Goal: Information Seeking & Learning: Learn about a topic

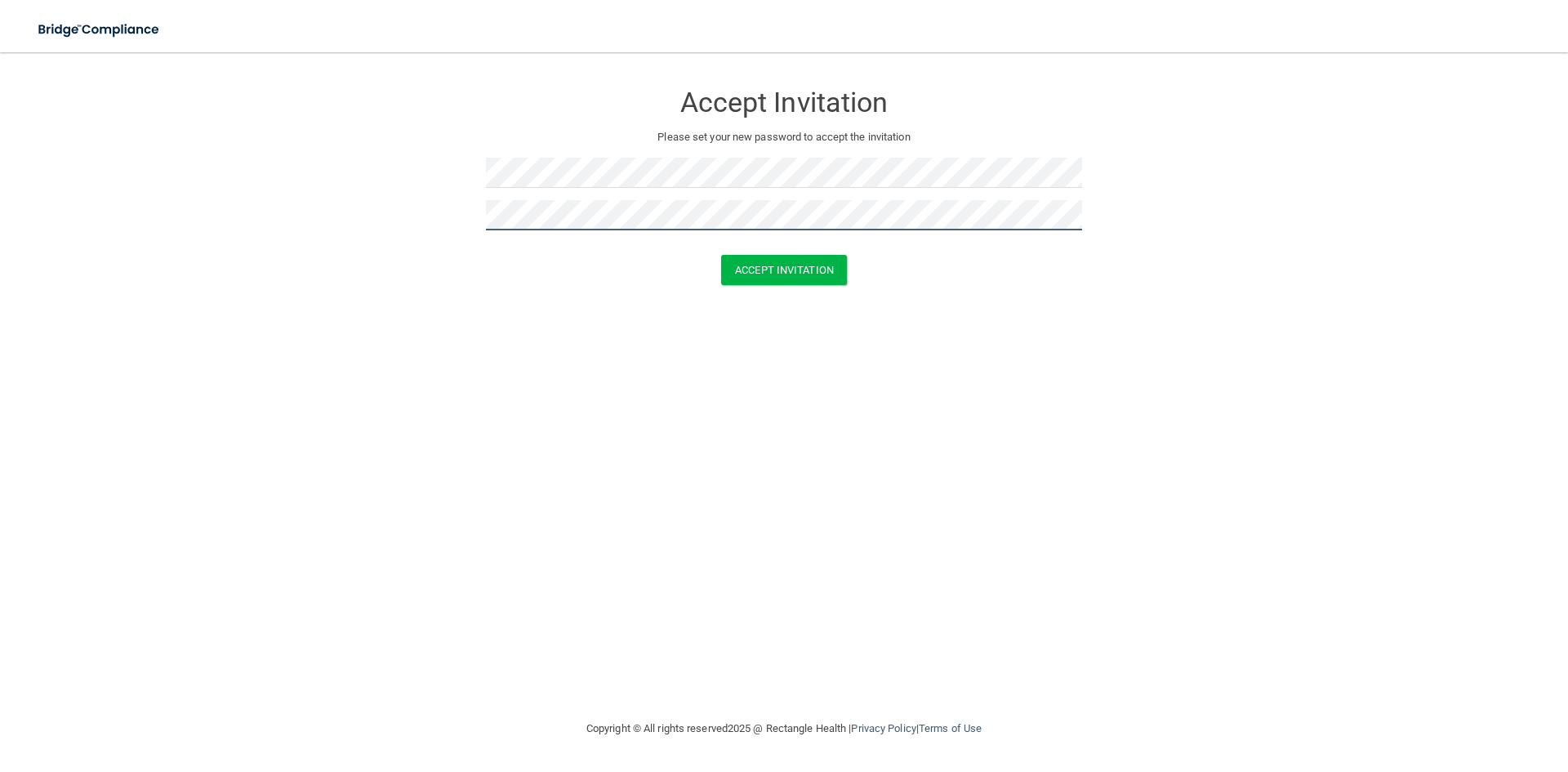
click at [722, 255] on button "Accept Invitation" at bounding box center [784, 270] width 125 height 30
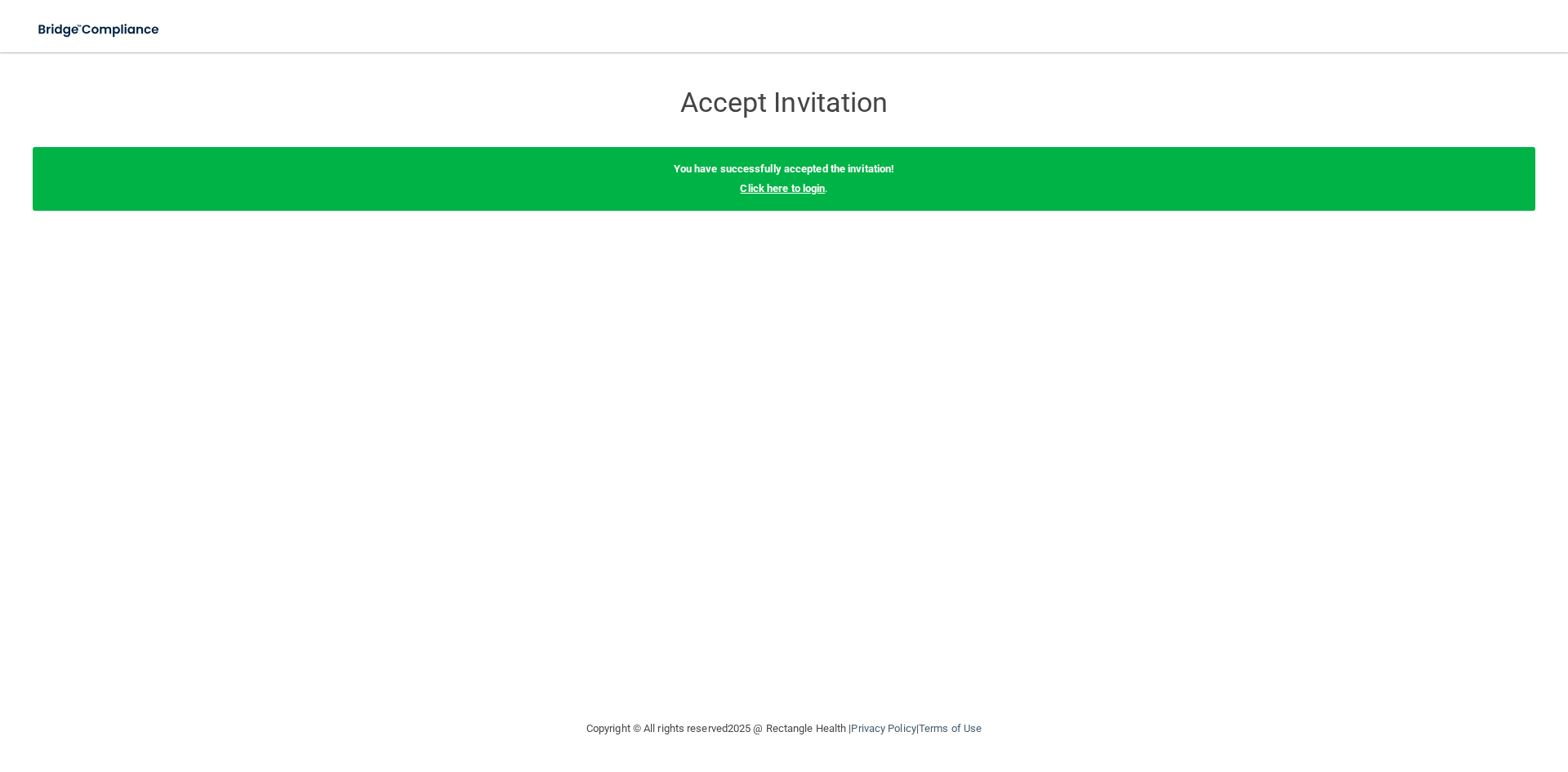
click at [796, 189] on link "Click here to login" at bounding box center [783, 189] width 85 height 12
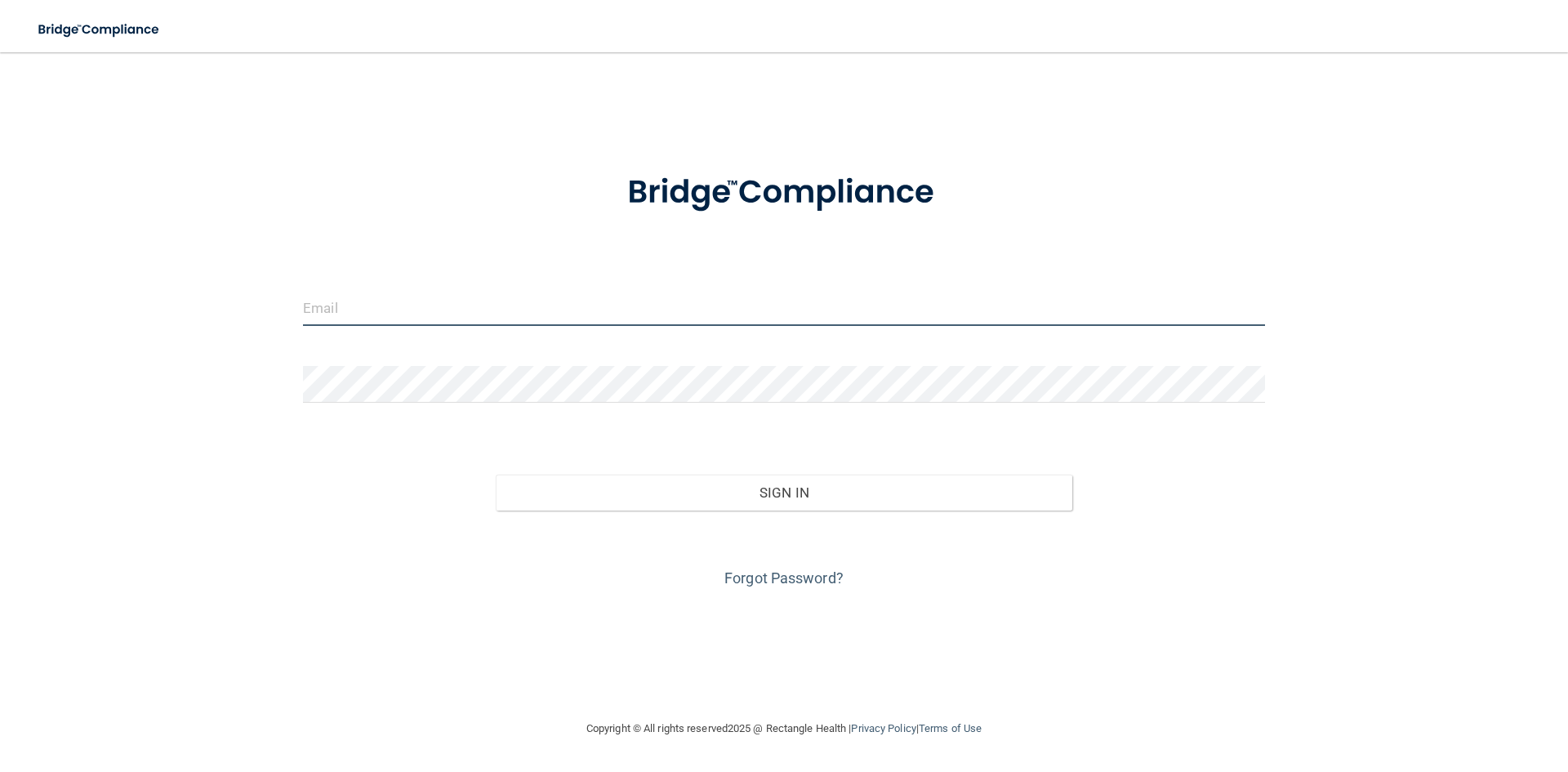
click at [502, 304] on input "email" at bounding box center [784, 307] width 962 height 37
click at [484, 315] on input "[EMAIL_ADDRESS][DOMAIN_NAME]" at bounding box center [784, 307] width 962 height 37
type input "[EMAIL_ADDRESS][DOMAIN_NAME]"
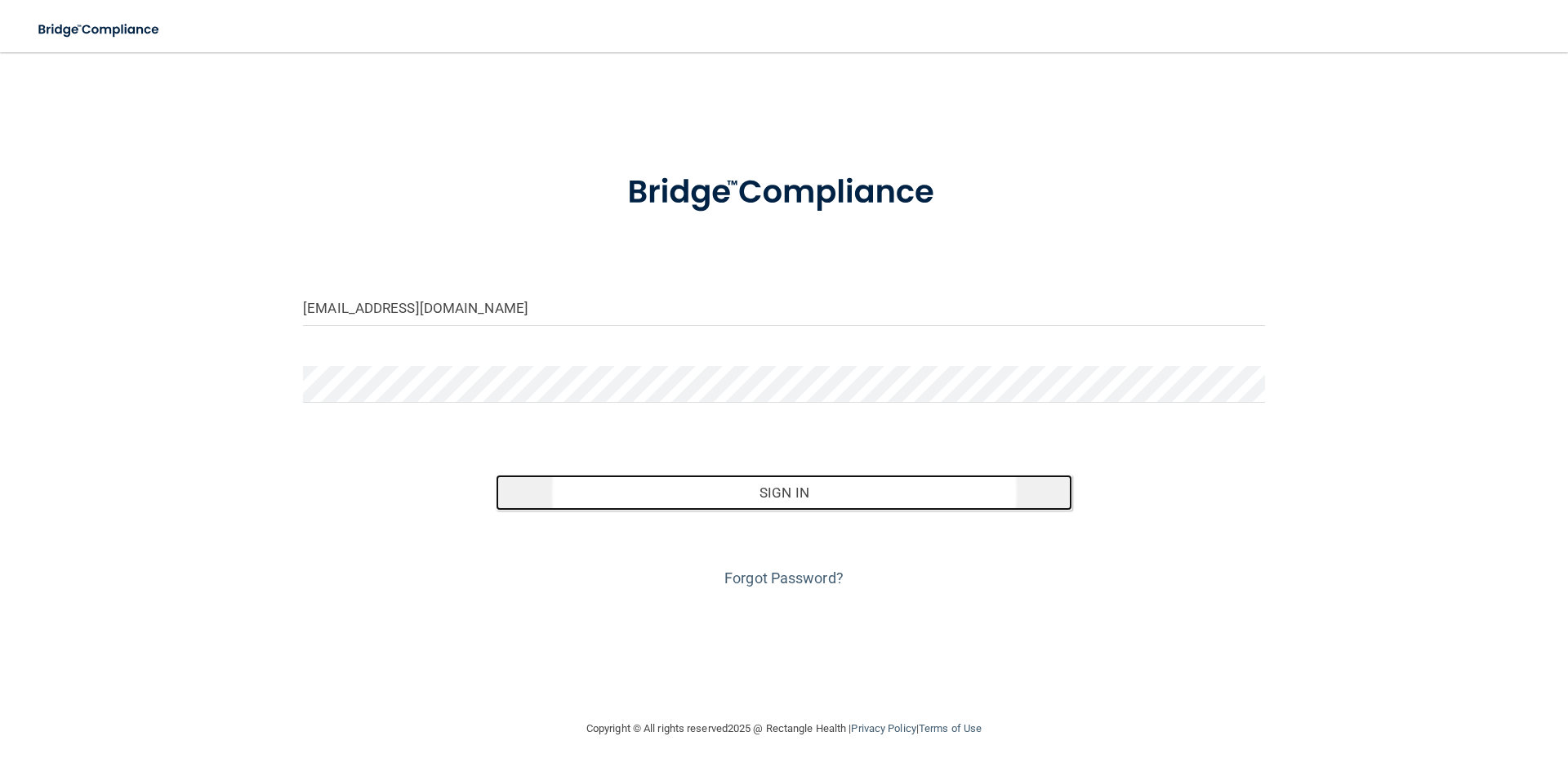
click at [725, 490] on button "Sign In" at bounding box center [784, 492] width 578 height 36
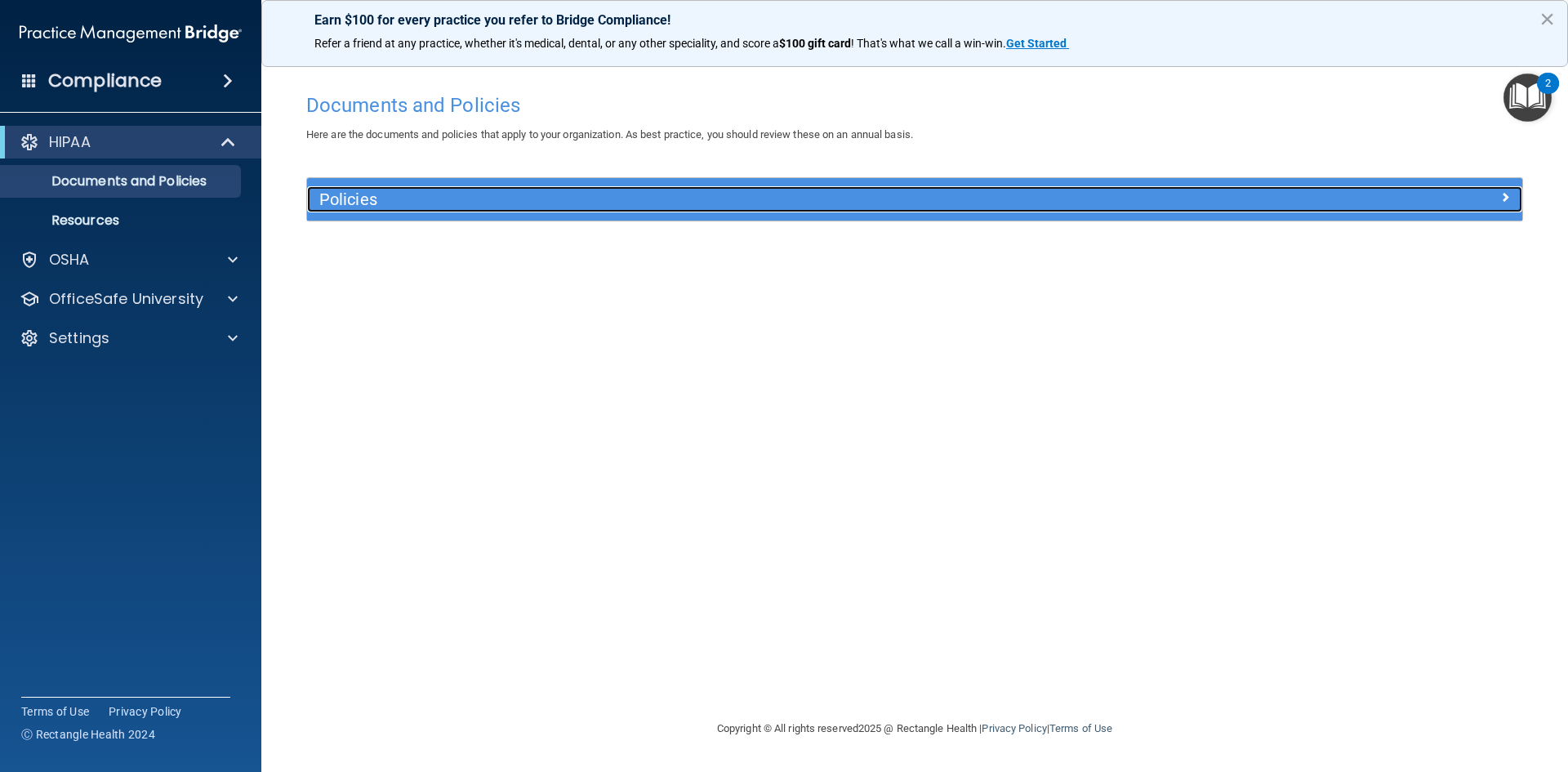
click at [1514, 189] on div at bounding box center [1371, 195] width 304 height 20
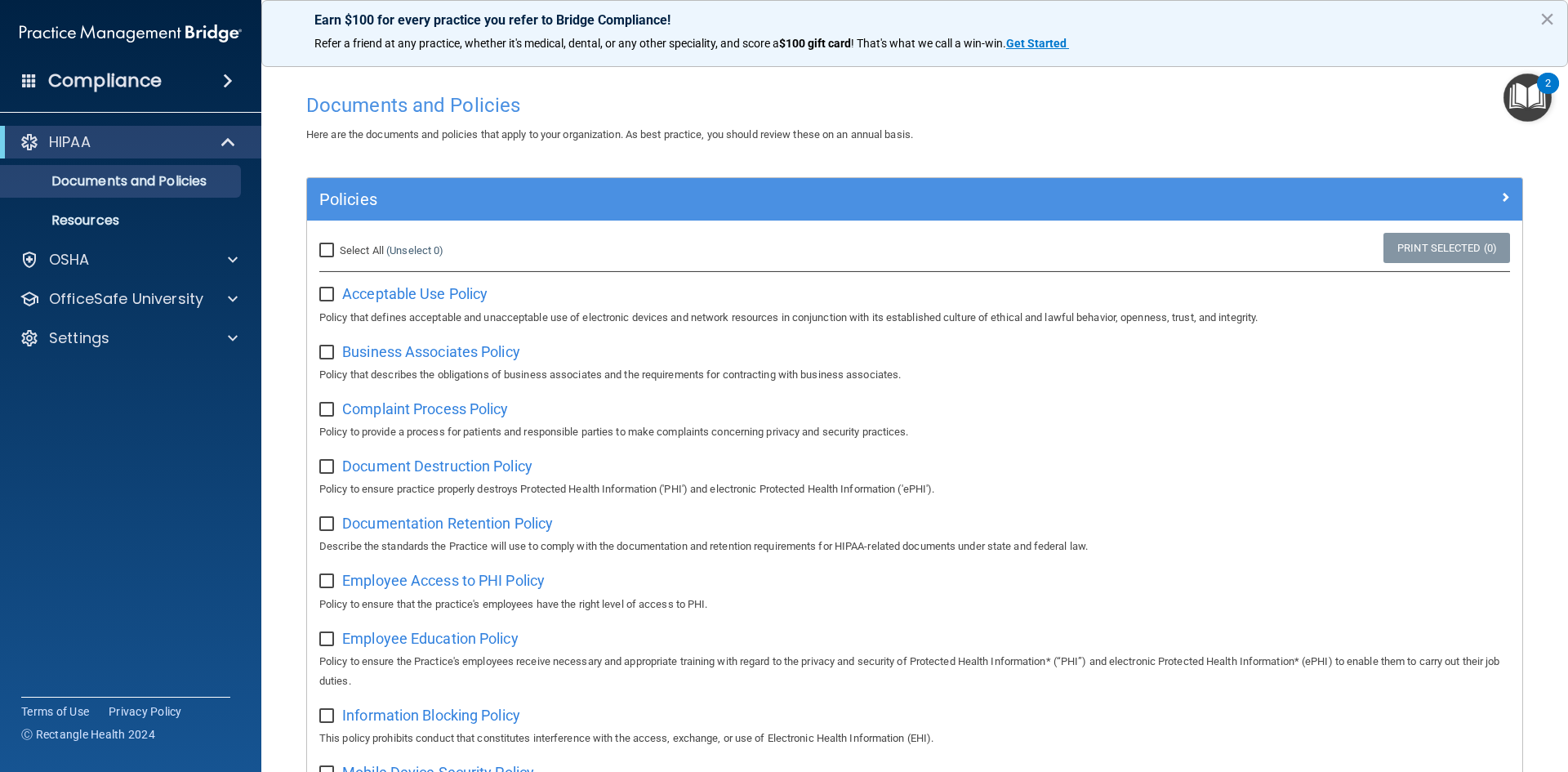
click at [1538, 98] on img "Open Resource Center, 2 new notifications" at bounding box center [1528, 97] width 48 height 48
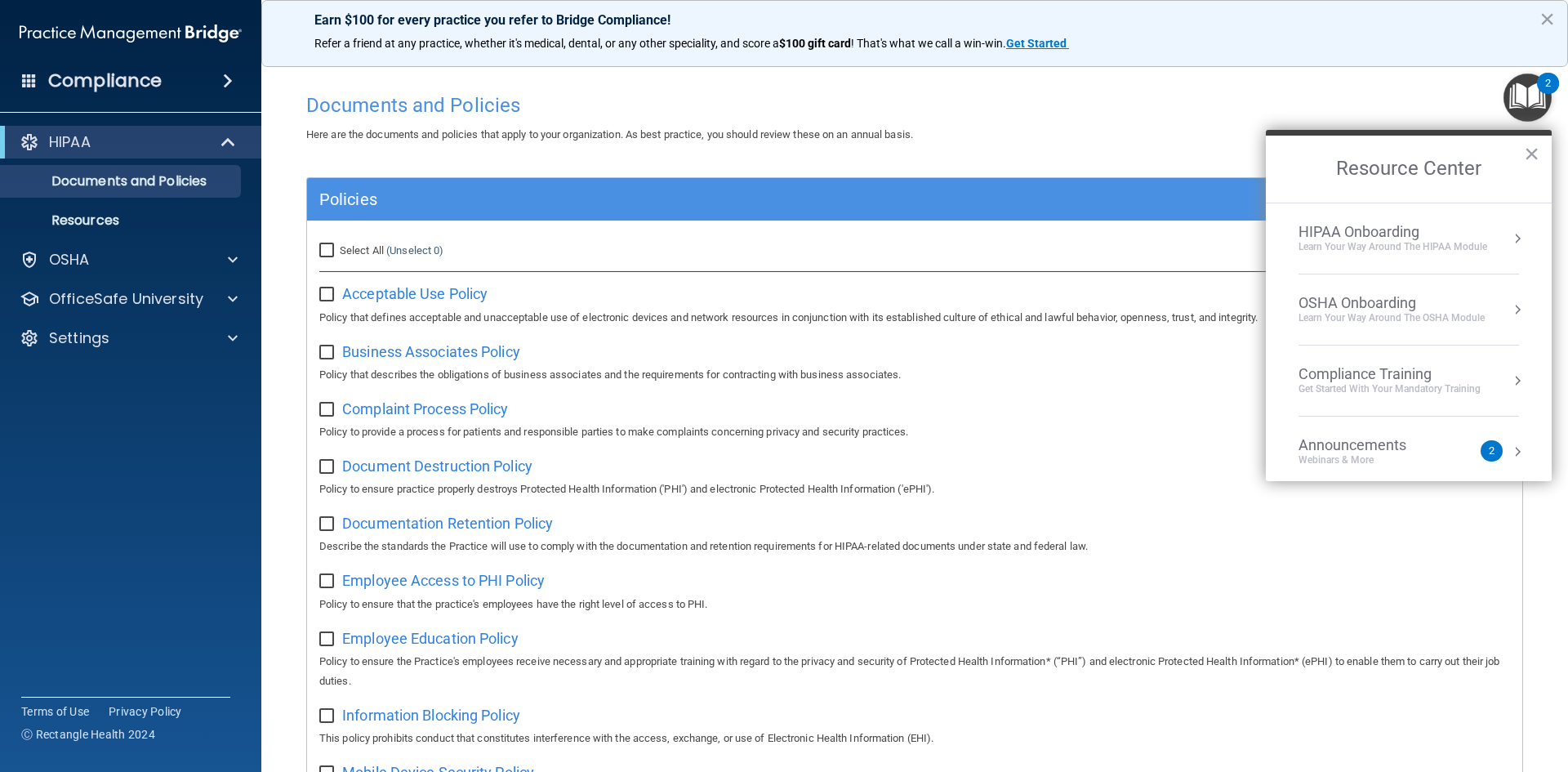
click at [1542, 143] on h2 "Resource Center" at bounding box center [1408, 169] width 286 height 67
click at [1536, 153] on button "×" at bounding box center [1532, 154] width 15 height 26
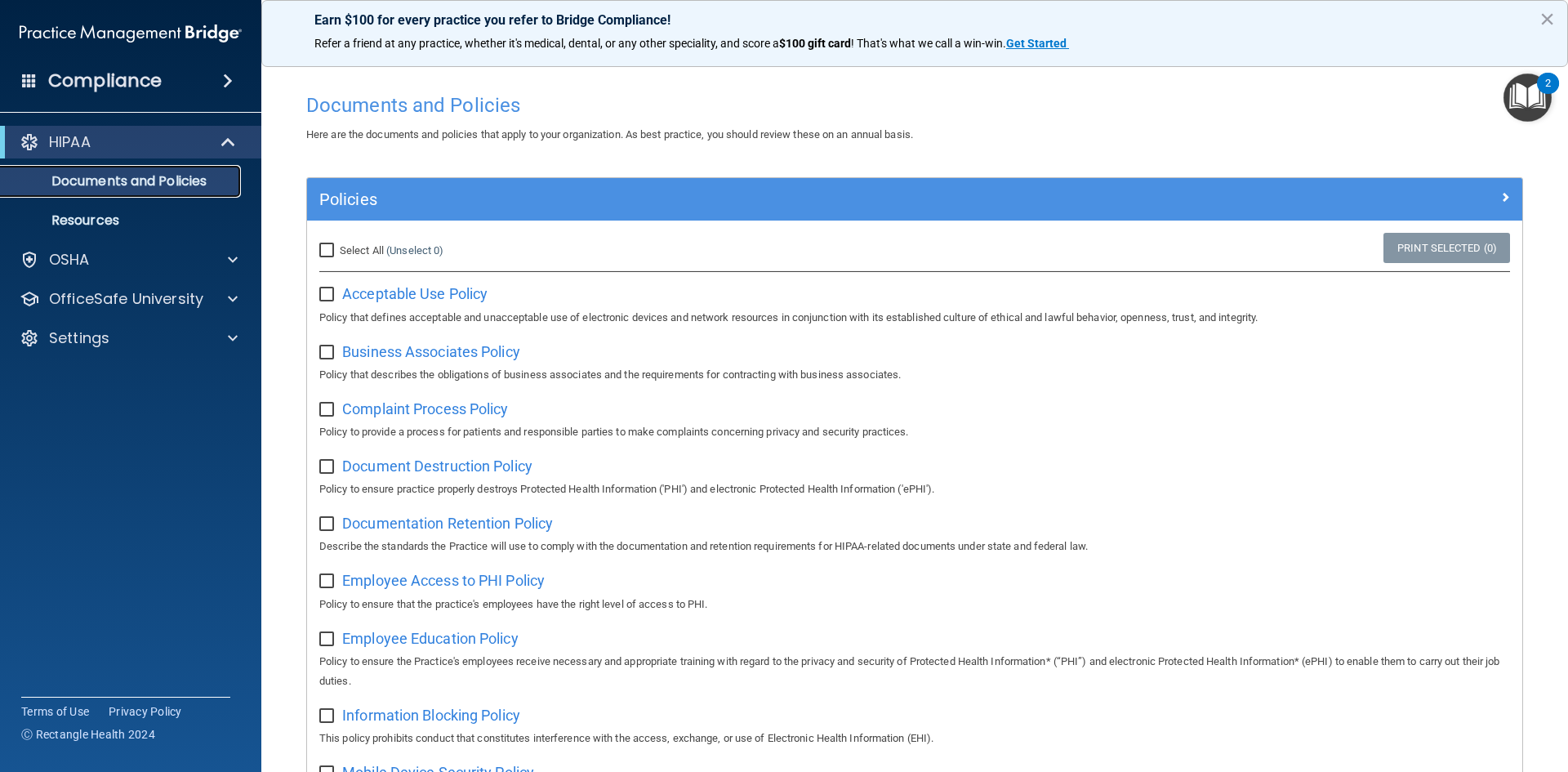
click at [96, 173] on p "Documents and Policies" at bounding box center [121, 181] width 223 height 16
click at [89, 143] on p "HIPAA" at bounding box center [69, 142] width 42 height 20
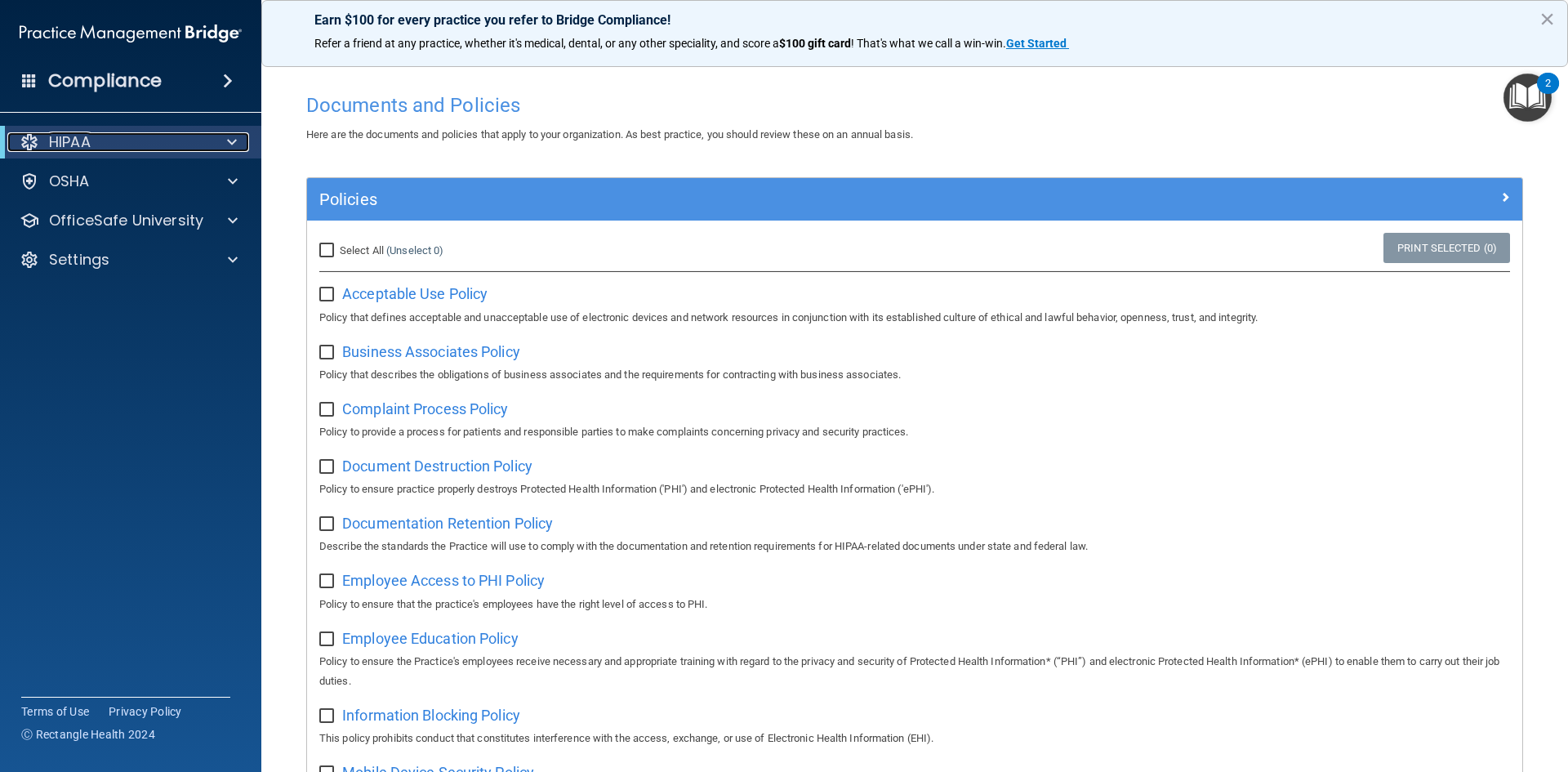
click at [229, 142] on span at bounding box center [231, 142] width 9 height 20
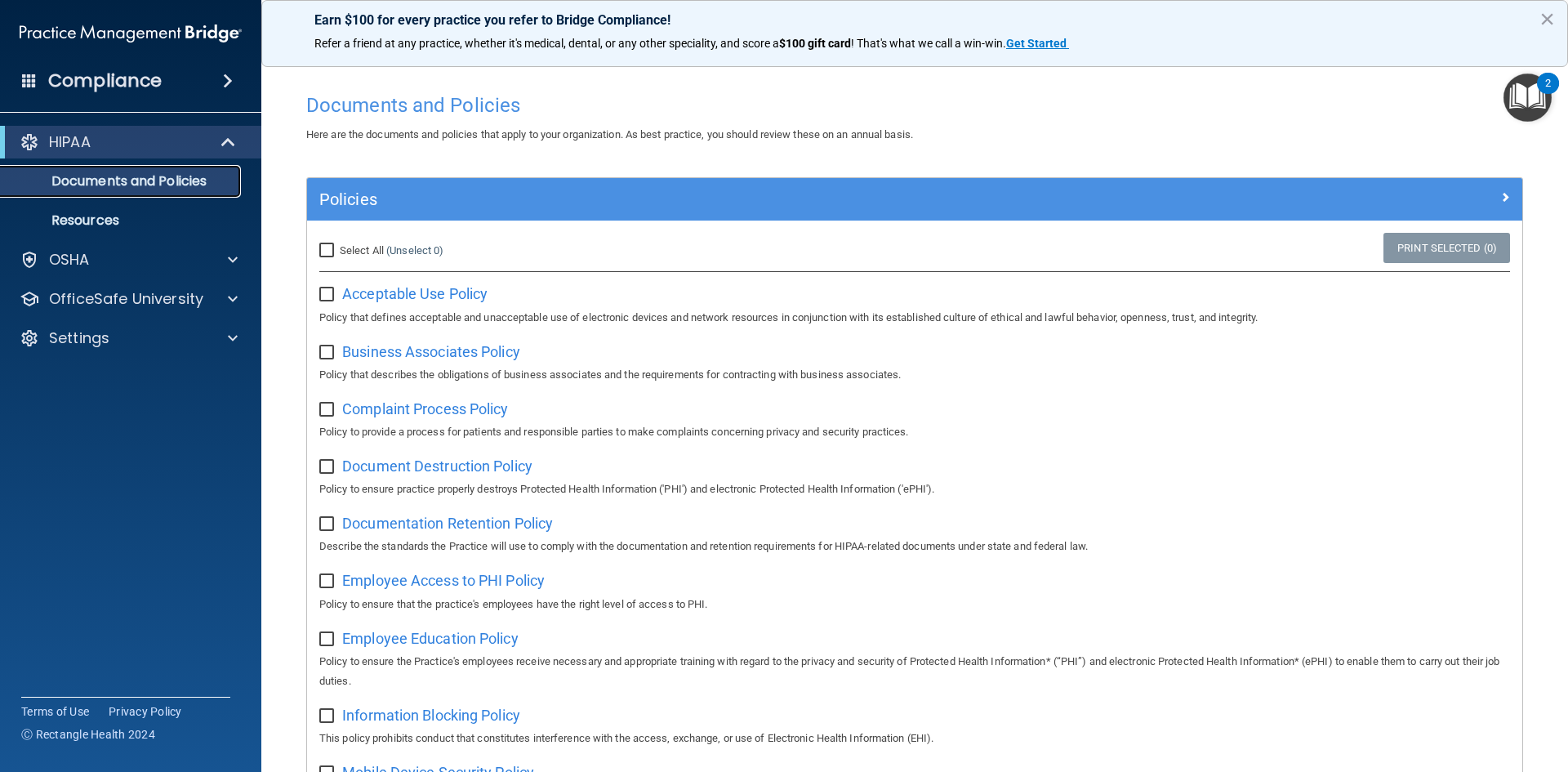
click at [198, 175] on p "Documents and Policies" at bounding box center [121, 181] width 223 height 16
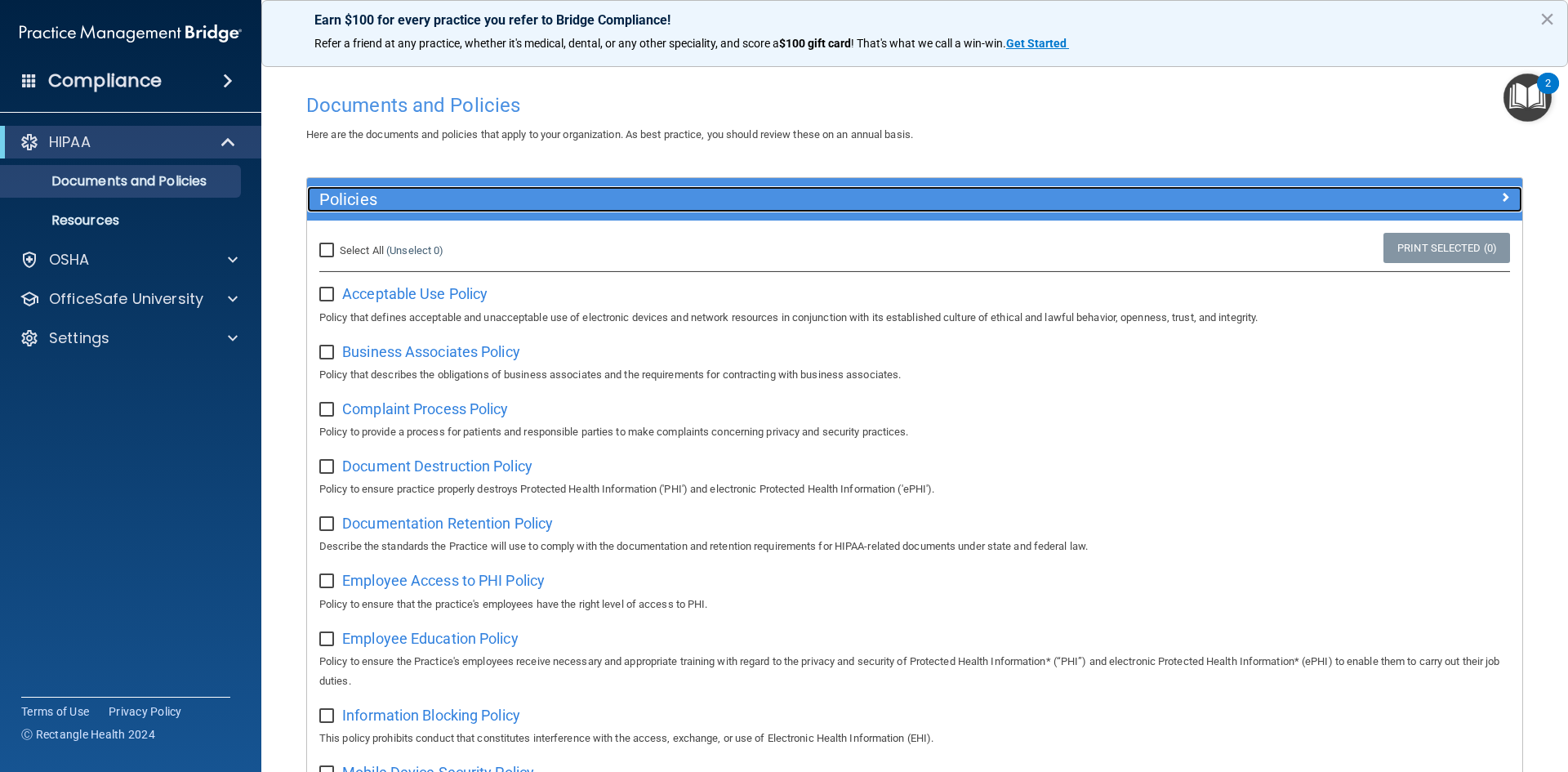
click at [1501, 194] on span at bounding box center [1505, 196] width 9 height 20
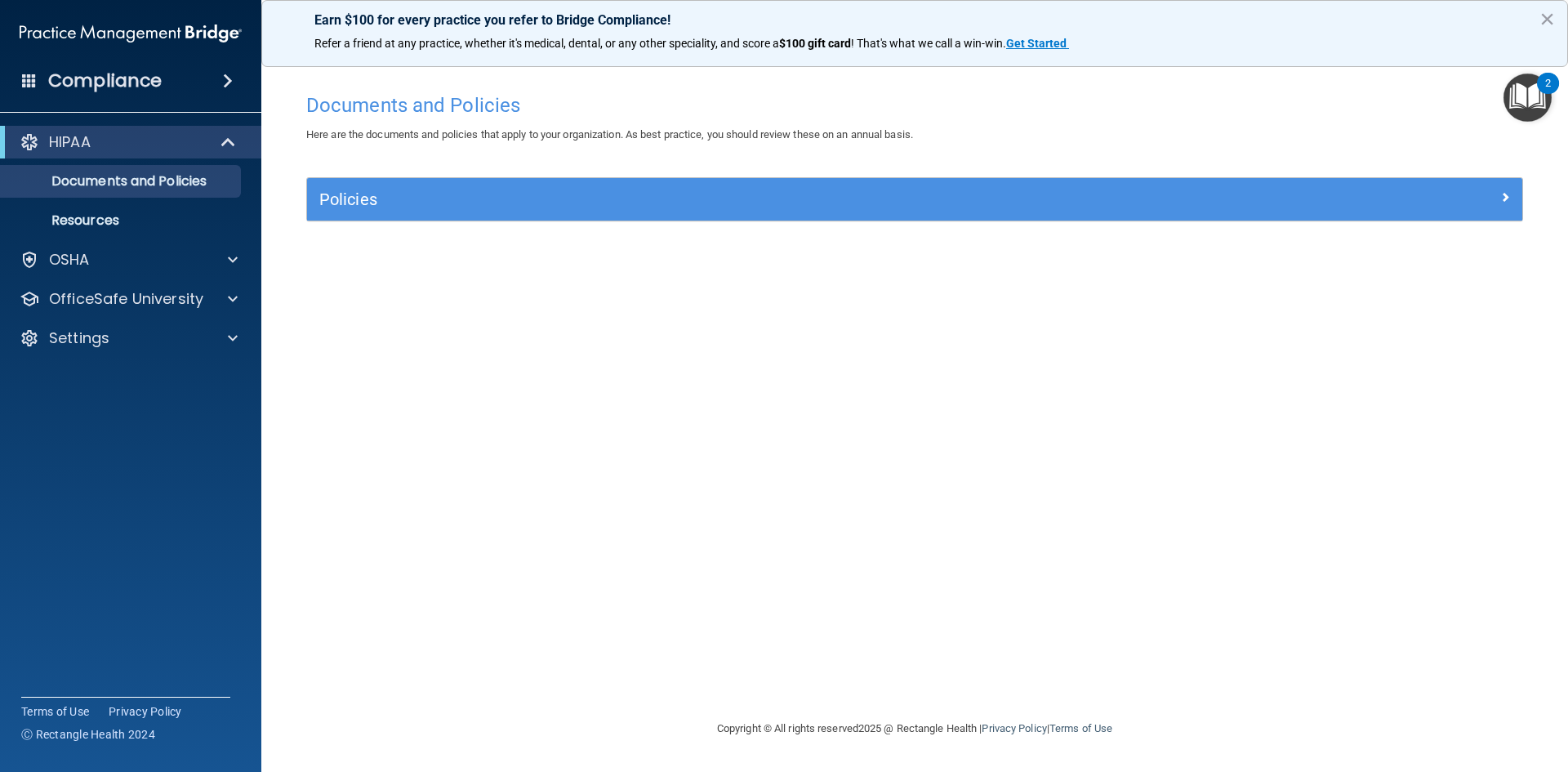
click at [771, 213] on div "Policies" at bounding box center [915, 200] width 1216 height 43
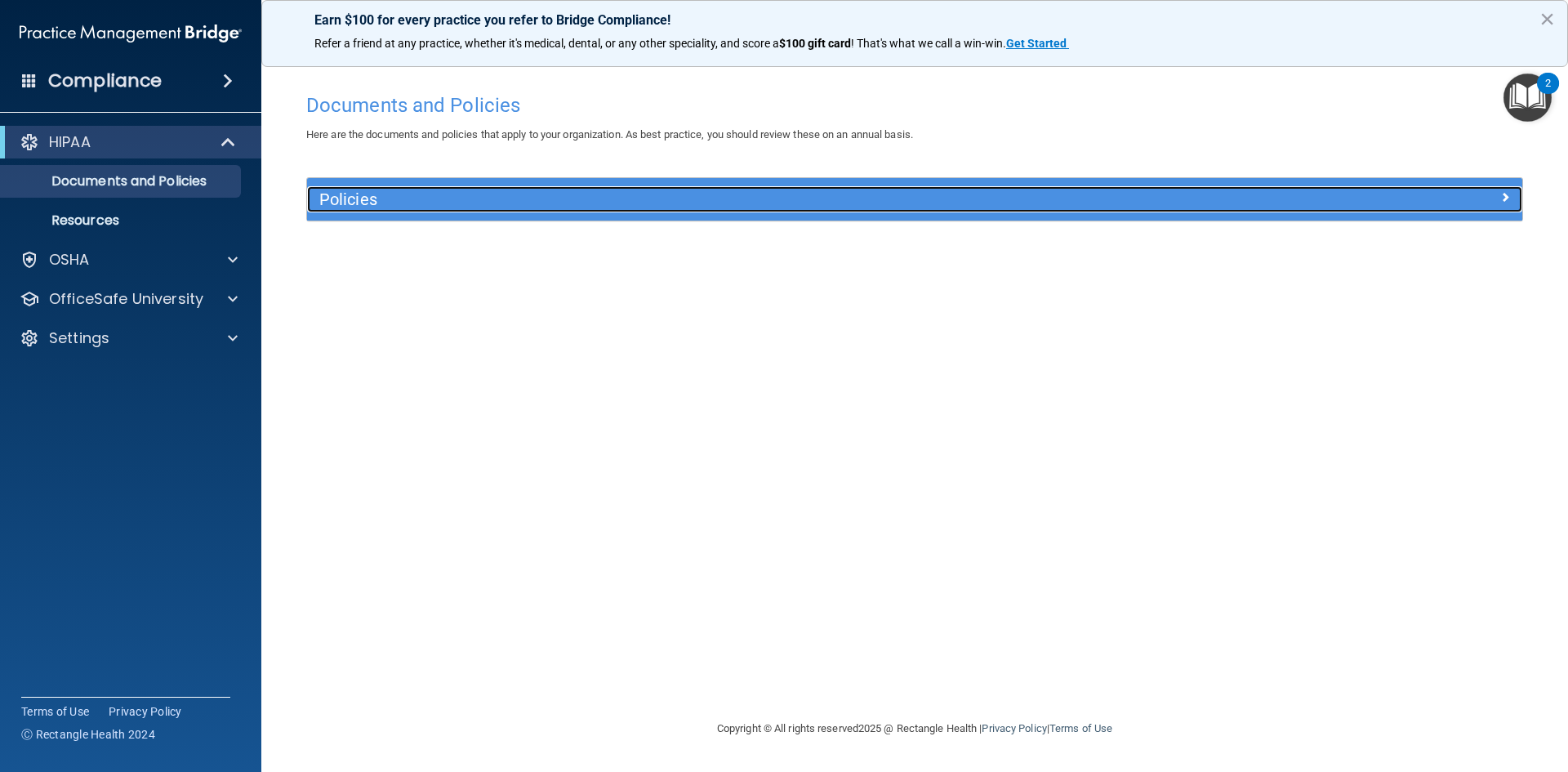
click at [1509, 204] on span at bounding box center [1505, 196] width 9 height 20
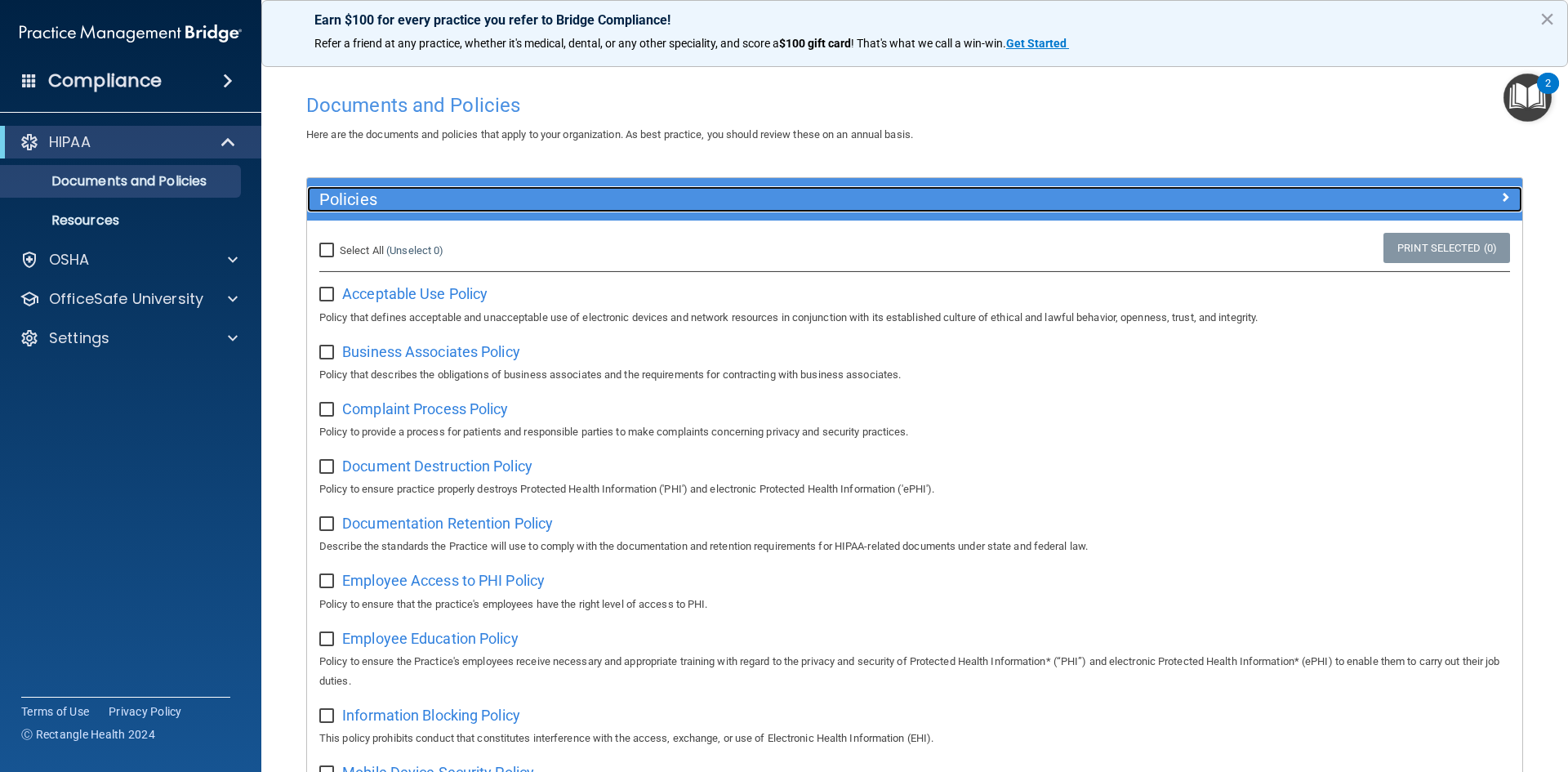
click at [1501, 193] on span at bounding box center [1505, 196] width 9 height 20
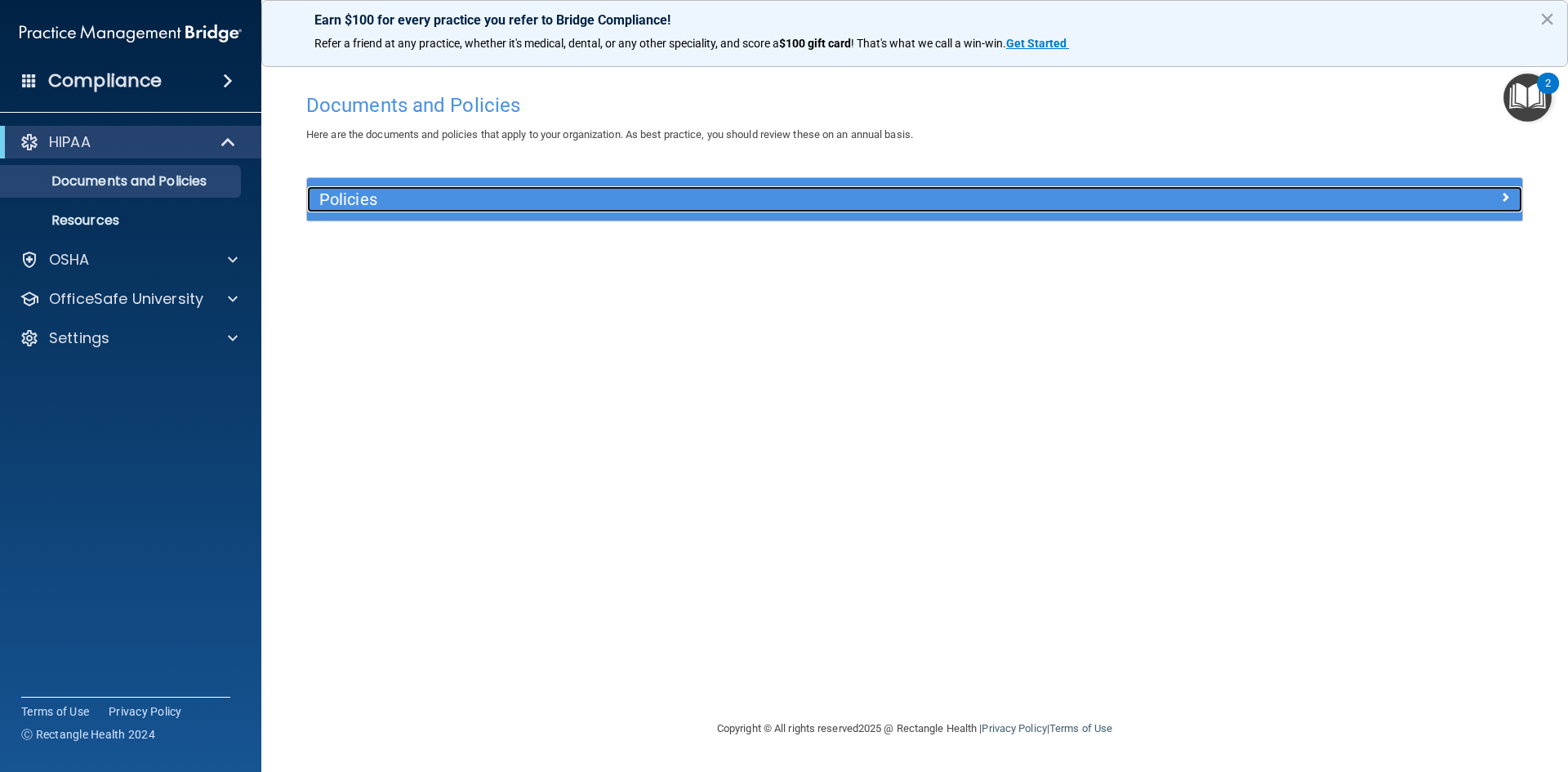
click at [1493, 193] on div at bounding box center [1371, 195] width 304 height 20
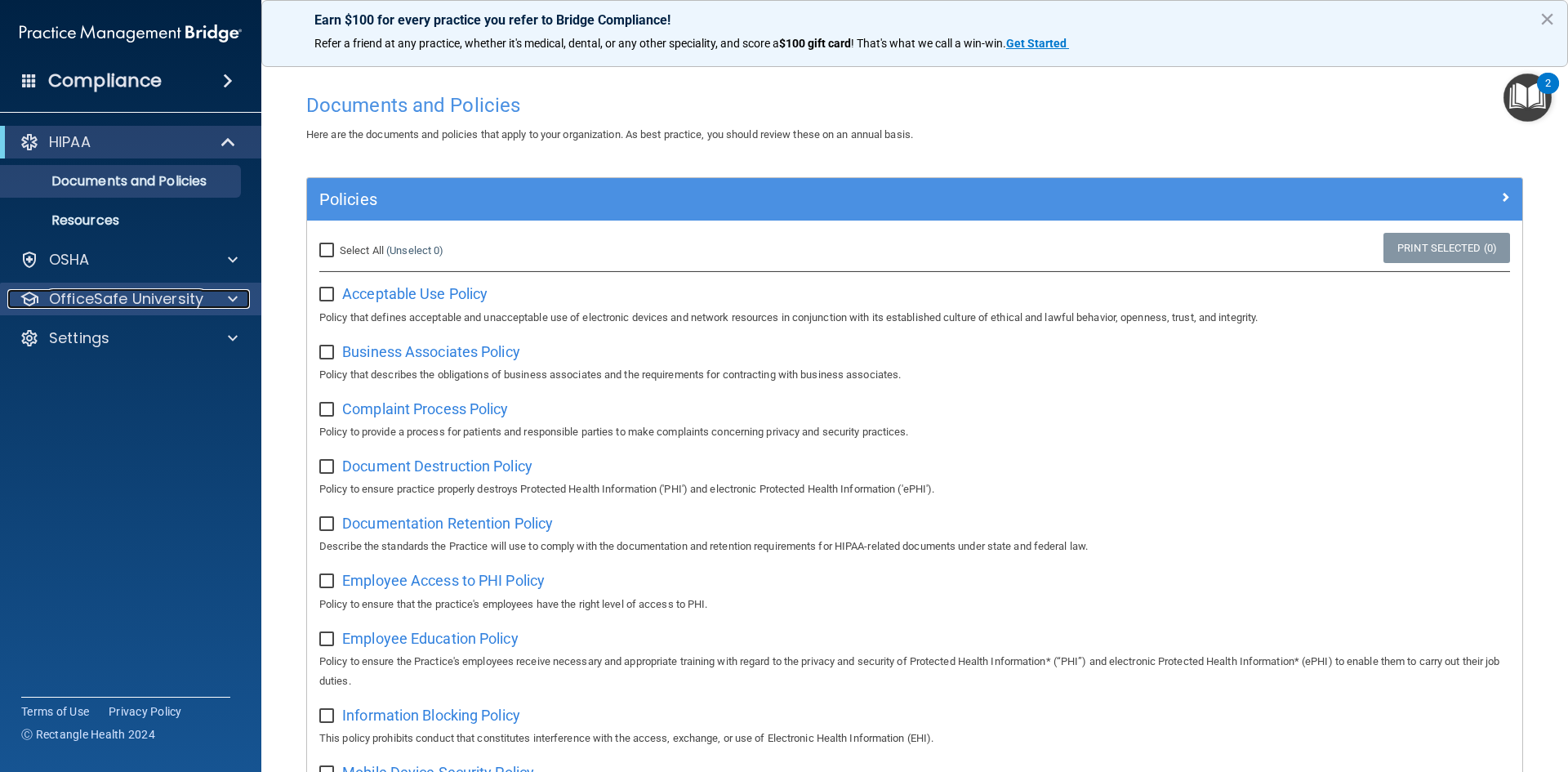
drag, startPoint x: 139, startPoint y: 301, endPoint x: 143, endPoint y: 293, distance: 8.9
click at [139, 299] on p "OfficeSafe University" at bounding box center [125, 299] width 154 height 20
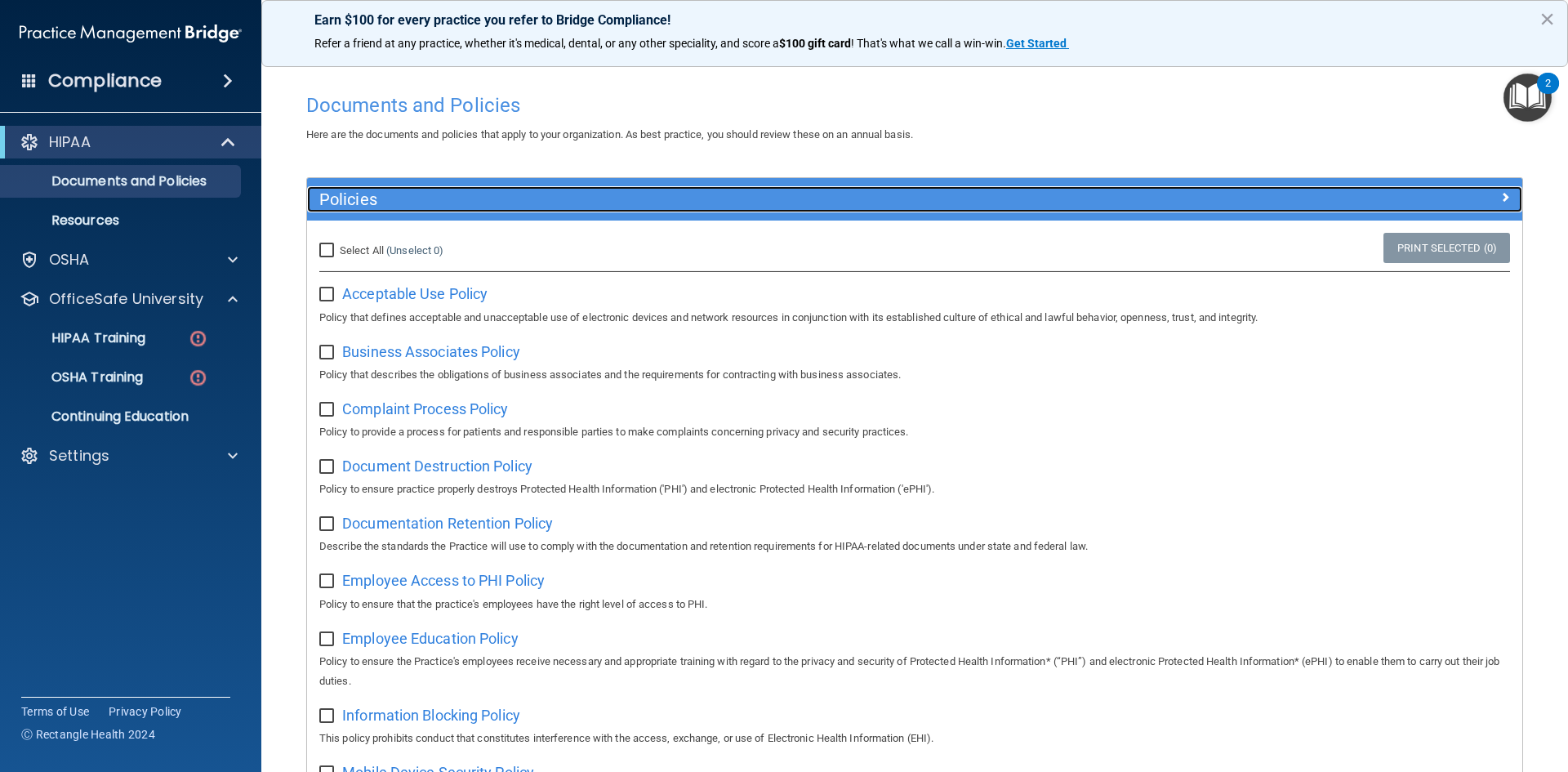
click at [1487, 202] on div at bounding box center [1371, 195] width 304 height 20
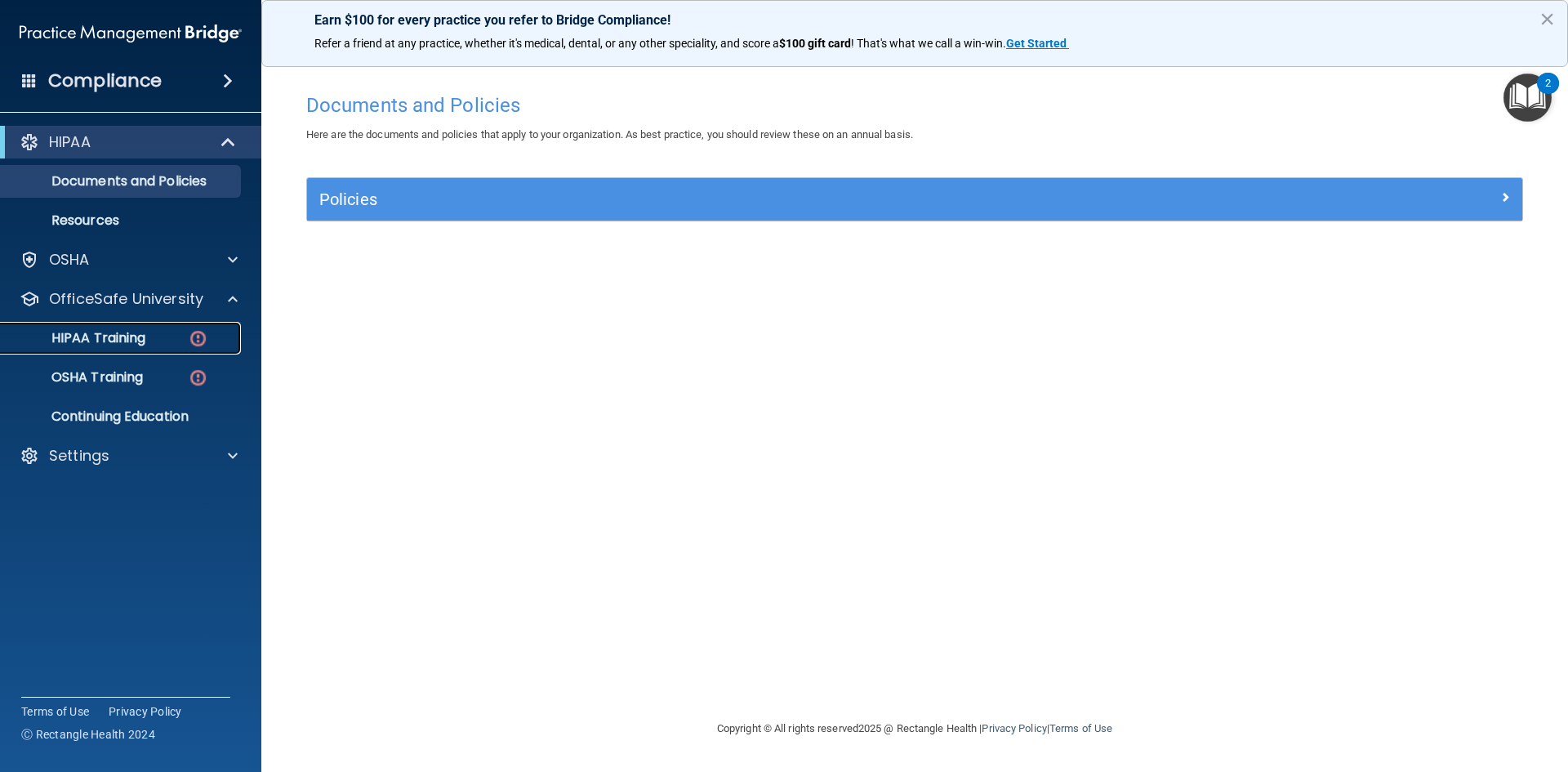
click at [183, 341] on div "HIPAA Training" at bounding box center [121, 338] width 223 height 16
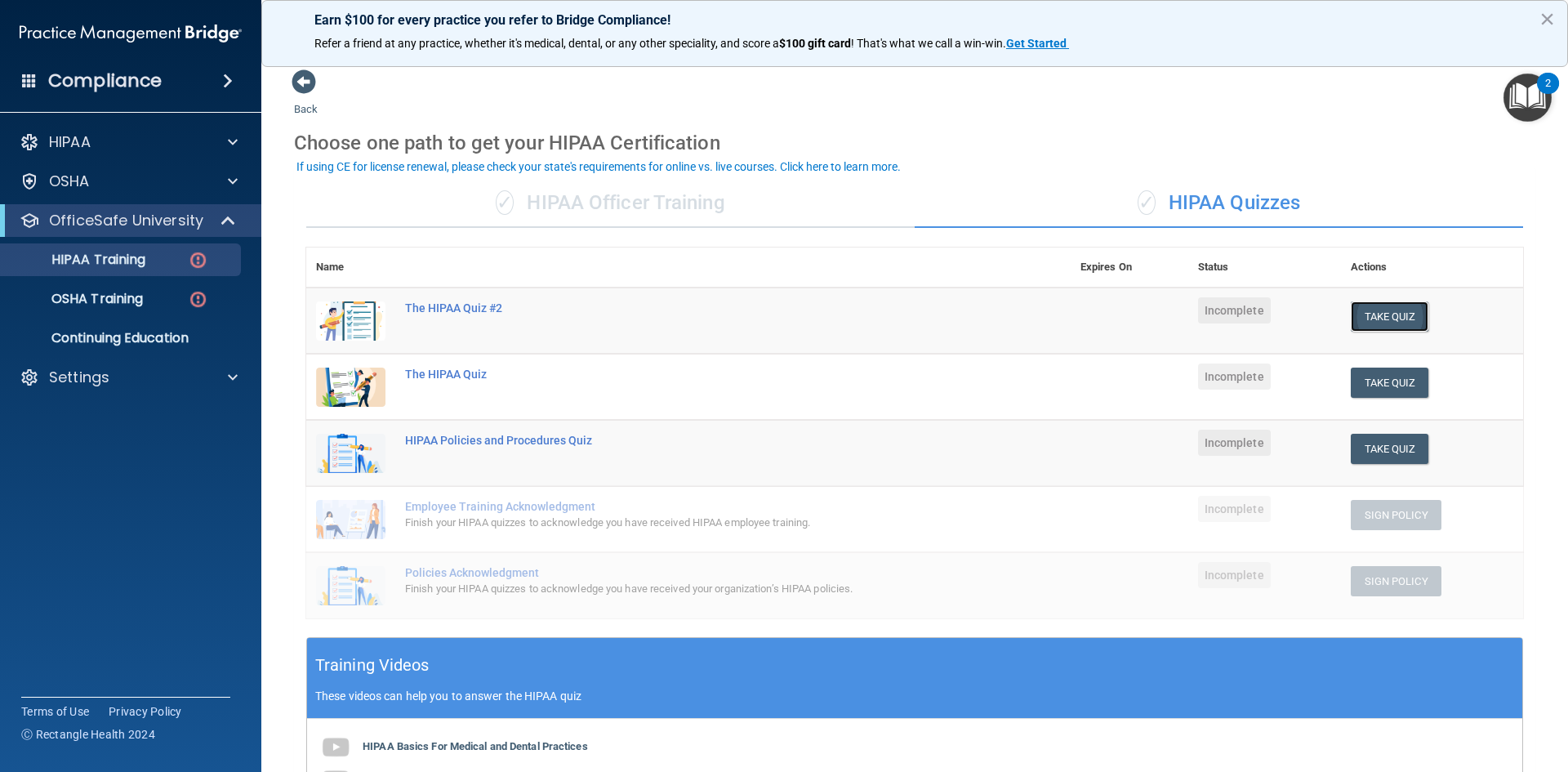
click at [1402, 306] on button "Take Quiz" at bounding box center [1391, 316] width 78 height 30
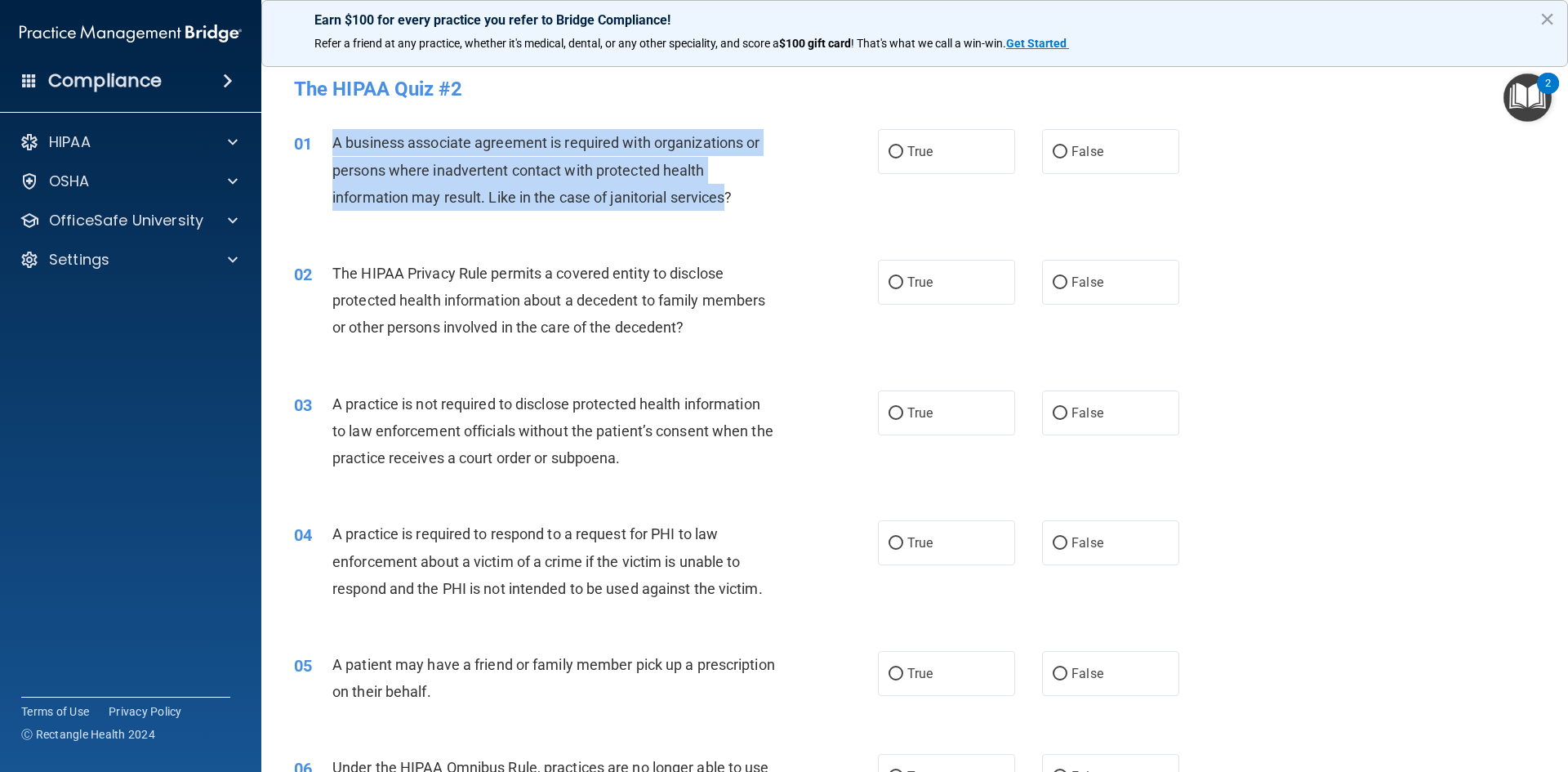
drag, startPoint x: 335, startPoint y: 143, endPoint x: 728, endPoint y: 212, distance: 399.0
click at [728, 212] on div "01 A business associate agreement is required with organizations or persons whe…" at bounding box center [586, 173] width 633 height 90
copy span "A business associate agreement is required with organizations or persons where …"
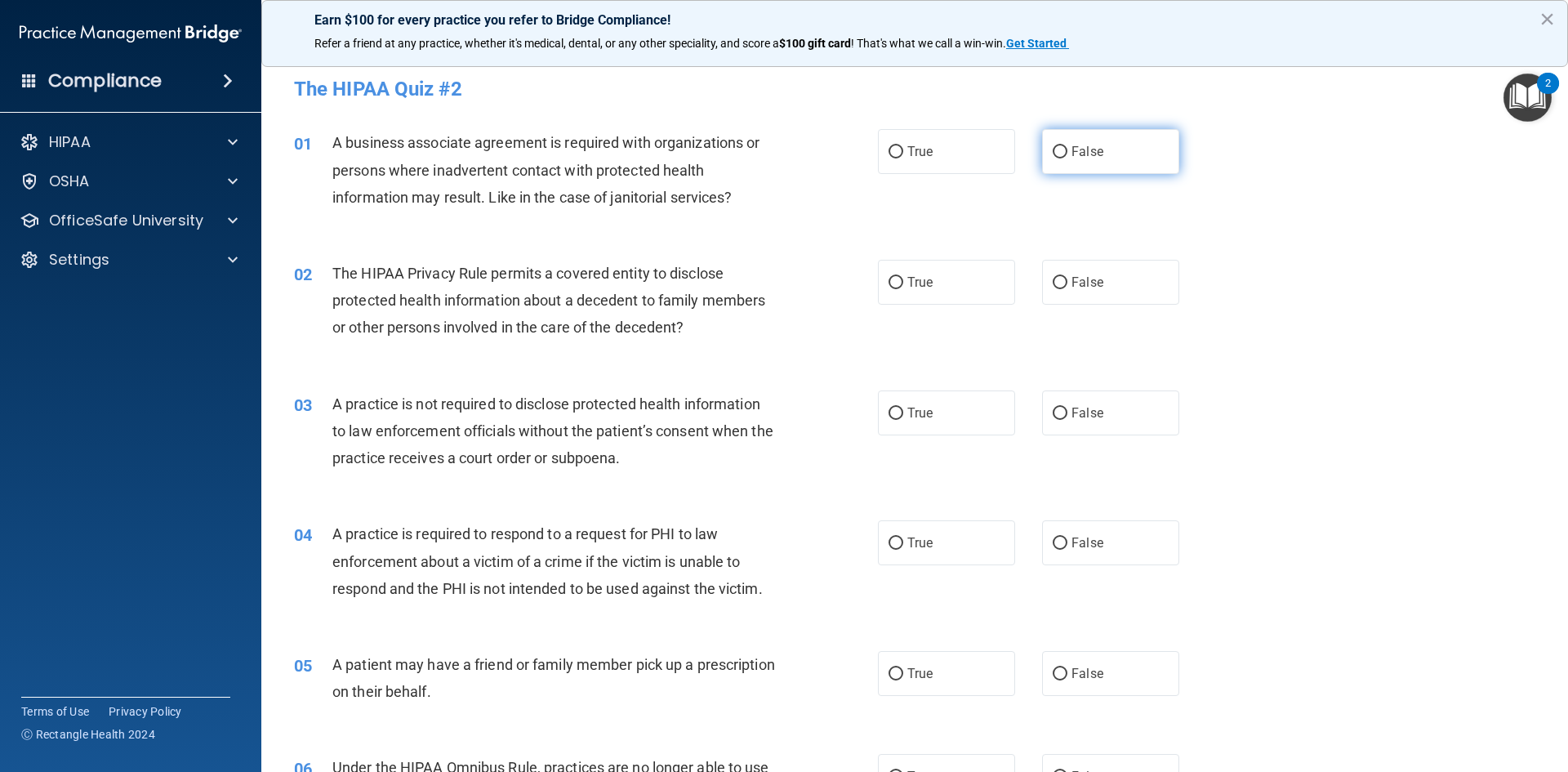
click at [1096, 149] on label "False" at bounding box center [1111, 151] width 137 height 45
click at [1068, 149] on input "False" at bounding box center [1060, 152] width 15 height 12
radio input "true"
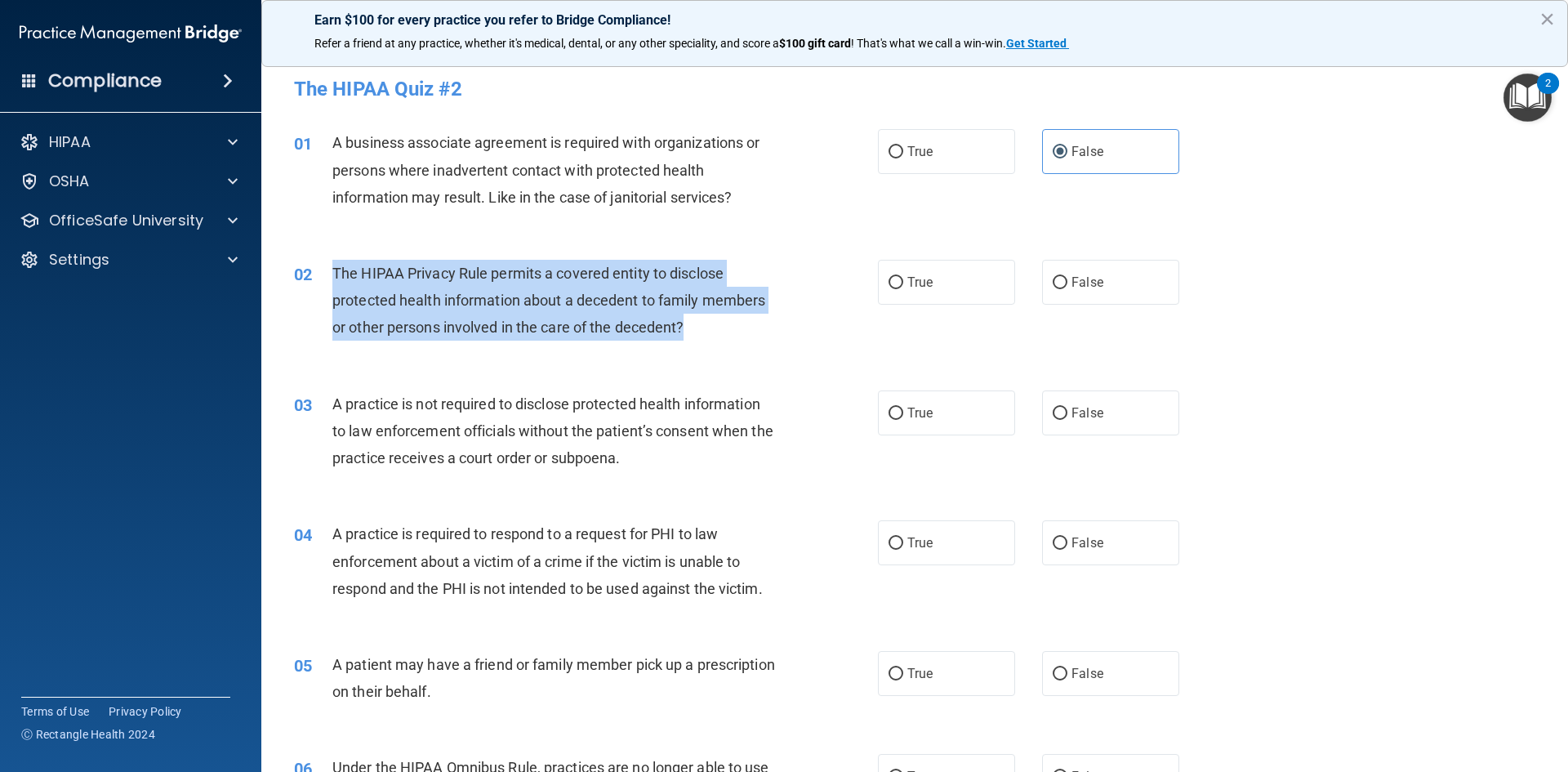
drag, startPoint x: 336, startPoint y: 272, endPoint x: 685, endPoint y: 342, distance: 356.0
click at [685, 342] on div "02 The HIPAA Privacy Rule permits a covered entity to disclose protected health…" at bounding box center [586, 305] width 633 height 90
copy span "The HIPAA Privacy Rule permits a covered entity to disclose protected health in…"
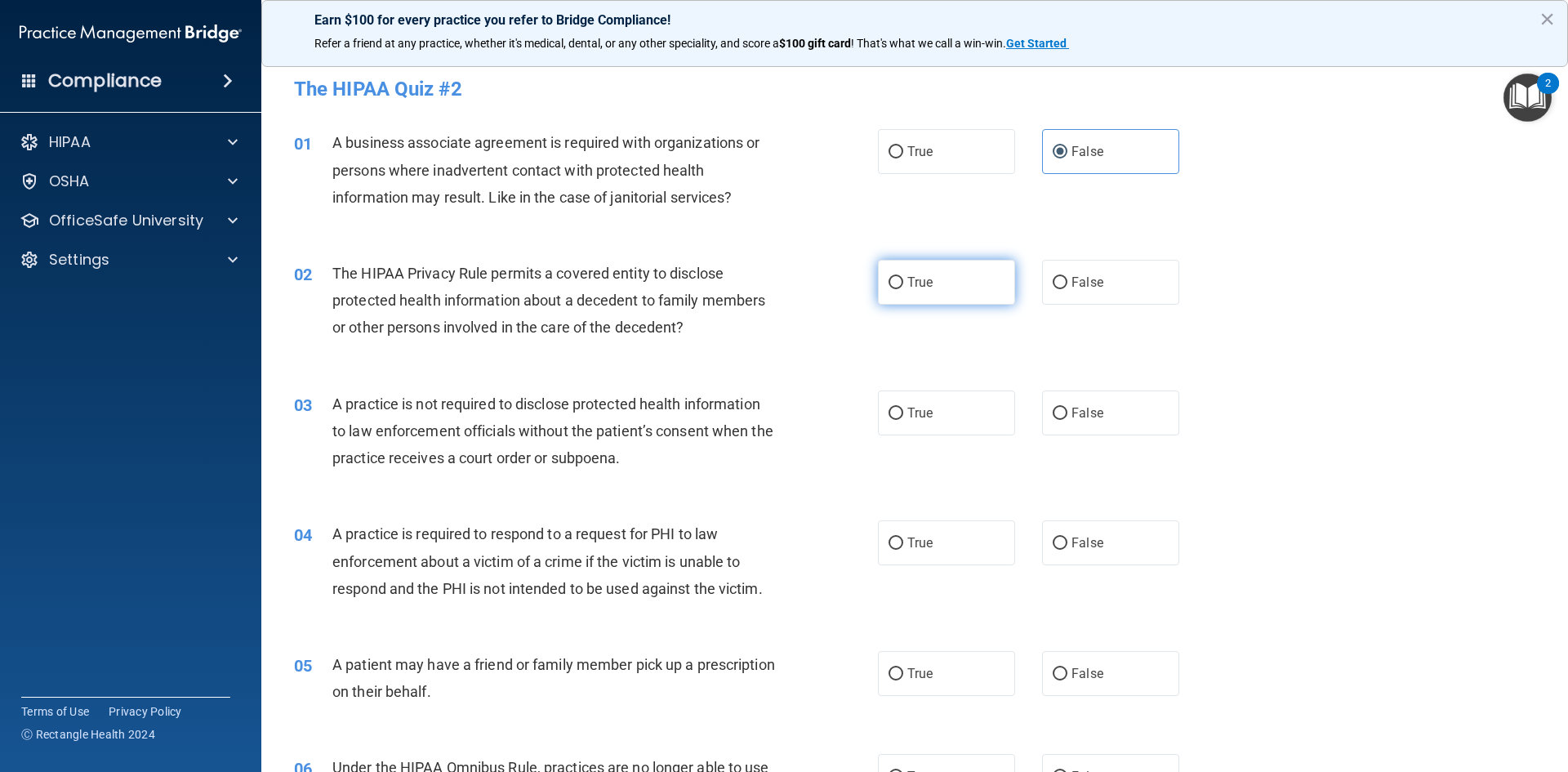
click at [920, 270] on label "True" at bounding box center [946, 282] width 137 height 45
click at [903, 277] on input "True" at bounding box center [896, 283] width 15 height 12
radio input "true"
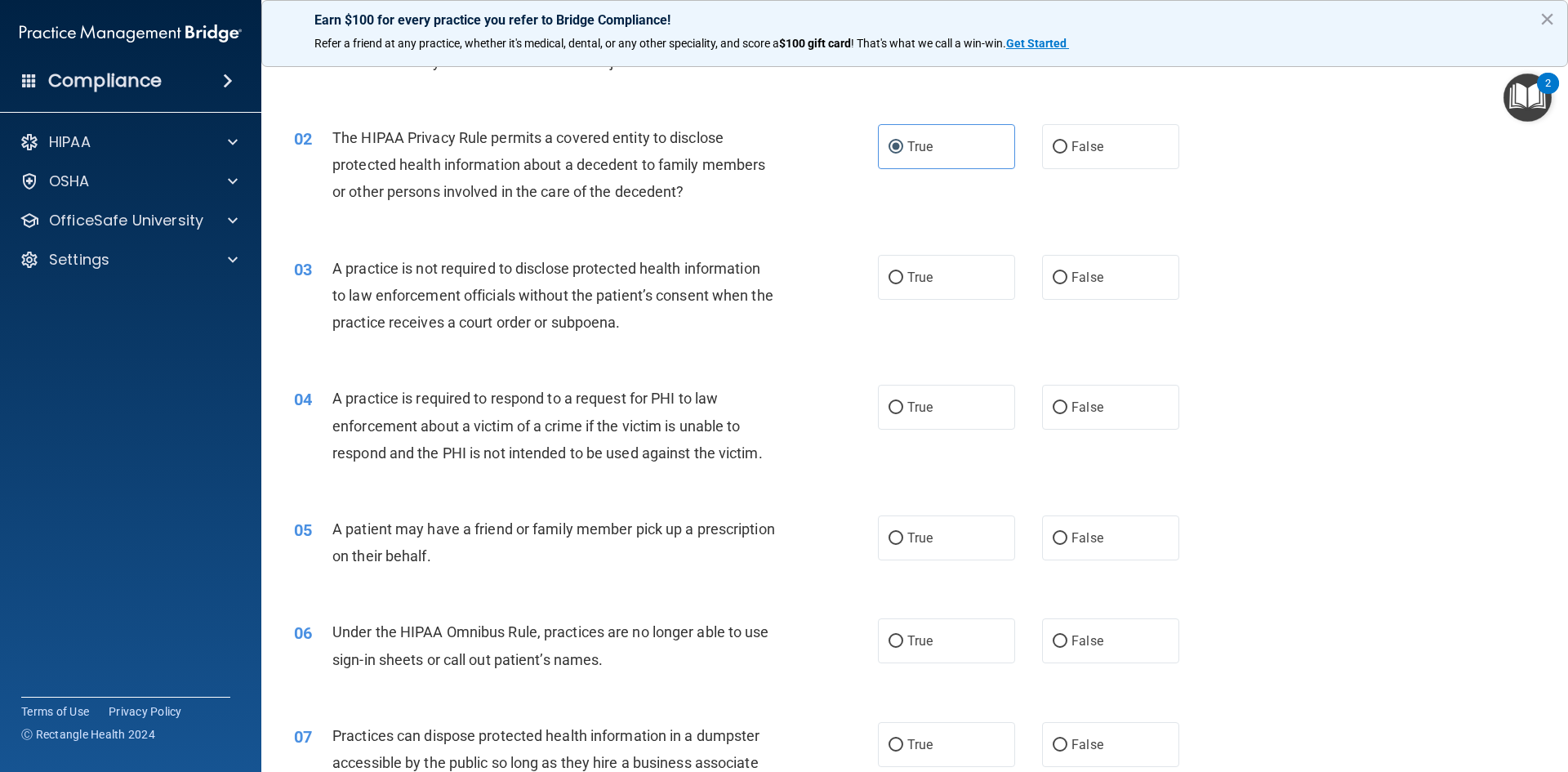
scroll to position [164, 0]
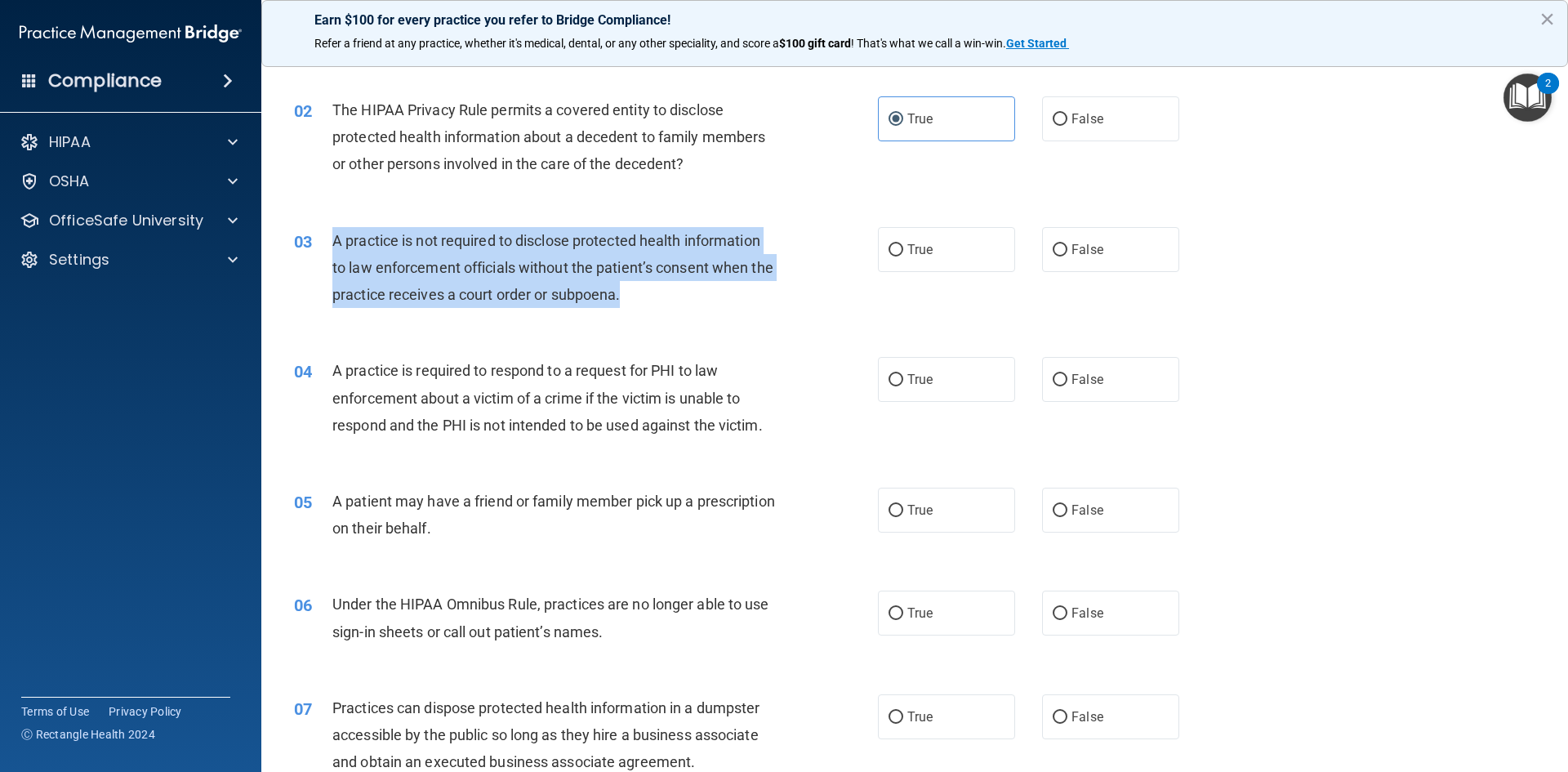
drag, startPoint x: 334, startPoint y: 237, endPoint x: 655, endPoint y: 305, distance: 328.1
click at [655, 305] on div "A practice is not required to disclose protected health information to law enfo…" at bounding box center [560, 268] width 456 height 82
copy span "A practice is not required to disclose protected health information to law enfo…"
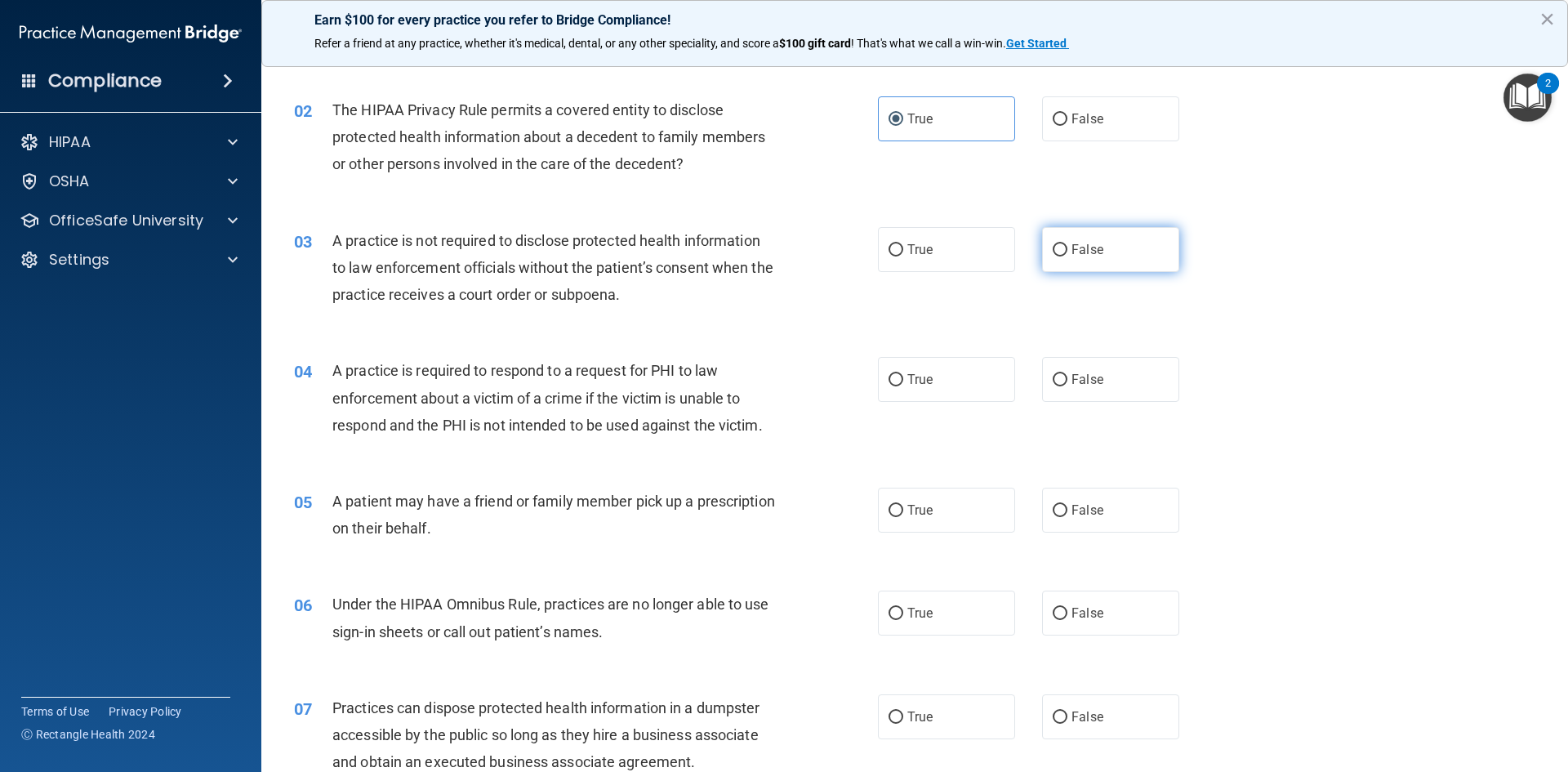
click at [1085, 243] on span "False" at bounding box center [1087, 249] width 32 height 15
click at [1068, 244] on input "False" at bounding box center [1060, 250] width 15 height 12
radio input "true"
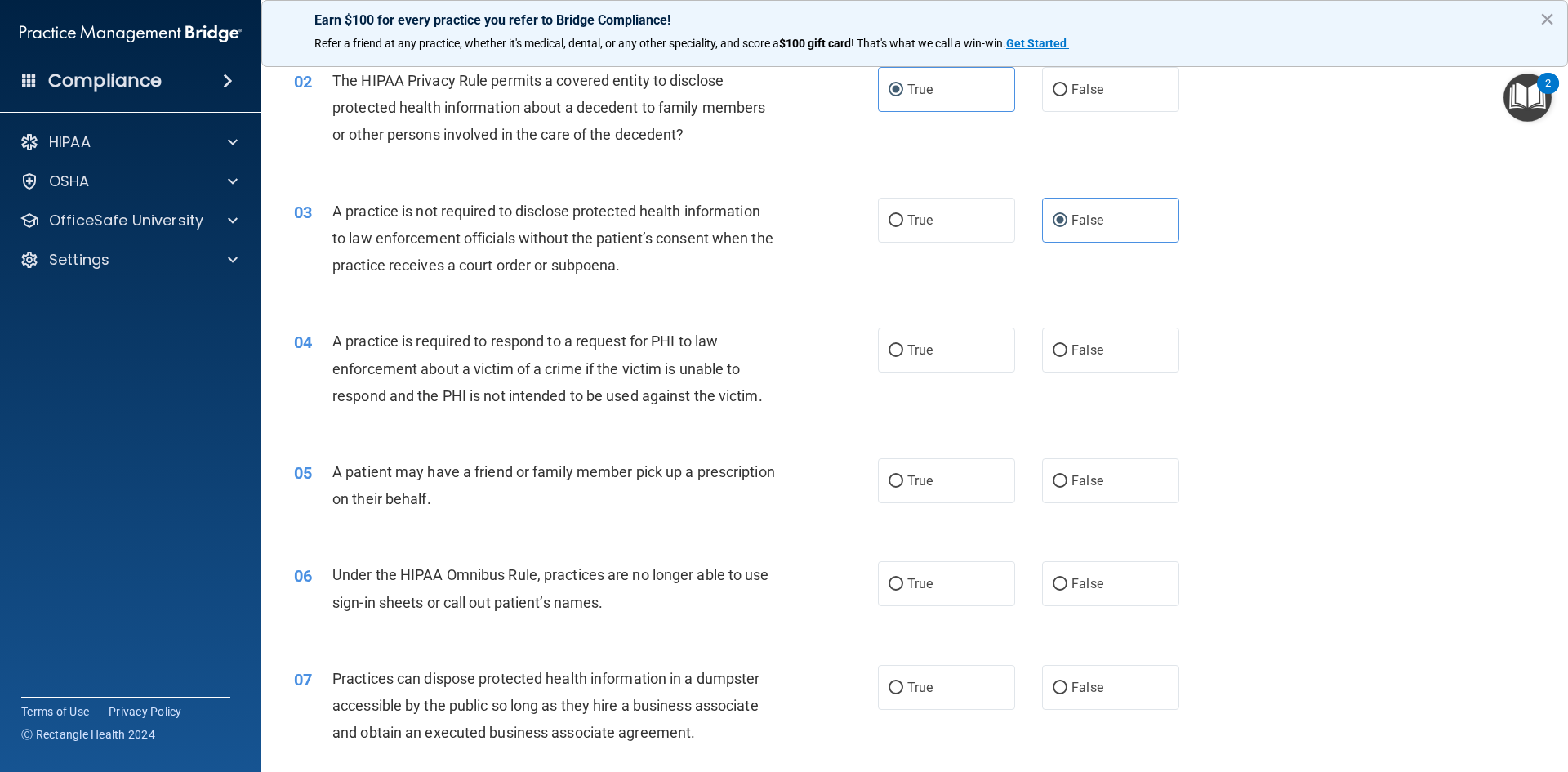
scroll to position [245, 0]
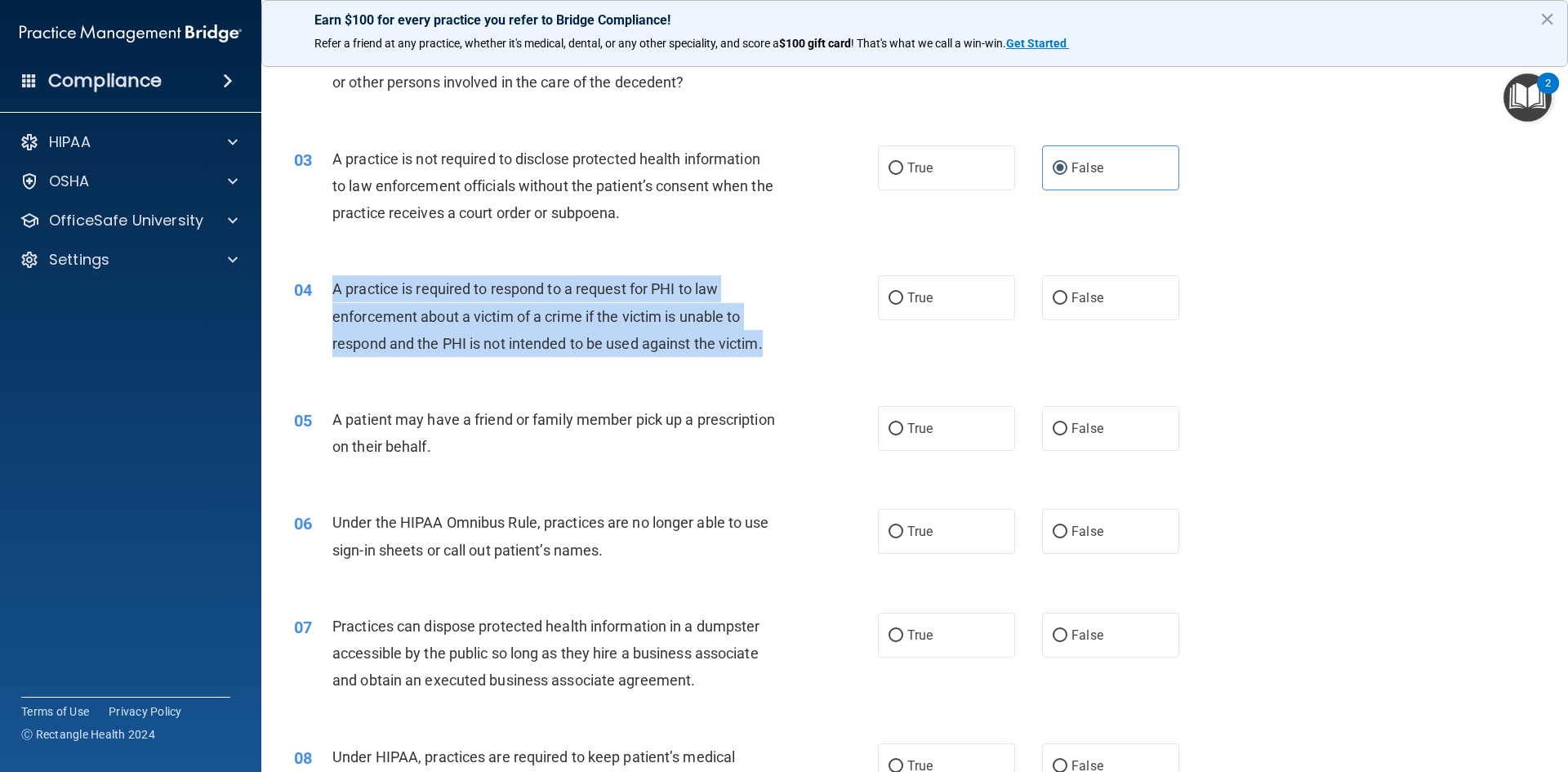
drag, startPoint x: 332, startPoint y: 289, endPoint x: 801, endPoint y: 350, distance: 473.0
click at [801, 350] on div "04 A practice is required to respond to a request for PHI to law enforcement ab…" at bounding box center [586, 320] width 633 height 90
copy span "A practice is required to respond to a request for PHI to law enforcement about…"
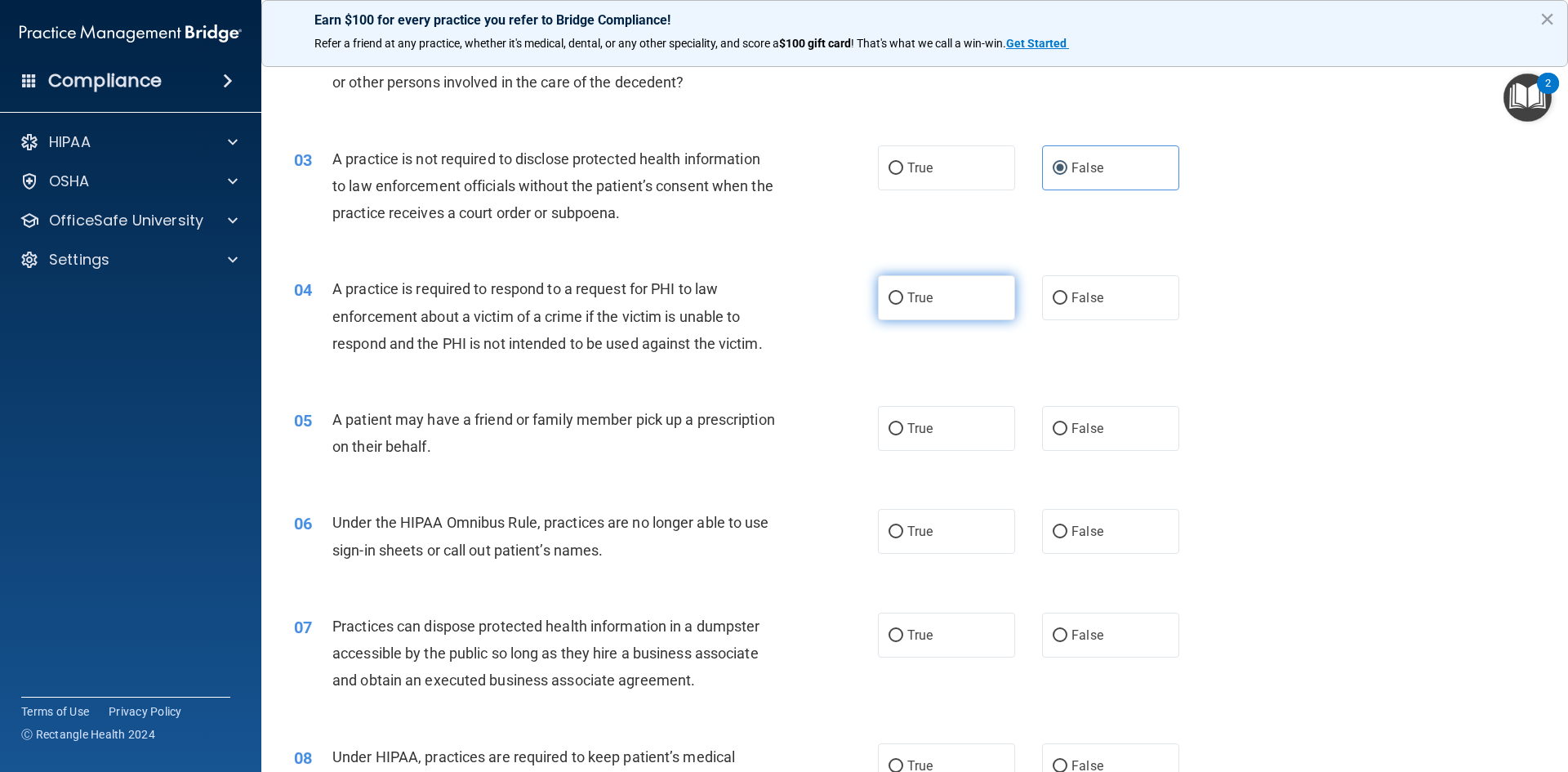
click at [909, 293] on span "True" at bounding box center [920, 298] width 26 height 15
click at [903, 293] on input "True" at bounding box center [896, 299] width 15 height 12
radio input "true"
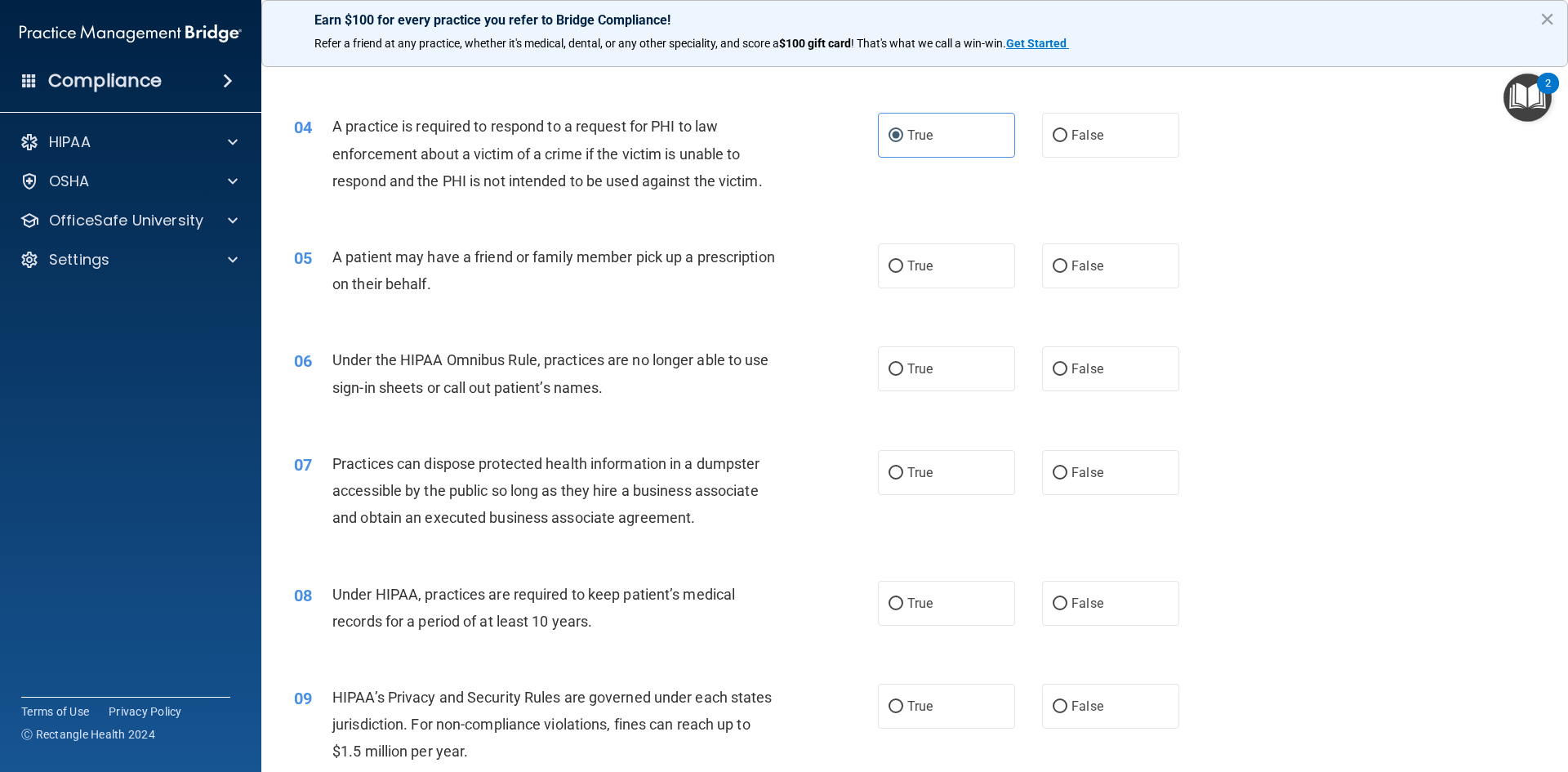
scroll to position [409, 0]
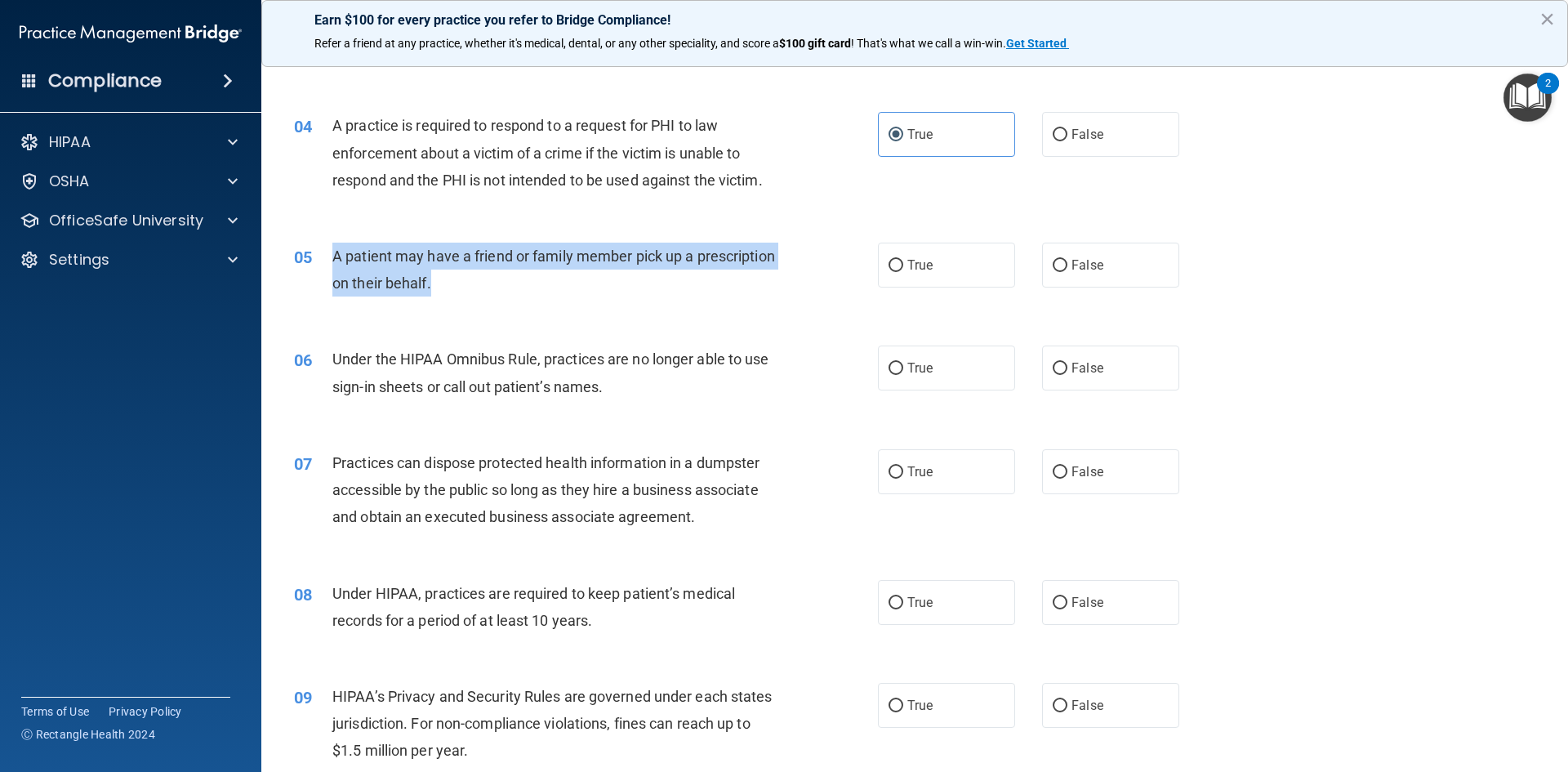
drag, startPoint x: 334, startPoint y: 256, endPoint x: 514, endPoint y: 280, distance: 181.6
click at [514, 280] on div "A patient may have a friend or family member pick up a prescription on their be…" at bounding box center [560, 269] width 456 height 54
copy span "A patient may have a friend or family member pick up a prescription on their be…"
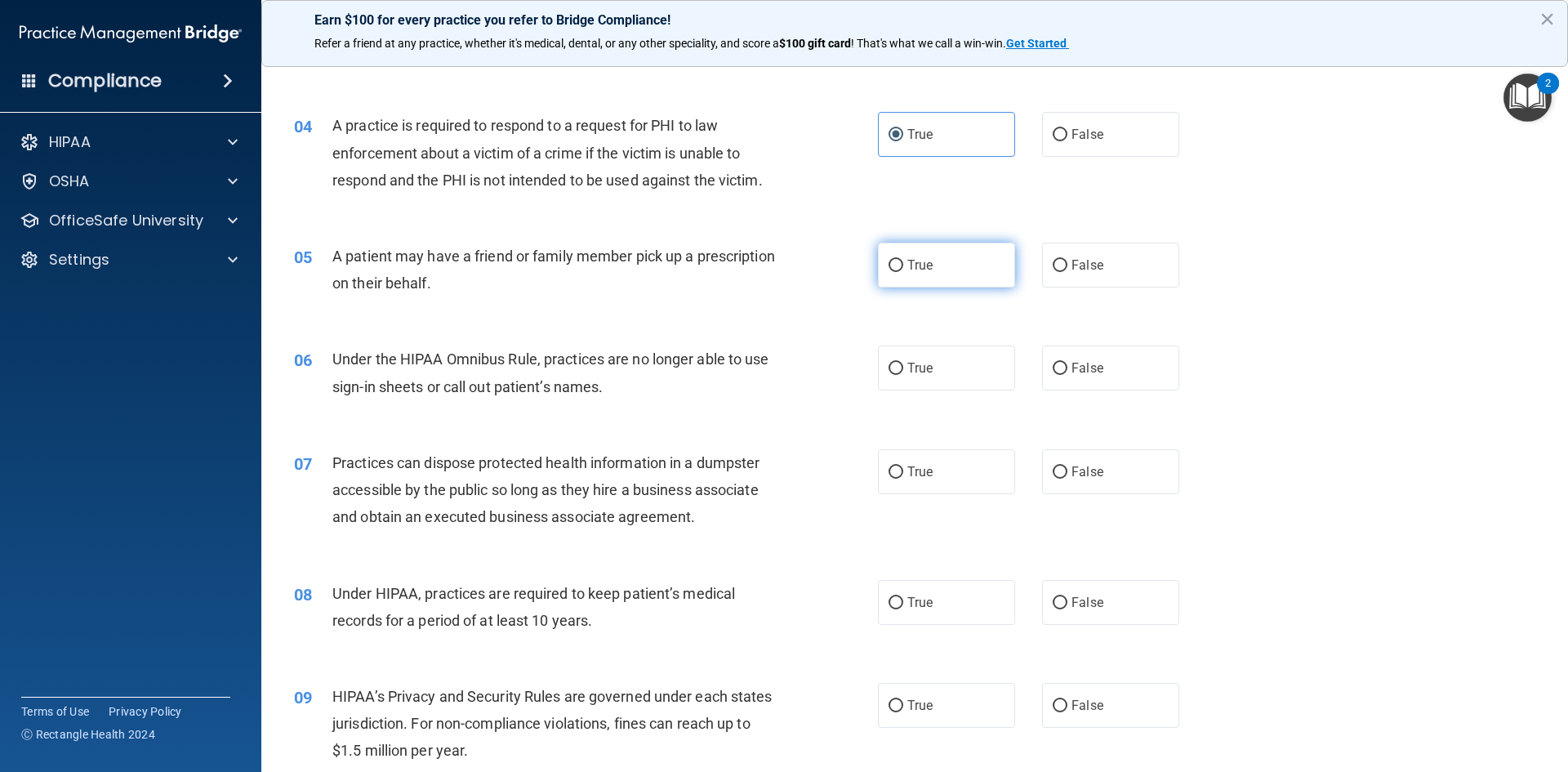
click at [927, 256] on label "True" at bounding box center [946, 264] width 137 height 45
click at [903, 260] on input "True" at bounding box center [896, 266] width 15 height 12
radio input "true"
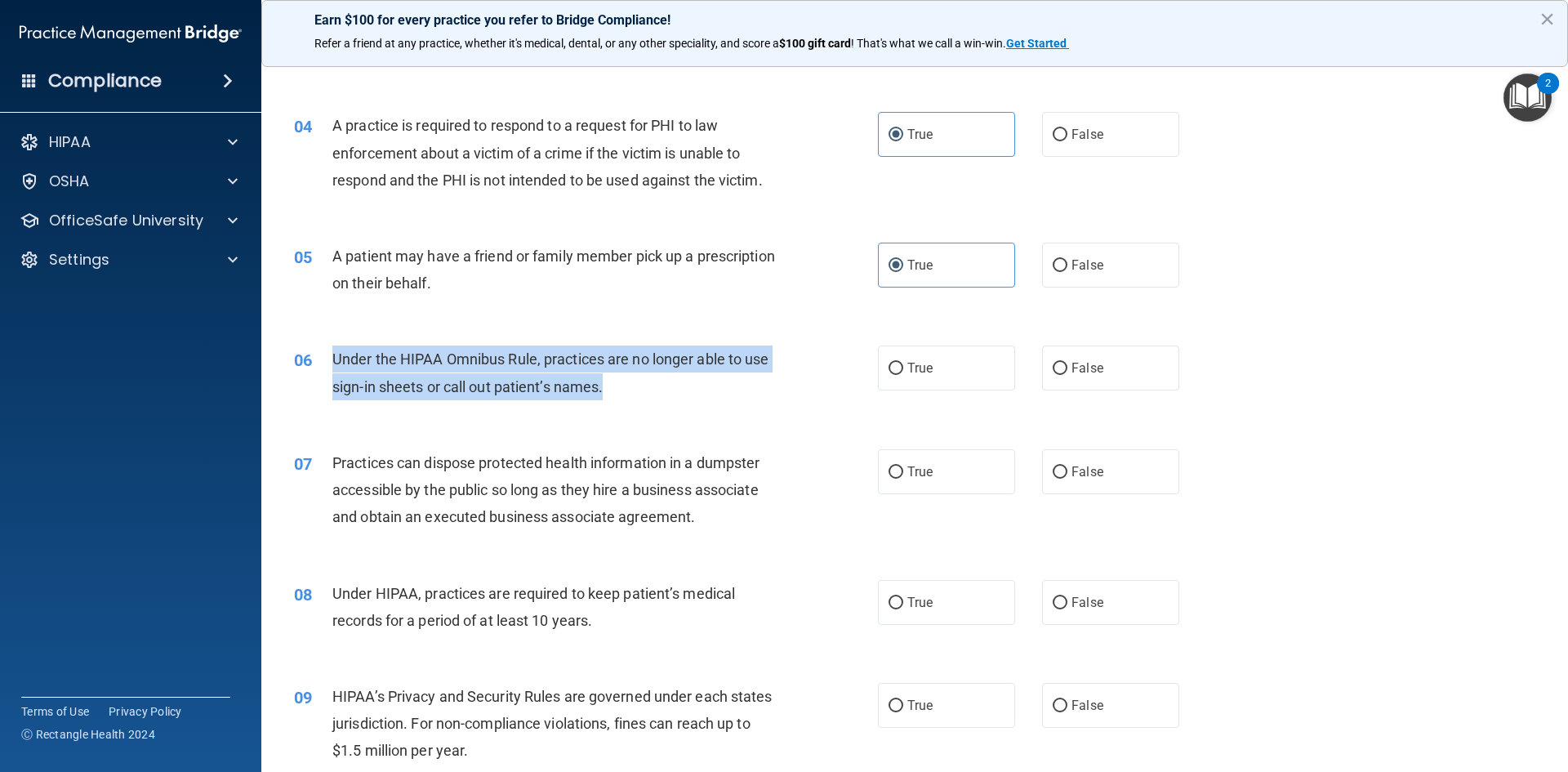
drag, startPoint x: 333, startPoint y: 359, endPoint x: 636, endPoint y: 393, distance: 304.9
click at [636, 393] on div "Under the HIPAA Omnibus Rule, practices are no longer able to use sign-in sheet…" at bounding box center [560, 372] width 456 height 54
copy span "Under the HIPAA Omnibus Rule, practices are no longer able to use sign-in sheet…"
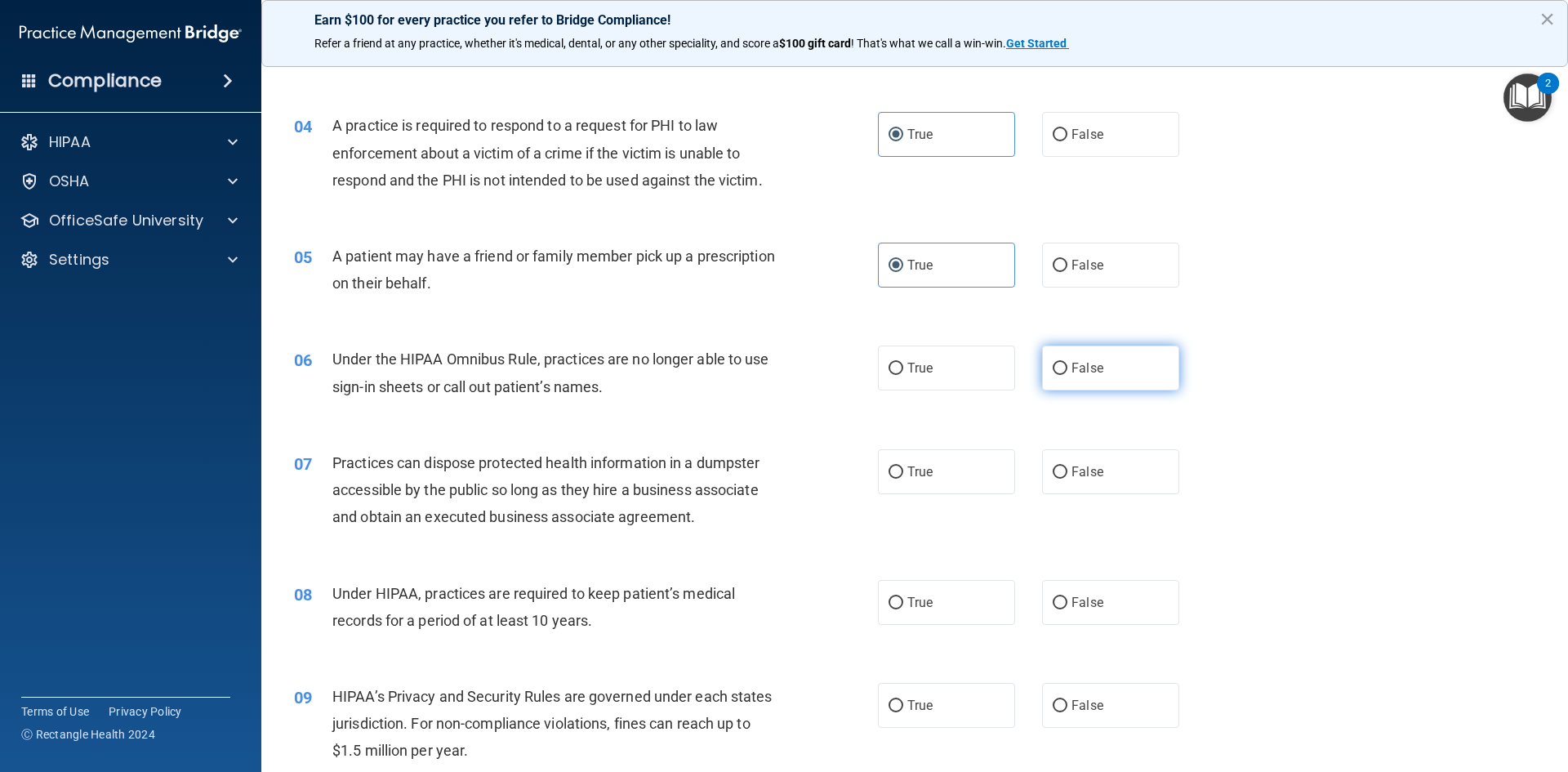
click at [1072, 363] on span "False" at bounding box center [1087, 368] width 32 height 15
click at [1068, 363] on input "False" at bounding box center [1060, 369] width 15 height 12
radio input "true"
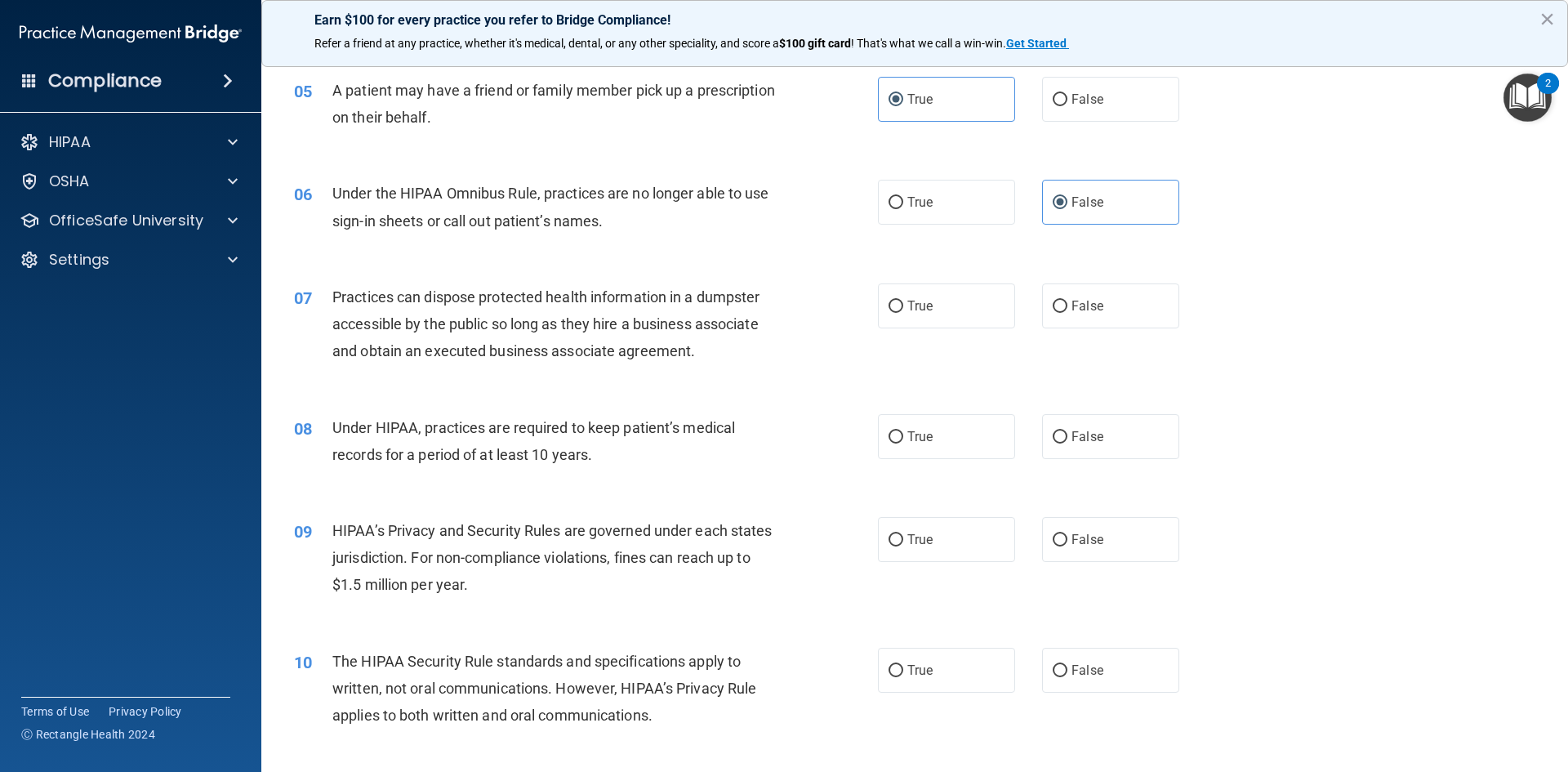
scroll to position [572, 0]
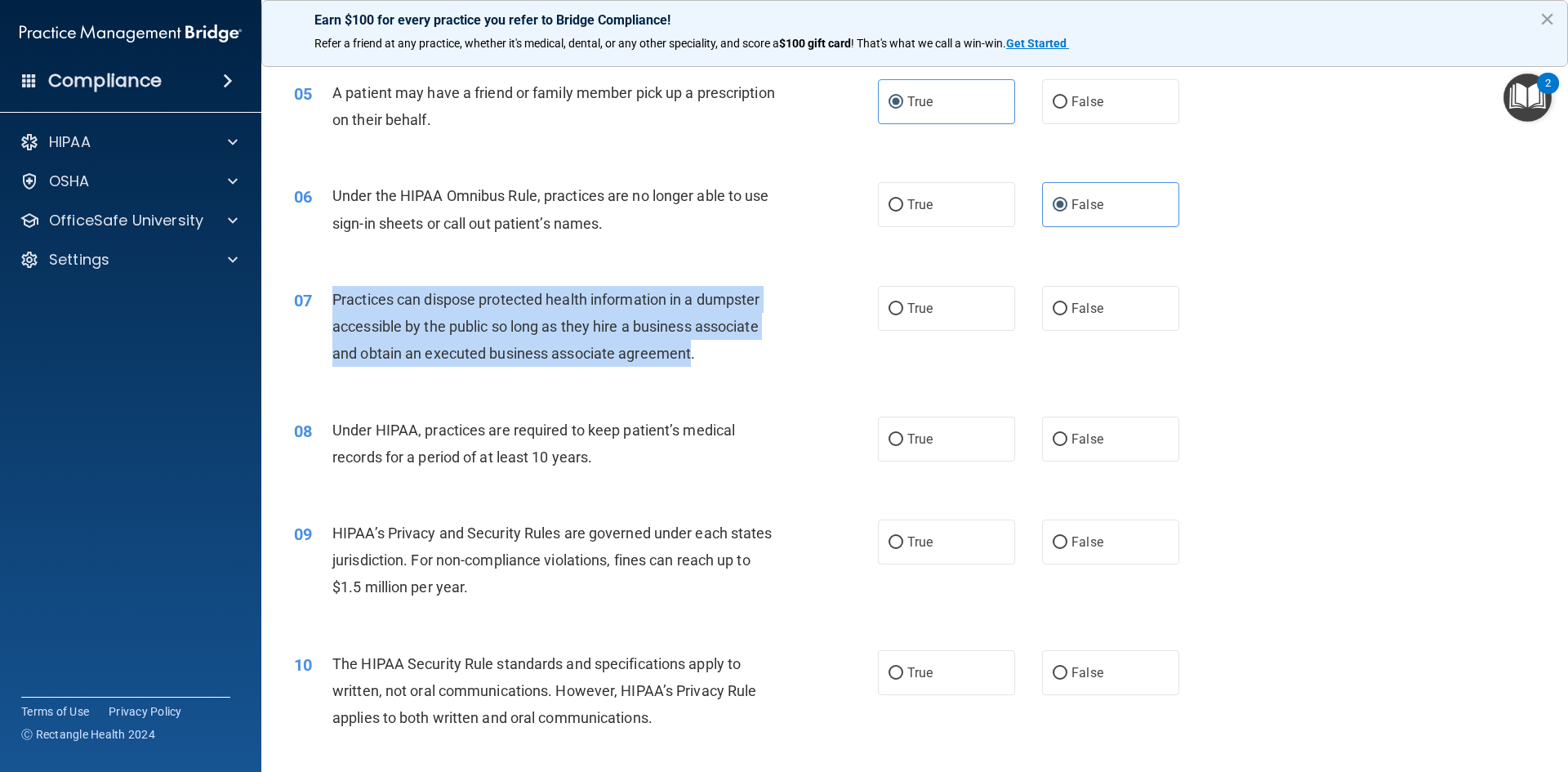
drag, startPoint x: 333, startPoint y: 299, endPoint x: 691, endPoint y: 344, distance: 360.8
click at [691, 344] on span "Practices can dispose protected health information in a dumpster accessible by …" at bounding box center [546, 326] width 427 height 71
copy span "Practices can dispose protected health information in a dumpster accessible by …"
click at [1053, 309] on input "False" at bounding box center [1060, 309] width 15 height 12
radio input "true"
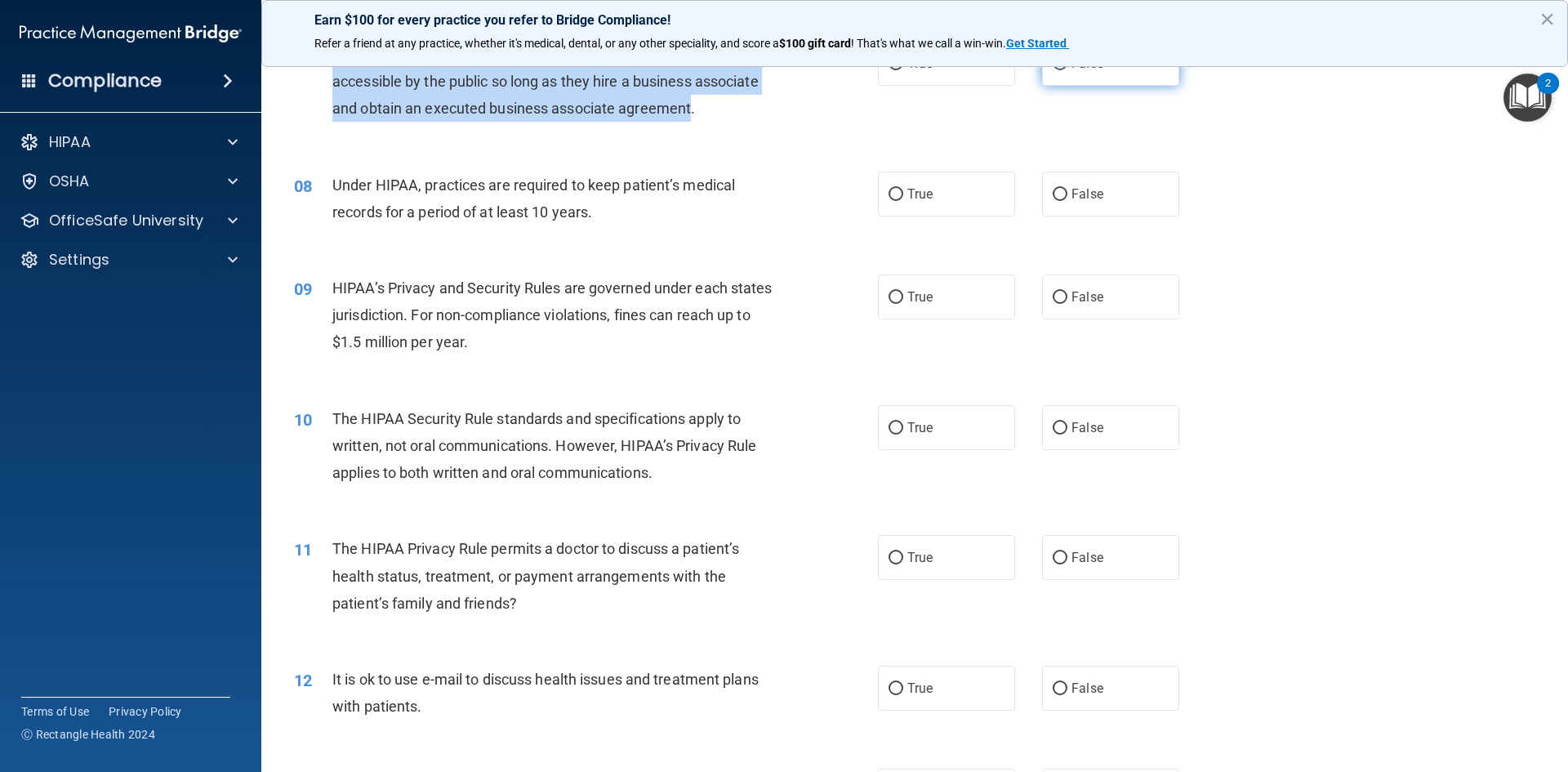
scroll to position [735, 0]
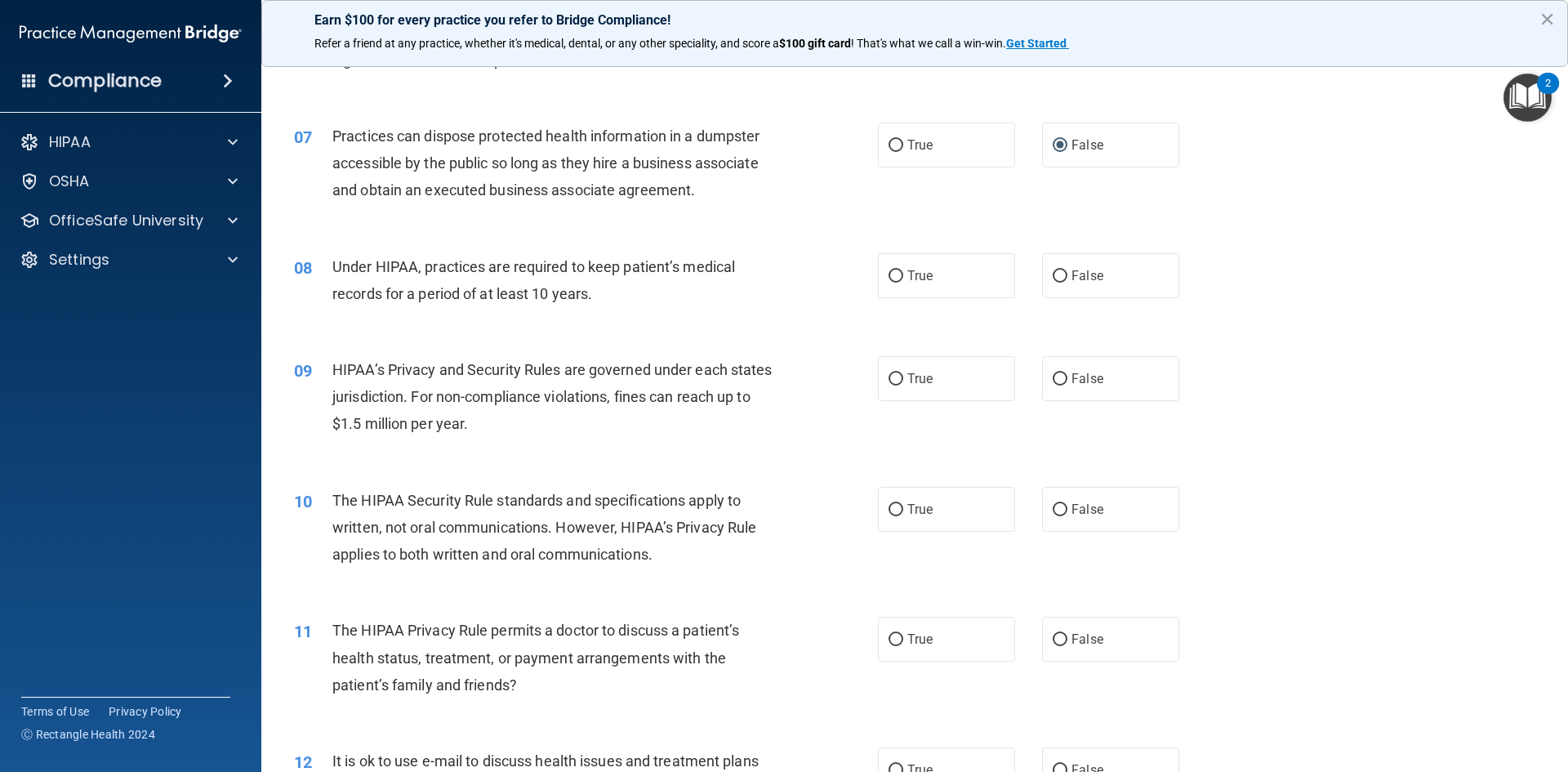
click at [1343, 245] on div "08 Under HIPAA, practices are required to keep patient’s medical records for a …" at bounding box center [915, 284] width 1266 height 103
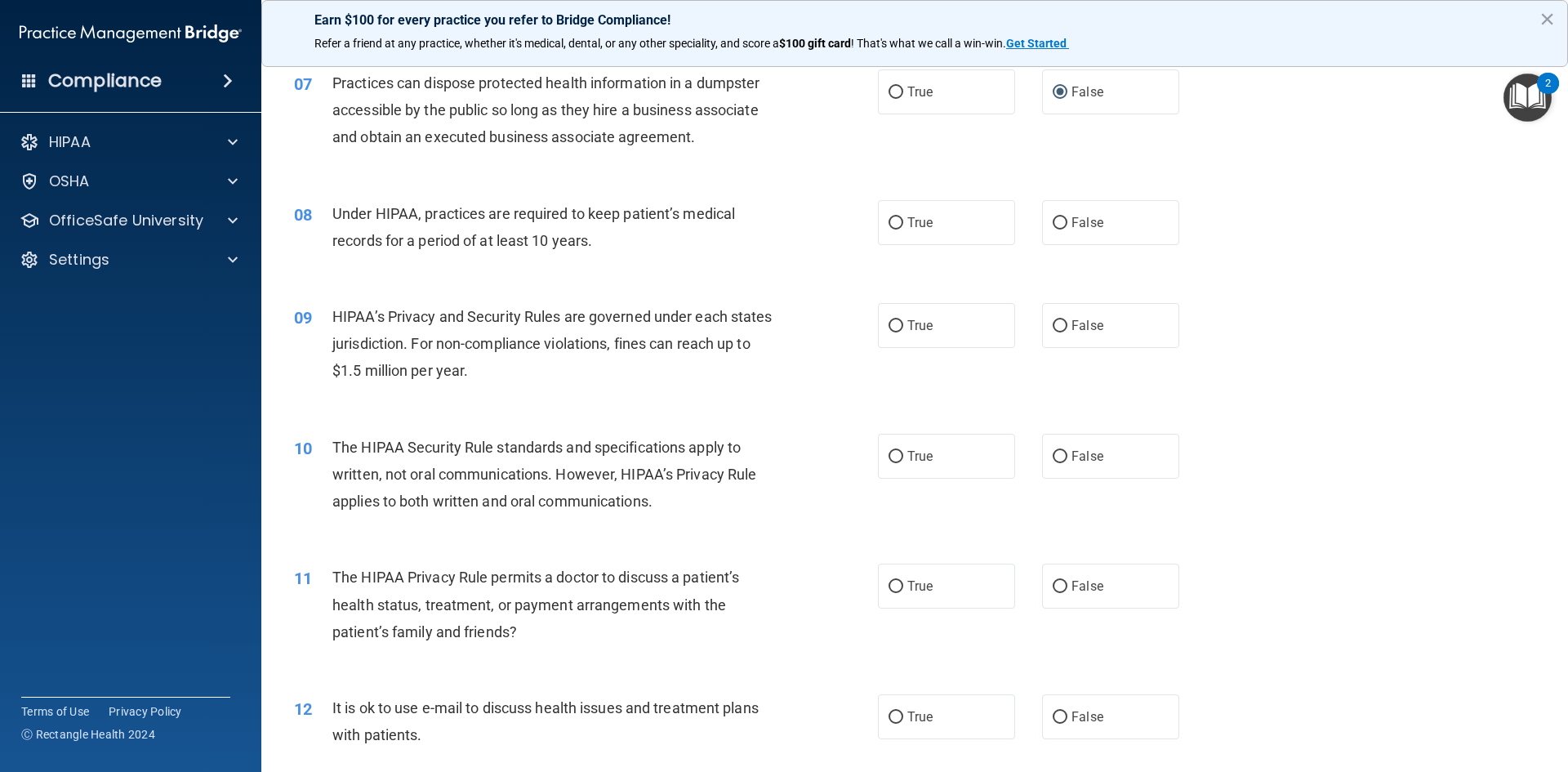
scroll to position [817, 0]
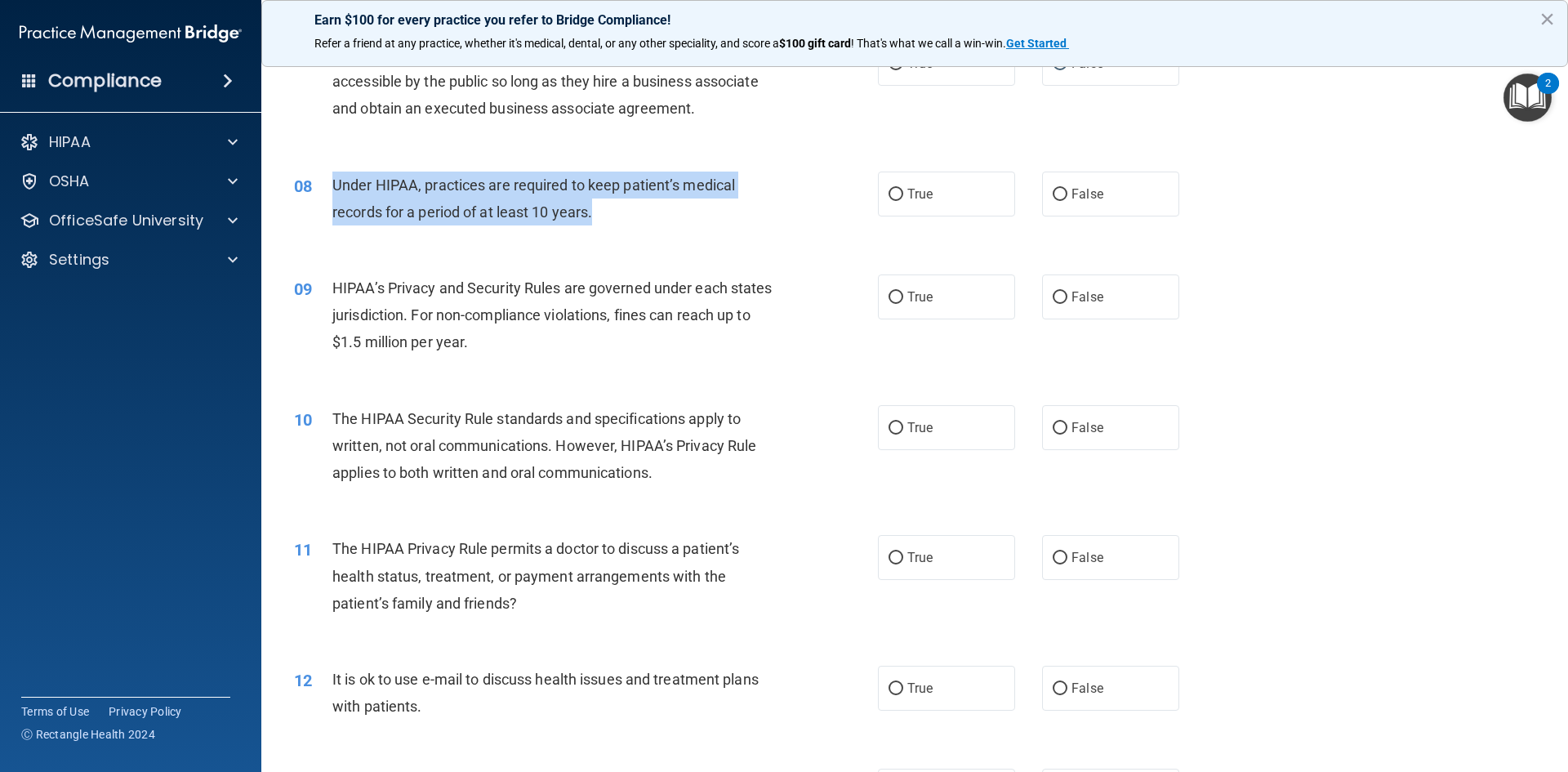
drag, startPoint x: 332, startPoint y: 182, endPoint x: 601, endPoint y: 209, distance: 270.4
click at [601, 209] on div "Under HIPAA, practices are required to keep patient’s medical records for a per…" at bounding box center [560, 198] width 456 height 54
copy span "Under HIPAA, practices are required to keep patient’s medical records for a per…"
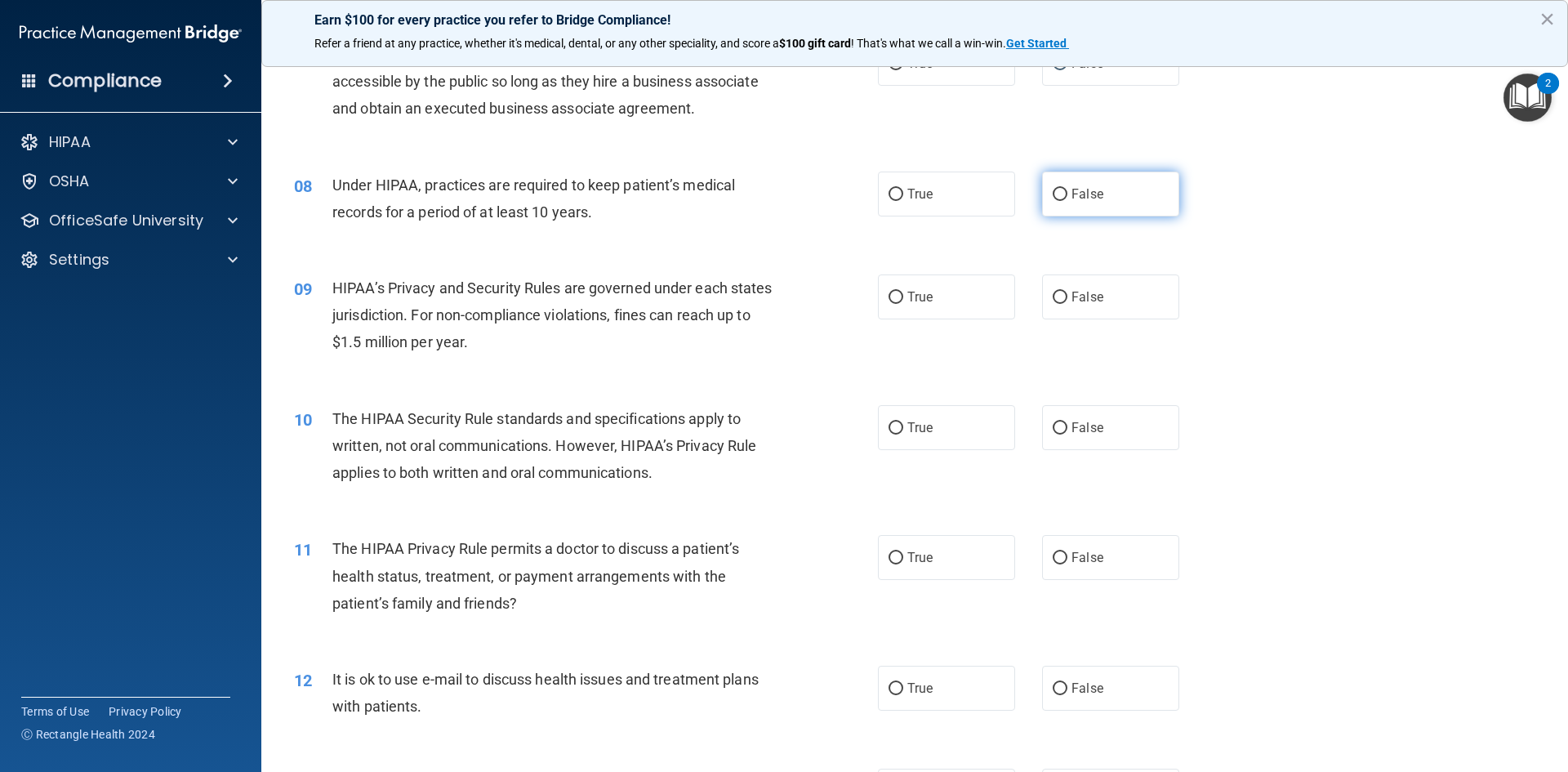
click at [1075, 200] on span "False" at bounding box center [1087, 194] width 32 height 15
click at [1068, 200] on input "False" at bounding box center [1060, 194] width 15 height 12
radio input "true"
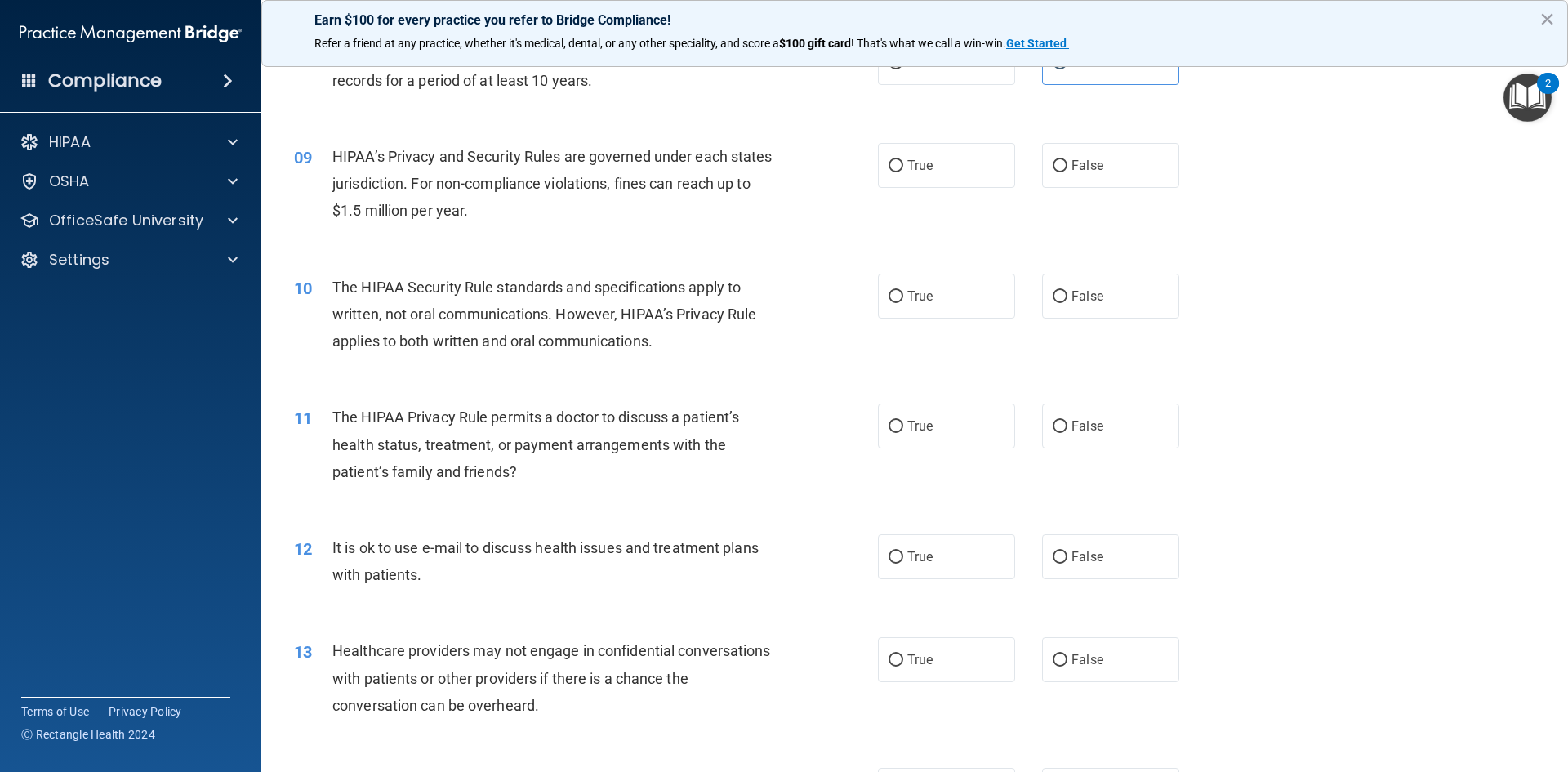
scroll to position [980, 0]
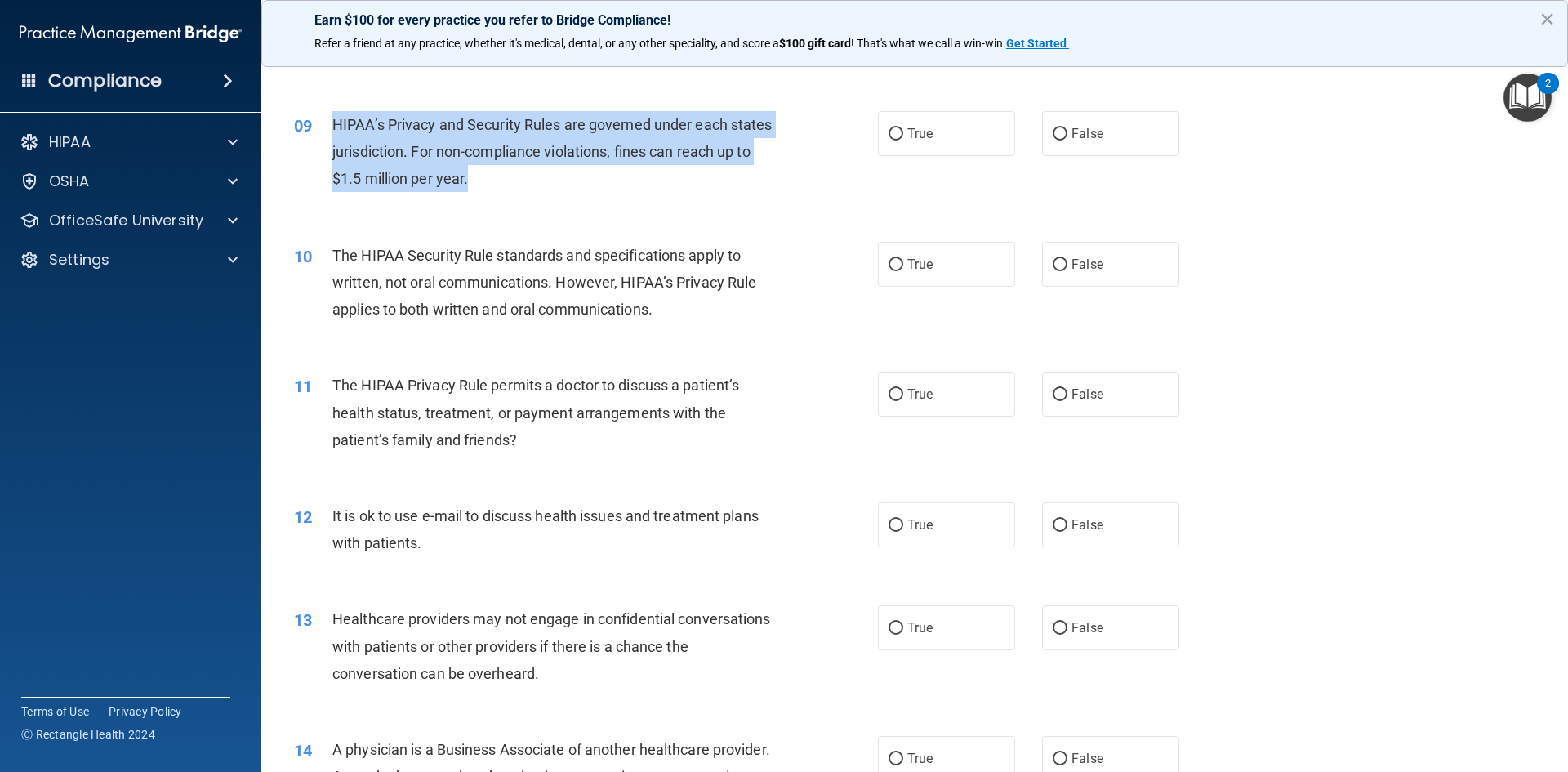
drag, startPoint x: 331, startPoint y: 126, endPoint x: 521, endPoint y: 191, distance: 200.8
click at [521, 191] on div "09 HIPAA’s Privacy and Security Rules are governed under each states jurisdicti…" at bounding box center [586, 155] width 633 height 90
copy div "HIPAA’s Privacy and Security Rules are governed under each states jurisdiction.…"
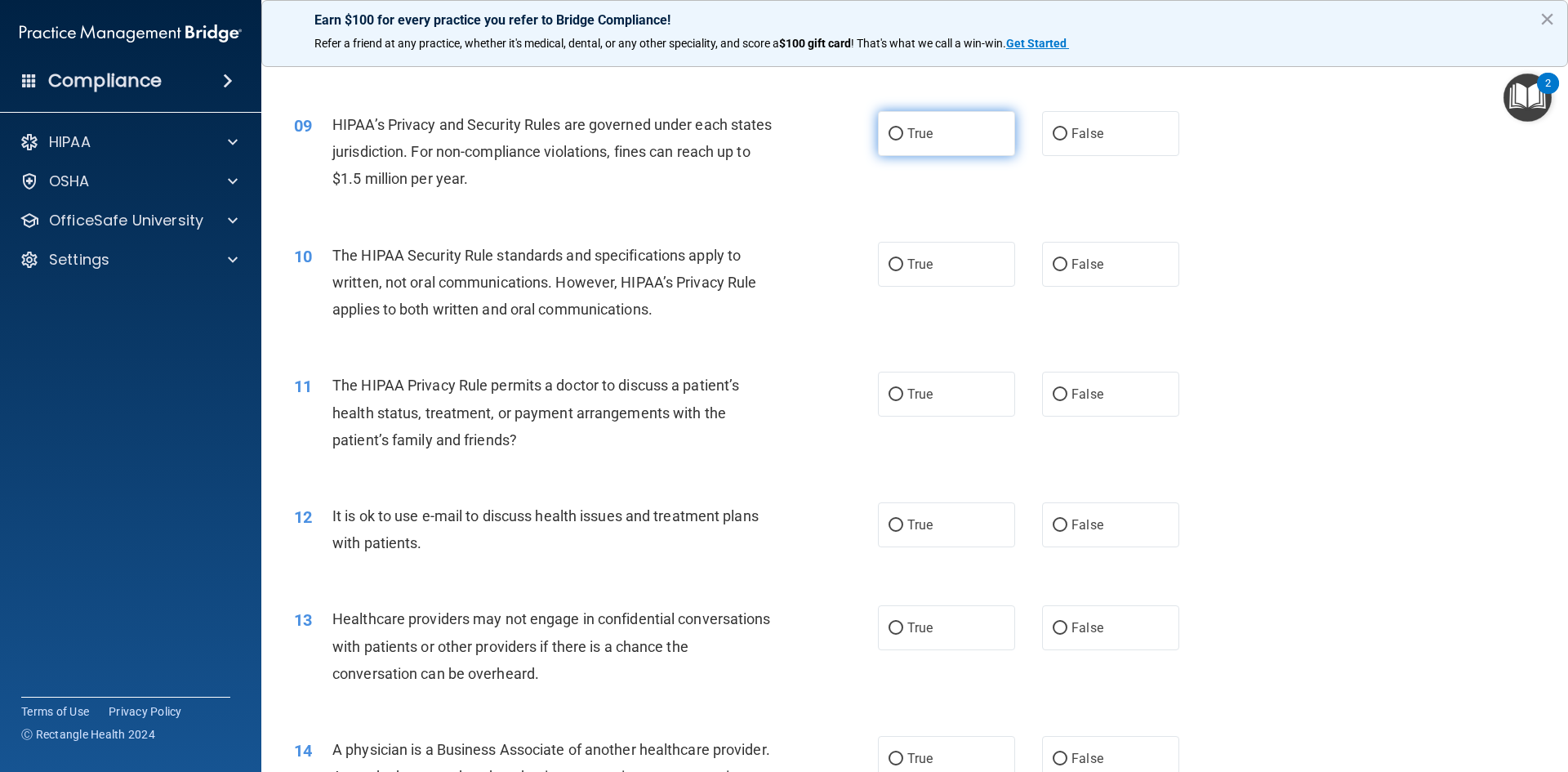
click at [940, 143] on label "True" at bounding box center [946, 133] width 137 height 45
click at [903, 141] on input "True" at bounding box center [896, 134] width 15 height 12
radio input "true"
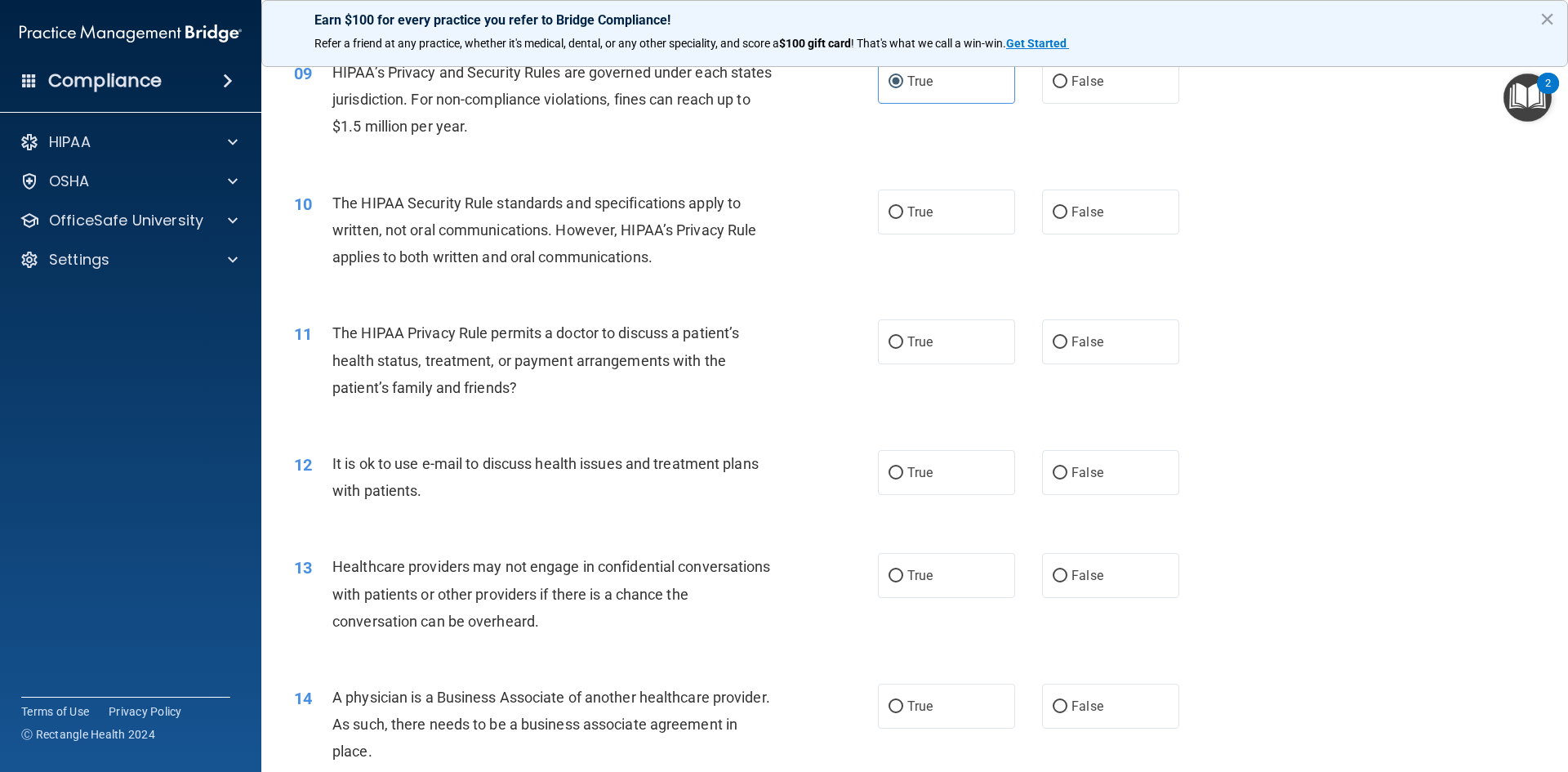
scroll to position [1062, 0]
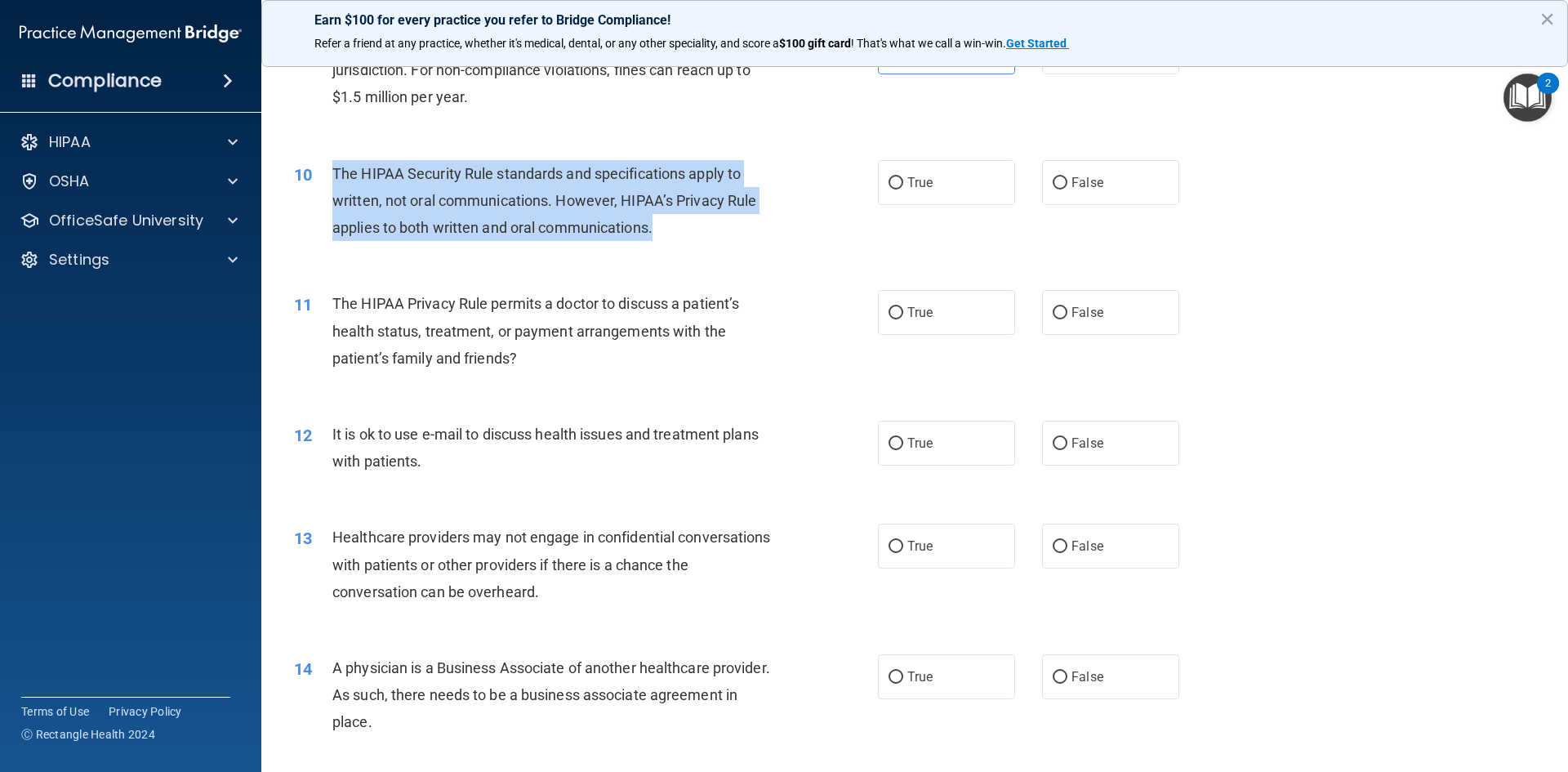
drag, startPoint x: 333, startPoint y: 171, endPoint x: 728, endPoint y: 221, distance: 398.2
click at [728, 221] on div "The HIPAA Security Rule standards and specifications apply to written, not oral…" at bounding box center [560, 201] width 456 height 82
copy span "The HIPAA Security Rule standards and specifications apply to written, not oral…"
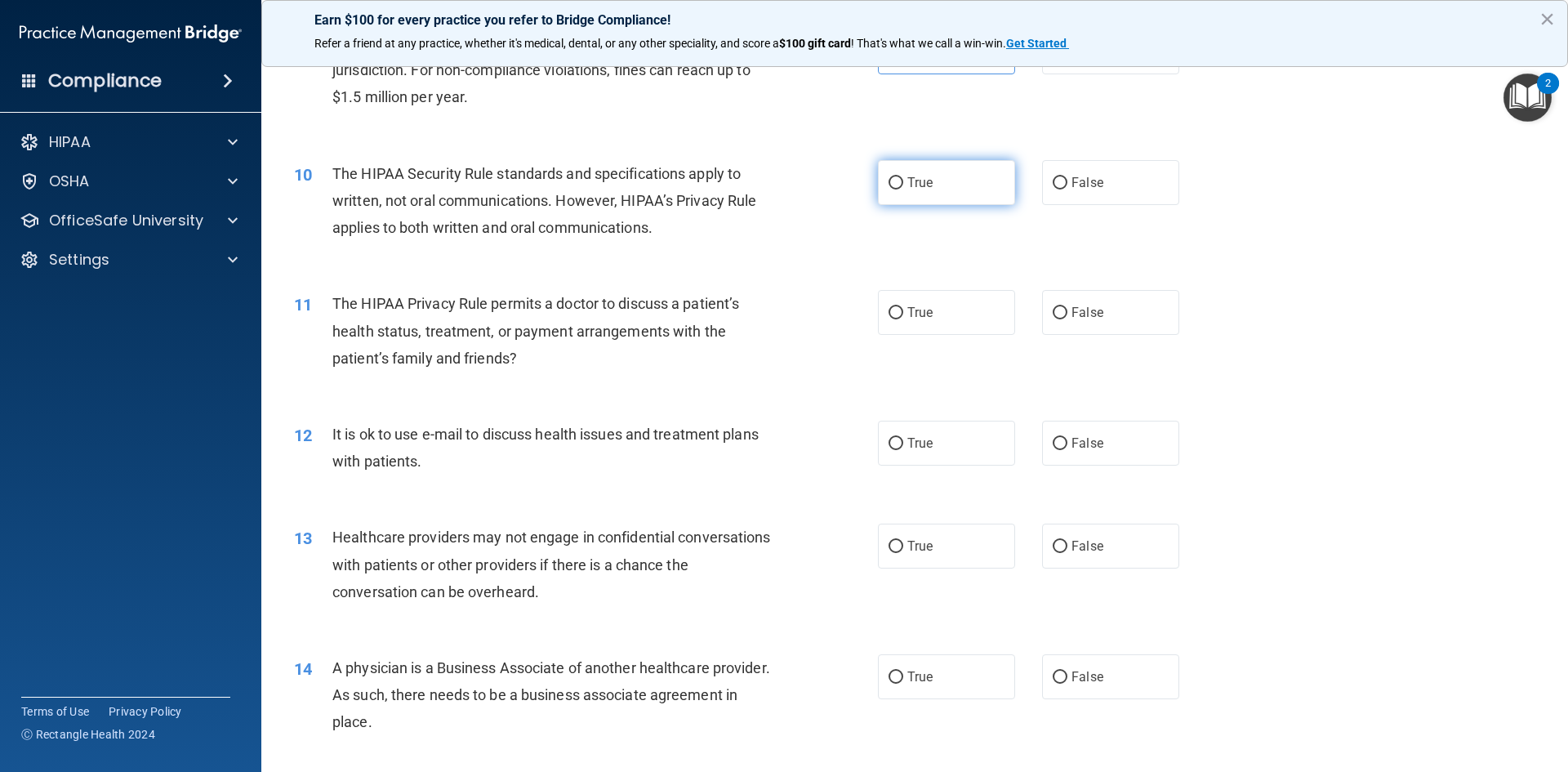
click at [909, 182] on span "True" at bounding box center [920, 183] width 26 height 15
click at [903, 182] on input "True" at bounding box center [896, 183] width 15 height 12
radio input "true"
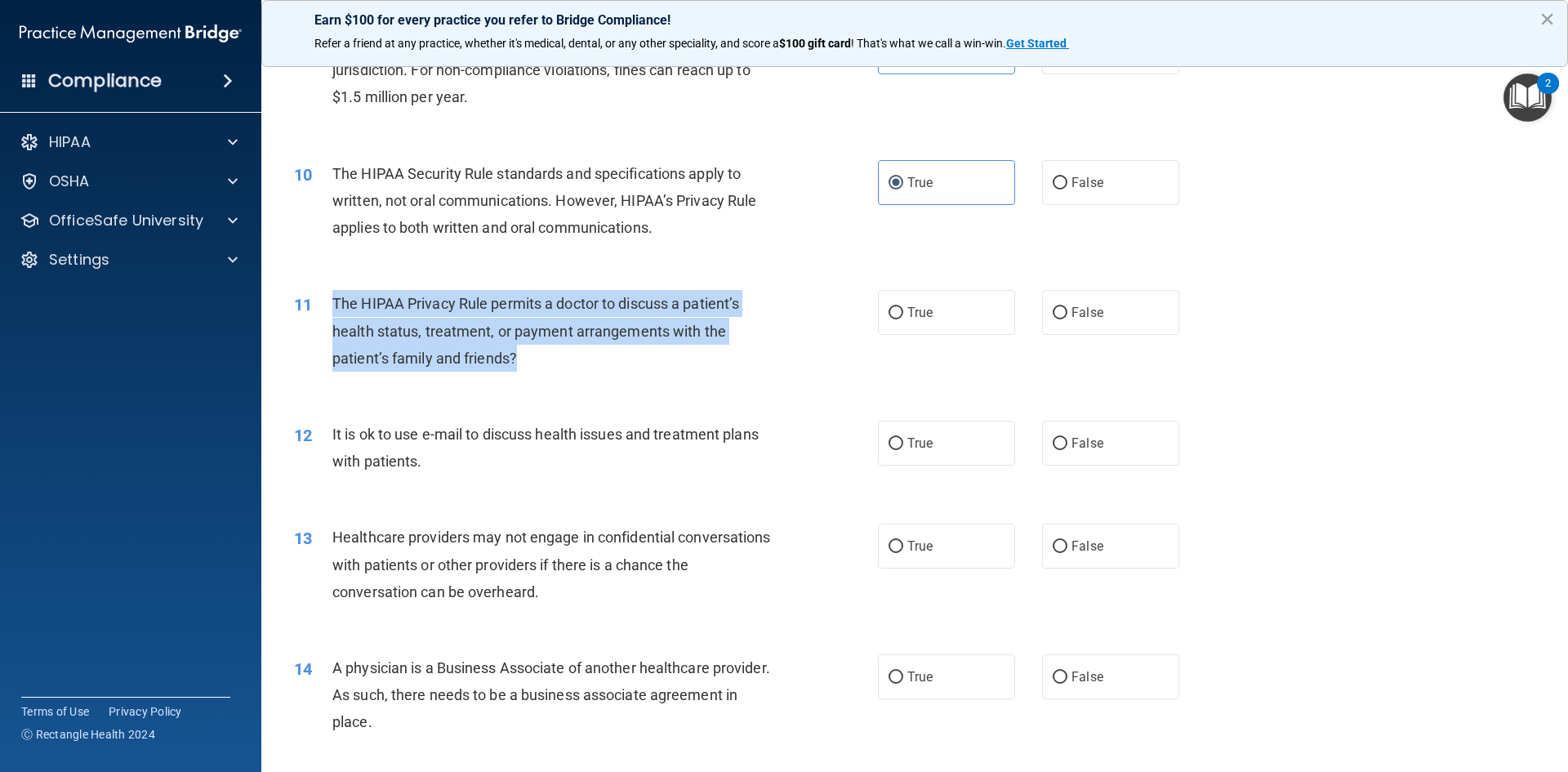
drag, startPoint x: 334, startPoint y: 302, endPoint x: 554, endPoint y: 363, distance: 228.3
click at [575, 373] on div "11 The HIPAA Privacy Rule permits a doctor to discuss a patient’s health status…" at bounding box center [586, 334] width 633 height 90
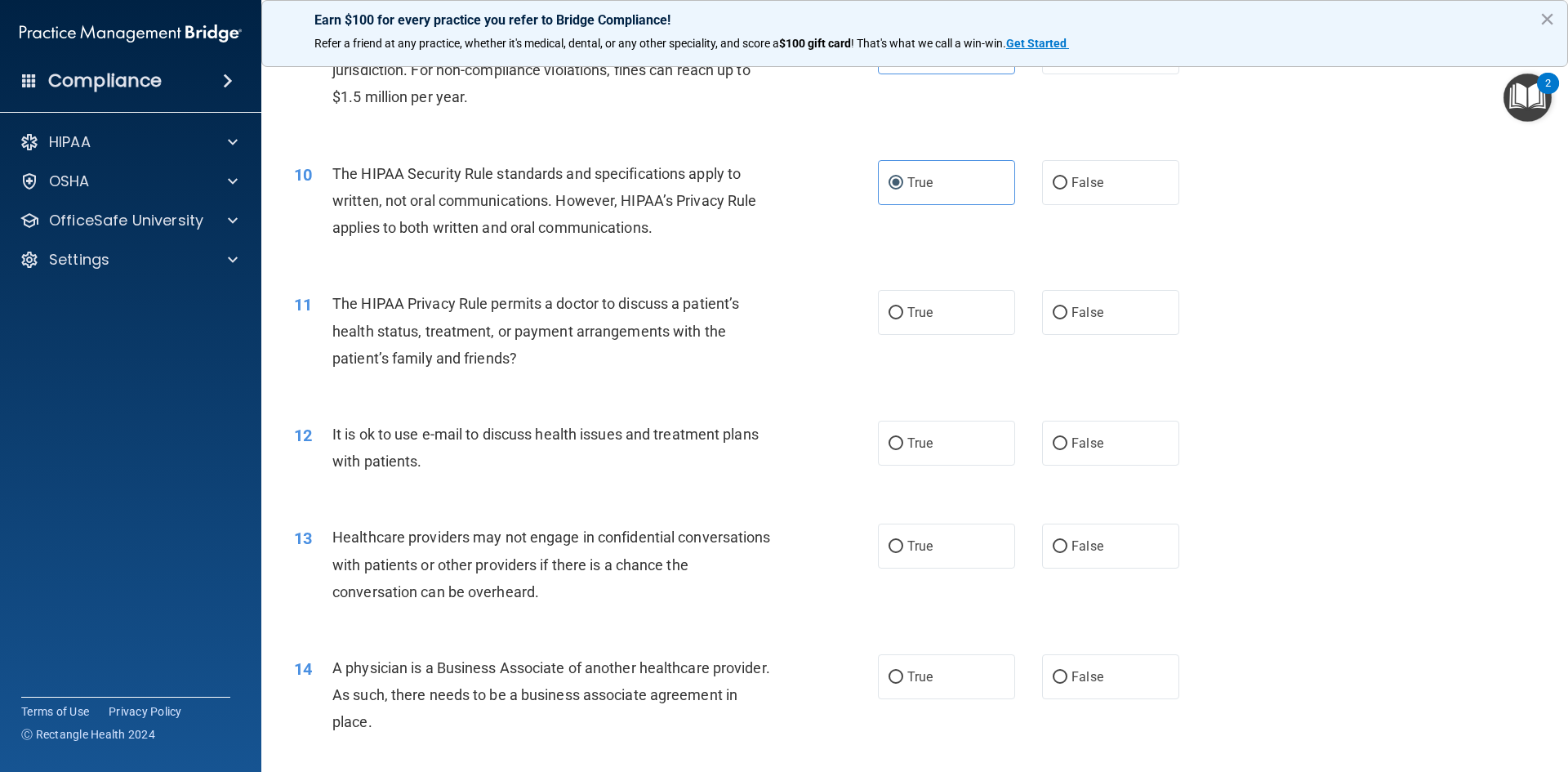
drag, startPoint x: 464, startPoint y: 337, endPoint x: 1163, endPoint y: 359, distance: 699.3
click at [1163, 359] on div "11 The HIPAA Privacy Rule permits a doctor to discuss a patient’s health status…" at bounding box center [915, 334] width 1266 height 131
click at [1048, 323] on label "False" at bounding box center [1111, 312] width 137 height 45
click at [1053, 319] on input "False" at bounding box center [1060, 313] width 15 height 12
radio input "true"
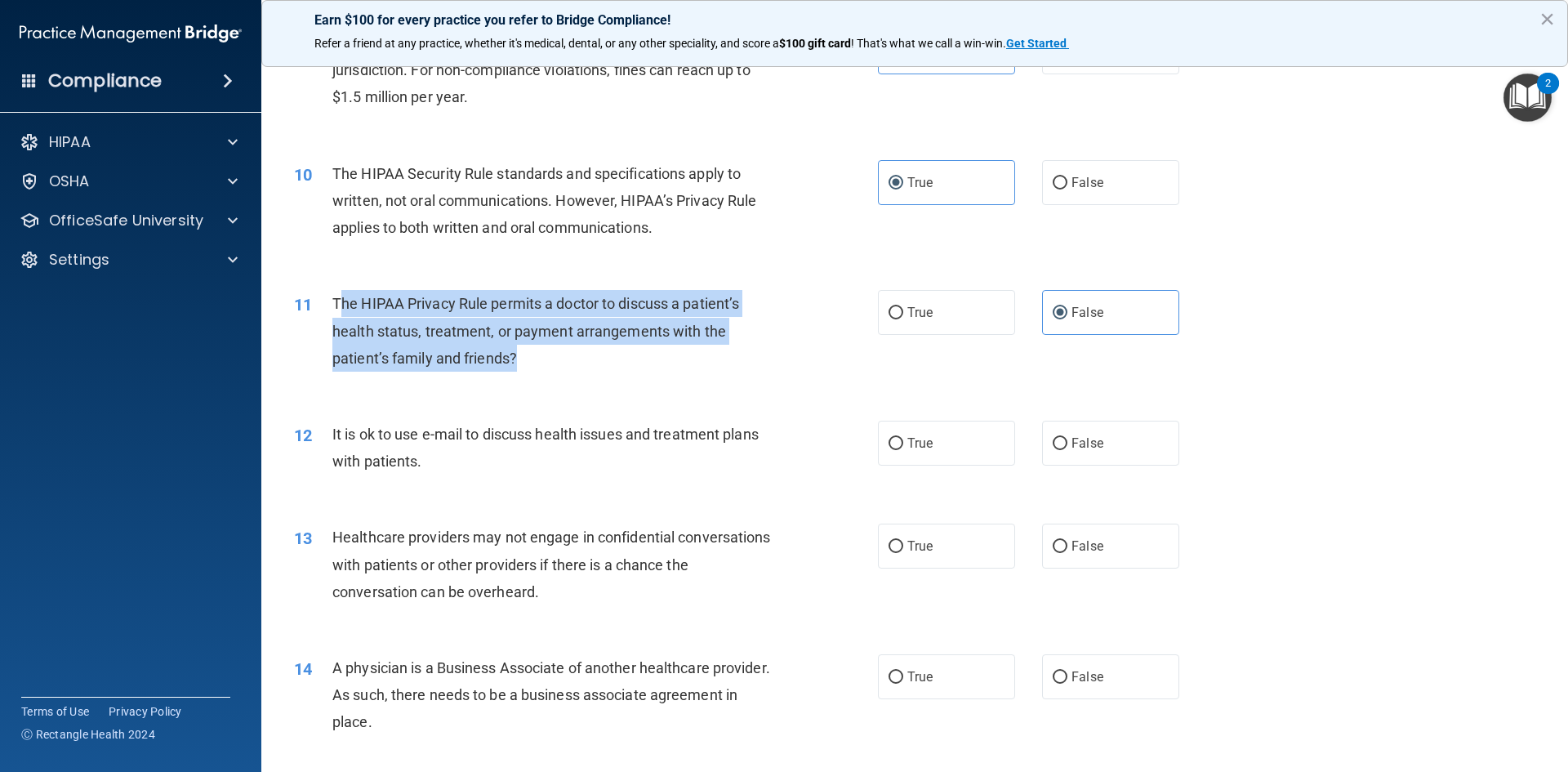
drag, startPoint x: 337, startPoint y: 306, endPoint x: 539, endPoint y: 353, distance: 207.4
click at [539, 353] on div "The HIPAA Privacy Rule permits a doctor to discuss a patient’s health status, t…" at bounding box center [560, 331] width 456 height 82
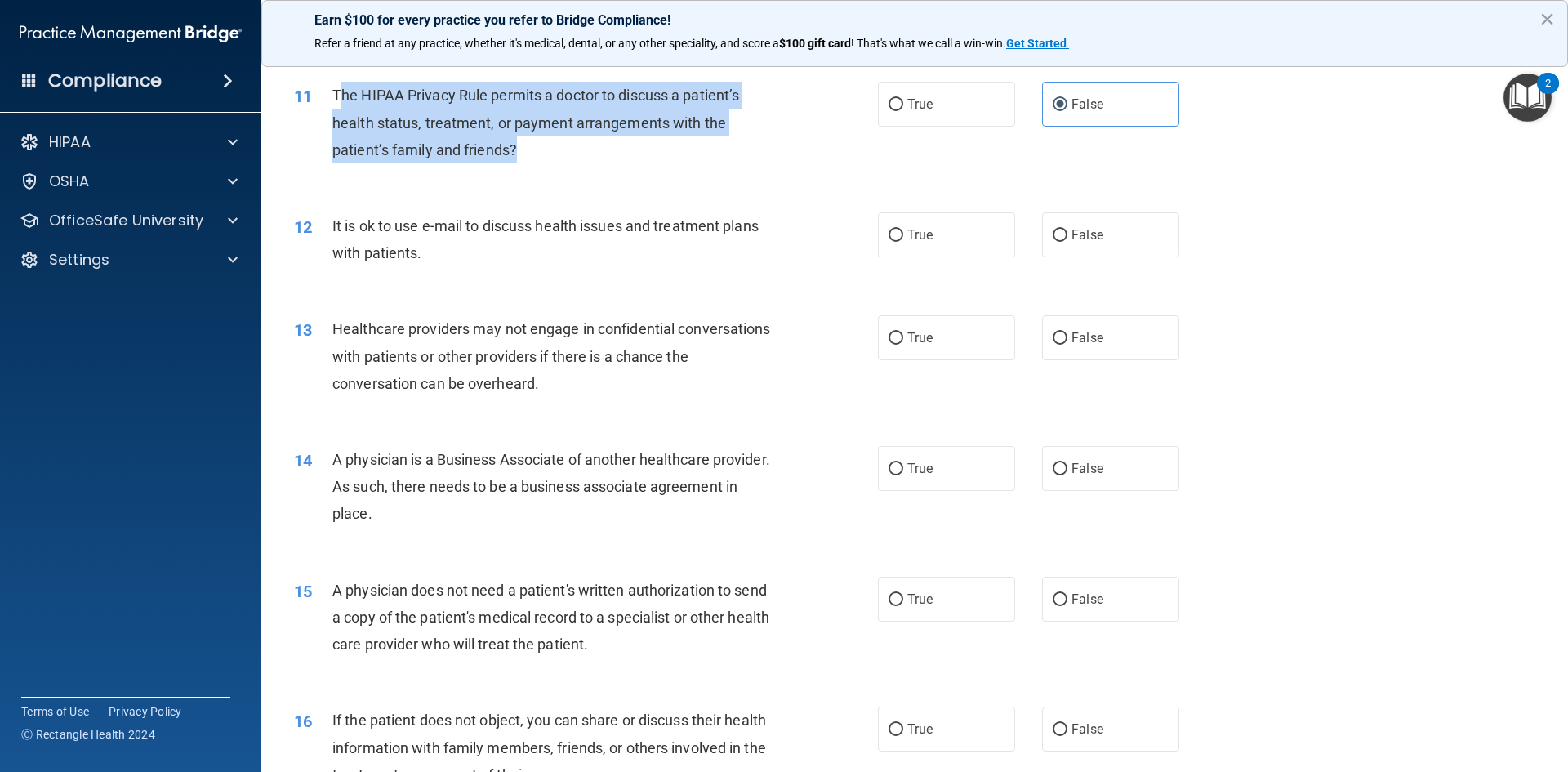
scroll to position [1307, 0]
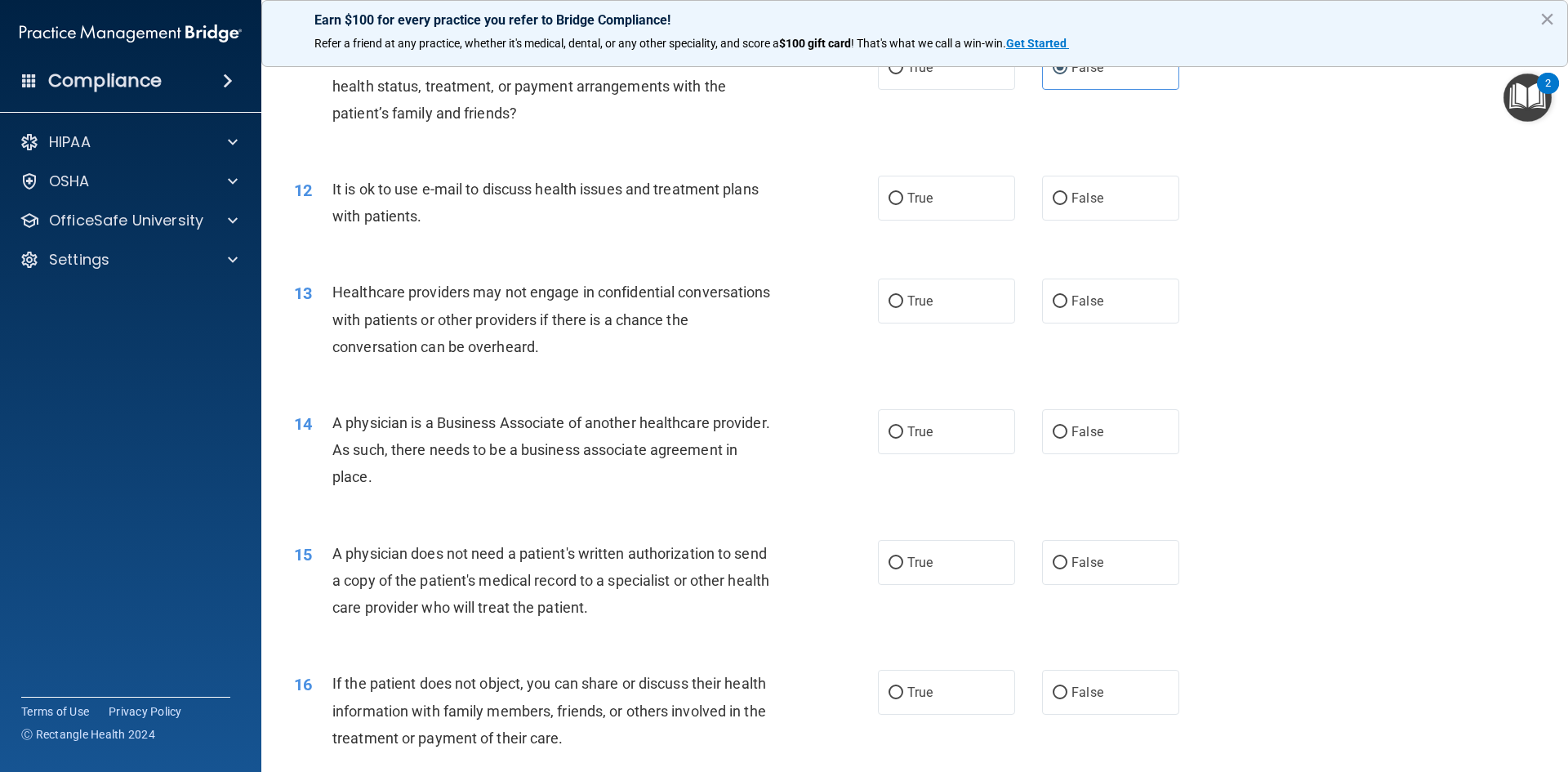
click at [332, 187] on div "12 It is ok to use e-mail to discuss health issues and treatment plans with pat…" at bounding box center [586, 206] width 633 height 62
click at [333, 184] on span "It is ok to use e-mail to discuss health issues and treatment plans with patien…" at bounding box center [546, 203] width 427 height 44
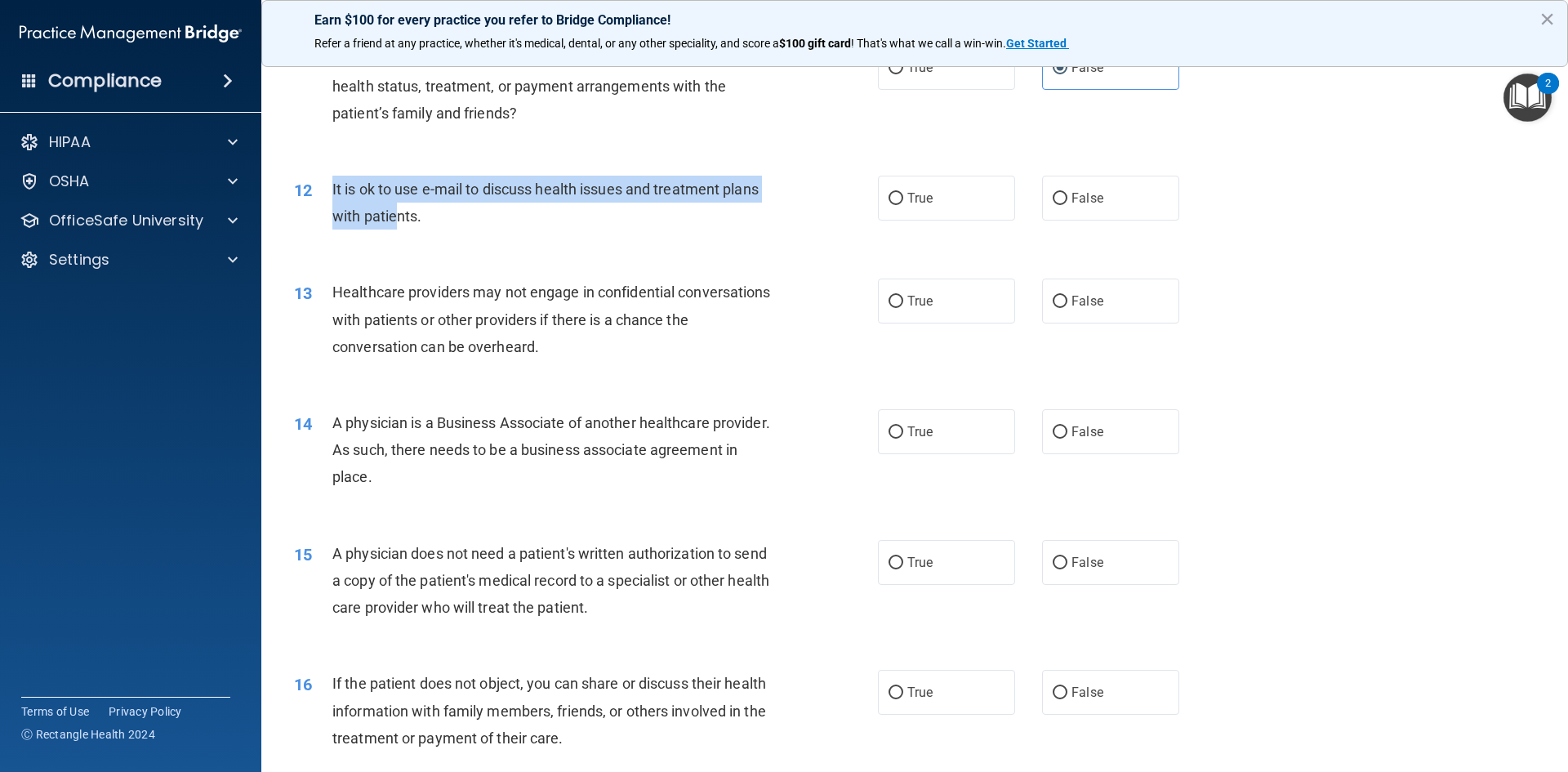
drag, startPoint x: 332, startPoint y: 184, endPoint x: 399, endPoint y: 215, distance: 73.8
click at [399, 215] on span "It is ok to use e-mail to discuss health issues and treatment plans with patien…" at bounding box center [546, 203] width 427 height 44
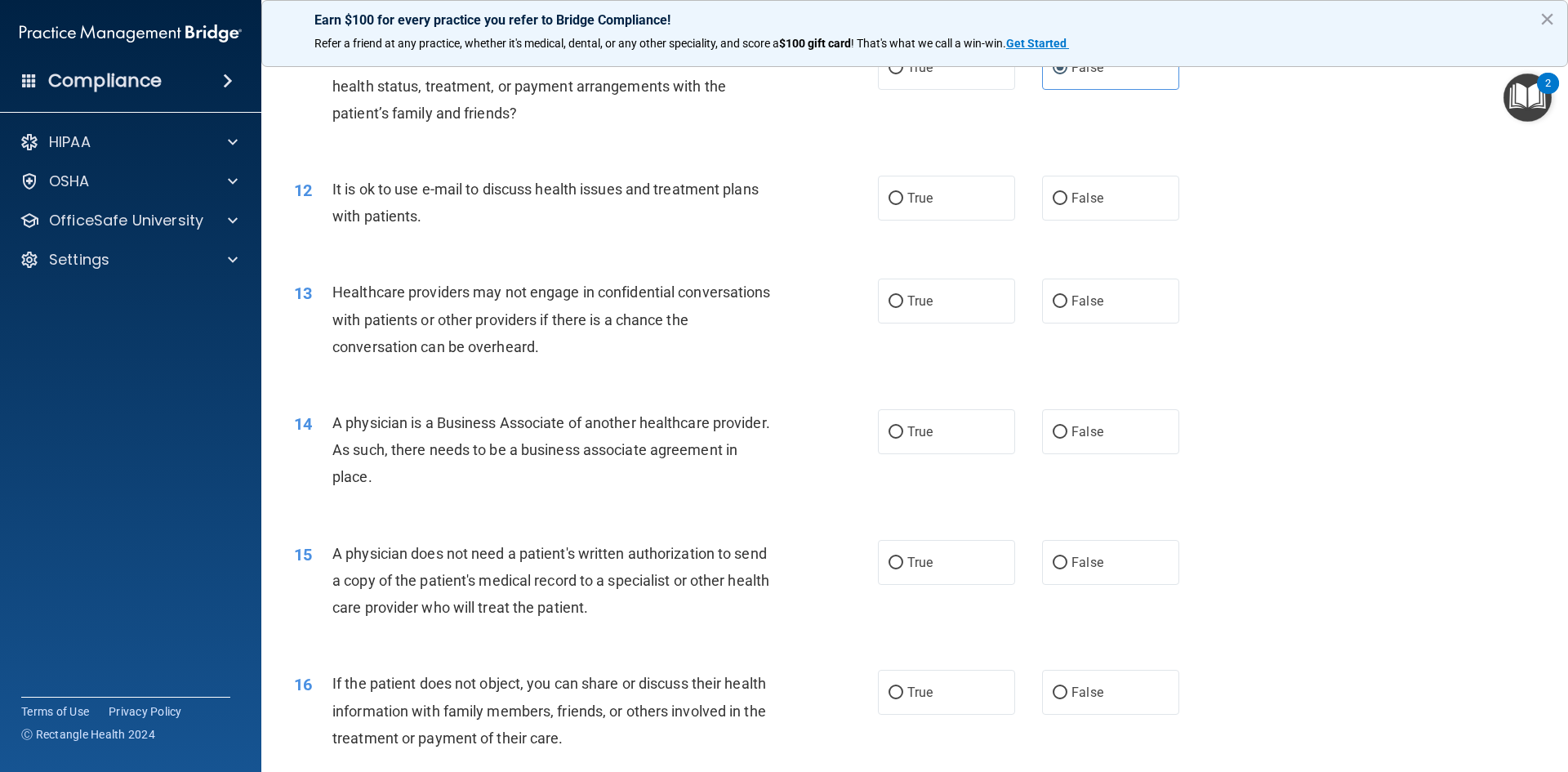
click at [425, 221] on div "It is ok to use e-mail to discuss health issues and treatment plans with patien…" at bounding box center [560, 202] width 456 height 54
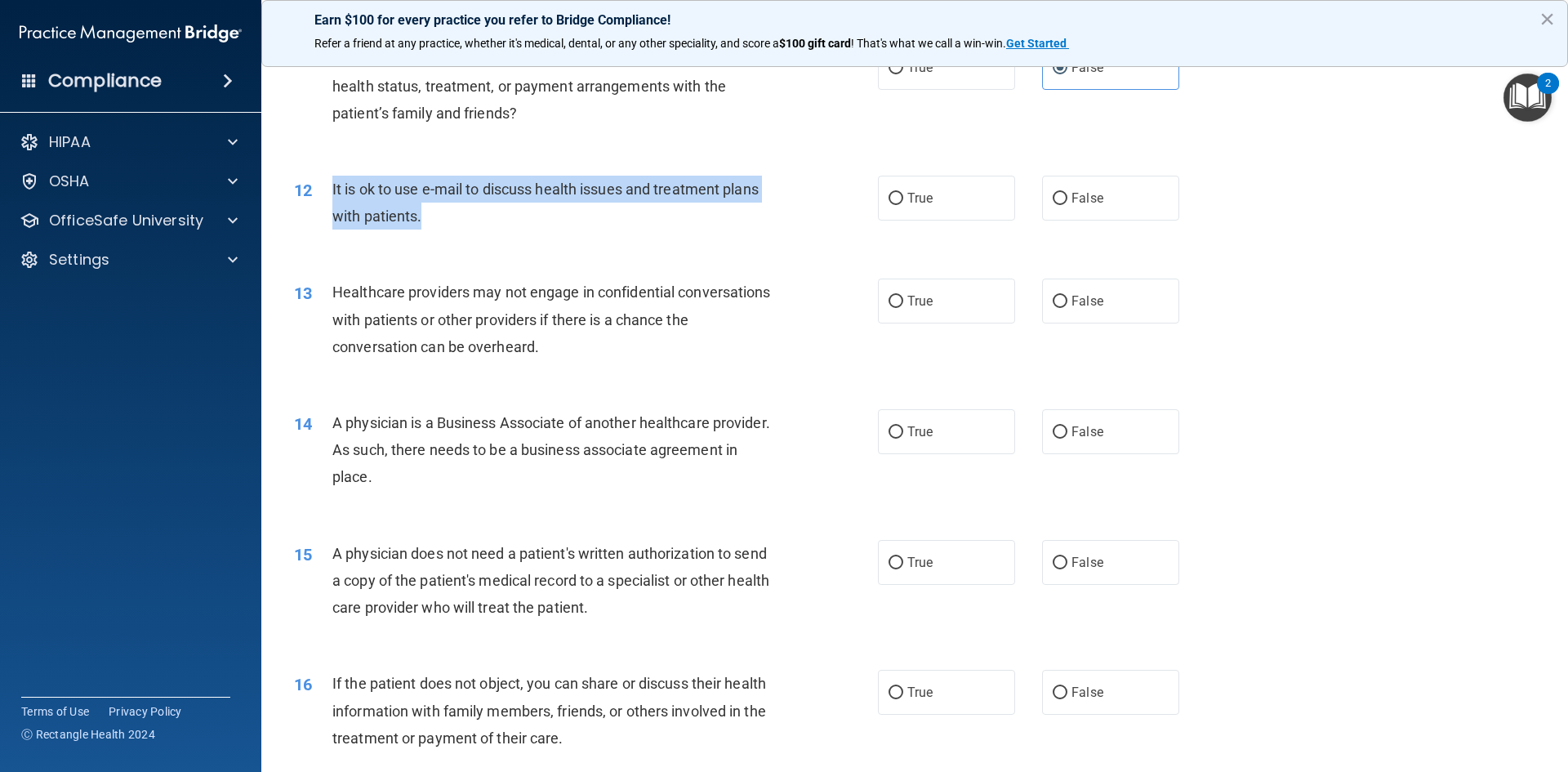
drag, startPoint x: 423, startPoint y: 219, endPoint x: 317, endPoint y: 180, distance: 112.9
click at [317, 180] on div "12 It is ok to use e-mail to discuss health issues and treatment plans with pat…" at bounding box center [586, 206] width 633 height 62
click at [355, 202] on div "It is ok to use e-mail to discuss health issues and treatment plans with patien…" at bounding box center [560, 202] width 456 height 54
drag, startPoint x: 330, startPoint y: 185, endPoint x: 481, endPoint y: 262, distance: 169.5
click at [481, 262] on div "01 A business associate agreement is required with organizations or persons whe…" at bounding box center [915, 595] width 1266 height 3587
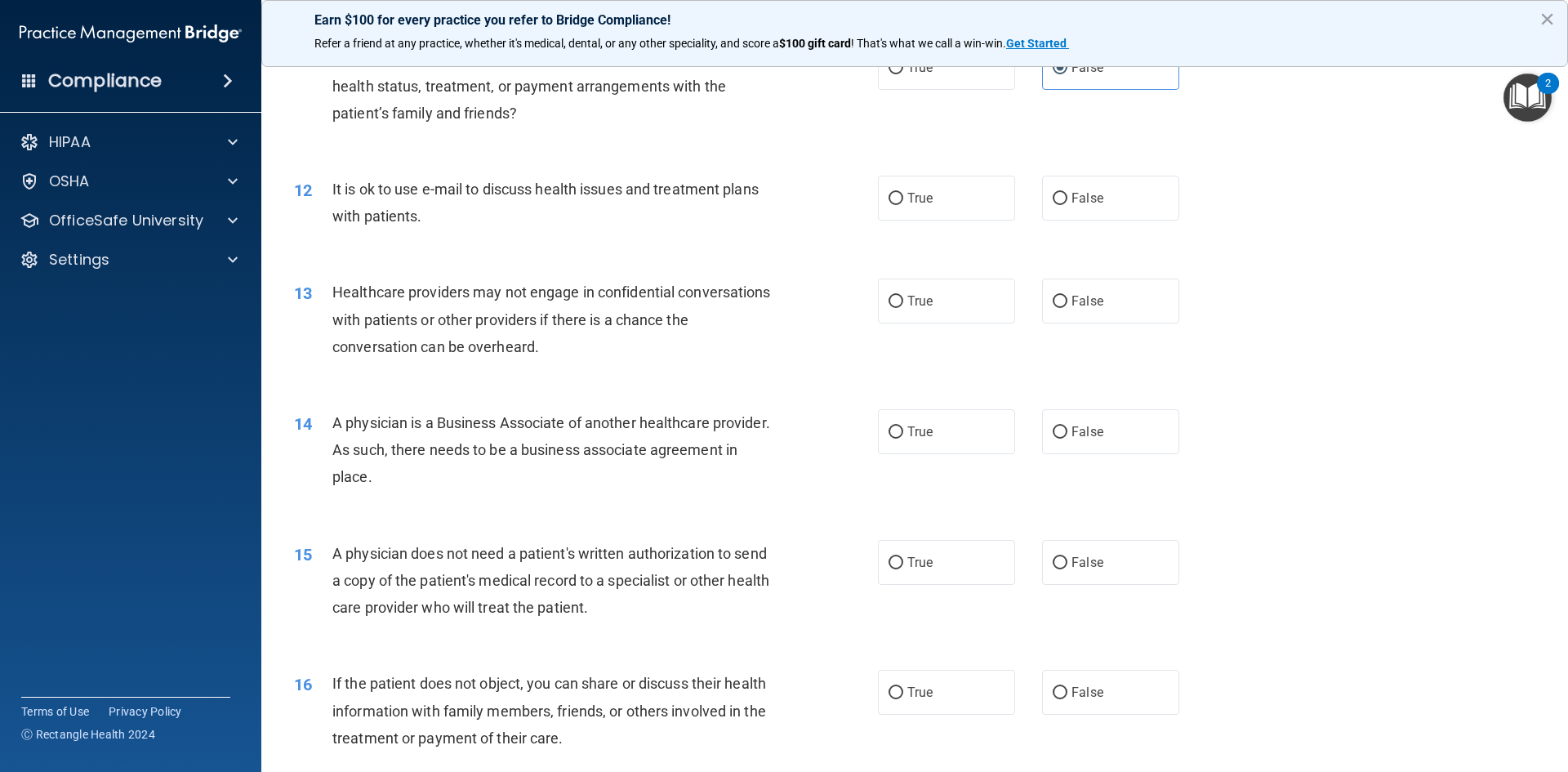
click at [1239, 210] on div "12 It is ok to use e-mail to discuss health issues and treatment plans with pat…" at bounding box center [915, 206] width 1266 height 103
click at [1120, 208] on label "False" at bounding box center [1111, 198] width 137 height 45
click at [1068, 205] on input "False" at bounding box center [1060, 199] width 15 height 12
radio input "true"
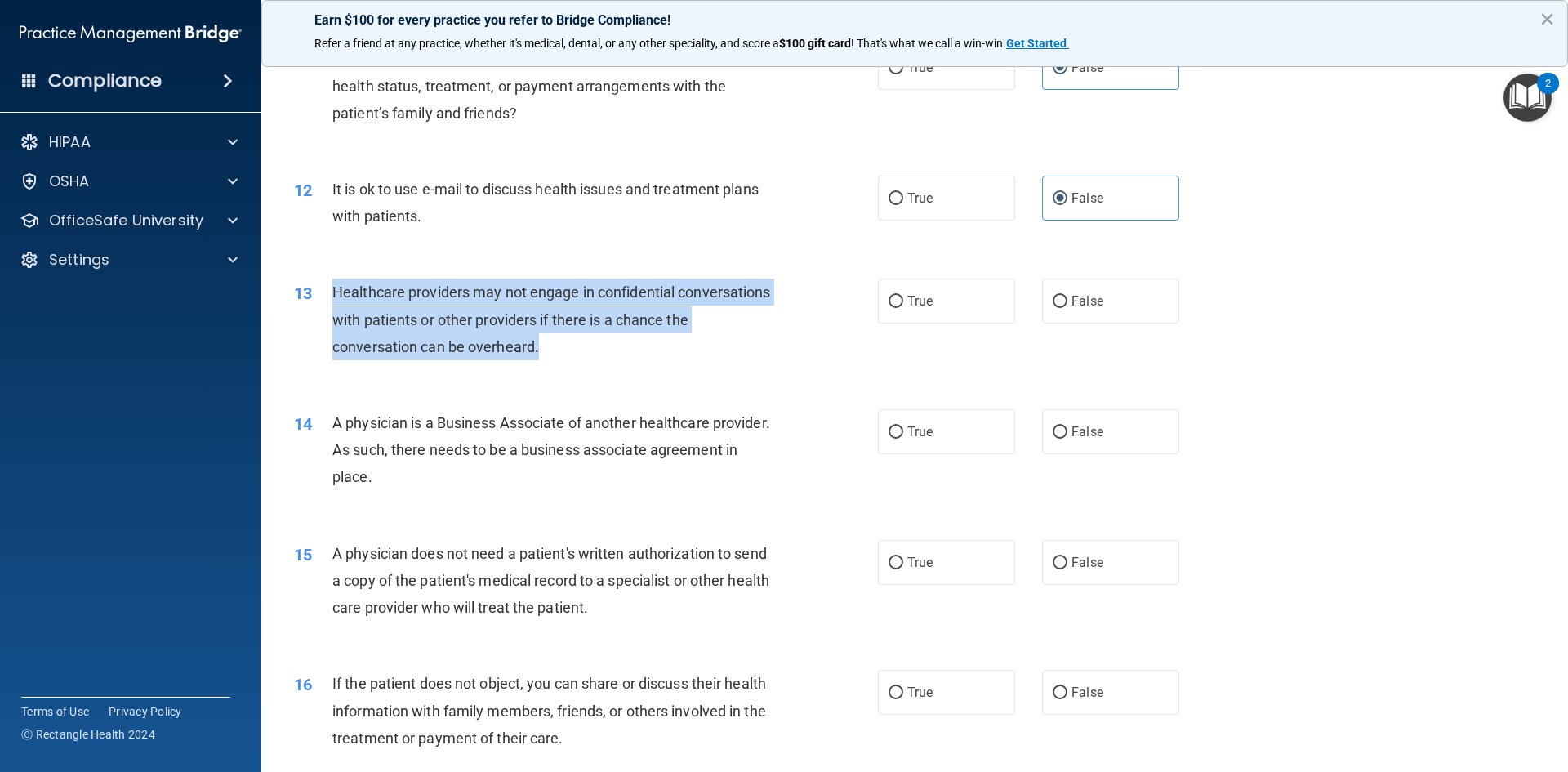
drag, startPoint x: 332, startPoint y: 293, endPoint x: 609, endPoint y: 352, distance: 283.2
click at [609, 352] on div "Healthcare providers may not engage in confidential conversations with patients…" at bounding box center [560, 320] width 456 height 82
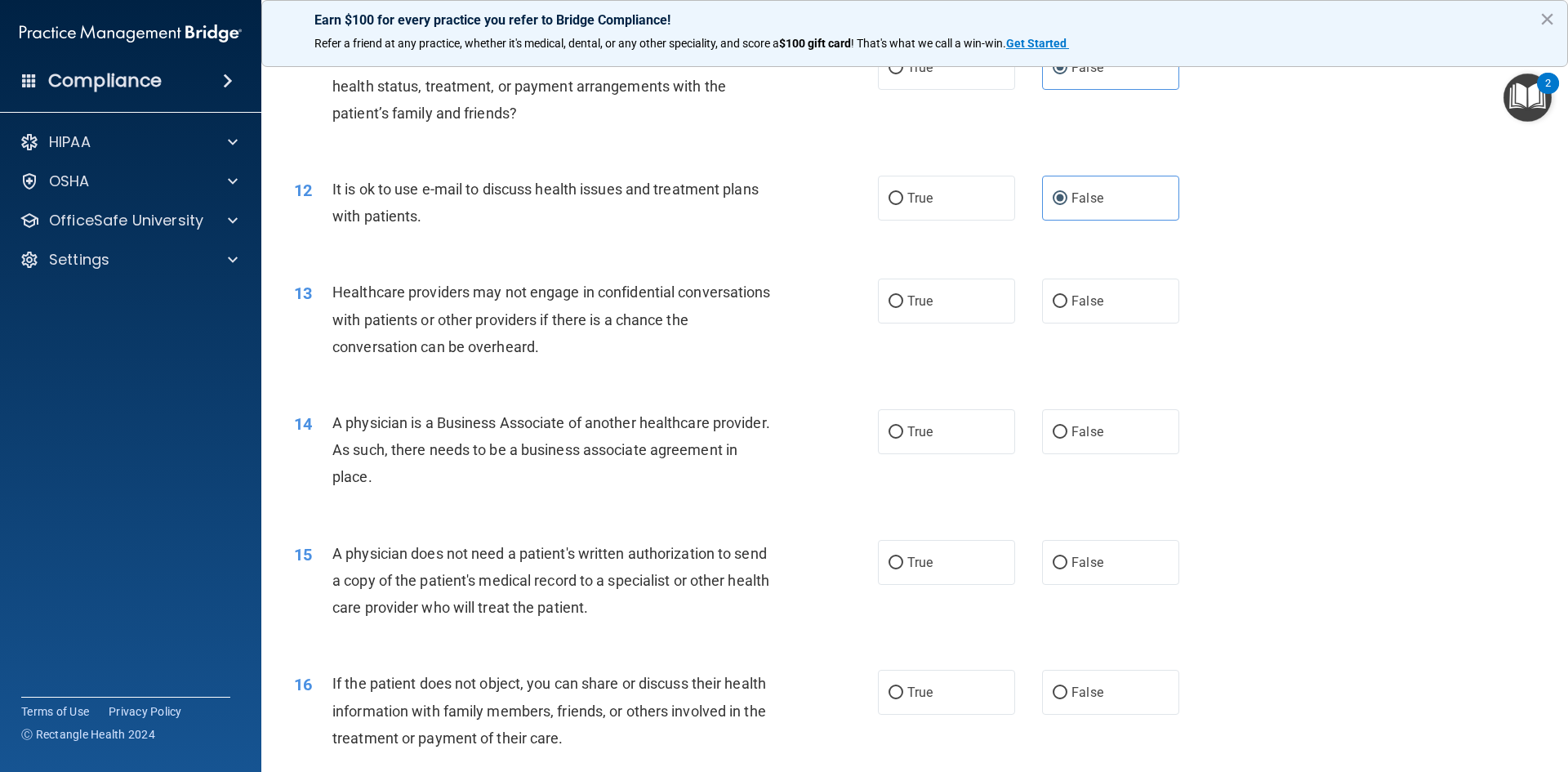
click at [1433, 294] on div "13 Healthcare providers may not engage in confidential conversations with patie…" at bounding box center [915, 323] width 1266 height 131
click at [921, 309] on label "True" at bounding box center [946, 301] width 137 height 45
click at [903, 308] on input "True" at bounding box center [896, 302] width 15 height 12
radio input "true"
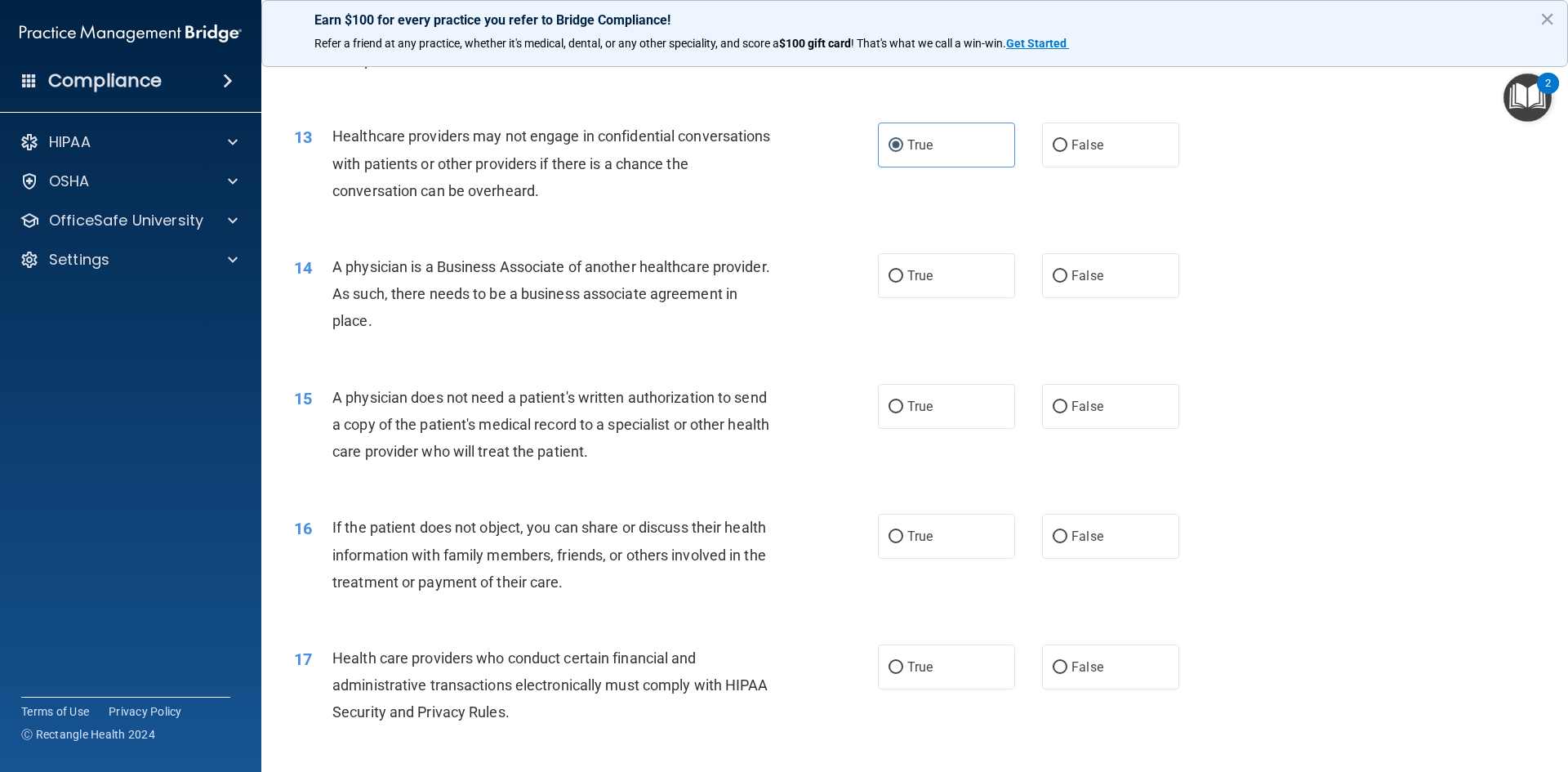
scroll to position [1471, 0]
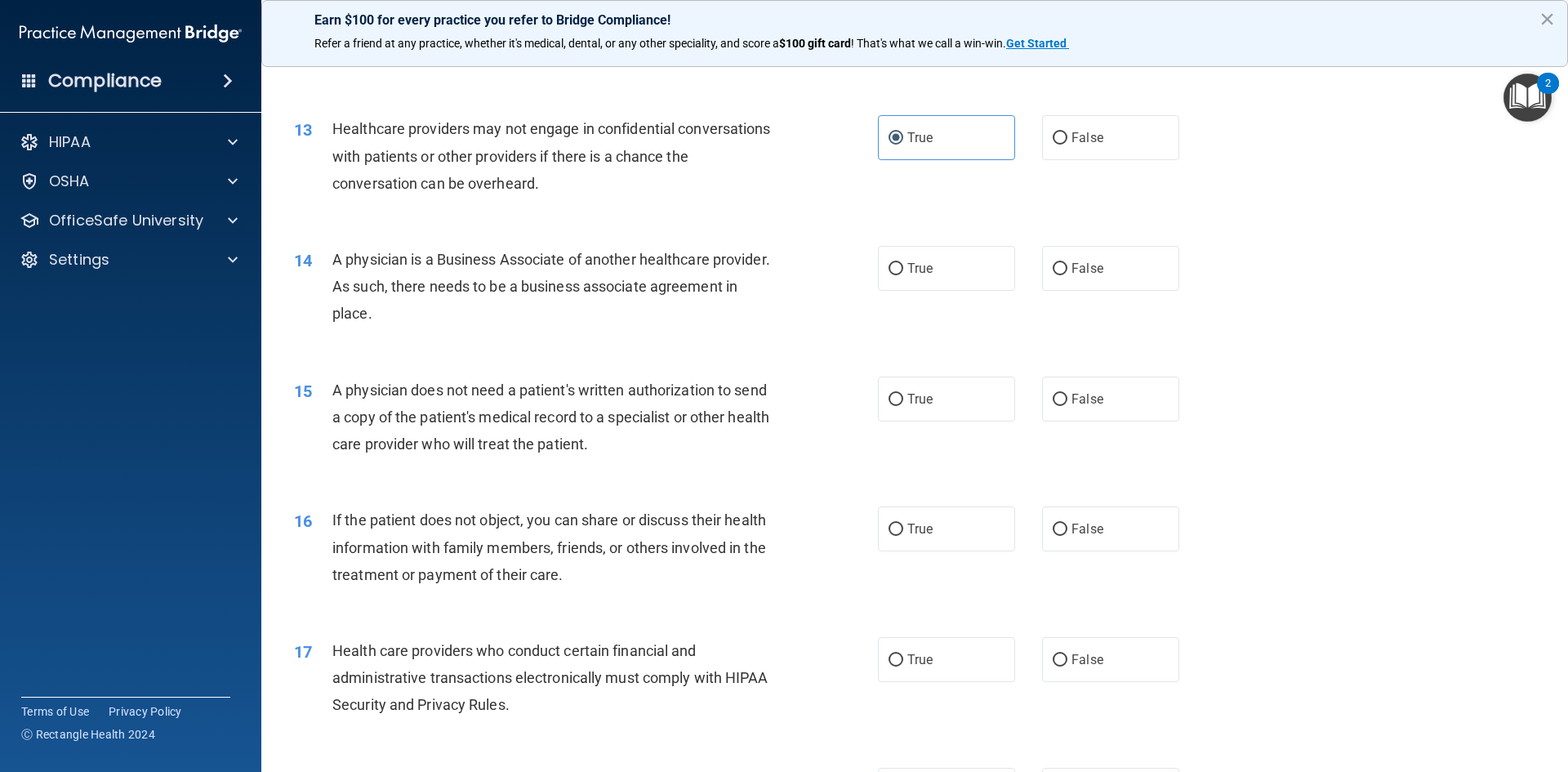
drag, startPoint x: 334, startPoint y: 260, endPoint x: 569, endPoint y: 321, distance: 242.8
click at [569, 321] on div "A physician is a Business Associate of another healthcare provider. As such, th…" at bounding box center [560, 287] width 456 height 82
click at [903, 282] on label "True" at bounding box center [946, 268] width 137 height 45
click at [903, 276] on input "True" at bounding box center [896, 269] width 15 height 12
radio input "true"
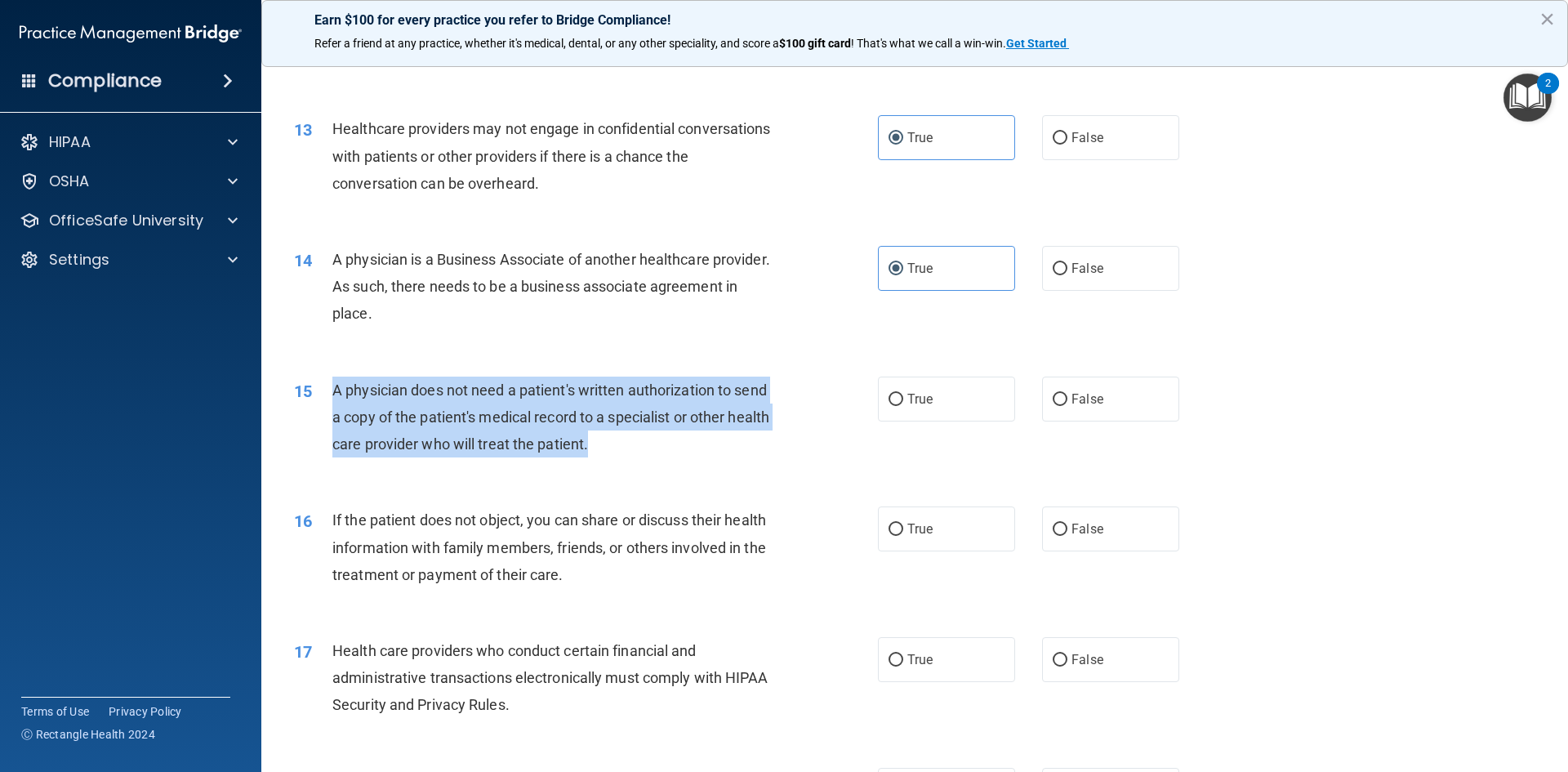
drag, startPoint x: 333, startPoint y: 391, endPoint x: 641, endPoint y: 454, distance: 314.4
click at [641, 454] on div "A physician does not need a patient's written authorization to send a copy of t…" at bounding box center [560, 417] width 456 height 82
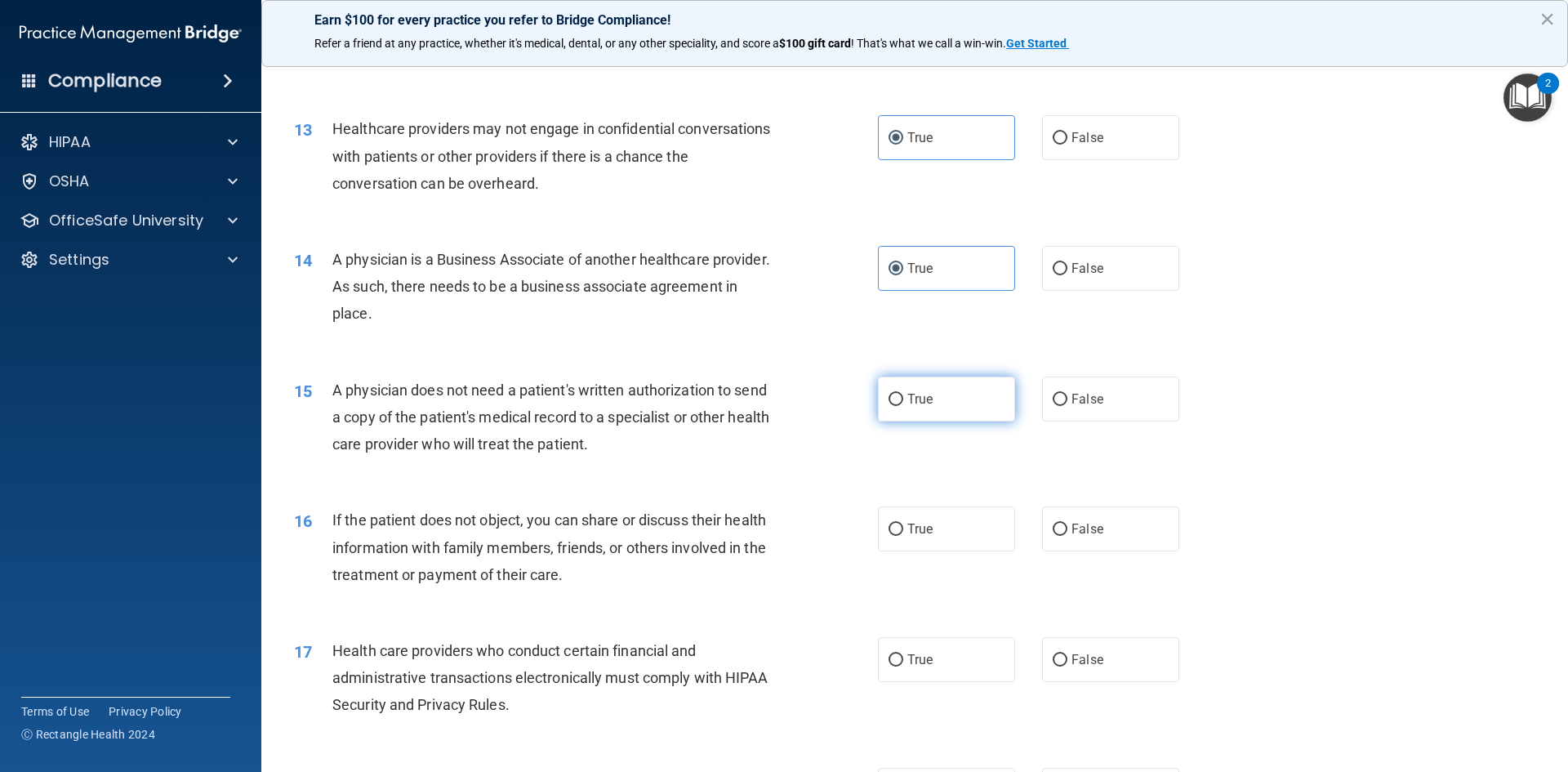
click at [937, 414] on label "True" at bounding box center [946, 398] width 137 height 45
click at [903, 406] on input "True" at bounding box center [896, 400] width 15 height 12
radio input "true"
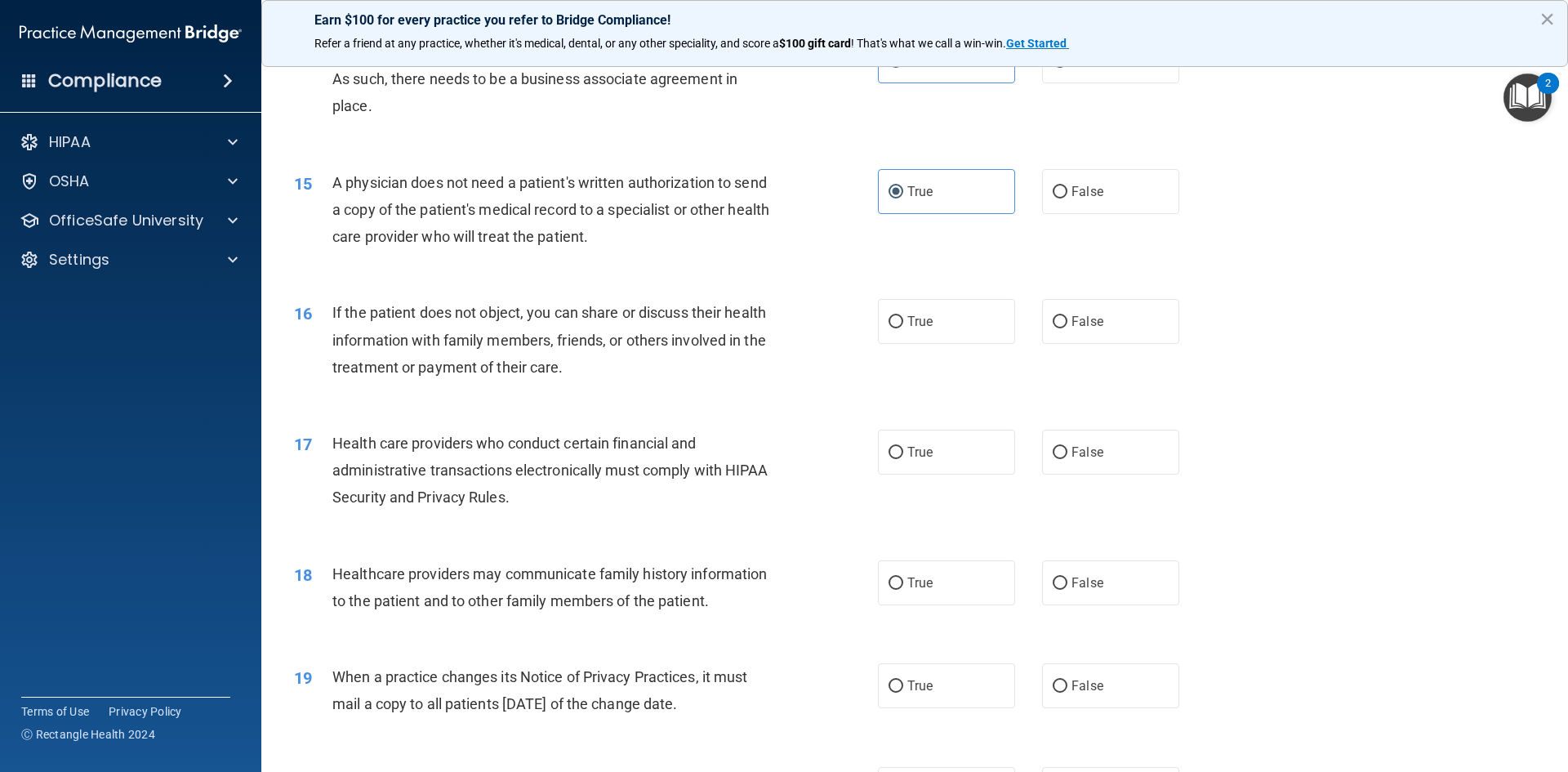
scroll to position [1715, 0]
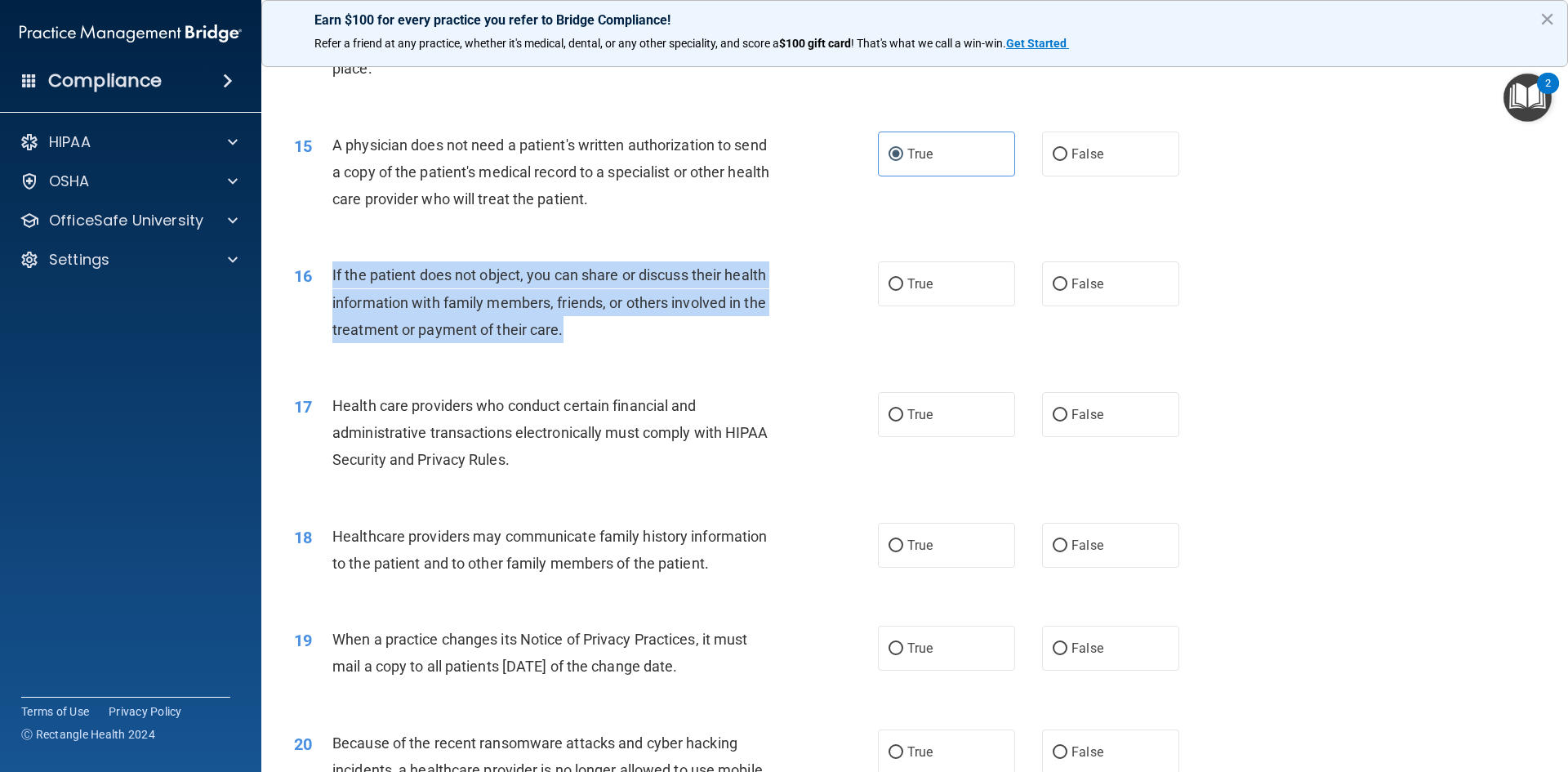
drag, startPoint x: 333, startPoint y: 272, endPoint x: 586, endPoint y: 341, distance: 262.2
click at [586, 341] on div "If the patient does not object, you can share or discuss their health informati…" at bounding box center [560, 302] width 456 height 82
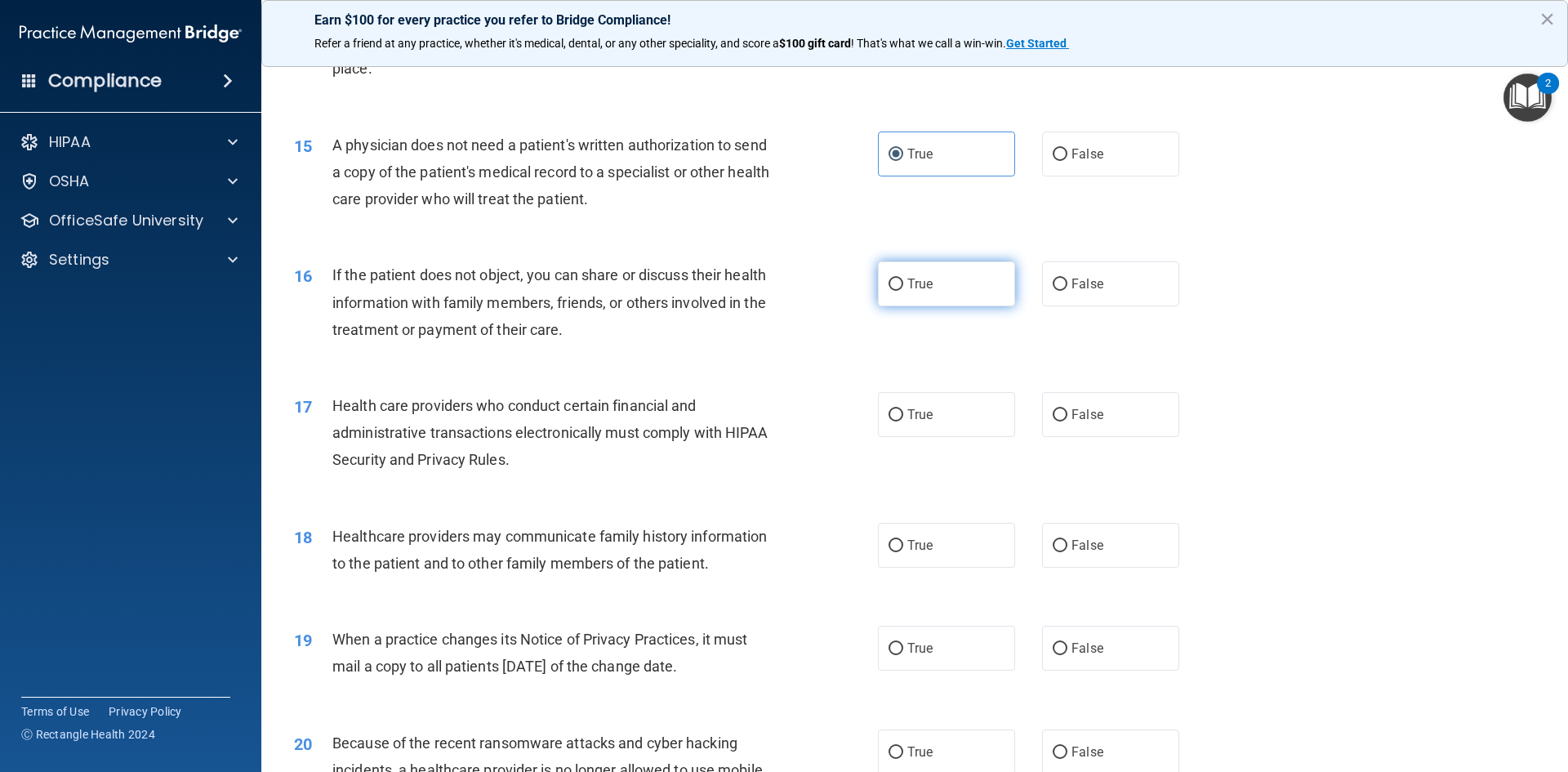
click at [898, 285] on label "True" at bounding box center [946, 283] width 137 height 45
click at [898, 285] on input "True" at bounding box center [896, 285] width 15 height 12
radio input "true"
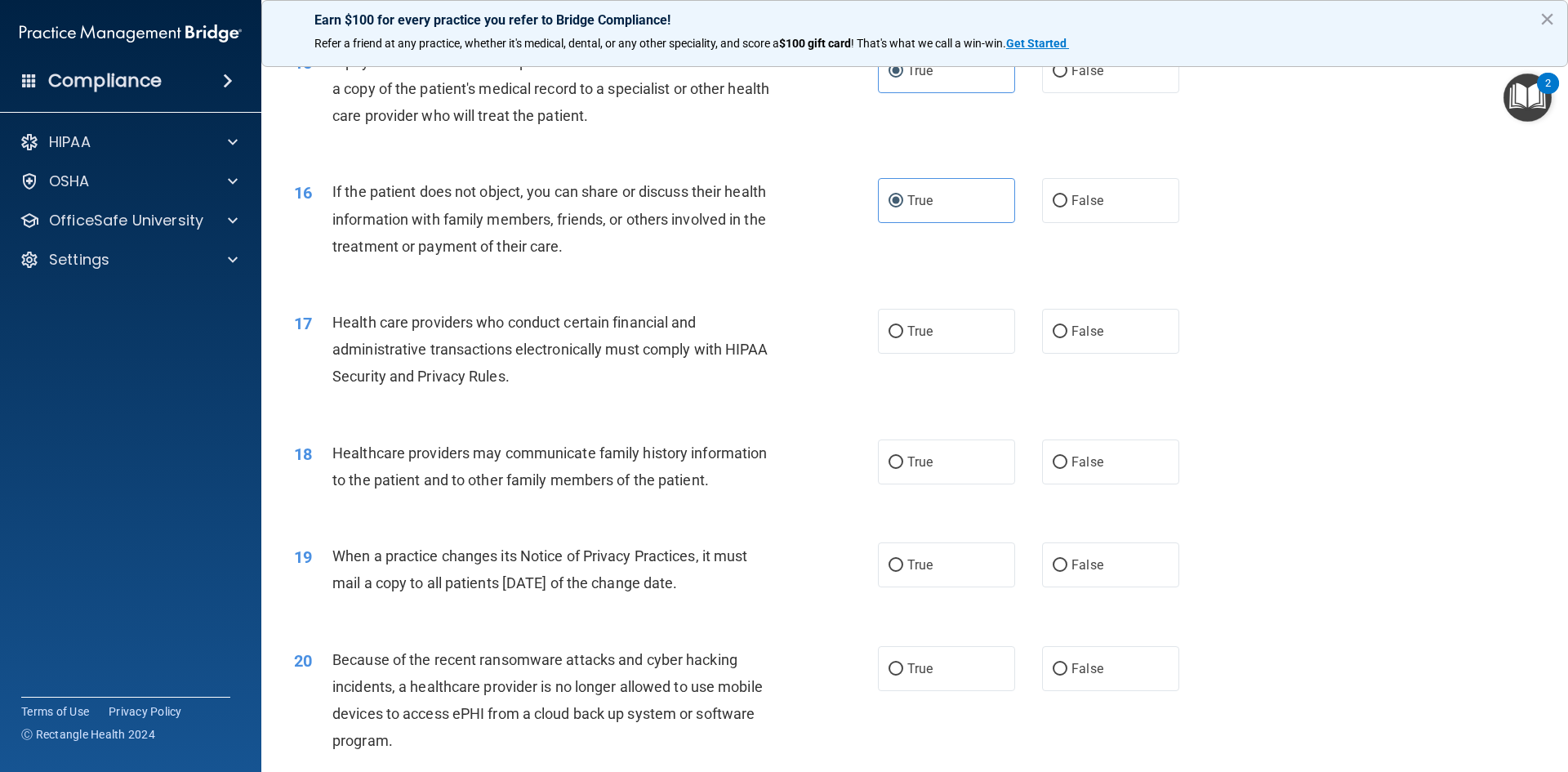
scroll to position [1878, 0]
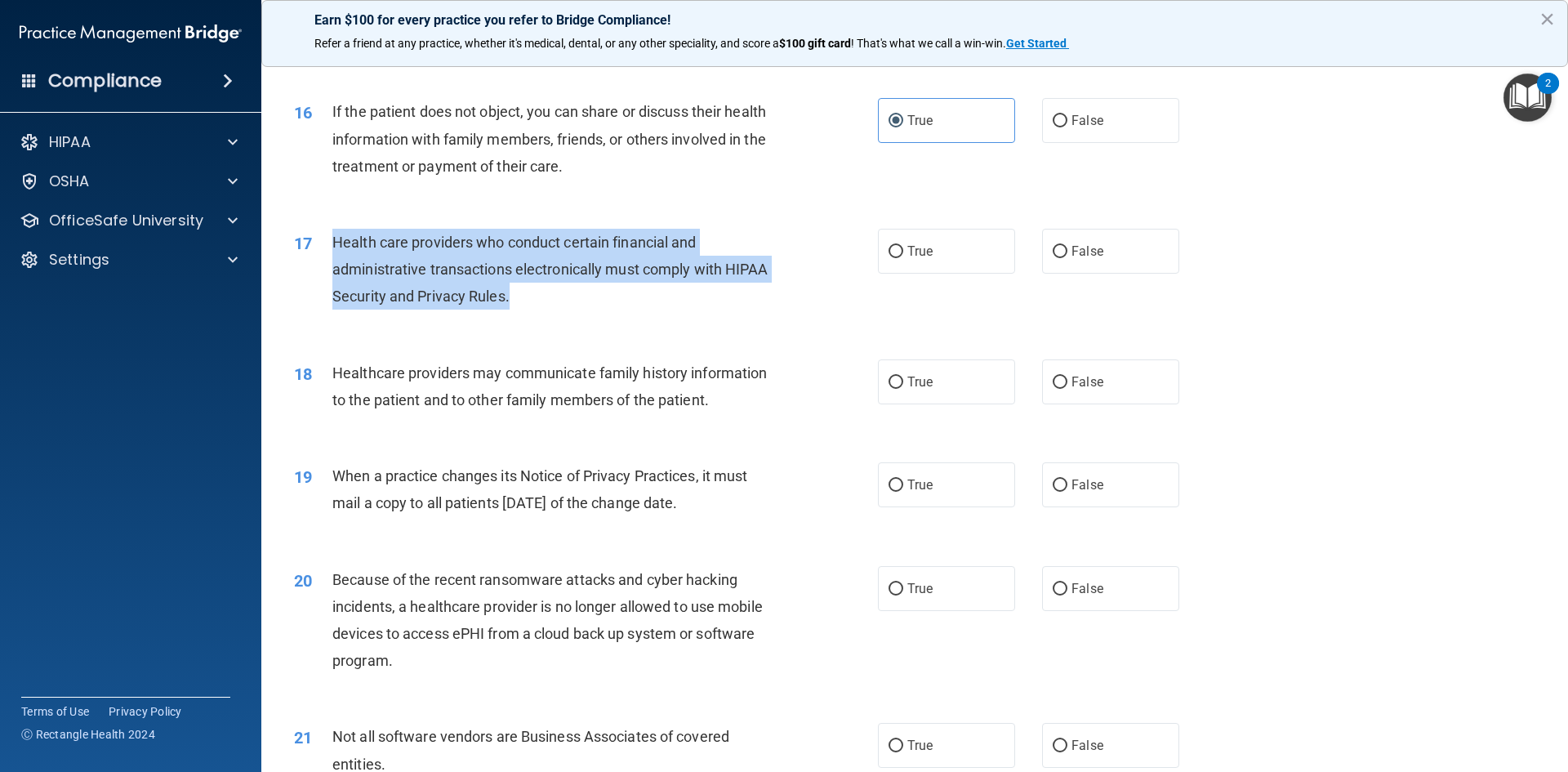
drag, startPoint x: 334, startPoint y: 239, endPoint x: 608, endPoint y: 299, distance: 280.5
click at [608, 299] on div "Health care providers who conduct certain financial and administrative transact…" at bounding box center [560, 270] width 456 height 82
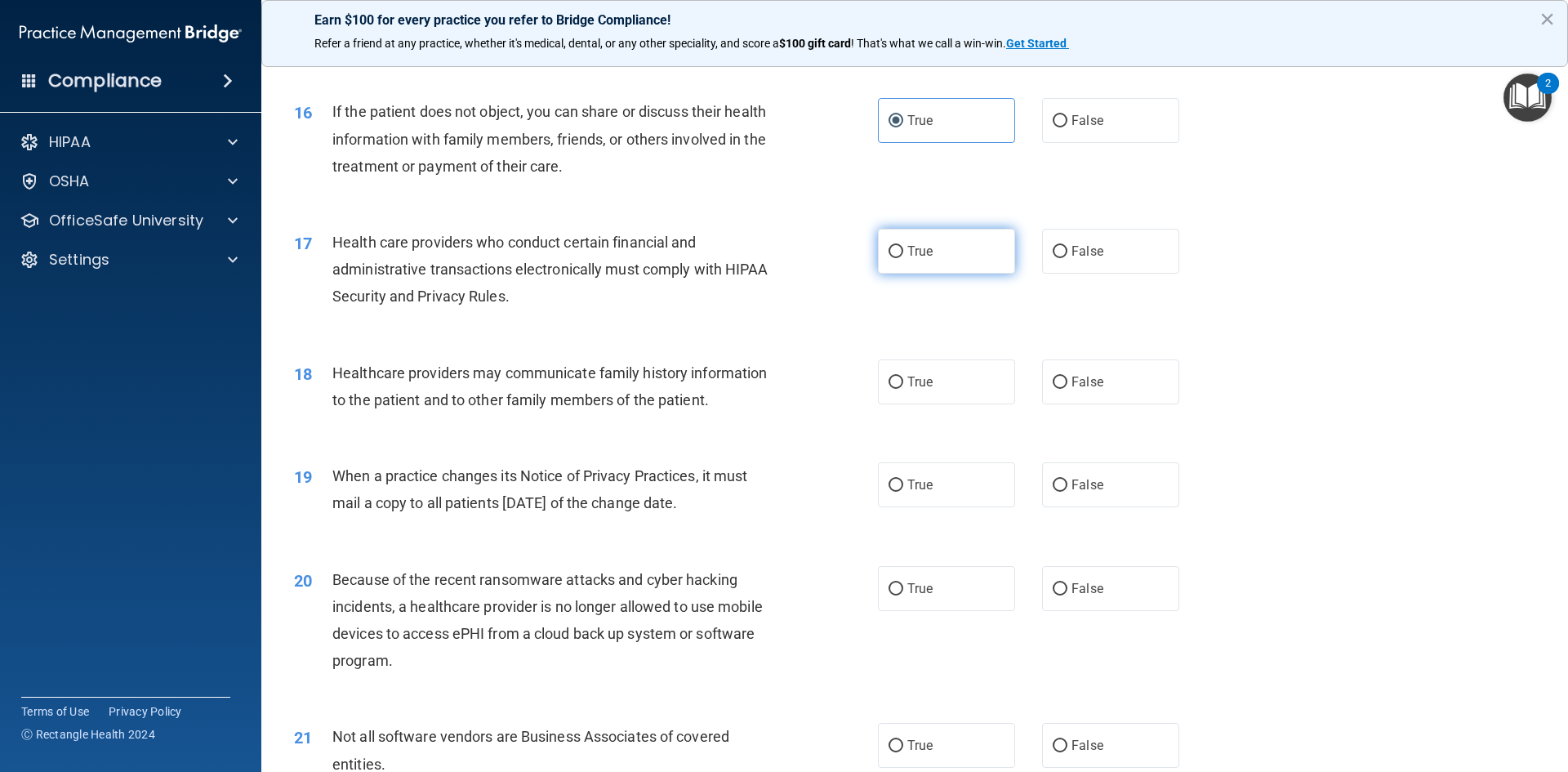
click at [898, 258] on label "True" at bounding box center [946, 251] width 137 height 45
click at [898, 258] on input "True" at bounding box center [896, 252] width 15 height 12
radio input "true"
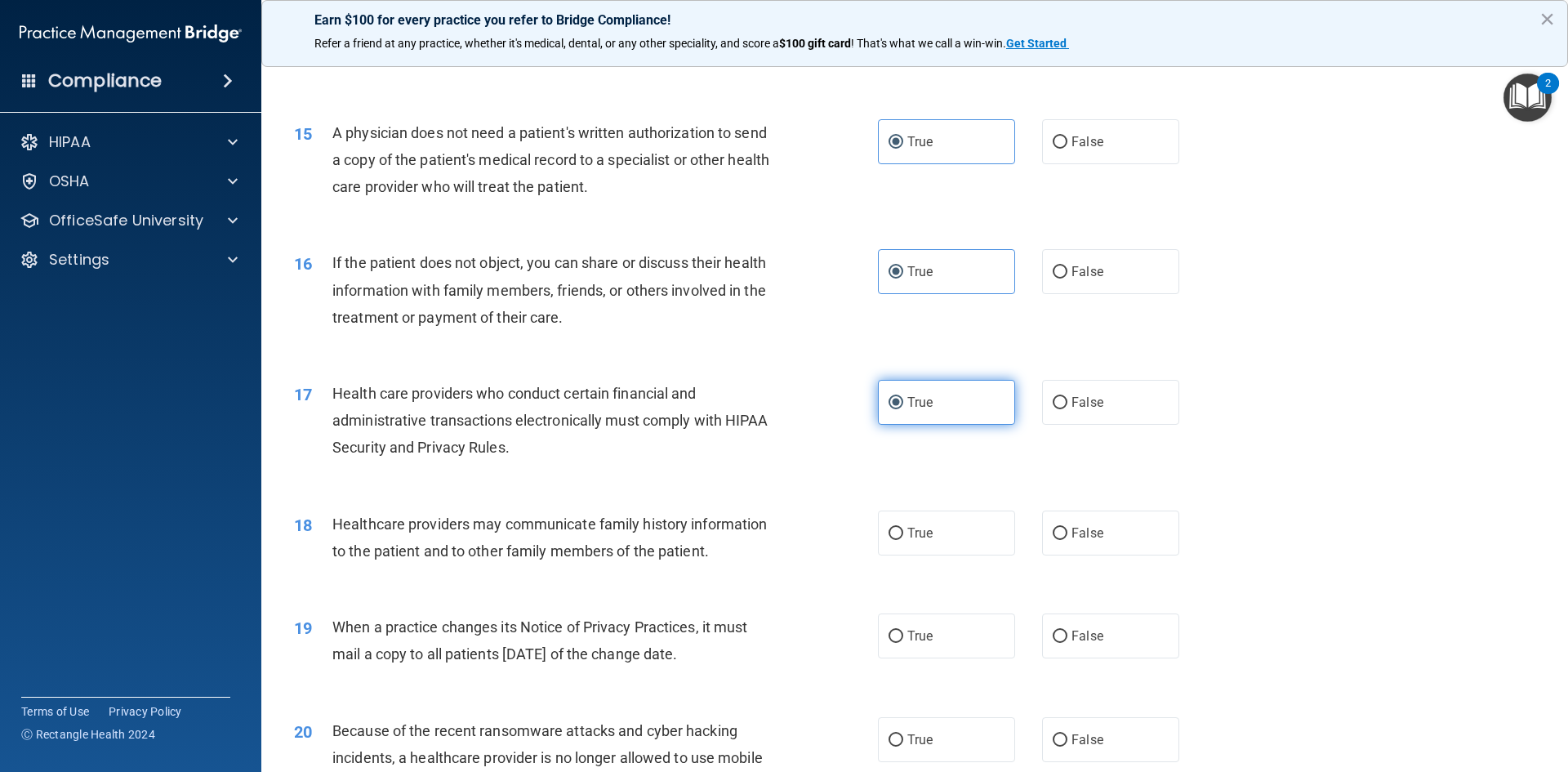
scroll to position [1715, 0]
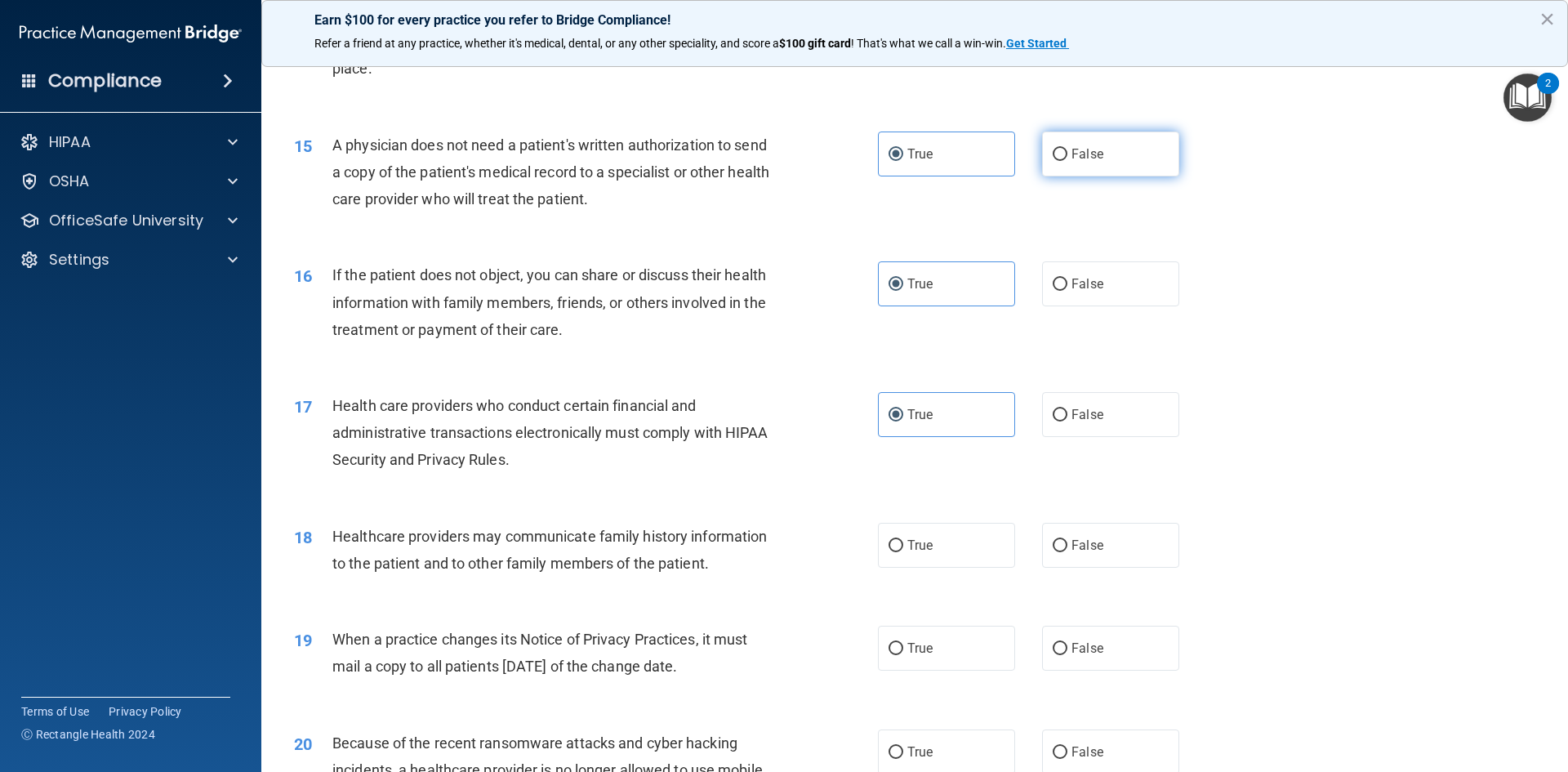
click at [1054, 153] on input "False" at bounding box center [1060, 154] width 15 height 12
radio input "true"
click at [965, 141] on label "True" at bounding box center [946, 154] width 137 height 45
click at [903, 148] on input "True" at bounding box center [896, 154] width 15 height 12
radio input "true"
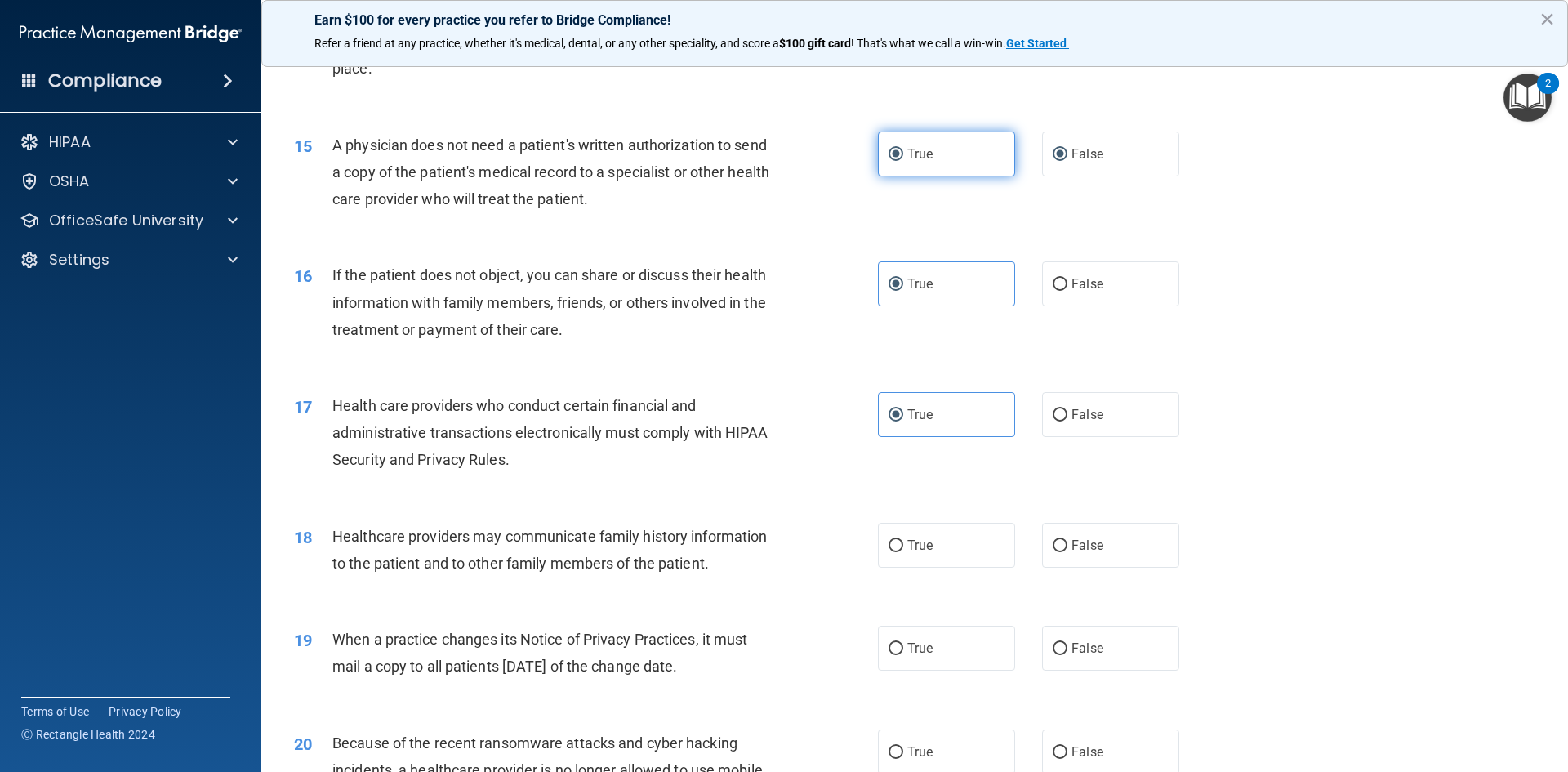
radio input "false"
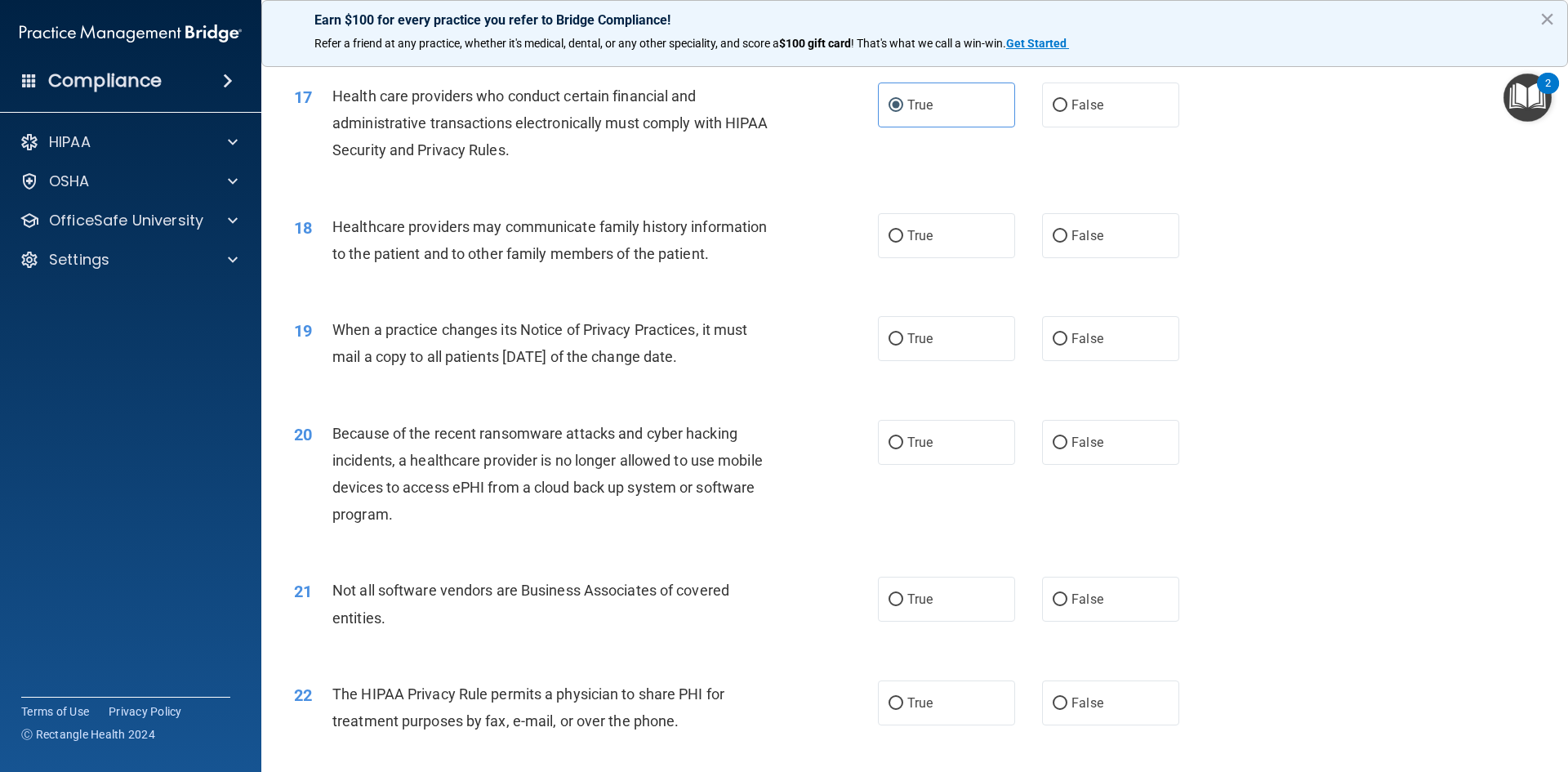
scroll to position [2042, 0]
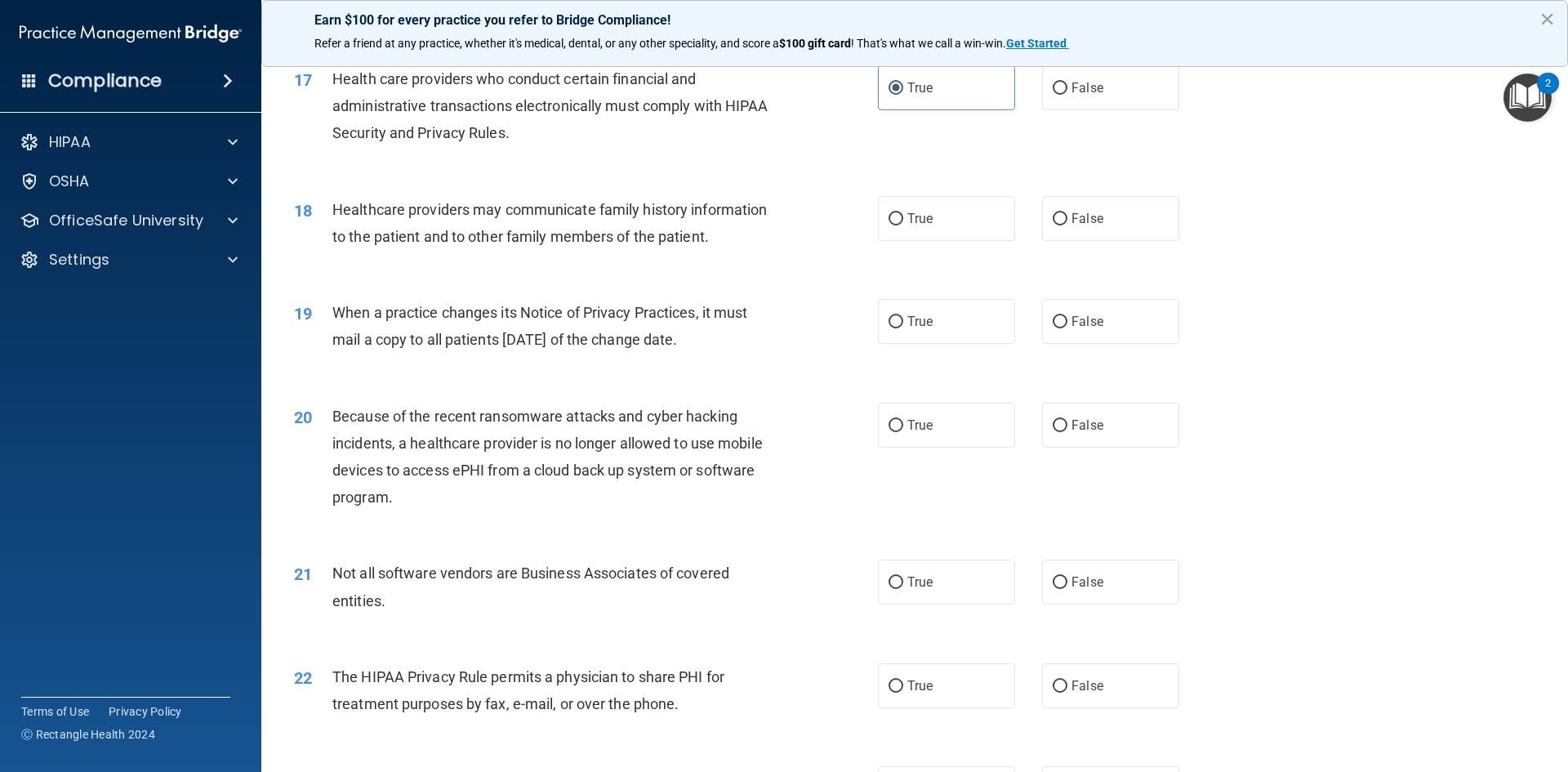
click at [333, 210] on span "Healthcare providers may communicate family history information to the patient …" at bounding box center [549, 223] width 434 height 44
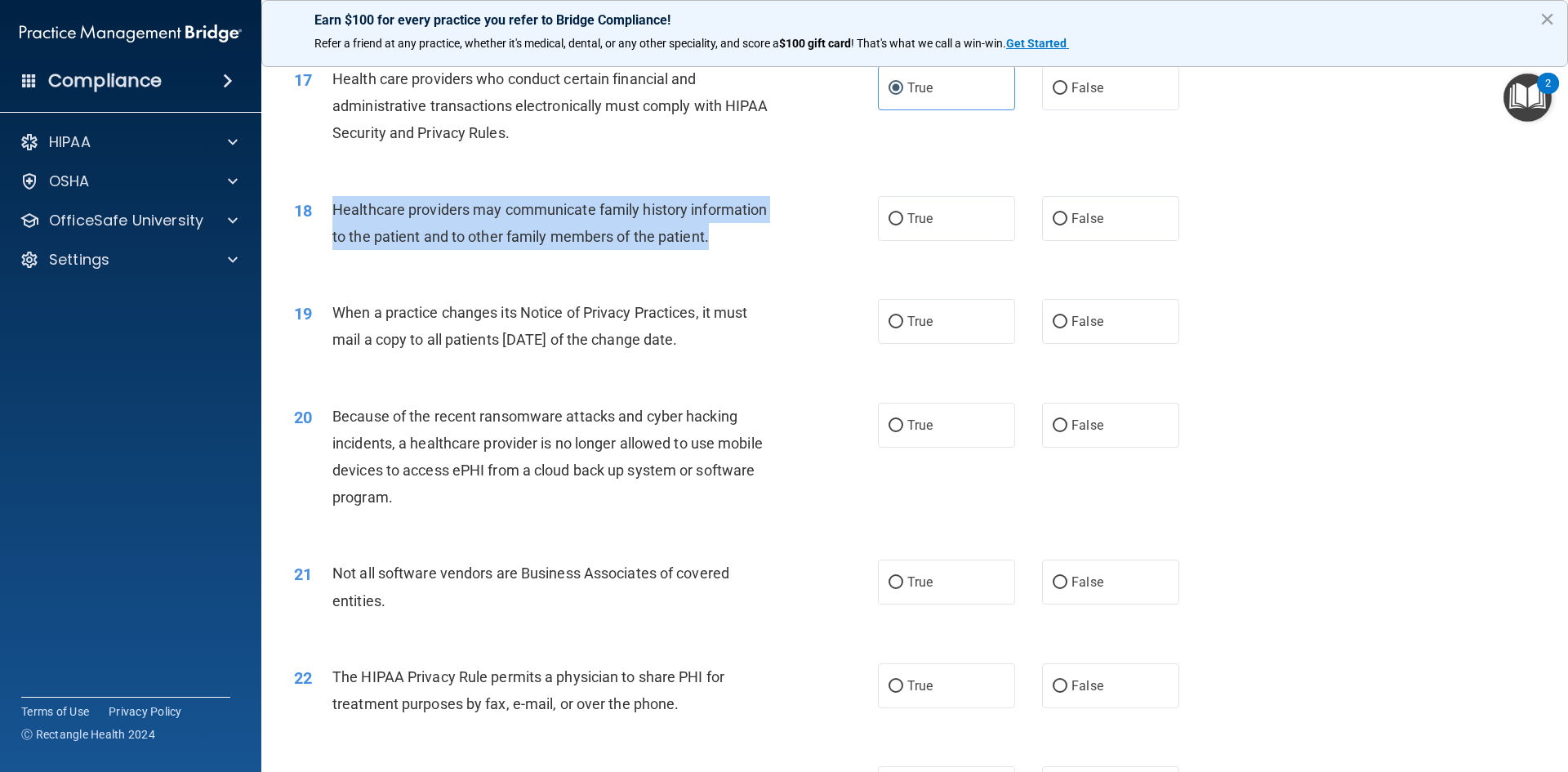
drag, startPoint x: 333, startPoint y: 210, endPoint x: 734, endPoint y: 241, distance: 402.2
click at [734, 241] on div "Healthcare providers may communicate family history information to the patient …" at bounding box center [560, 223] width 456 height 54
click at [895, 218] on input "True" at bounding box center [896, 219] width 15 height 12
radio input "true"
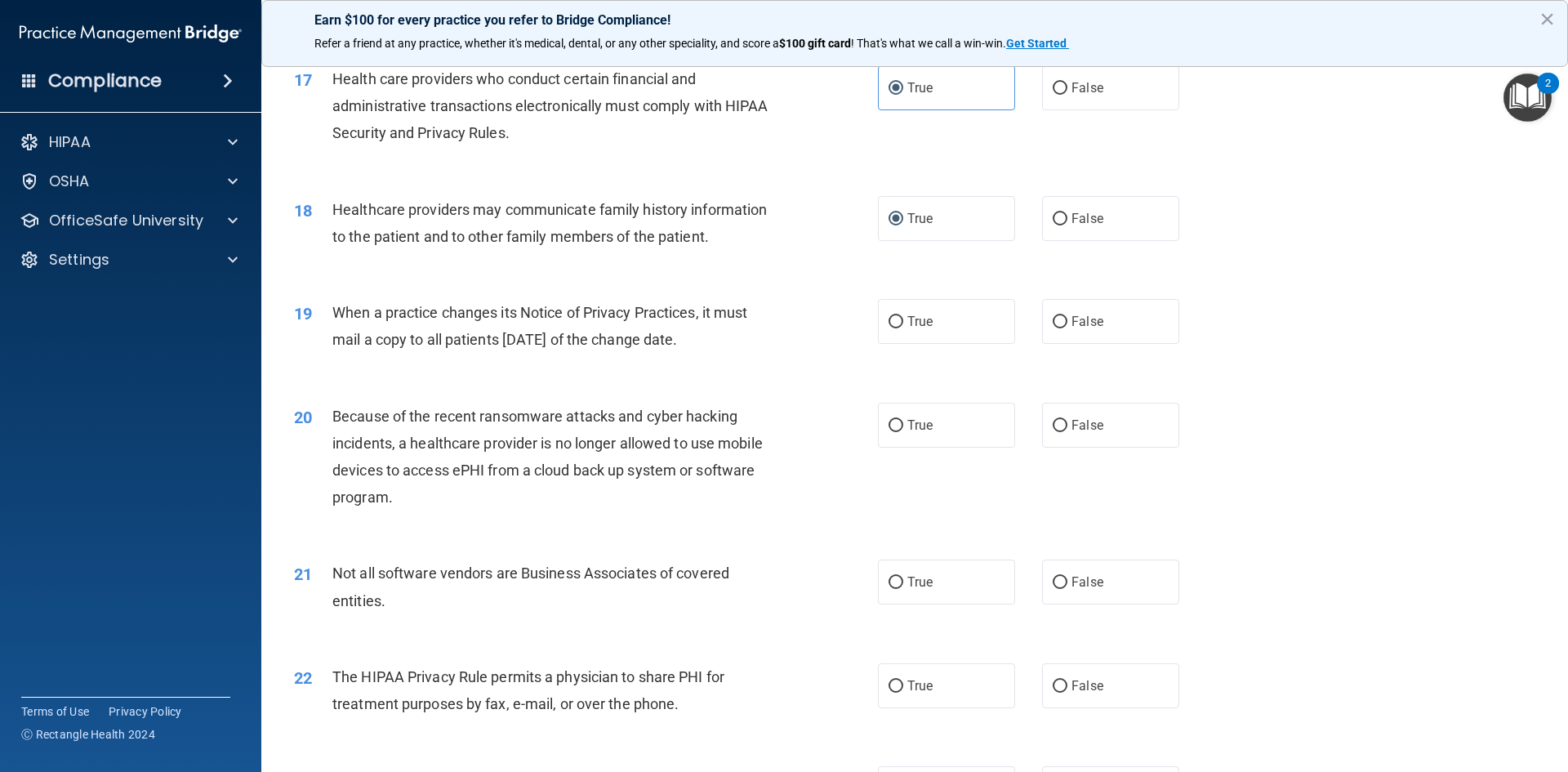
click at [800, 328] on div "19 When a practice changes its Notice of Privacy Practices, it must mail a copy…" at bounding box center [586, 329] width 633 height 62
drag, startPoint x: 336, startPoint y: 312, endPoint x: 731, endPoint y: 353, distance: 397.1
click at [731, 353] on div "When a practice changes its Notice of Privacy Practices, it must mail a copy to…" at bounding box center [560, 325] width 456 height 54
click at [1050, 311] on label "False" at bounding box center [1111, 321] width 137 height 45
click at [1053, 316] on input "False" at bounding box center [1060, 322] width 15 height 12
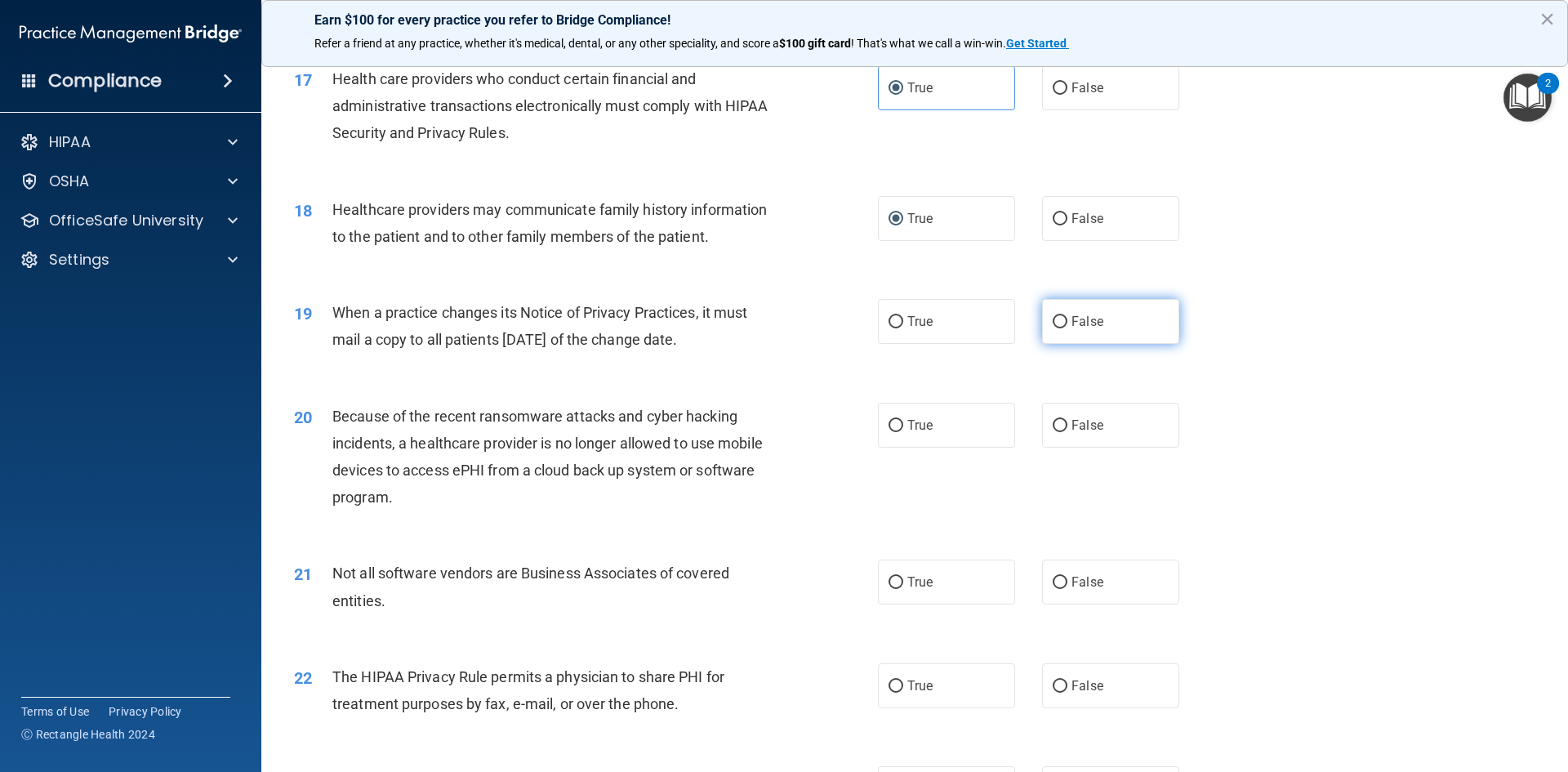
radio input "true"
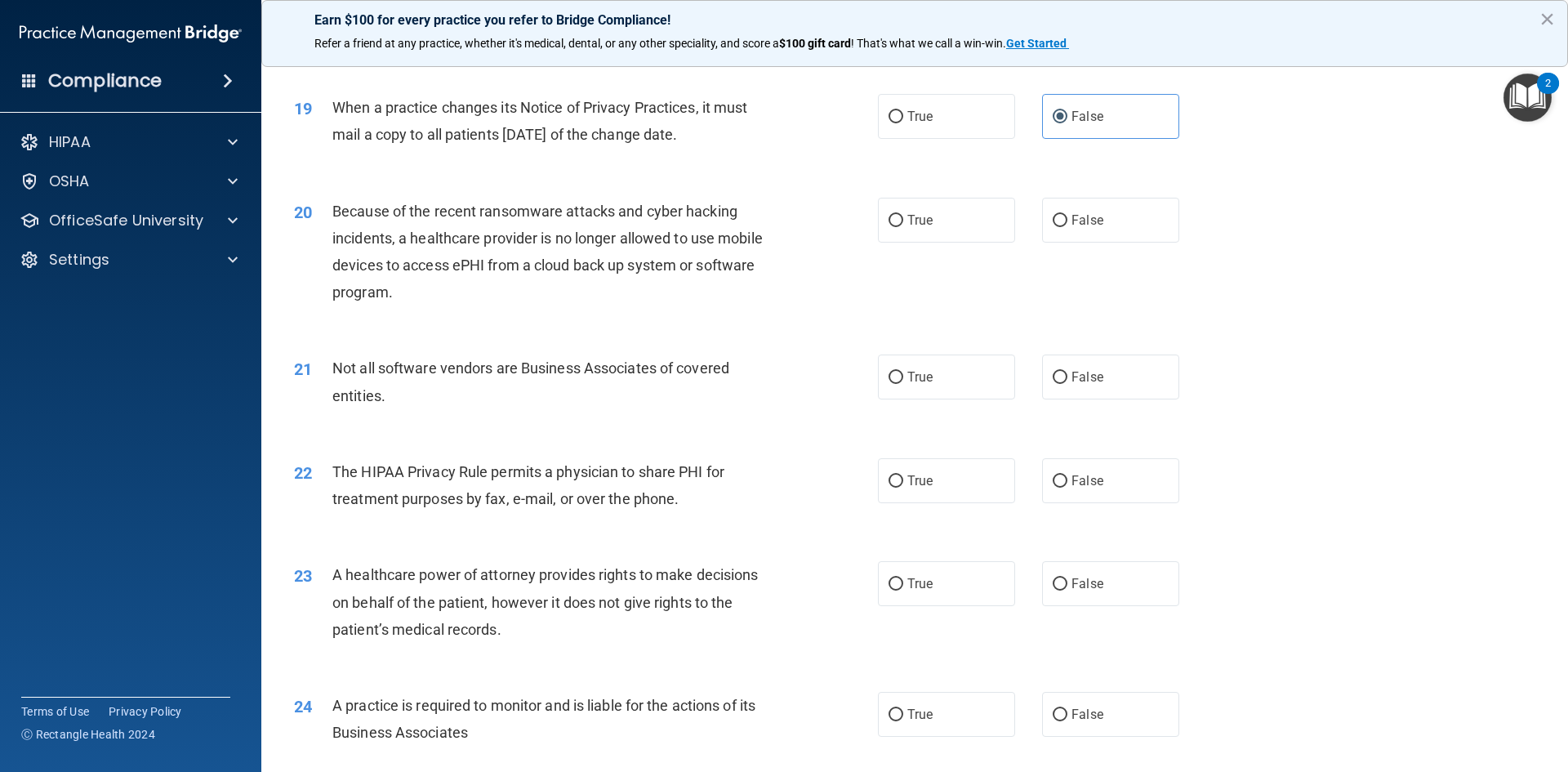
scroll to position [2287, 0]
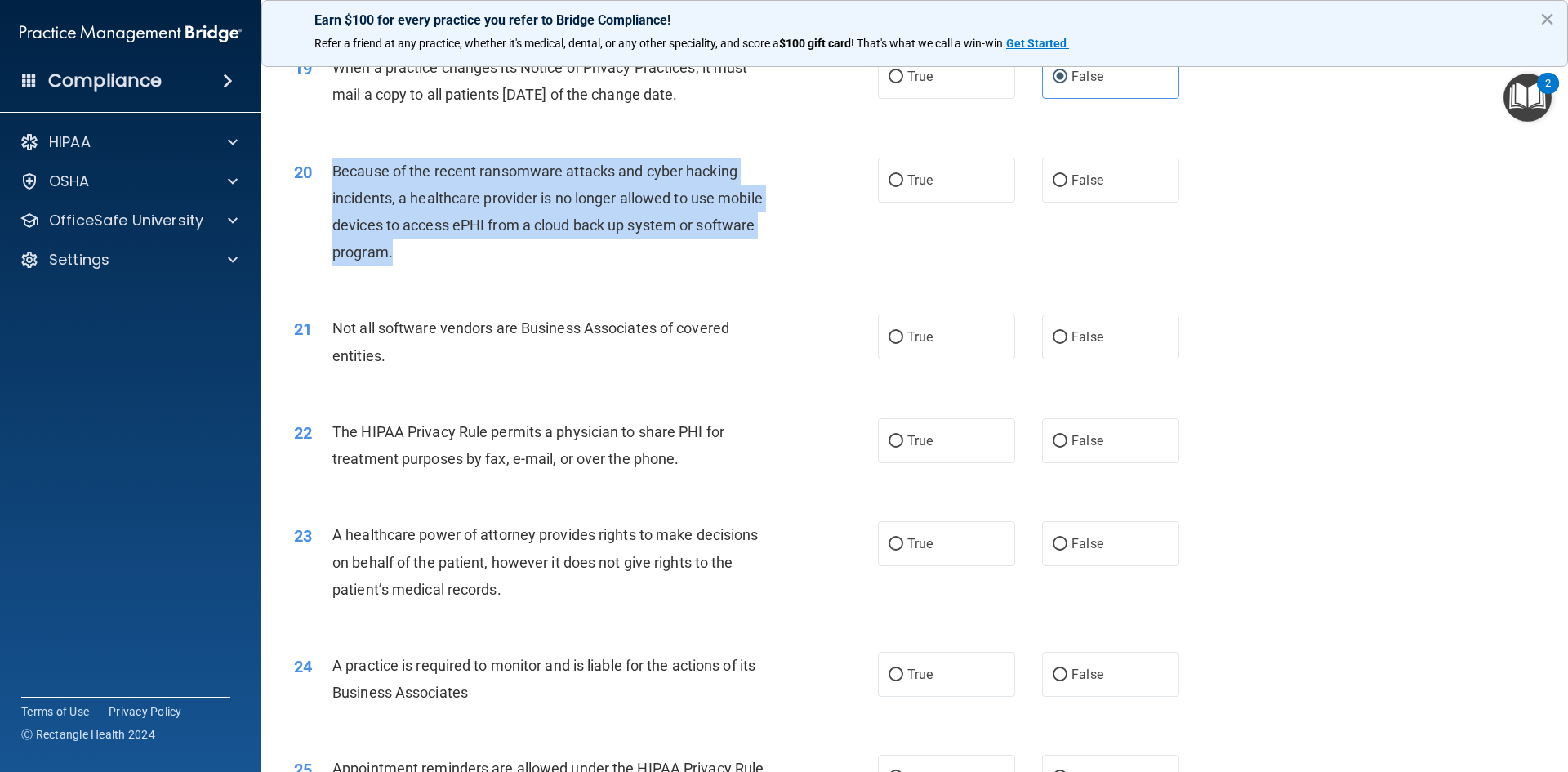
drag, startPoint x: 336, startPoint y: 174, endPoint x: 649, endPoint y: 250, distance: 322.1
click at [649, 250] on div "Because of the recent ransomware attacks and cyber hacking incidents, a healthc…" at bounding box center [560, 212] width 456 height 108
click at [1053, 186] on input "False" at bounding box center [1060, 181] width 15 height 12
radio input "true"
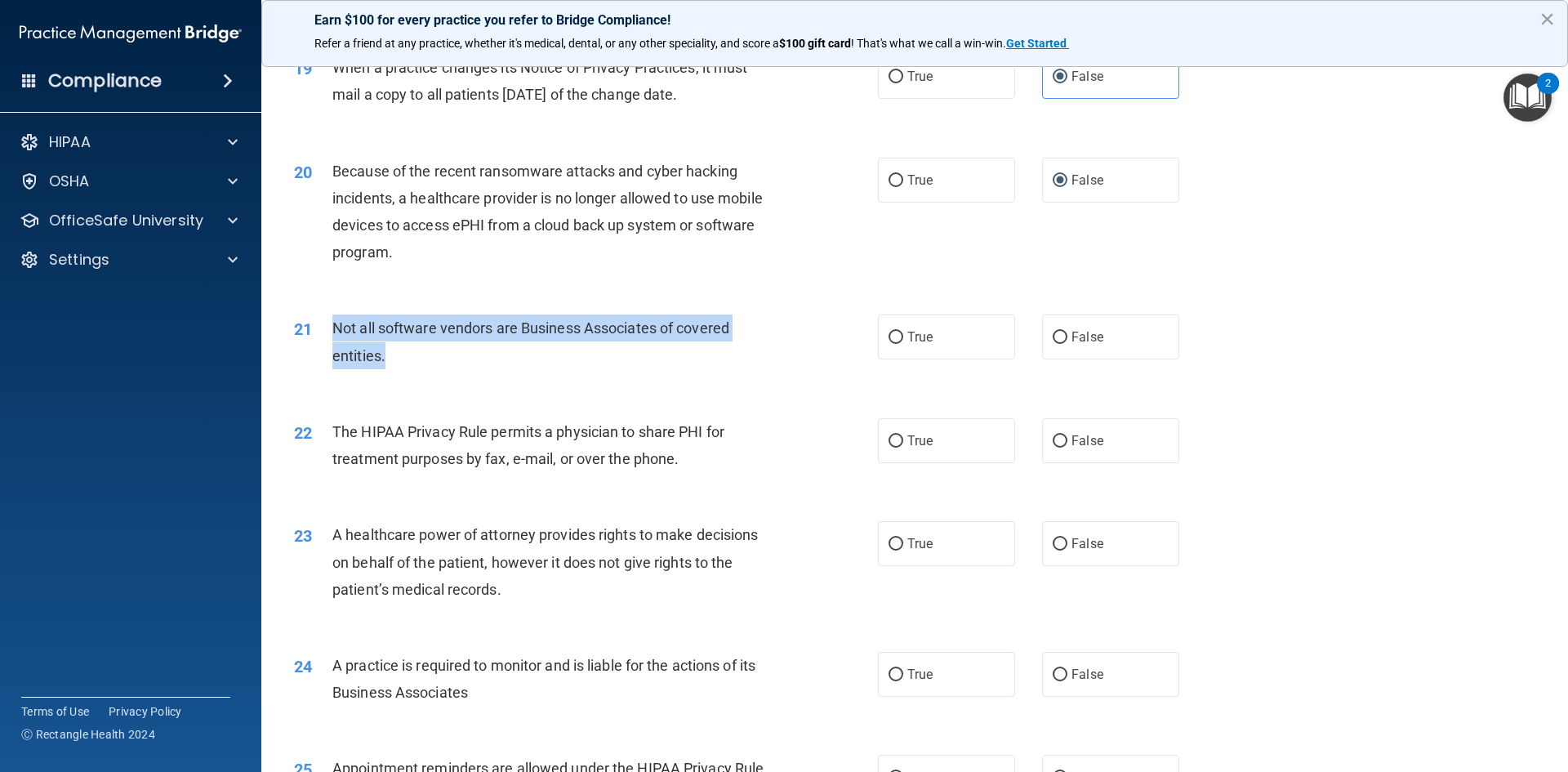
drag, startPoint x: 324, startPoint y: 331, endPoint x: 467, endPoint y: 358, distance: 145.5
click at [467, 358] on div "21 Not all software vendors are Business Associates of covered entities." at bounding box center [586, 345] width 633 height 62
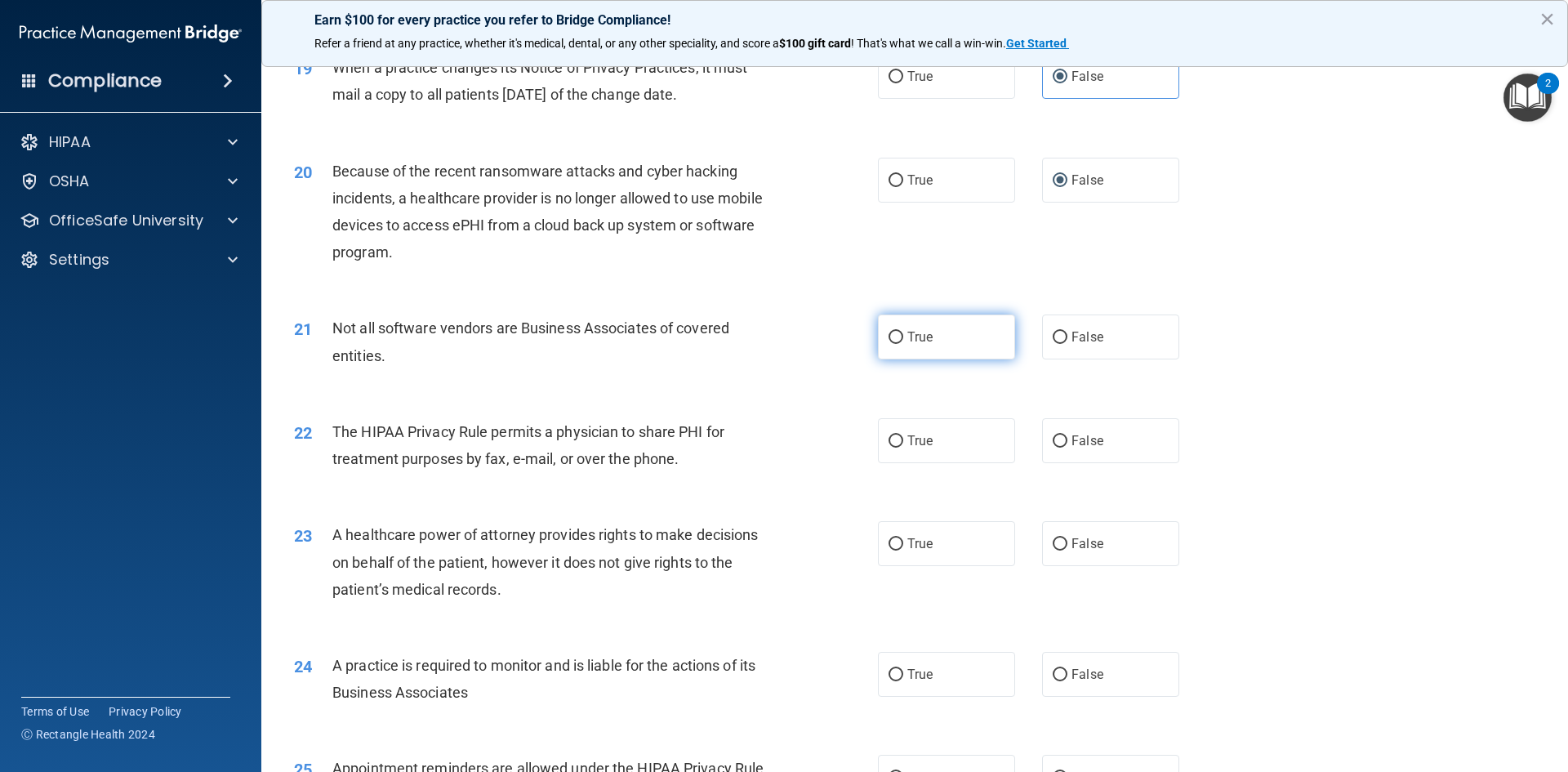
drag, startPoint x: 949, startPoint y: 358, endPoint x: 945, endPoint y: 346, distance: 12.6
click at [947, 354] on label "True" at bounding box center [946, 337] width 137 height 45
click at [903, 344] on input "True" at bounding box center [896, 338] width 15 height 12
radio input "true"
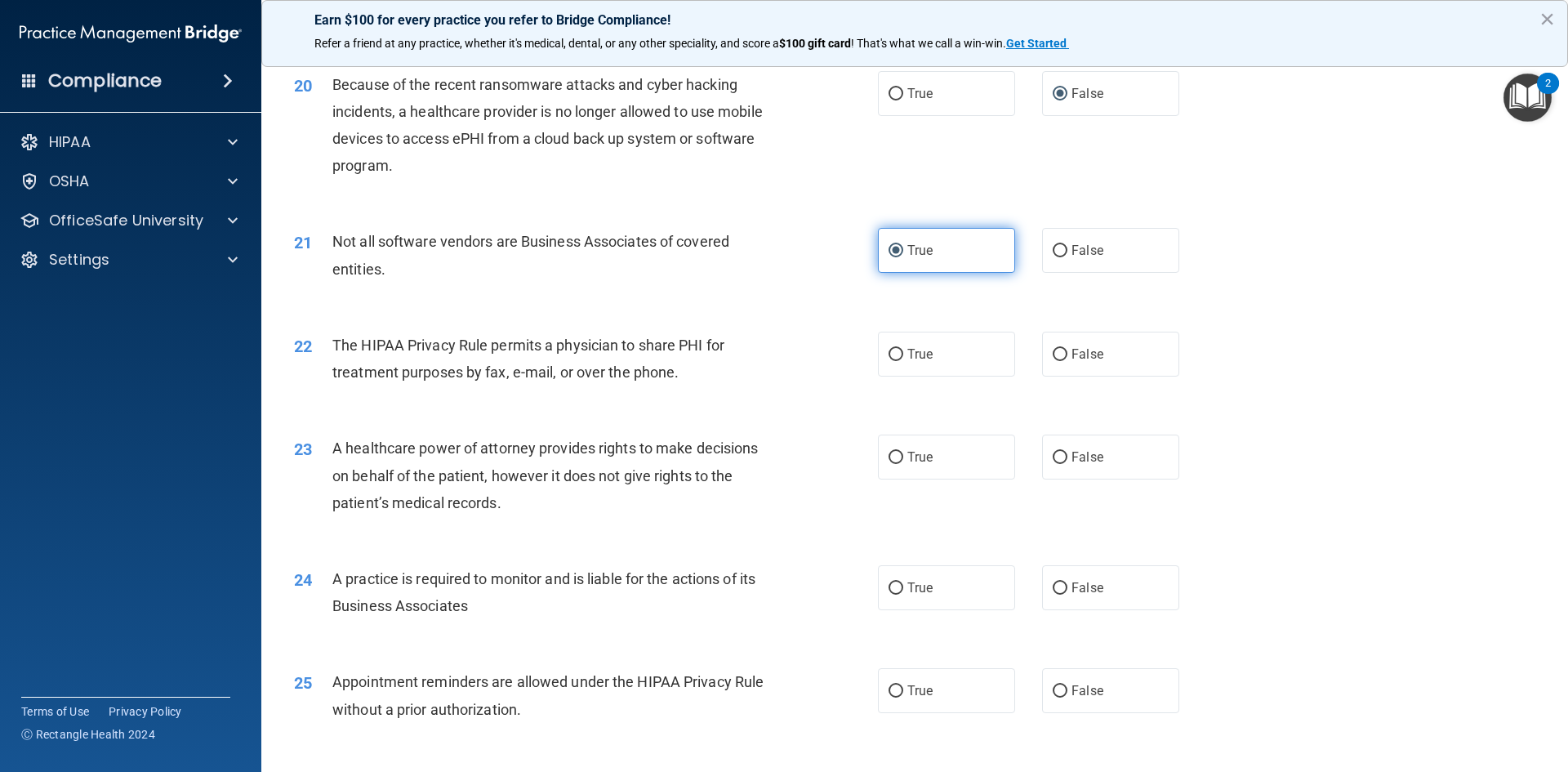
scroll to position [2532, 0]
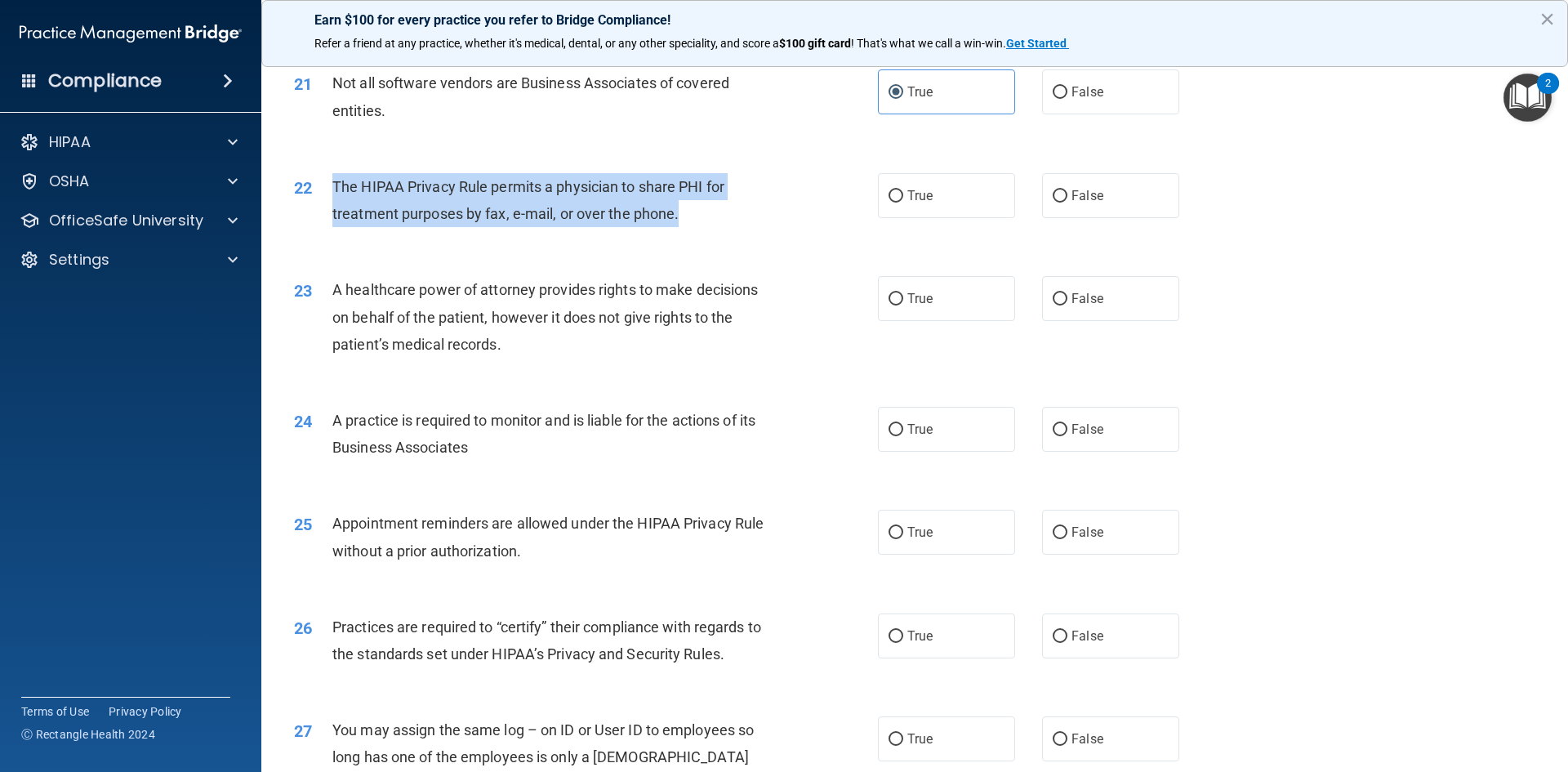
drag, startPoint x: 331, startPoint y: 183, endPoint x: 688, endPoint y: 202, distance: 357.5
click at [688, 202] on div "22 The HIPAA Privacy Rule permits a physician to share PHI for treatment purpos…" at bounding box center [586, 204] width 633 height 62
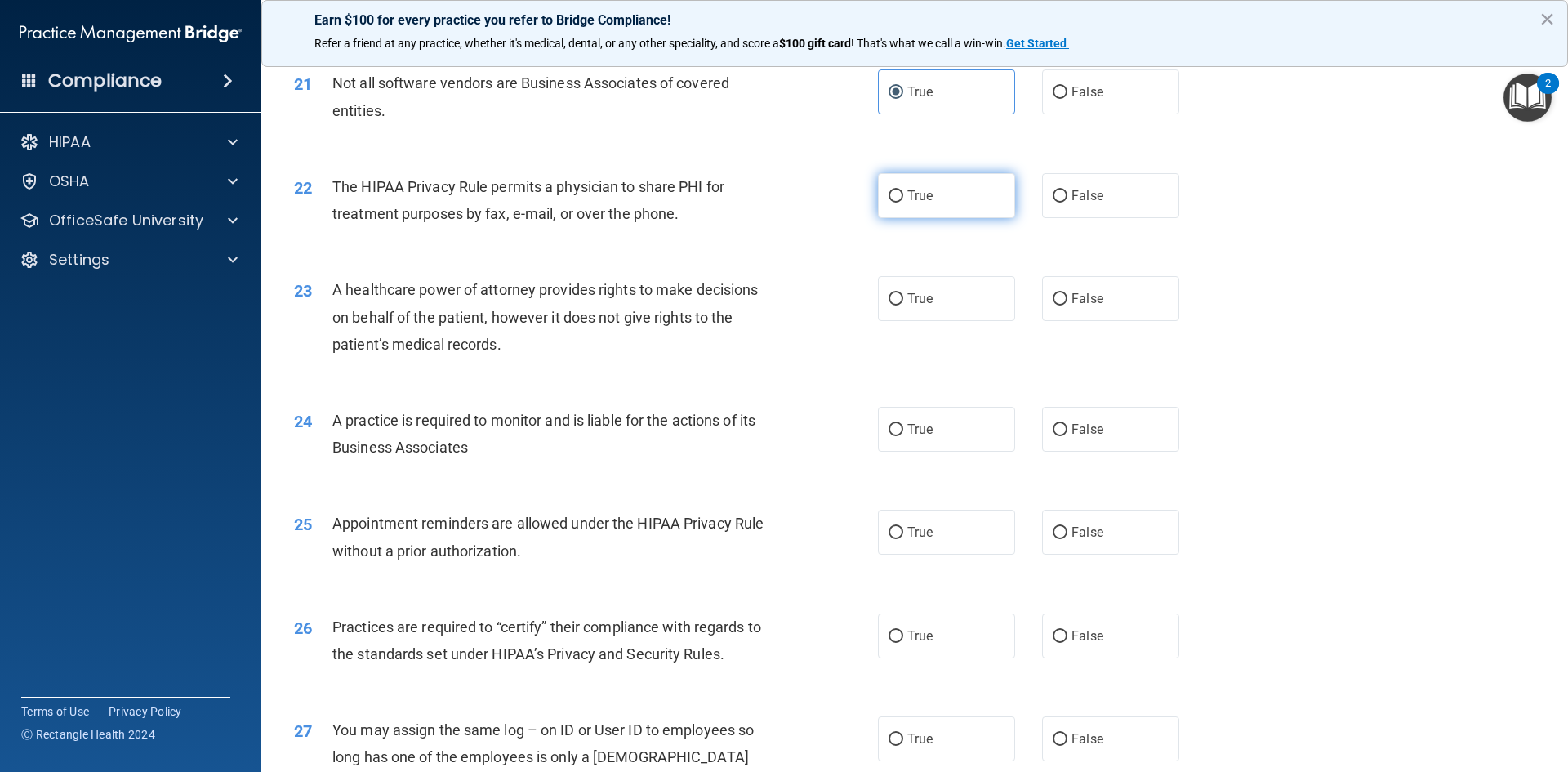
click at [946, 194] on label "True" at bounding box center [946, 195] width 137 height 45
click at [903, 194] on input "True" at bounding box center [896, 196] width 15 height 12
radio input "true"
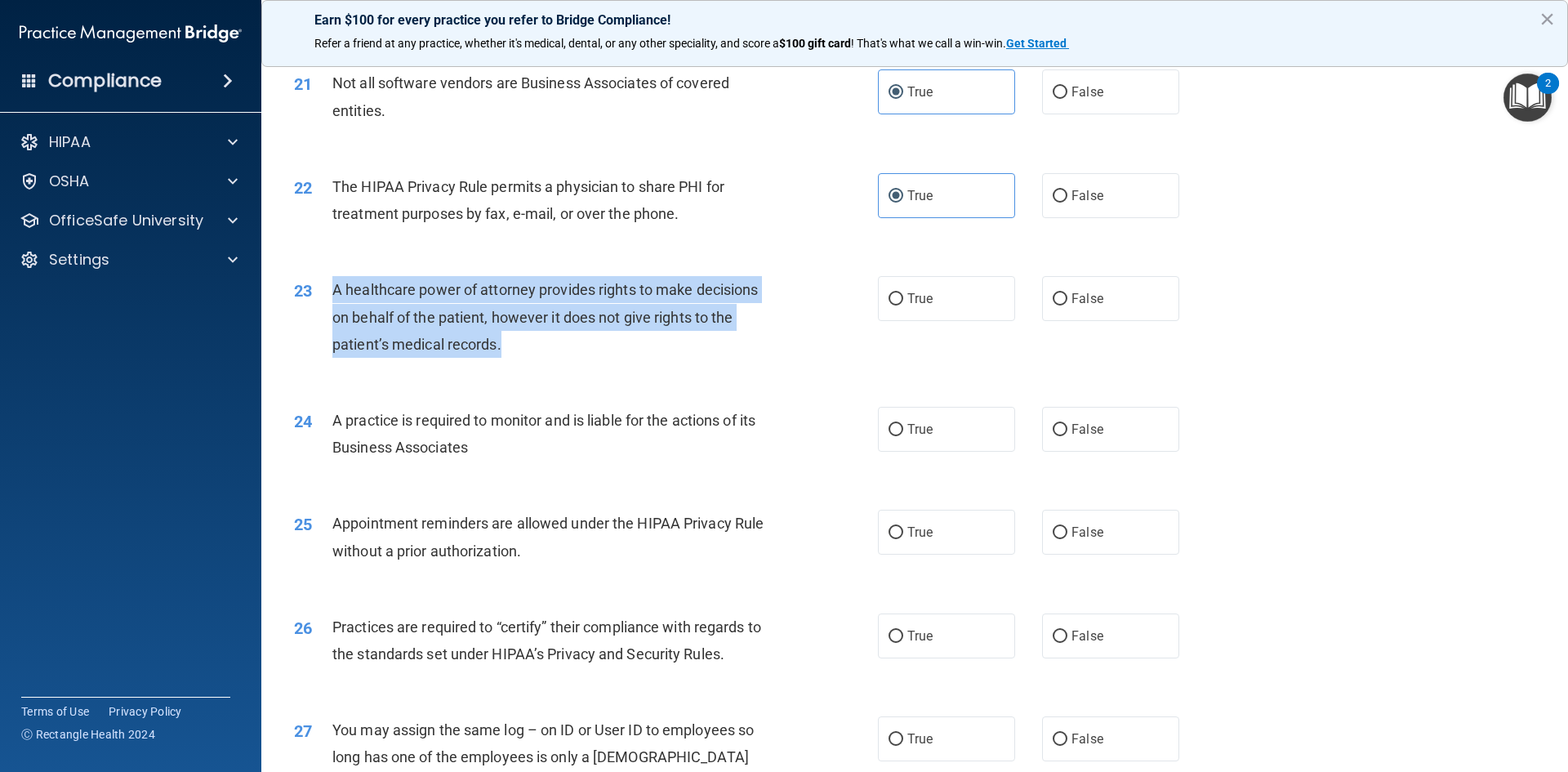
drag, startPoint x: 333, startPoint y: 287, endPoint x: 530, endPoint y: 363, distance: 211.2
click at [530, 363] on div "23 A healthcare power of attorney provides rights to make decisions on behalf o…" at bounding box center [586, 321] width 633 height 90
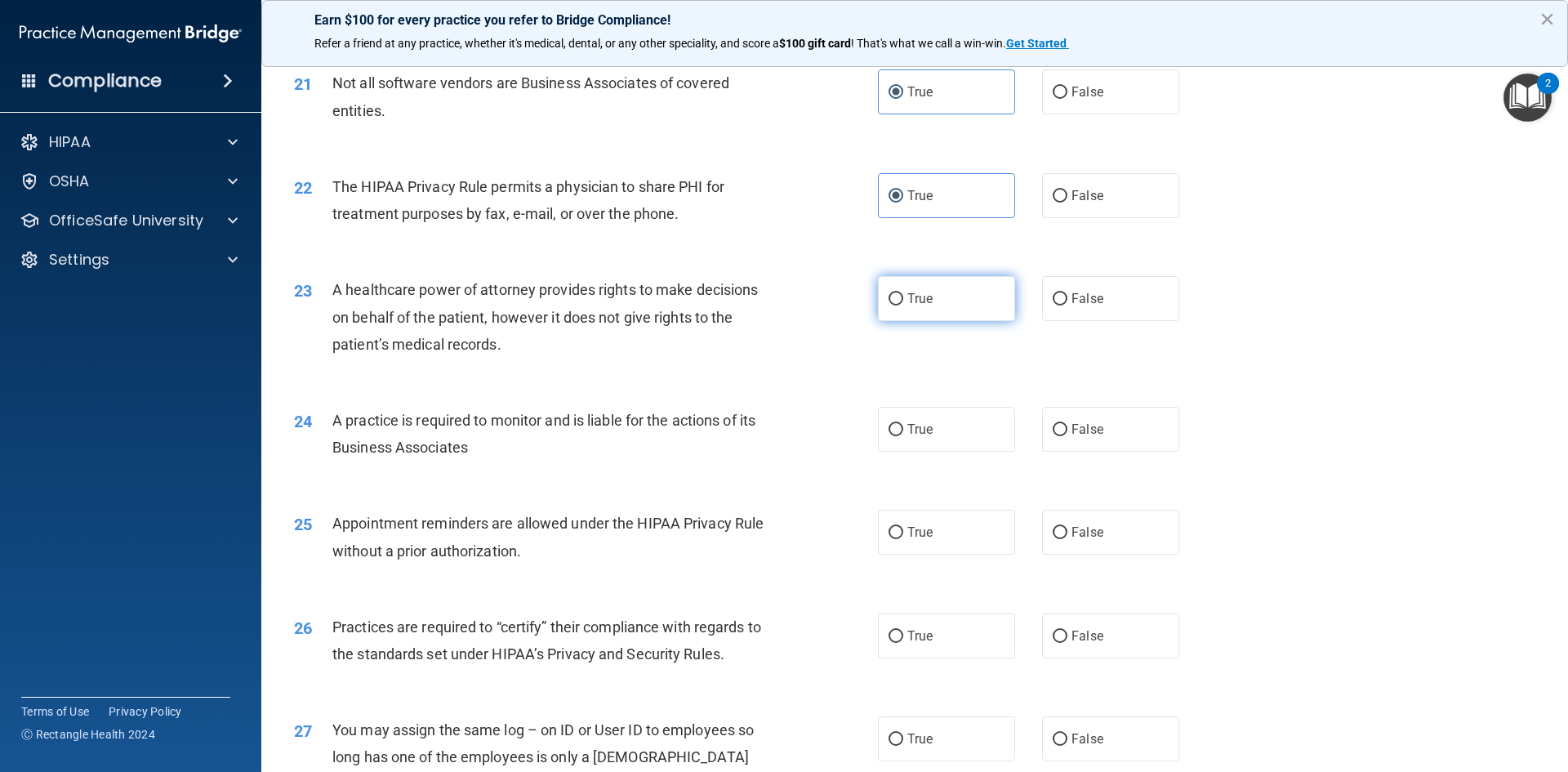
click at [952, 307] on label "True" at bounding box center [946, 299] width 137 height 45
click at [903, 305] on input "True" at bounding box center [896, 299] width 15 height 12
radio input "true"
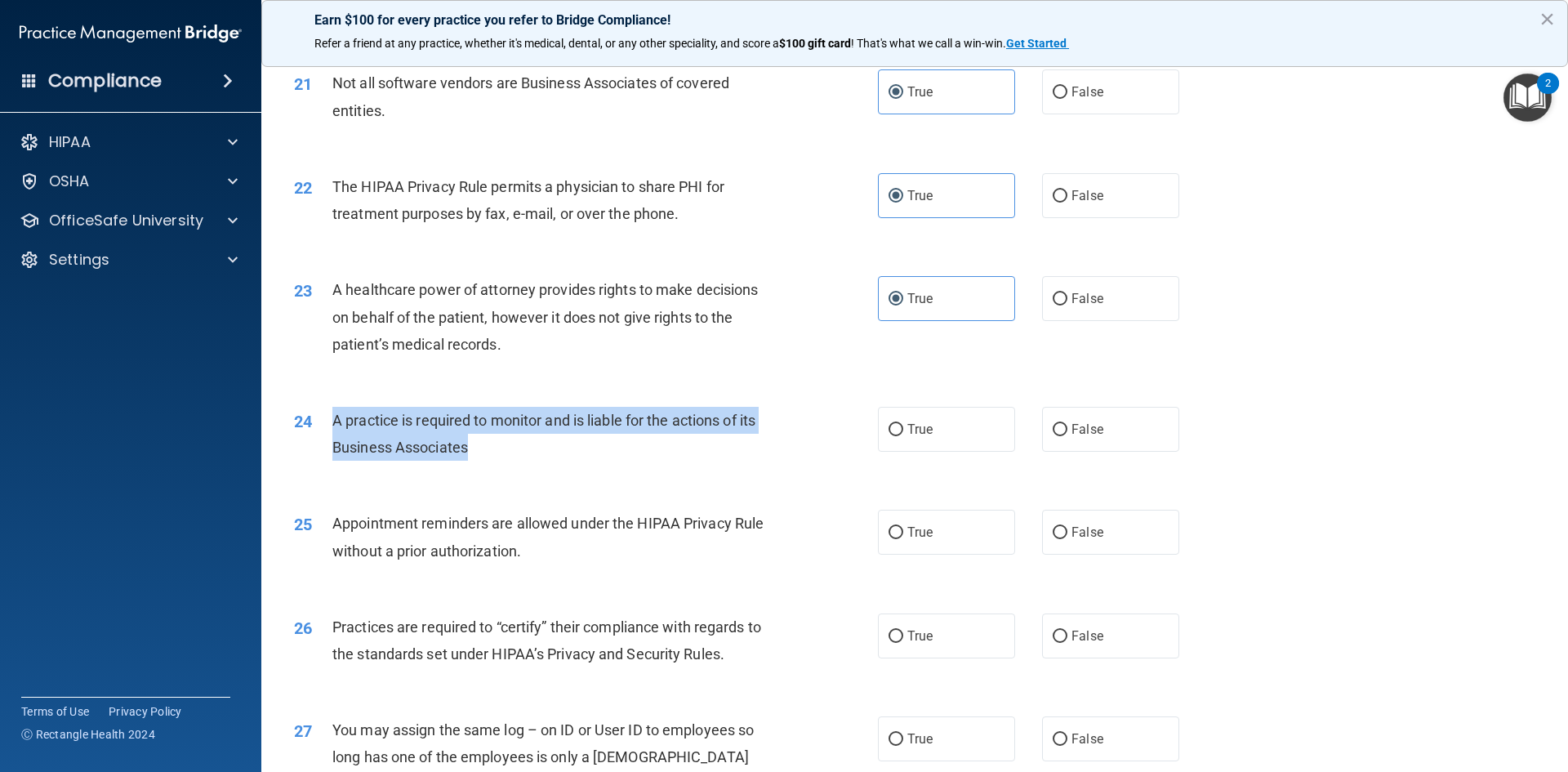
drag, startPoint x: 367, startPoint y: 427, endPoint x: 526, endPoint y: 458, distance: 162.0
click at [526, 458] on div "A practice is required to monitor and is liable for the actions of its Business…" at bounding box center [560, 433] width 456 height 54
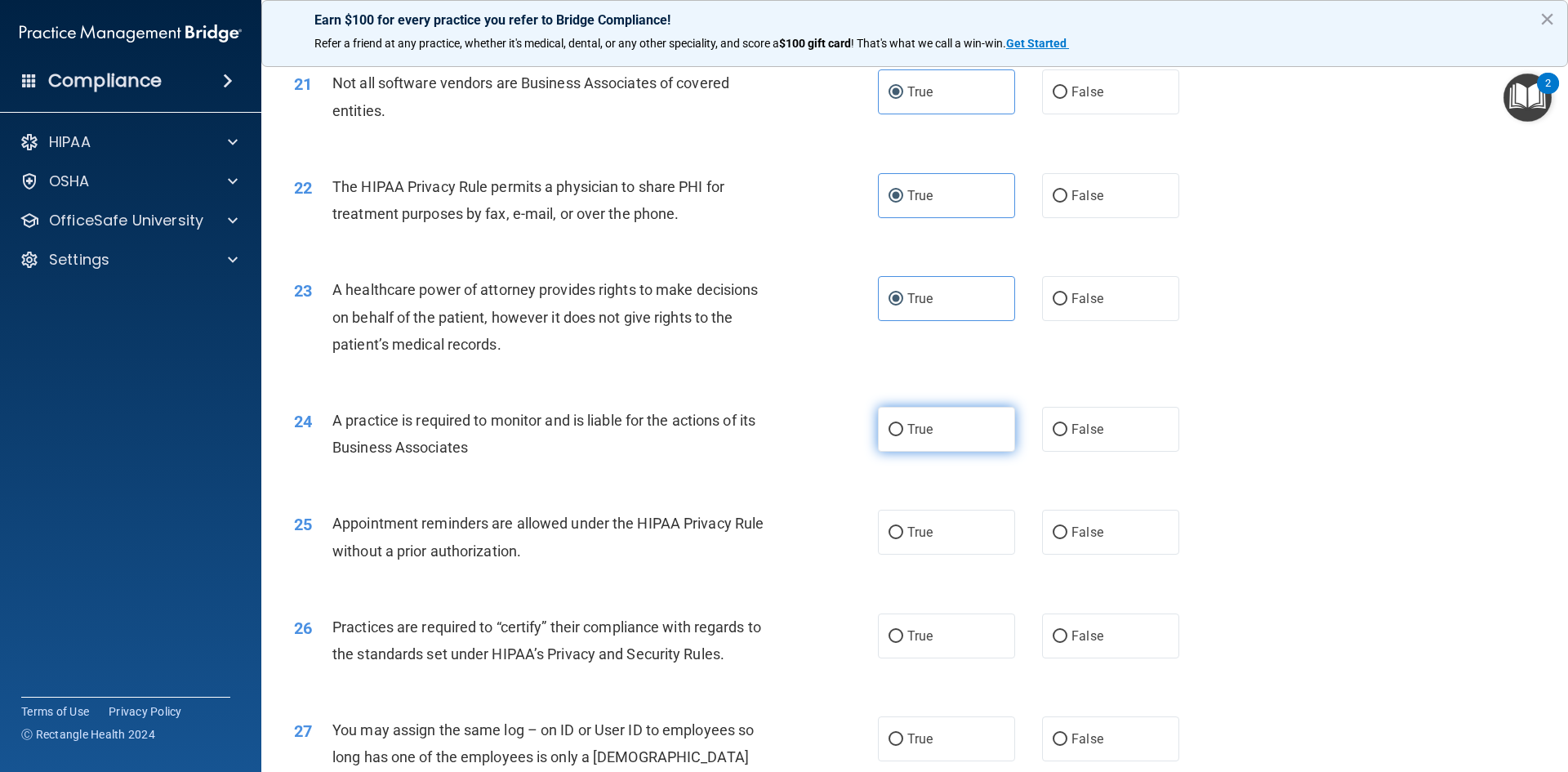
click at [935, 436] on label "True" at bounding box center [946, 429] width 137 height 45
click at [903, 436] on input "True" at bounding box center [896, 430] width 15 height 12
radio input "true"
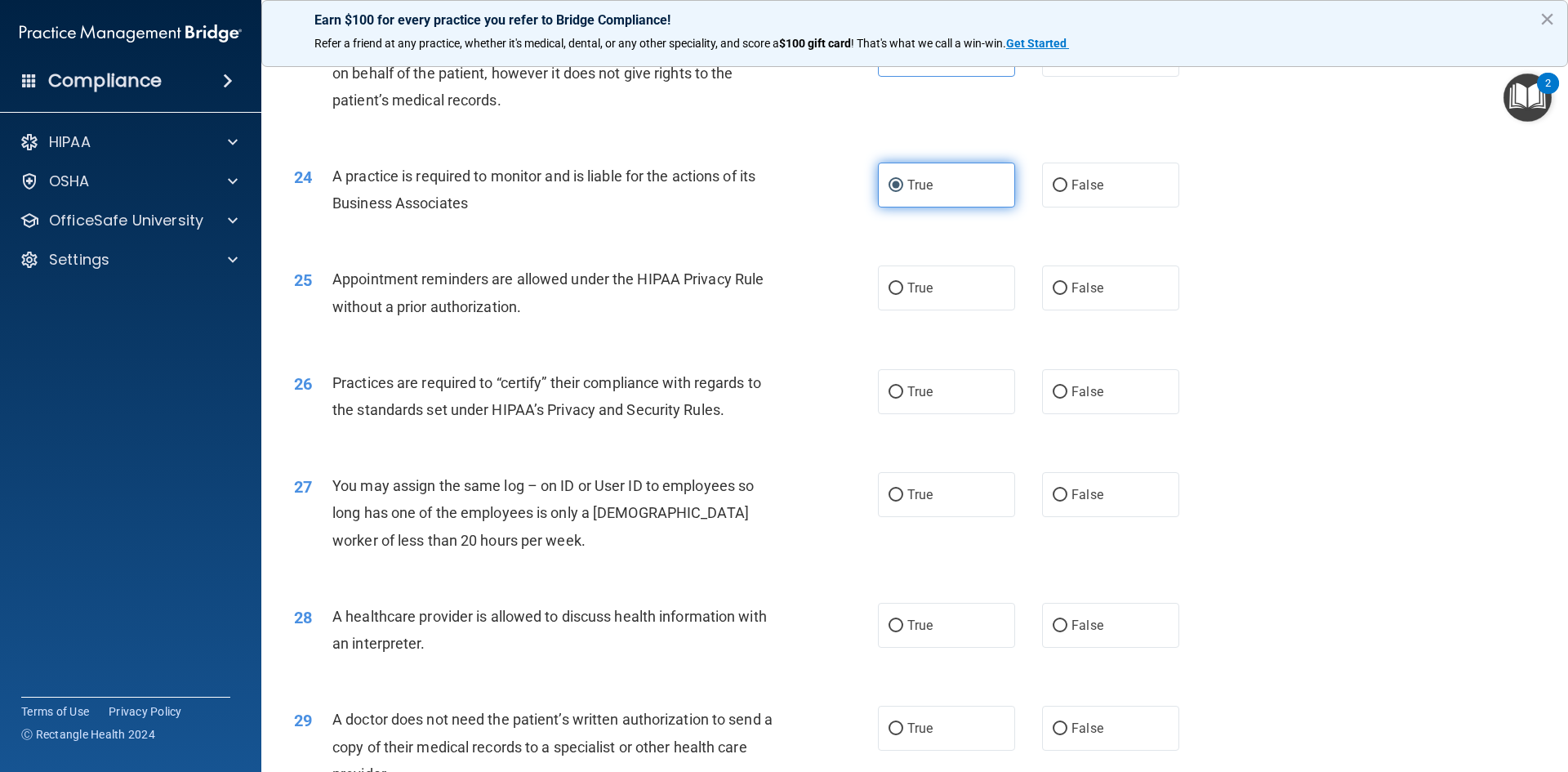
scroll to position [2777, 0]
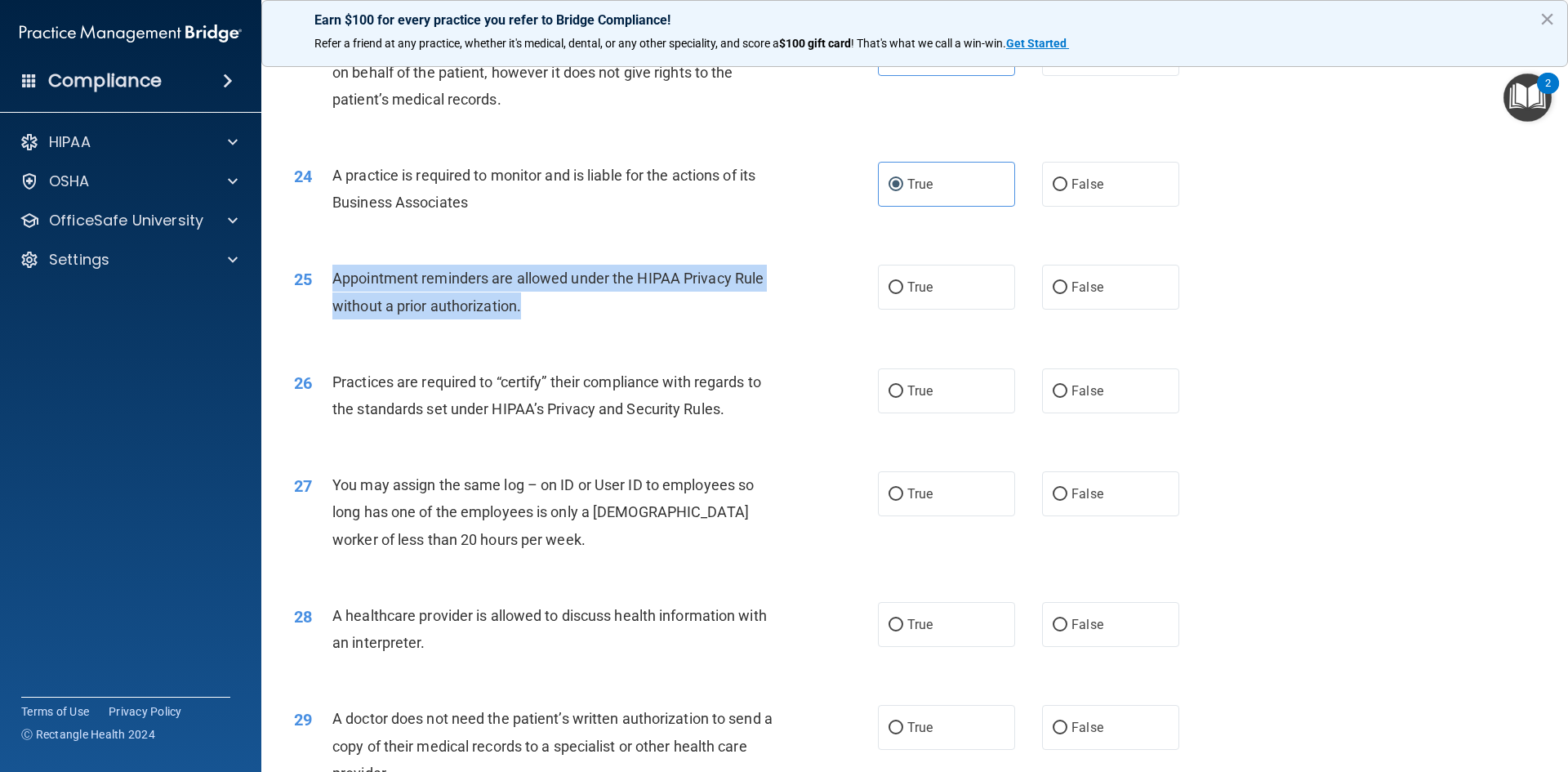
drag, startPoint x: 333, startPoint y: 276, endPoint x: 575, endPoint y: 311, distance: 244.5
click at [575, 311] on div "Appointment reminders are allowed under the HIPAA Privacy Rule without a prior …" at bounding box center [560, 291] width 456 height 54
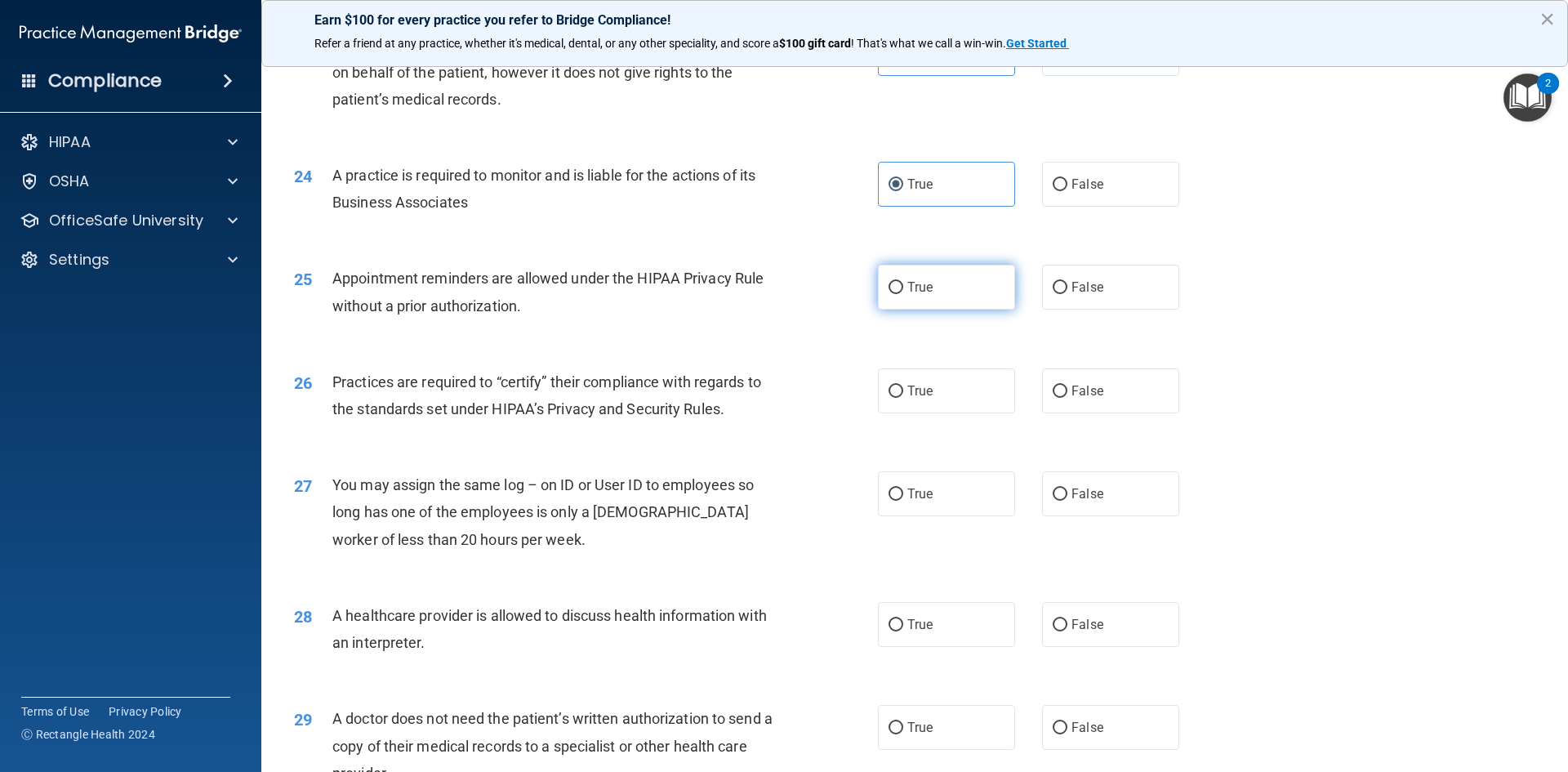
click at [967, 293] on label "True" at bounding box center [946, 287] width 137 height 45
click at [903, 293] on input "True" at bounding box center [896, 287] width 15 height 12
radio input "true"
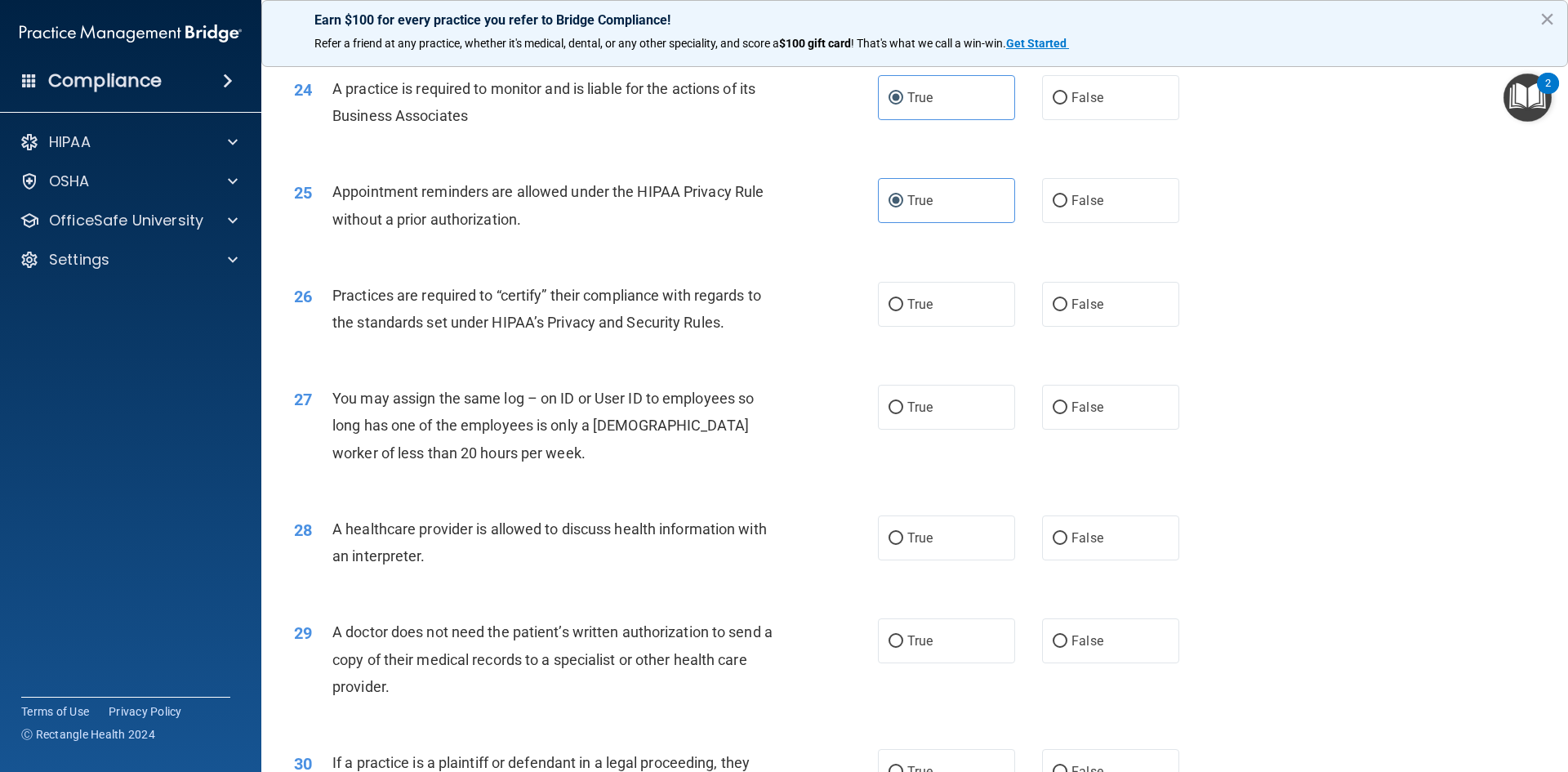
scroll to position [2940, 0]
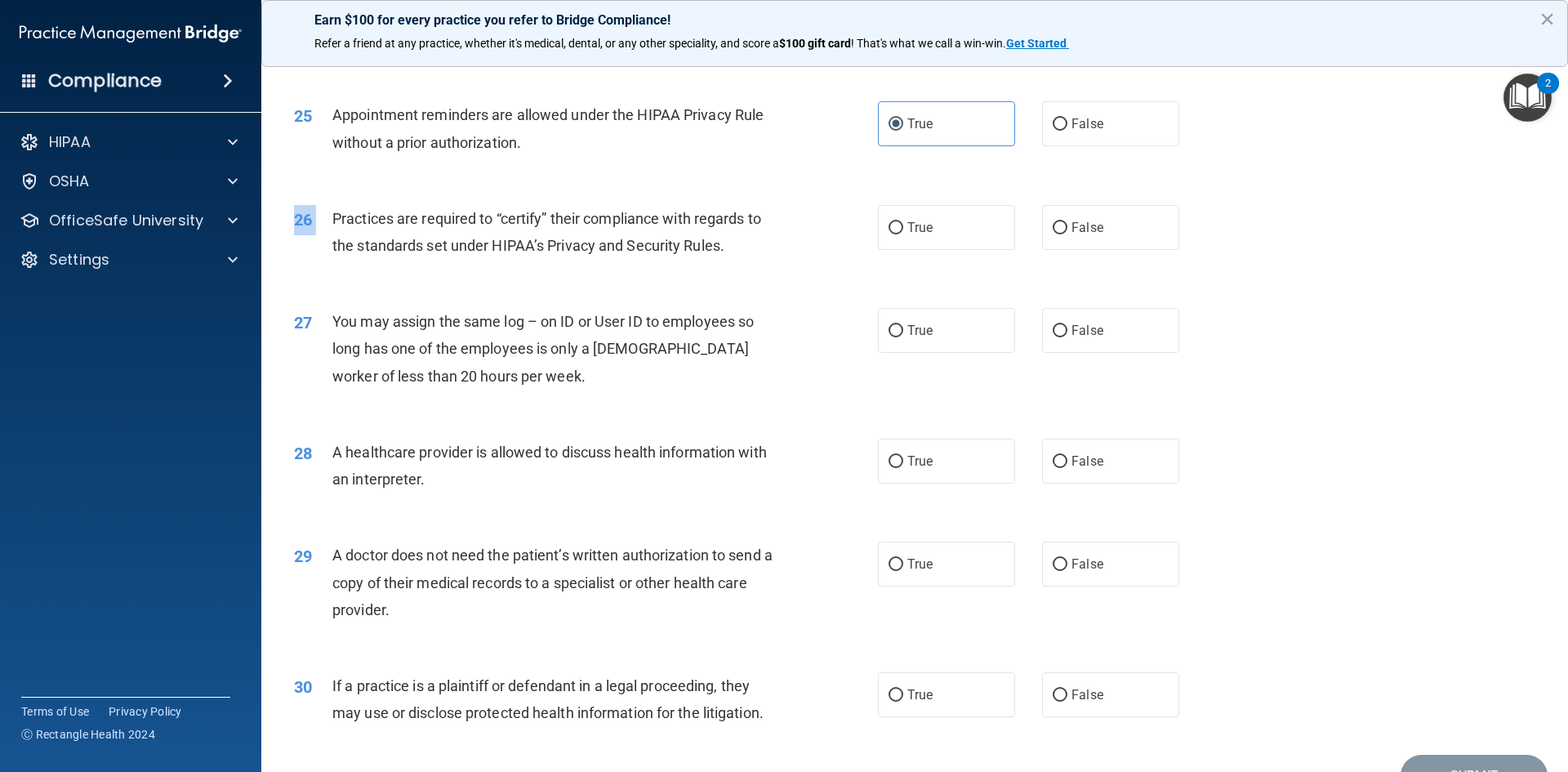
drag, startPoint x: 332, startPoint y: 218, endPoint x: 719, endPoint y: 270, distance: 390.5
click at [719, 270] on div "26 Practices are required to “certify” their compliance with regards to the sta…" at bounding box center [915, 235] width 1266 height 103
click at [380, 228] on div "Practices are required to “certify” their compliance with regards to the standa…" at bounding box center [560, 231] width 456 height 54
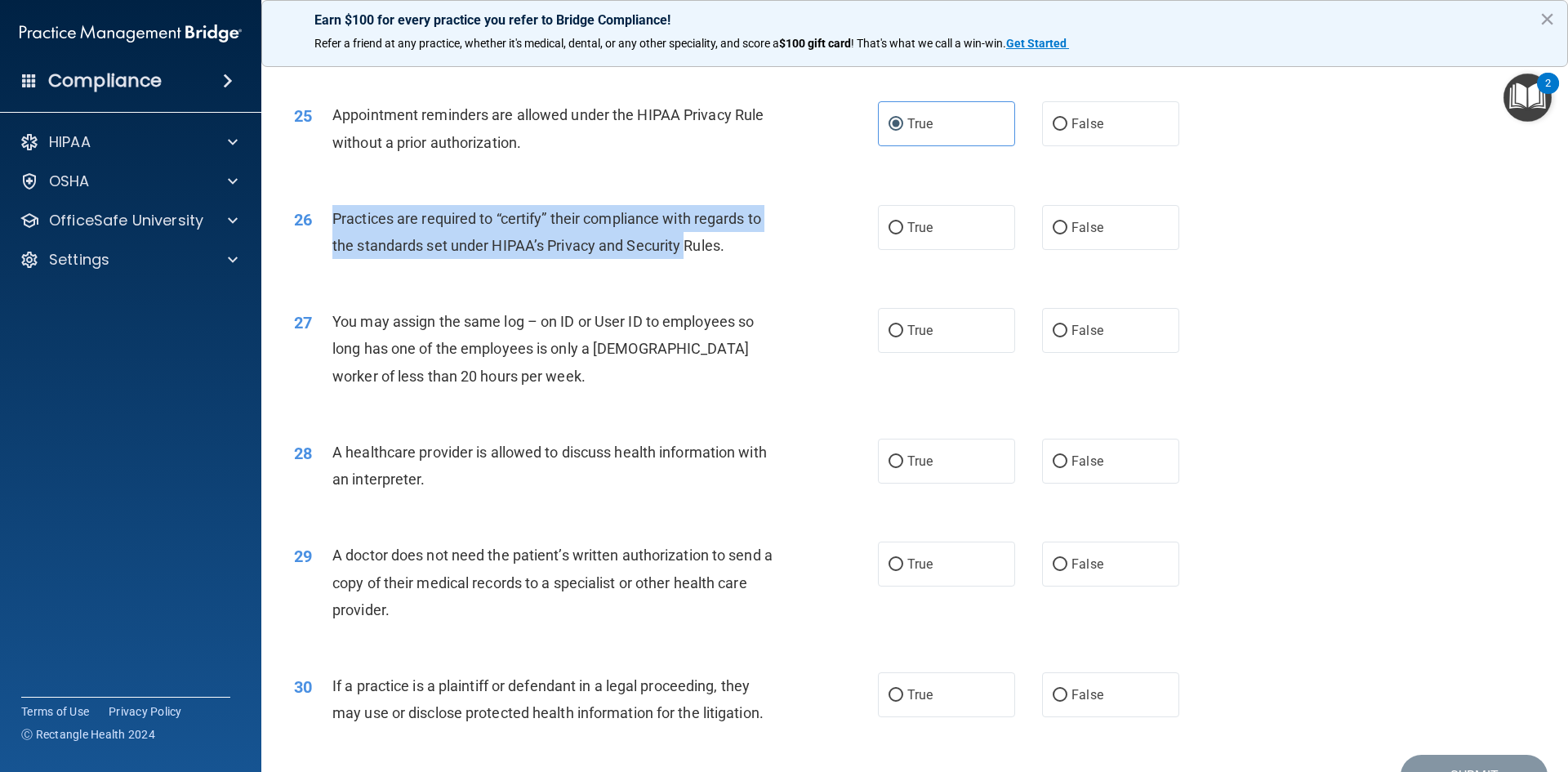
drag, startPoint x: 337, startPoint y: 219, endPoint x: 683, endPoint y: 260, distance: 348.4
click at [683, 260] on div "26 Practices are required to “certify” their compliance with regards to the sta…" at bounding box center [586, 235] width 633 height 62
drag, startPoint x: 723, startPoint y: 256, endPoint x: 330, endPoint y: 215, distance: 395.1
click at [330, 215] on div "26 Practices are required to “certify” their compliance with regards to the sta…" at bounding box center [586, 235] width 633 height 62
click at [375, 225] on span "Practices are required to “certify” their compliance with regards to the standa…" at bounding box center [547, 232] width 429 height 44
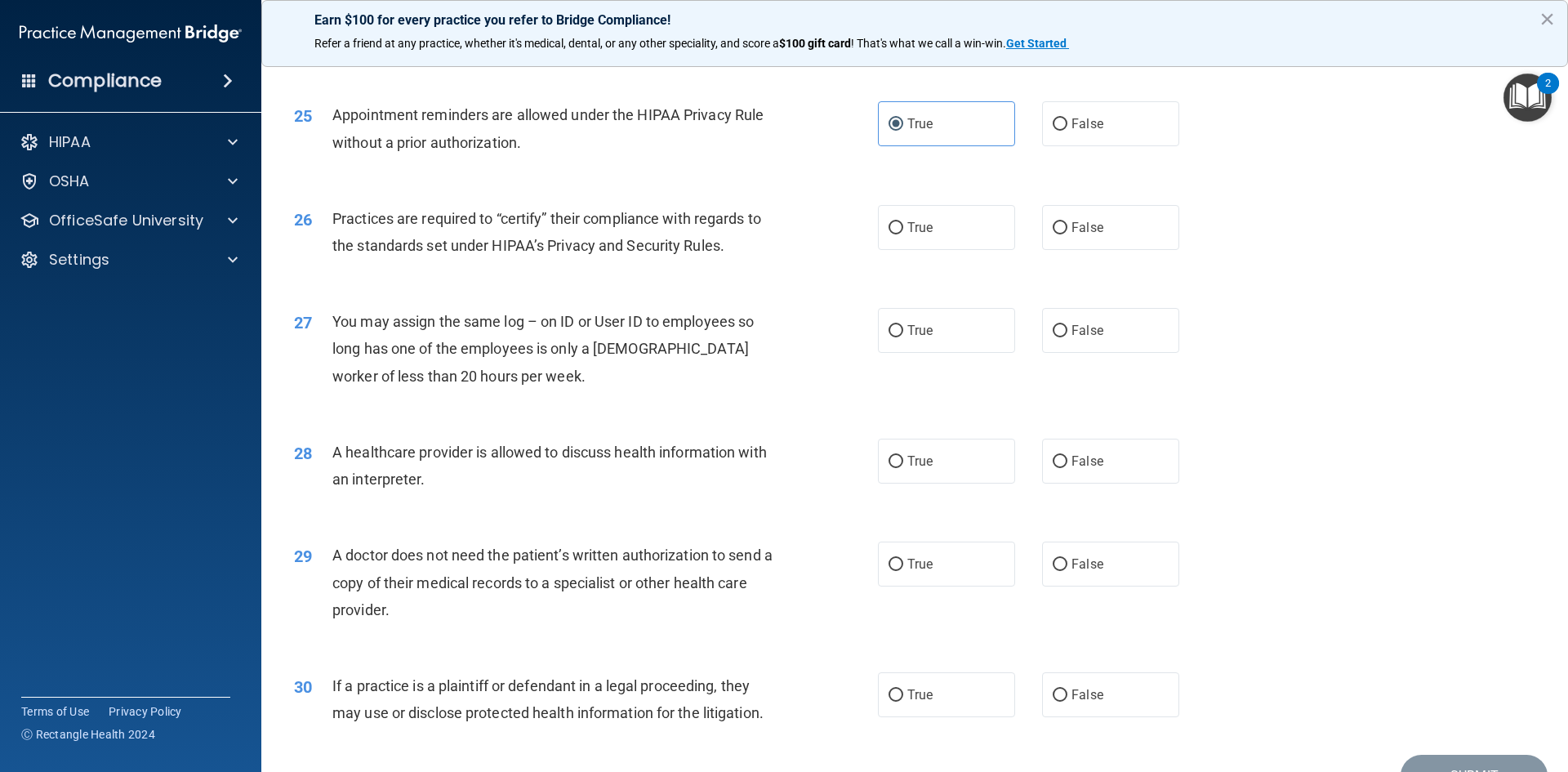
drag, startPoint x: 375, startPoint y: 226, endPoint x: 331, endPoint y: 209, distance: 47.2
click at [330, 209] on div "26" at bounding box center [306, 219] width 50 height 30
click at [331, 213] on div "26" at bounding box center [306, 219] width 50 height 30
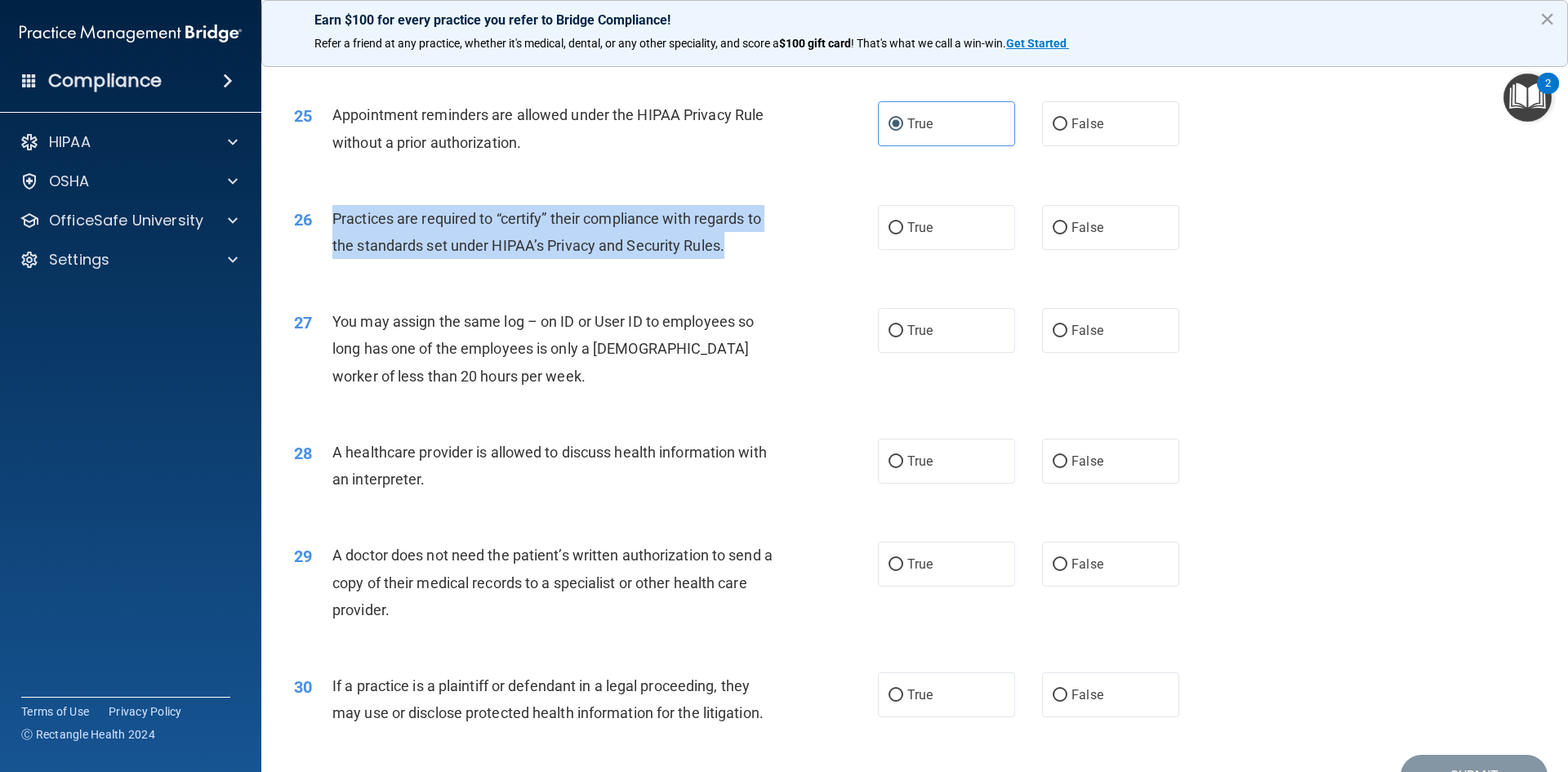
drag, startPoint x: 333, startPoint y: 216, endPoint x: 744, endPoint y: 258, distance: 413.1
click at [744, 258] on div "Practices are required to “certify” their compliance with regards to the standa…" at bounding box center [560, 231] width 456 height 54
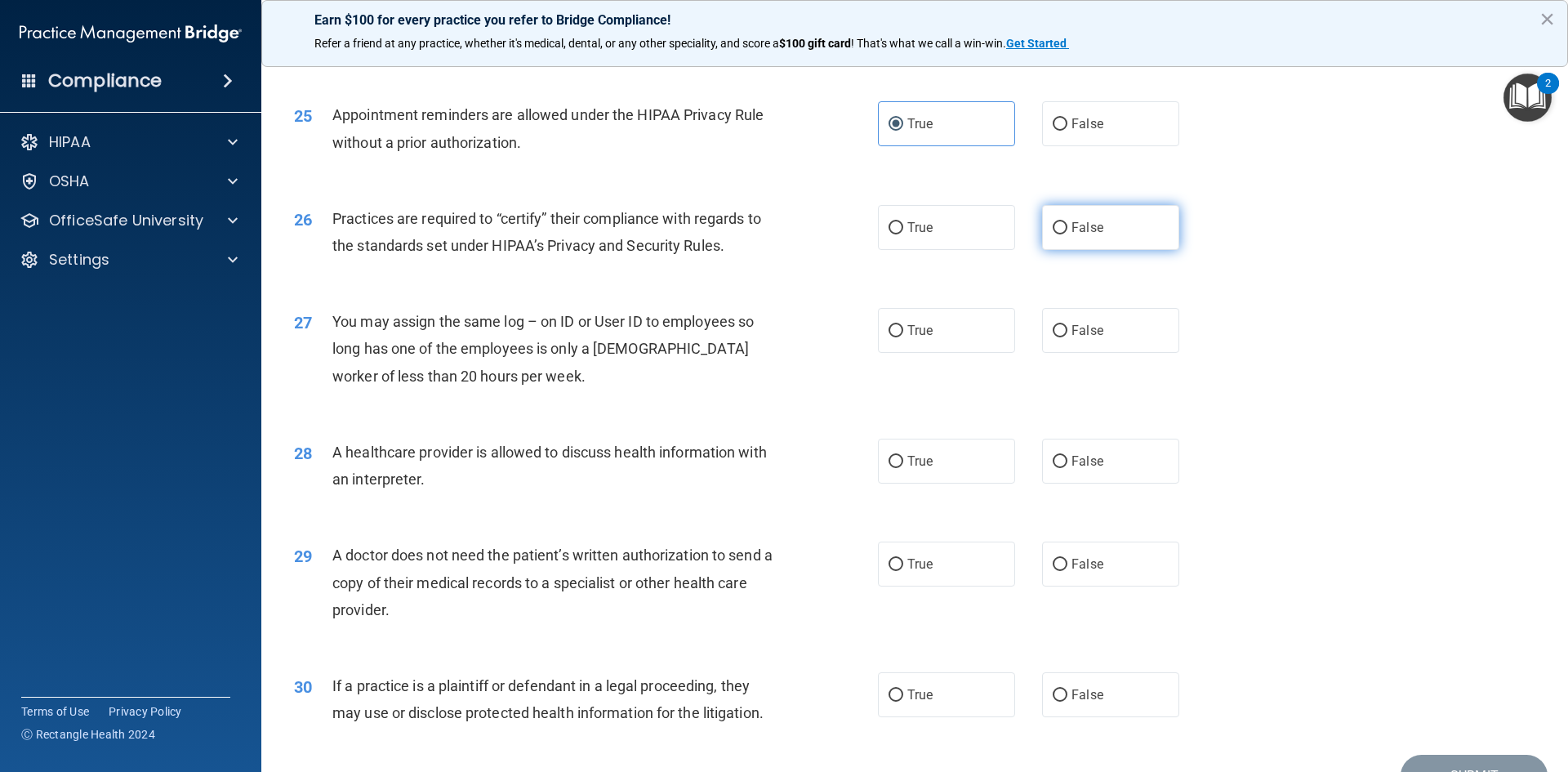
click at [1077, 245] on label "False" at bounding box center [1111, 227] width 137 height 45
click at [1068, 235] on input "False" at bounding box center [1060, 228] width 15 height 12
radio input "true"
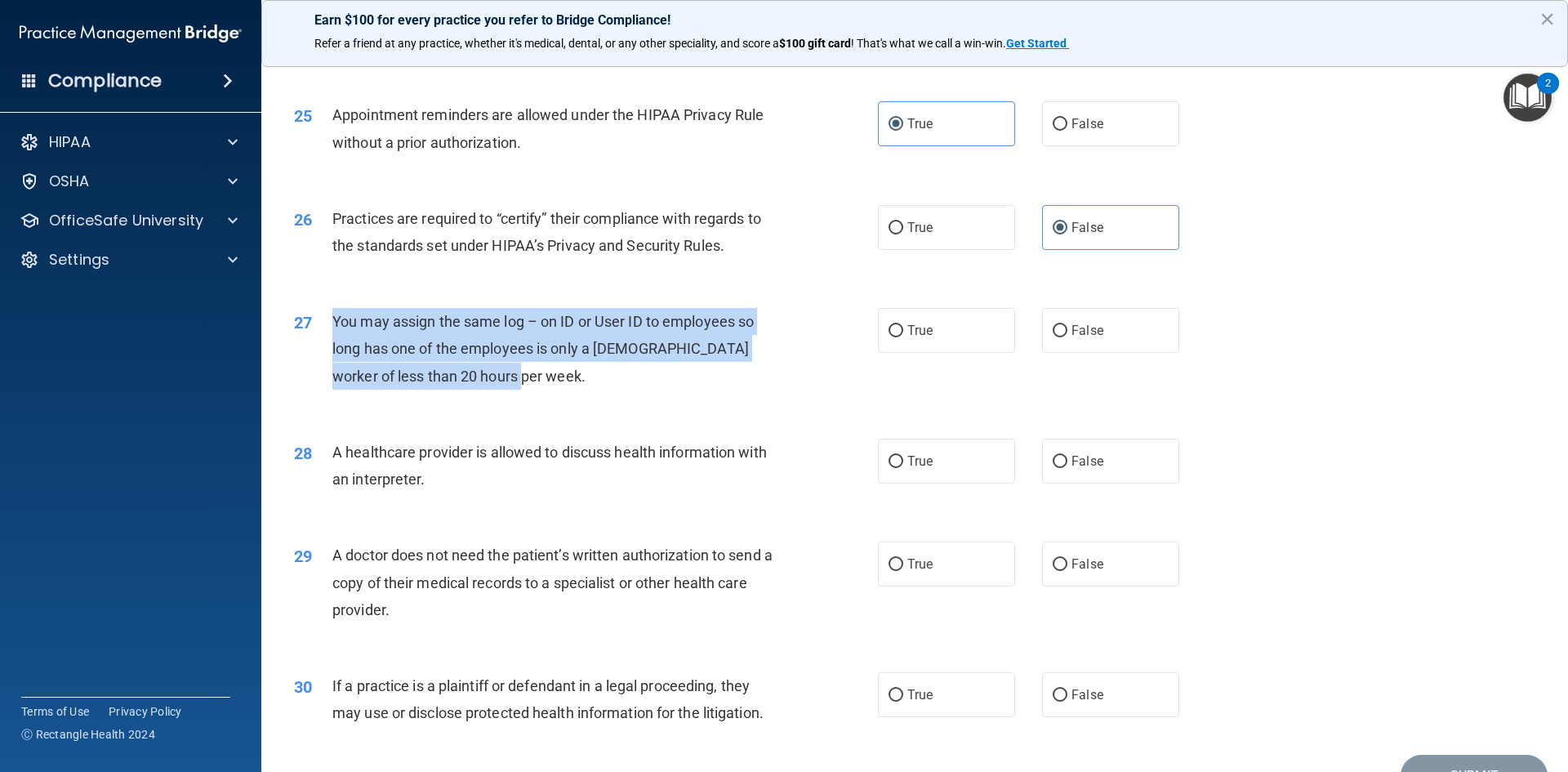
drag, startPoint x: 334, startPoint y: 320, endPoint x: 578, endPoint y: 394, distance: 255.0
click at [578, 394] on div "27 You may assign the same log – on ID or User ID to employees so long has one …" at bounding box center [586, 352] width 633 height 90
click at [454, 355] on span "You may assign the same log – on ID or User ID to employees so long has one of …" at bounding box center [543, 348] width 421 height 71
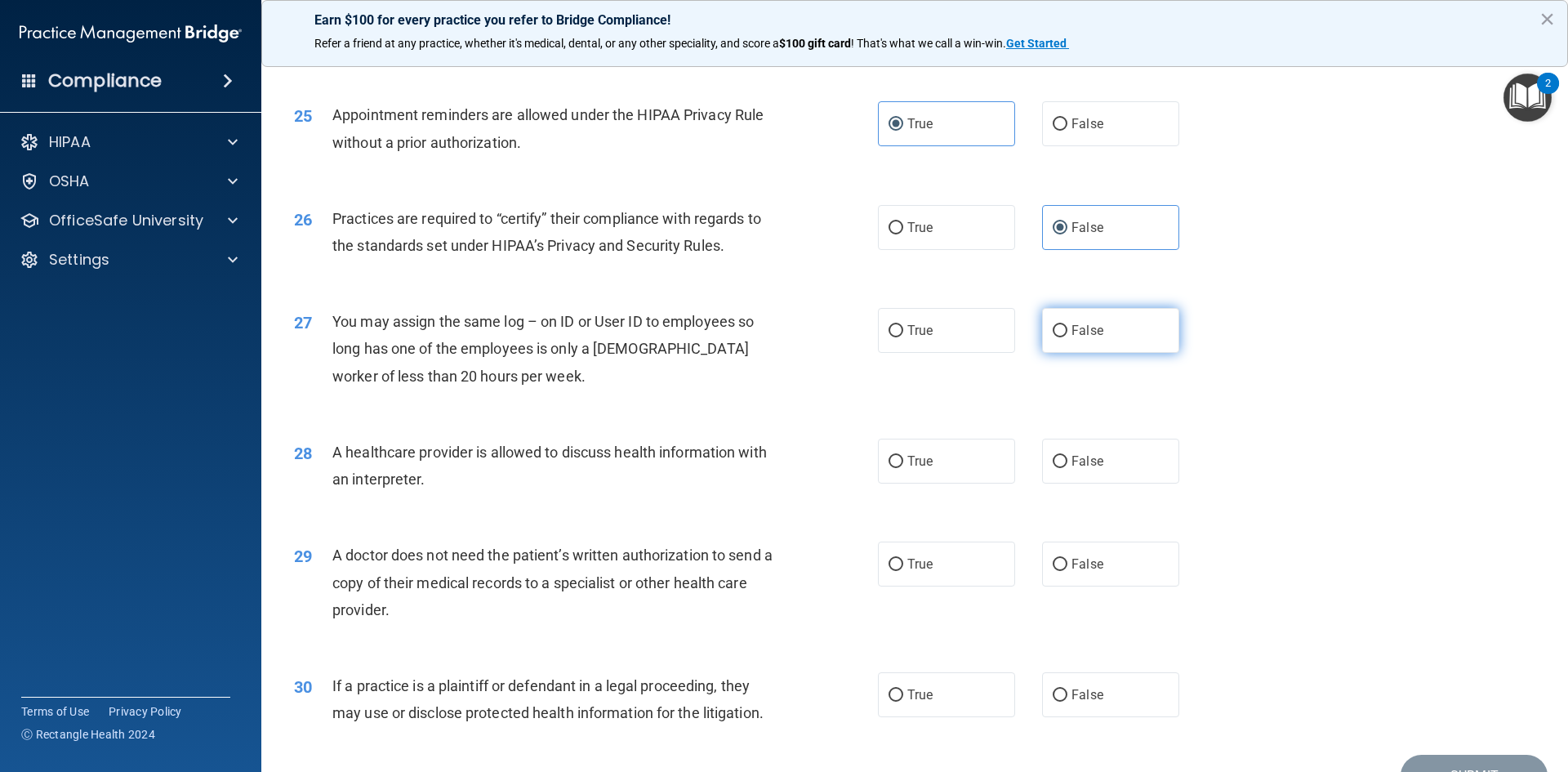
click at [1109, 325] on label "False" at bounding box center [1111, 330] width 137 height 45
click at [1068, 325] on input "False" at bounding box center [1060, 331] width 15 height 12
radio input "true"
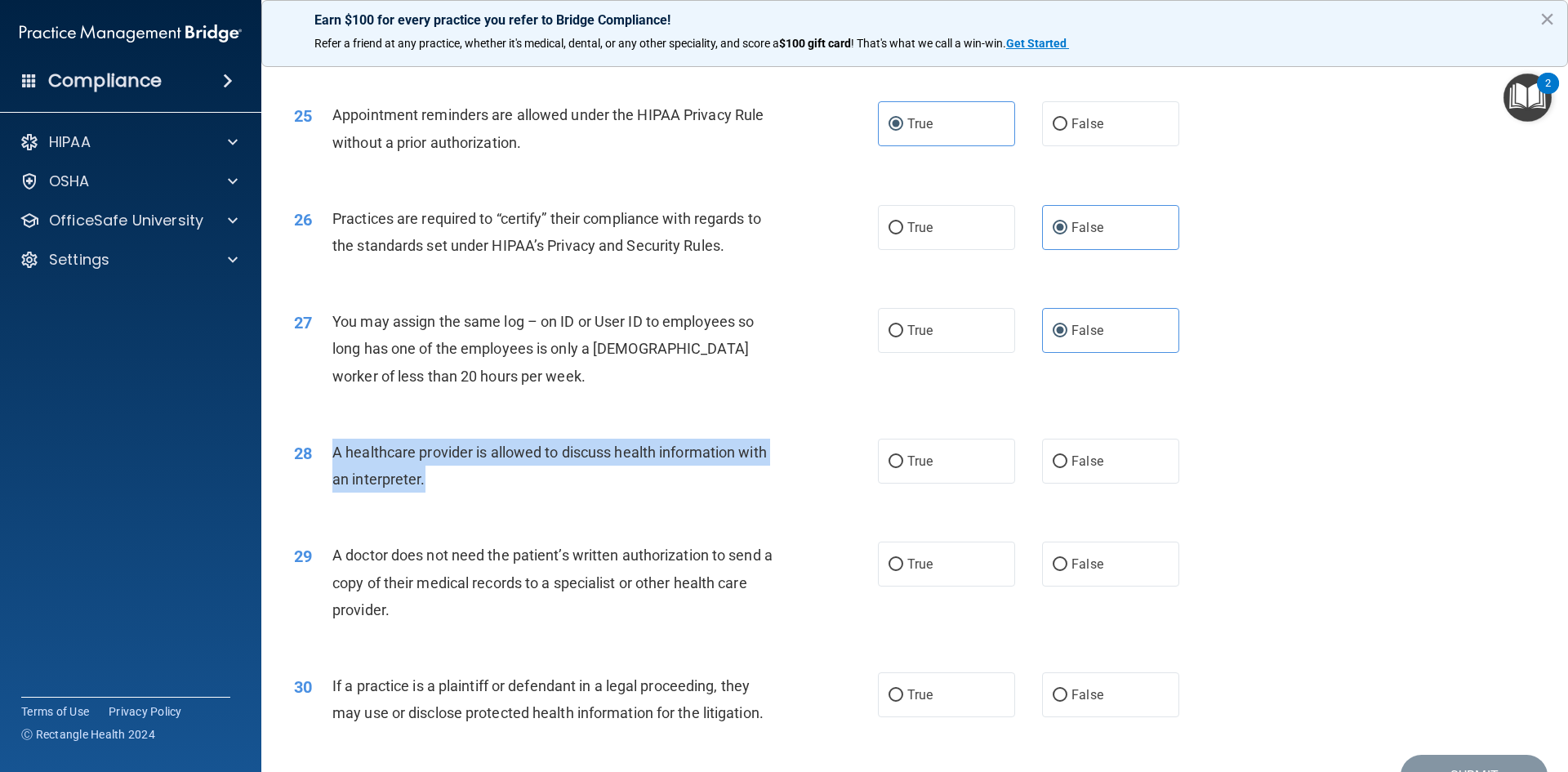
drag, startPoint x: 334, startPoint y: 451, endPoint x: 424, endPoint y: 474, distance: 92.9
click at [424, 474] on div "A healthcare provider is allowed to discuss health information with an interpre…" at bounding box center [560, 465] width 456 height 54
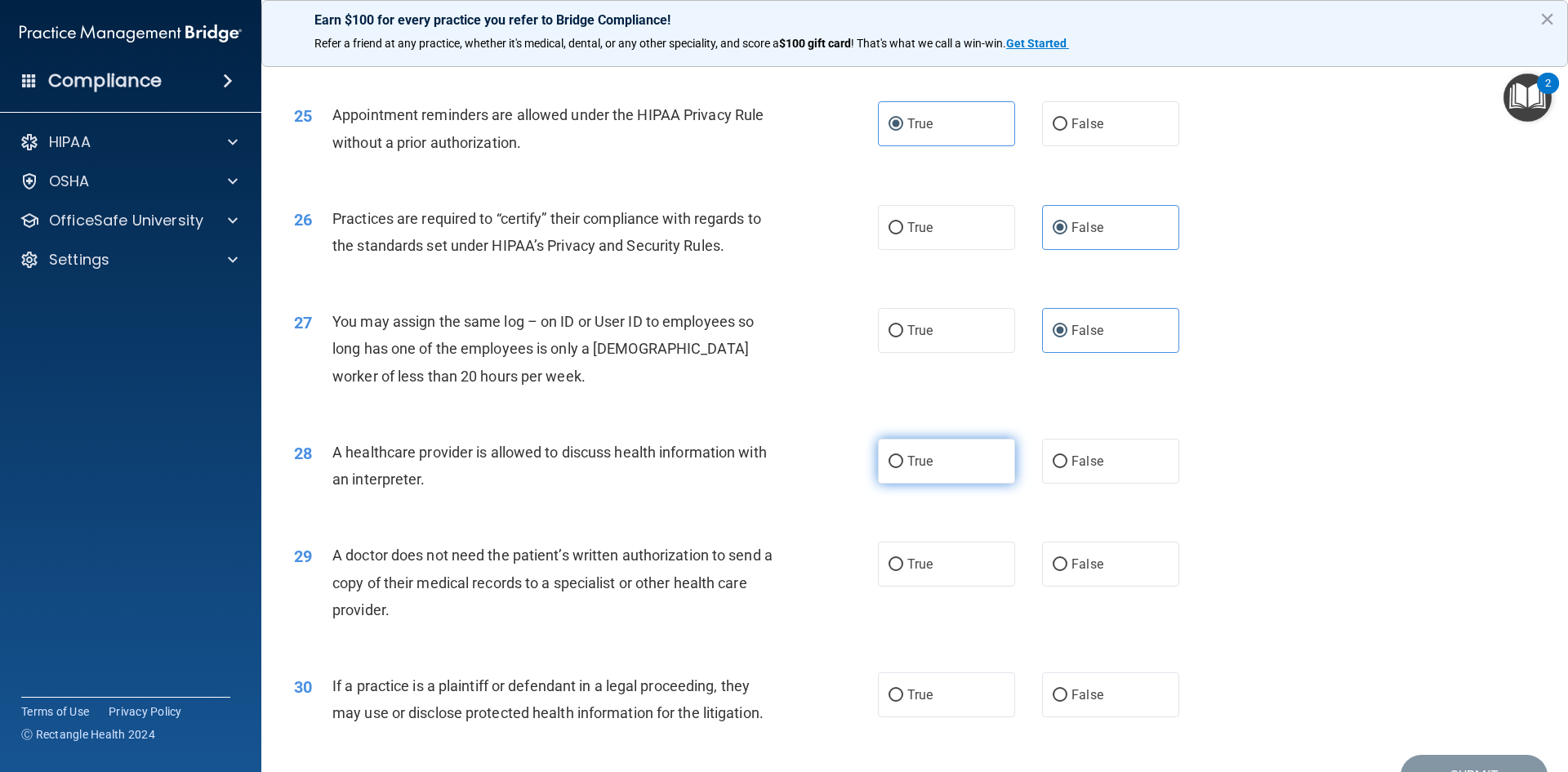
click at [908, 461] on span "True" at bounding box center [920, 461] width 26 height 15
click at [903, 461] on input "True" at bounding box center [896, 461] width 15 height 12
radio input "true"
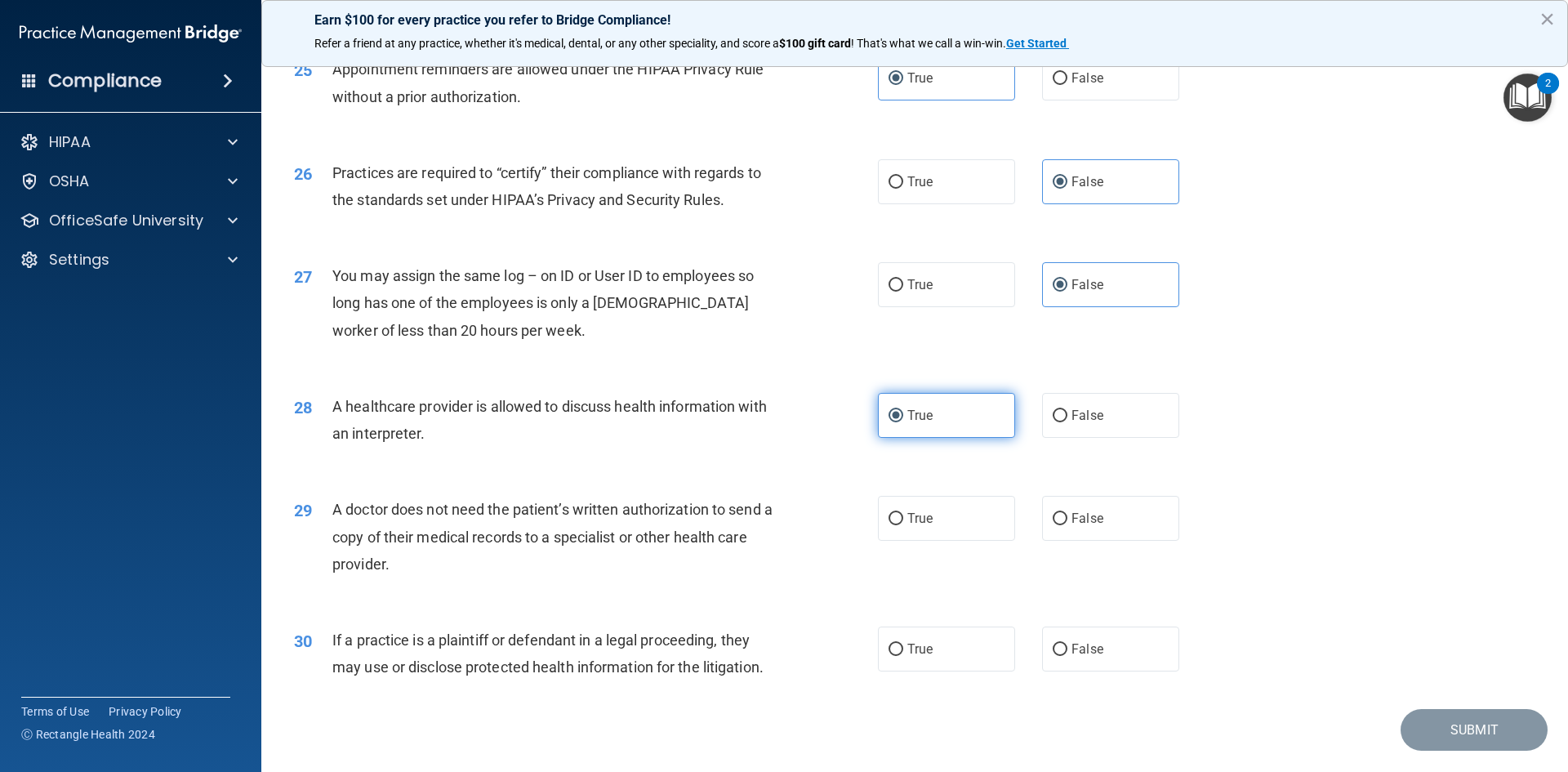
scroll to position [3031, 0]
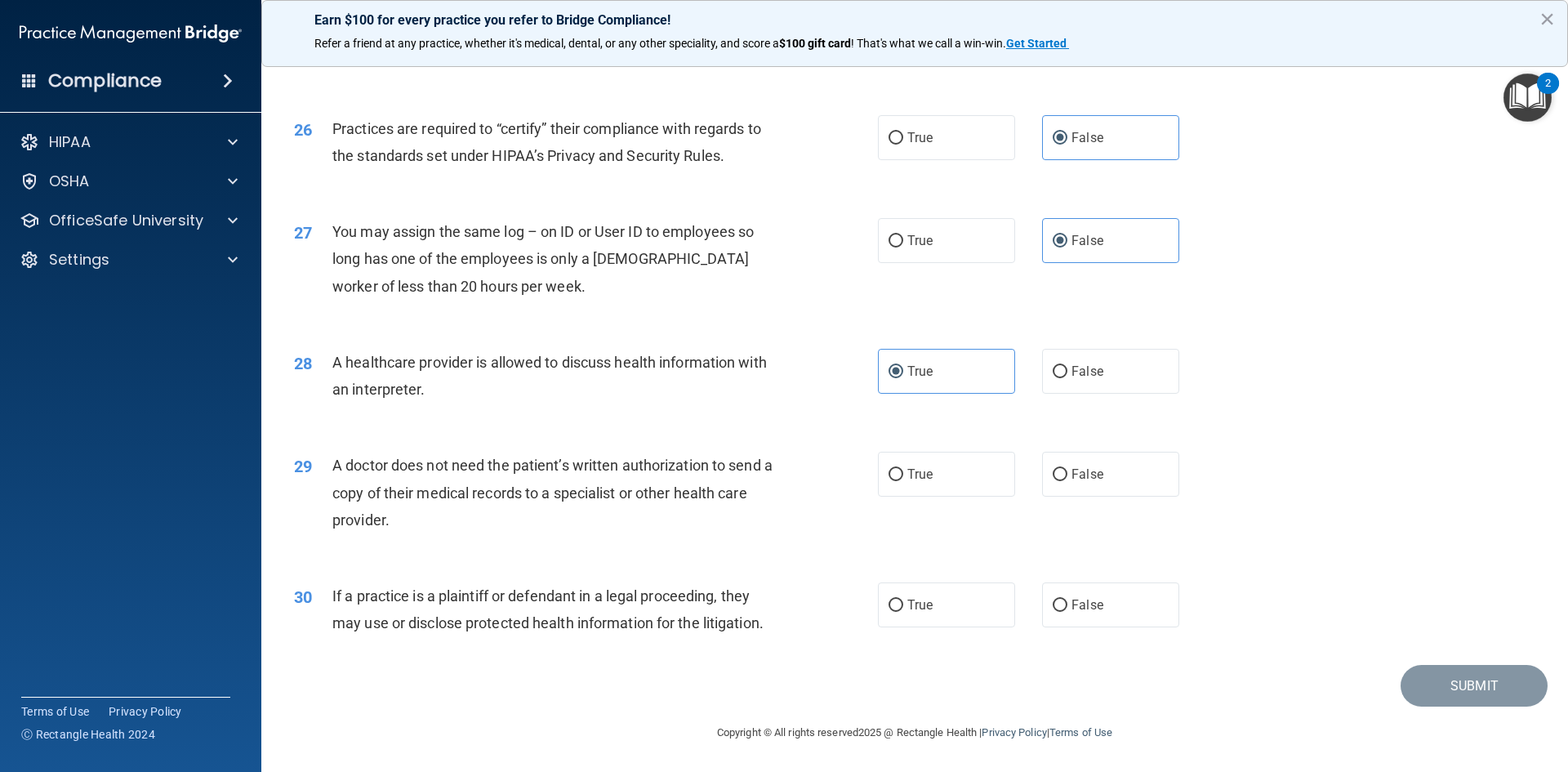
drag, startPoint x: 328, startPoint y: 460, endPoint x: 601, endPoint y: 512, distance: 277.9
click at [601, 512] on div "29 A doctor does not need the patient’s written authorization to send a copy of…" at bounding box center [586, 496] width 633 height 90
click at [1064, 482] on label "False" at bounding box center [1111, 474] width 137 height 45
click at [1064, 481] on input "False" at bounding box center [1060, 475] width 15 height 12
radio input "true"
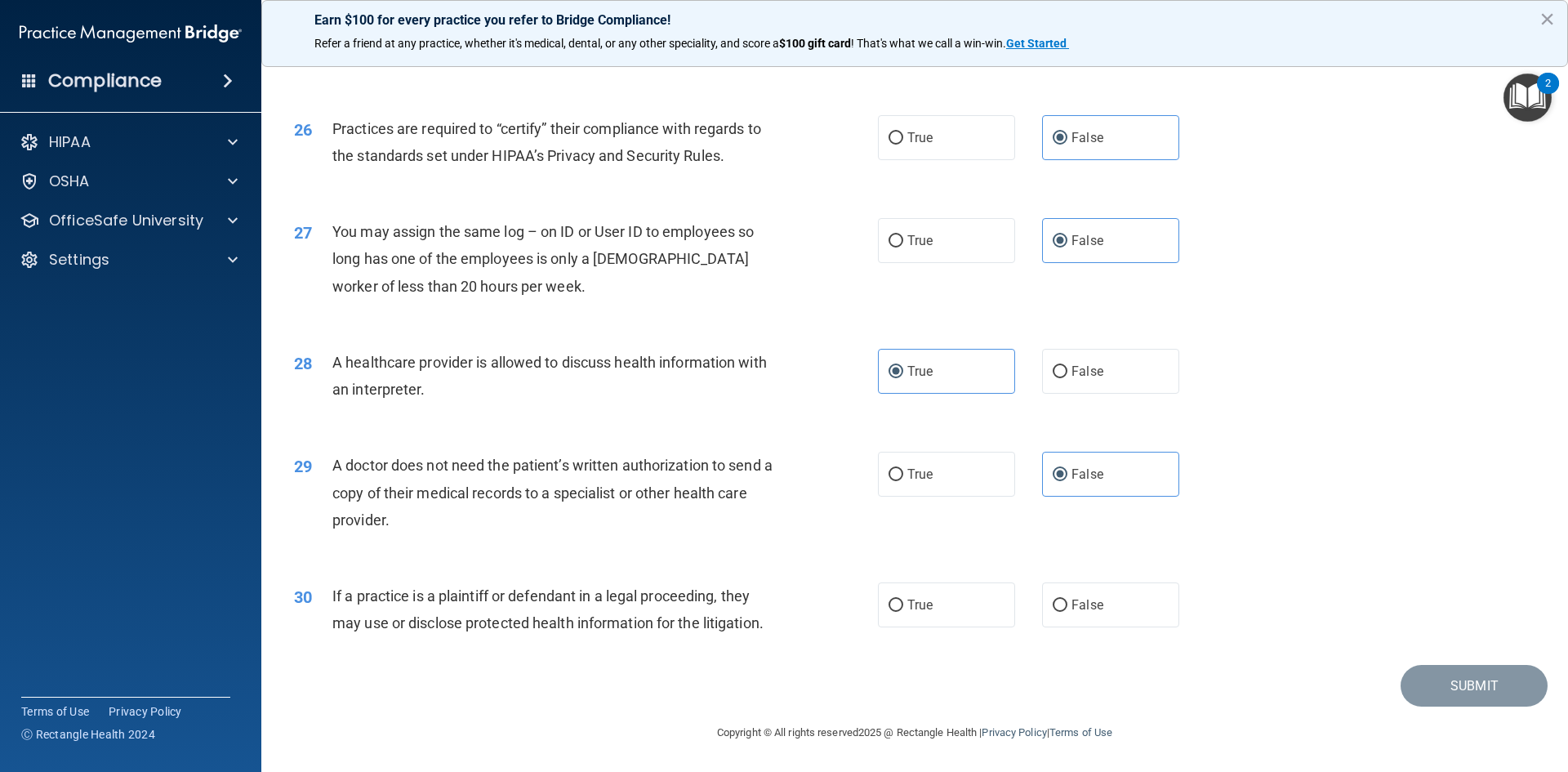
click at [336, 467] on div "29 A doctor does not need the patient’s written authorization to send a copy of…" at bounding box center [586, 496] width 633 height 90
click at [331, 467] on div "29" at bounding box center [306, 467] width 50 height 30
drag, startPoint x: 334, startPoint y: 462, endPoint x: 397, endPoint y: 537, distance: 97.9
click at [397, 537] on div "29 A doctor does not need the patient’s written authorization to send a copy of…" at bounding box center [586, 496] width 633 height 90
click at [1374, 263] on div "27 You may assign the same log – on ID or User ID to employees so long has one …" at bounding box center [915, 263] width 1266 height 131
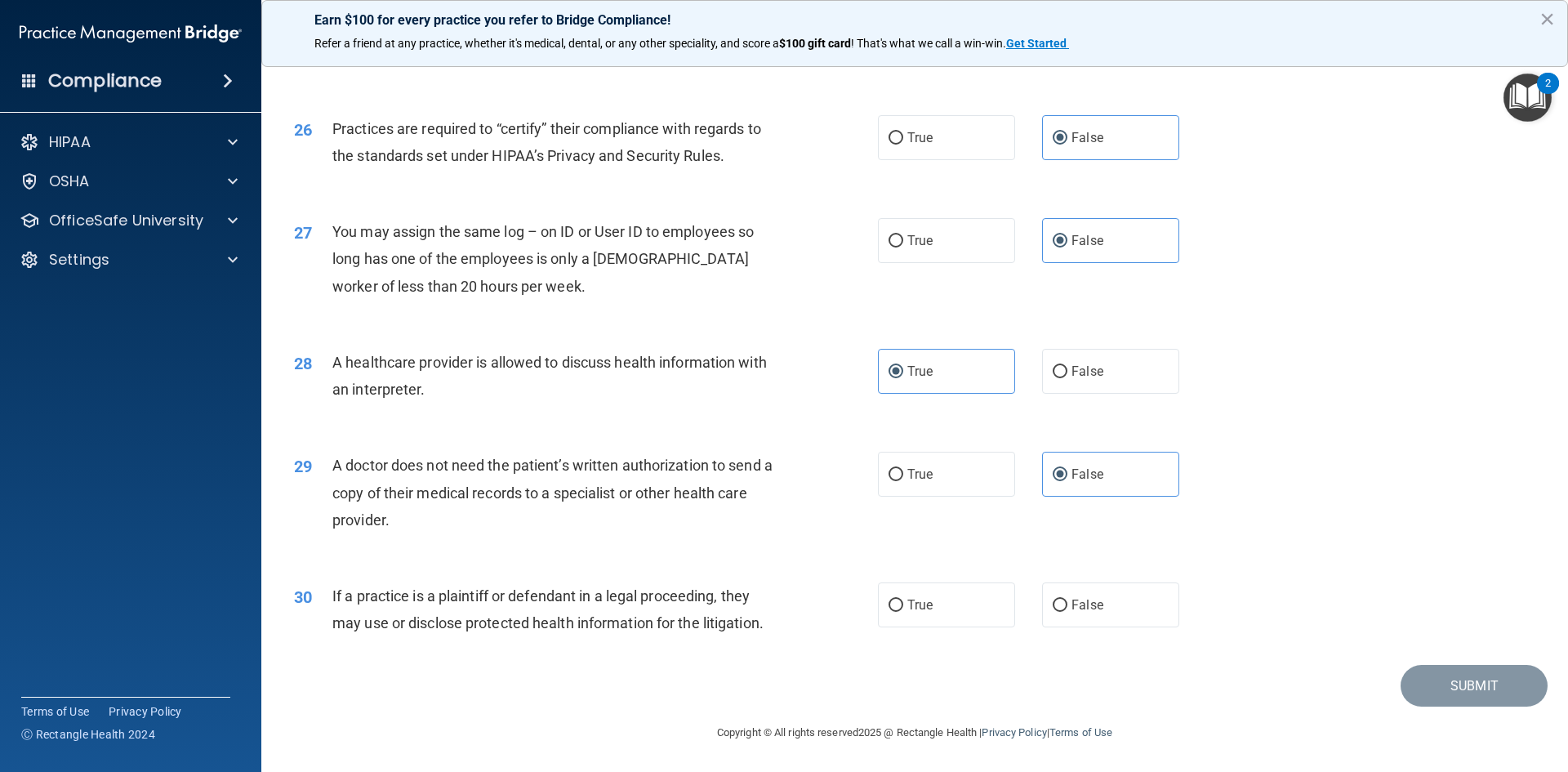
drag, startPoint x: 940, startPoint y: 475, endPoint x: 782, endPoint y: 473, distance: 158.0
click at [941, 475] on label "True" at bounding box center [946, 474] width 137 height 45
click at [903, 475] on input "True" at bounding box center [896, 475] width 15 height 12
radio input "true"
radio input "false"
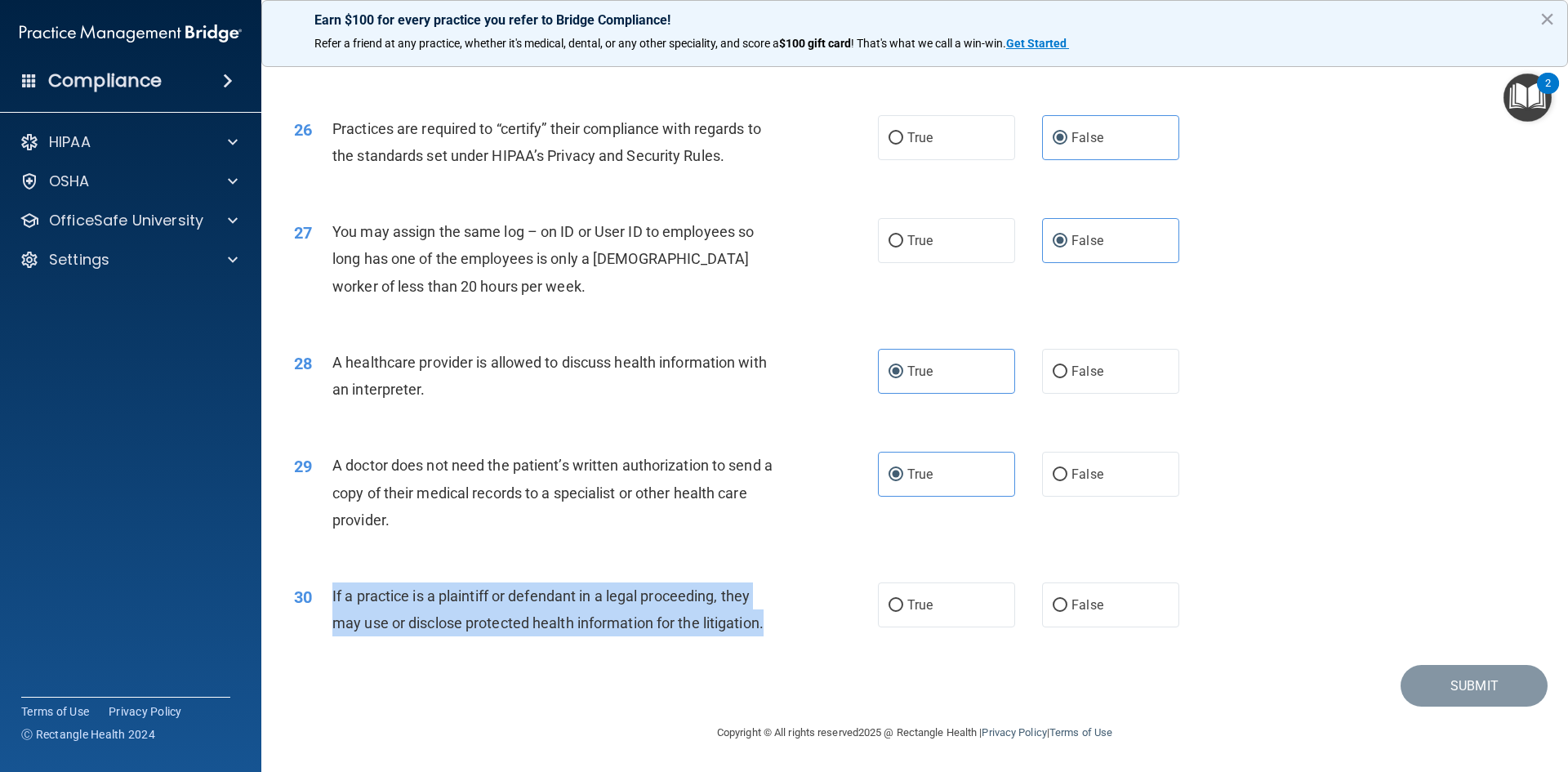
drag, startPoint x: 329, startPoint y: 592, endPoint x: 772, endPoint y: 635, distance: 445.1
click at [772, 635] on div "30 If a practice is a plaintiff or defendant in a legal proceeding, they may us…" at bounding box center [586, 613] width 633 height 62
click at [703, 626] on span "If a practice is a plaintiff or defendant in a legal proceeding, they may use o…" at bounding box center [549, 609] width 432 height 44
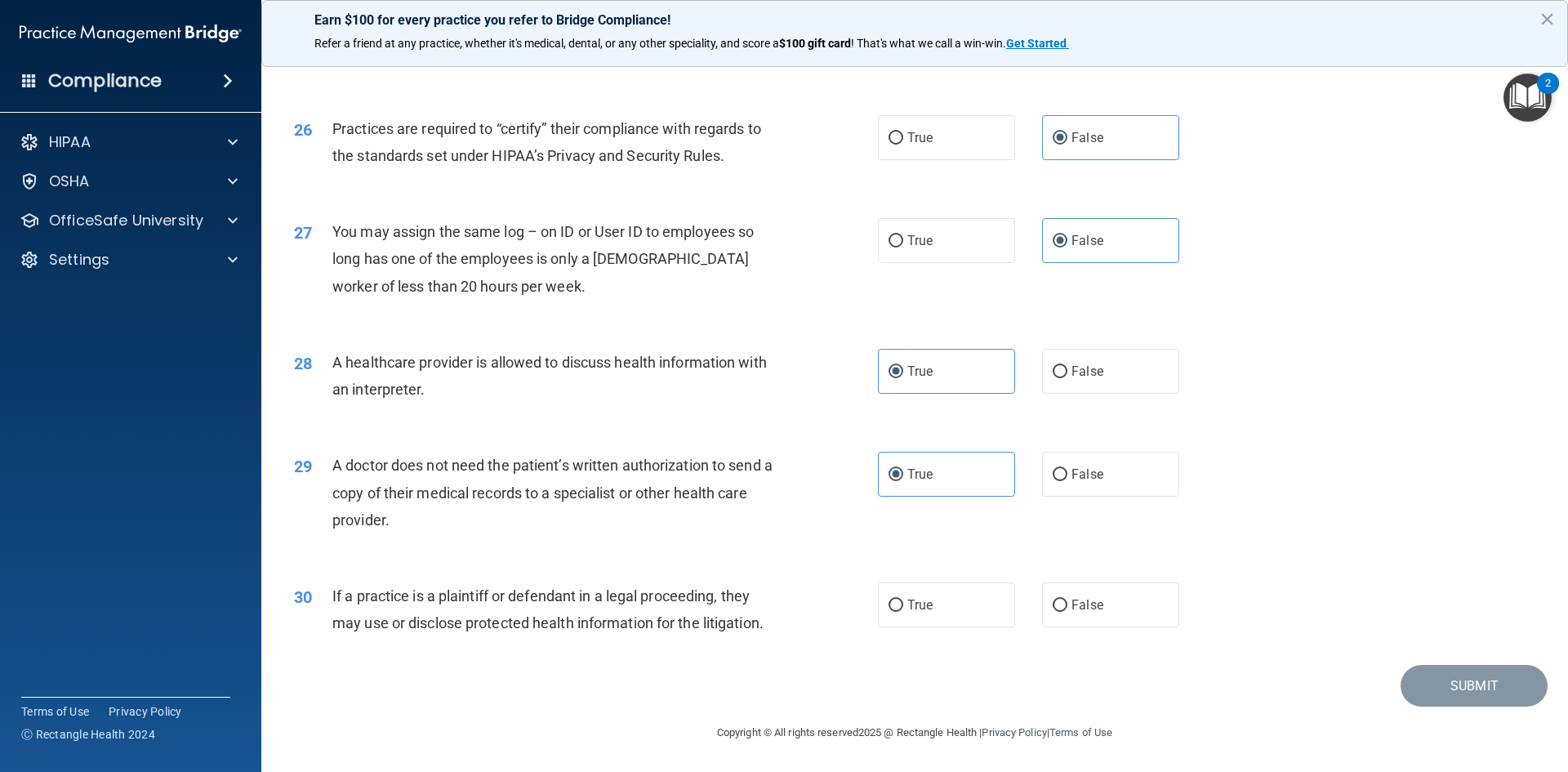
drag, startPoint x: 703, startPoint y: 626, endPoint x: 374, endPoint y: 587, distance: 331.3
click at [380, 585] on div "If a practice is a plaintiff or defendant in a legal proceeding, they may use o…" at bounding box center [560, 609] width 456 height 54
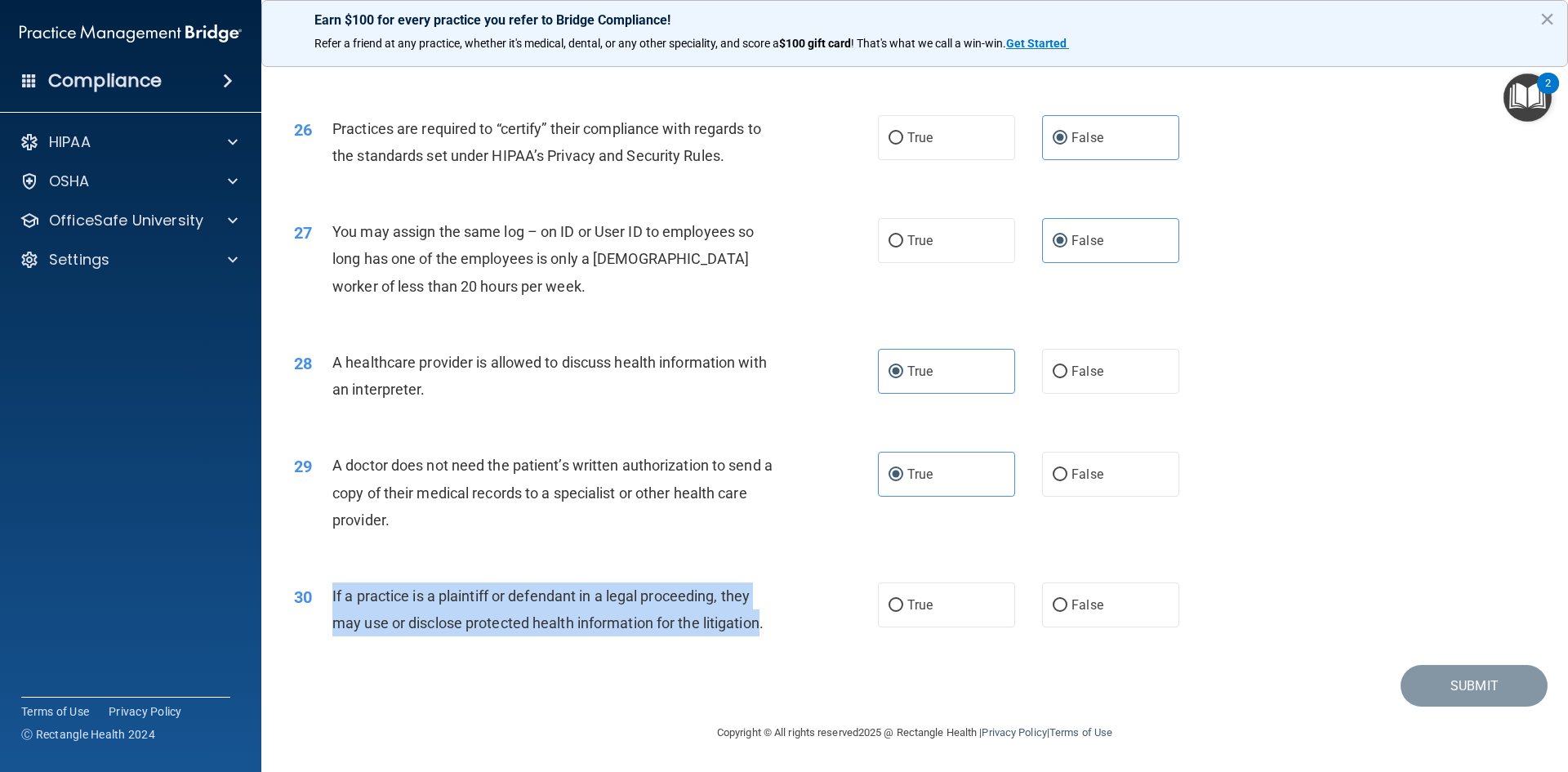
drag, startPoint x: 332, startPoint y: 601, endPoint x: 766, endPoint y: 631, distance: 435.0
click at [764, 631] on span "If a practice is a plaintiff or defendant in a legal proceeding, they may use o…" at bounding box center [549, 609] width 432 height 44
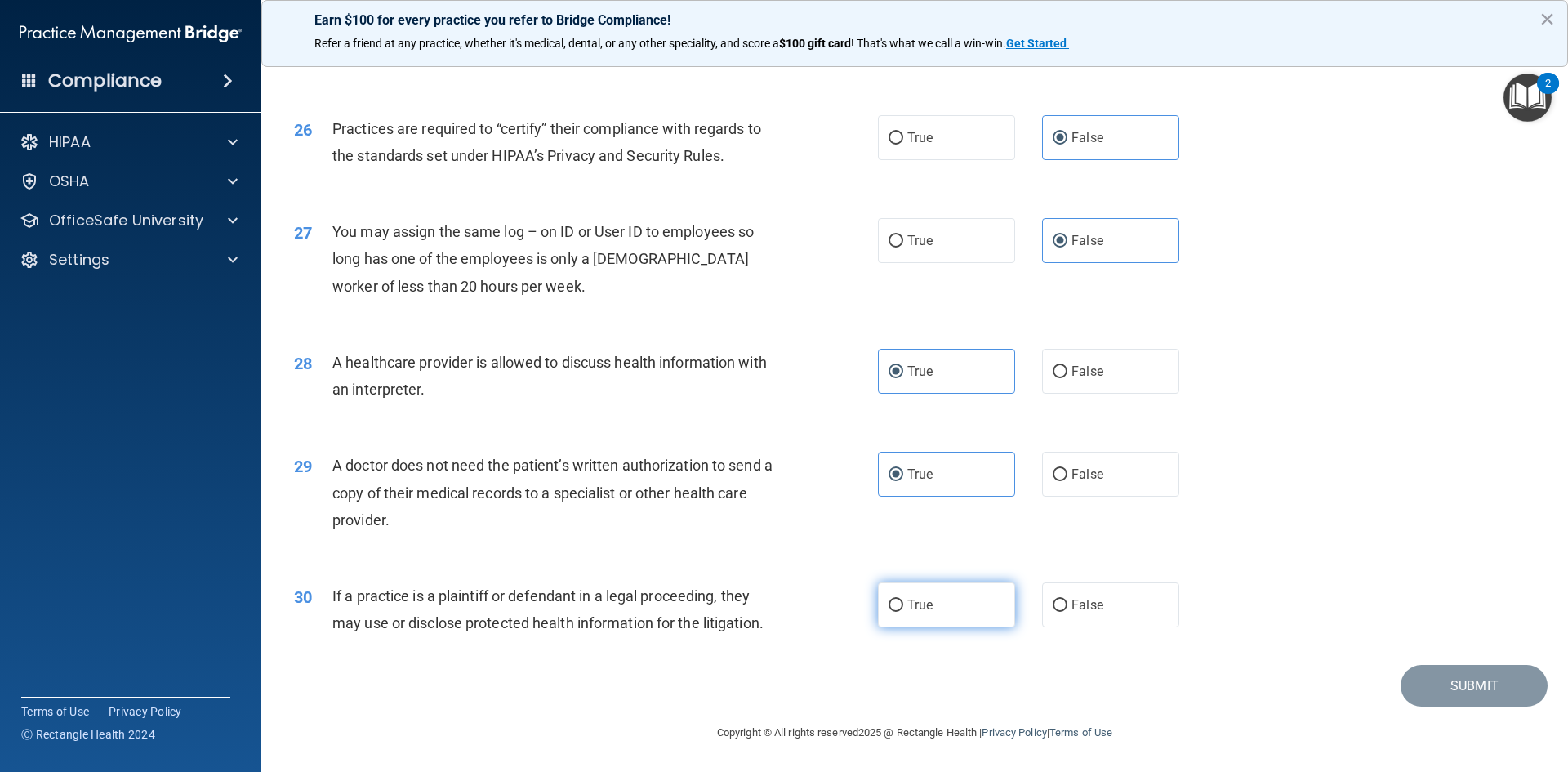
click at [937, 598] on label "True" at bounding box center [946, 605] width 137 height 45
click at [903, 600] on input "True" at bounding box center [896, 606] width 15 height 12
radio input "true"
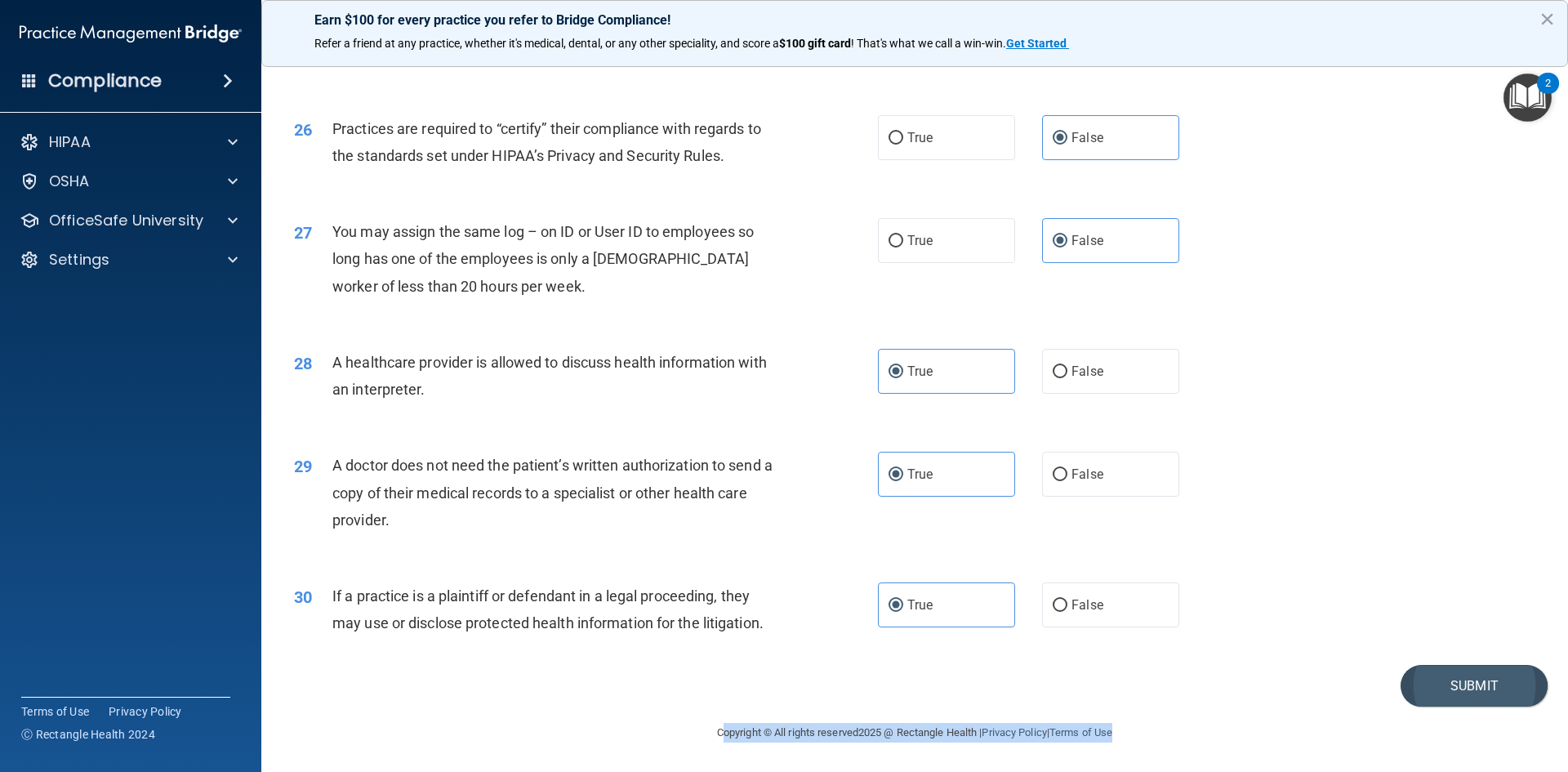
click at [1471, 705] on main "- The HIPAA Quiz #2 This quiz doesn’t expire until . Are you sure you want to t…" at bounding box center [915, 412] width 1307 height 720
click at [1471, 699] on button "Submit" at bounding box center [1474, 685] width 147 height 42
click at [1318, 714] on footer "Copyright © All rights reserved 2025 @ Rectangle Health | Privacy Policy | Term…" at bounding box center [915, 730] width 1241 height 49
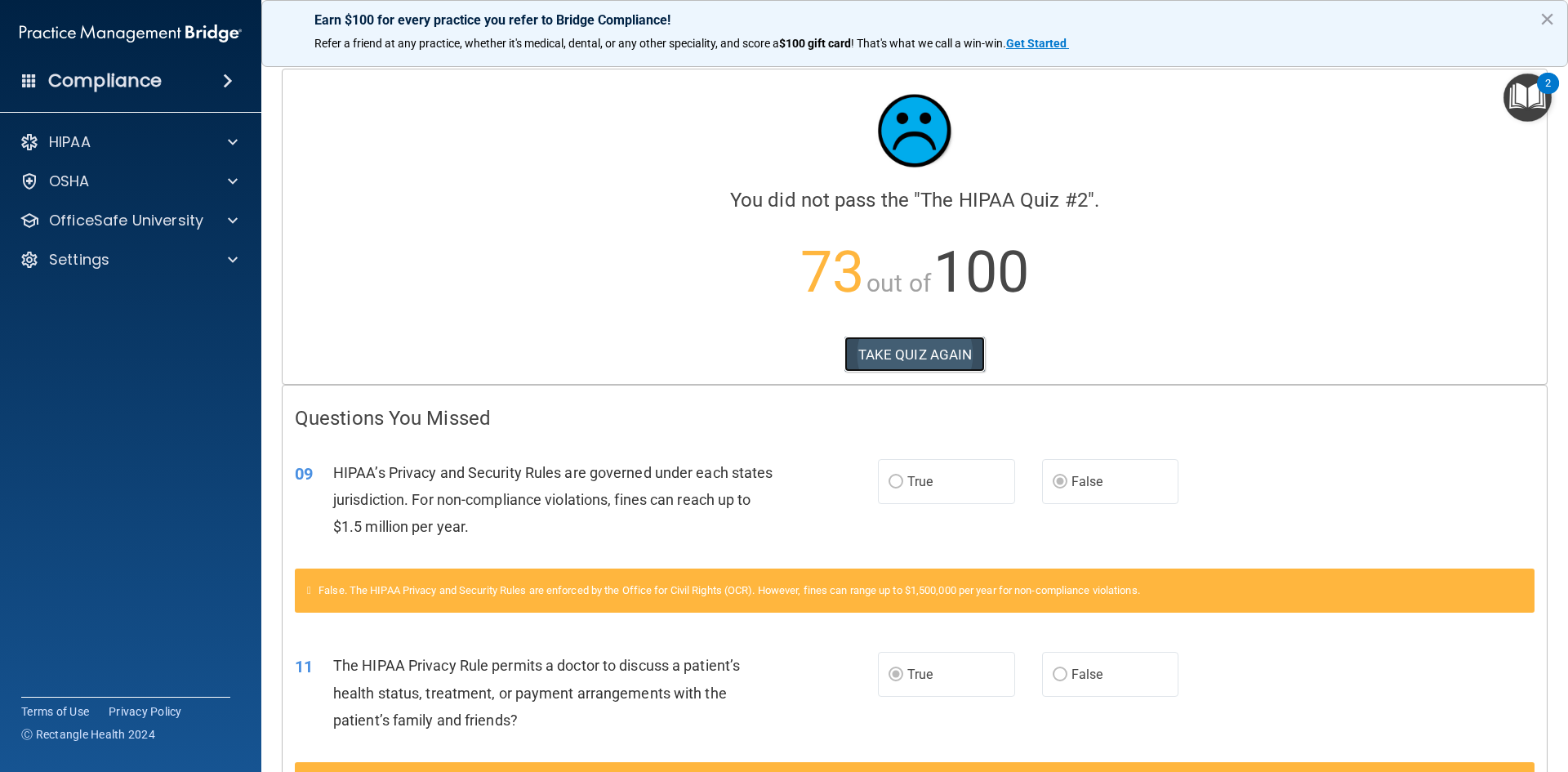
click at [904, 359] on button "TAKE QUIZ AGAIN" at bounding box center [915, 355] width 142 height 36
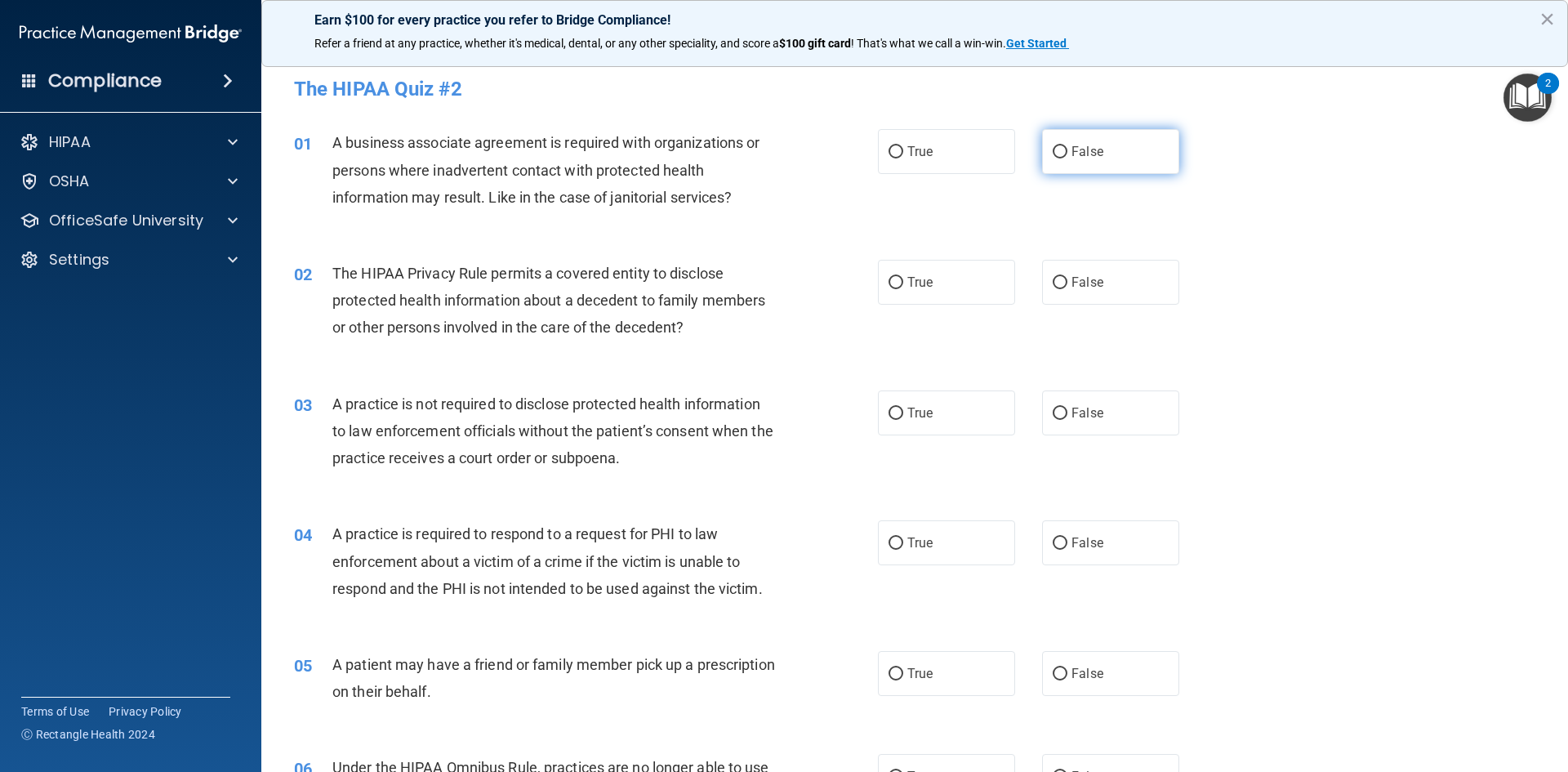
drag, startPoint x: 1126, startPoint y: 176, endPoint x: 1106, endPoint y: 150, distance: 32.8
click at [1124, 172] on div "01 A business associate agreement is required with organizations or persons whe…" at bounding box center [915, 173] width 1266 height 131
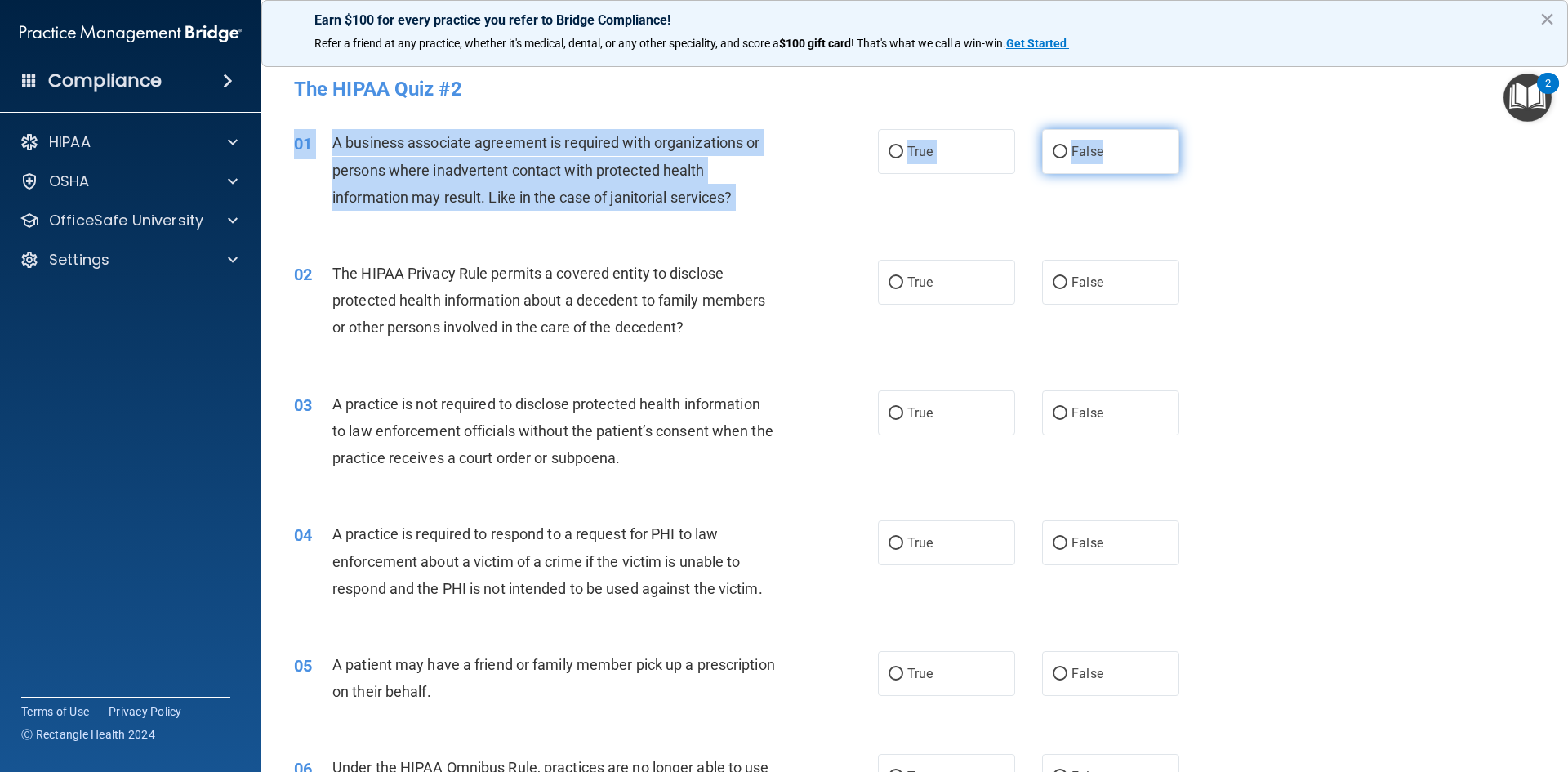
click at [1102, 146] on label "False" at bounding box center [1111, 151] width 137 height 45
click at [1068, 146] on input "False" at bounding box center [1060, 152] width 15 height 12
radio input "true"
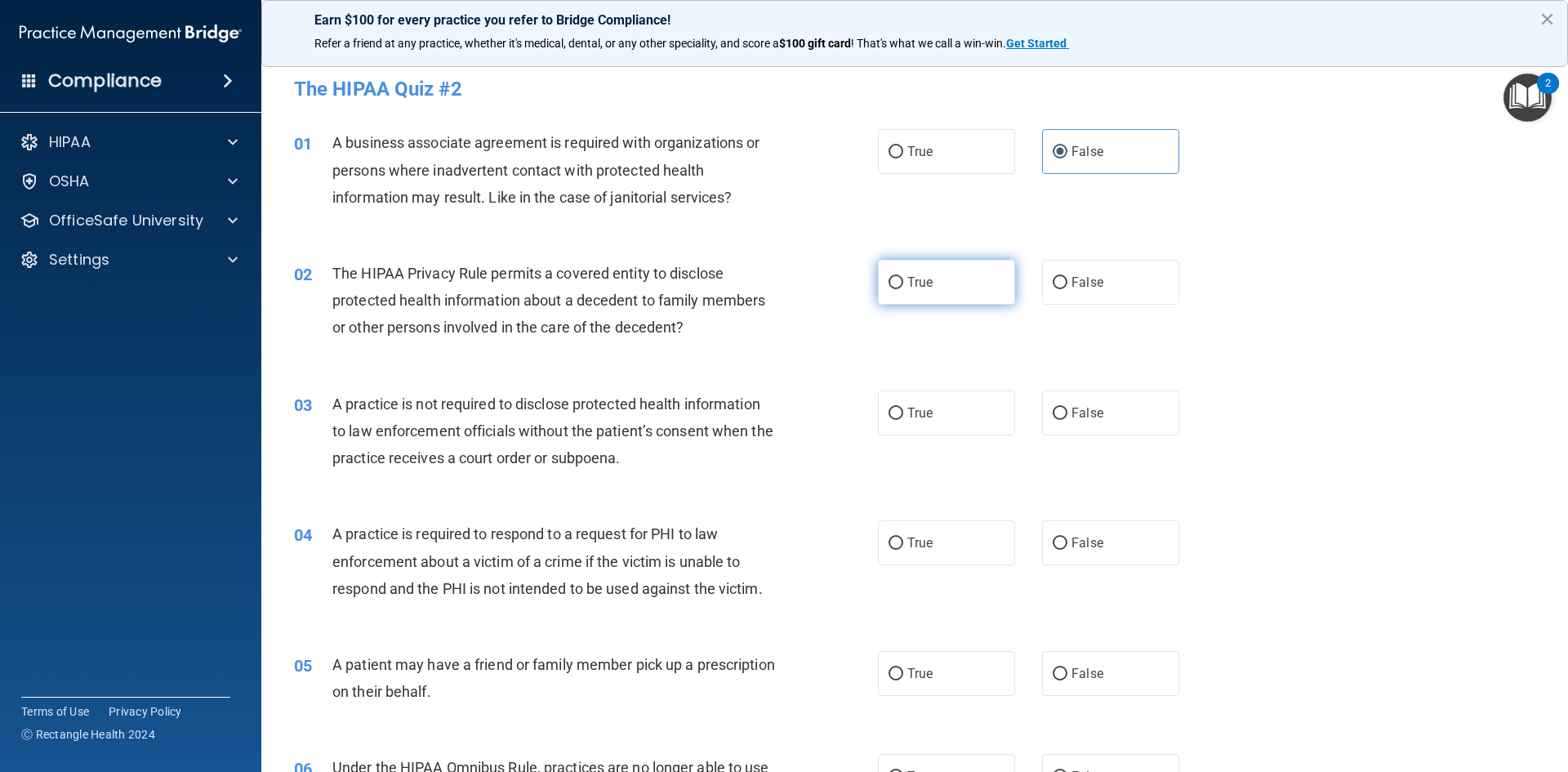
click at [930, 291] on label "True" at bounding box center [946, 282] width 137 height 45
click at [903, 289] on input "True" at bounding box center [896, 283] width 15 height 12
radio input "true"
click at [1119, 420] on label "False" at bounding box center [1111, 413] width 137 height 45
click at [1068, 420] on input "False" at bounding box center [1060, 414] width 15 height 12
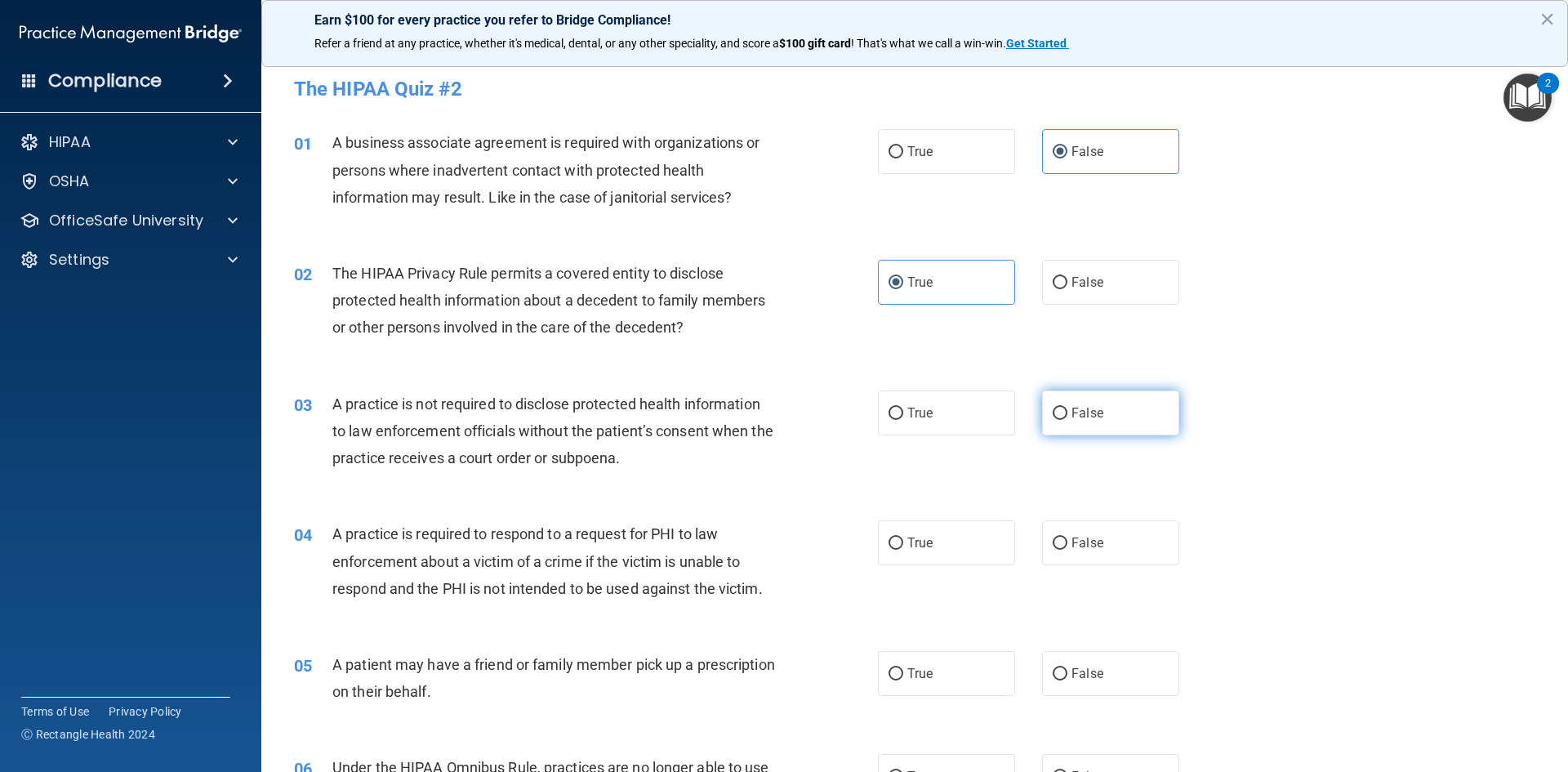
radio input "true"
click at [927, 555] on label "True" at bounding box center [946, 543] width 137 height 45
click at [903, 549] on input "True" at bounding box center [896, 543] width 15 height 12
radio input "true"
click at [902, 656] on label "True" at bounding box center [946, 673] width 137 height 45
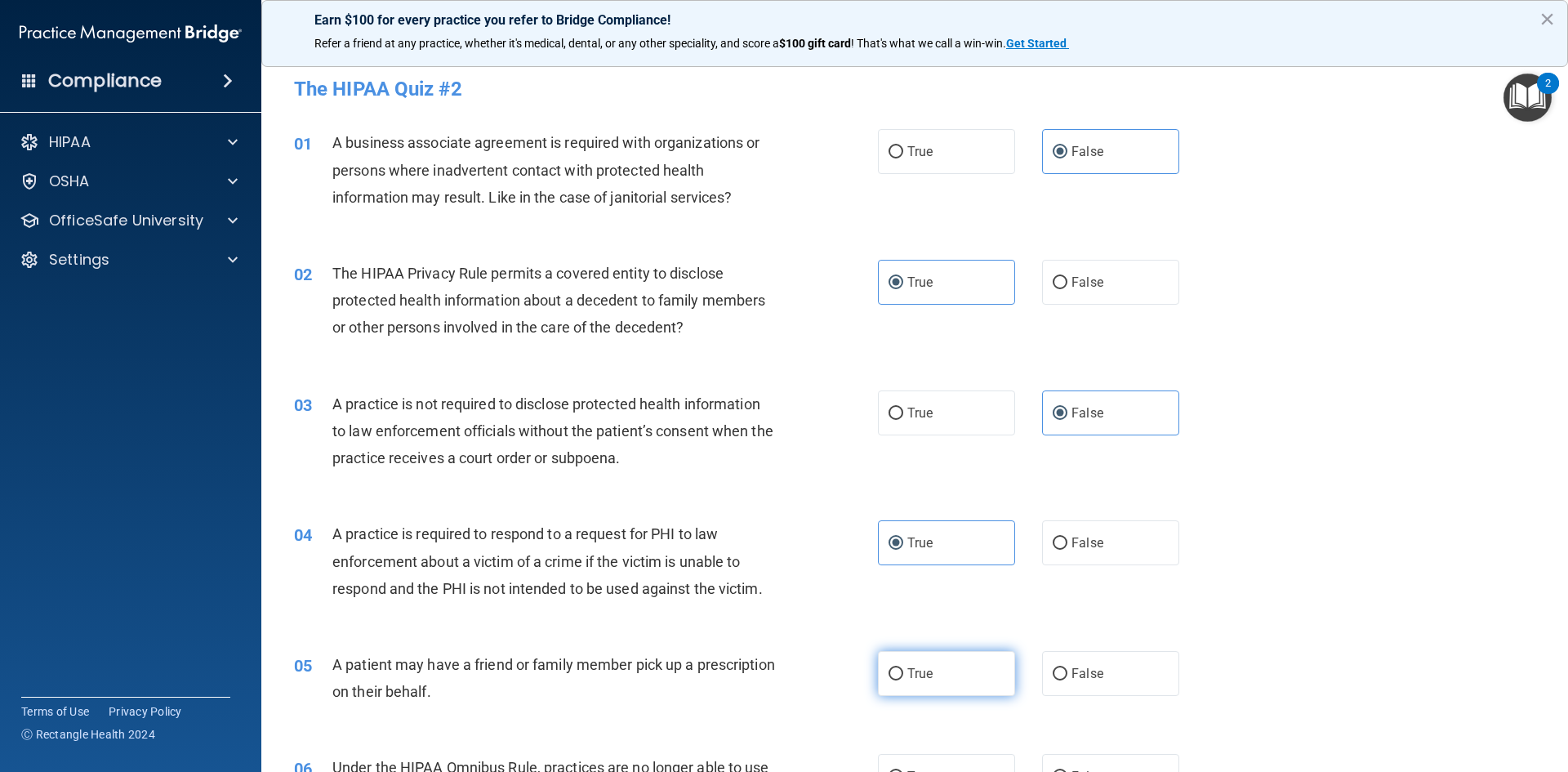
click at [902, 668] on input "True" at bounding box center [896, 674] width 15 height 12
radio input "true"
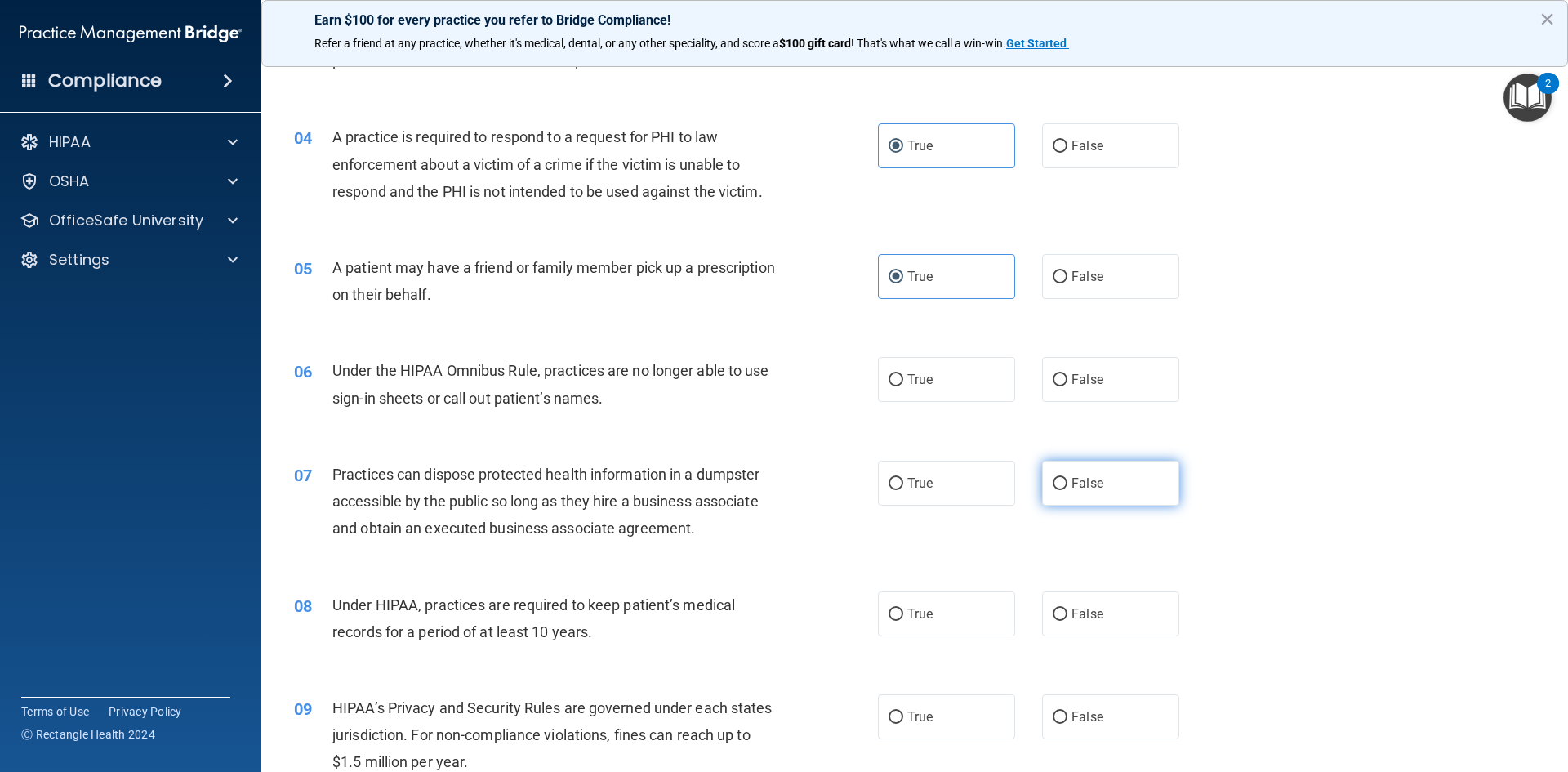
scroll to position [409, 0]
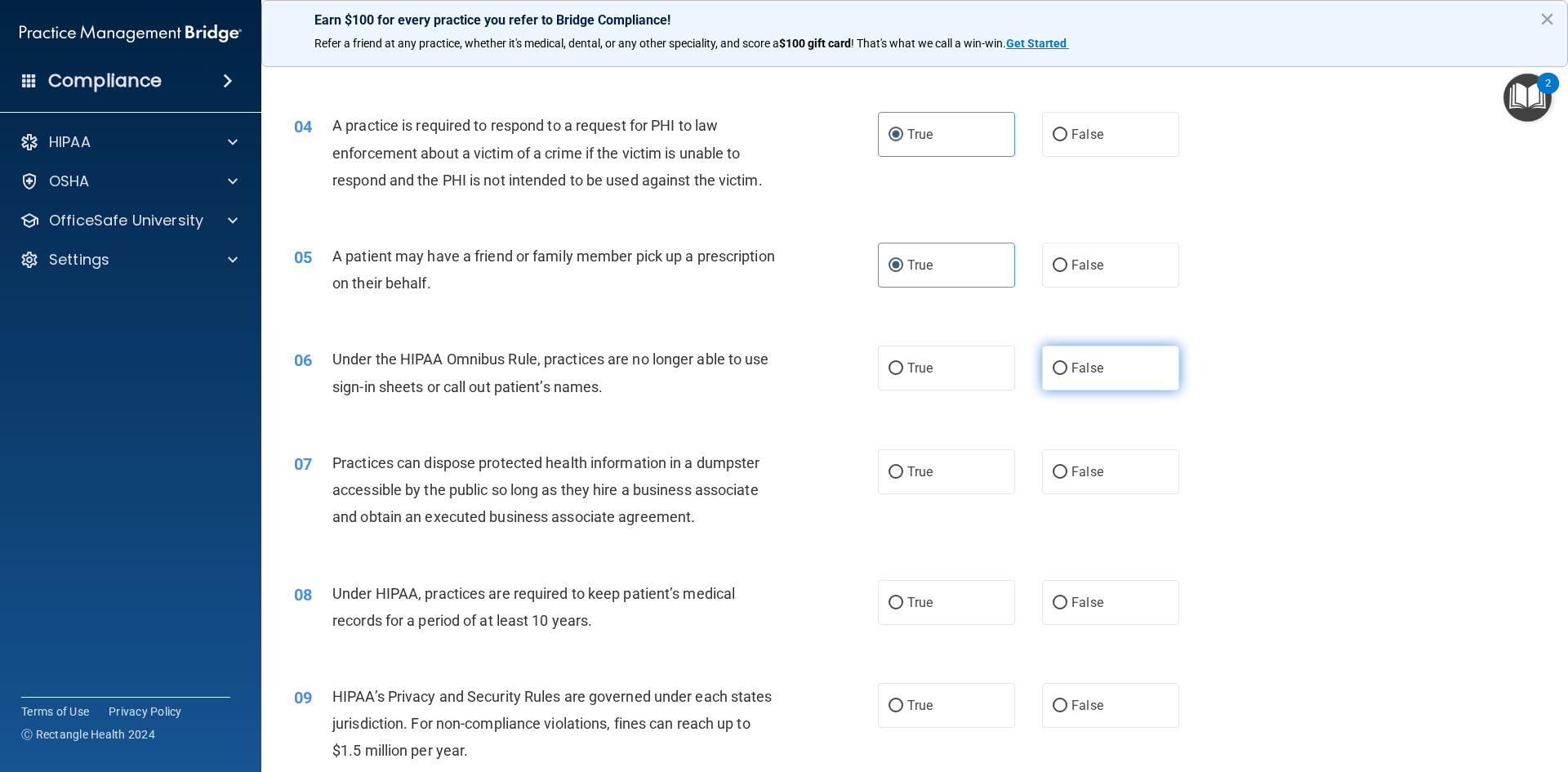
click at [1060, 370] on label "False" at bounding box center [1111, 368] width 137 height 45
click at [1060, 370] on input "False" at bounding box center [1060, 369] width 15 height 12
radio input "true"
click at [1118, 463] on label "False" at bounding box center [1111, 472] width 137 height 45
click at [1068, 467] on input "False" at bounding box center [1060, 473] width 15 height 12
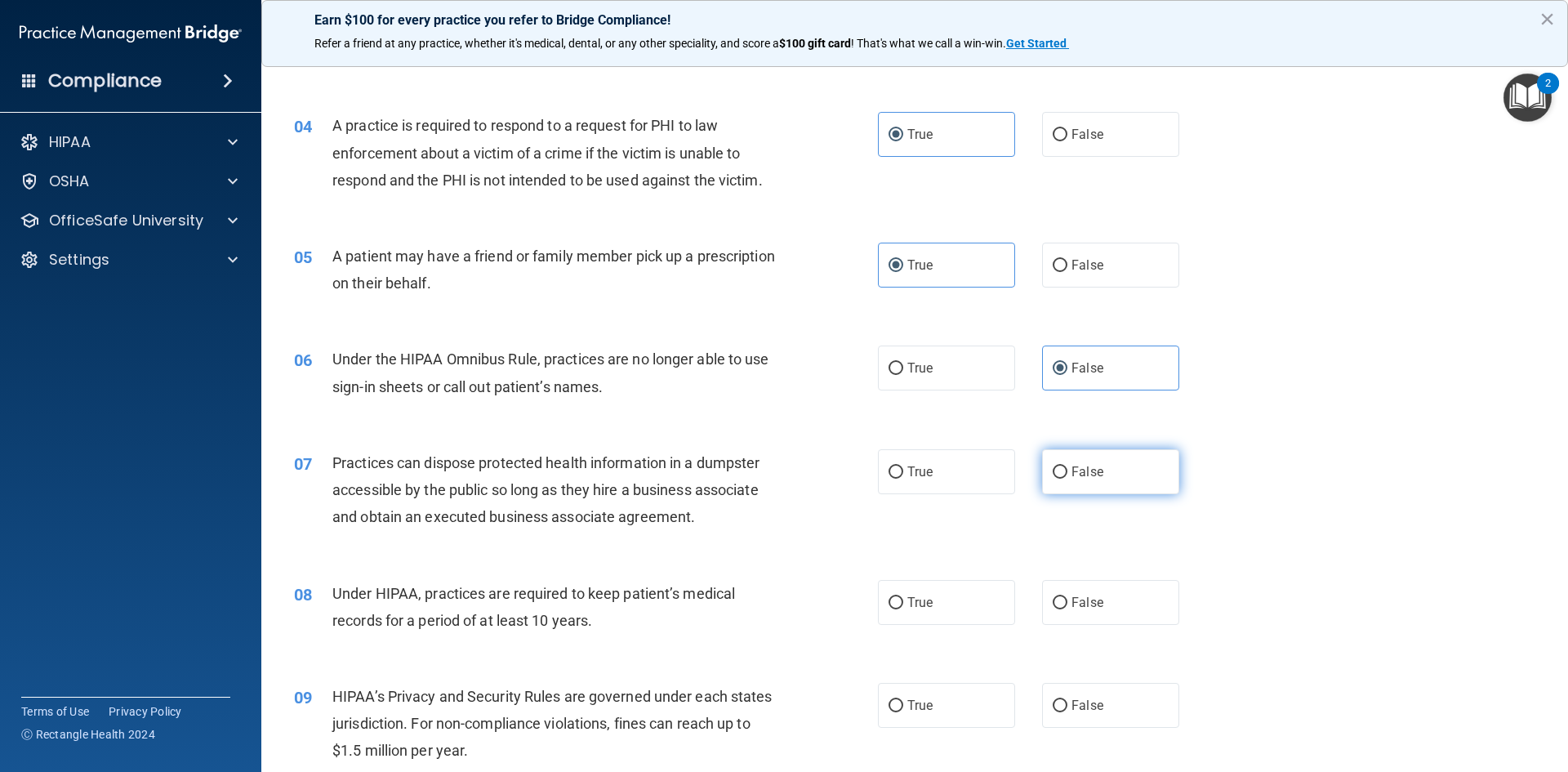
radio input "true"
click at [1114, 606] on label "False" at bounding box center [1111, 602] width 137 height 45
click at [1068, 606] on input "False" at bounding box center [1060, 603] width 15 height 12
radio input "true"
click at [1092, 722] on label "False" at bounding box center [1111, 705] width 137 height 45
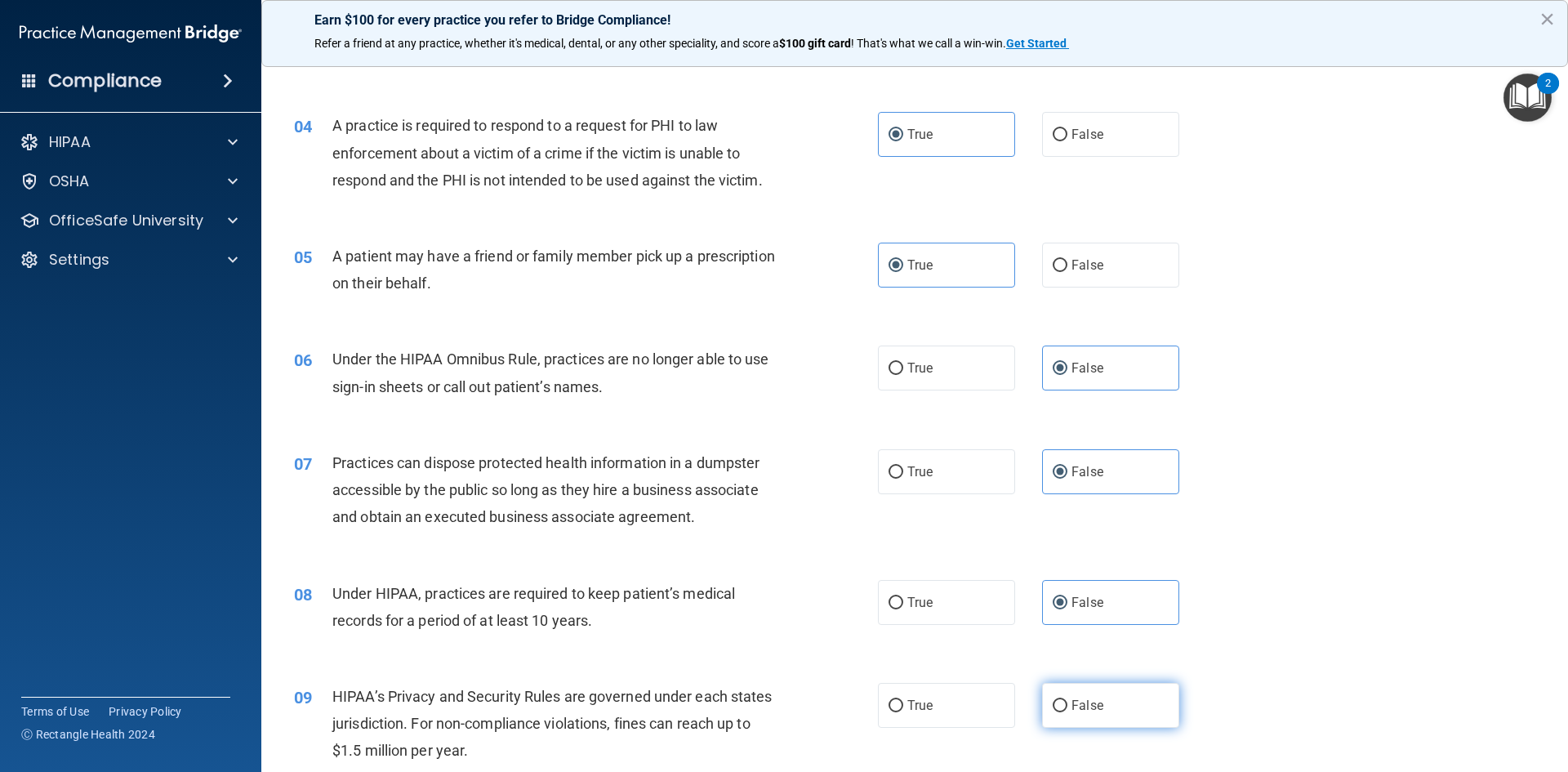
click at [1068, 712] on input "False" at bounding box center [1060, 706] width 15 height 12
radio input "true"
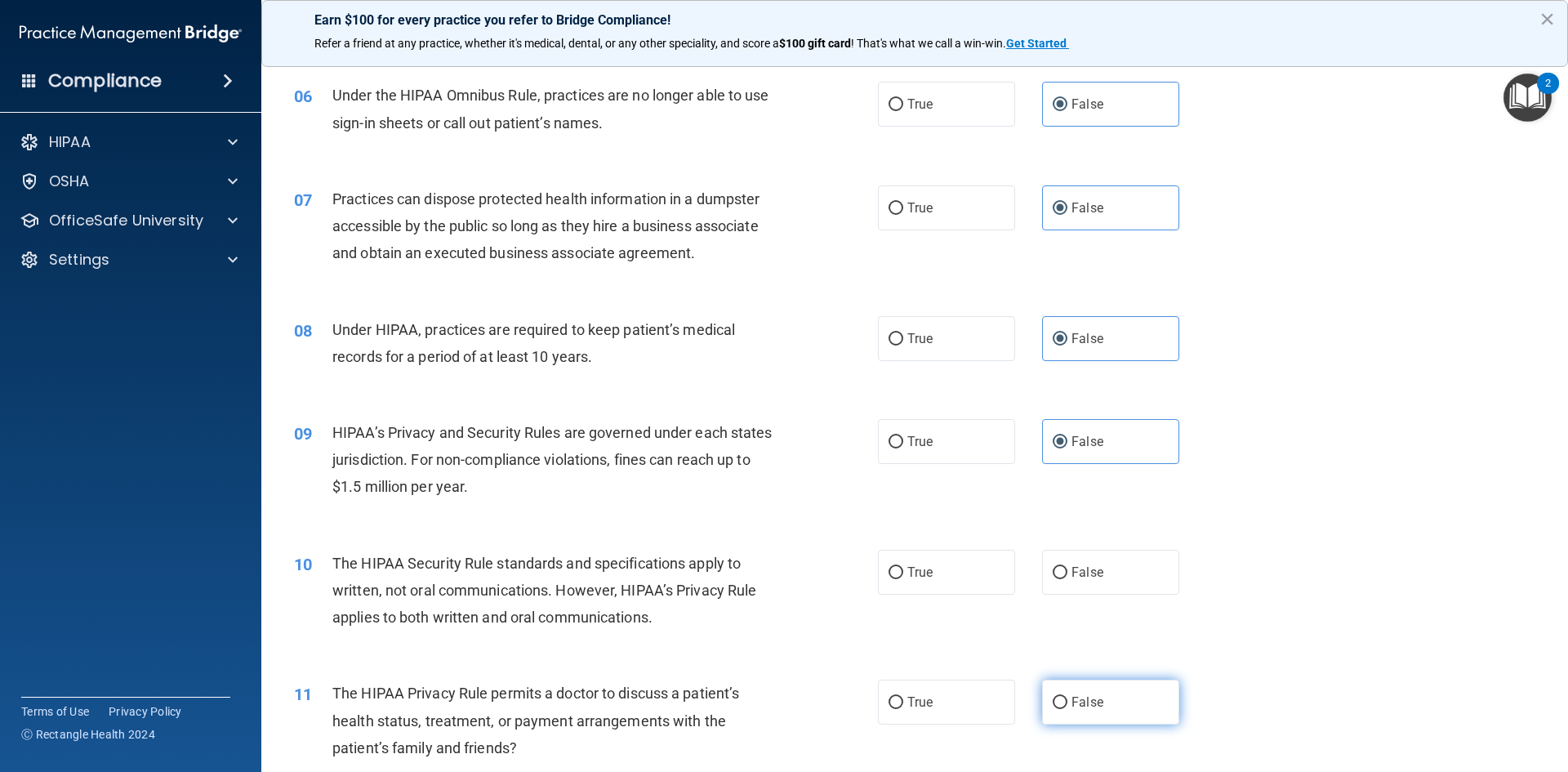
scroll to position [735, 0]
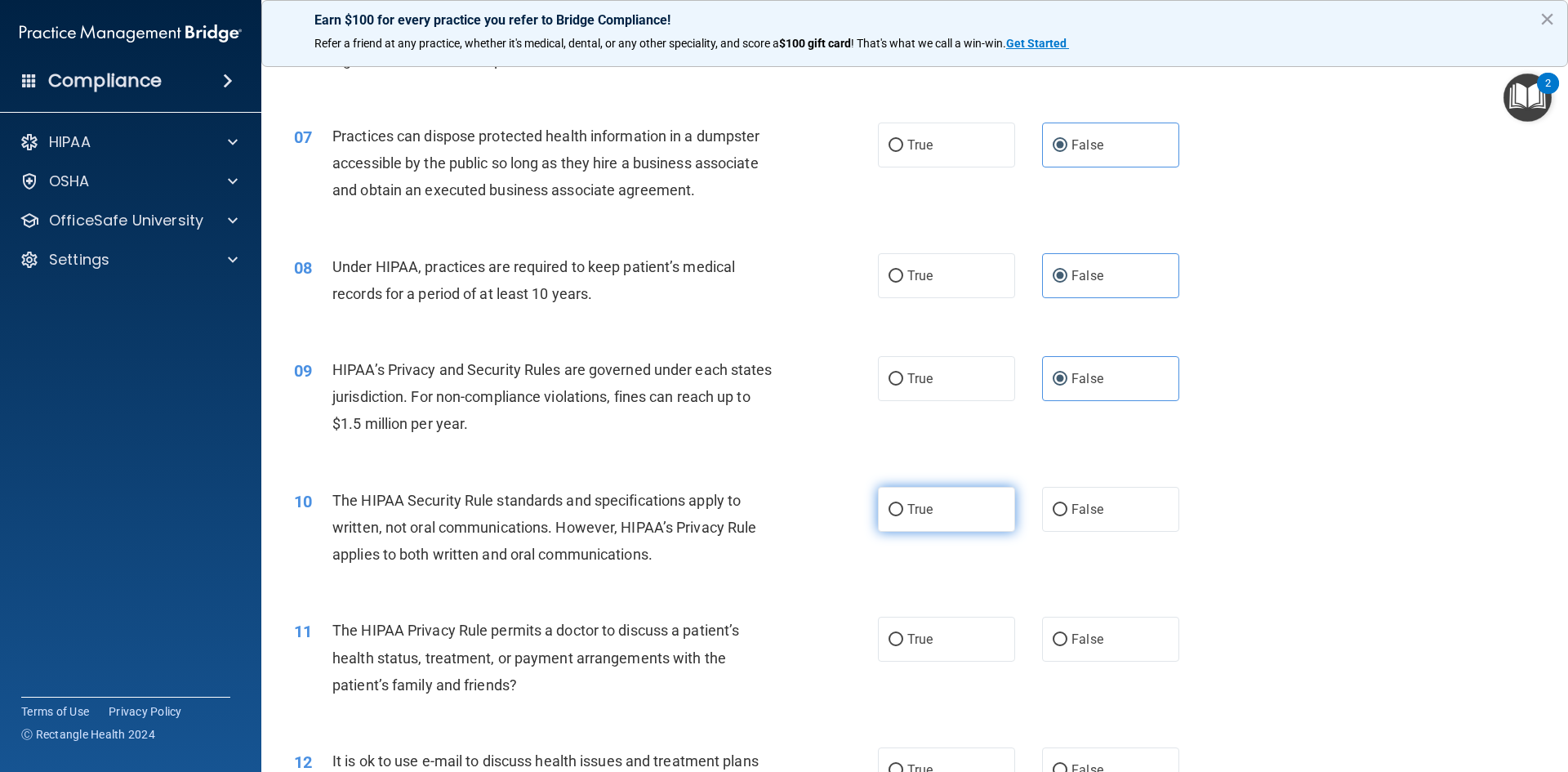
click at [925, 502] on span "True" at bounding box center [920, 509] width 26 height 15
click at [903, 504] on input "True" at bounding box center [896, 510] width 15 height 12
radio input "true"
click at [923, 638] on span "True" at bounding box center [920, 639] width 26 height 15
click at [903, 638] on input "True" at bounding box center [896, 640] width 15 height 12
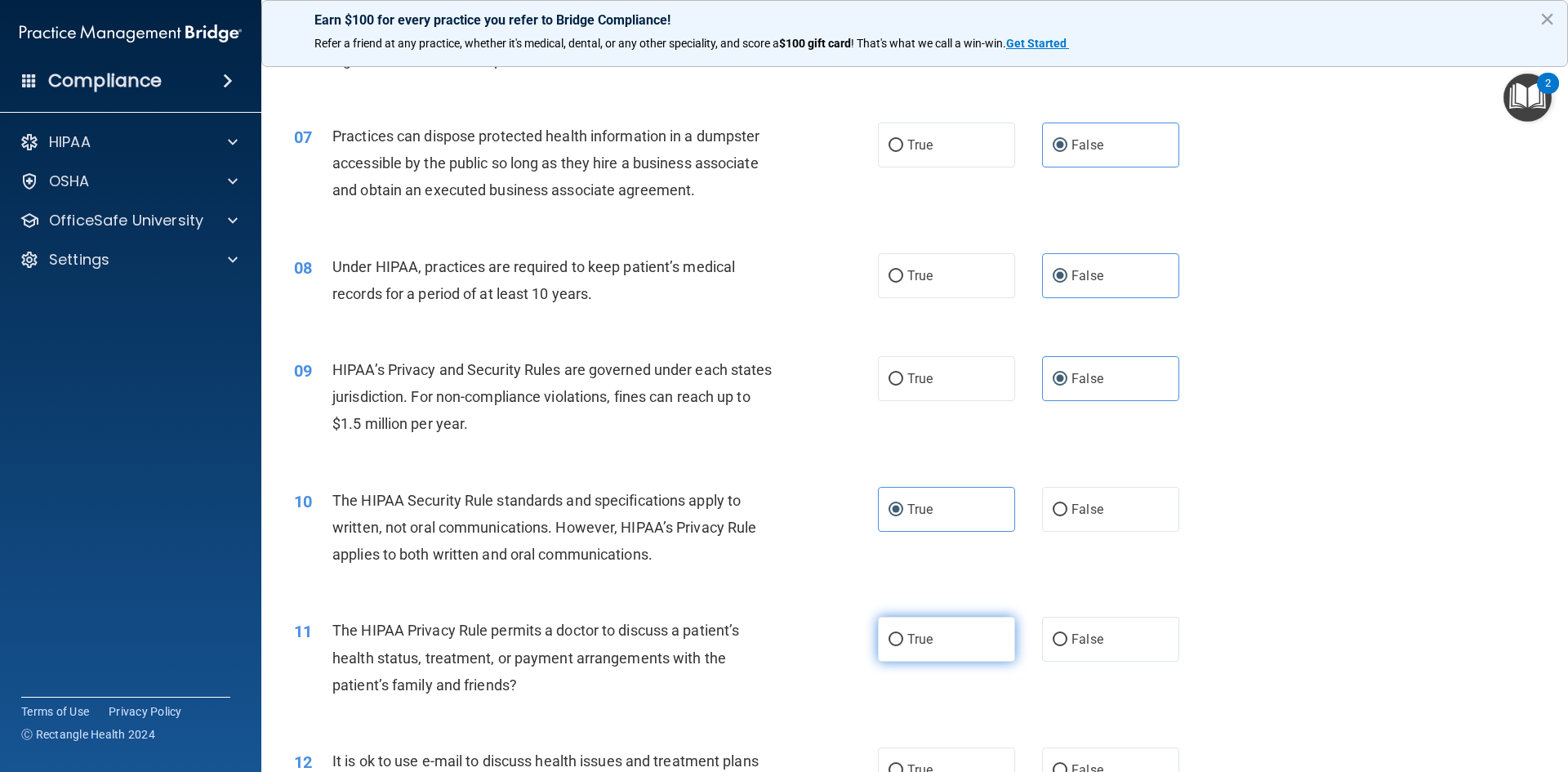
radio input "true"
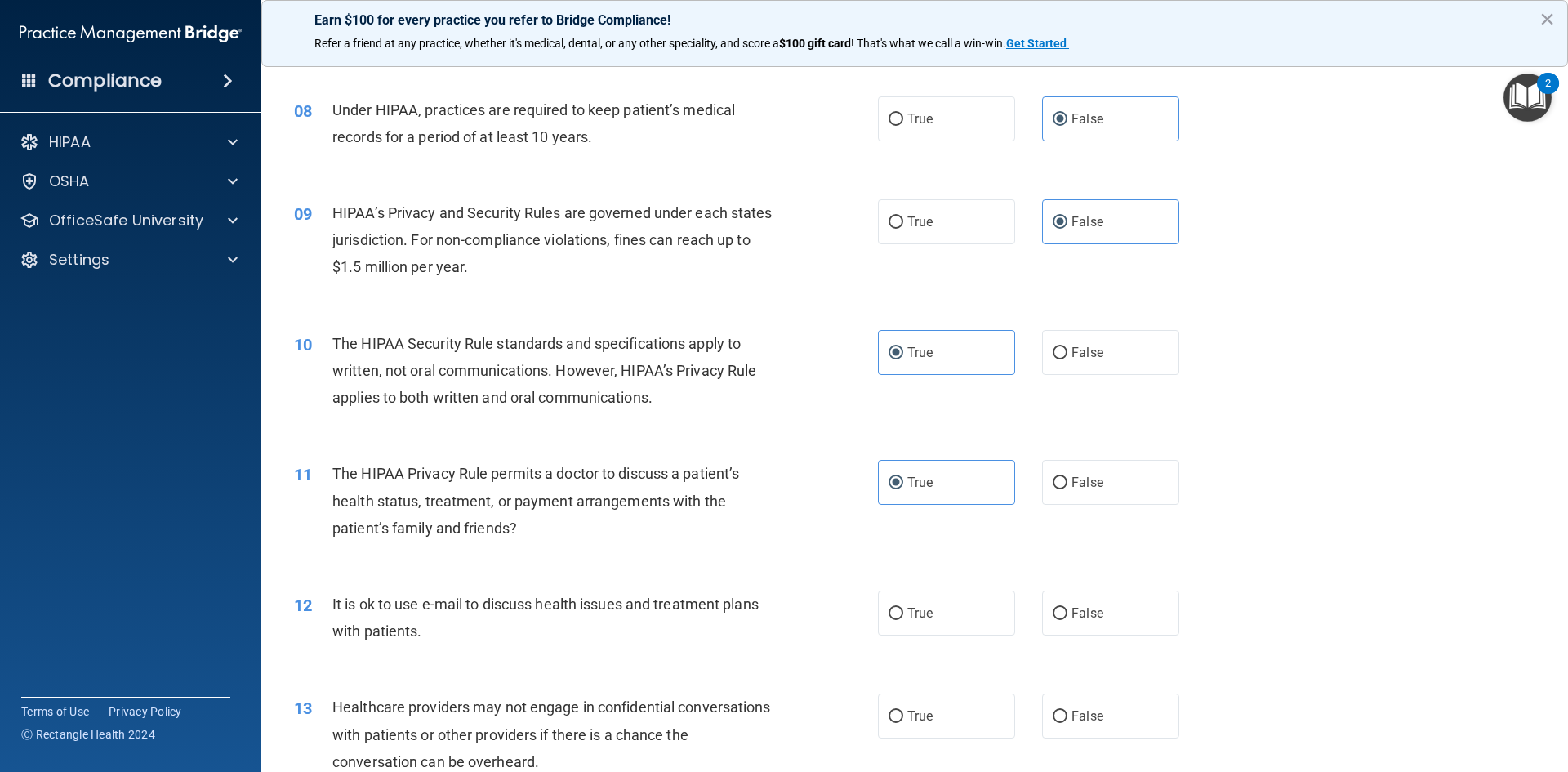
scroll to position [980, 0]
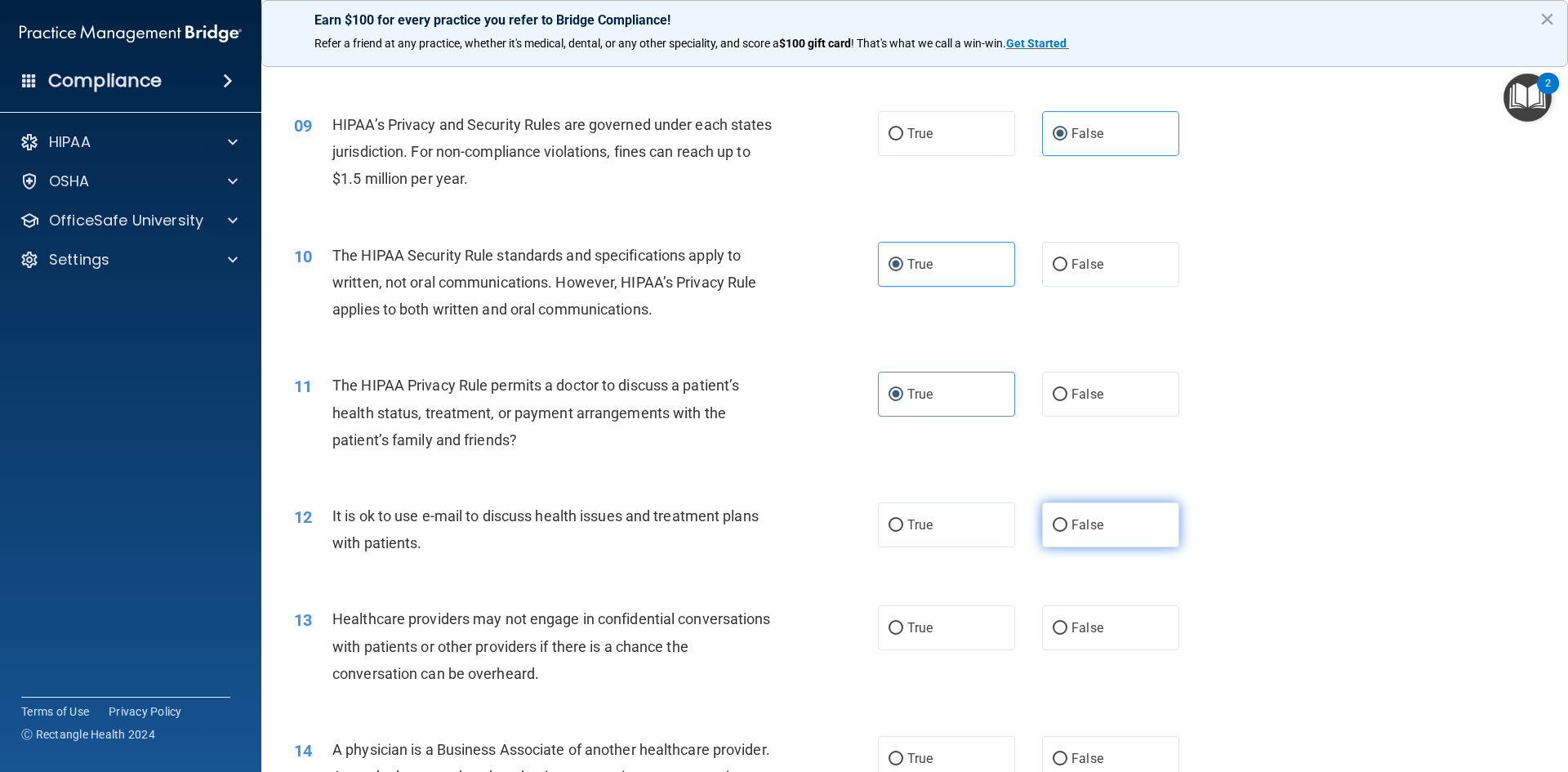
click at [1085, 521] on span "False" at bounding box center [1087, 525] width 32 height 15
click at [1068, 521] on input "False" at bounding box center [1060, 525] width 15 height 12
radio input "true"
click at [1087, 632] on span "False" at bounding box center [1087, 628] width 32 height 15
click at [1068, 632] on input "False" at bounding box center [1060, 629] width 15 height 12
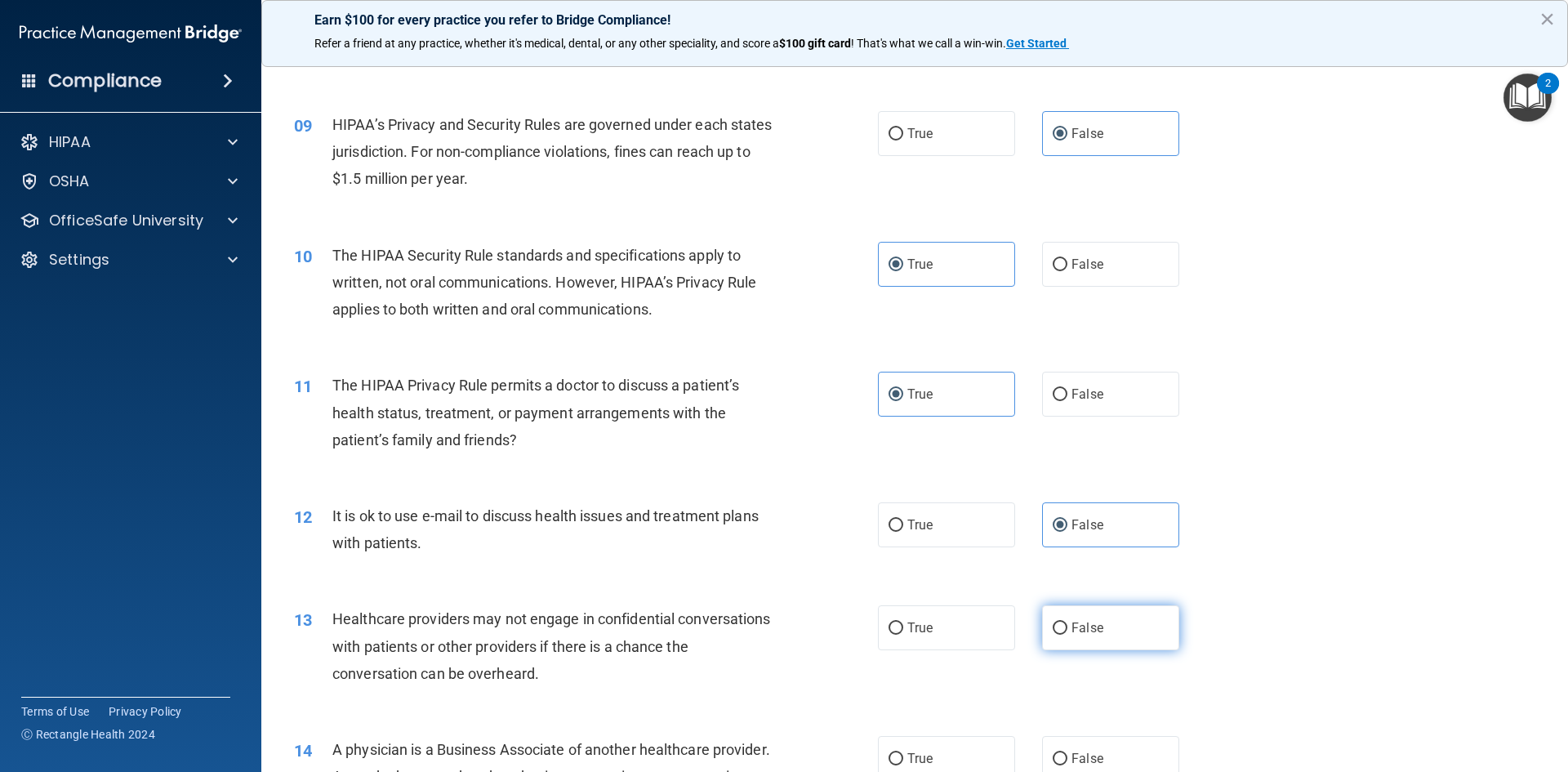
radio input "true"
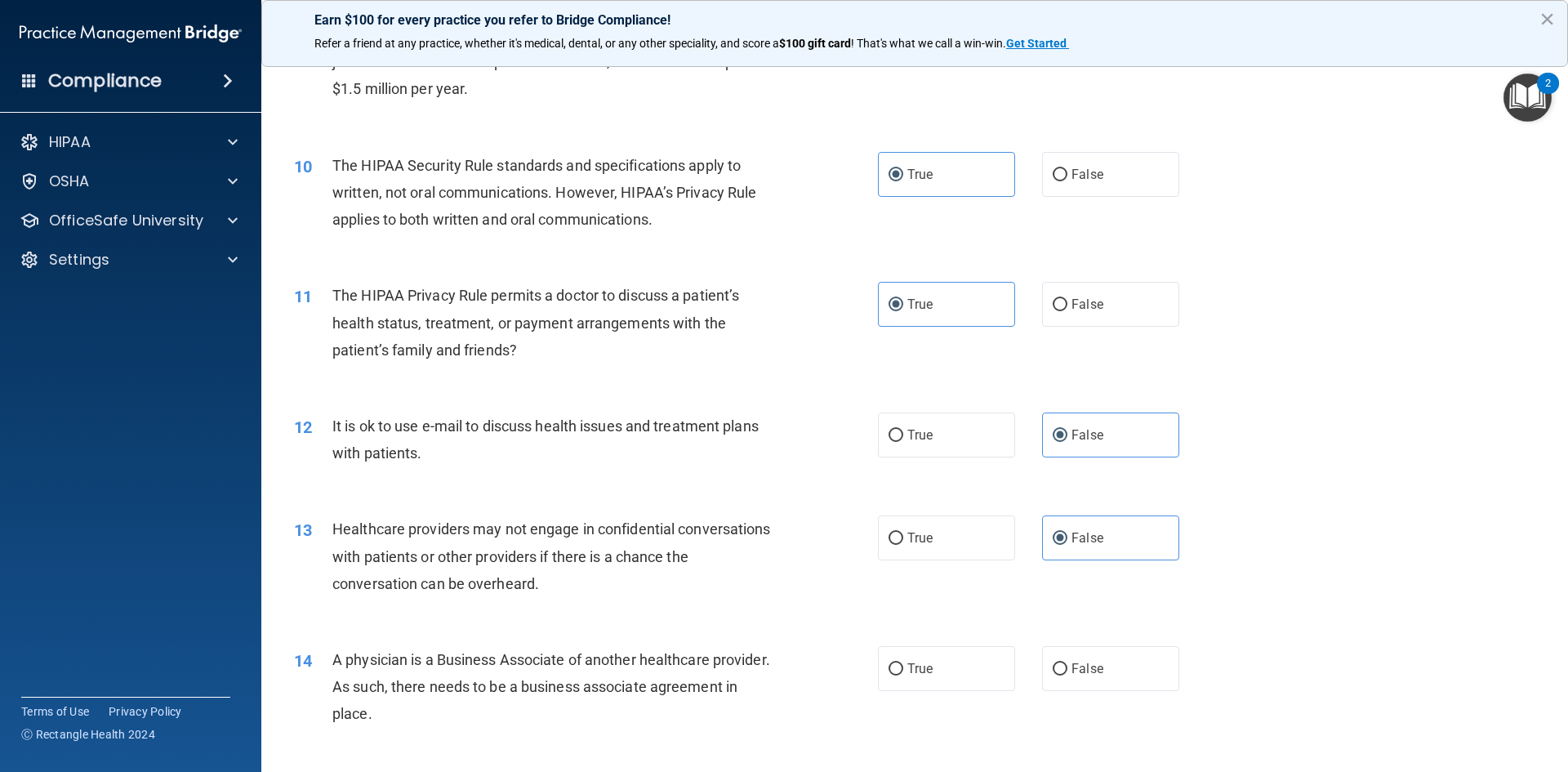
scroll to position [1062, 0]
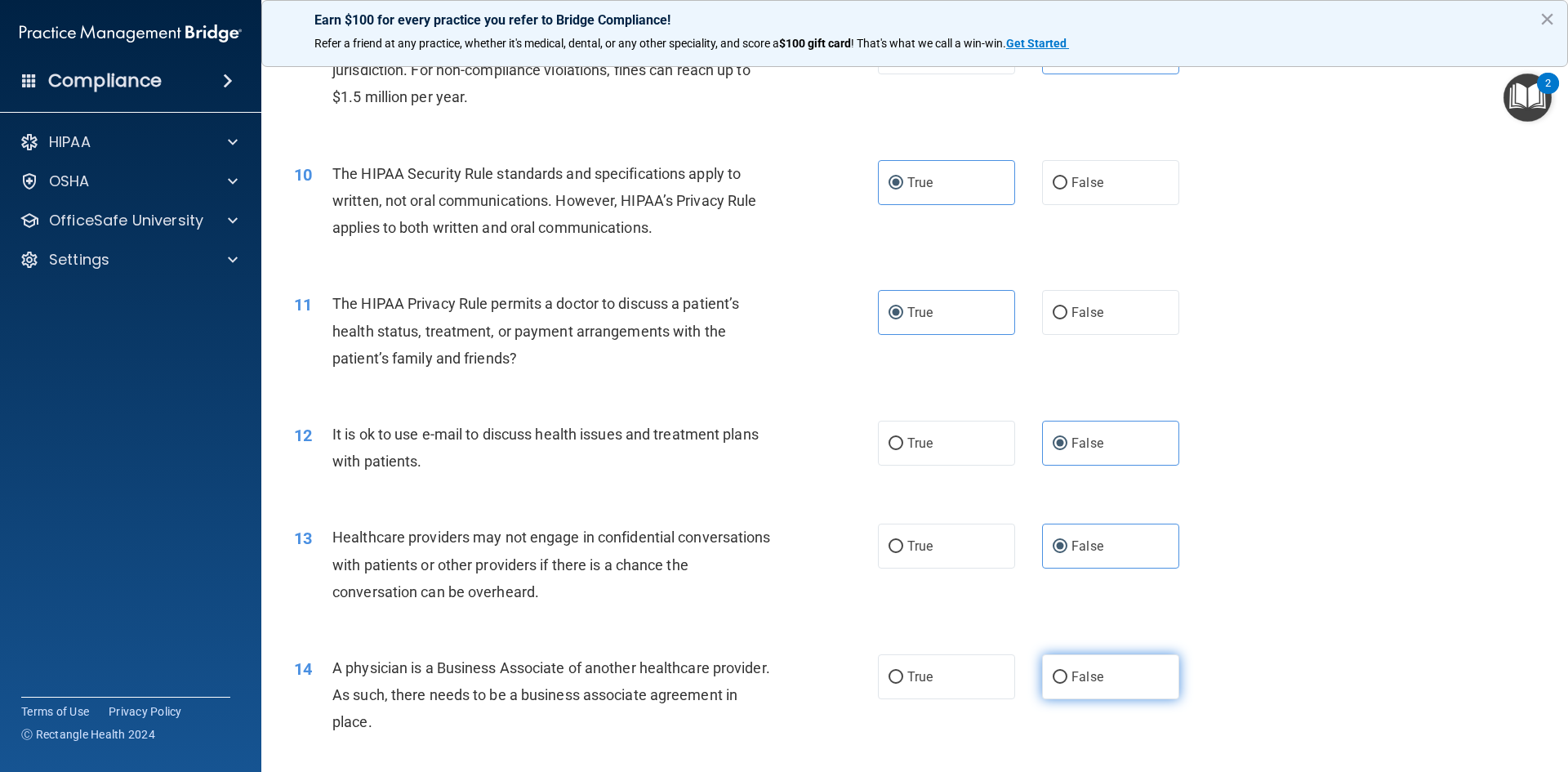
click at [1070, 686] on label "False" at bounding box center [1111, 676] width 137 height 45
click at [1068, 683] on input "False" at bounding box center [1060, 677] width 15 height 12
radio input "true"
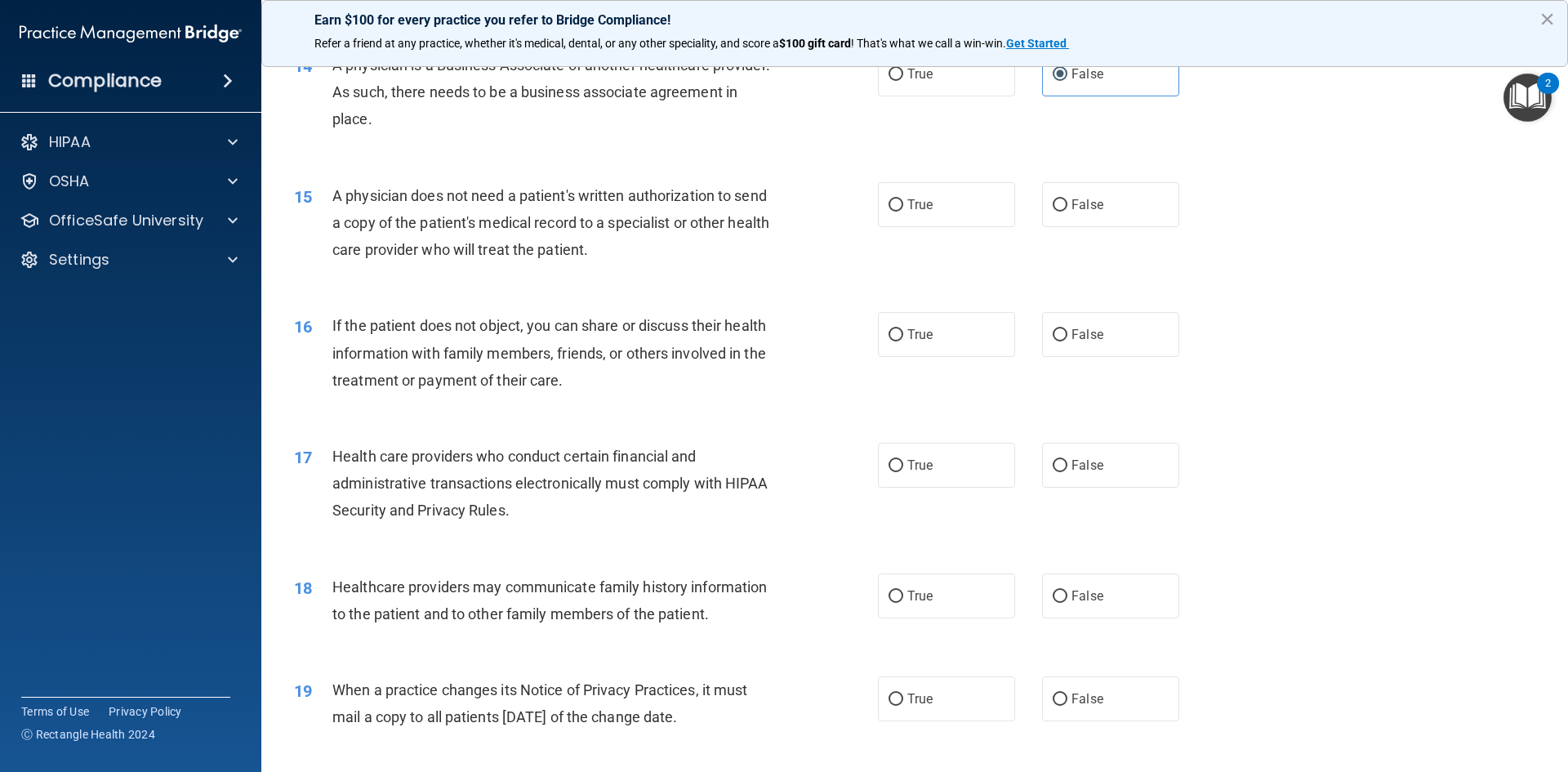
scroll to position [1634, 0]
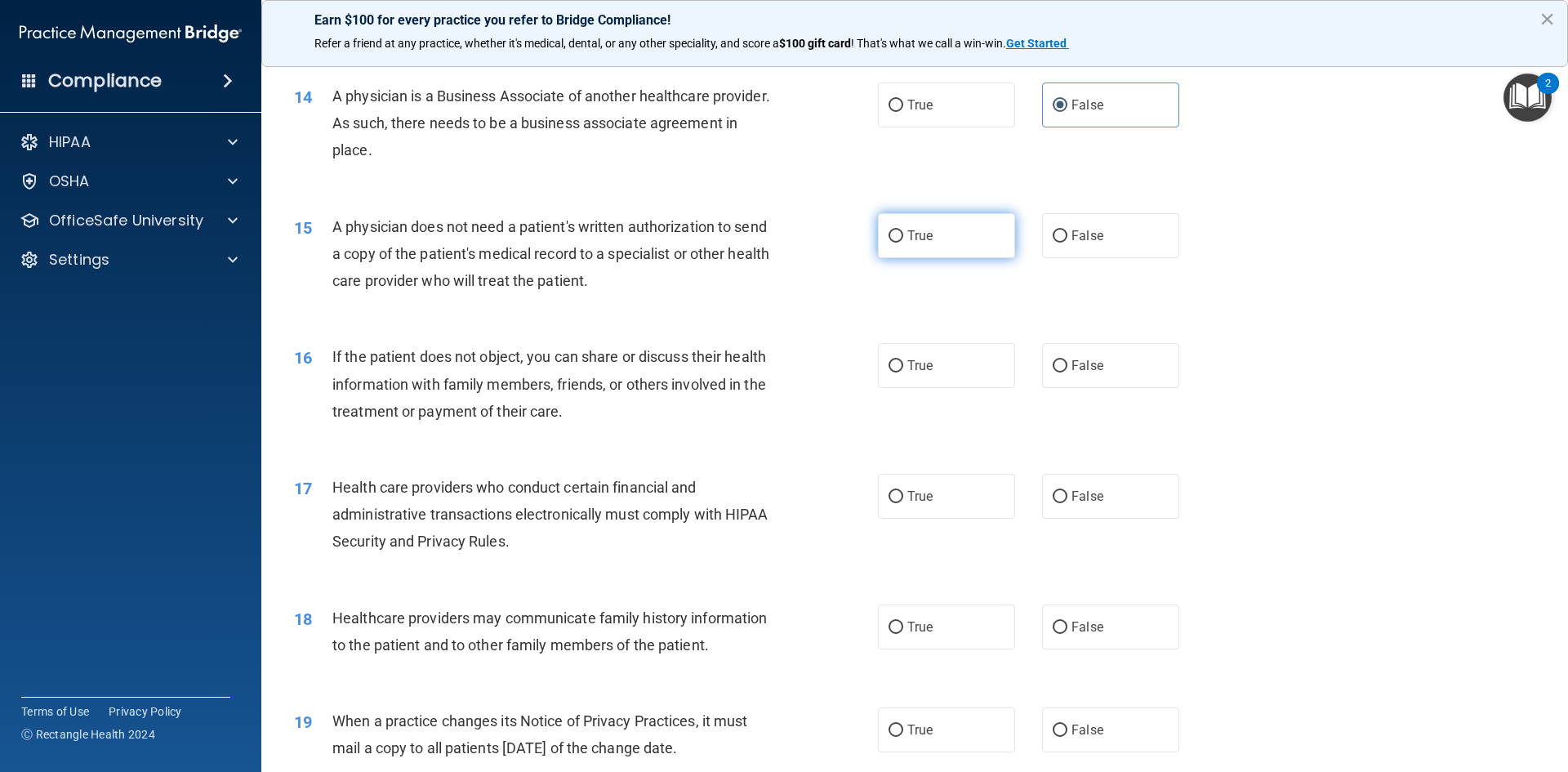
click at [939, 244] on label "True" at bounding box center [946, 235] width 137 height 45
click at [903, 242] on input "True" at bounding box center [896, 236] width 15 height 12
radio input "true"
click at [955, 379] on label "True" at bounding box center [946, 365] width 137 height 45
click at [903, 373] on input "True" at bounding box center [896, 366] width 15 height 12
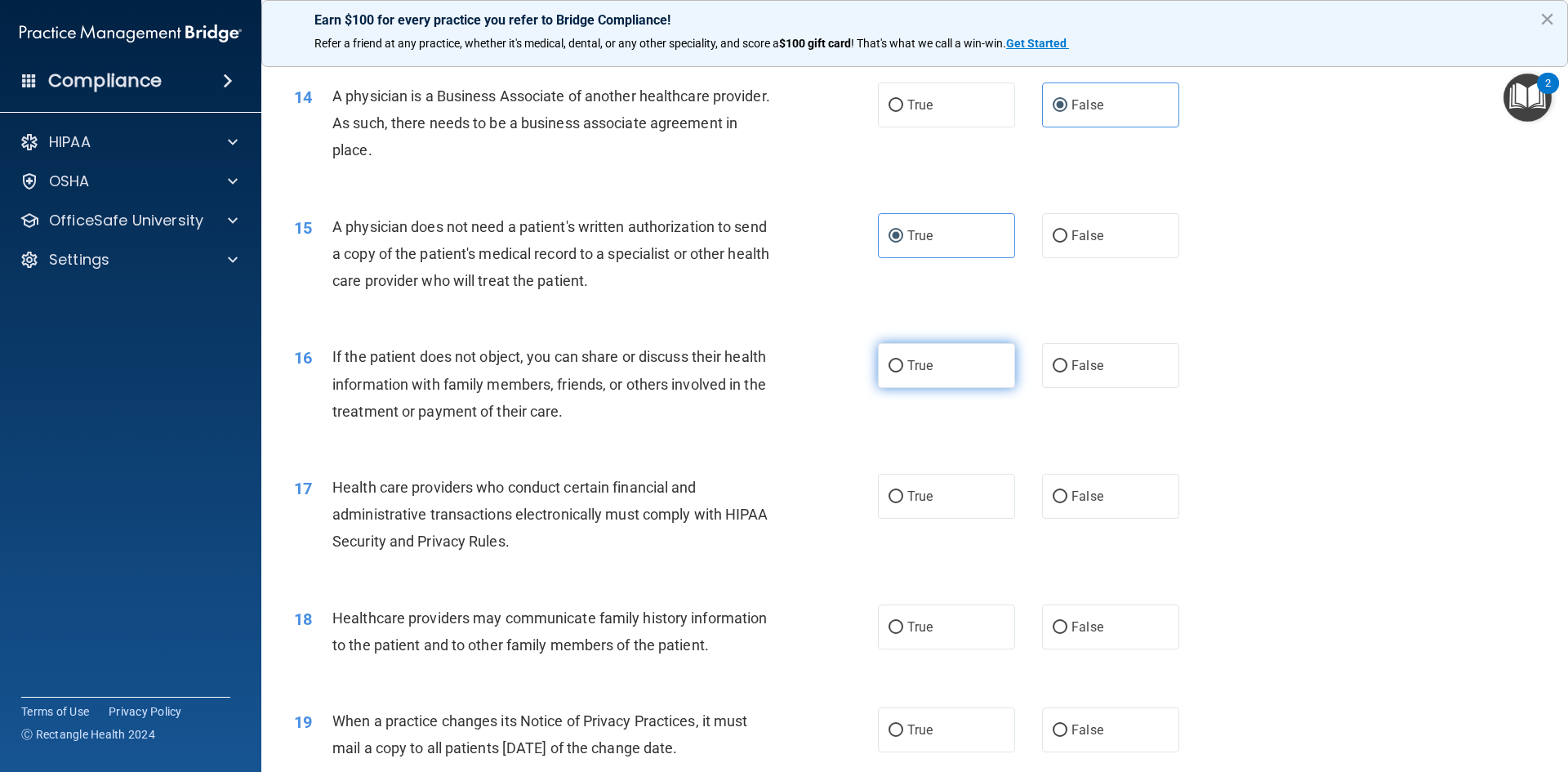
radio input "true"
click at [926, 508] on label "True" at bounding box center [946, 496] width 137 height 45
click at [903, 503] on input "True" at bounding box center [896, 496] width 15 height 12
radio input "true"
click at [1060, 650] on div "18 Healthcare providers may communicate family history information to the patie…" at bounding box center [915, 636] width 1266 height 103
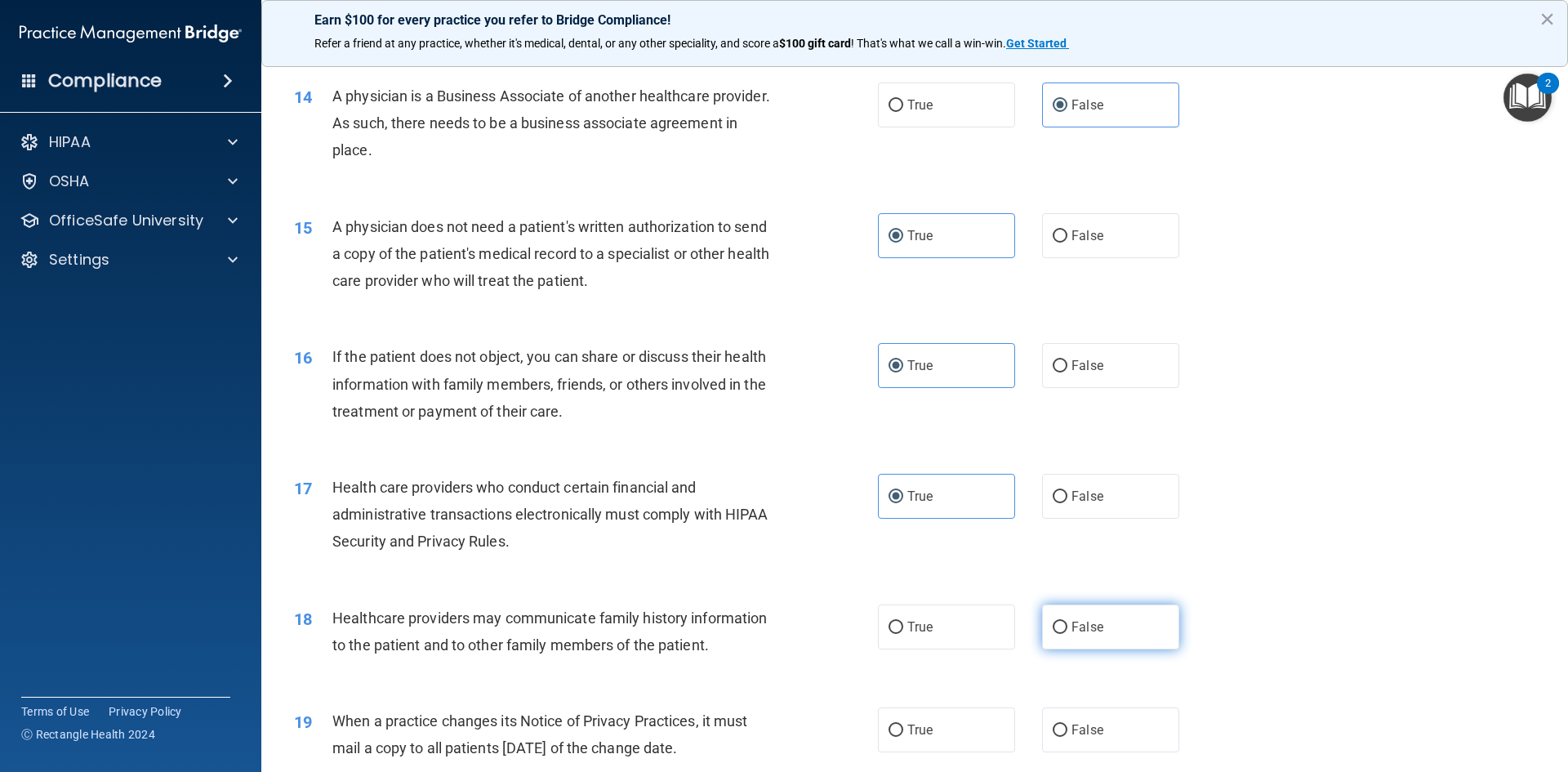
click at [1064, 639] on label "False" at bounding box center [1111, 627] width 137 height 45
click at [1064, 634] on input "False" at bounding box center [1060, 628] width 15 height 12
radio input "true"
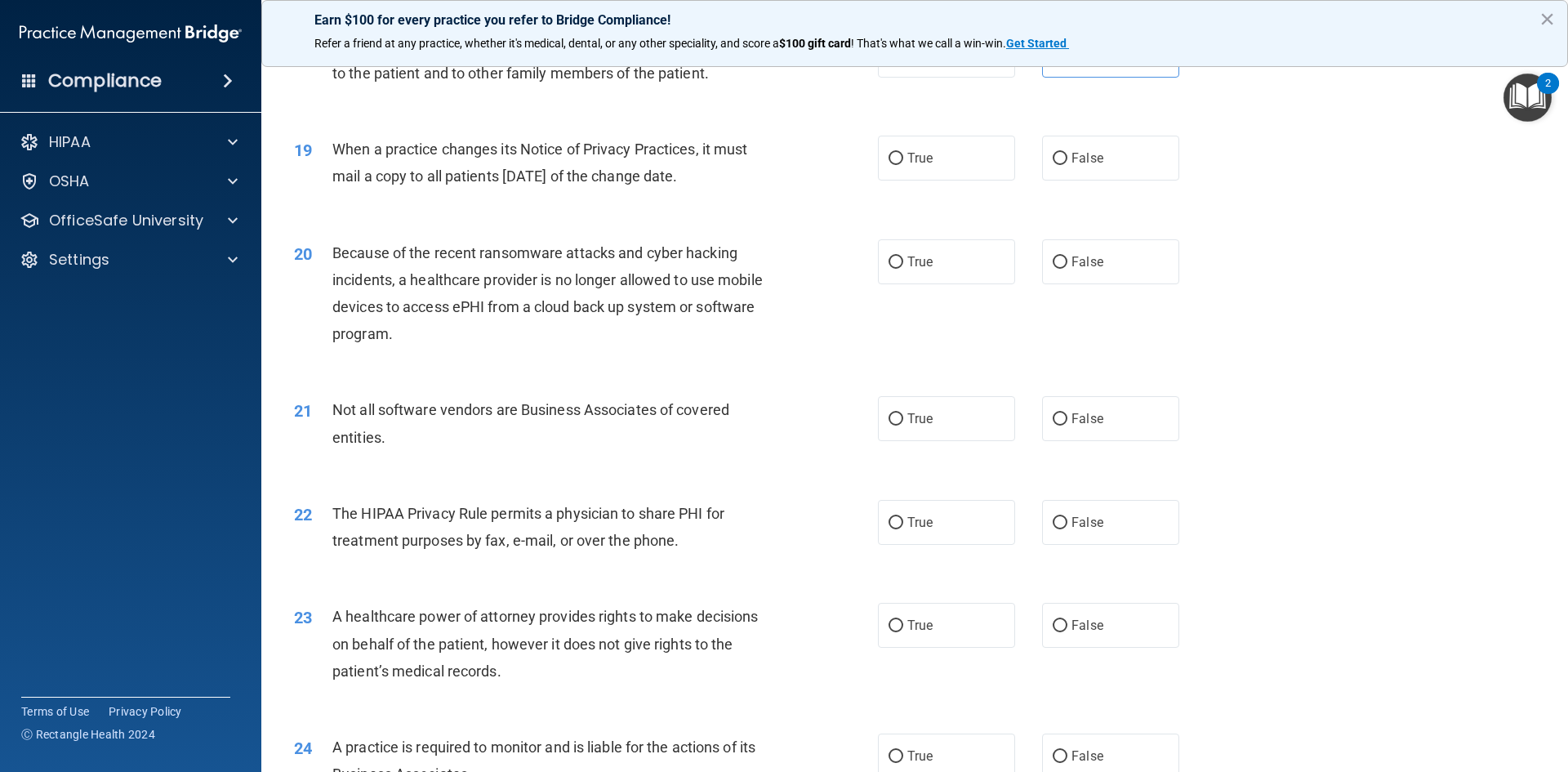
scroll to position [2124, 0]
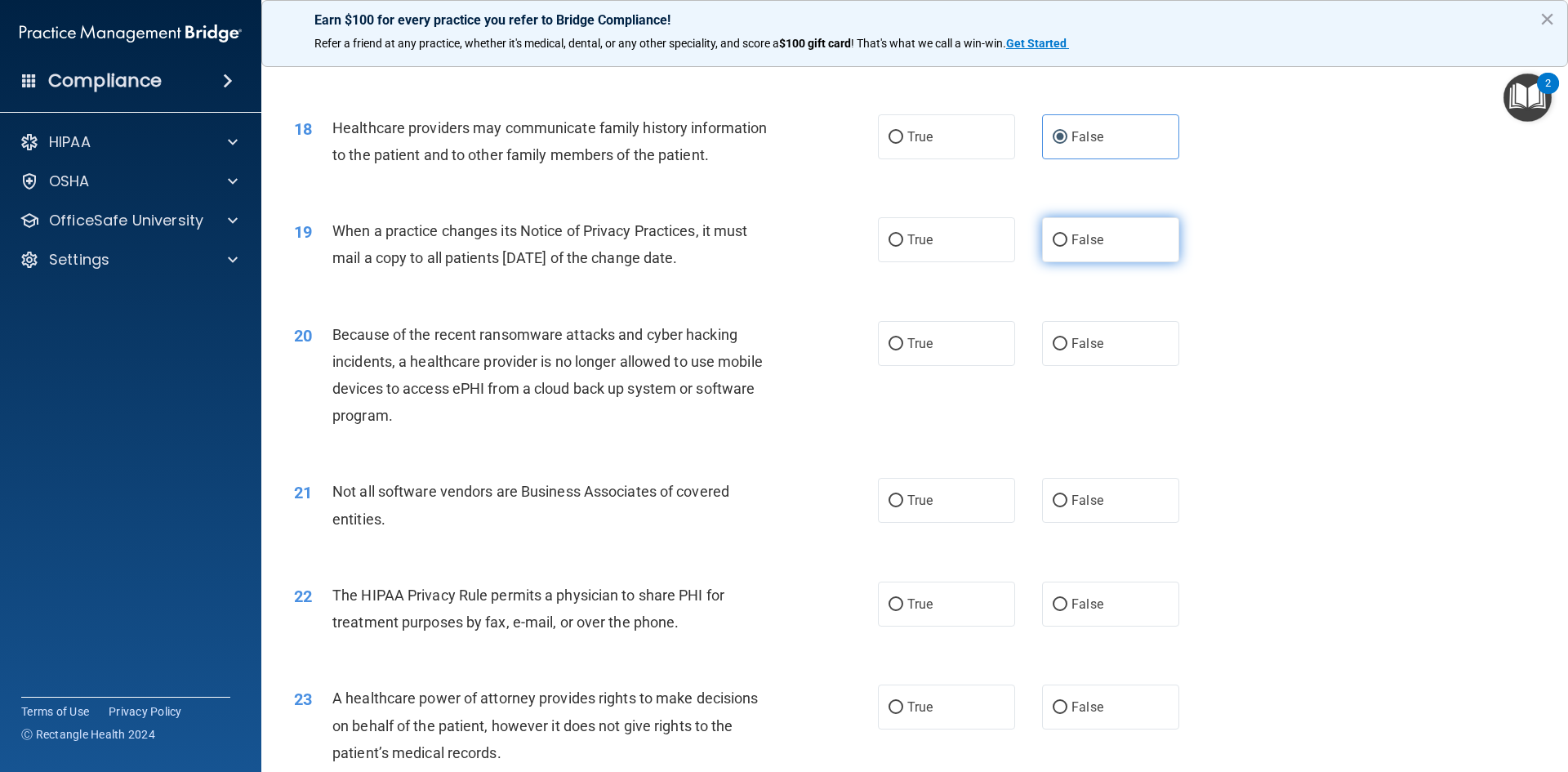
click at [1088, 237] on span "False" at bounding box center [1087, 240] width 32 height 15
click at [1068, 237] on input "False" at bounding box center [1060, 241] width 15 height 12
radio input "true"
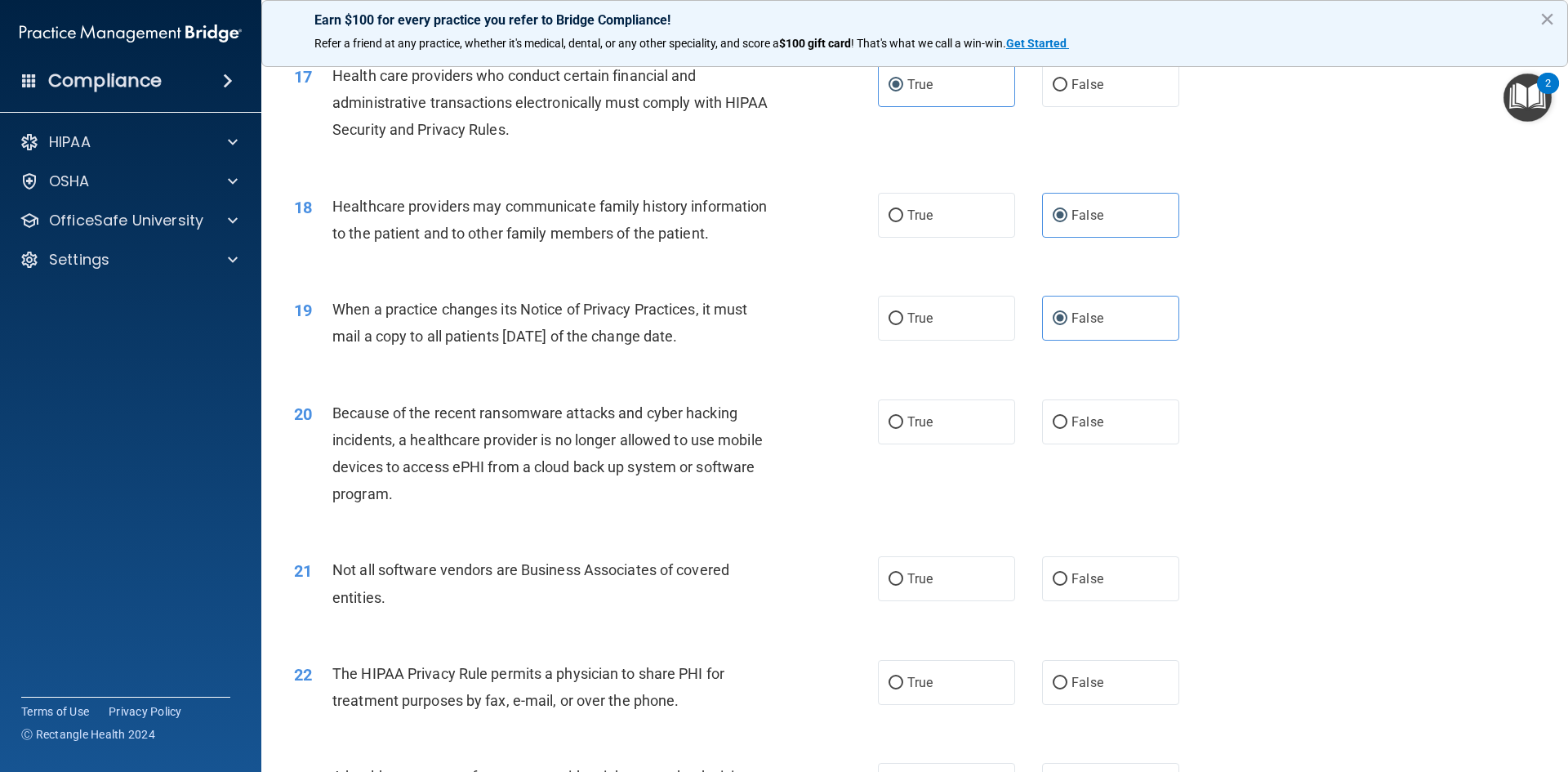
scroll to position [2205, 0]
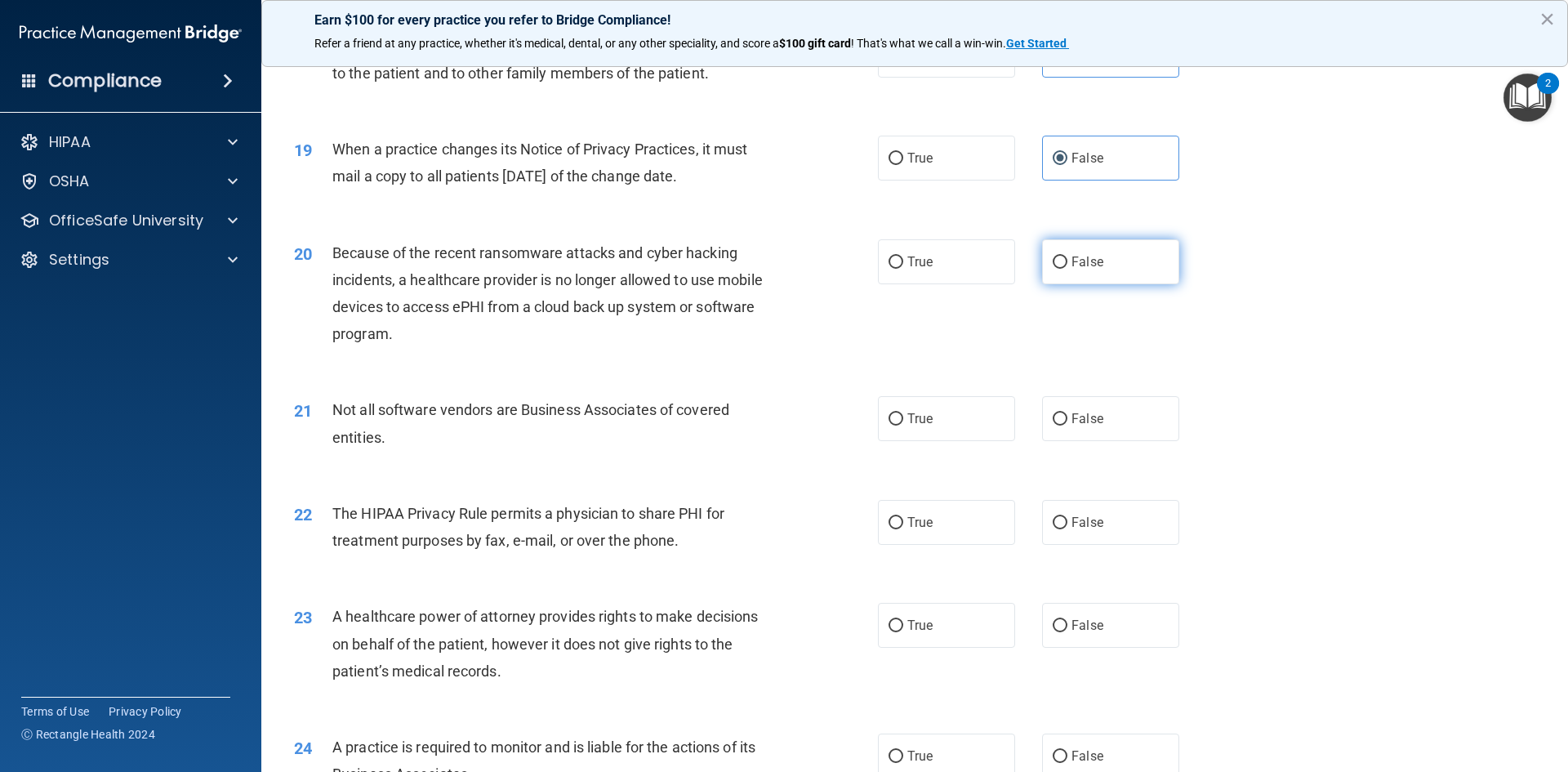
click at [1089, 270] on label "False" at bounding box center [1111, 262] width 137 height 45
click at [1068, 269] on input "False" at bounding box center [1060, 263] width 15 height 12
radio input "true"
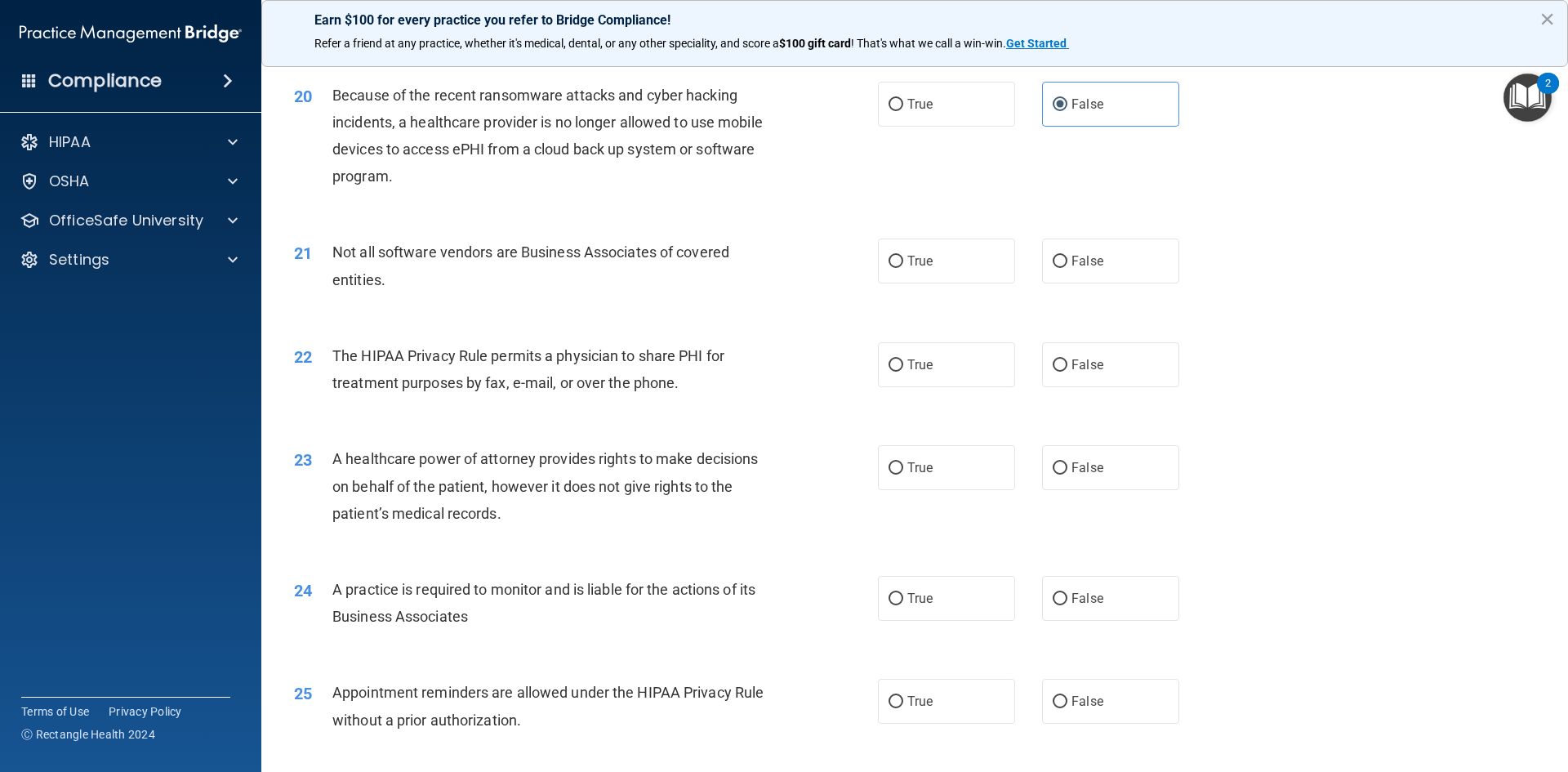
scroll to position [2369, 0]
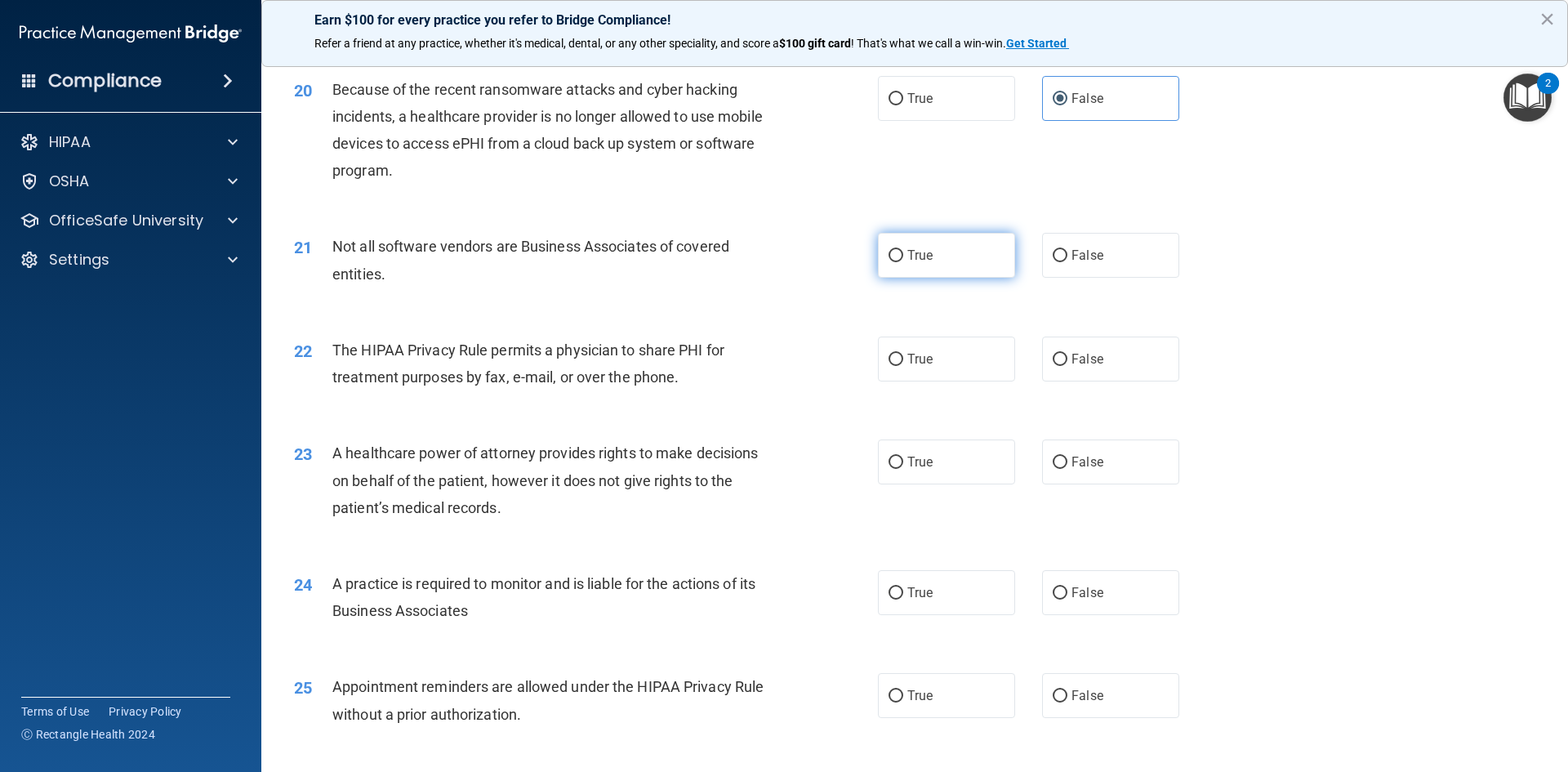
click at [958, 260] on label "True" at bounding box center [946, 255] width 137 height 45
click at [903, 260] on input "True" at bounding box center [896, 256] width 15 height 12
radio input "true"
click at [915, 378] on label "True" at bounding box center [946, 359] width 137 height 45
click at [903, 366] on input "True" at bounding box center [896, 360] width 15 height 12
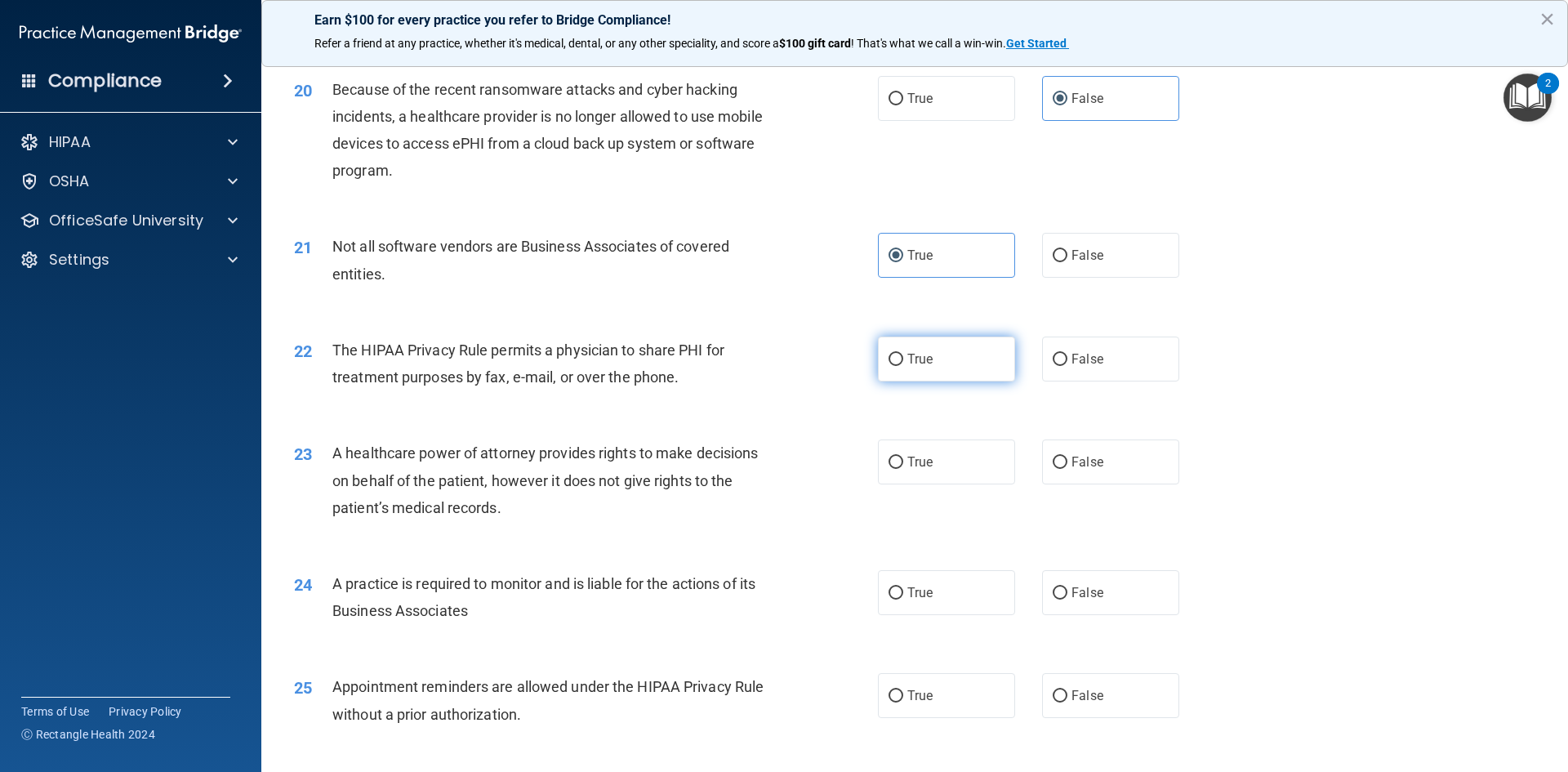
radio input "true"
click at [1101, 479] on label "False" at bounding box center [1111, 461] width 137 height 45
click at [1068, 469] on input "False" at bounding box center [1060, 462] width 15 height 12
radio input "true"
click at [1083, 597] on span "False" at bounding box center [1087, 593] width 32 height 15
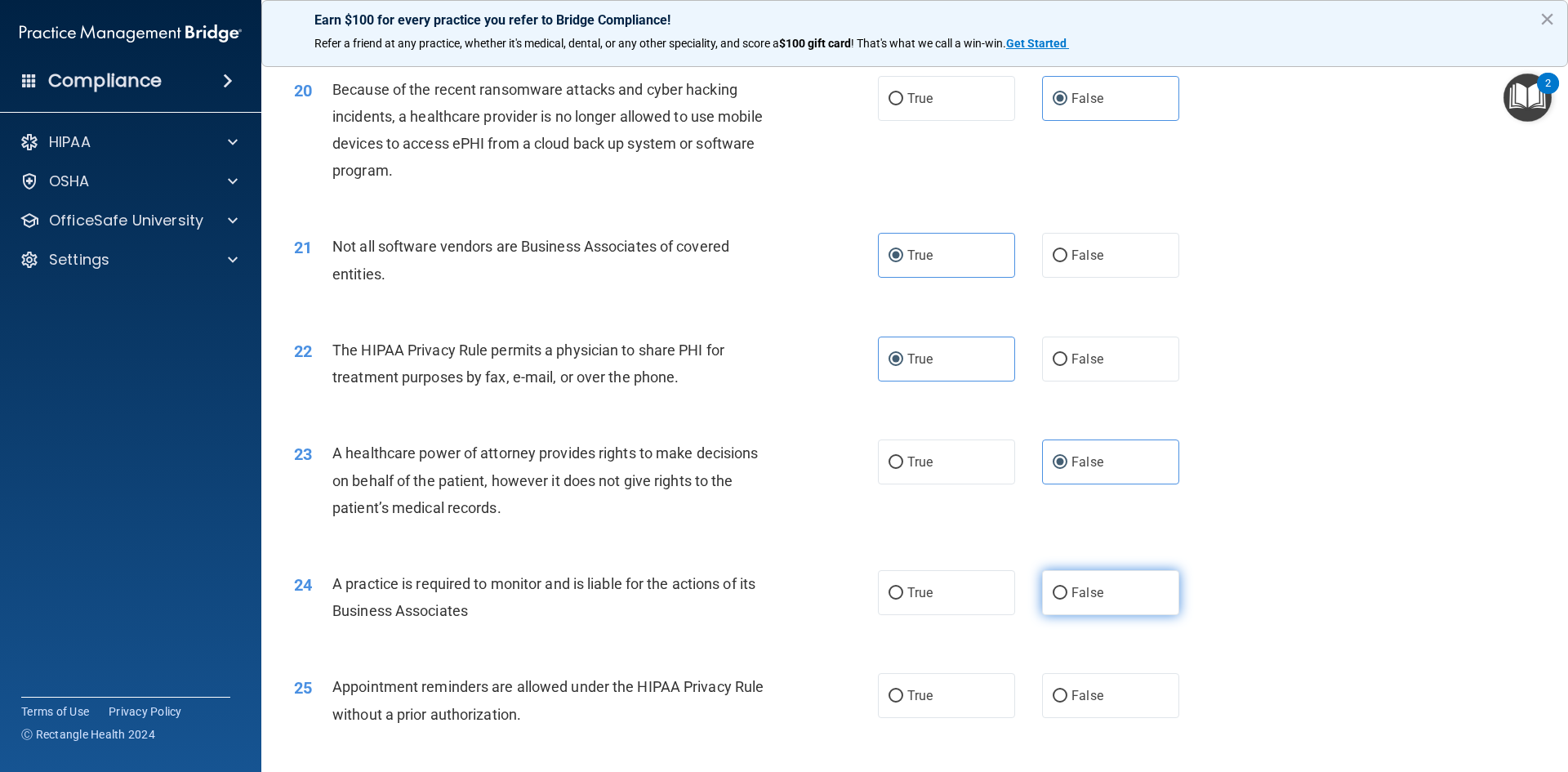
click at [1068, 597] on input "False" at bounding box center [1060, 593] width 15 height 12
radio input "true"
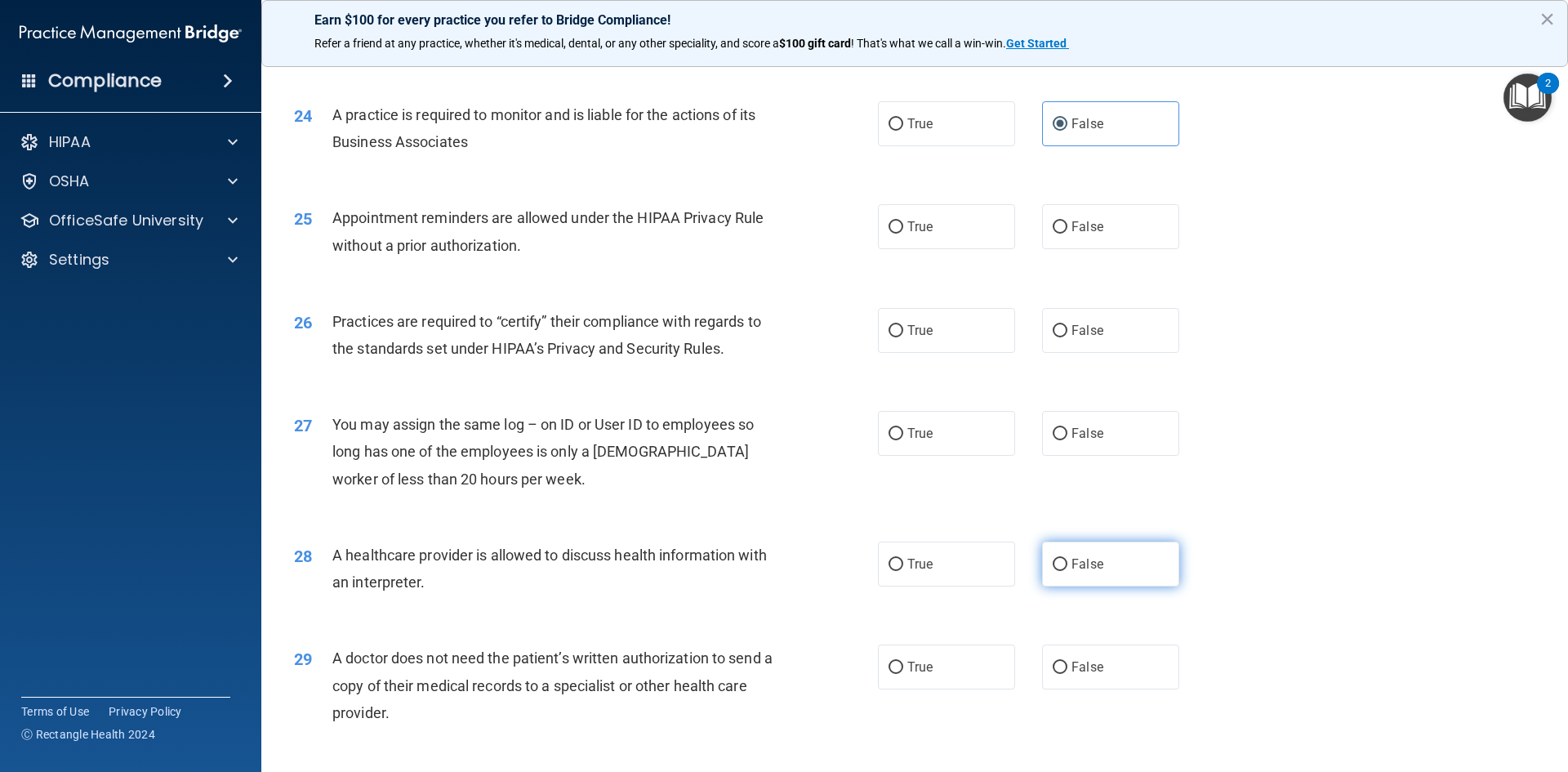
scroll to position [2859, 0]
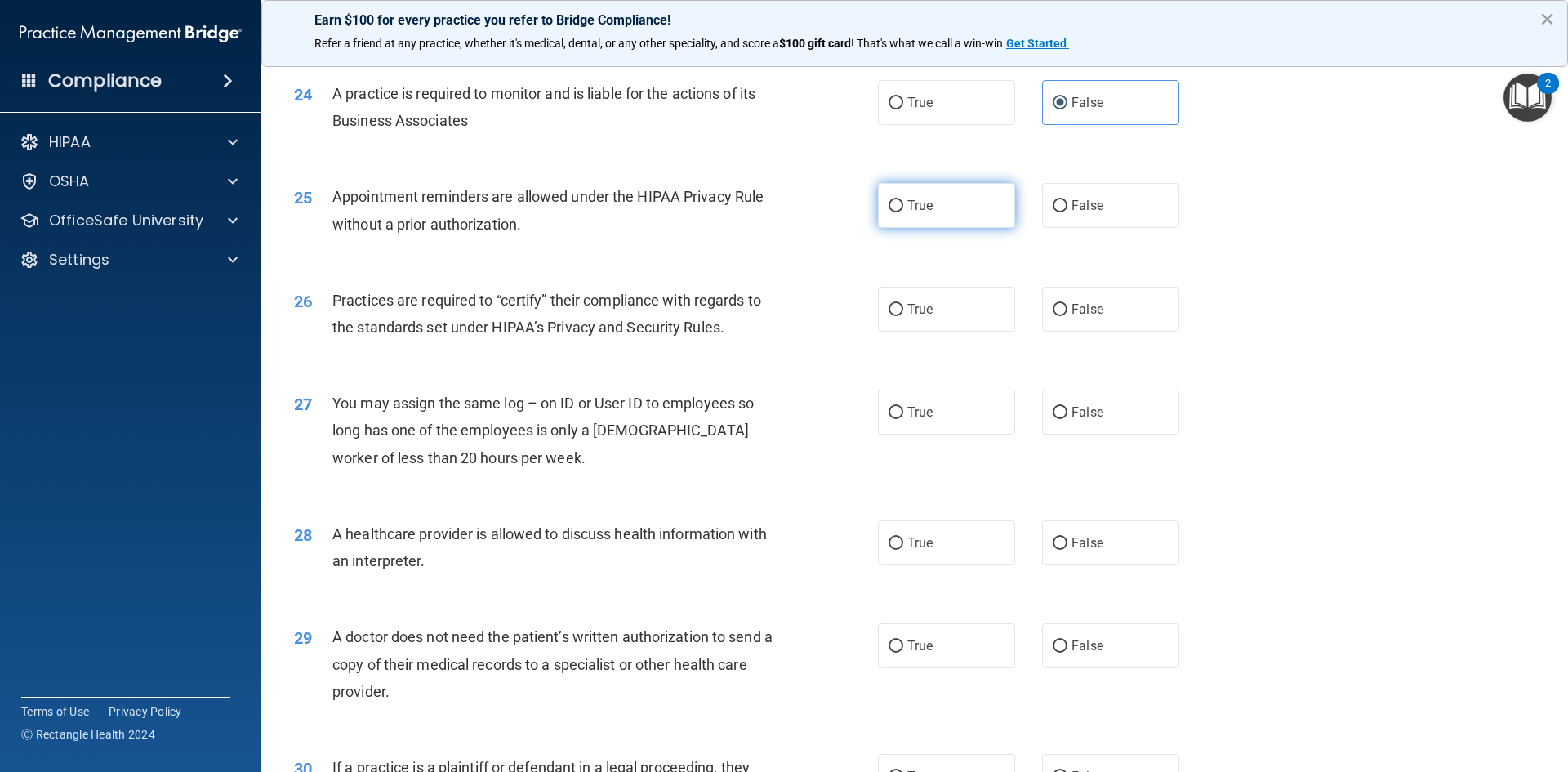
click at [929, 203] on label "True" at bounding box center [946, 205] width 137 height 45
click at [903, 203] on input "True" at bounding box center [896, 206] width 15 height 12
radio input "true"
click at [1081, 307] on span "False" at bounding box center [1087, 309] width 32 height 15
click at [1068, 307] on input "False" at bounding box center [1060, 310] width 15 height 12
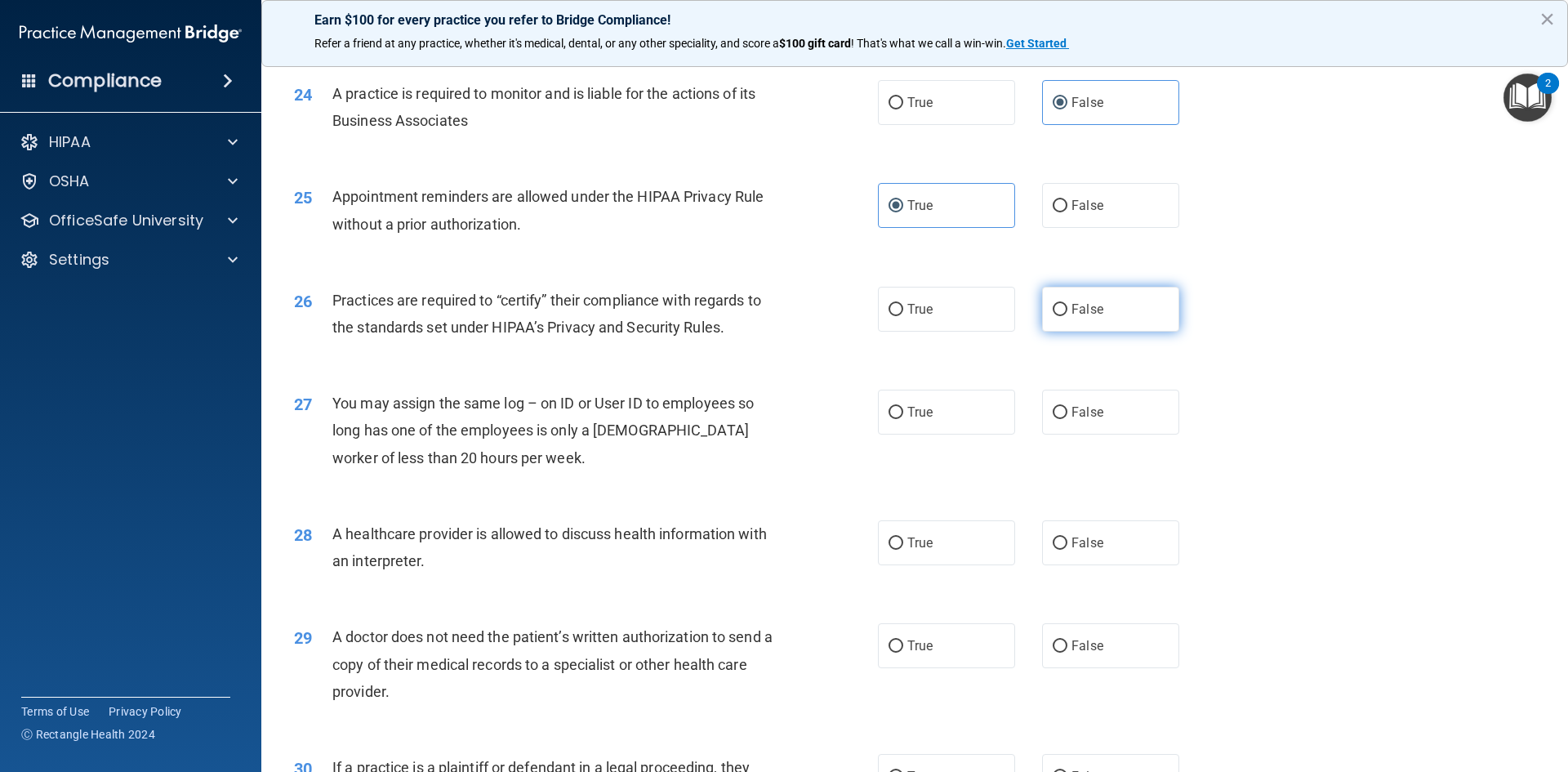
radio input "true"
click at [1099, 409] on label "False" at bounding box center [1111, 412] width 137 height 45
click at [1068, 409] on input "False" at bounding box center [1060, 413] width 15 height 12
radio input "true"
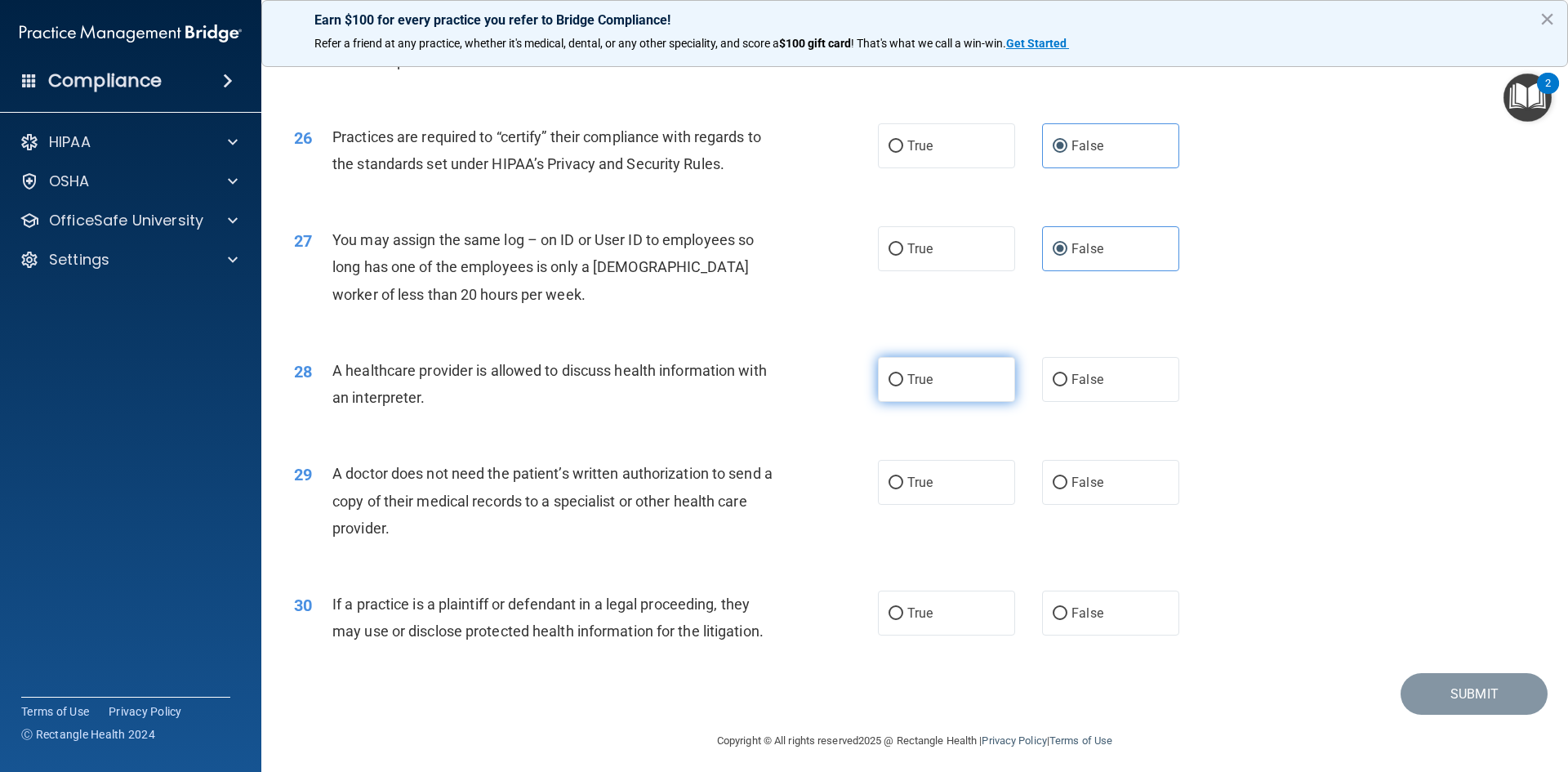
click at [955, 382] on label "True" at bounding box center [946, 379] width 137 height 45
click at [903, 382] on input "True" at bounding box center [896, 380] width 15 height 12
radio input "true"
click at [951, 485] on label "True" at bounding box center [946, 482] width 137 height 45
click at [903, 485] on input "True" at bounding box center [896, 483] width 15 height 12
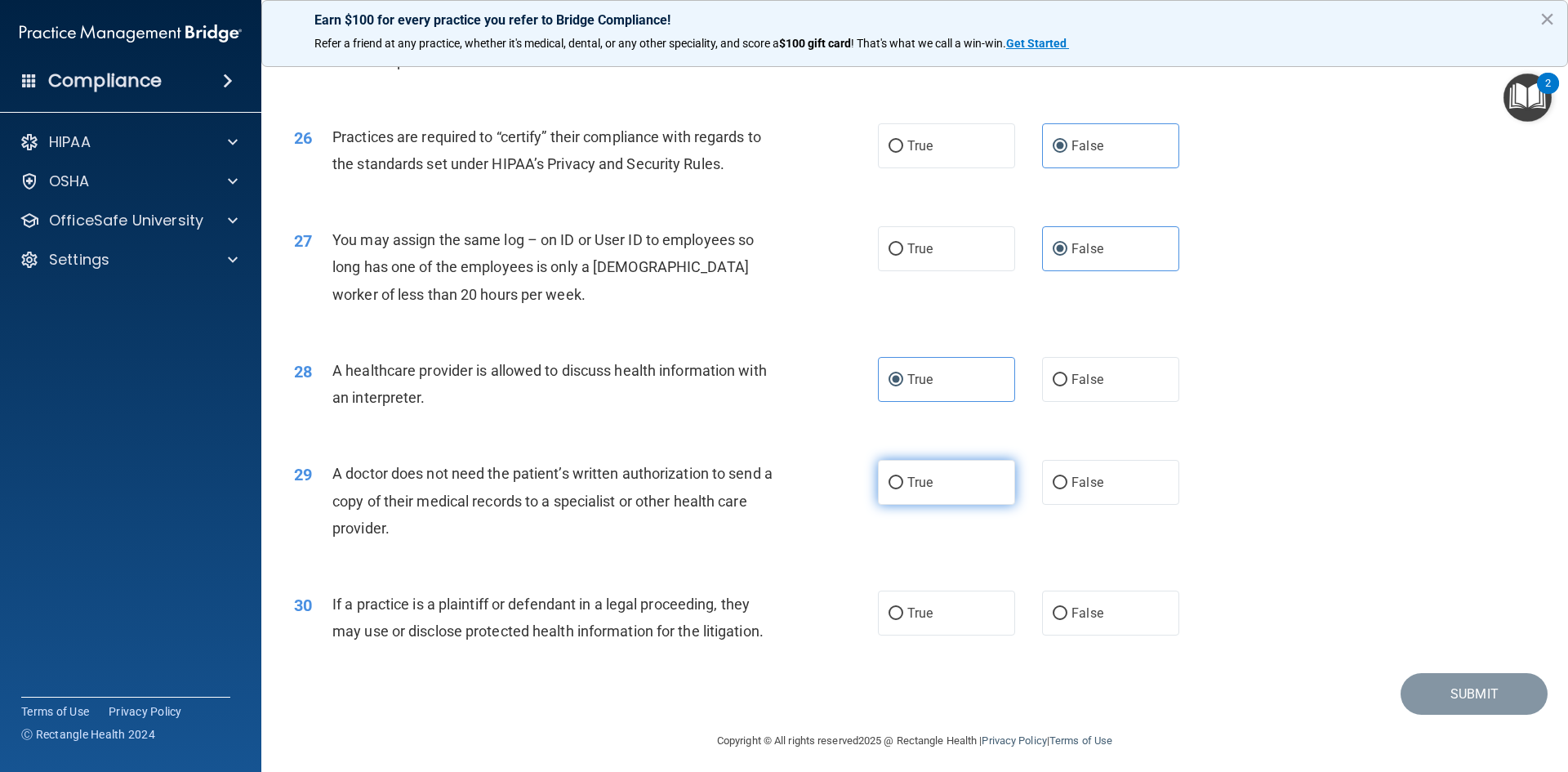
radio input "true"
click at [923, 618] on span "True" at bounding box center [920, 613] width 26 height 15
click at [903, 618] on input "True" at bounding box center [896, 613] width 15 height 12
radio input "true"
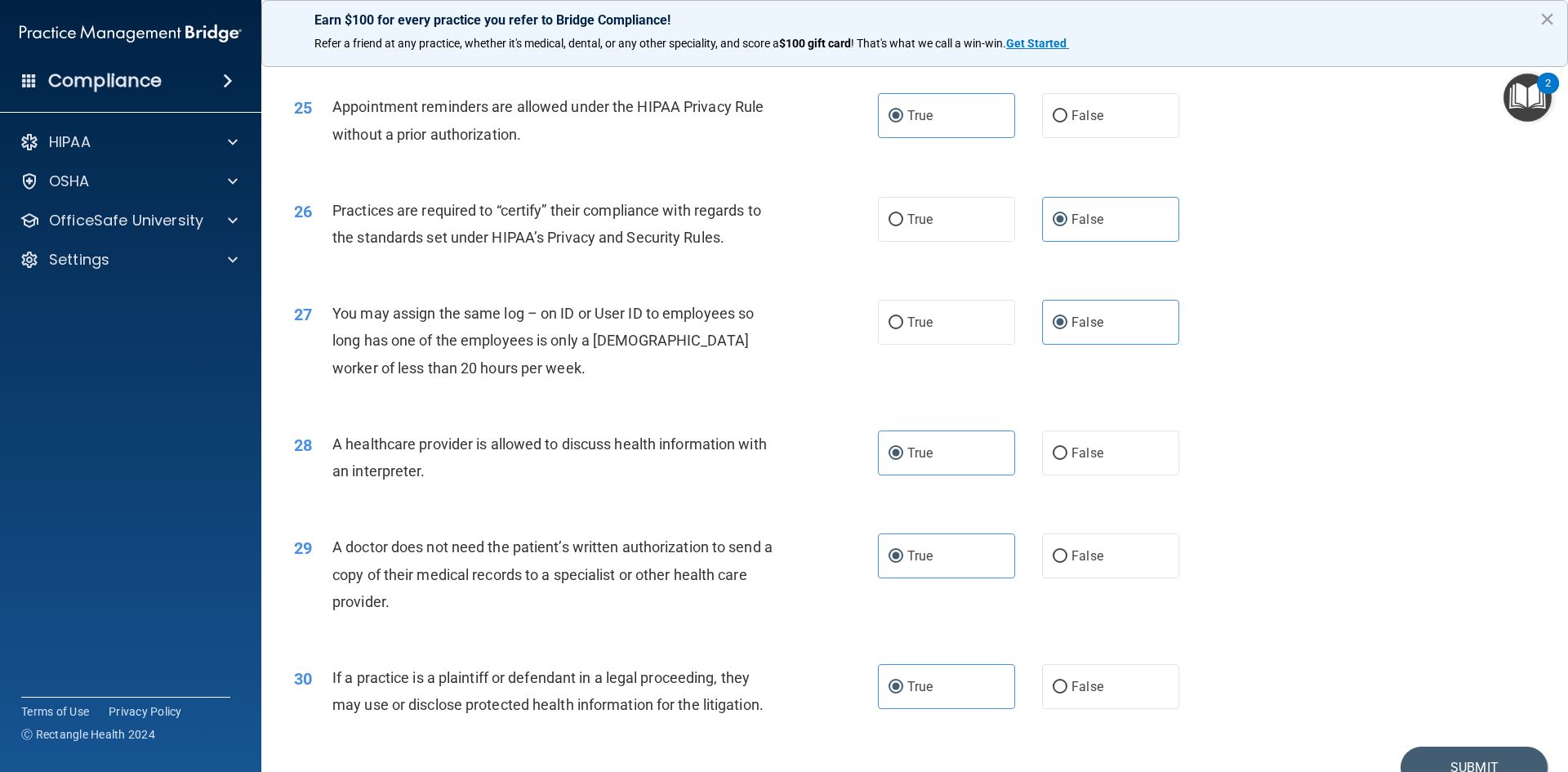
scroll to position [3031, 0]
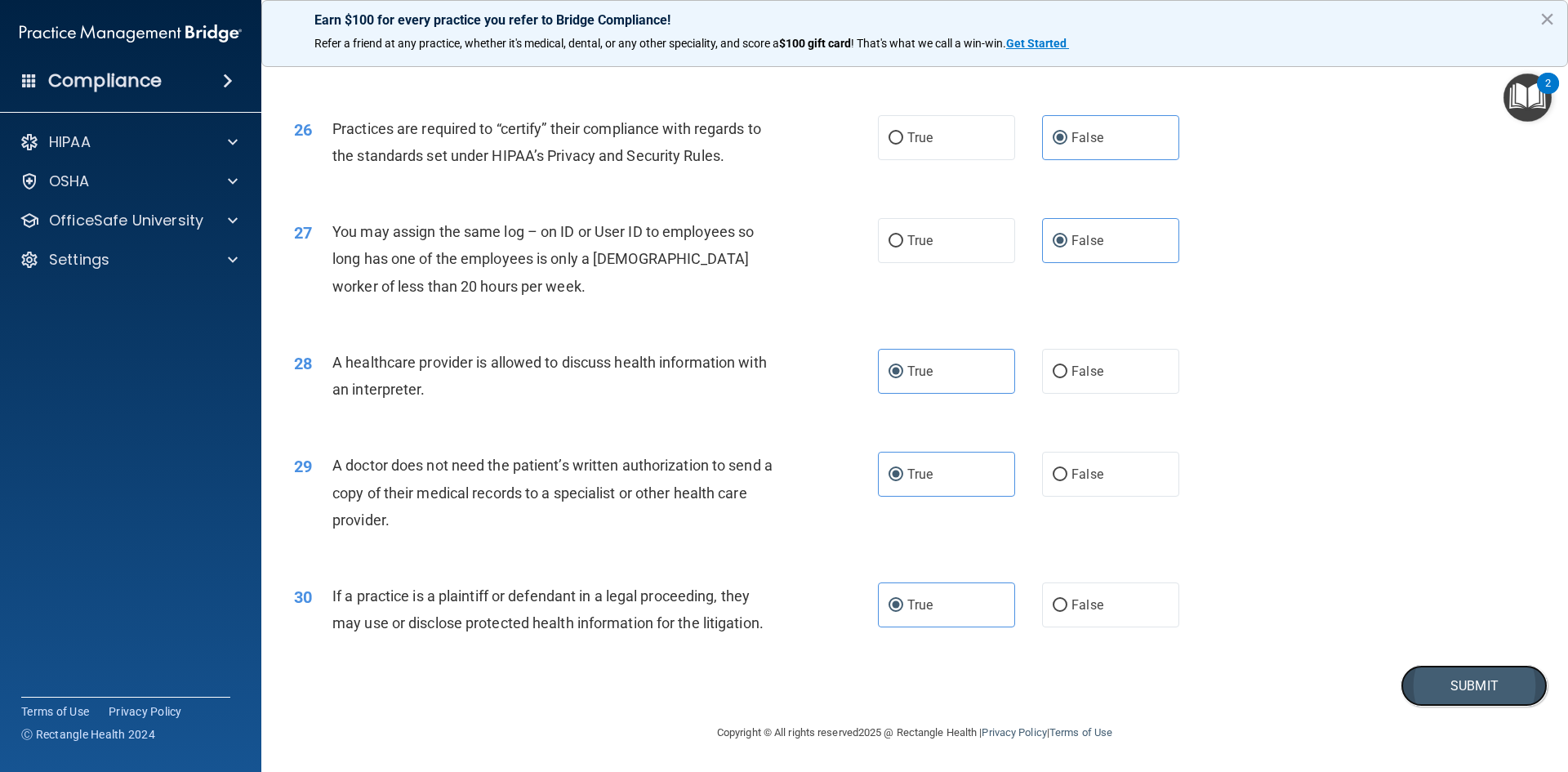
click at [1413, 672] on button "Submit" at bounding box center [1474, 685] width 147 height 42
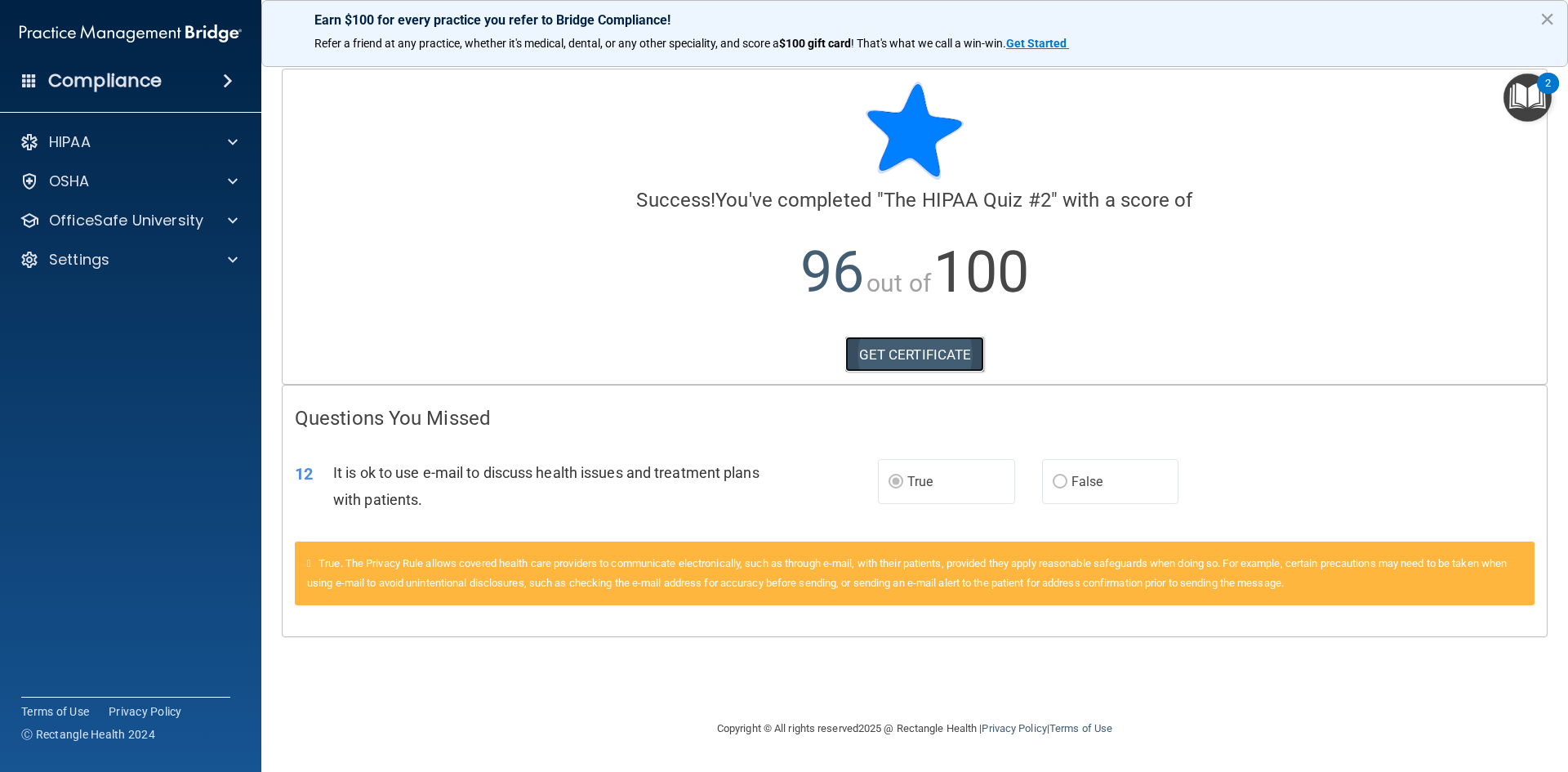
click at [934, 341] on link "GET CERTIFICATE" at bounding box center [915, 355] width 140 height 36
click at [914, 345] on link "GET CERTIFICATE" at bounding box center [915, 355] width 140 height 36
click at [241, 139] on div at bounding box center [230, 142] width 41 height 20
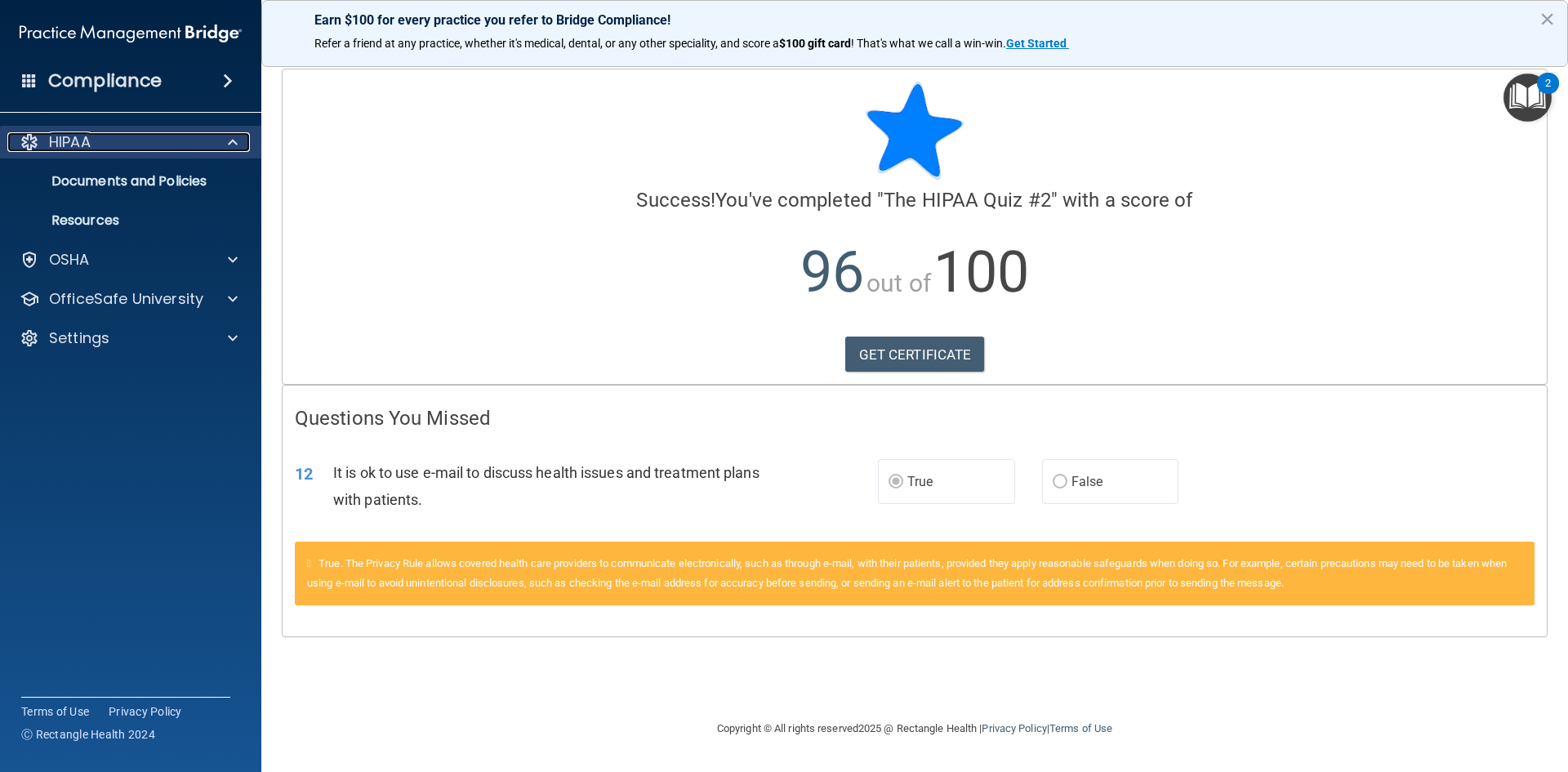
click at [241, 140] on div at bounding box center [230, 142] width 41 height 20
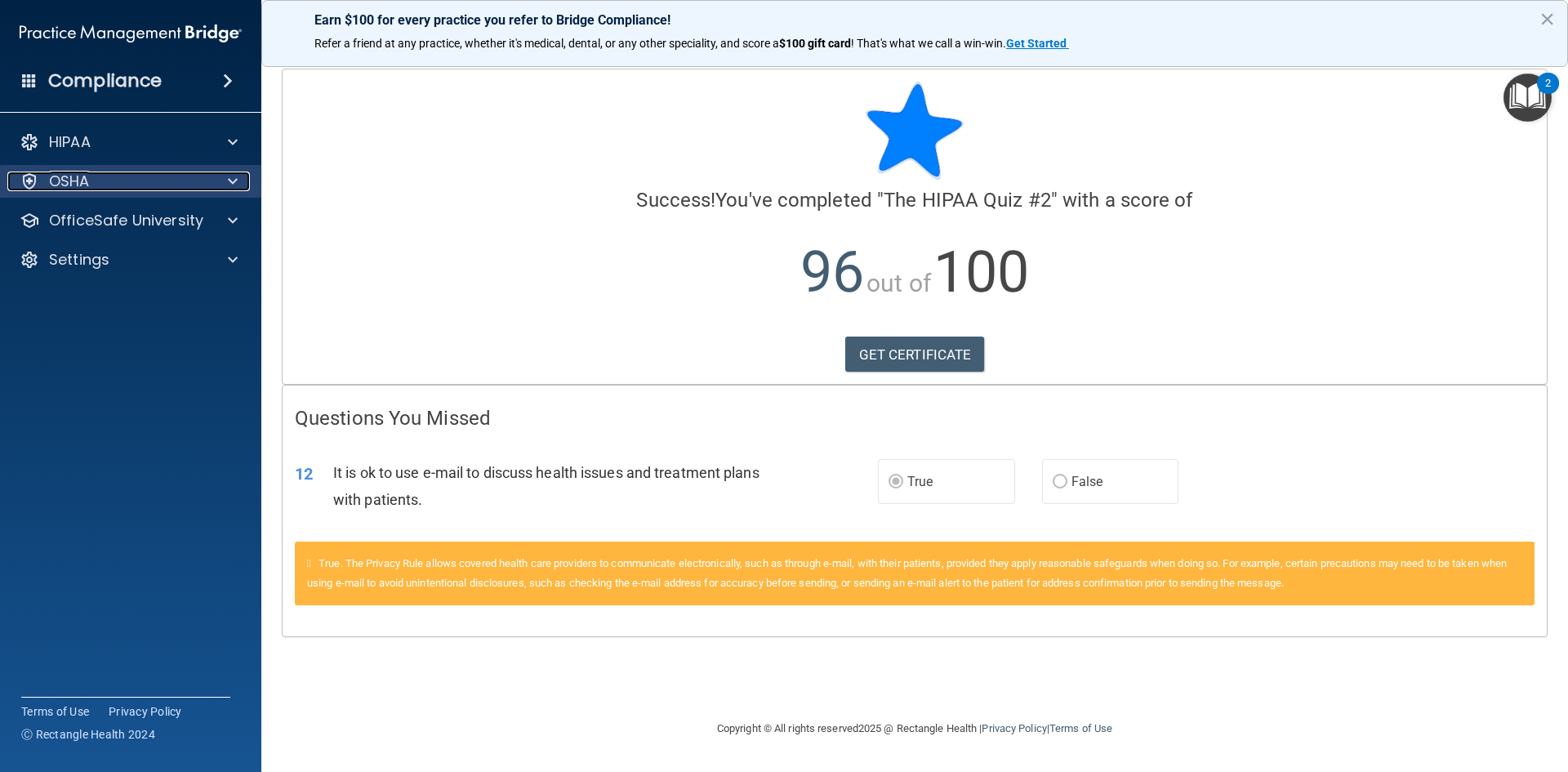
click at [234, 179] on span at bounding box center [232, 181] width 9 height 20
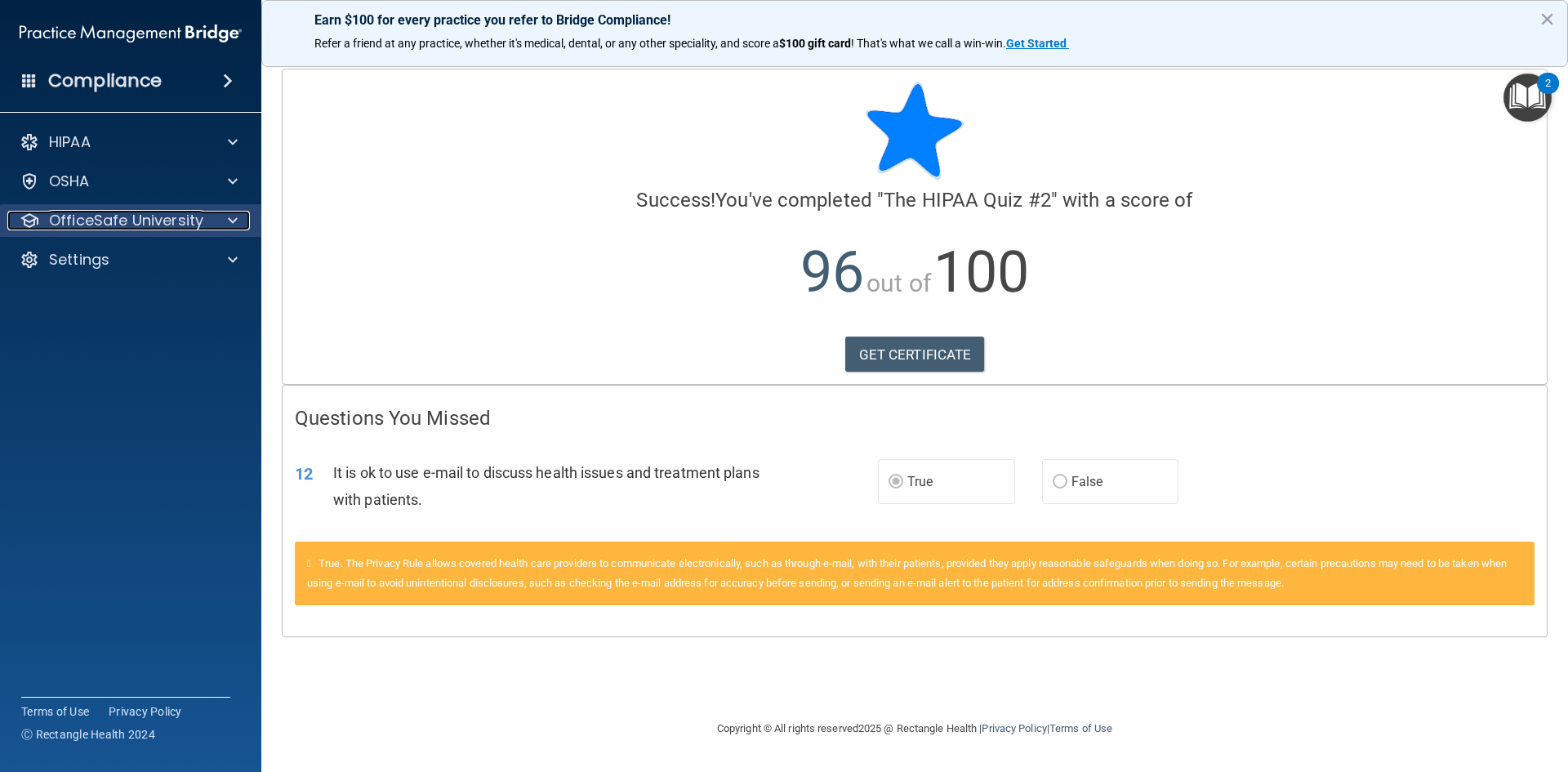
click at [234, 221] on span at bounding box center [232, 220] width 9 height 20
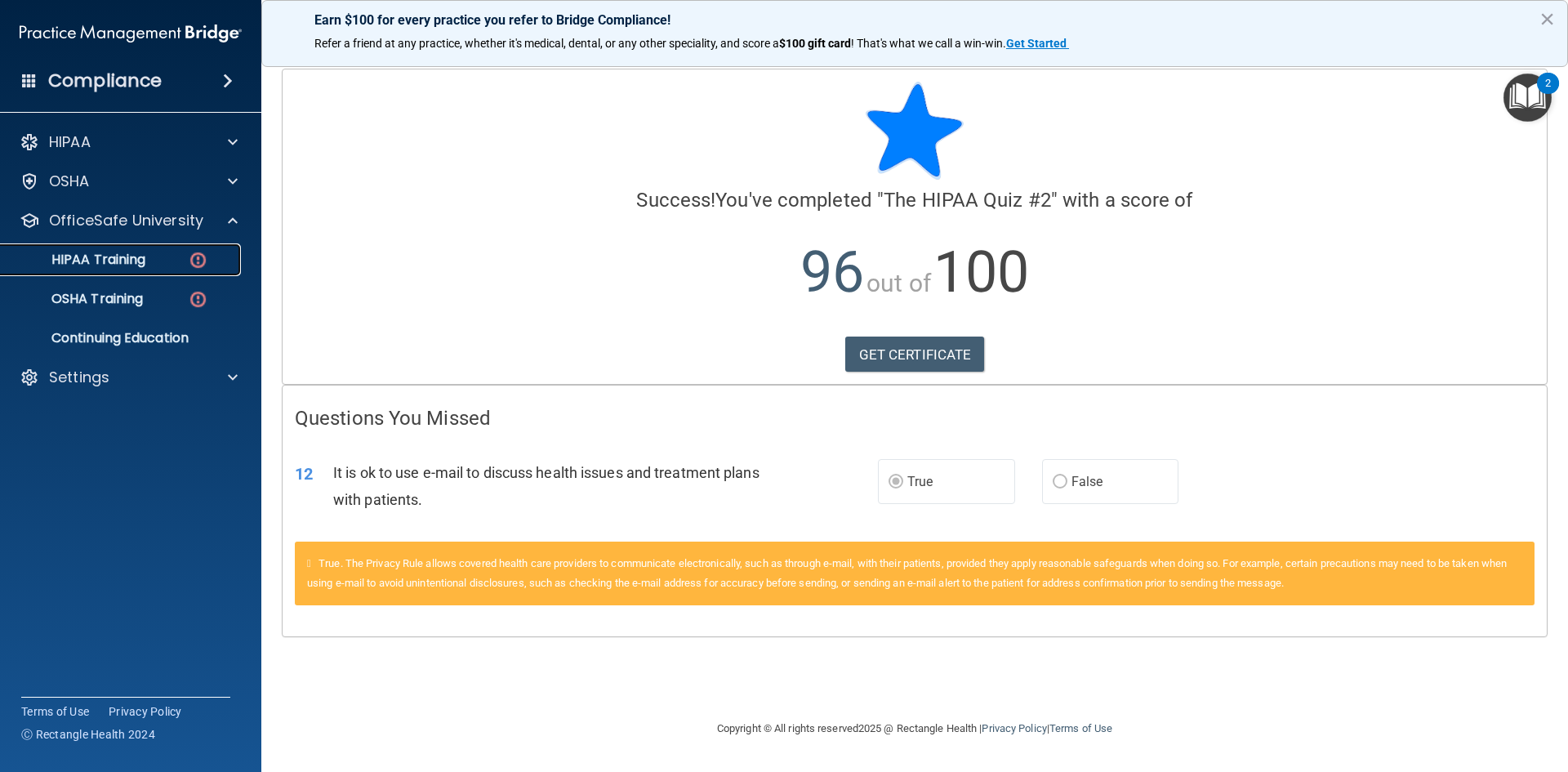
click at [221, 244] on link "HIPAA Training" at bounding box center [113, 259] width 258 height 32
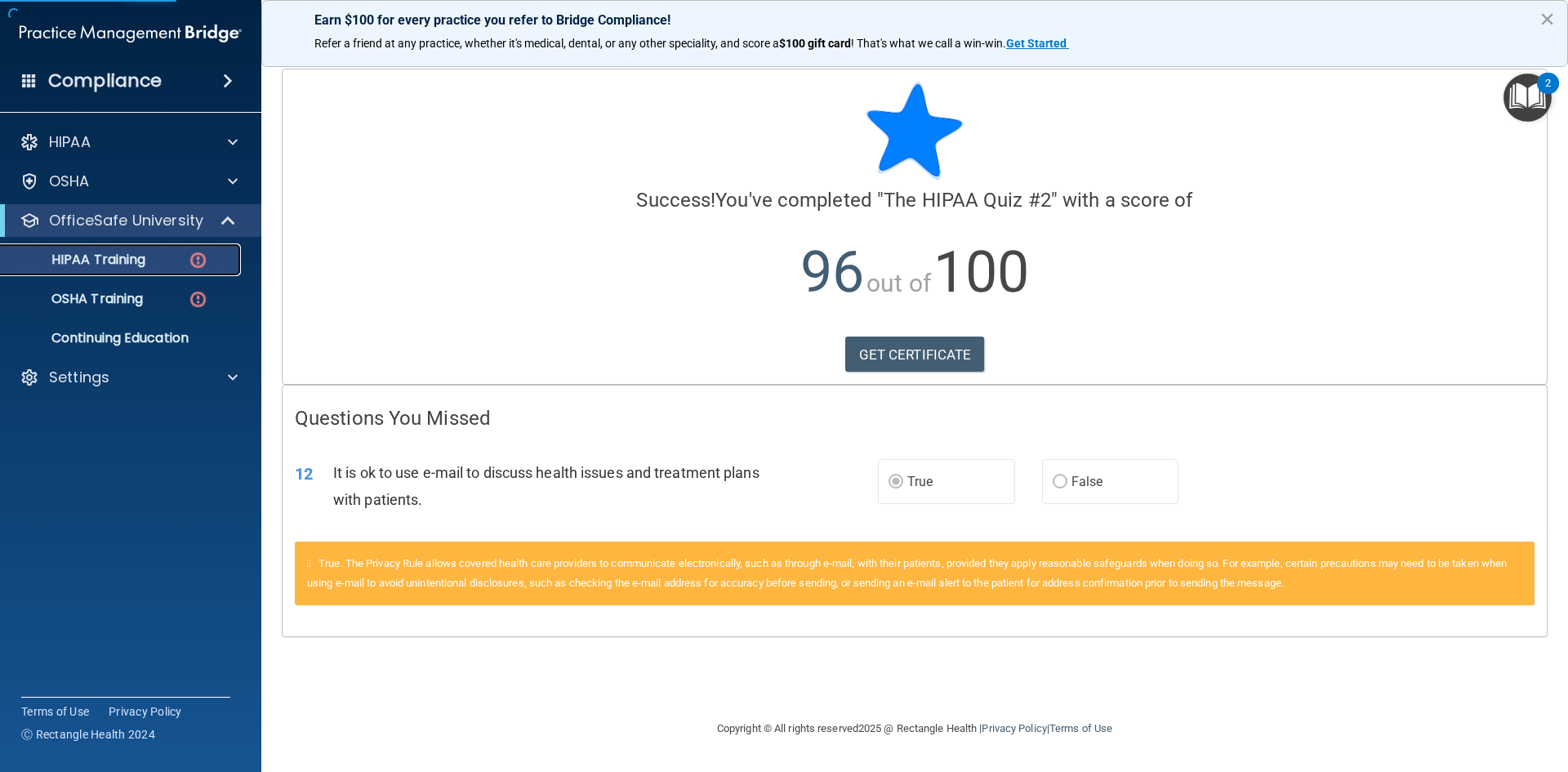
click at [212, 257] on div "HIPAA Training" at bounding box center [121, 259] width 223 height 16
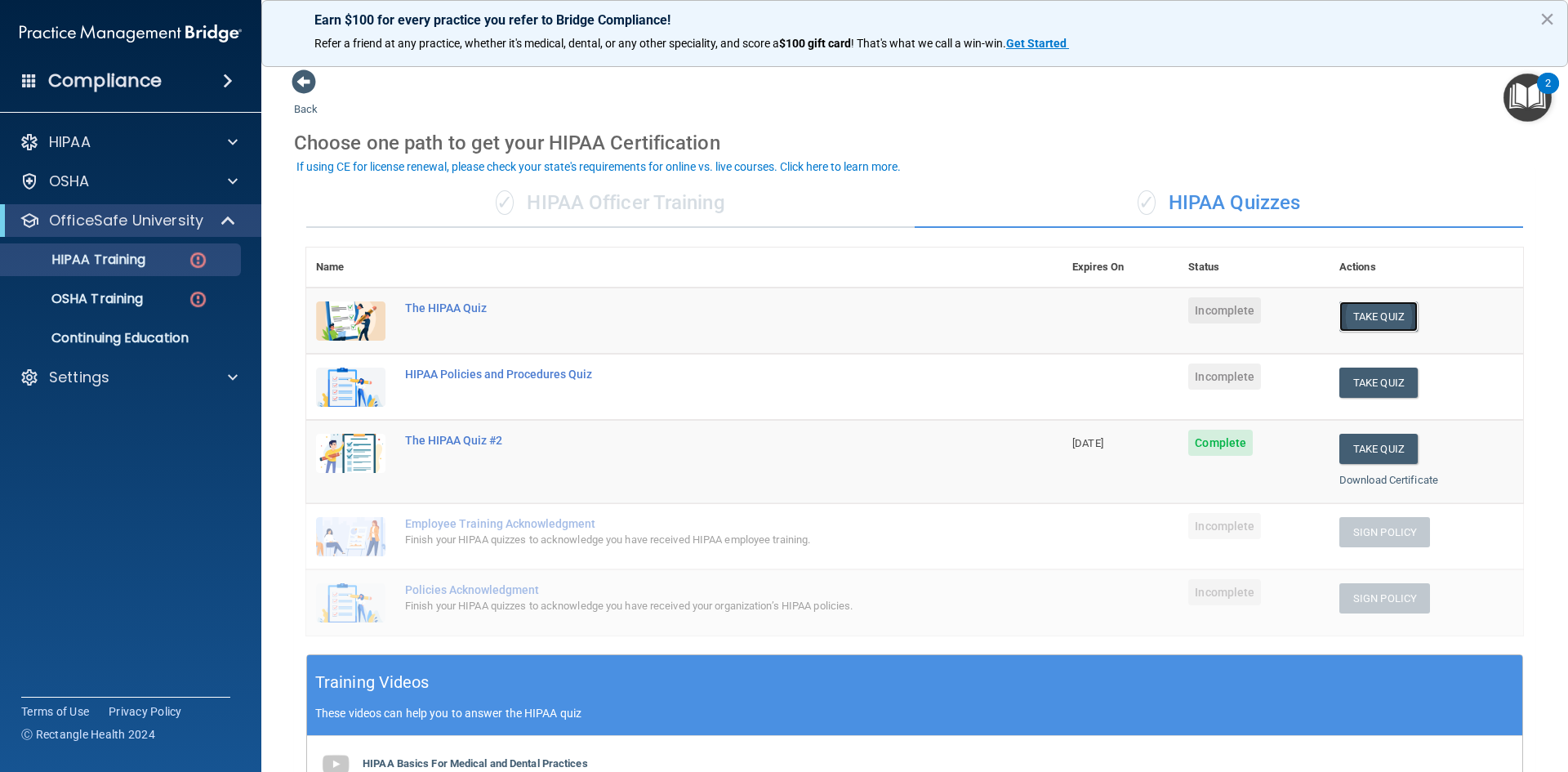
click at [1384, 319] on button "Take Quiz" at bounding box center [1379, 316] width 78 height 30
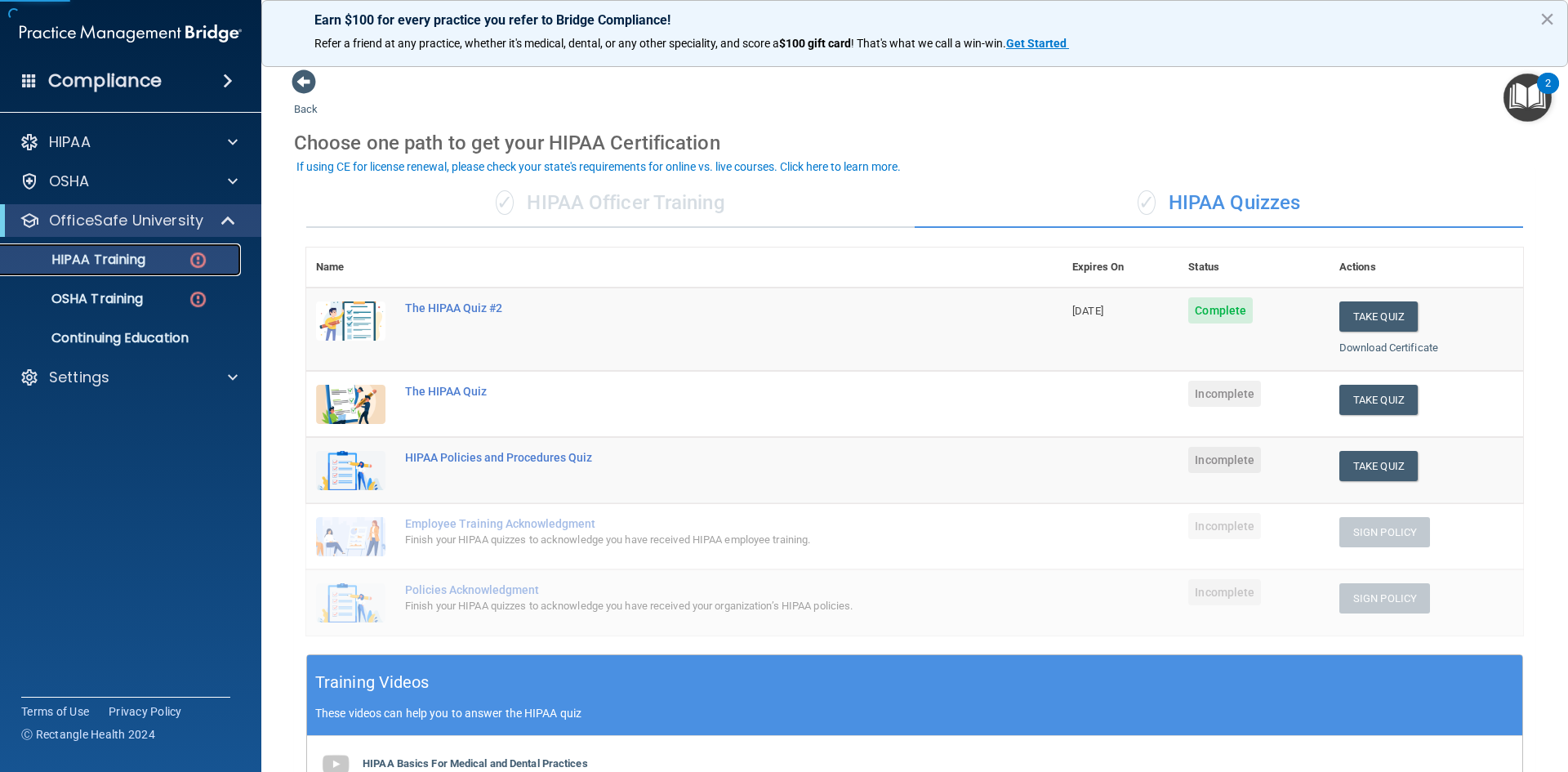
click at [168, 268] on link "HIPAA Training" at bounding box center [113, 259] width 258 height 32
click at [96, 252] on p "HIPAA Training" at bounding box center [78, 259] width 135 height 16
click at [405, 374] on td "The HIPAA Quiz" at bounding box center [729, 404] width 667 height 67
click at [422, 387] on div "The HIPAA Quiz" at bounding box center [693, 391] width 576 height 13
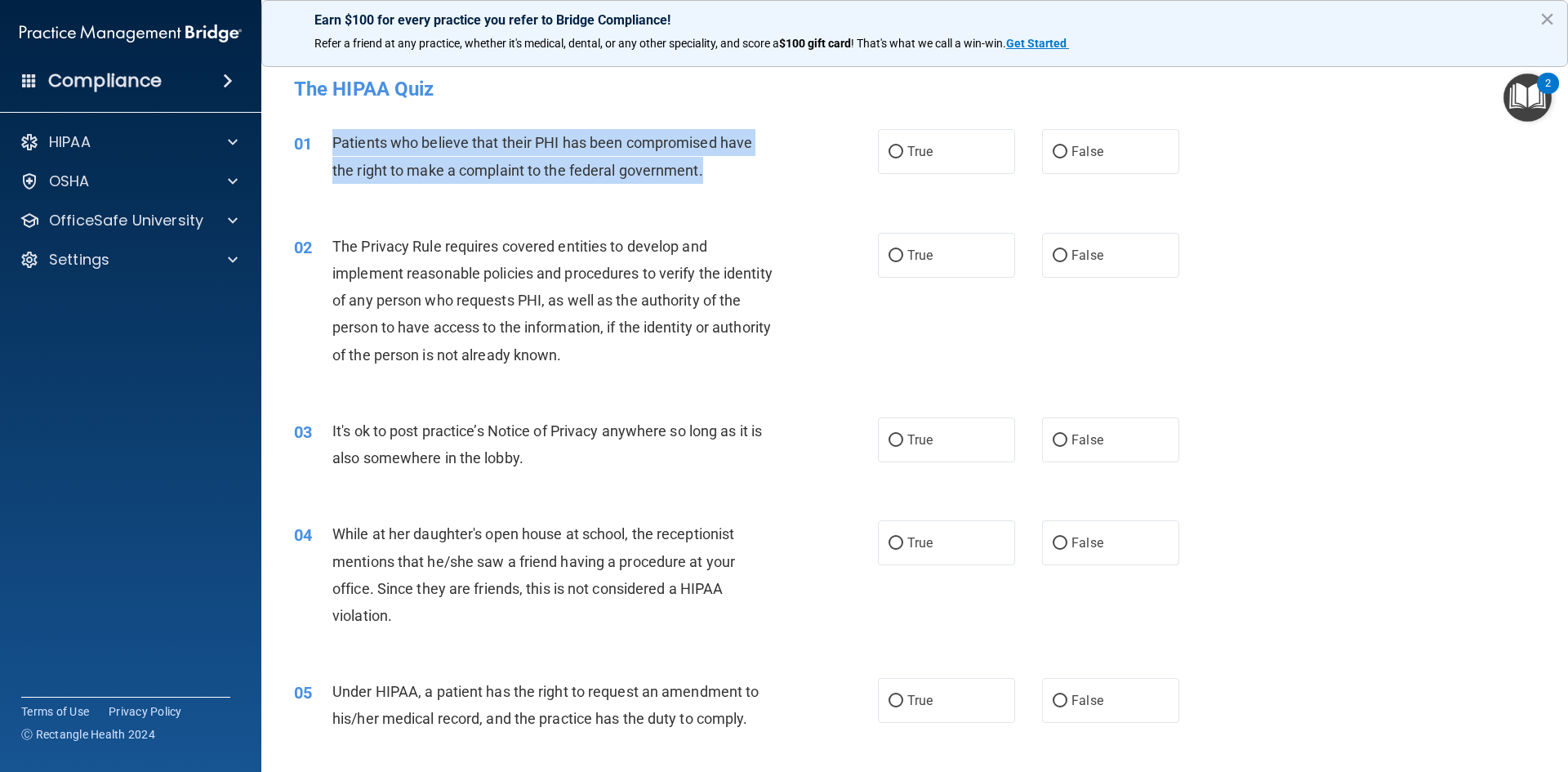
drag, startPoint x: 335, startPoint y: 142, endPoint x: 729, endPoint y: 170, distance: 395.0
click at [729, 170] on div "Patients who believe that their PHI has been compromised have the right to make…" at bounding box center [560, 155] width 456 height 54
click at [618, 169] on span "Patients who believe that their PHI has been compromised have the right to make…" at bounding box center [543, 156] width 420 height 44
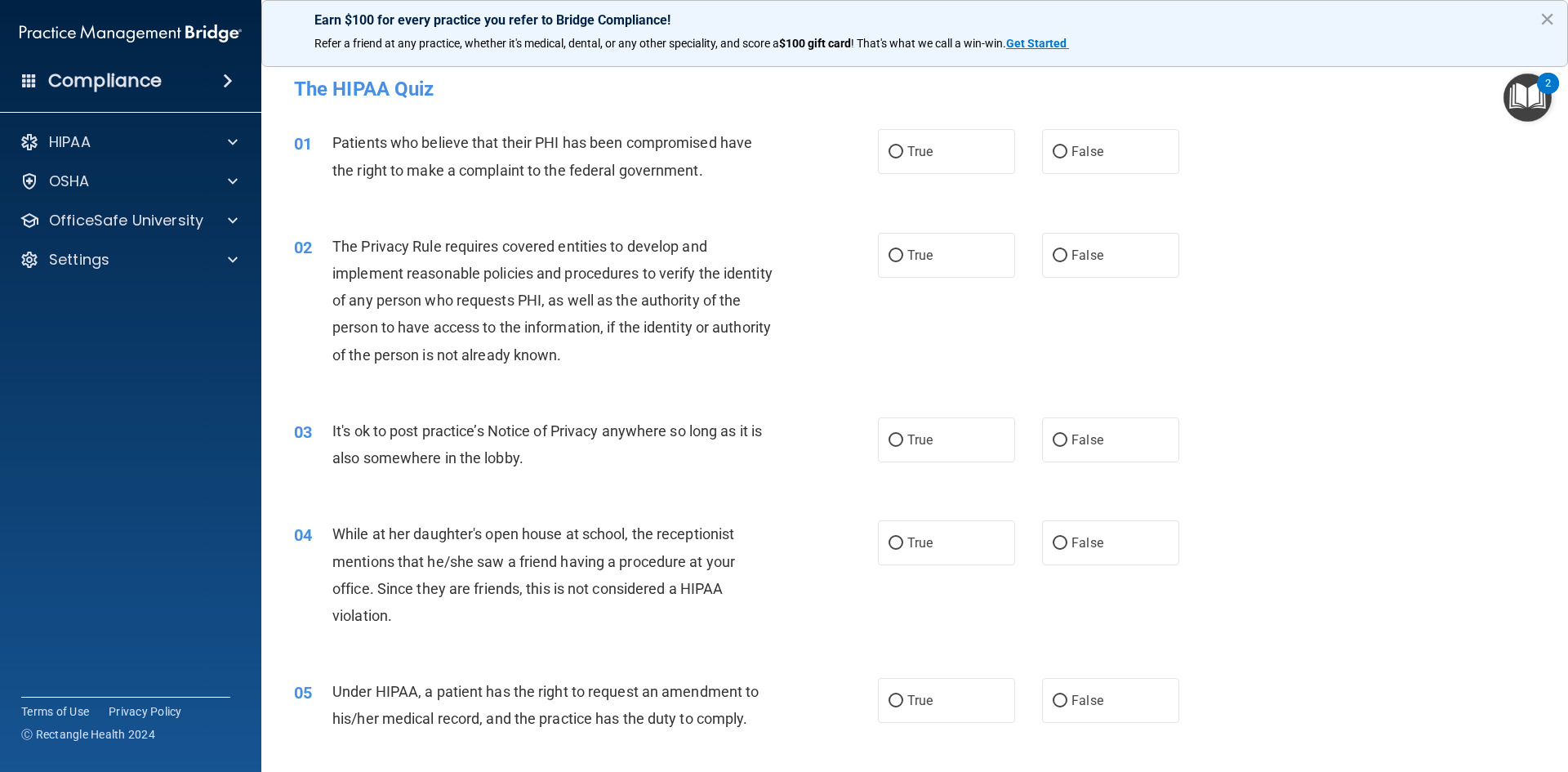
drag, startPoint x: 618, startPoint y: 170, endPoint x: 395, endPoint y: 148, distance: 224.1
click at [395, 148] on span "Patients who believe that their PHI has been compromised have the right to make…" at bounding box center [543, 156] width 420 height 44
click at [333, 142] on span "Patients who believe that their PHI has been compromised have the right to make…" at bounding box center [543, 156] width 420 height 44
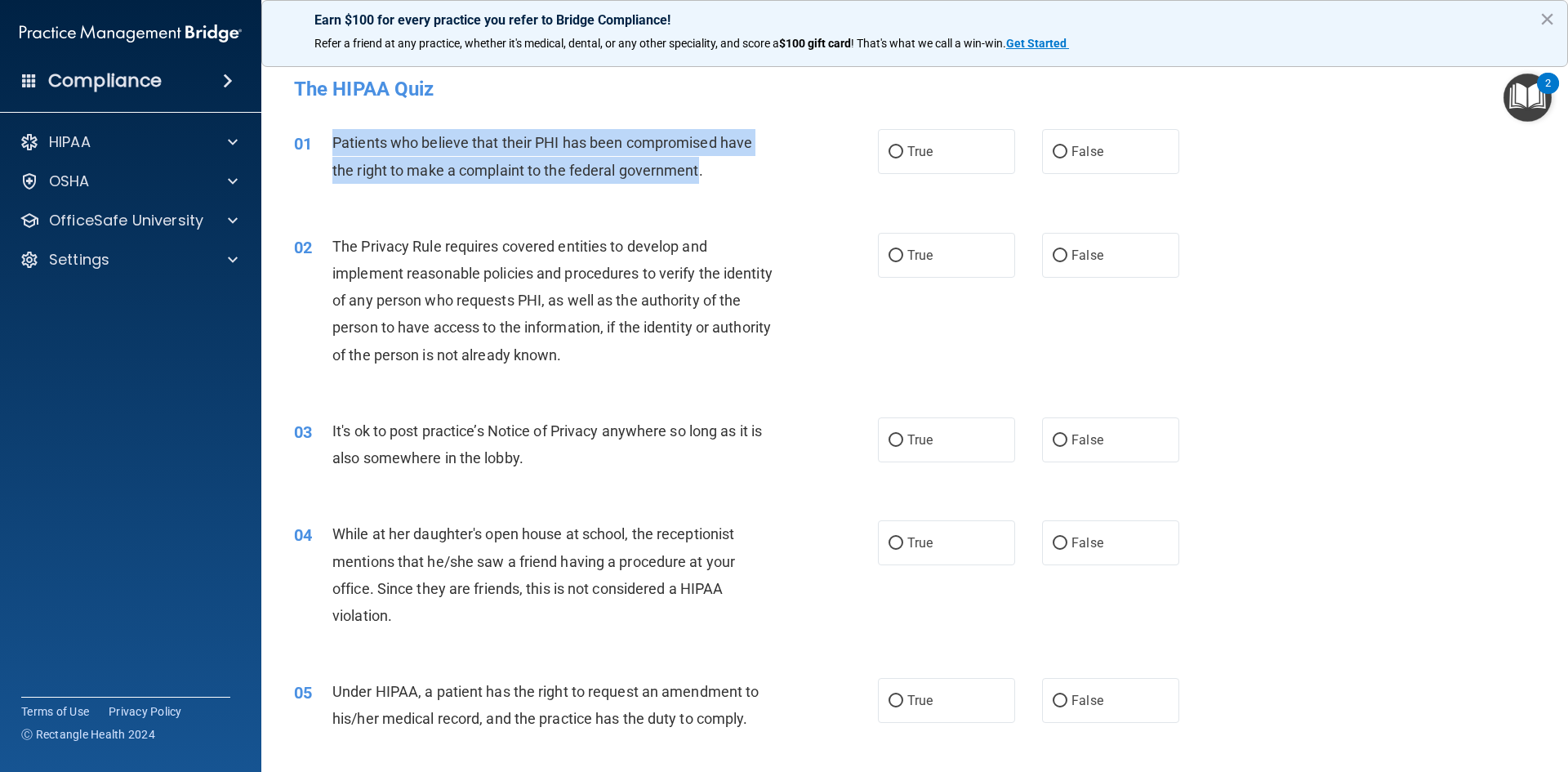
drag, startPoint x: 332, startPoint y: 142, endPoint x: 659, endPoint y: 159, distance: 327.4
click at [695, 180] on div "Patients who believe that their PHI has been compromised have the right to make…" at bounding box center [560, 155] width 456 height 54
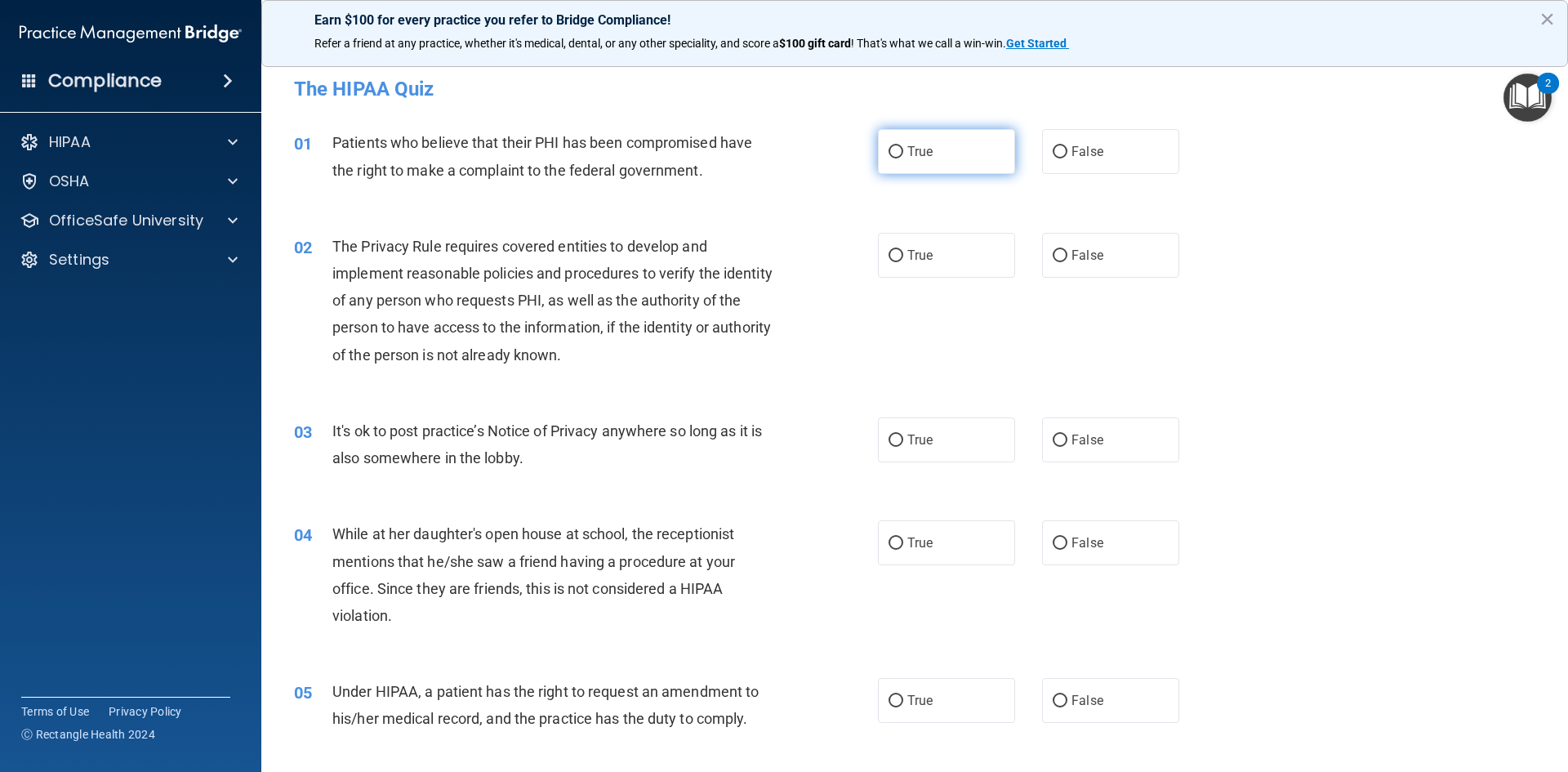
click at [900, 144] on label "True" at bounding box center [946, 151] width 137 height 45
click at [900, 146] on input "True" at bounding box center [896, 152] width 15 height 12
radio input "true"
click at [908, 258] on span "True" at bounding box center [920, 255] width 26 height 15
click at [903, 258] on input "True" at bounding box center [896, 256] width 15 height 12
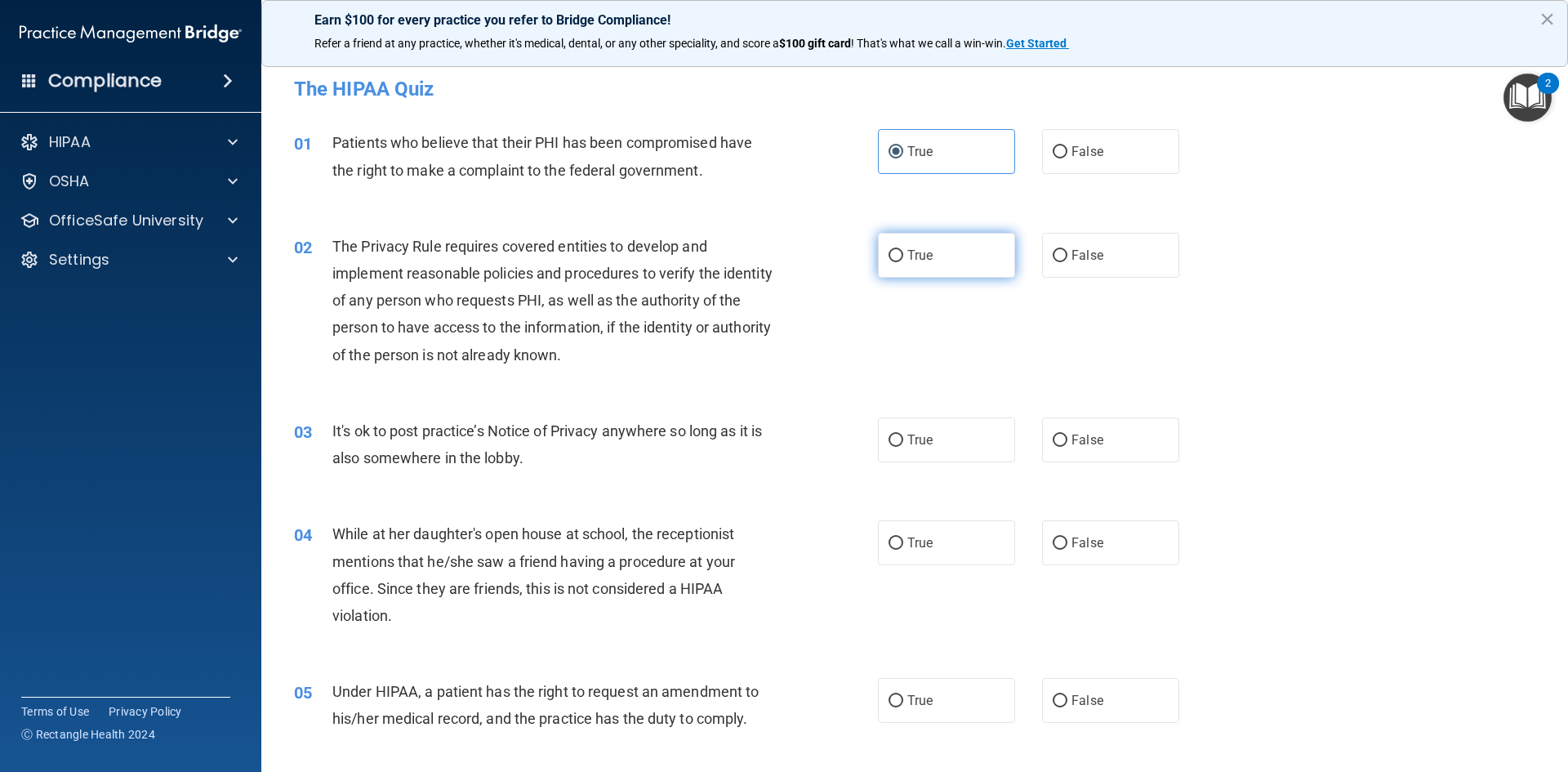
radio input "true"
click at [920, 427] on label "True" at bounding box center [946, 439] width 137 height 45
click at [903, 434] on input "True" at bounding box center [896, 440] width 15 height 12
radio input "true"
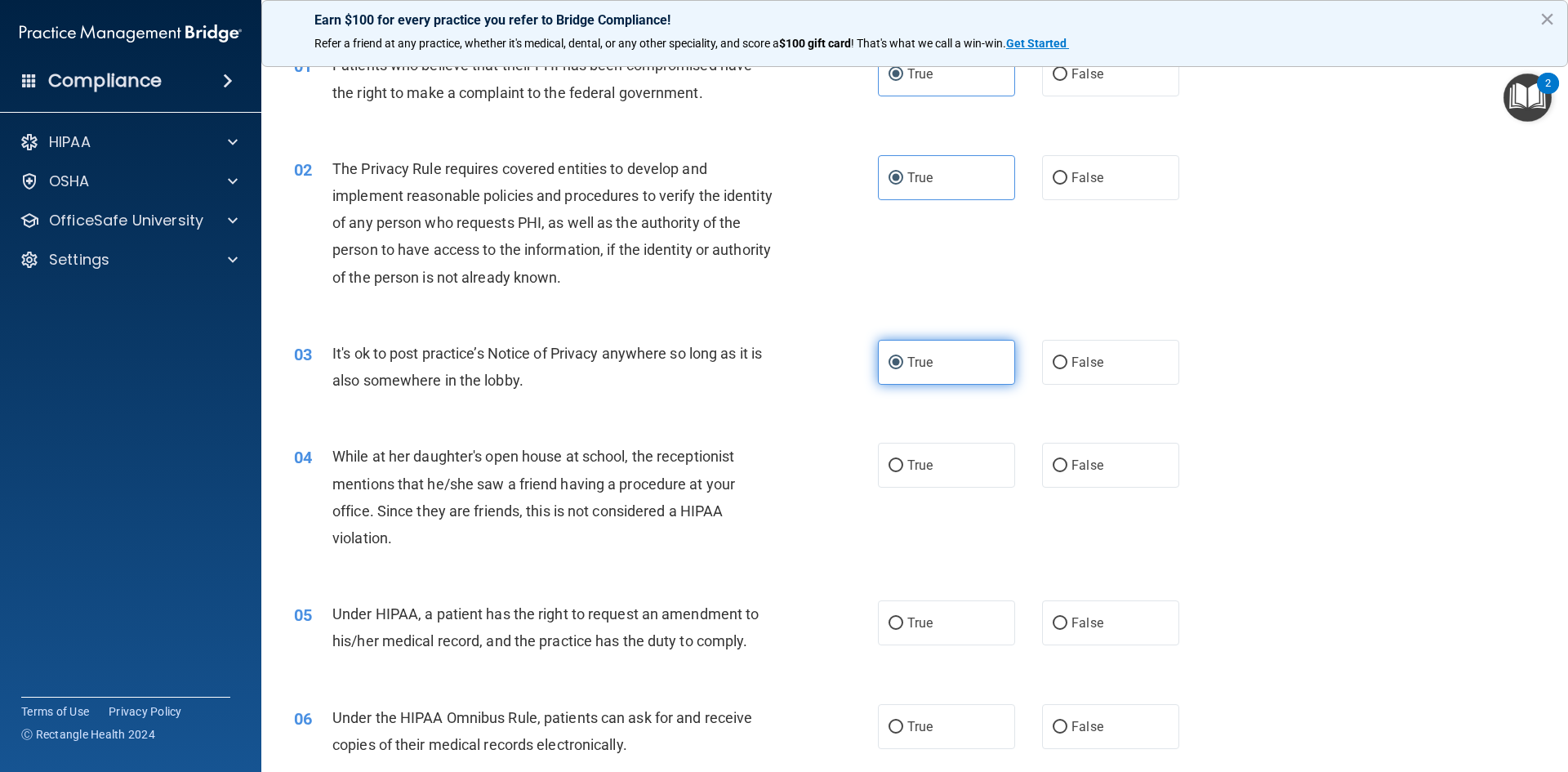
scroll to position [409, 0]
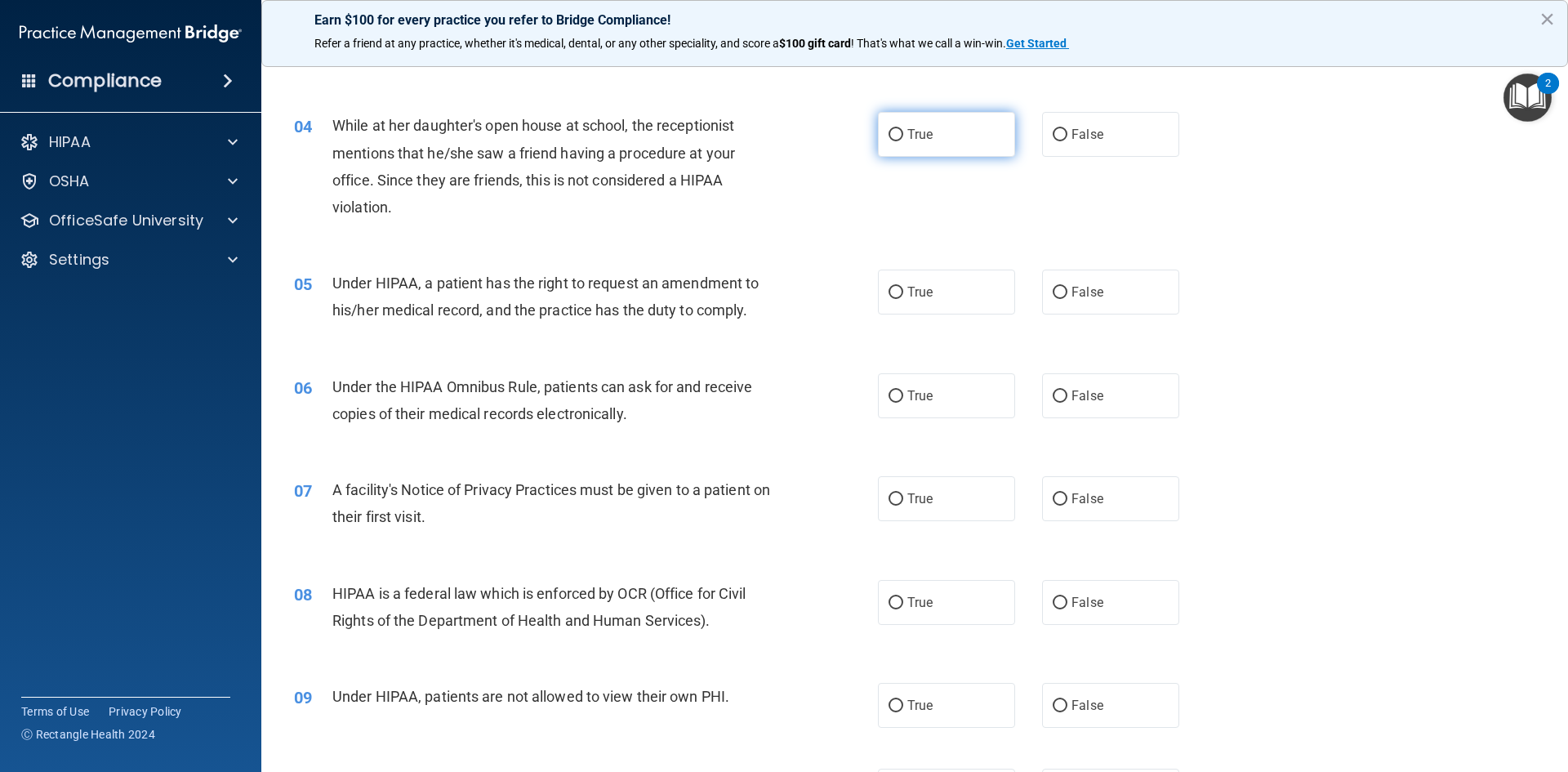
click at [927, 127] on span "True" at bounding box center [920, 134] width 26 height 15
click at [903, 129] on input "True" at bounding box center [896, 135] width 15 height 12
radio input "true"
click at [899, 298] on label "True" at bounding box center [946, 292] width 137 height 45
click at [899, 298] on input "True" at bounding box center [896, 293] width 15 height 12
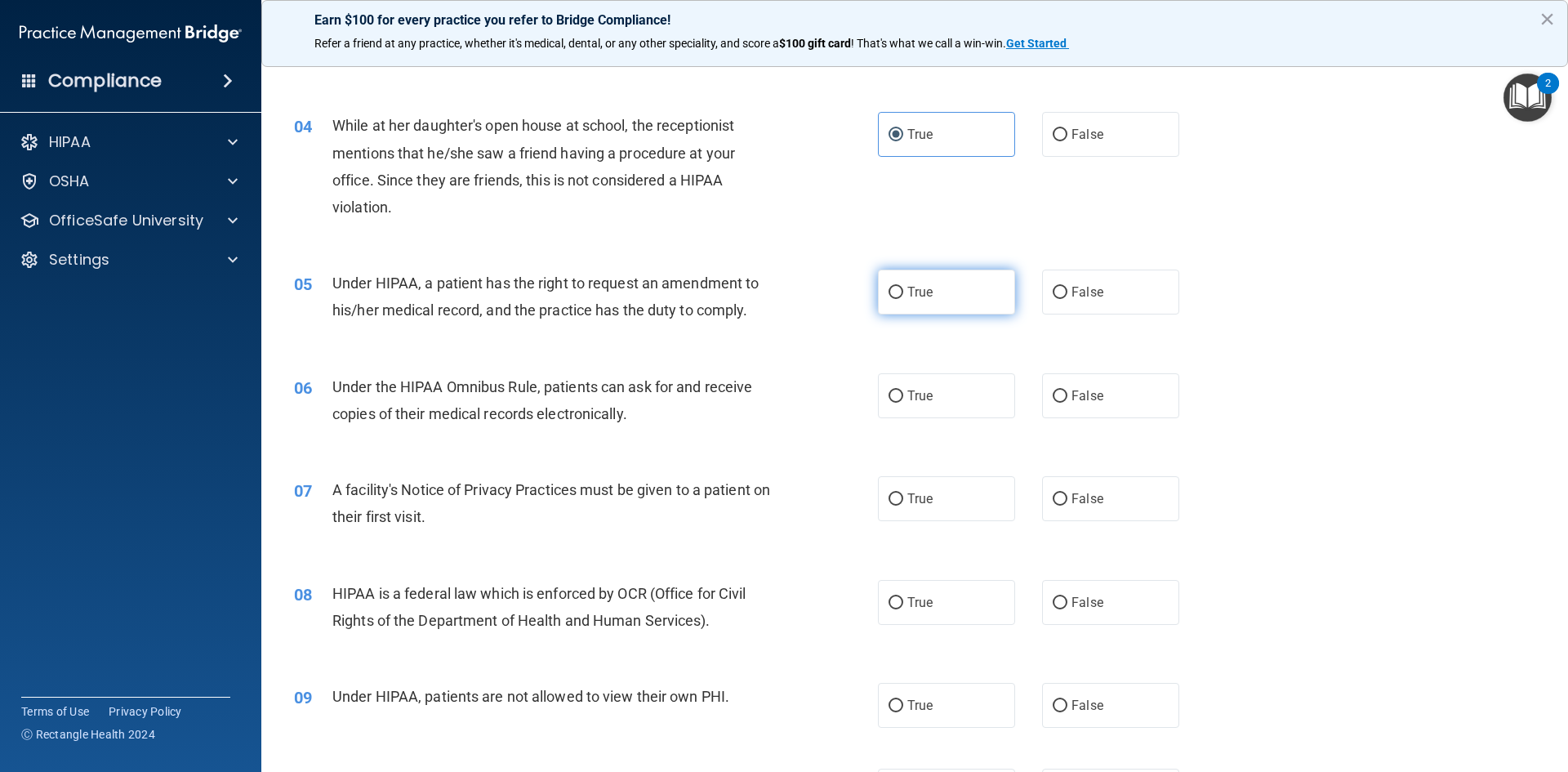
radio input "true"
click at [903, 414] on label "True" at bounding box center [946, 396] width 137 height 45
click at [903, 403] on input "True" at bounding box center [896, 397] width 15 height 12
radio input "true"
click at [920, 491] on span "True" at bounding box center [920, 498] width 26 height 15
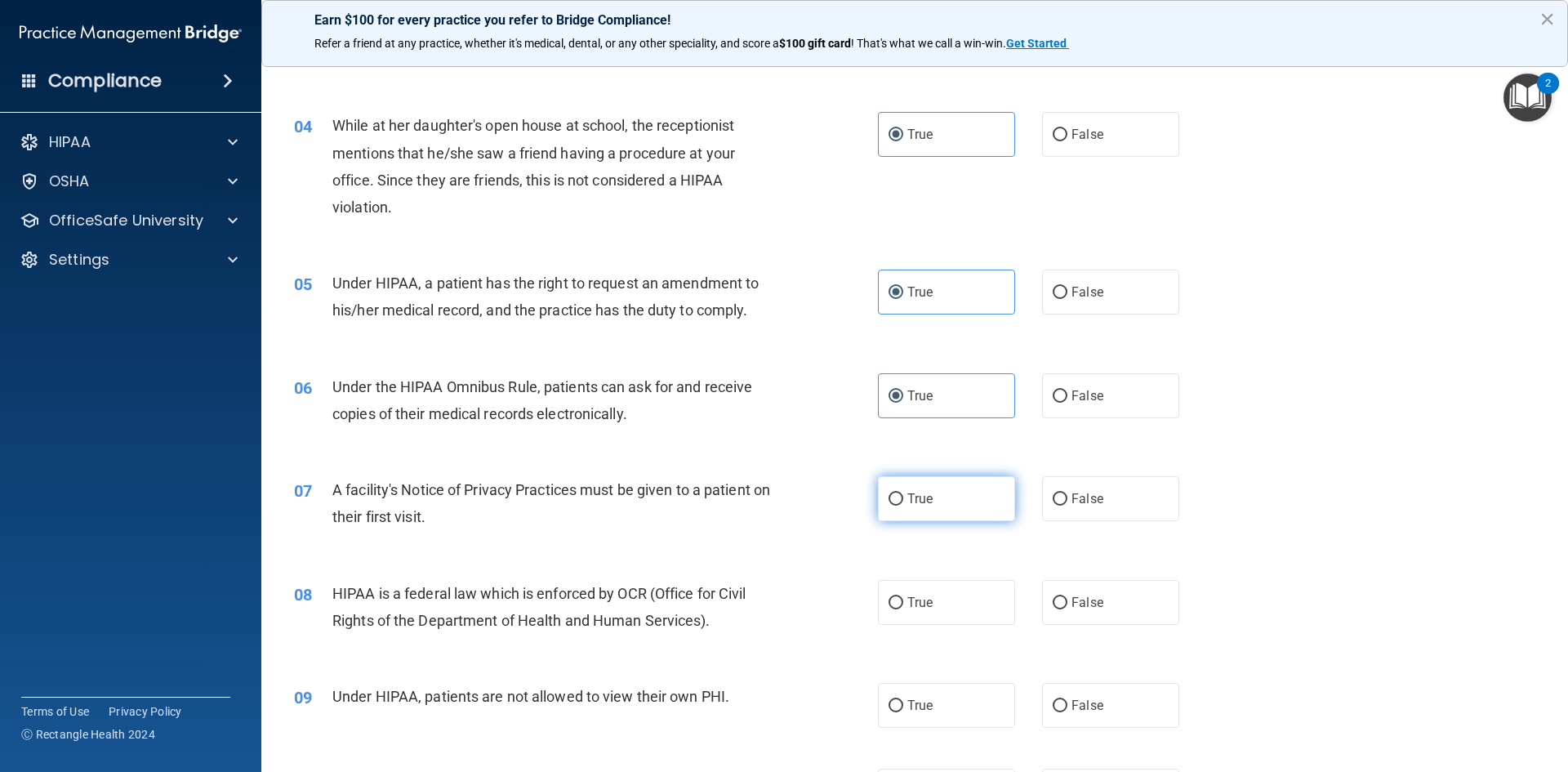
click at [903, 493] on input "True" at bounding box center [896, 499] width 15 height 12
radio input "true"
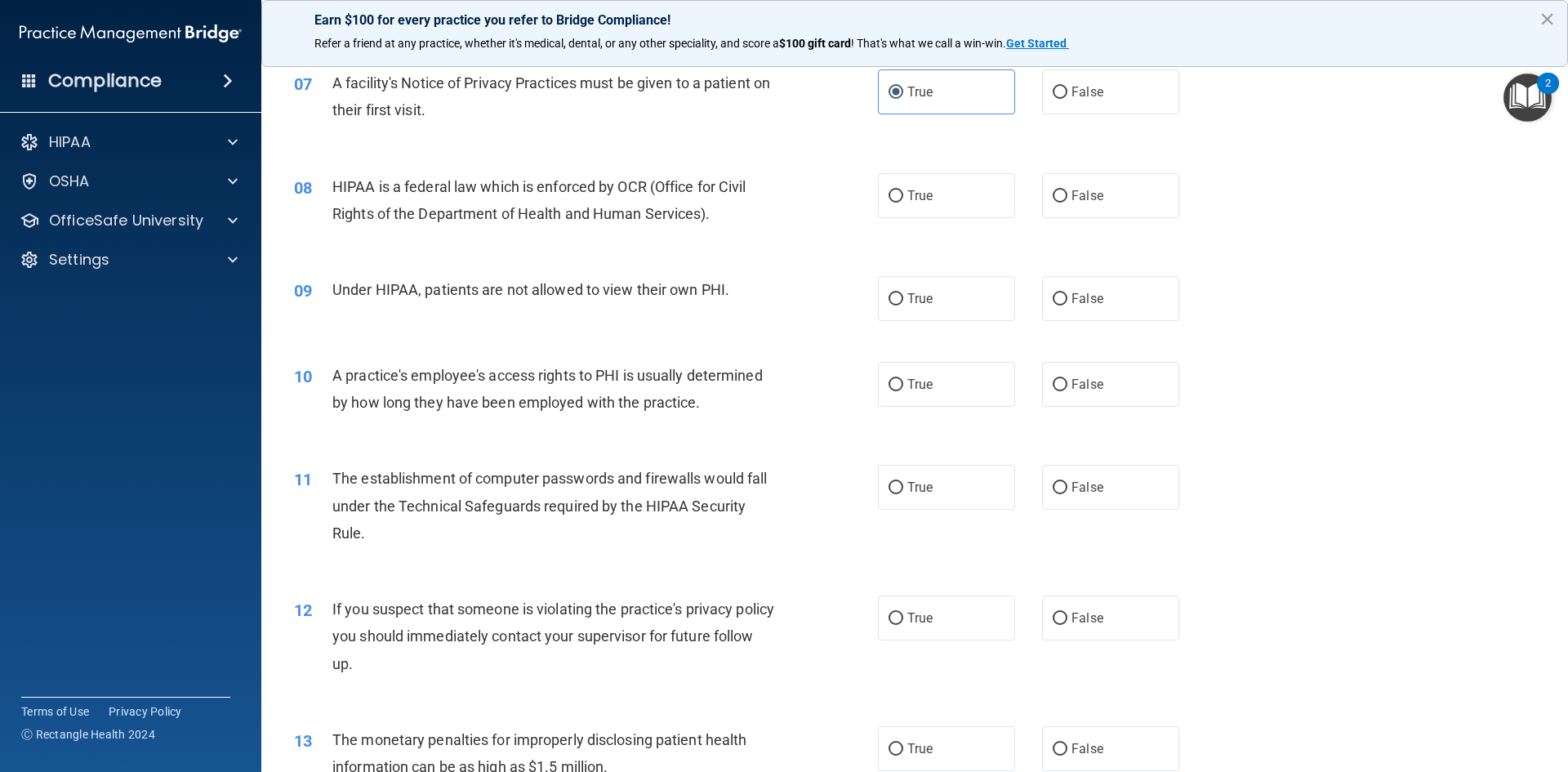
scroll to position [817, 0]
click at [913, 199] on span "True" at bounding box center [920, 194] width 26 height 15
click at [903, 199] on input "True" at bounding box center [896, 194] width 15 height 12
radio input "true"
click at [915, 295] on span "True" at bounding box center [920, 297] width 26 height 15
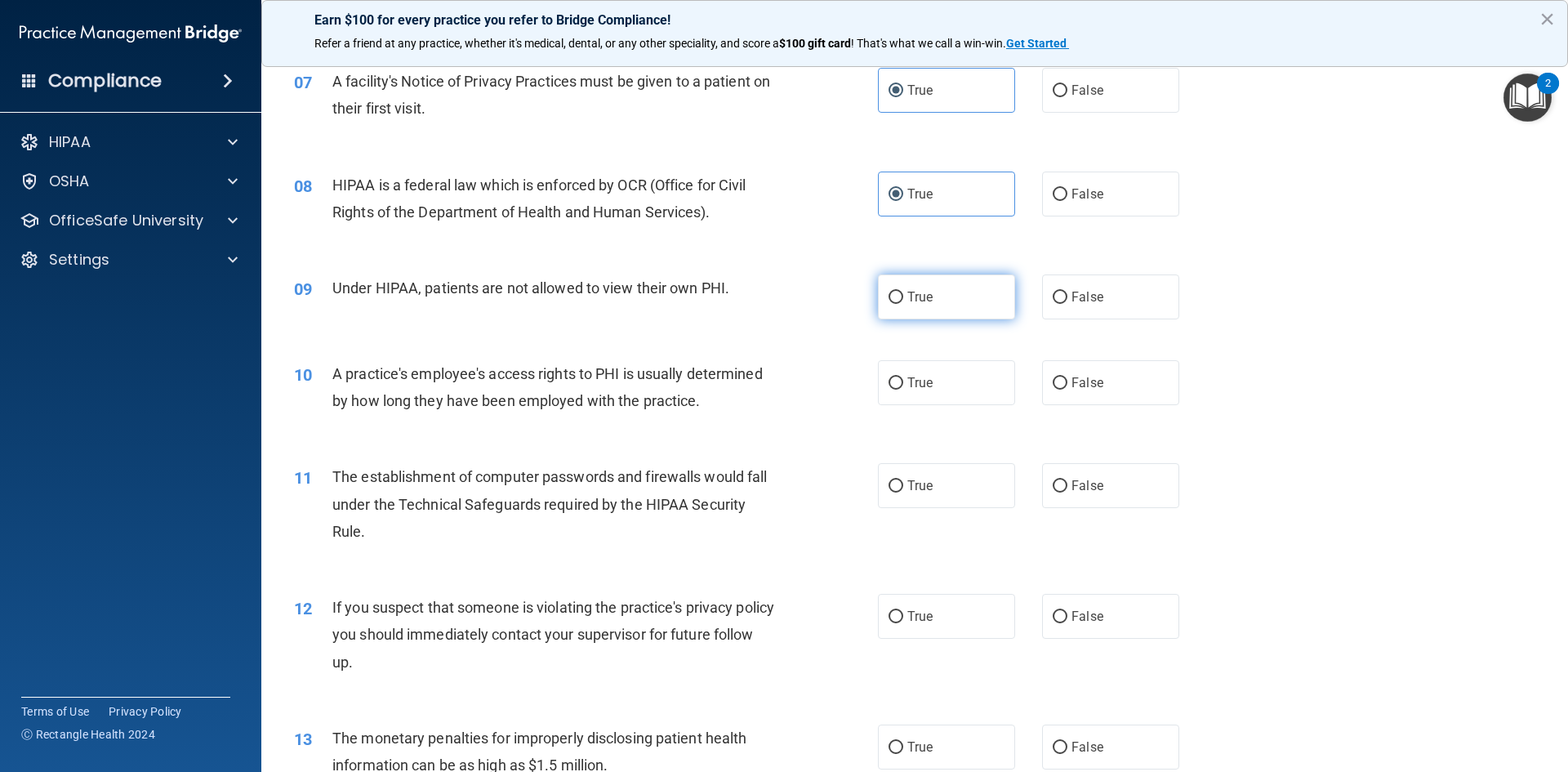
click at [903, 295] on input "True" at bounding box center [896, 298] width 15 height 12
radio input "true"
click at [947, 390] on label "True" at bounding box center [946, 382] width 137 height 45
click at [903, 390] on input "True" at bounding box center [896, 383] width 15 height 12
radio input "true"
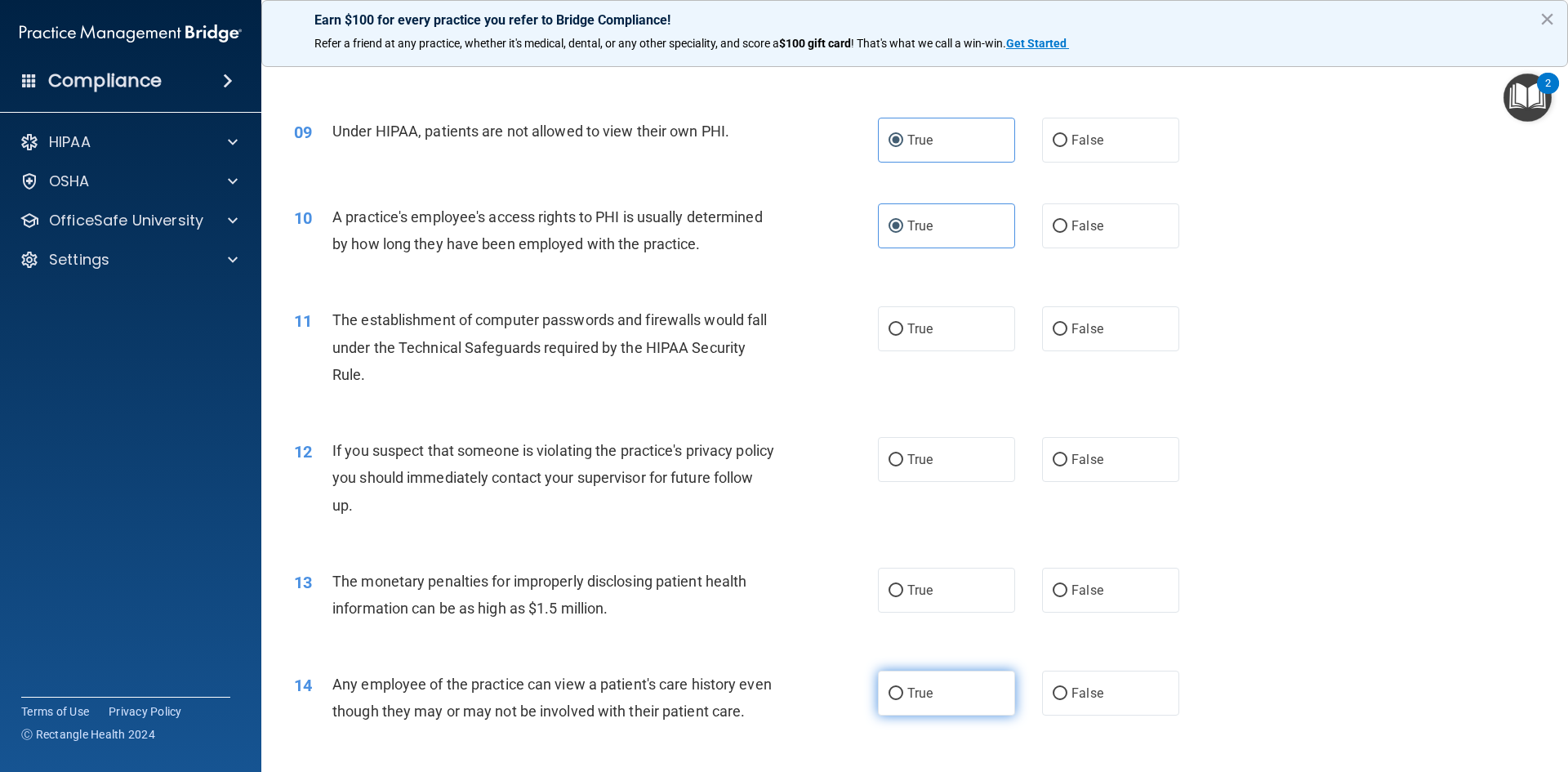
scroll to position [1307, 0]
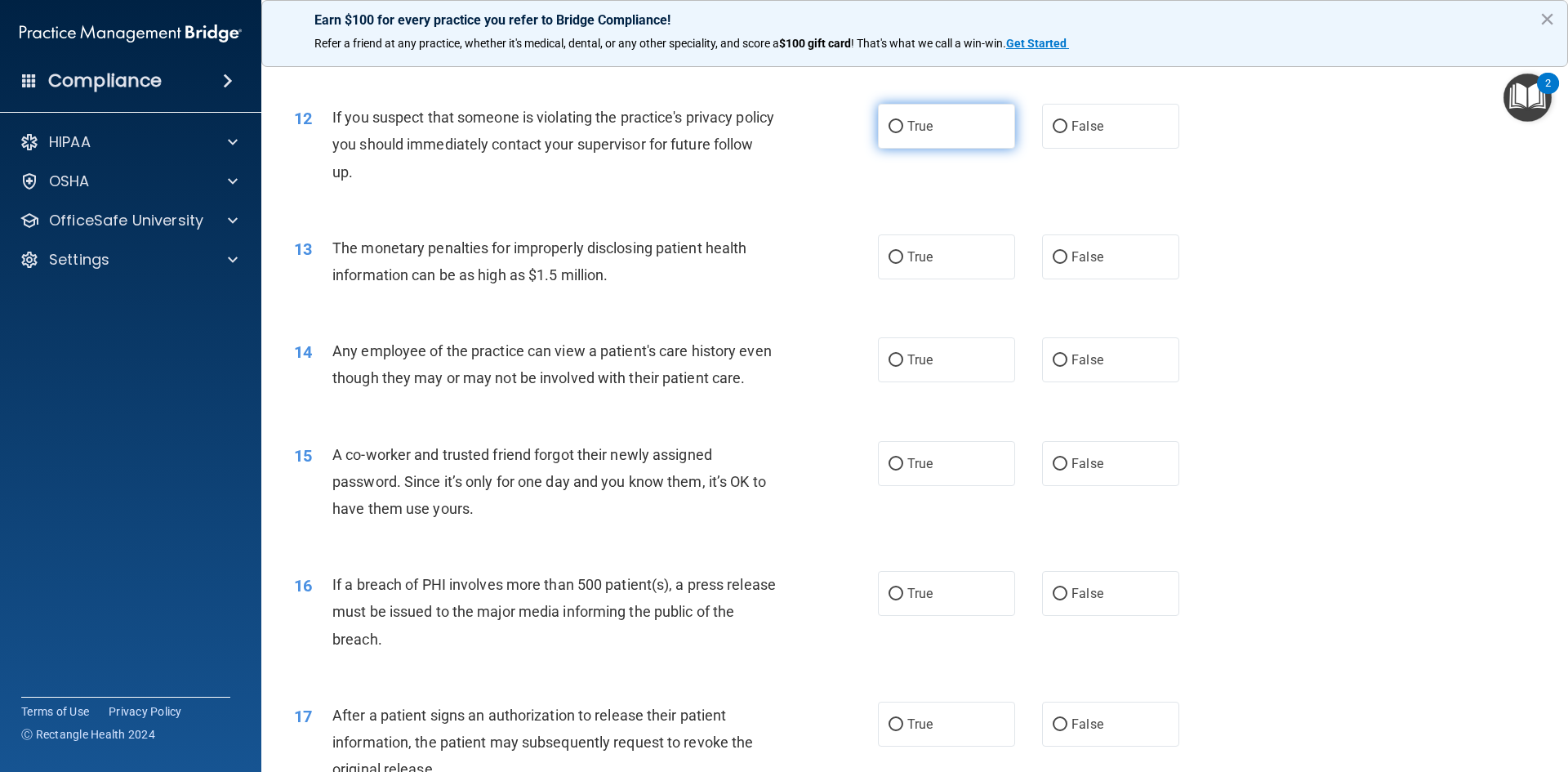
click at [881, 142] on label "True" at bounding box center [946, 126] width 137 height 45
click at [889, 133] on input "True" at bounding box center [896, 127] width 15 height 12
radio input "true"
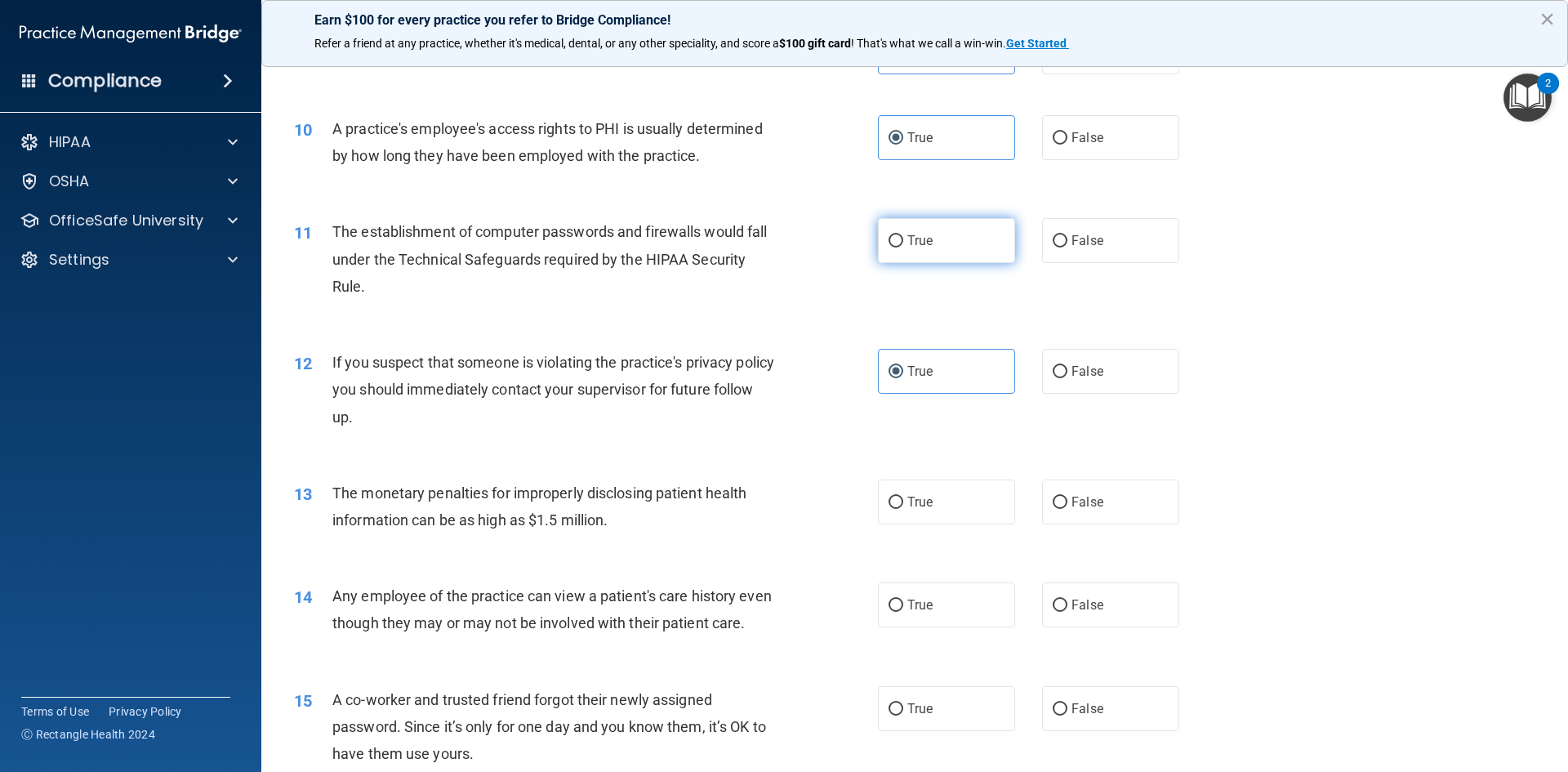
click at [927, 248] on label "True" at bounding box center [946, 241] width 137 height 45
click at [903, 247] on input "True" at bounding box center [896, 241] width 15 height 12
radio input "true"
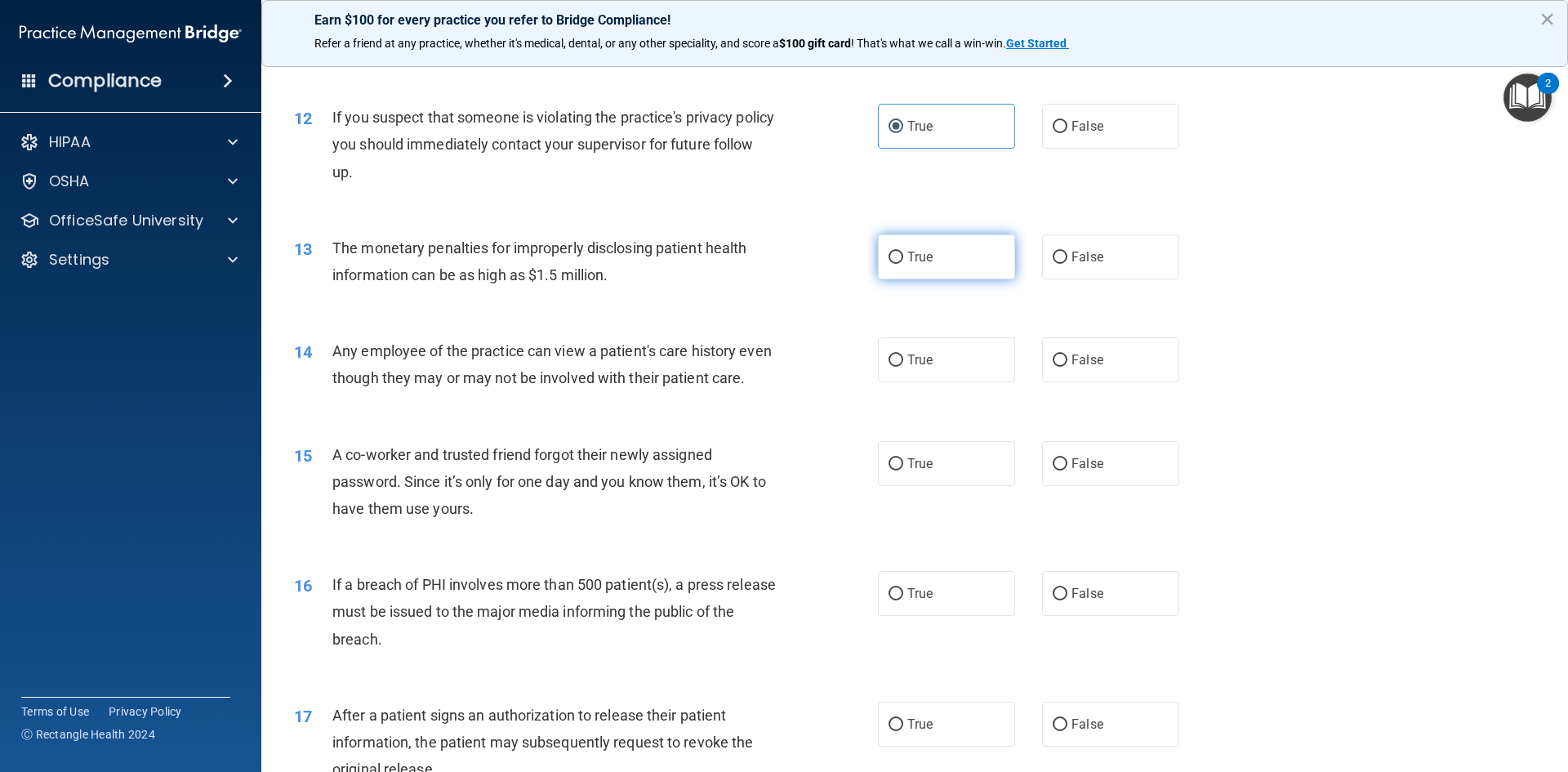
click at [936, 245] on label "True" at bounding box center [946, 257] width 137 height 45
click at [903, 252] on input "True" at bounding box center [896, 258] width 15 height 12
radio input "true"
click at [914, 351] on label "True" at bounding box center [946, 359] width 137 height 45
click at [903, 355] on input "True" at bounding box center [896, 361] width 15 height 12
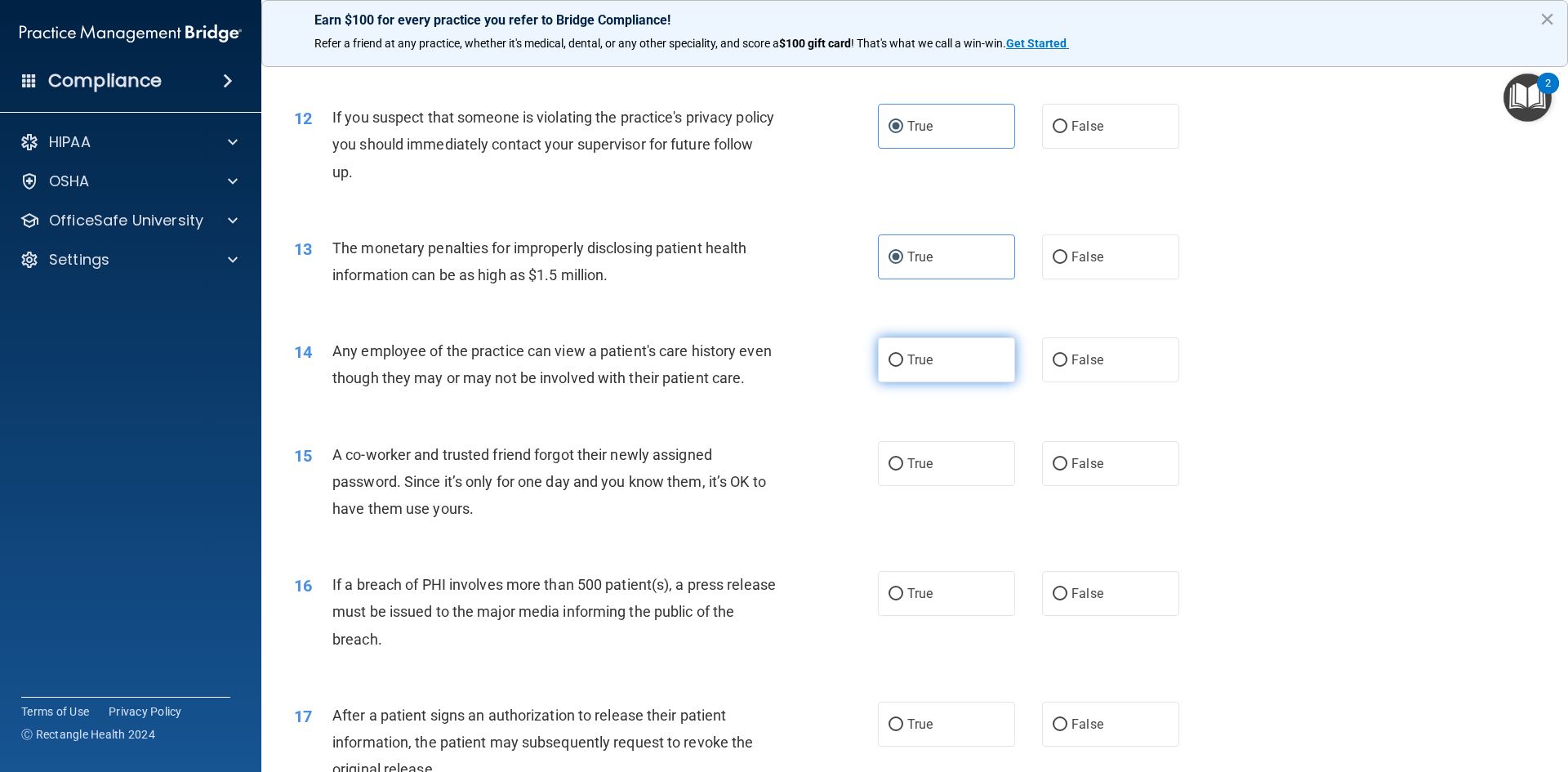
radio input "true"
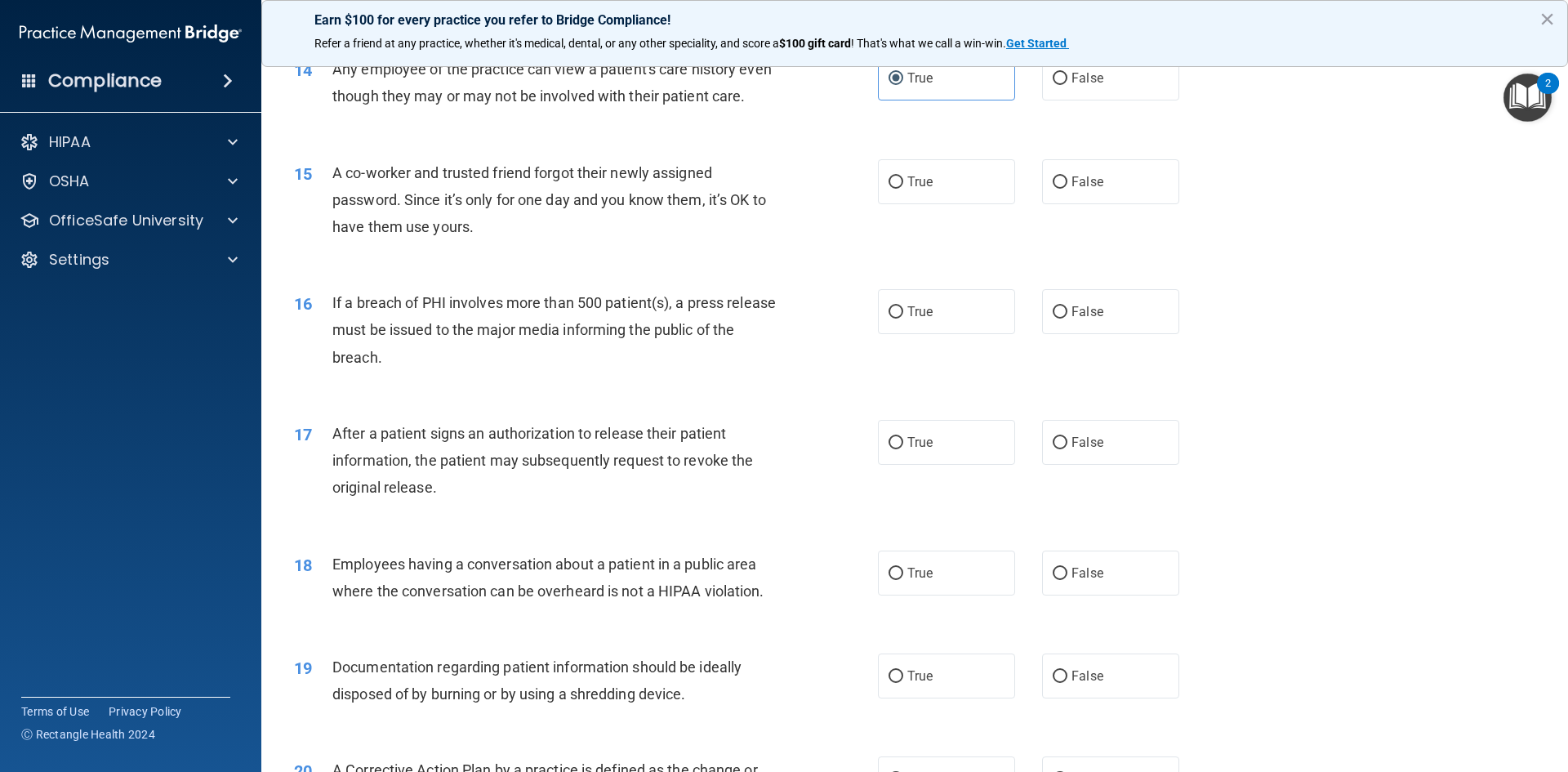
scroll to position [1634, 0]
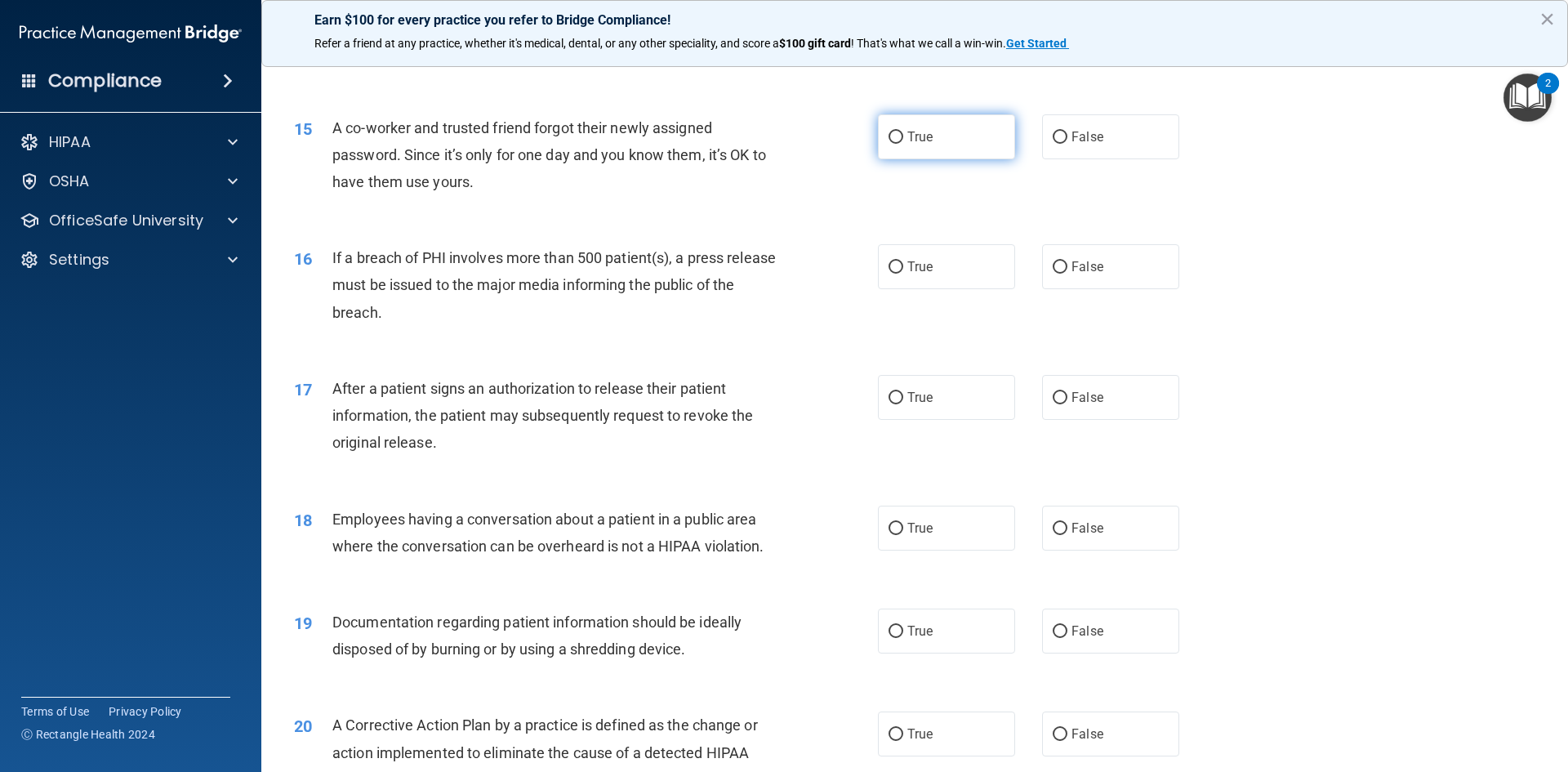
click at [947, 160] on label "True" at bounding box center [946, 136] width 137 height 45
click at [903, 144] on input "True" at bounding box center [896, 137] width 15 height 12
radio input "true"
click at [911, 275] on span "True" at bounding box center [920, 267] width 26 height 15
click at [903, 274] on input "True" at bounding box center [896, 267] width 15 height 12
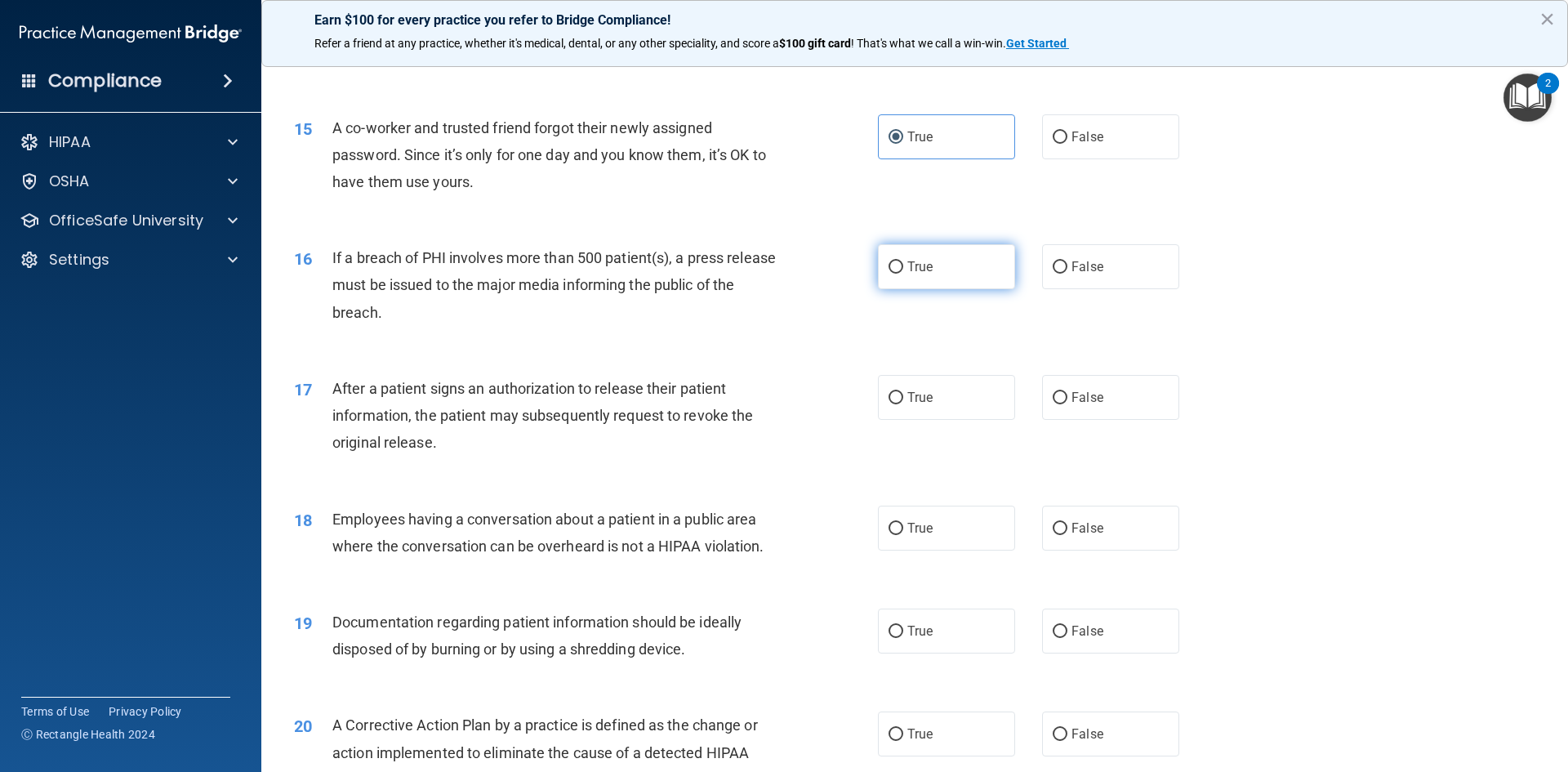
radio input "true"
click at [926, 406] on label "True" at bounding box center [946, 398] width 137 height 45
click at [903, 404] on input "True" at bounding box center [896, 398] width 15 height 12
radio input "true"
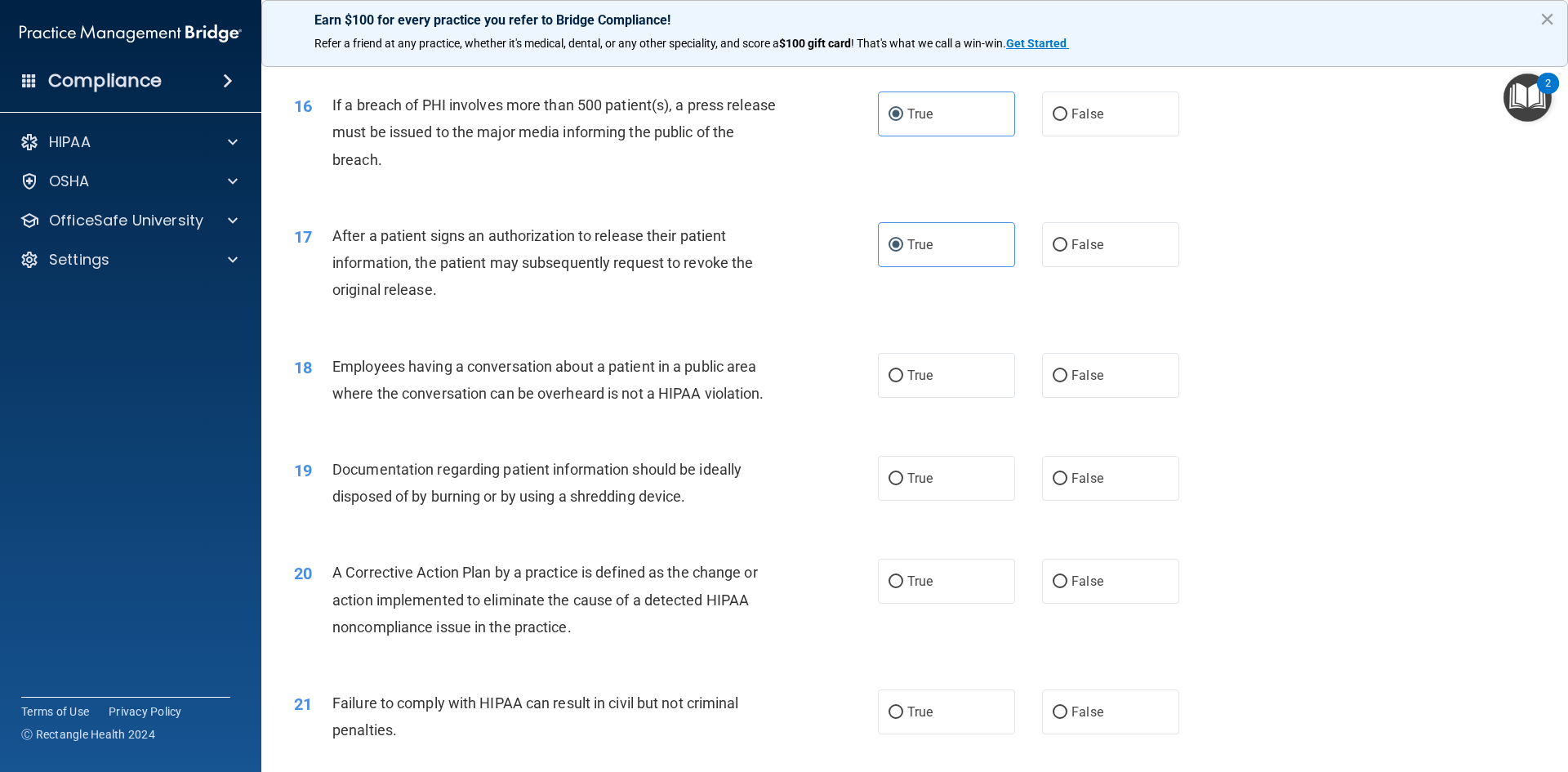
scroll to position [1797, 0]
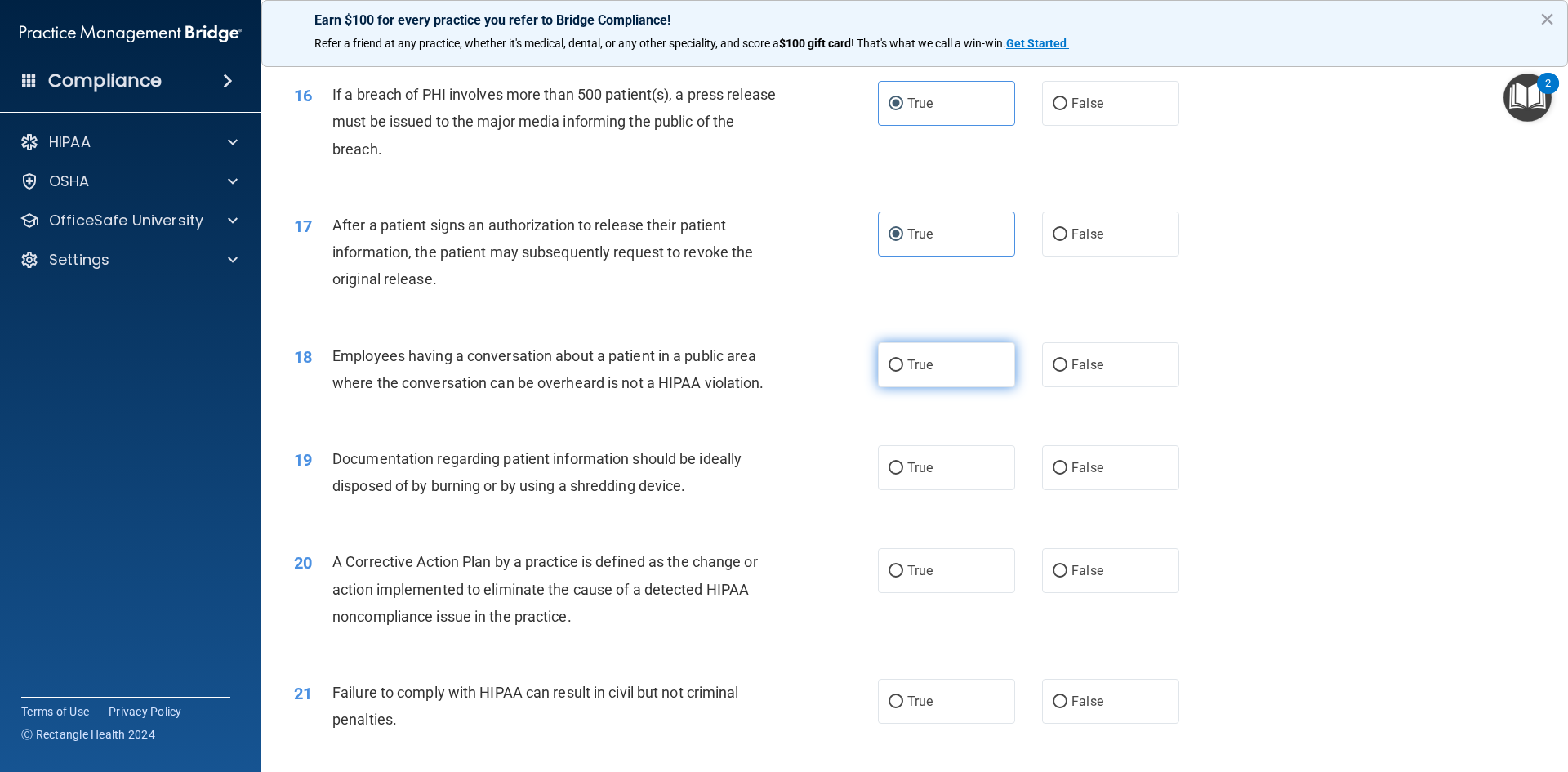
click at [930, 387] on label "True" at bounding box center [946, 364] width 137 height 45
click at [903, 372] on input "True" at bounding box center [896, 365] width 15 height 12
radio input "true"
click at [925, 475] on span "True" at bounding box center [920, 467] width 26 height 15
click at [903, 474] on input "True" at bounding box center [896, 468] width 15 height 12
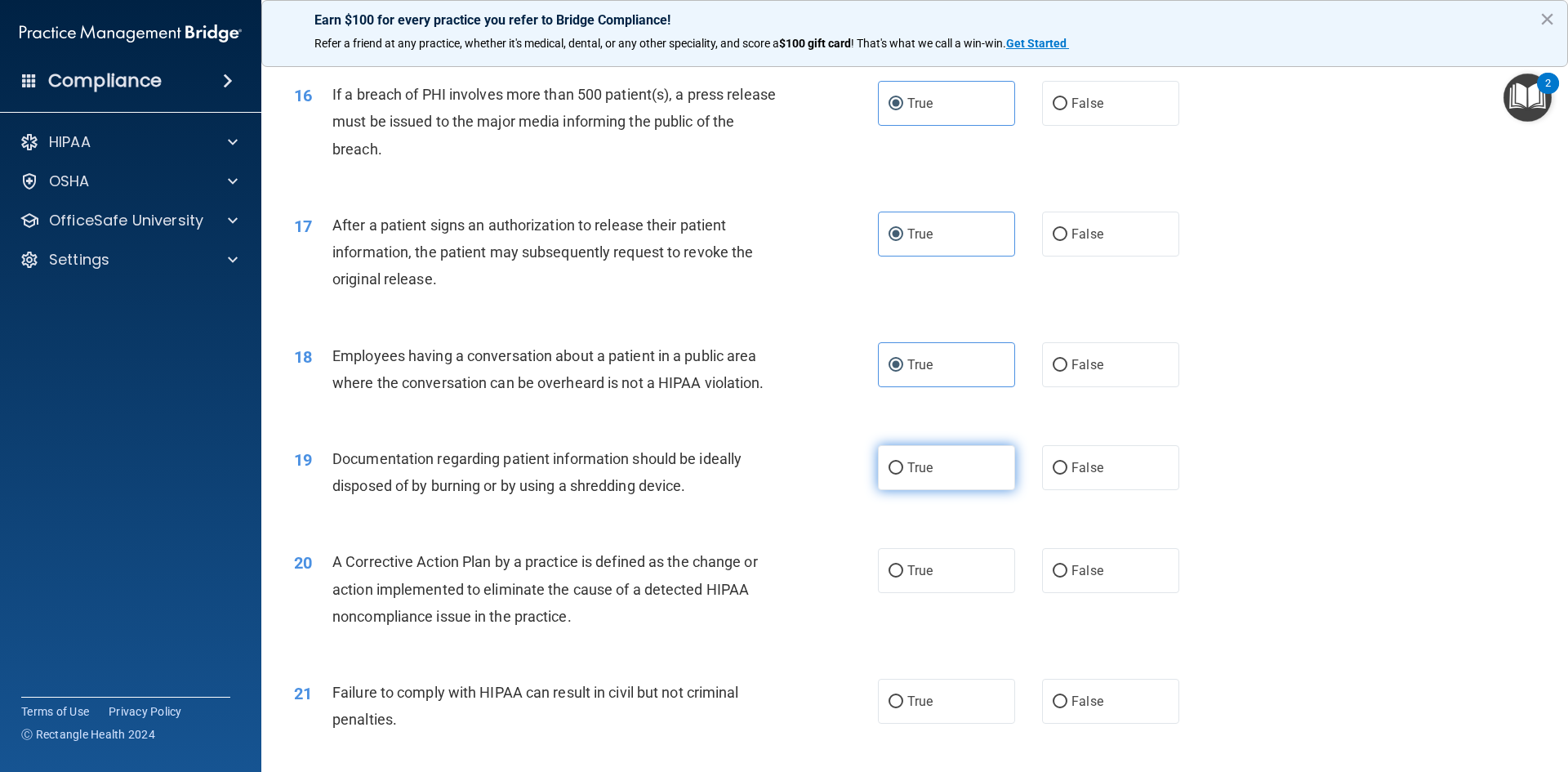
radio input "true"
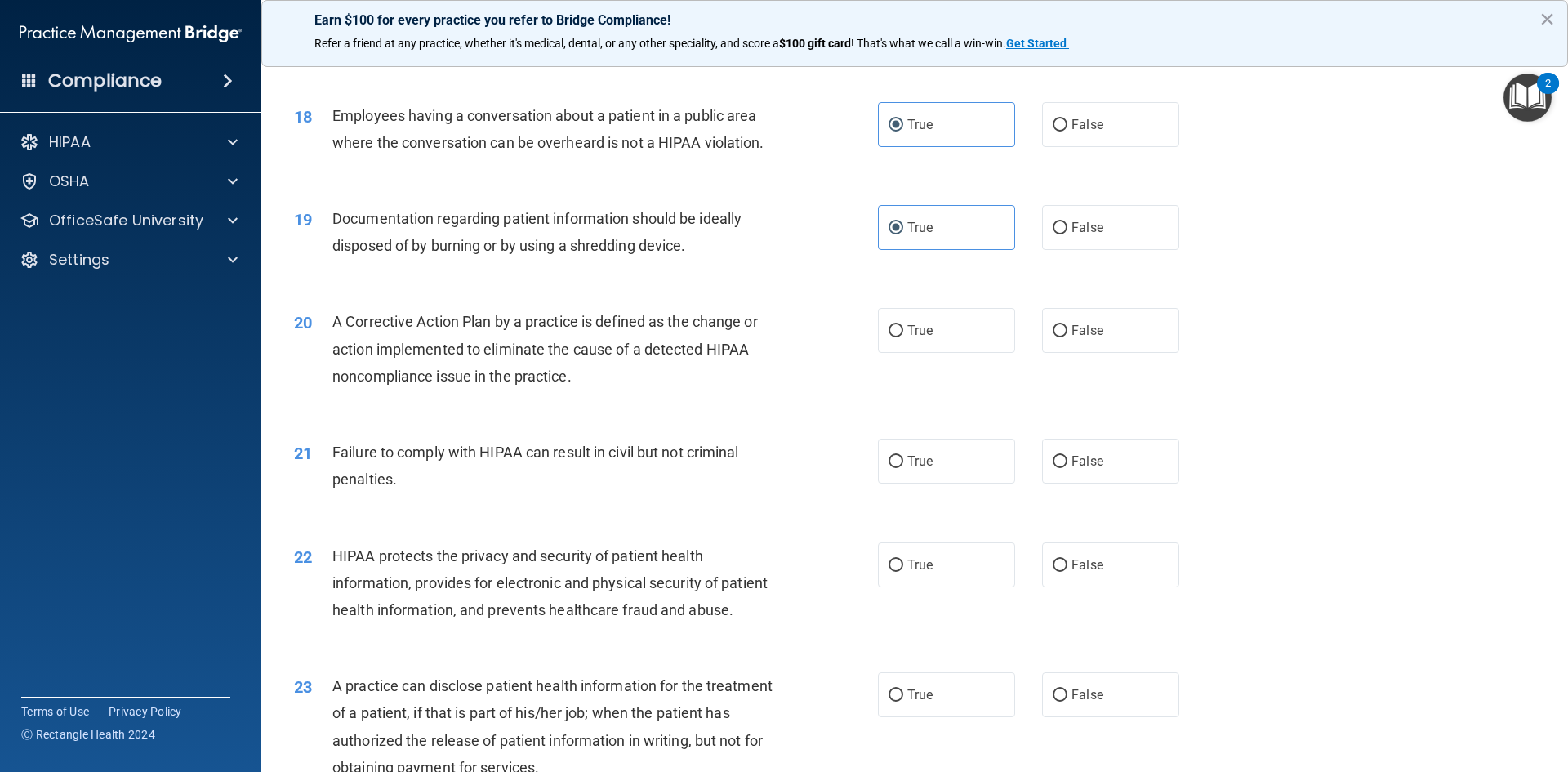
scroll to position [2042, 0]
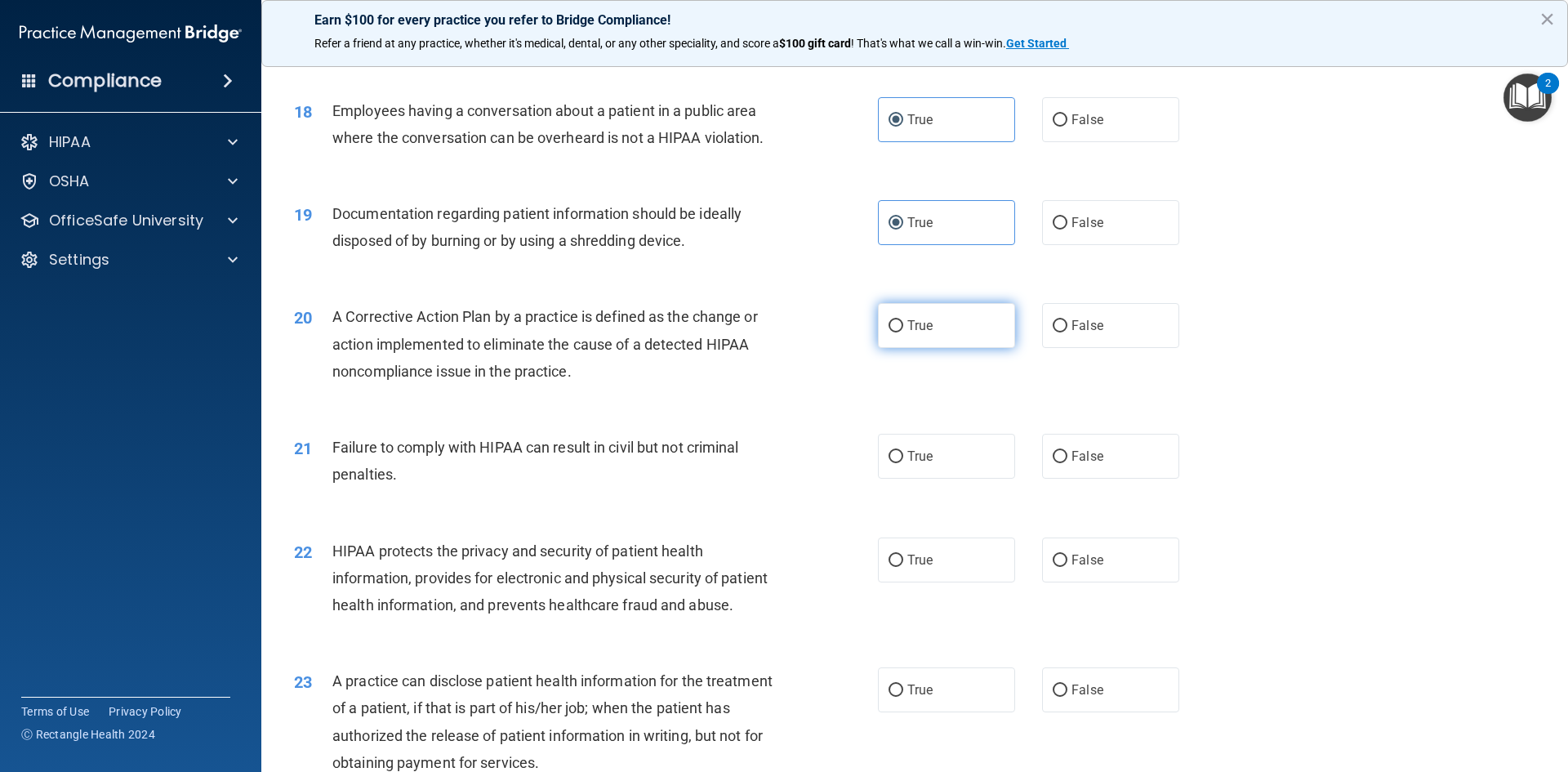
click at [915, 334] on span "True" at bounding box center [920, 325] width 26 height 15
click at [903, 333] on input "True" at bounding box center [896, 326] width 15 height 12
radio input "true"
click at [911, 464] on span "True" at bounding box center [920, 456] width 26 height 15
click at [903, 463] on input "True" at bounding box center [896, 457] width 15 height 12
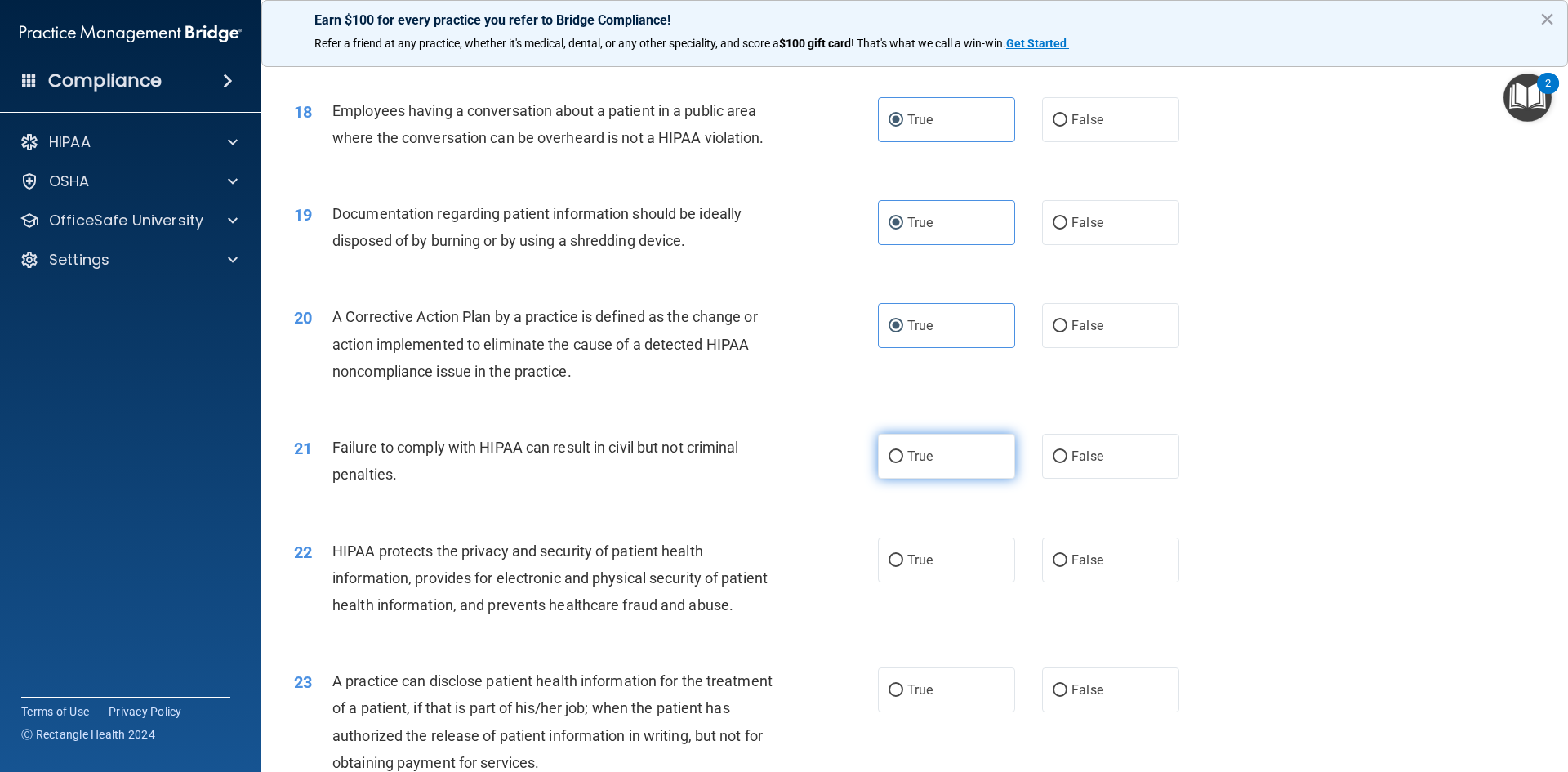
radio input "true"
click at [918, 583] on label "True" at bounding box center [946, 560] width 137 height 45
click at [903, 567] on input "True" at bounding box center [896, 560] width 15 height 12
radio input "true"
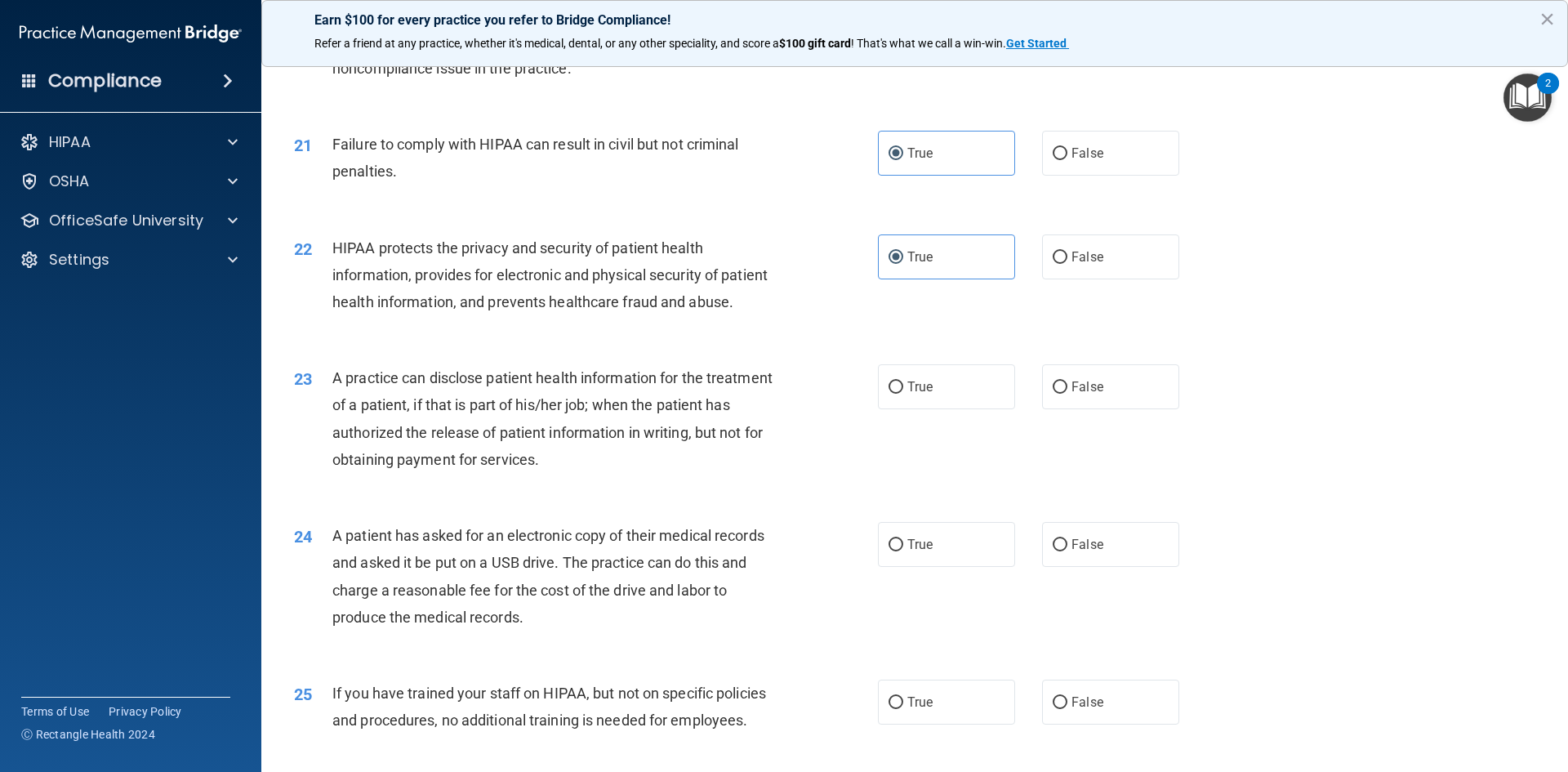
scroll to position [2369, 0]
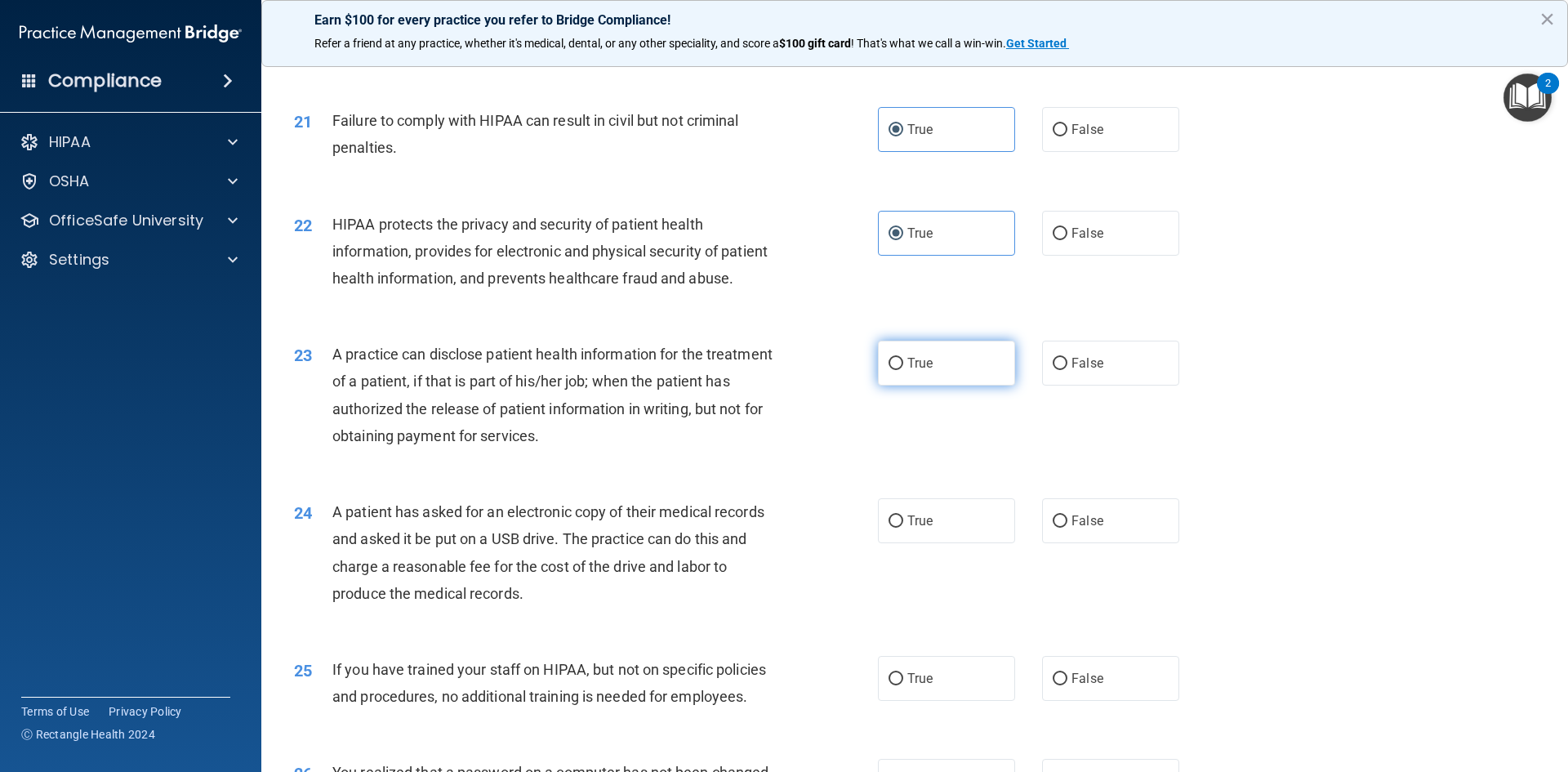
click at [898, 386] on label "True" at bounding box center [946, 363] width 137 height 45
click at [898, 370] on input "True" at bounding box center [896, 363] width 15 height 12
radio input "true"
click at [921, 543] on label "True" at bounding box center [946, 520] width 137 height 45
click at [903, 528] on input "True" at bounding box center [896, 521] width 15 height 12
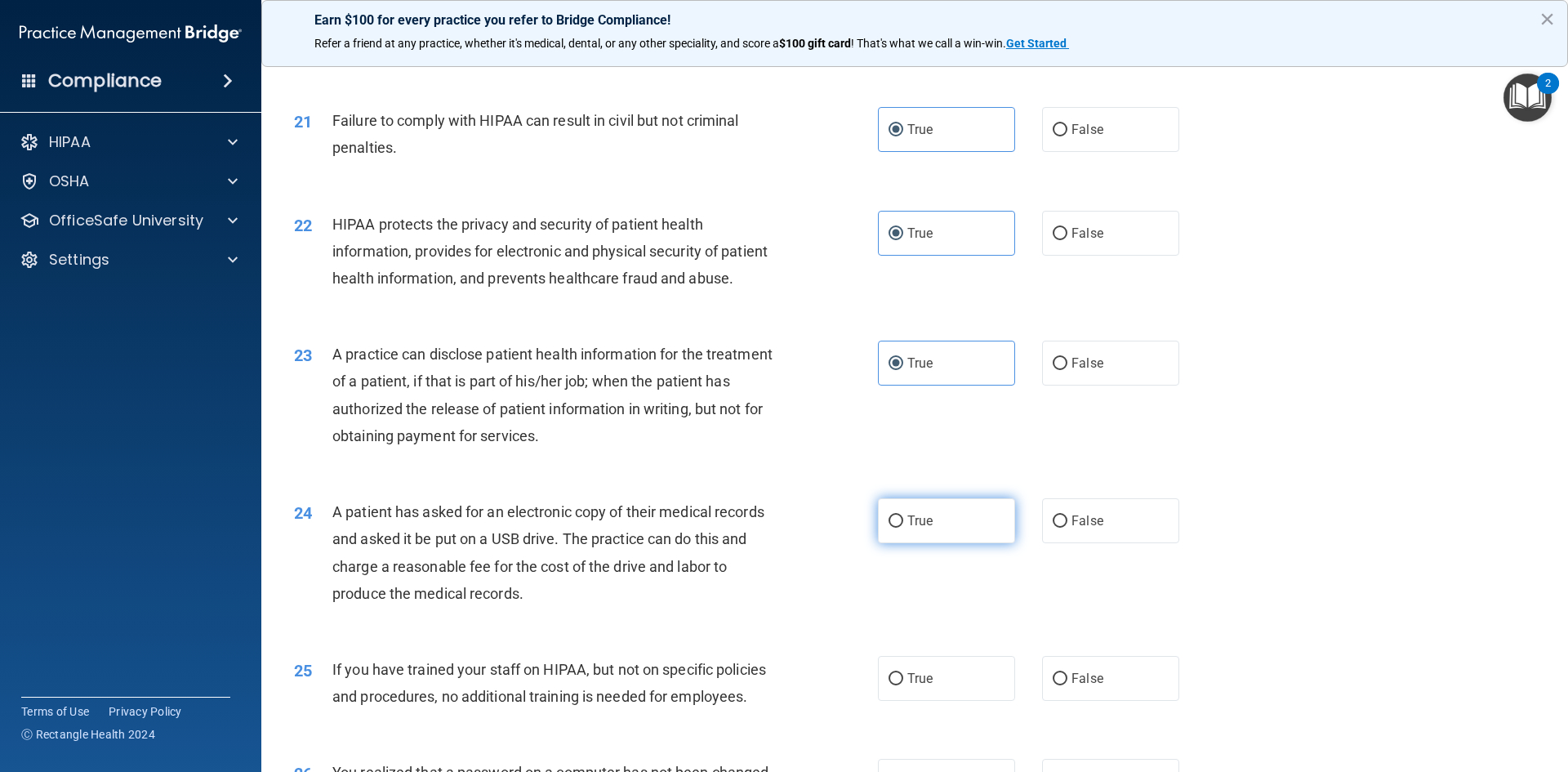
radio input "true"
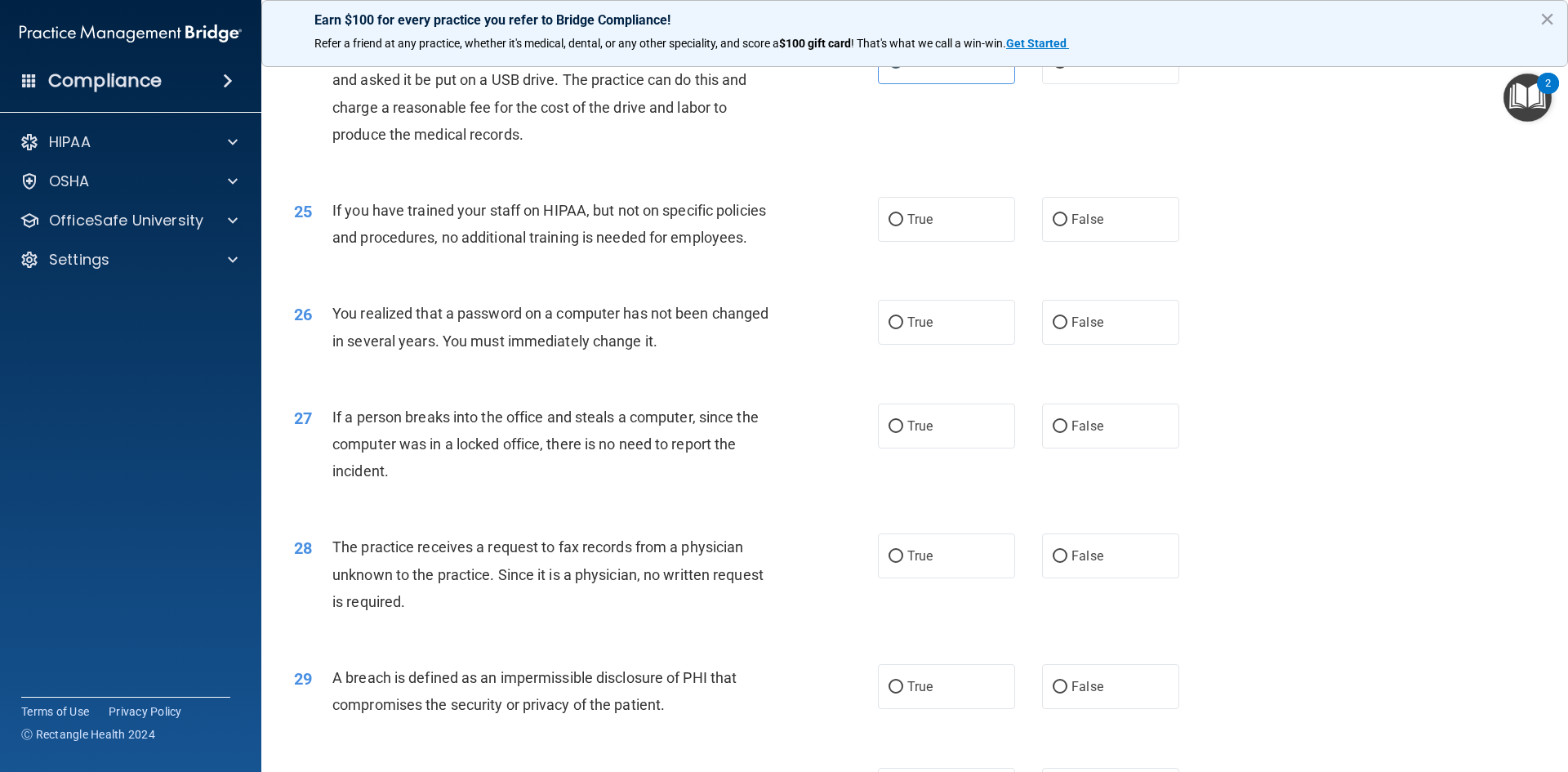
scroll to position [2859, 0]
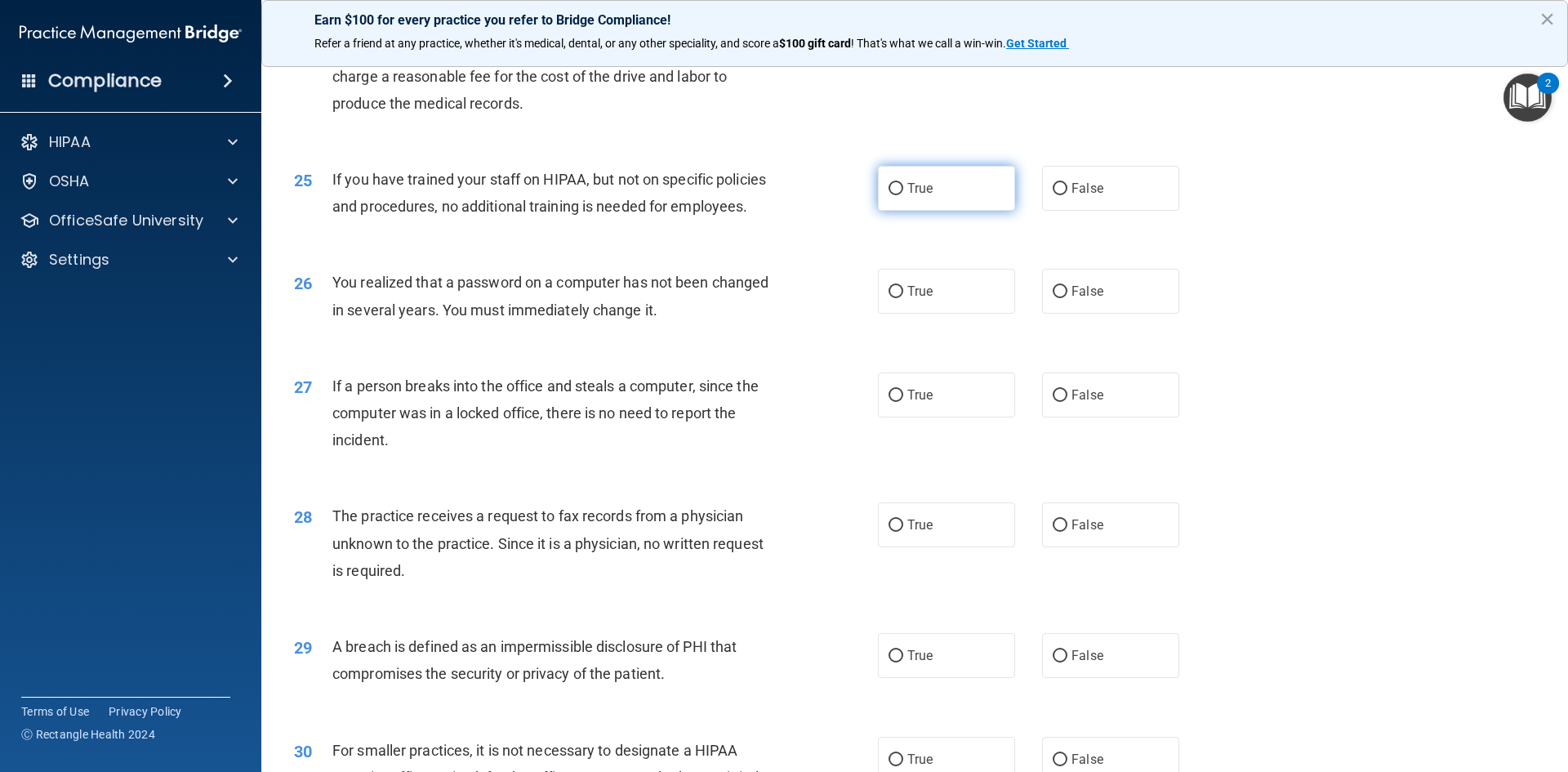
click at [921, 211] on label "True" at bounding box center [946, 188] width 137 height 45
click at [903, 195] on input "True" at bounding box center [896, 189] width 15 height 12
radio input "true"
click at [920, 314] on label "True" at bounding box center [946, 291] width 137 height 45
click at [903, 299] on input "True" at bounding box center [896, 292] width 15 height 12
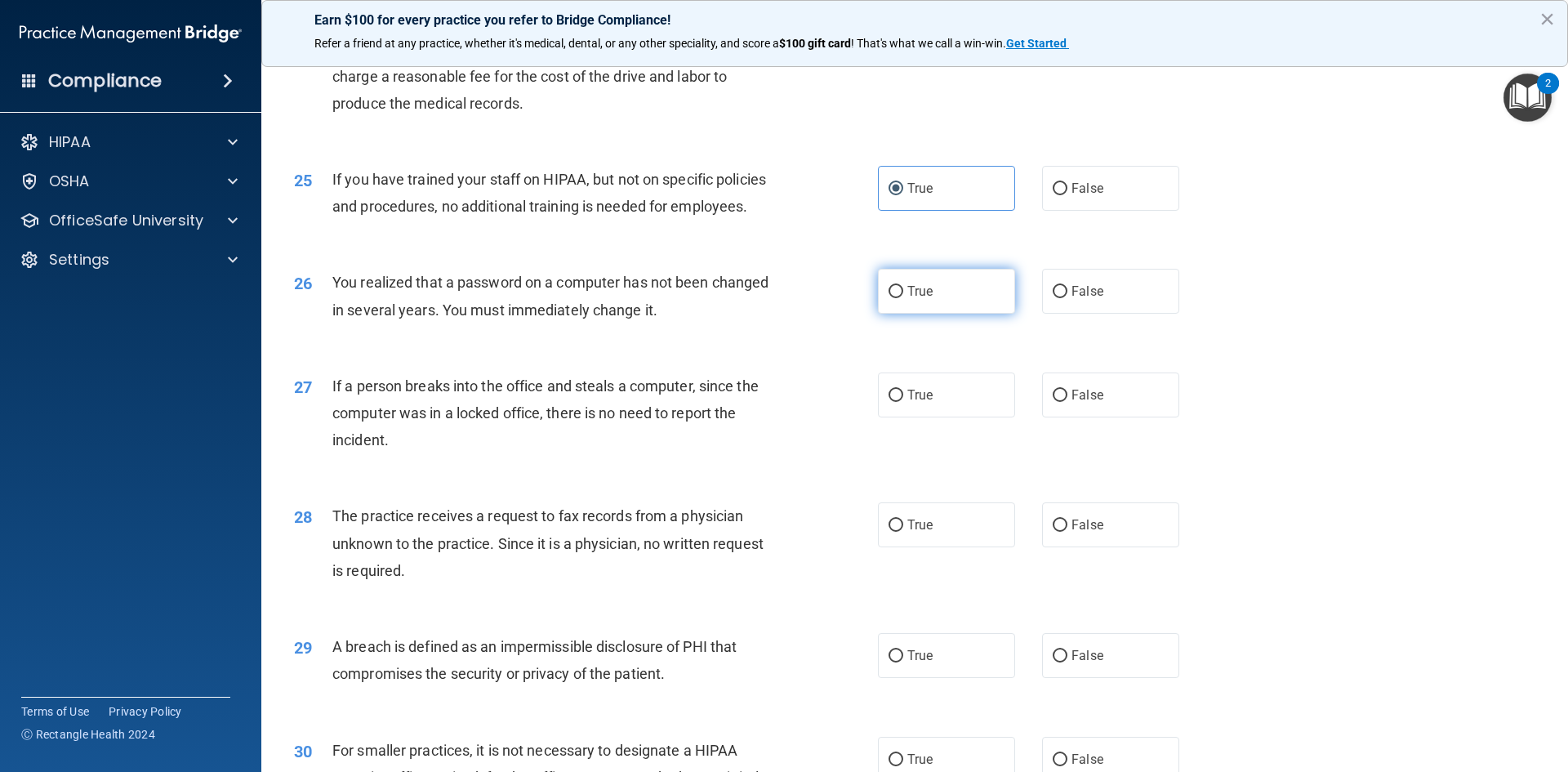
radio input "true"
click at [913, 417] on label "True" at bounding box center [946, 395] width 137 height 45
click at [903, 402] on input "True" at bounding box center [896, 396] width 15 height 12
radio input "true"
click at [911, 548] on label "True" at bounding box center [946, 525] width 137 height 45
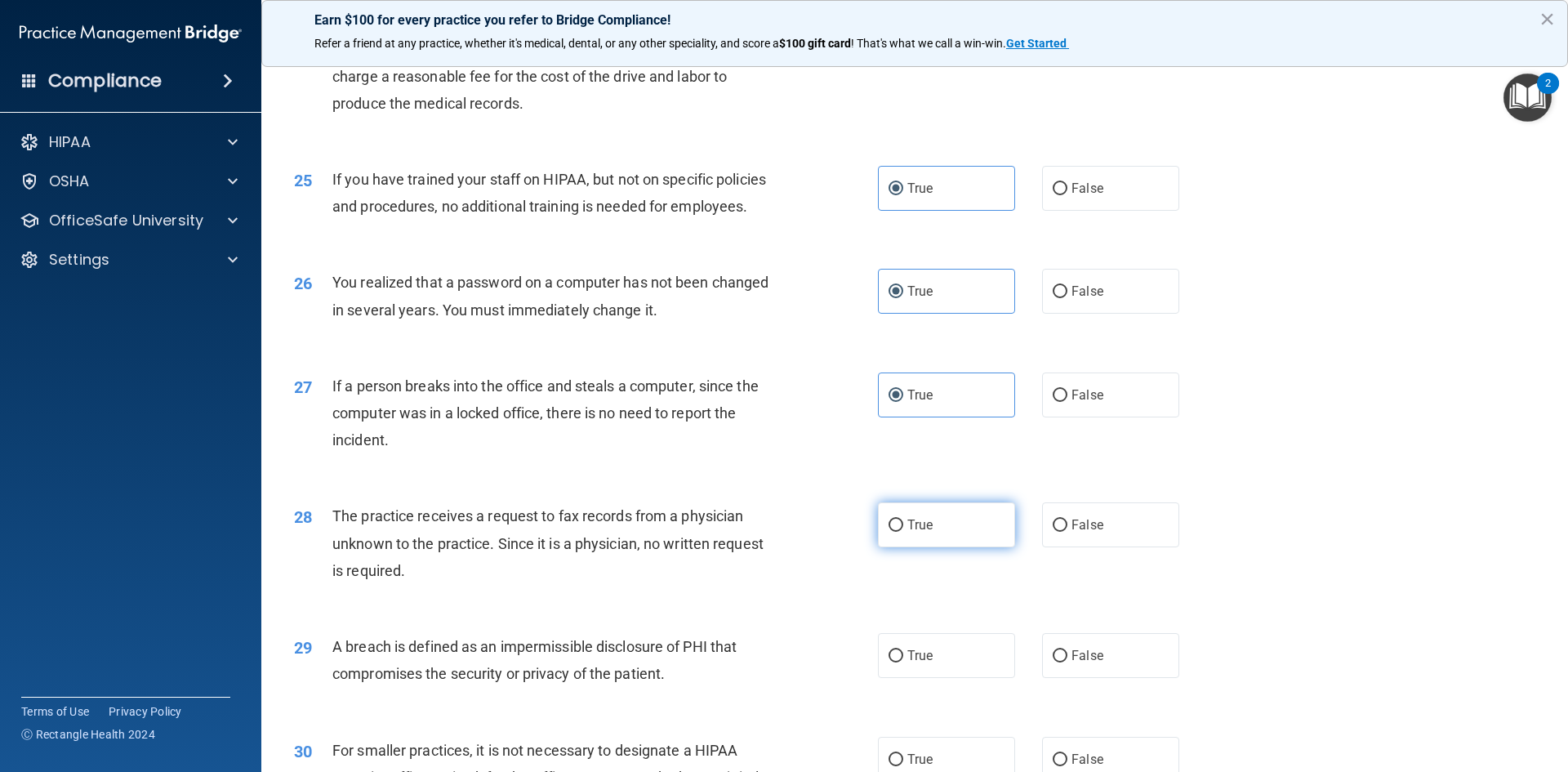
click at [903, 531] on input "True" at bounding box center [896, 525] width 15 height 12
radio input "true"
click at [930, 678] on label "True" at bounding box center [946, 655] width 137 height 45
click at [903, 663] on input "True" at bounding box center [896, 656] width 15 height 12
radio input "true"
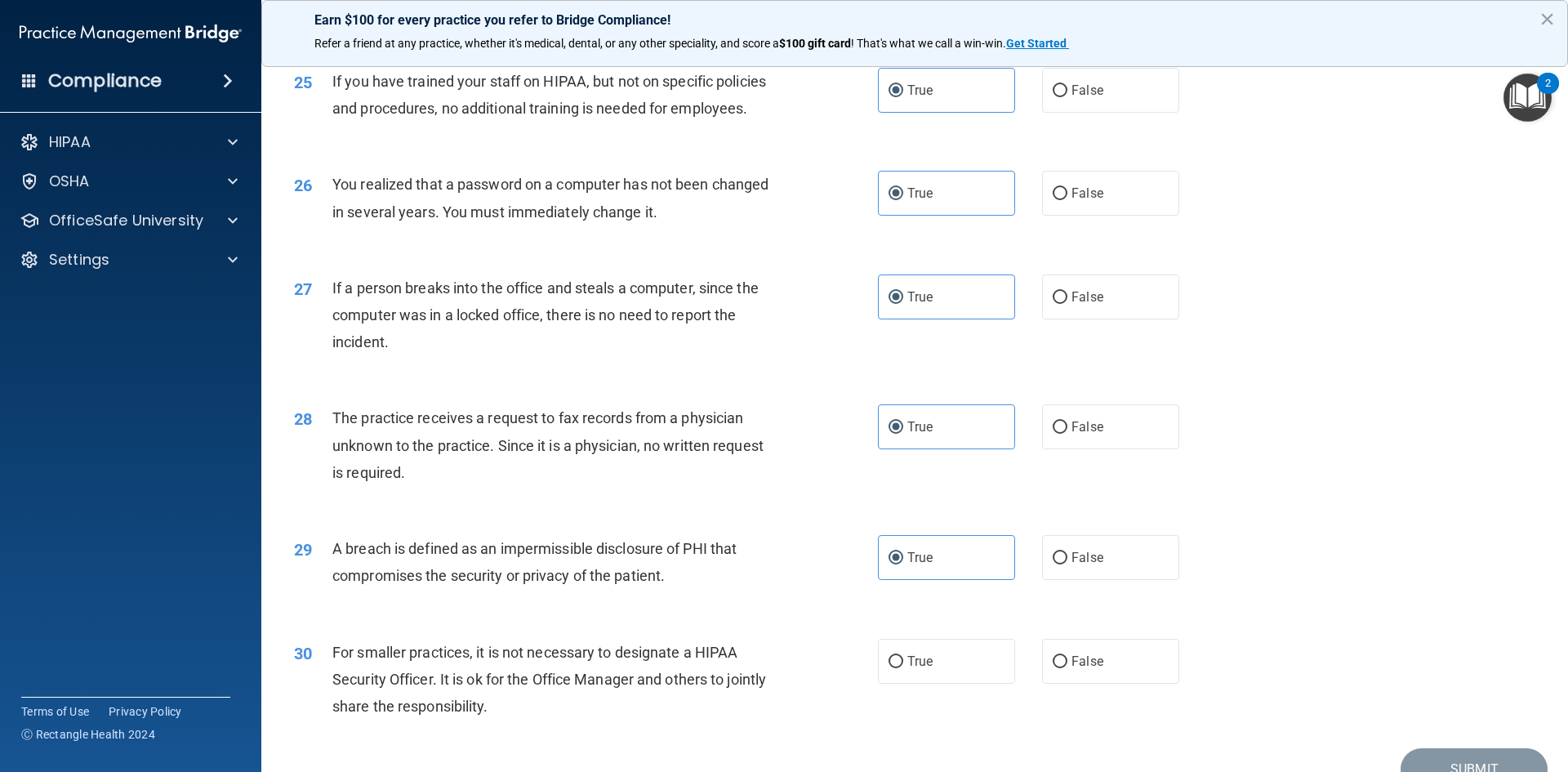
scroll to position [3094, 0]
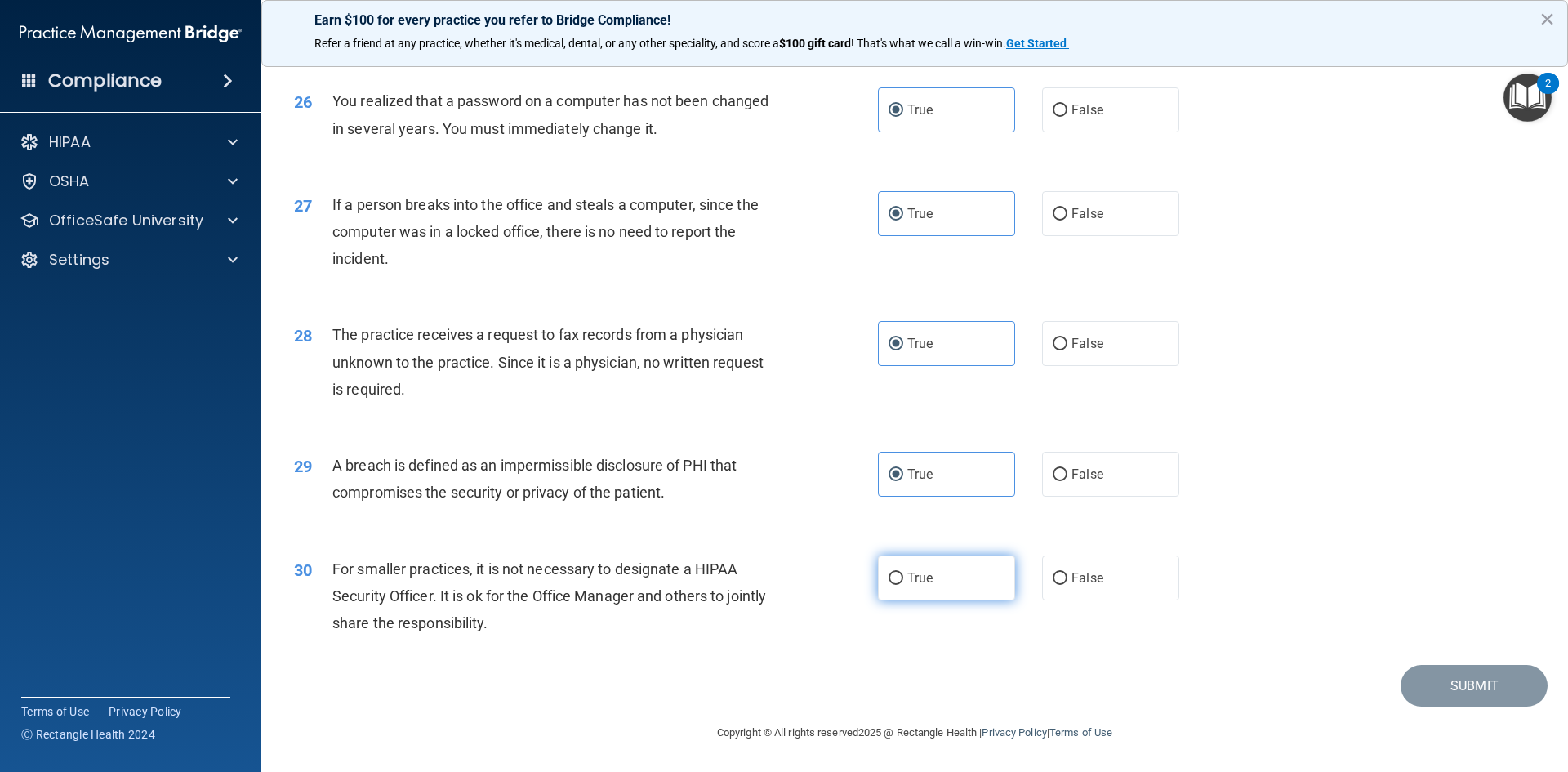
click at [913, 591] on label "True" at bounding box center [946, 578] width 137 height 45
click at [903, 585] on input "True" at bounding box center [896, 578] width 15 height 12
radio input "true"
click at [1435, 684] on button "Submit" at bounding box center [1474, 685] width 147 height 42
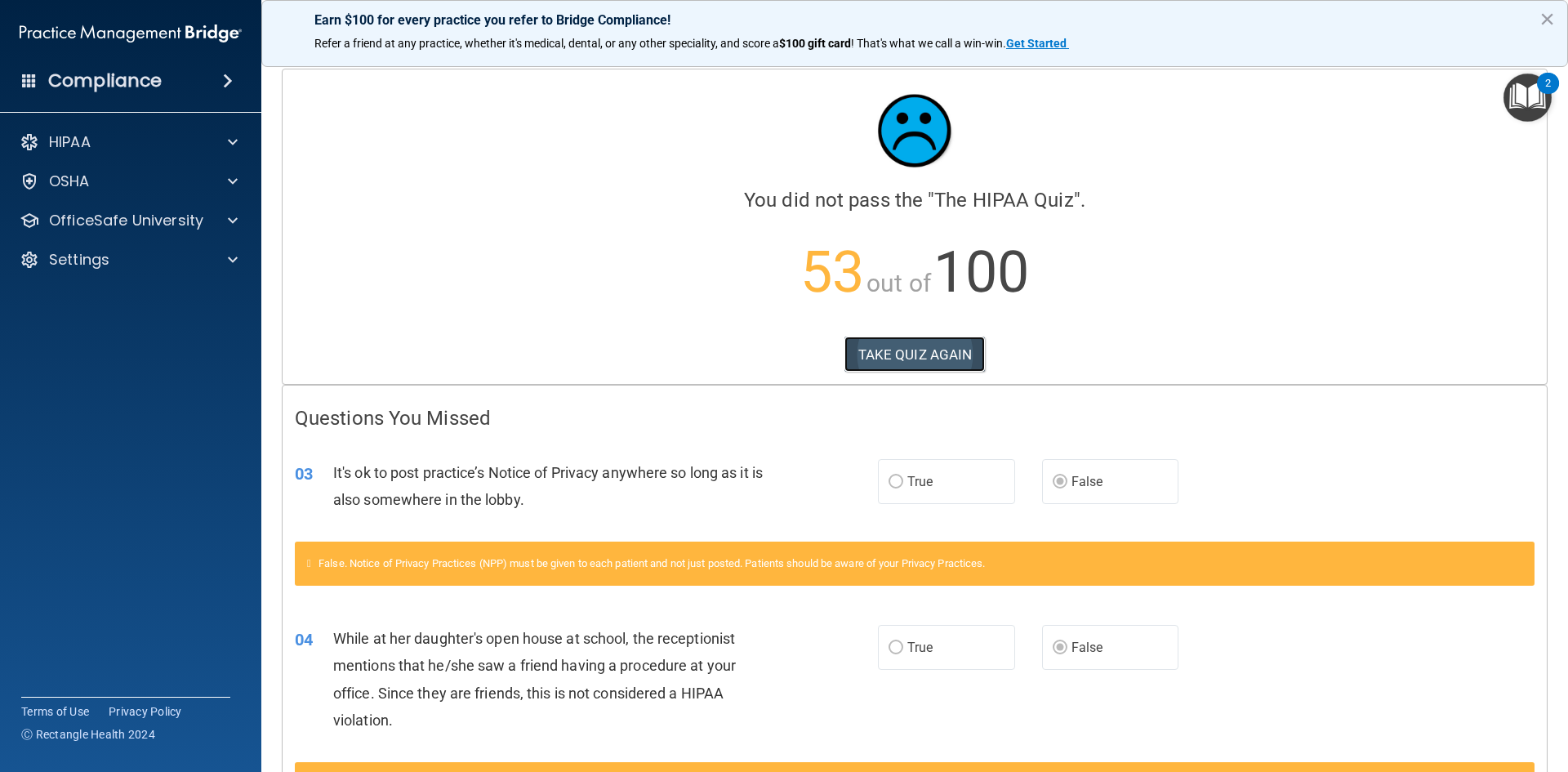
click at [901, 345] on button "TAKE QUIZ AGAIN" at bounding box center [915, 355] width 142 height 36
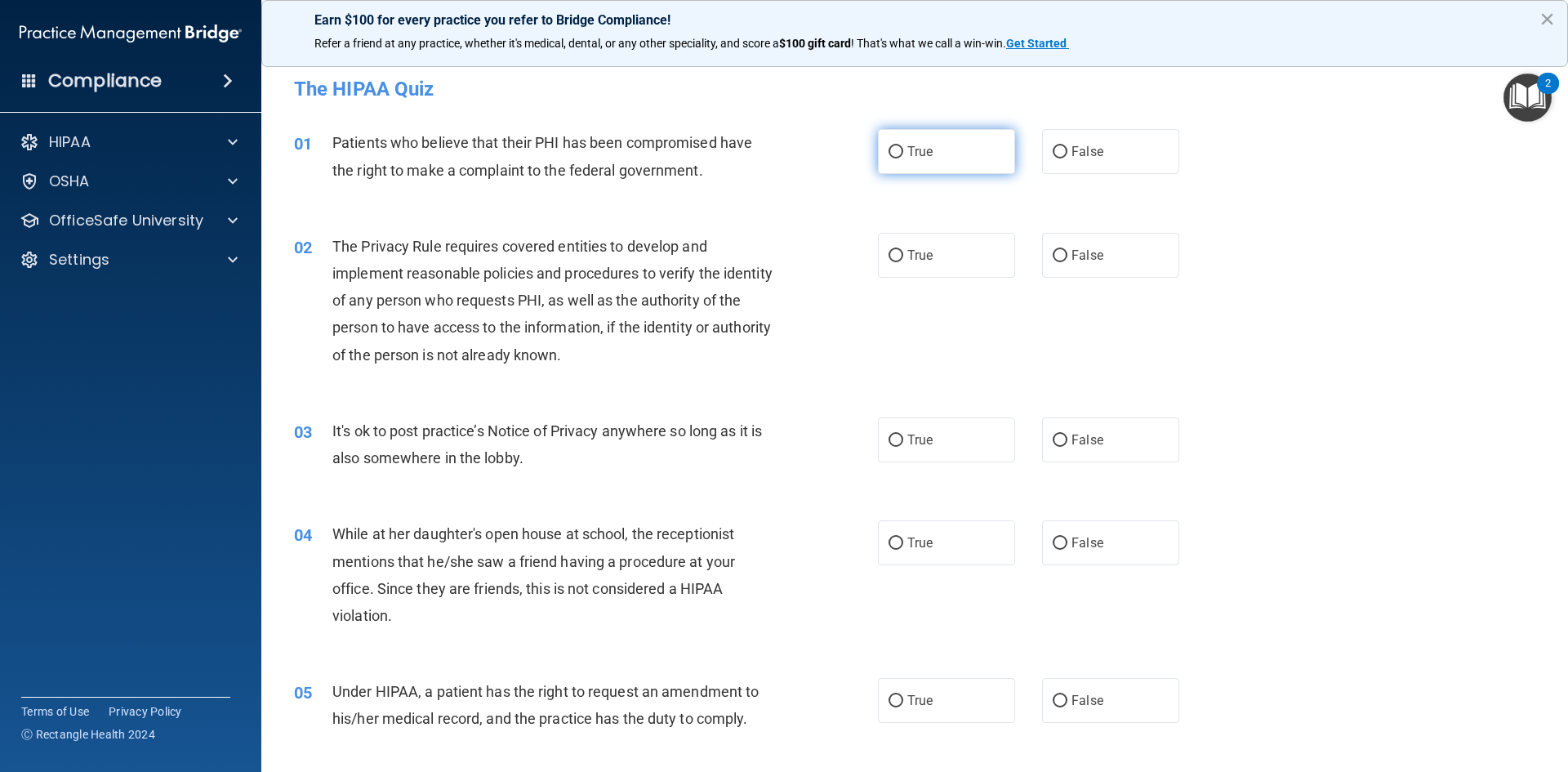
click at [926, 164] on label "True" at bounding box center [946, 151] width 137 height 45
click at [903, 159] on input "True" at bounding box center [896, 152] width 15 height 12
radio input "true"
click at [929, 252] on label "True" at bounding box center [946, 255] width 137 height 45
click at [903, 252] on input "True" at bounding box center [896, 256] width 15 height 12
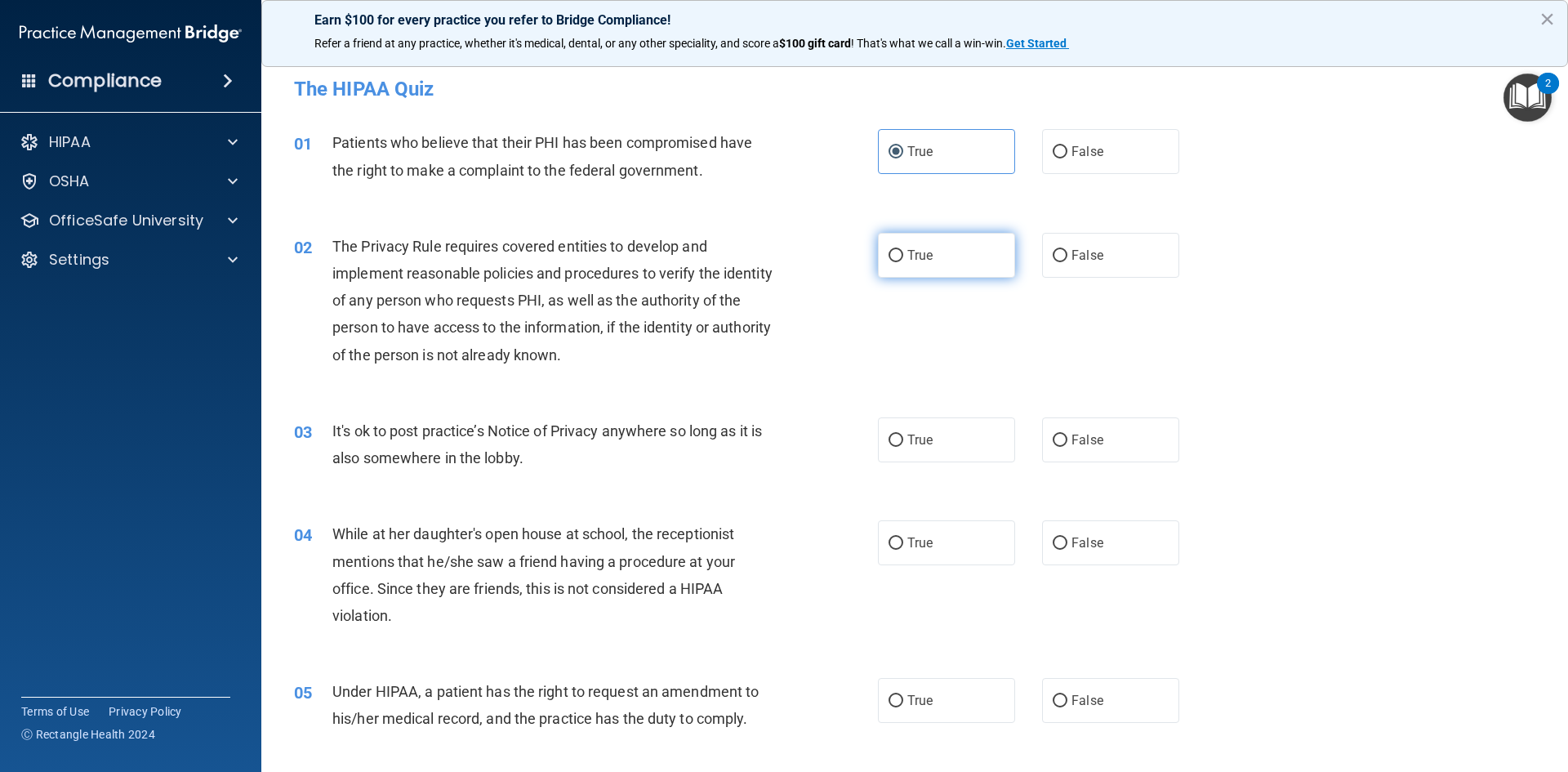
radio input "true"
click at [1083, 451] on label "False" at bounding box center [1111, 439] width 137 height 45
click at [1068, 447] on input "False" at bounding box center [1060, 440] width 15 height 12
radio input "true"
click at [1080, 529] on label "False" at bounding box center [1111, 543] width 137 height 45
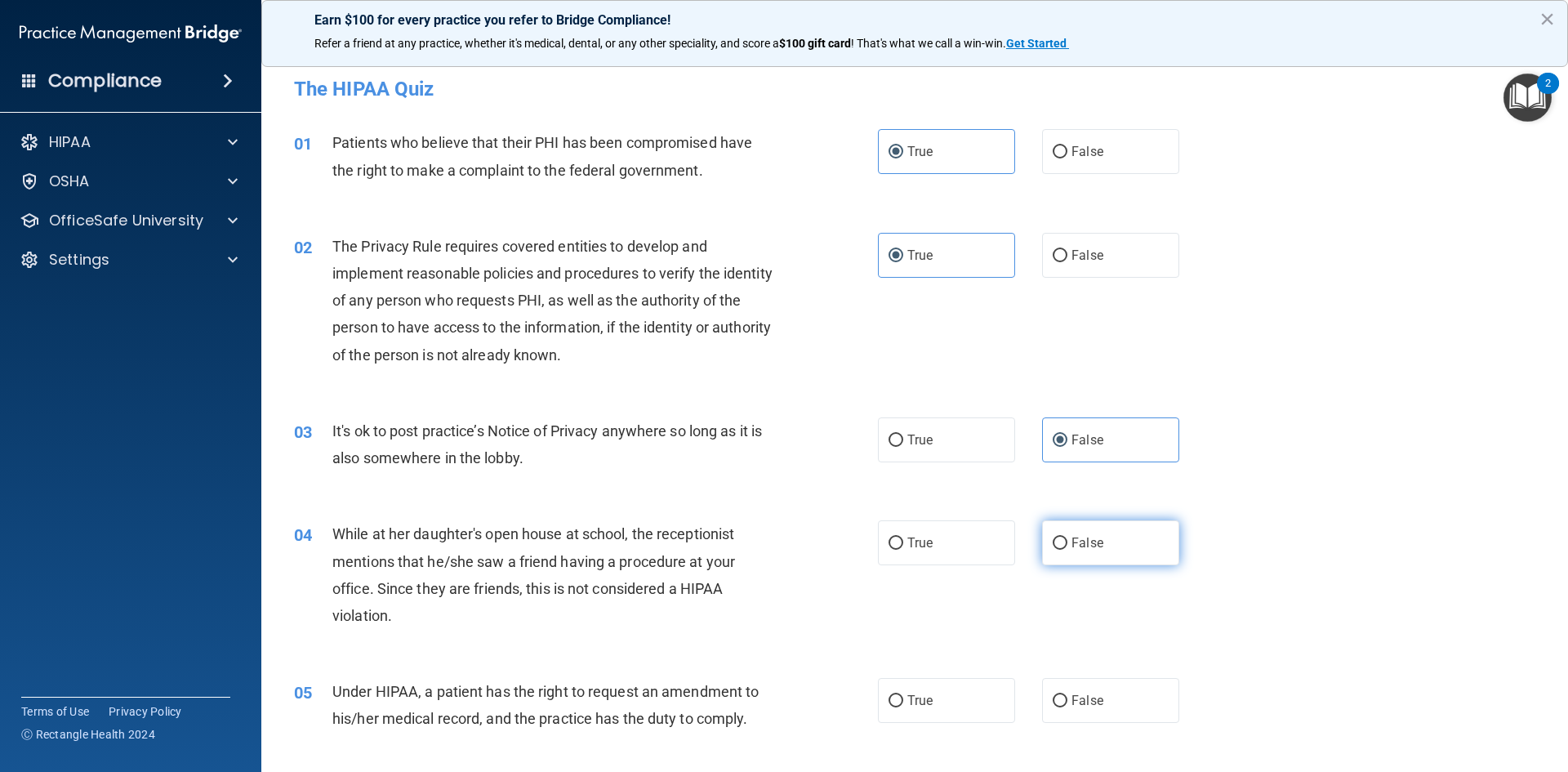
click at [1068, 537] on input "False" at bounding box center [1060, 543] width 15 height 12
radio input "true"
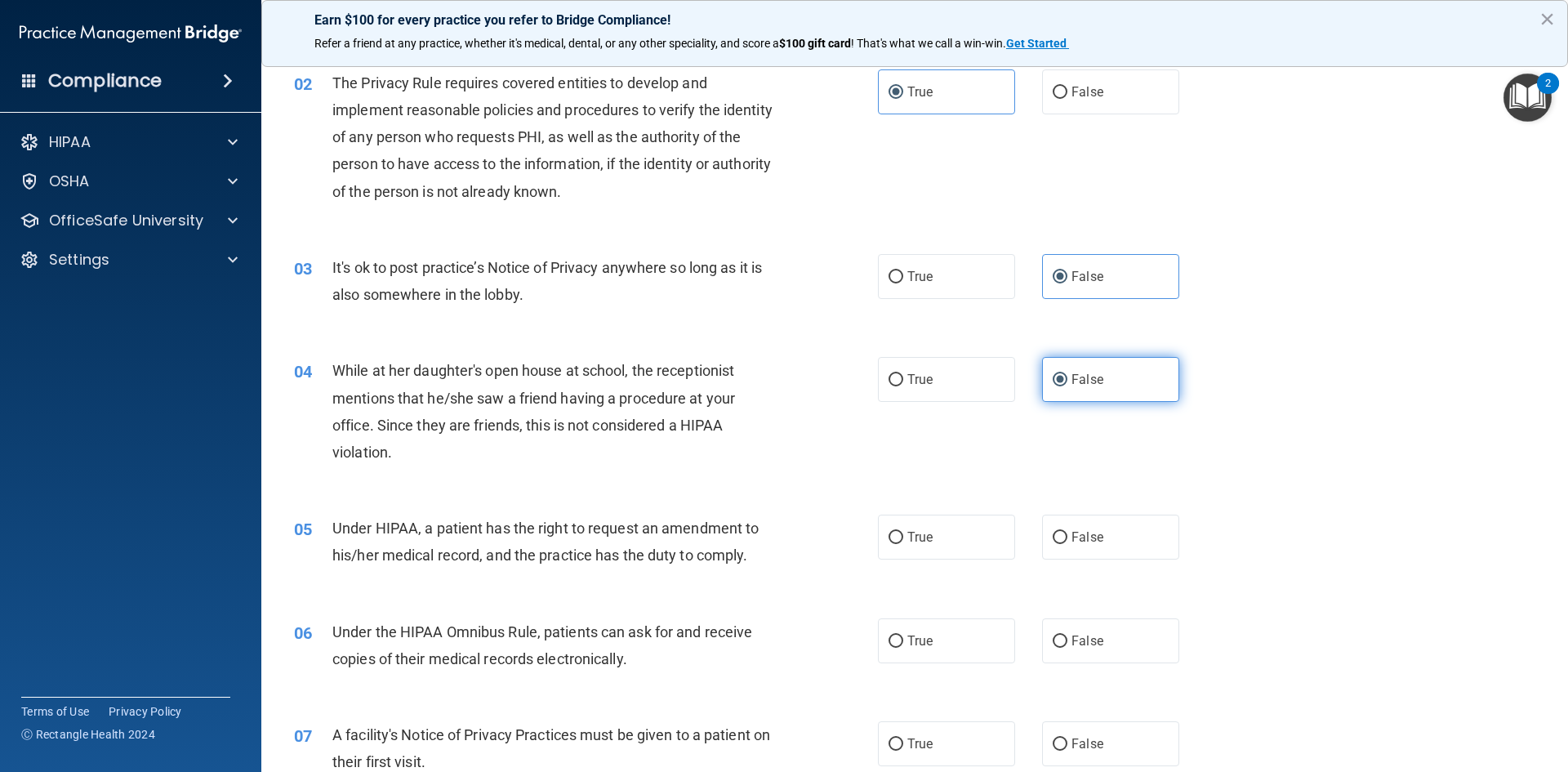
scroll to position [245, 0]
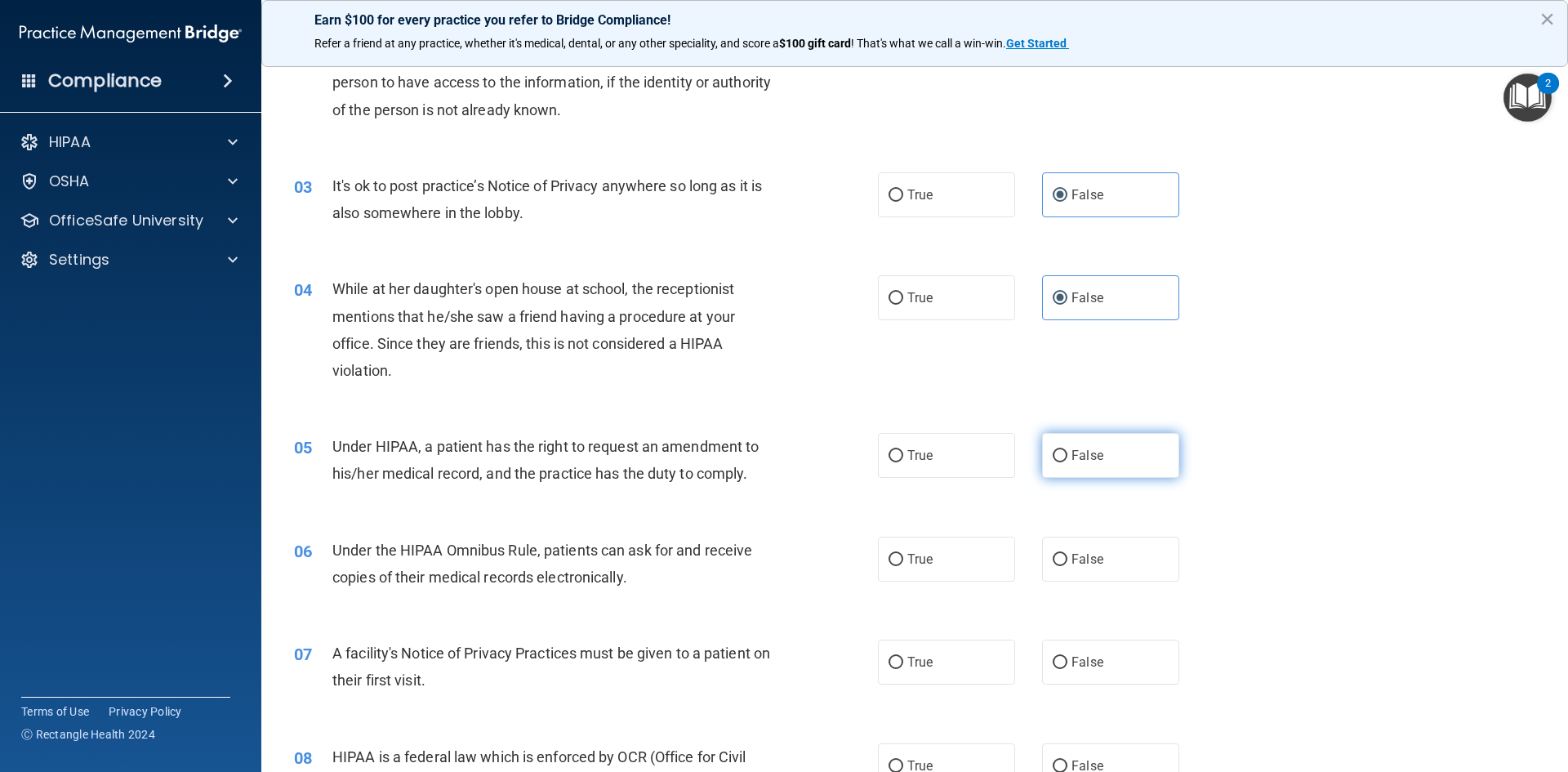
click at [1082, 473] on label "False" at bounding box center [1111, 456] width 137 height 45
click at [1068, 462] on input "False" at bounding box center [1060, 456] width 15 height 12
radio input "true"
click at [915, 561] on span "True" at bounding box center [920, 559] width 26 height 15
click at [903, 561] on input "True" at bounding box center [896, 560] width 15 height 12
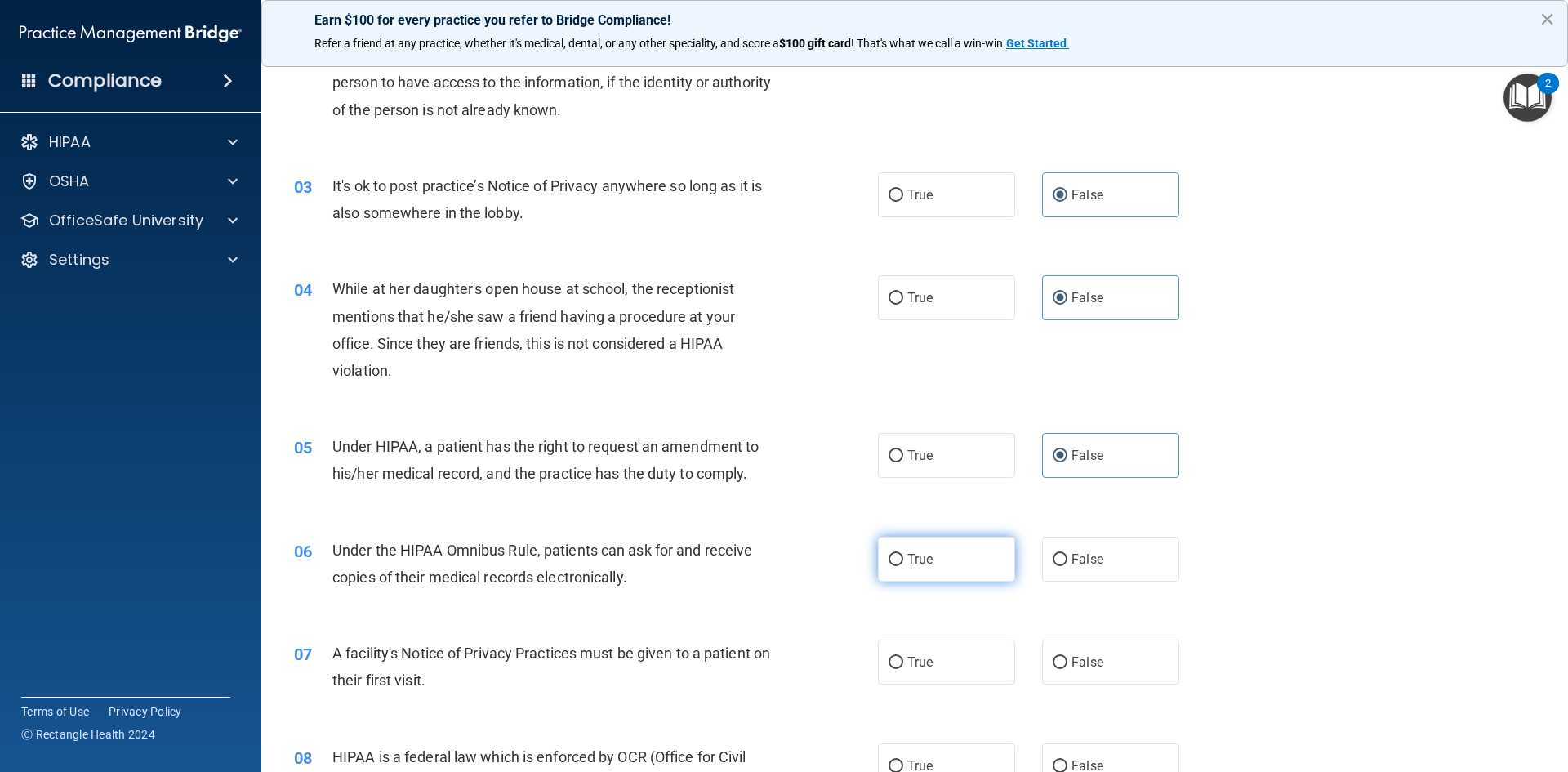
radio input "true"
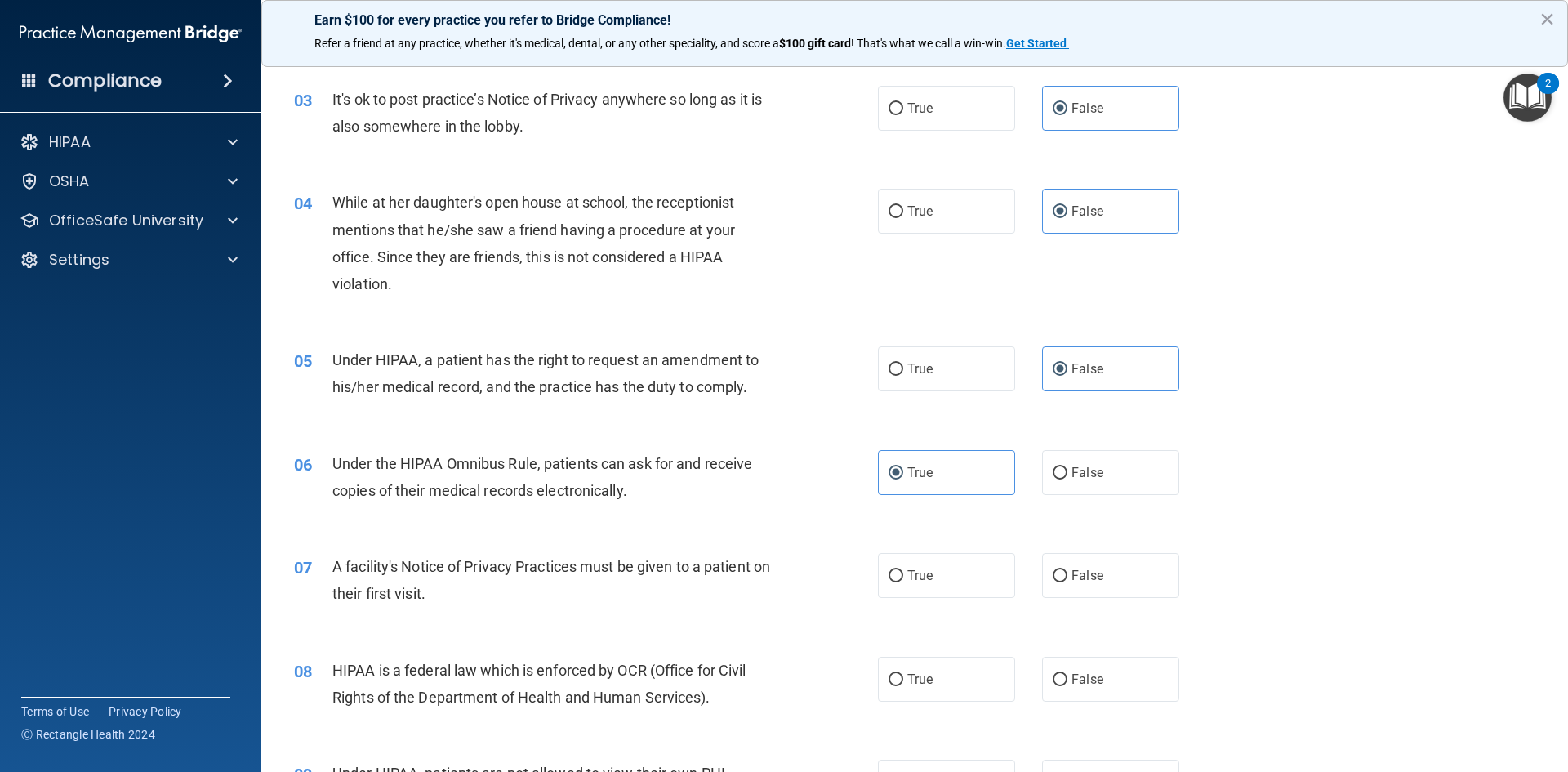
scroll to position [490, 0]
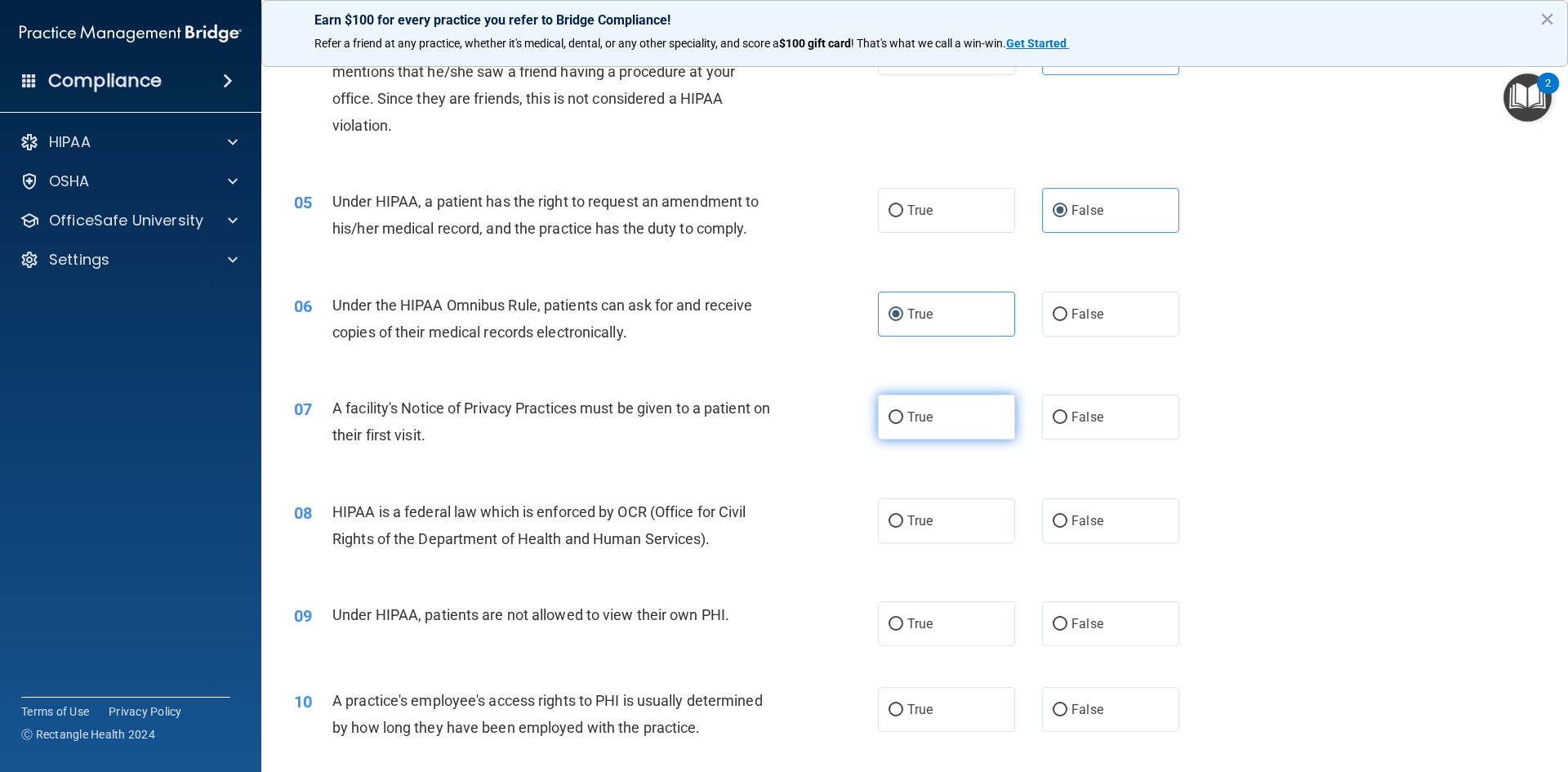
click at [976, 427] on label "True" at bounding box center [946, 416] width 137 height 45
click at [903, 424] on input "True" at bounding box center [896, 418] width 15 height 12
radio input "true"
click at [956, 525] on label "True" at bounding box center [946, 520] width 137 height 45
click at [903, 525] on input "True" at bounding box center [896, 521] width 15 height 12
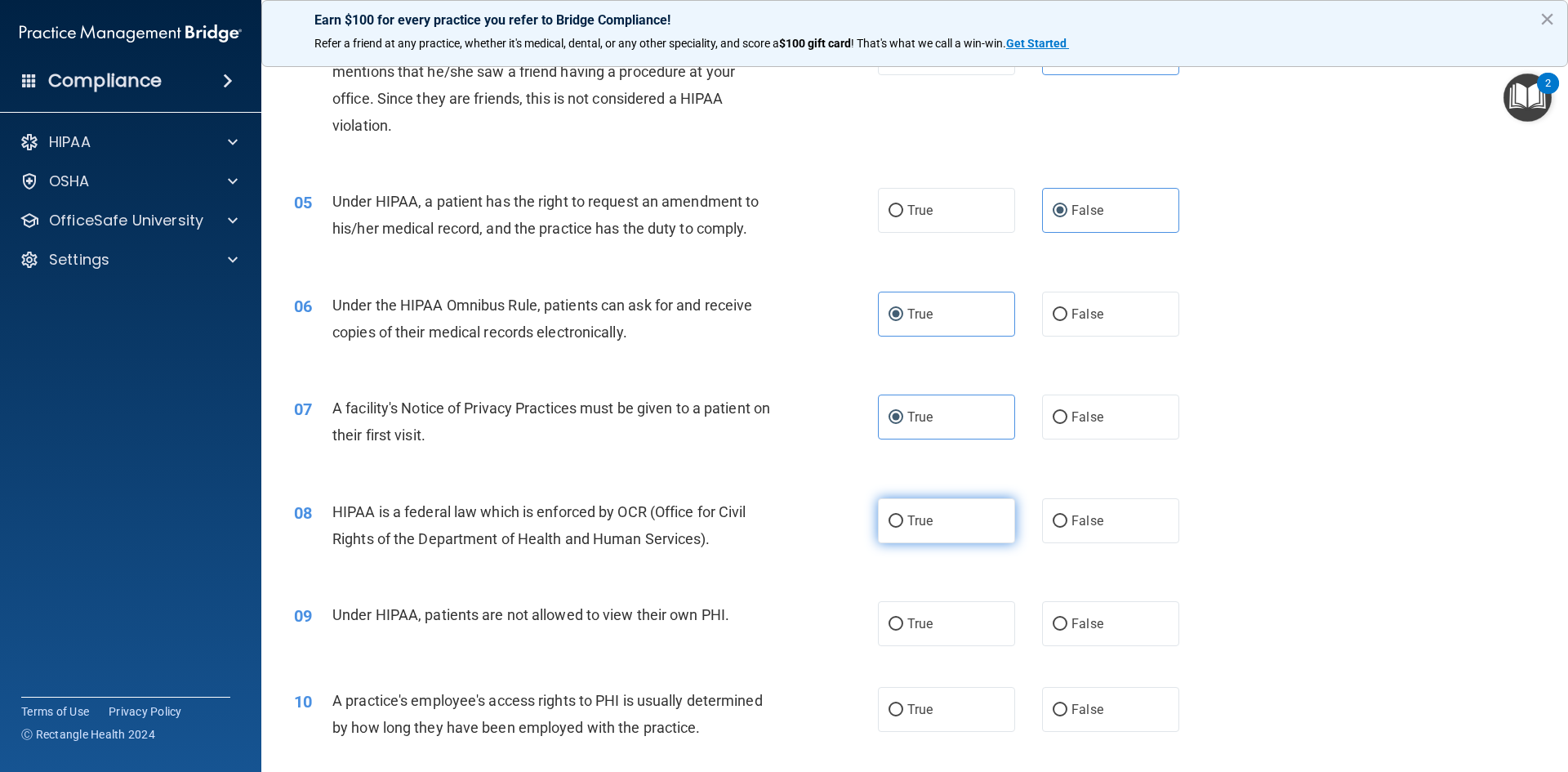
radio input "true"
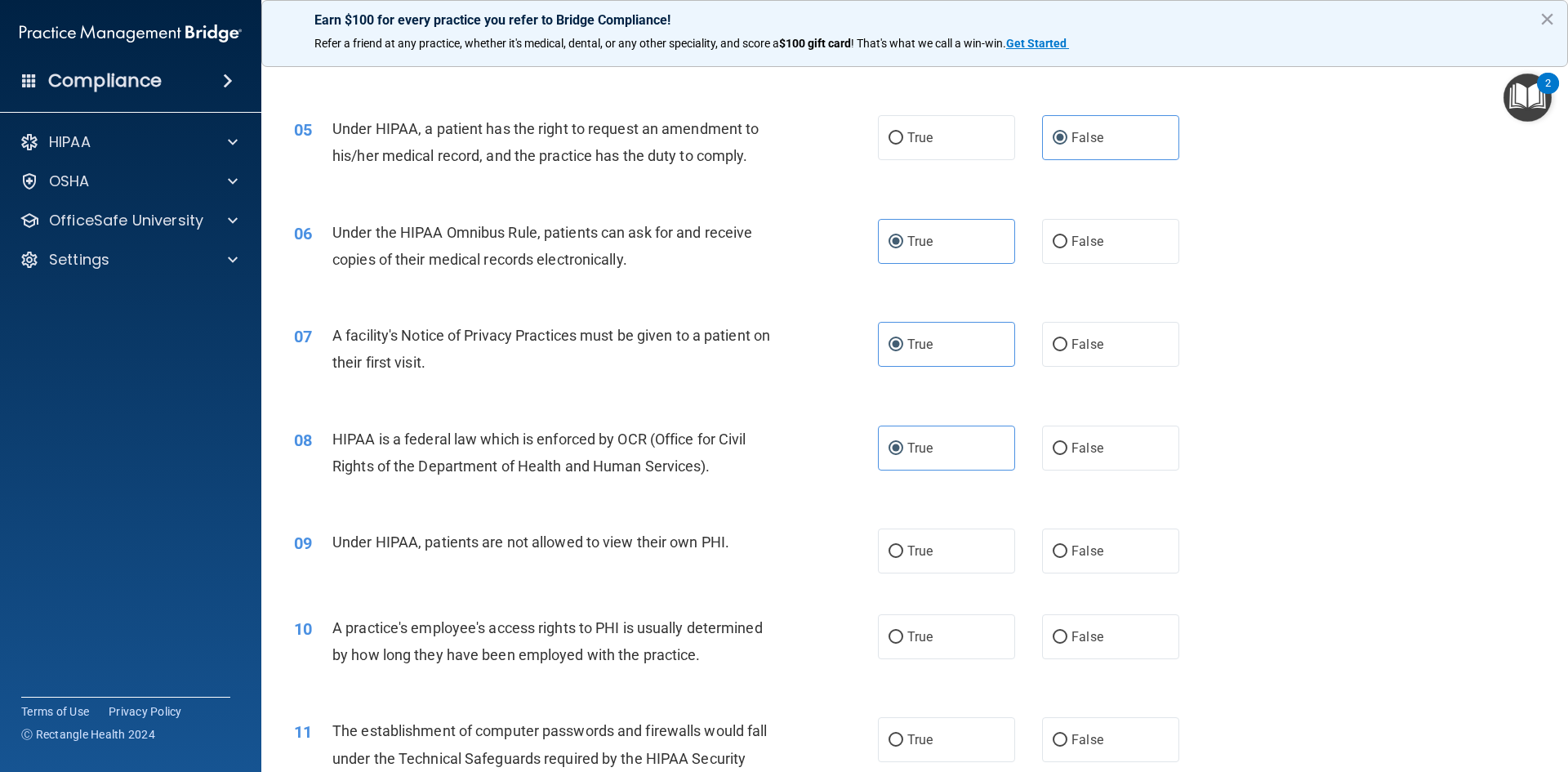
scroll to position [572, 0]
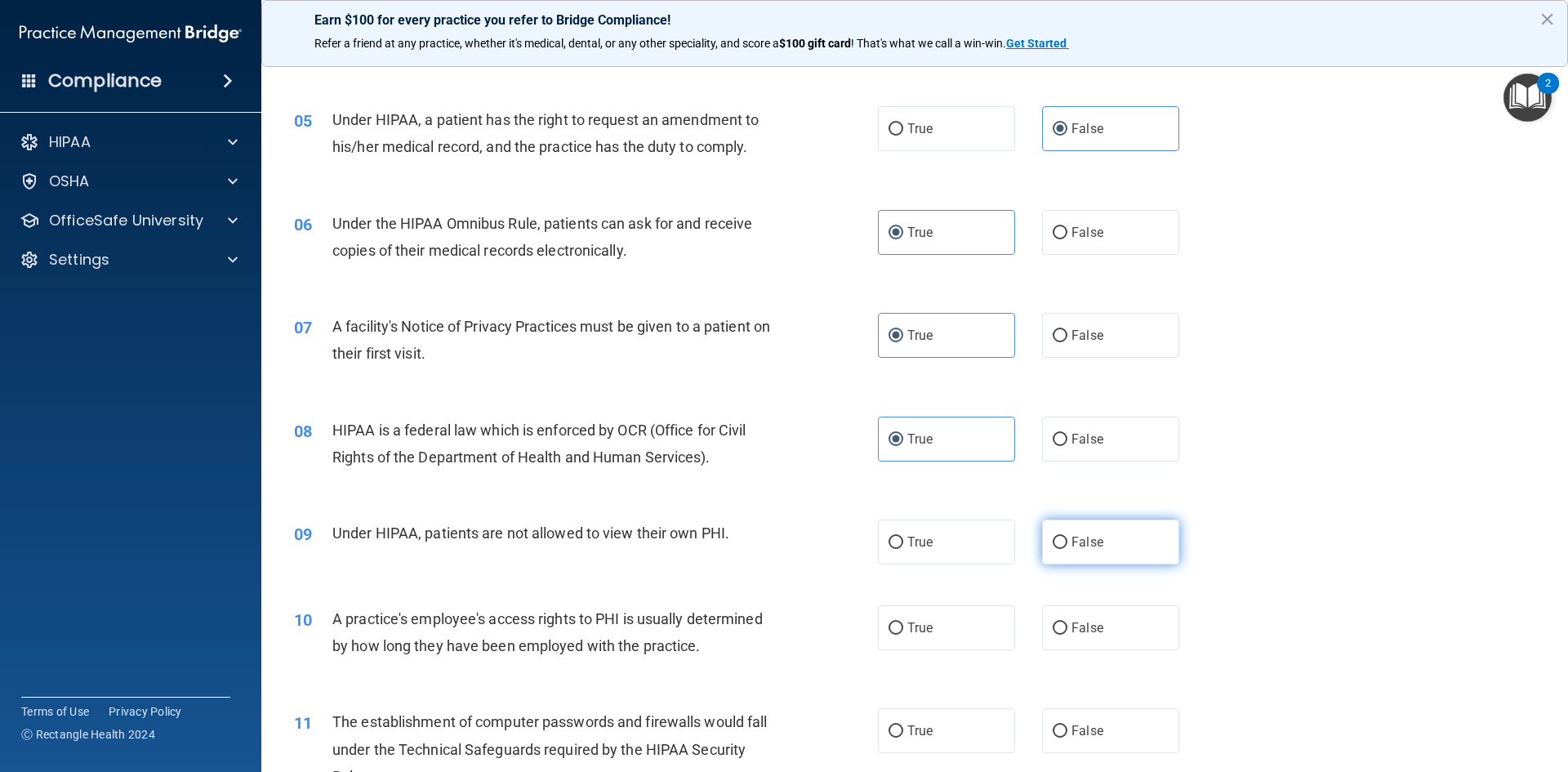
click at [1101, 540] on label "False" at bounding box center [1111, 542] width 137 height 45
click at [1068, 540] on input "False" at bounding box center [1060, 543] width 15 height 12
radio input "true"
click at [1100, 636] on label "False" at bounding box center [1111, 628] width 137 height 45
click at [1068, 635] on input "False" at bounding box center [1060, 629] width 15 height 12
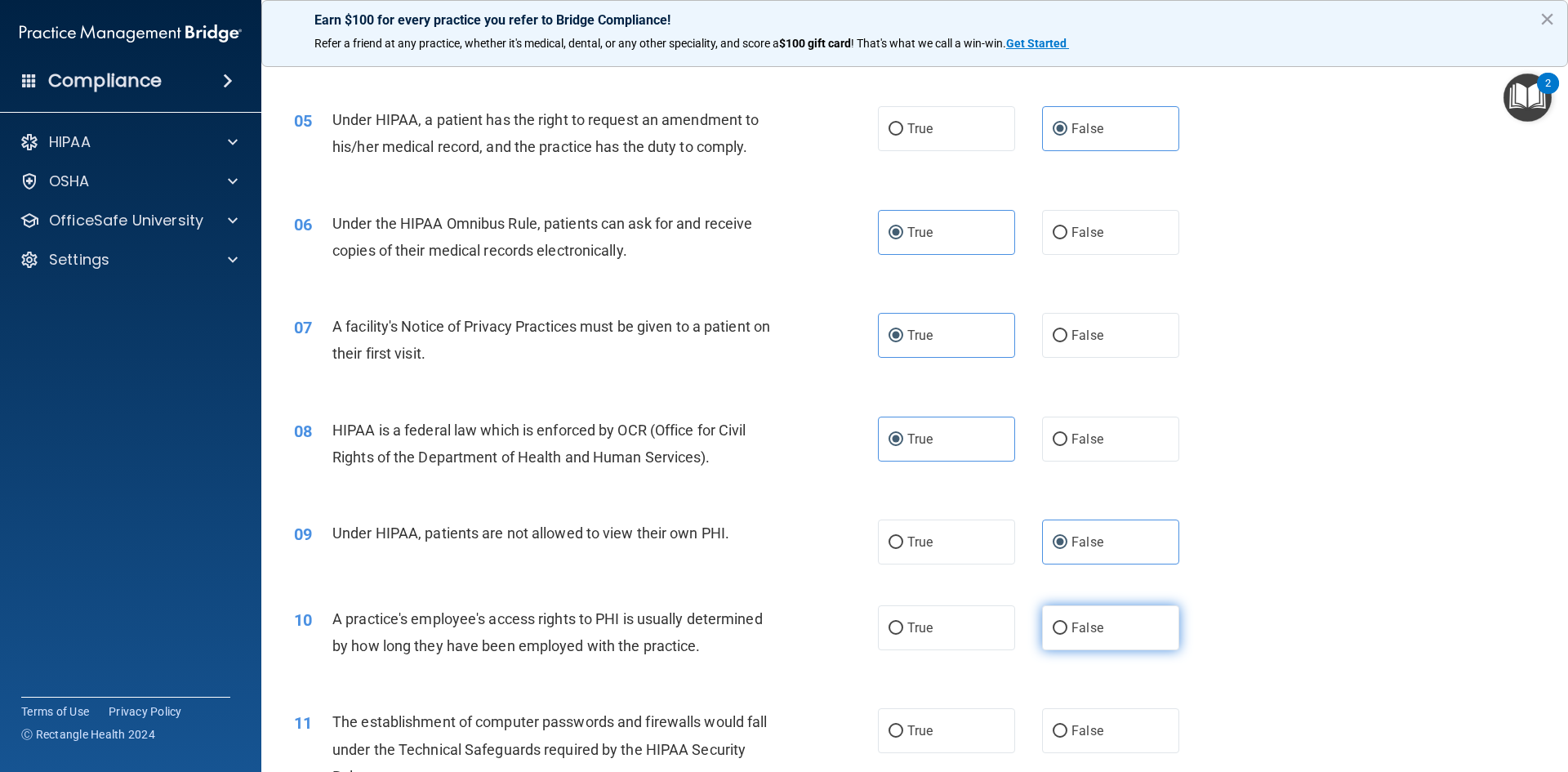
radio input "true"
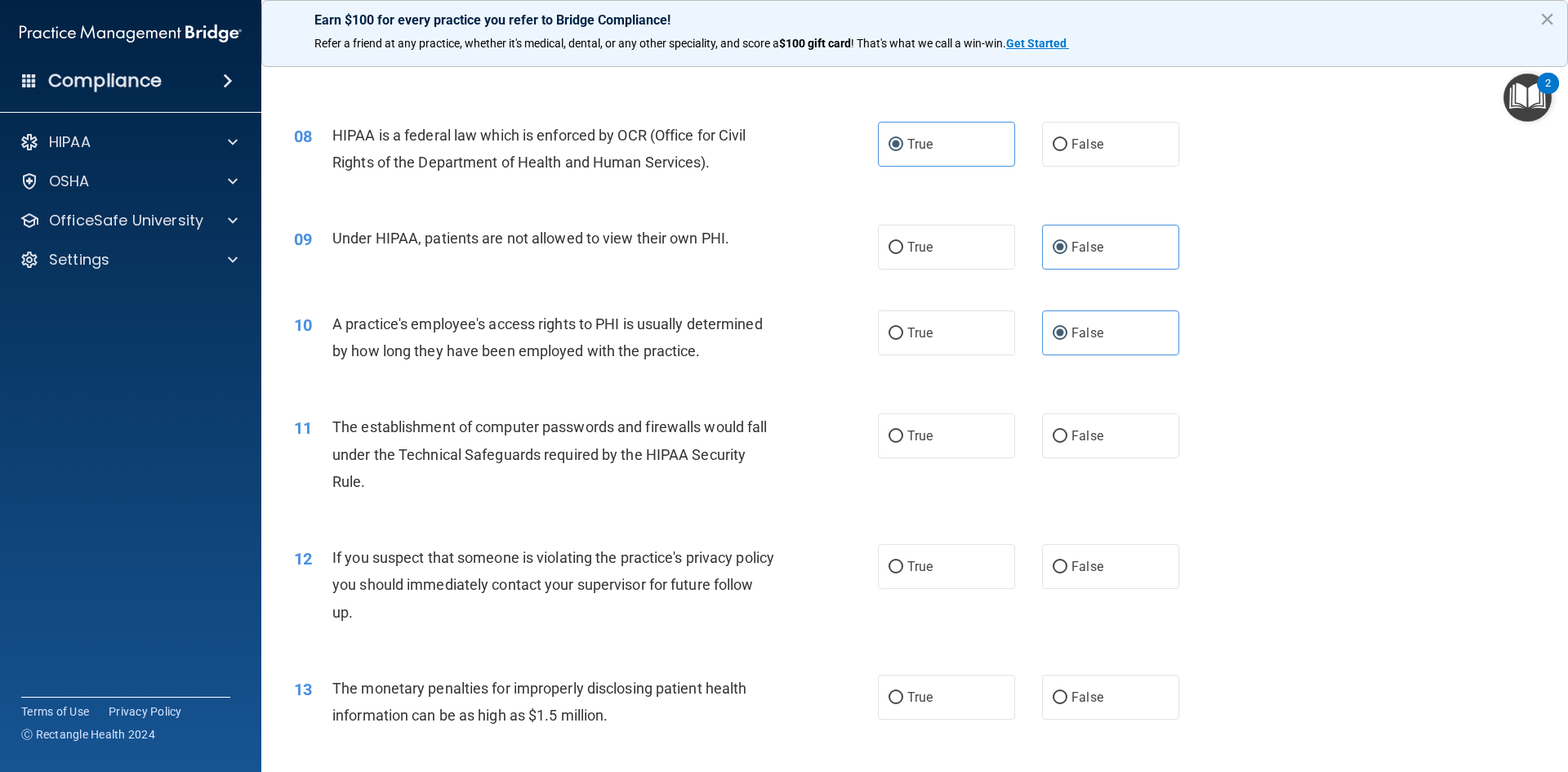
scroll to position [898, 0]
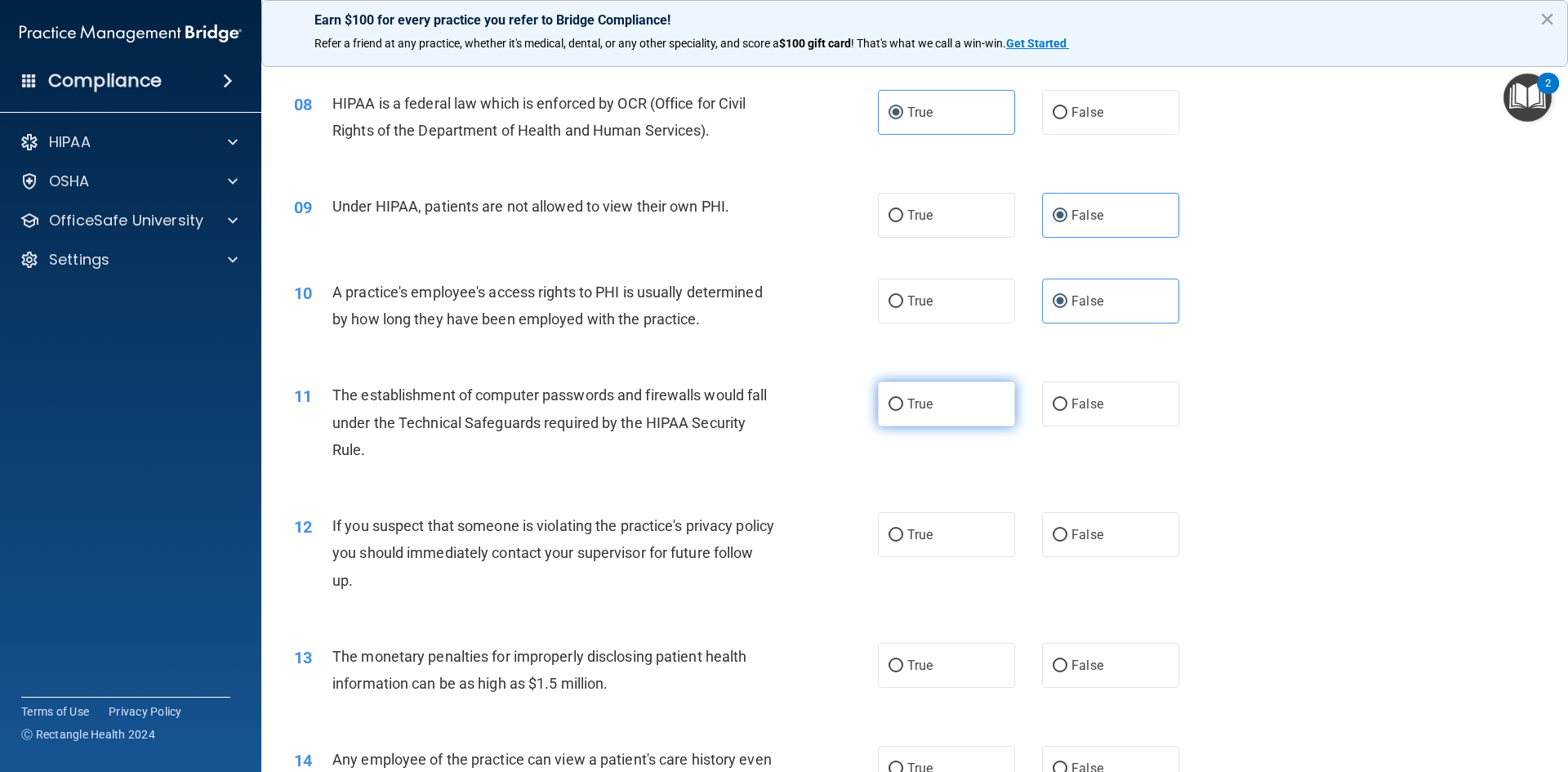
click at [953, 394] on label "True" at bounding box center [946, 403] width 137 height 45
click at [903, 398] on input "True" at bounding box center [896, 404] width 15 height 12
radio input "true"
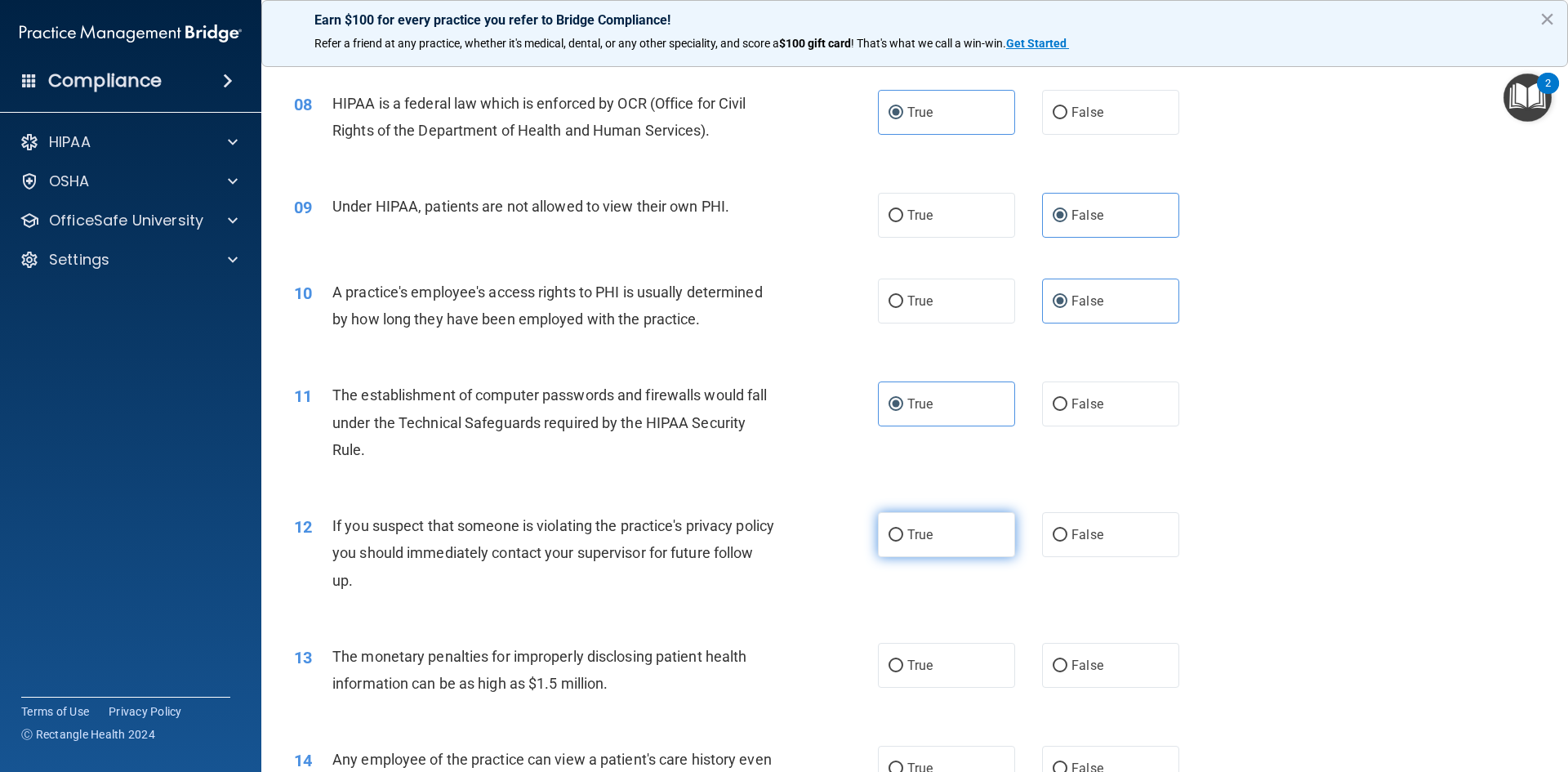
click at [955, 538] on label "True" at bounding box center [946, 534] width 137 height 45
click at [903, 538] on input "True" at bounding box center [896, 535] width 15 height 12
radio input "true"
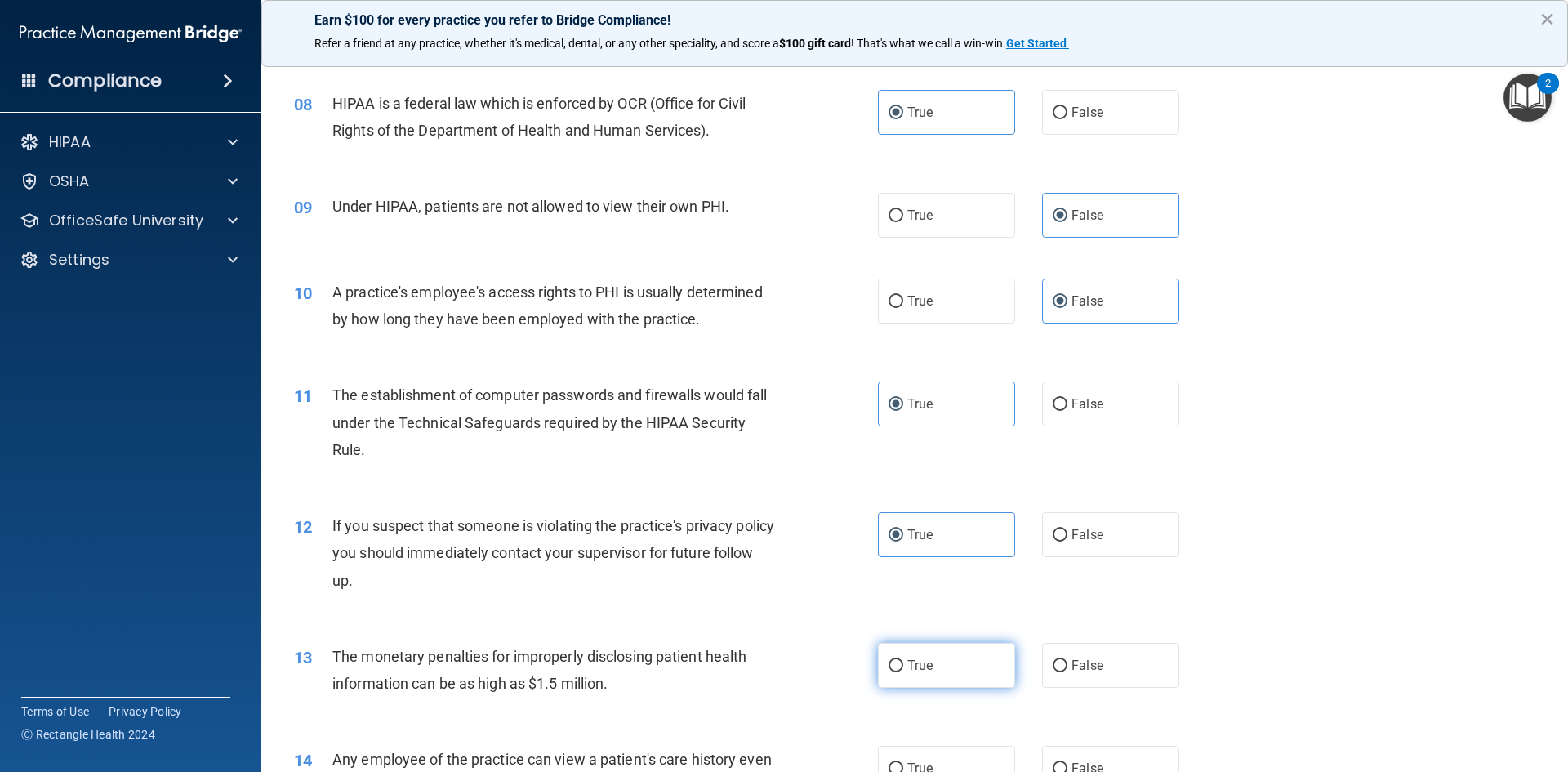
click at [935, 670] on label "True" at bounding box center [946, 665] width 137 height 45
click at [903, 670] on input "True" at bounding box center [896, 666] width 15 height 12
radio input "true"
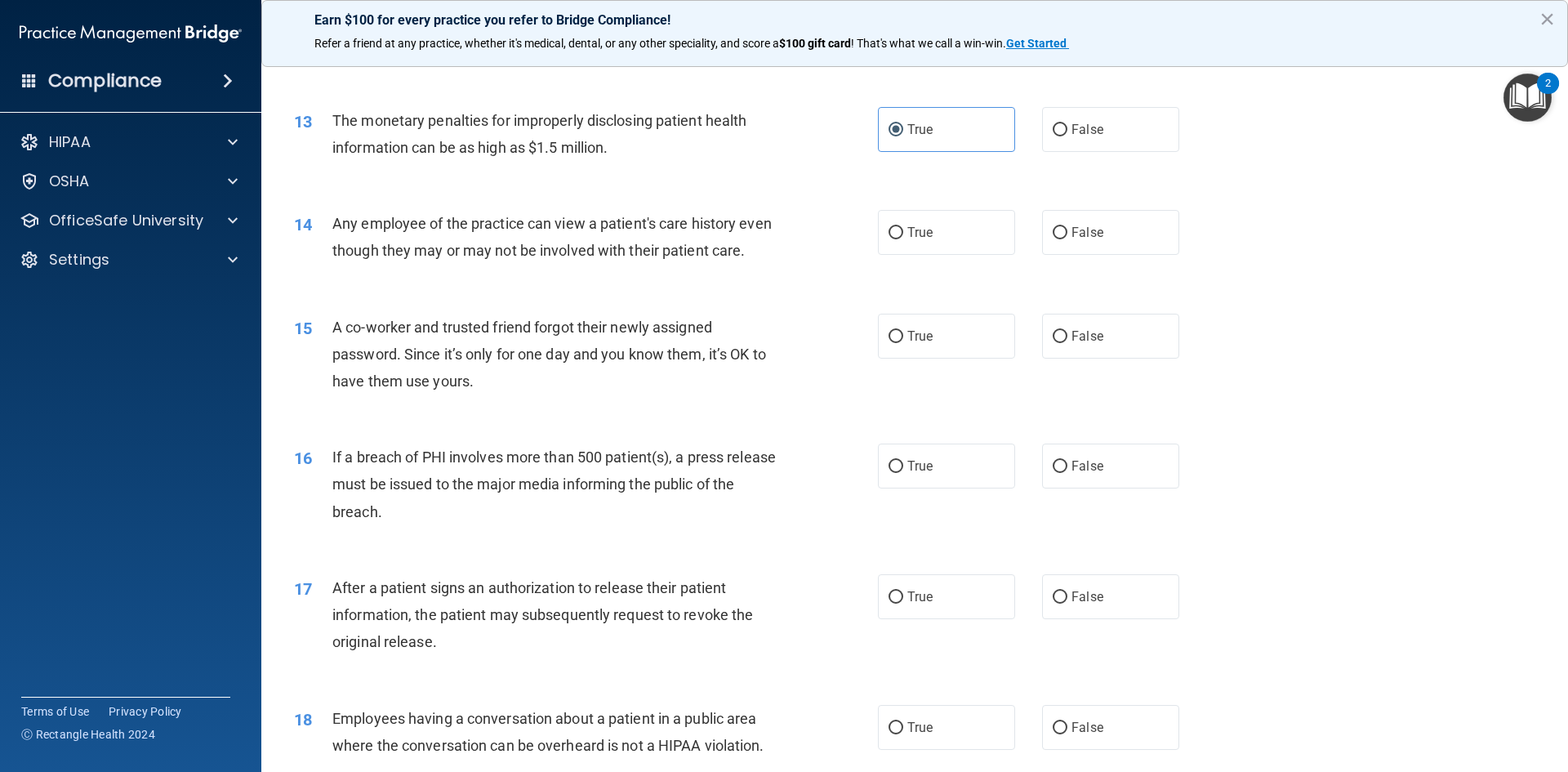
scroll to position [1471, 0]
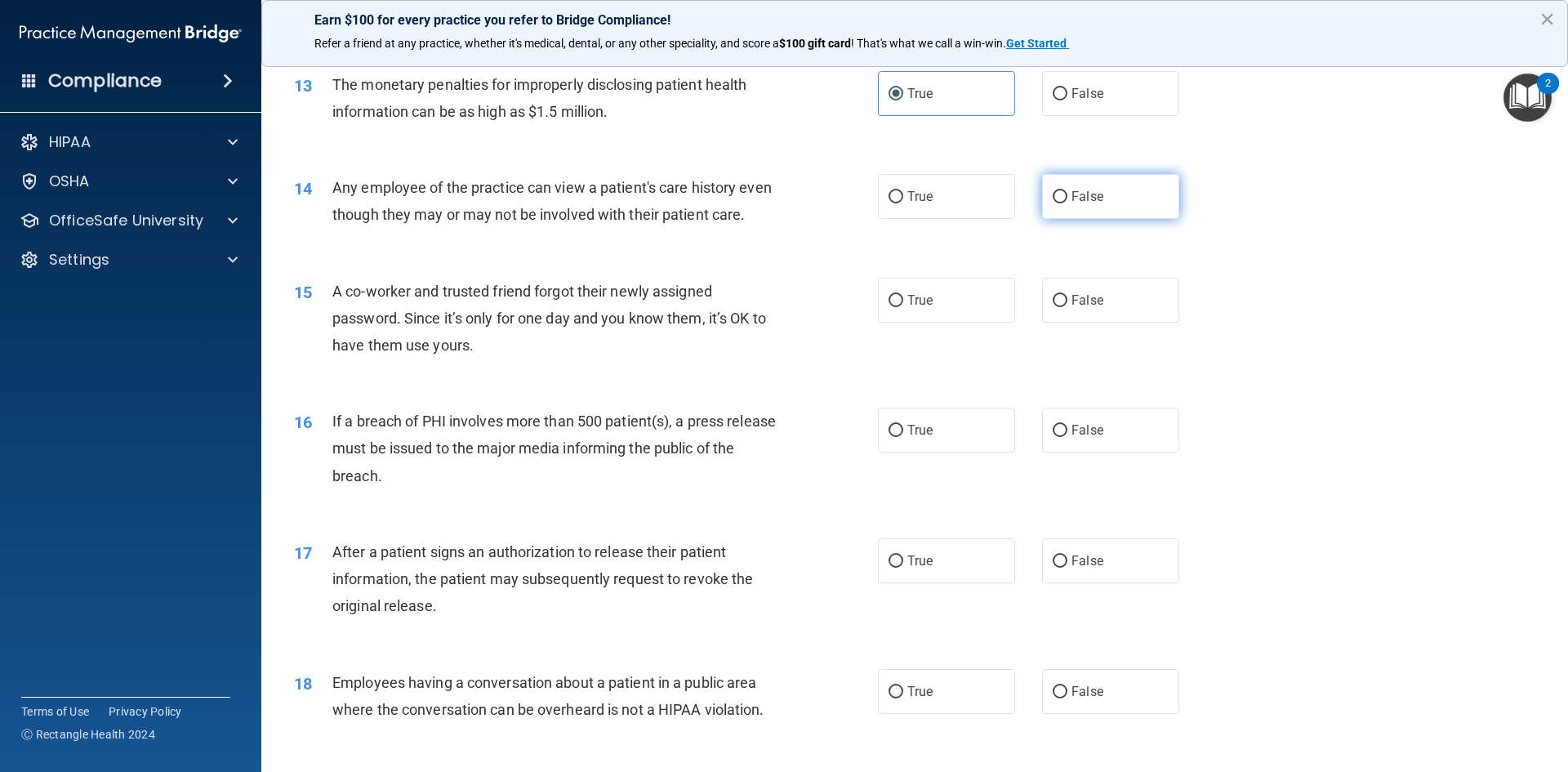
click at [1071, 194] on span "False" at bounding box center [1087, 196] width 32 height 15
click at [1067, 194] on input "False" at bounding box center [1060, 197] width 15 height 12
radio input "true"
click at [1108, 322] on label "False" at bounding box center [1111, 300] width 137 height 45
click at [1068, 307] on input "False" at bounding box center [1060, 301] width 15 height 12
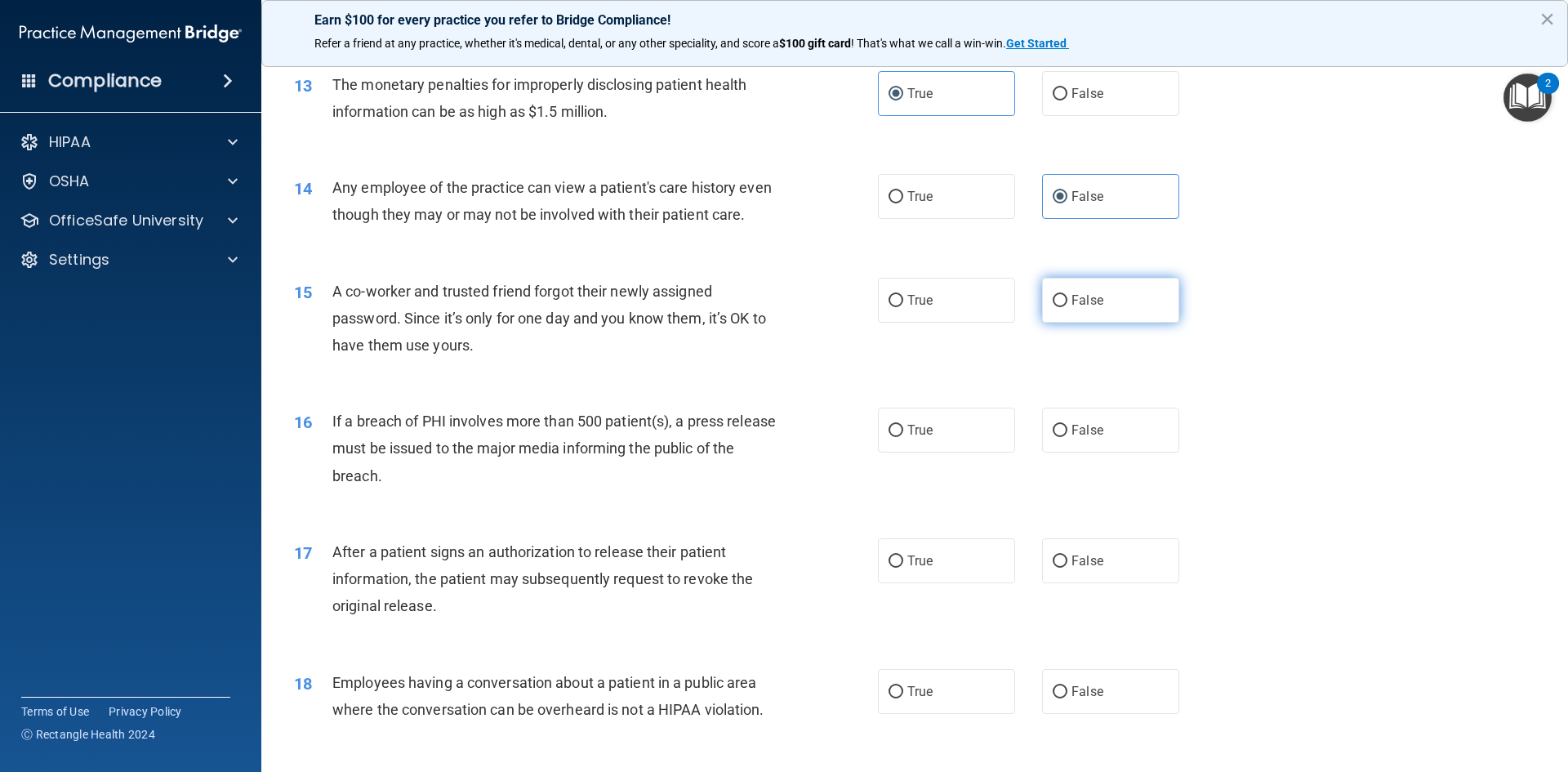
radio input "true"
click at [950, 452] on label "True" at bounding box center [946, 430] width 137 height 45
click at [903, 437] on input "True" at bounding box center [896, 431] width 15 height 12
radio input "true"
click at [917, 568] on span "True" at bounding box center [920, 560] width 26 height 15
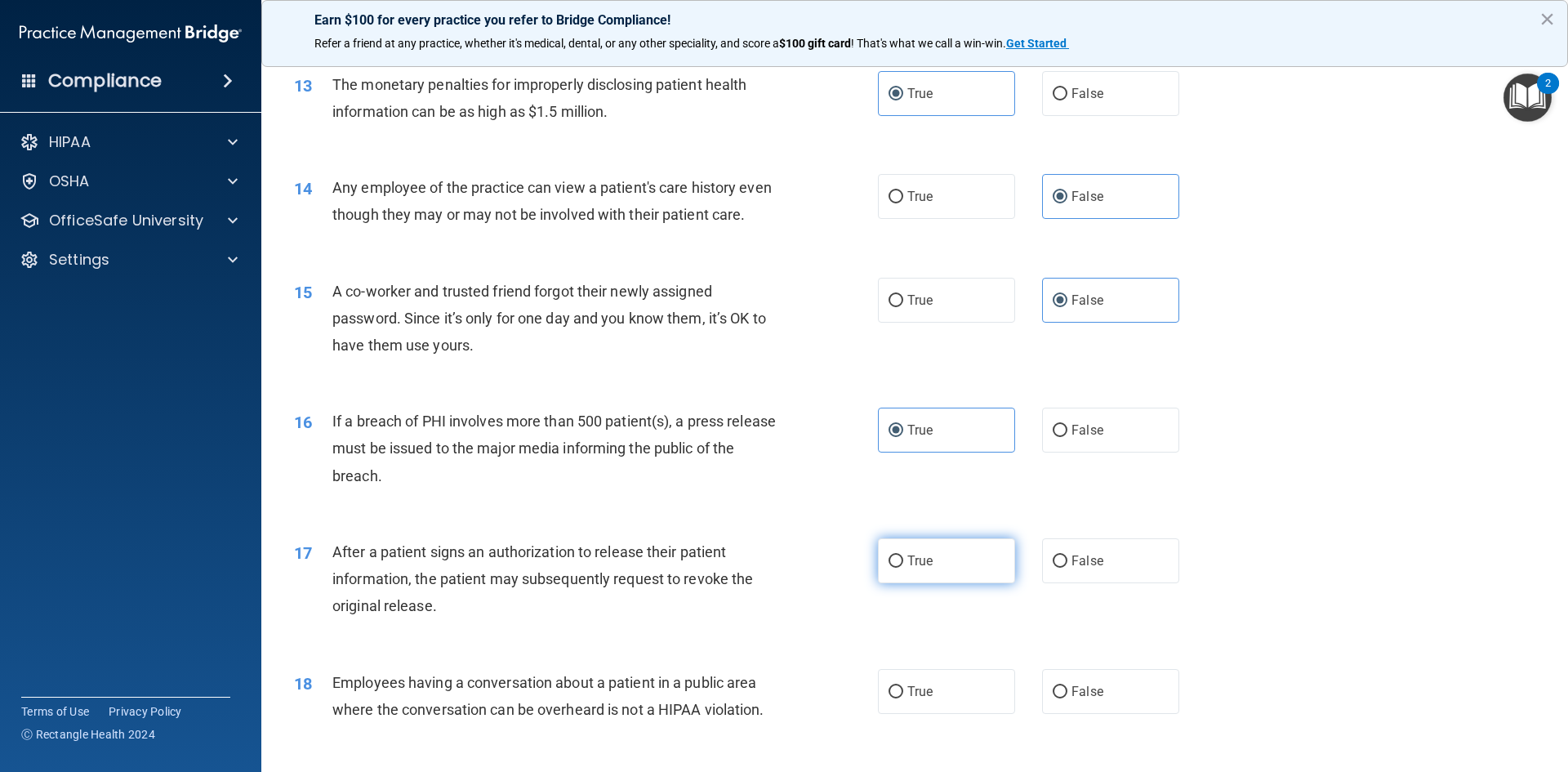
click at [903, 567] on input "True" at bounding box center [896, 561] width 15 height 12
radio input "true"
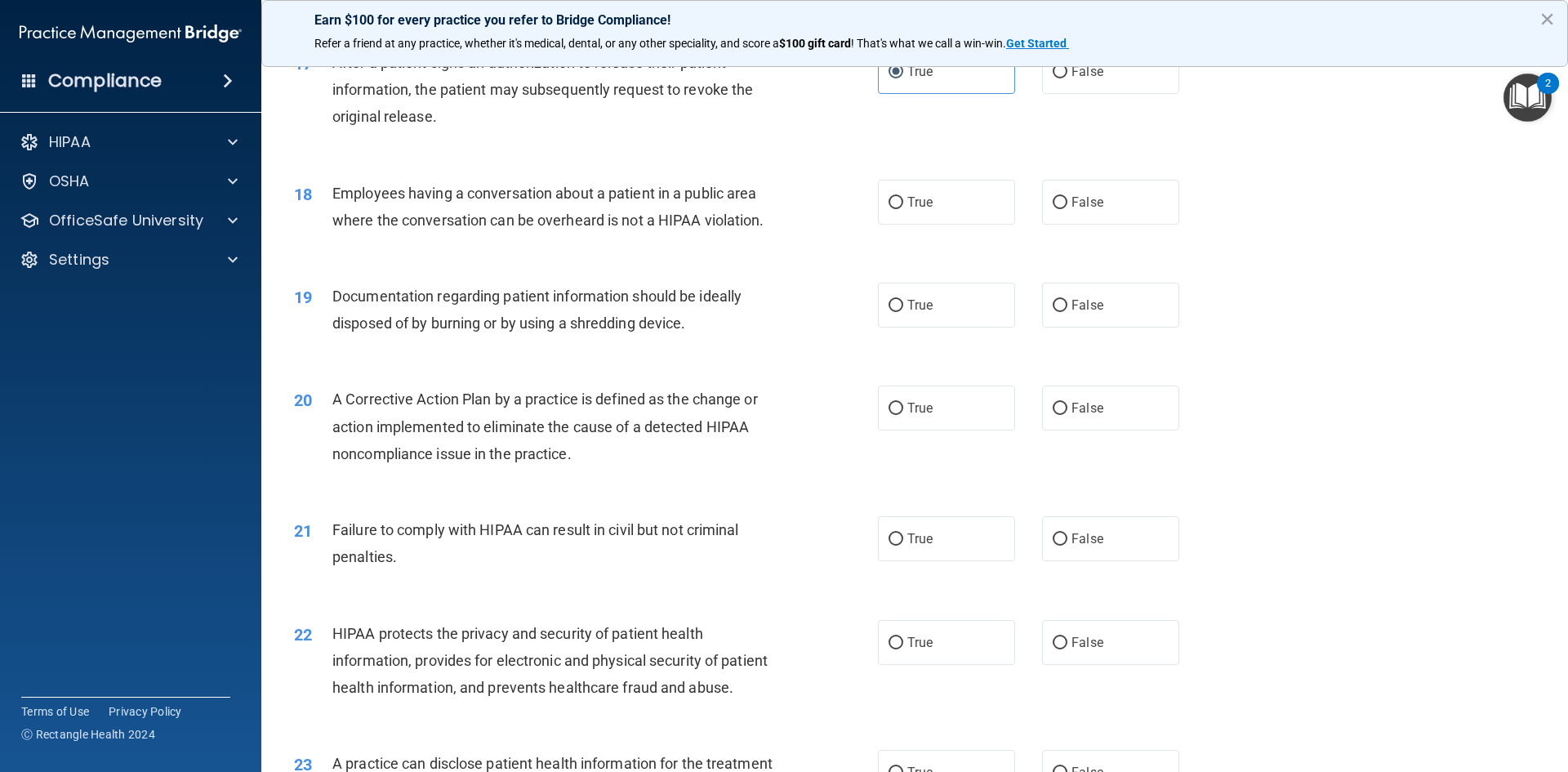
scroll to position [1960, 0]
click at [1097, 223] on label "False" at bounding box center [1111, 201] width 137 height 45
click at [1068, 208] on input "False" at bounding box center [1060, 202] width 15 height 12
radio input "true"
click at [962, 321] on label "True" at bounding box center [946, 304] width 137 height 45
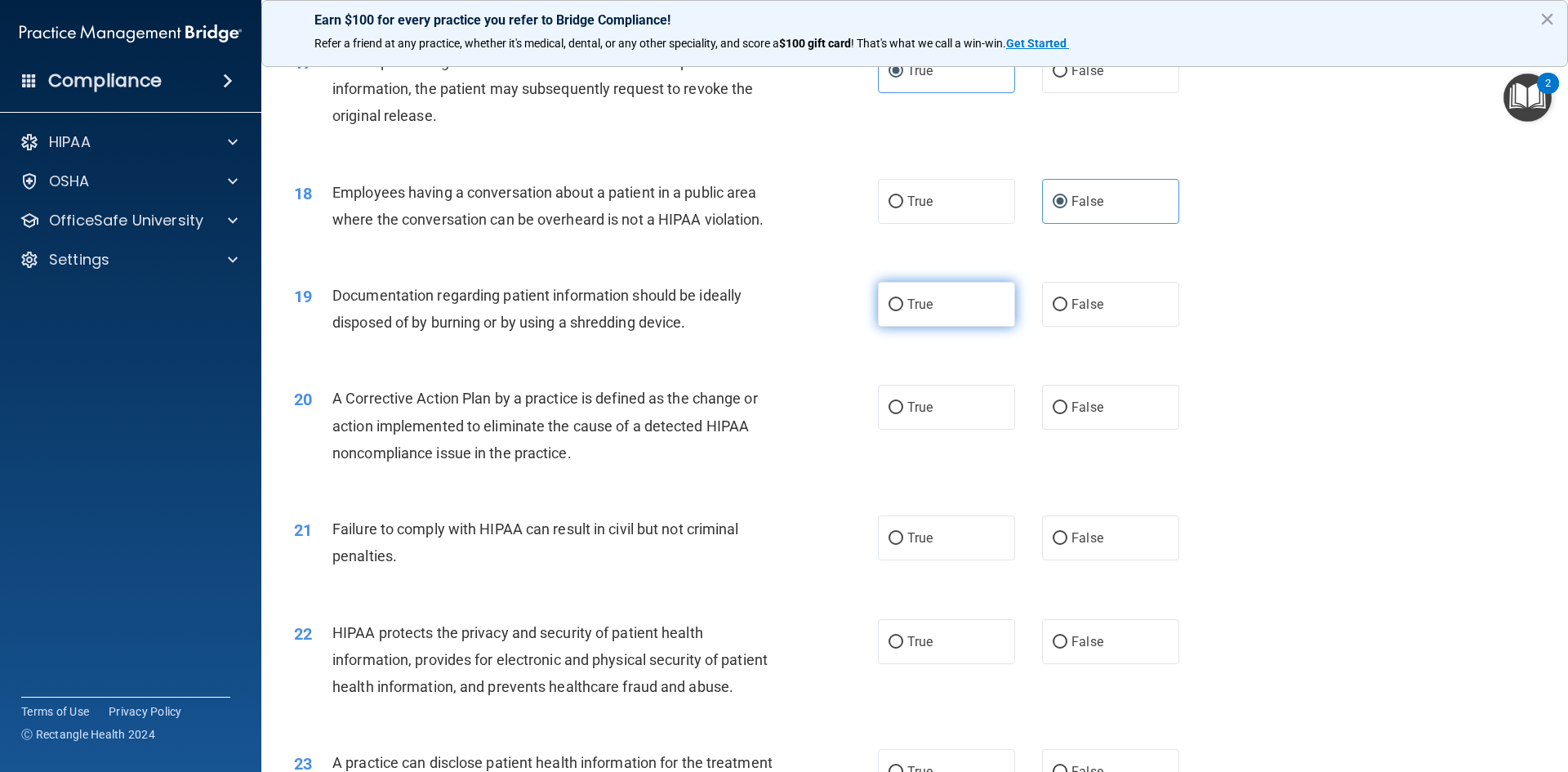
click at [903, 311] on input "True" at bounding box center [896, 305] width 15 height 12
radio input "true"
click at [948, 430] on label "True" at bounding box center [946, 407] width 137 height 45
click at [903, 414] on input "True" at bounding box center [896, 408] width 15 height 12
radio input "true"
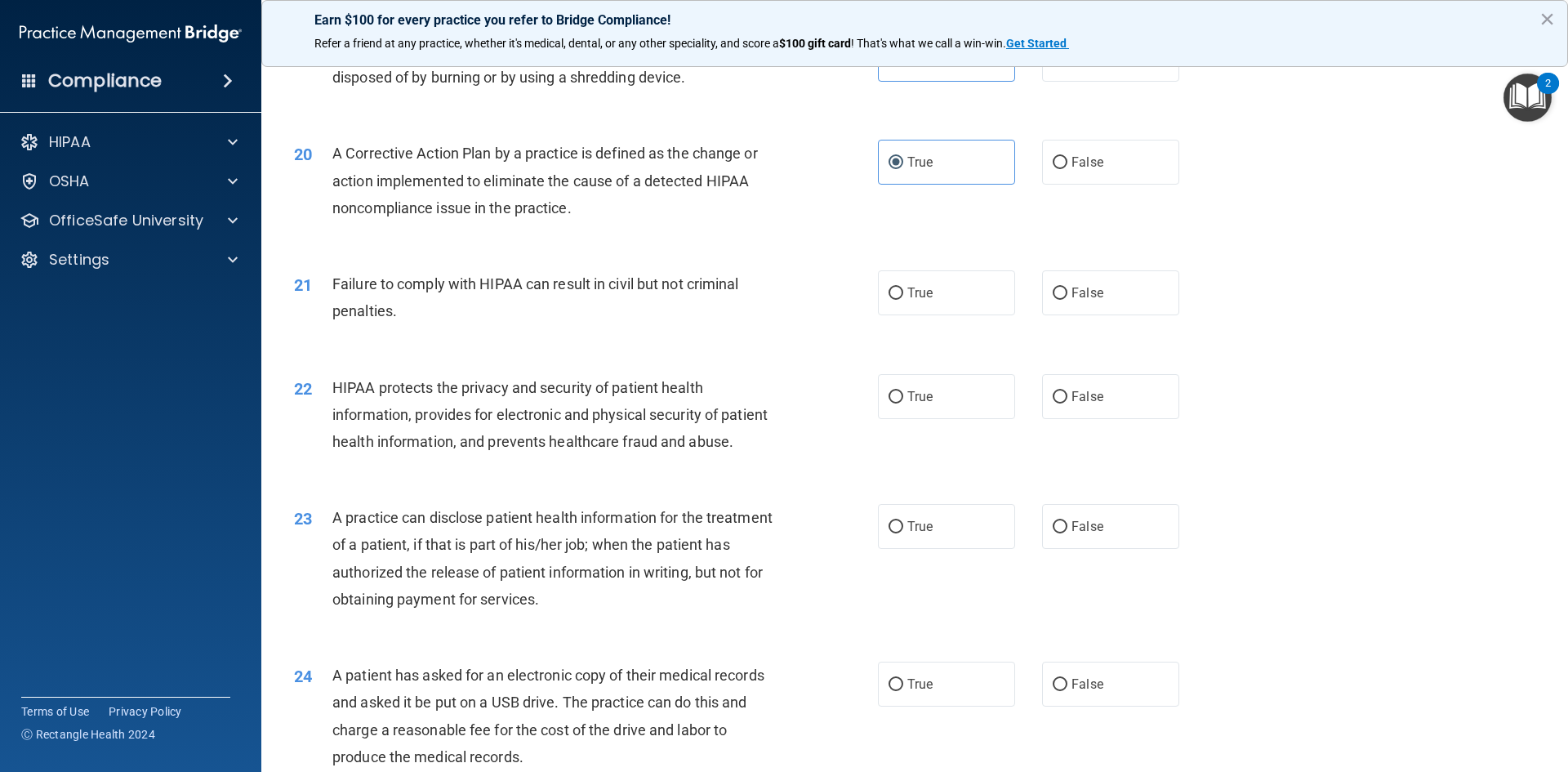
scroll to position [2287, 0]
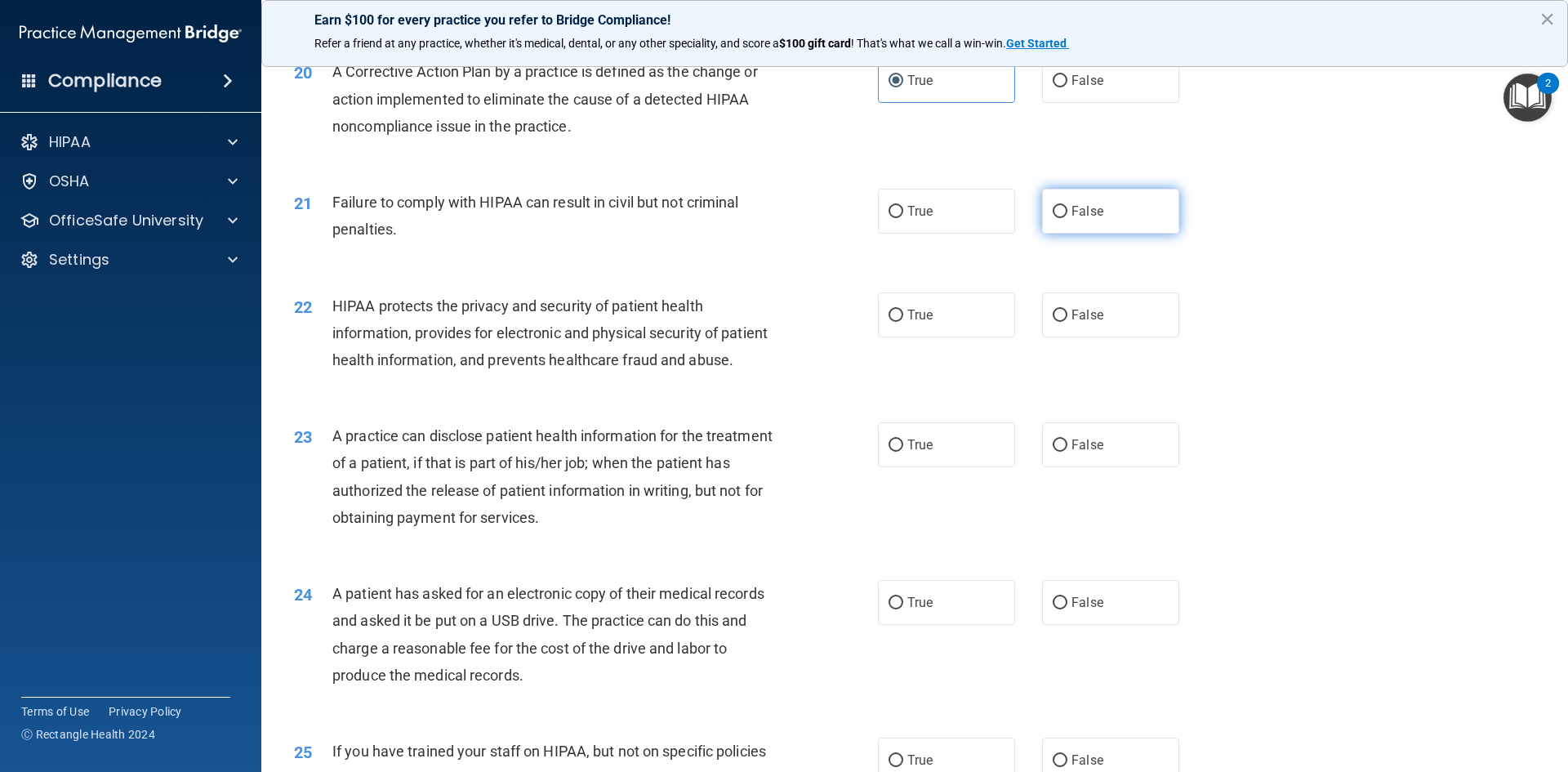
click at [1074, 219] on span "False" at bounding box center [1087, 211] width 32 height 15
click at [1068, 218] on input "False" at bounding box center [1060, 212] width 15 height 12
radio input "true"
click at [933, 329] on label "True" at bounding box center [946, 315] width 137 height 45
click at [903, 322] on input "True" at bounding box center [896, 316] width 15 height 12
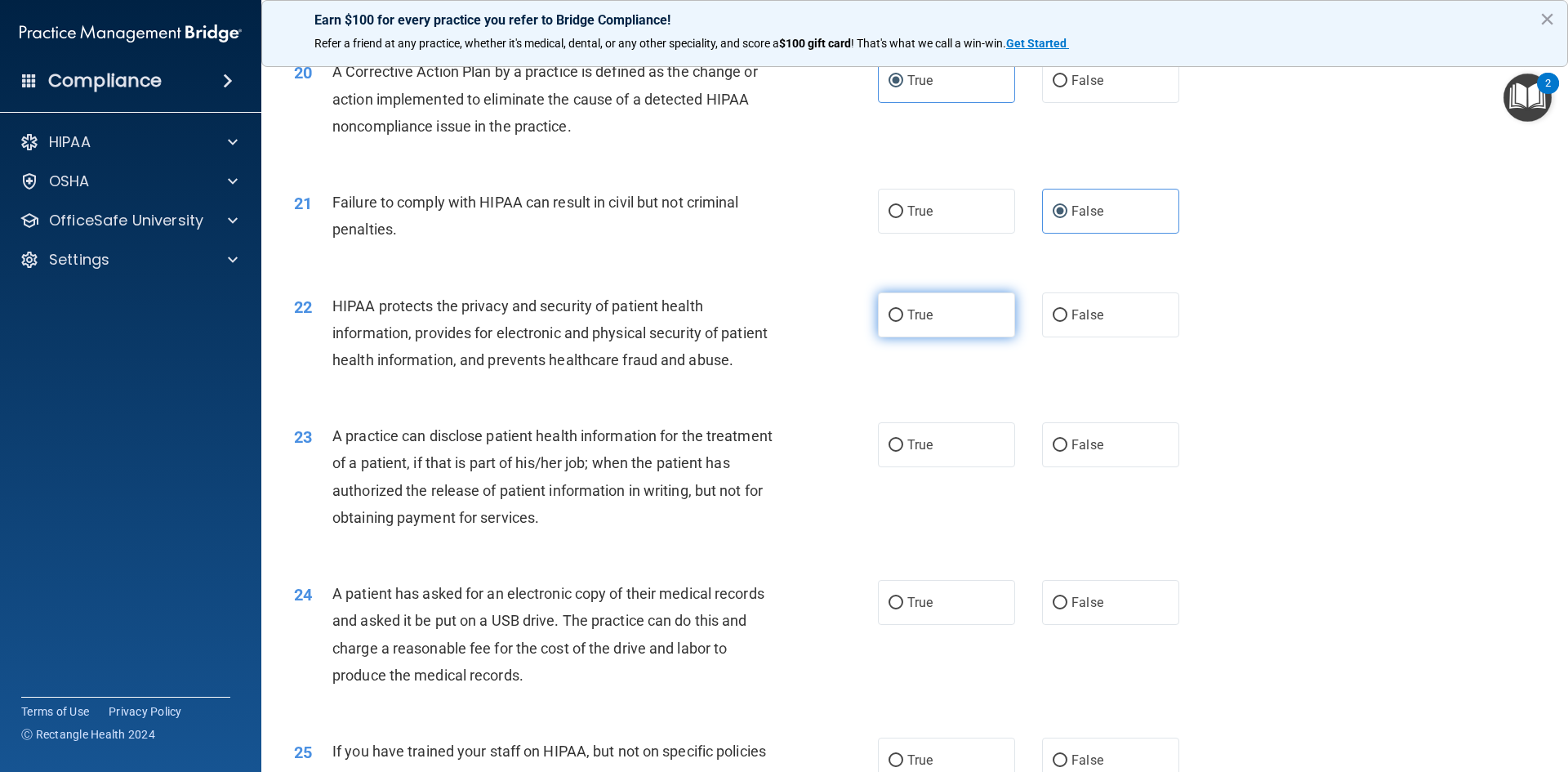
radio input "true"
click at [1083, 452] on span "False" at bounding box center [1087, 444] width 32 height 15
click at [1068, 452] on input "False" at bounding box center [1060, 445] width 15 height 12
radio input "true"
click at [941, 625] on label "True" at bounding box center [946, 602] width 137 height 45
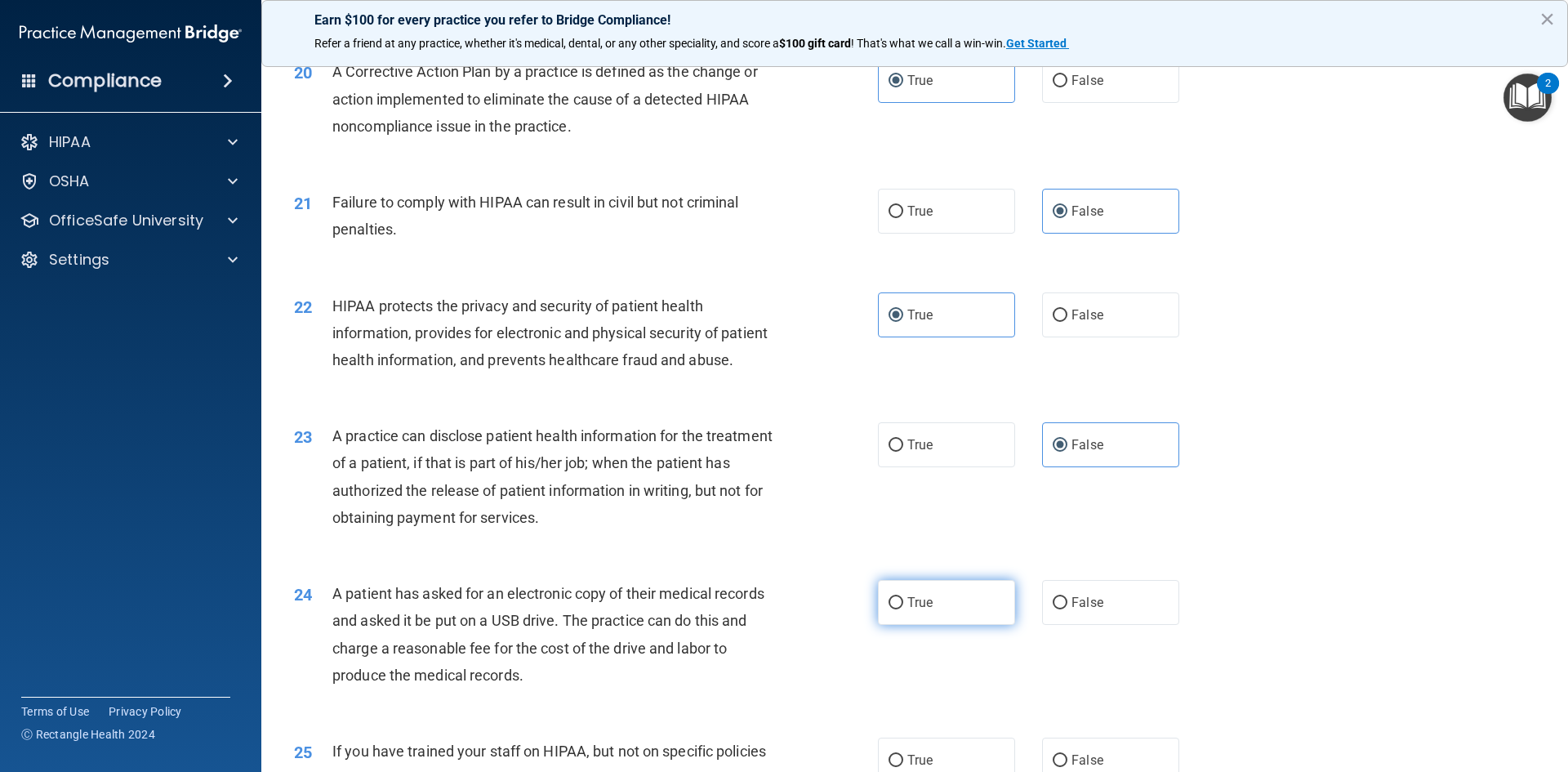
click at [903, 609] on input "True" at bounding box center [896, 603] width 15 height 12
radio input "true"
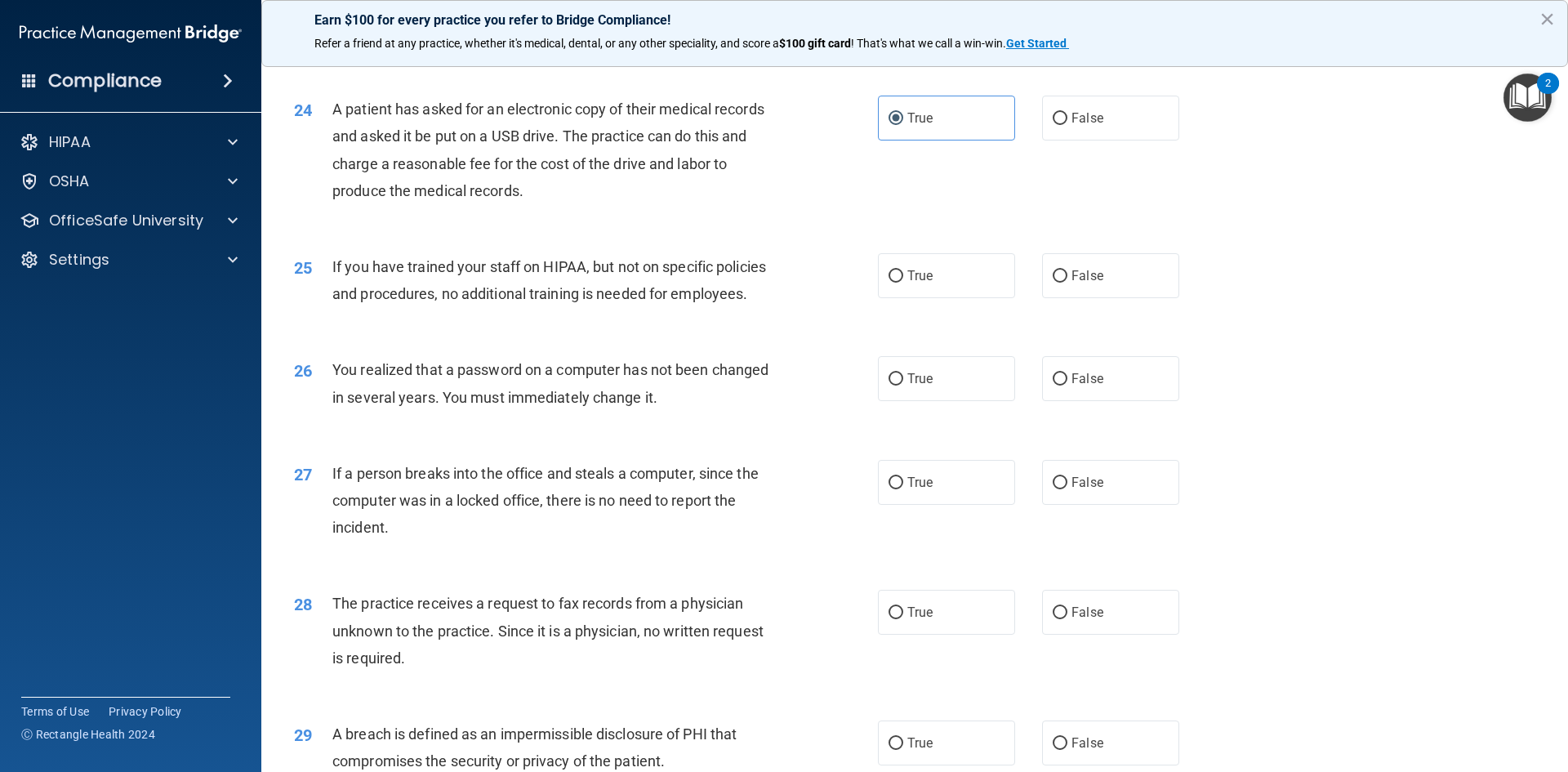
scroll to position [2777, 0]
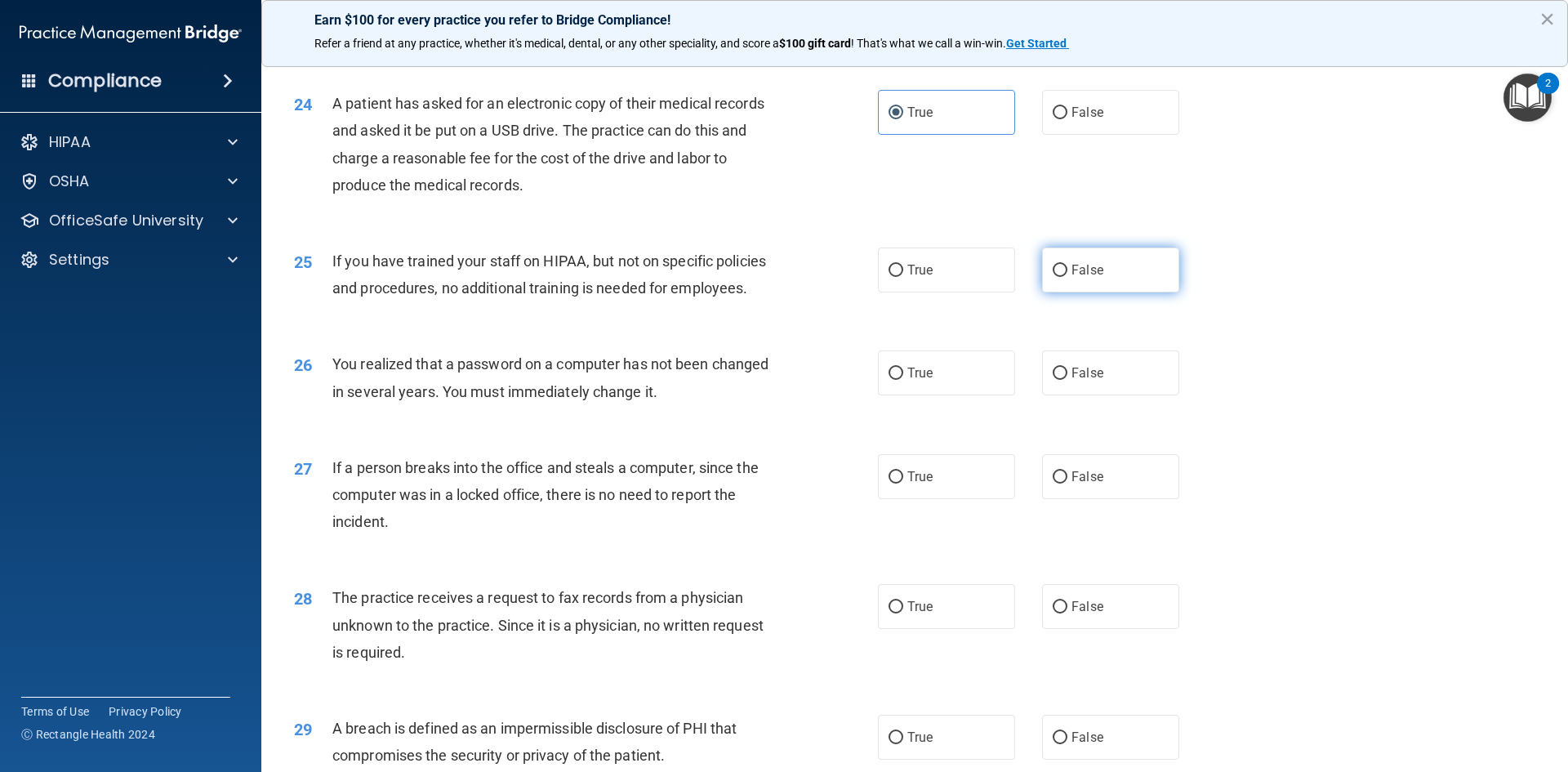
click at [1132, 293] on label "False" at bounding box center [1111, 270] width 137 height 45
click at [1068, 277] on input "False" at bounding box center [1060, 270] width 15 height 12
radio input "true"
click at [967, 395] on label "True" at bounding box center [946, 373] width 137 height 45
click at [903, 380] on input "True" at bounding box center [896, 374] width 15 height 12
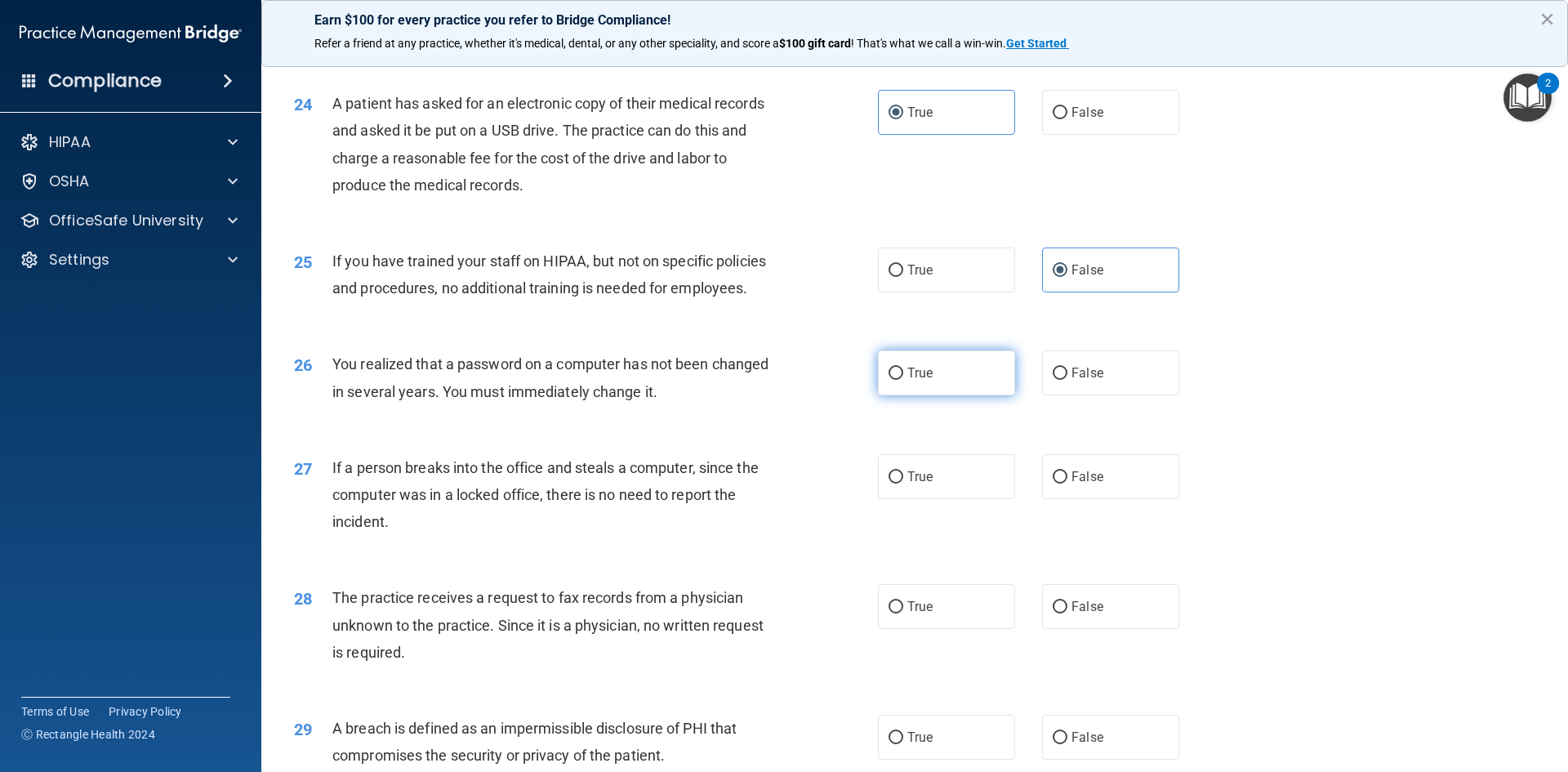
radio input "true"
click at [1081, 499] on label "False" at bounding box center [1111, 476] width 137 height 45
click at [1068, 484] on input "False" at bounding box center [1060, 478] width 15 height 12
radio input "true"
click at [1086, 614] on span "False" at bounding box center [1087, 607] width 32 height 15
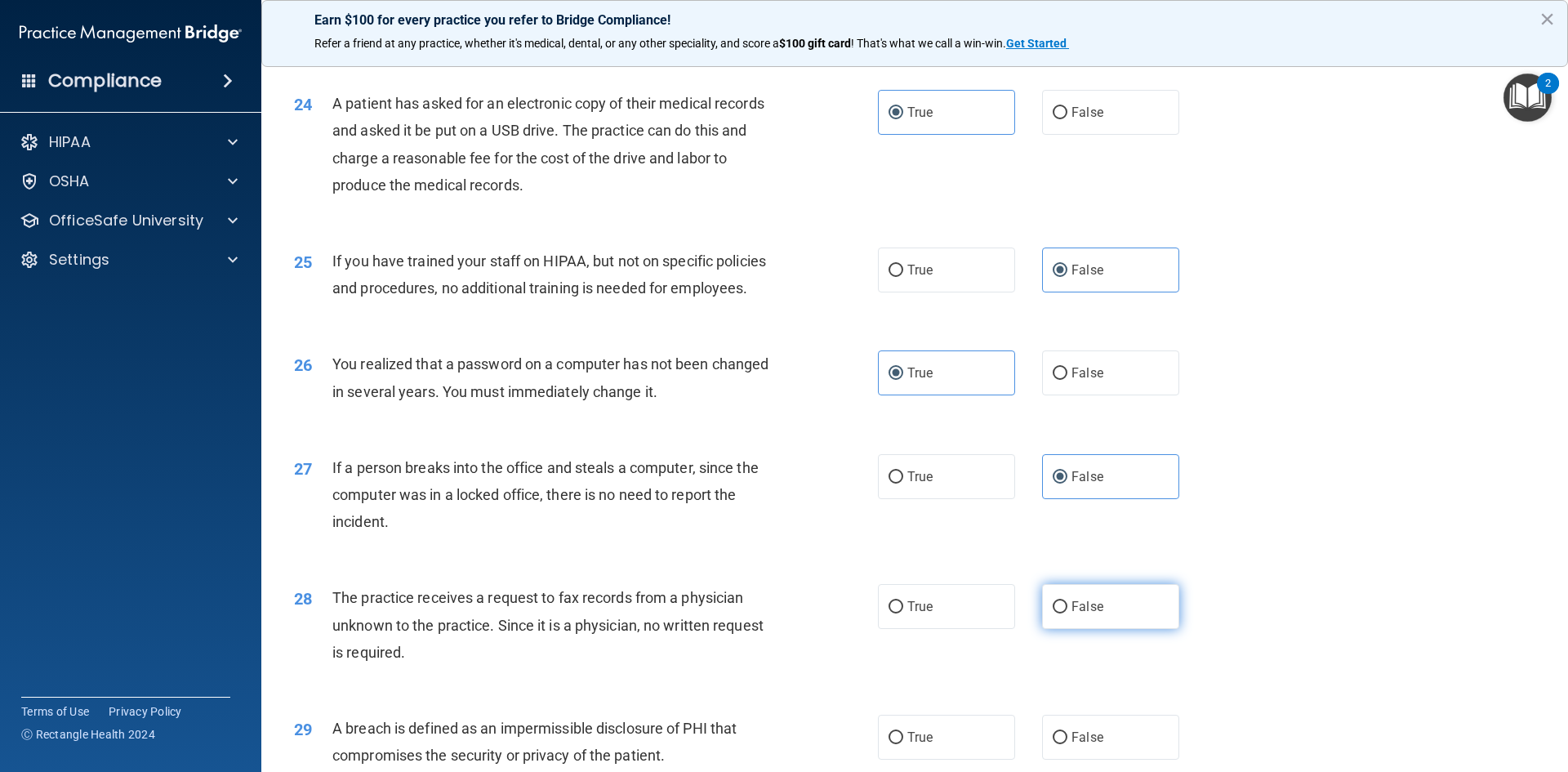
click at [1068, 613] on input "False" at bounding box center [1060, 607] width 15 height 12
radio input "true"
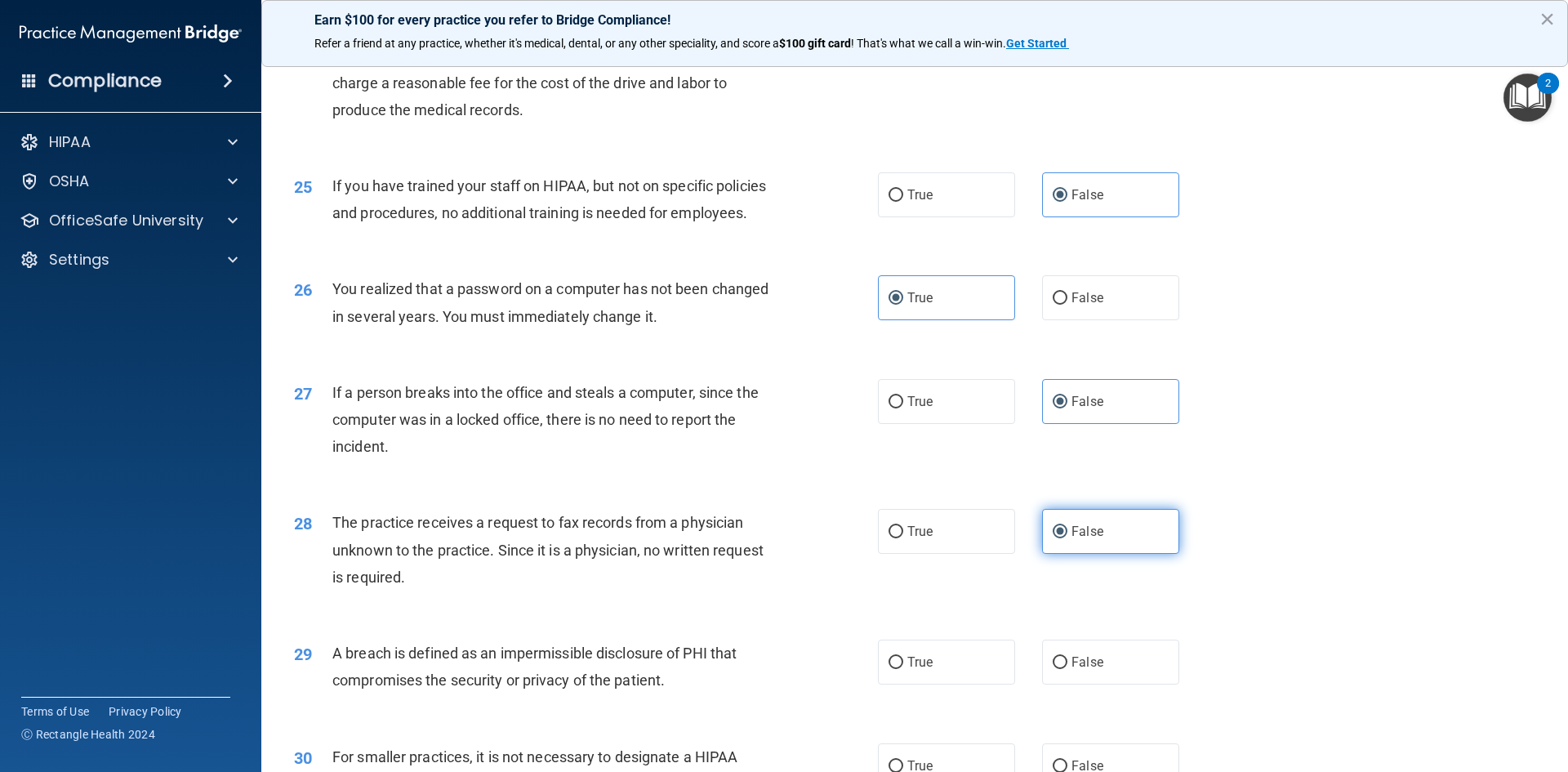
scroll to position [3022, 0]
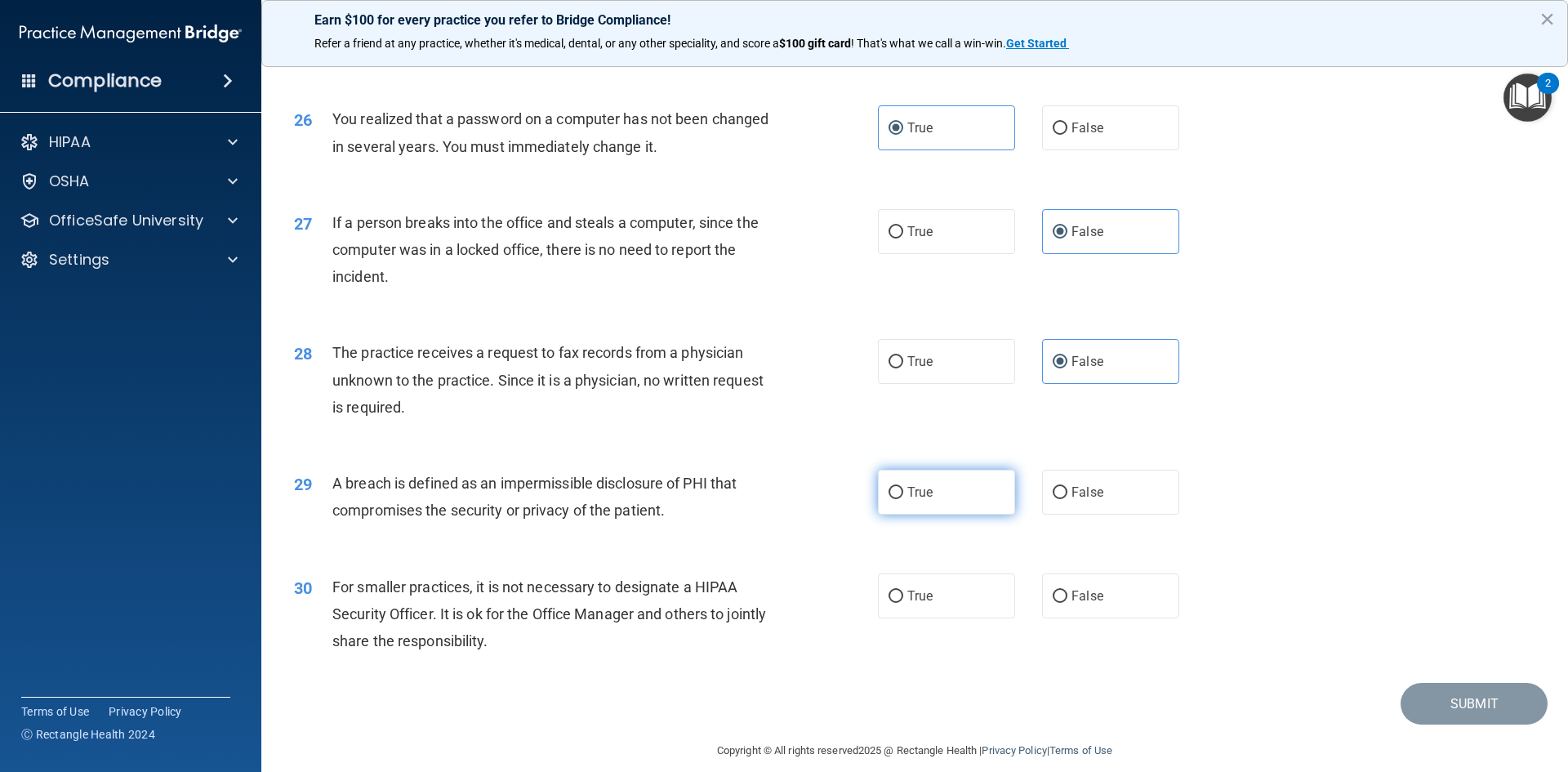
click at [961, 514] on label "True" at bounding box center [946, 492] width 137 height 45
click at [903, 499] on input "True" at bounding box center [896, 493] width 15 height 12
radio input "true"
click at [1083, 604] on span "False" at bounding box center [1087, 595] width 32 height 15
click at [1068, 603] on input "False" at bounding box center [1060, 596] width 15 height 12
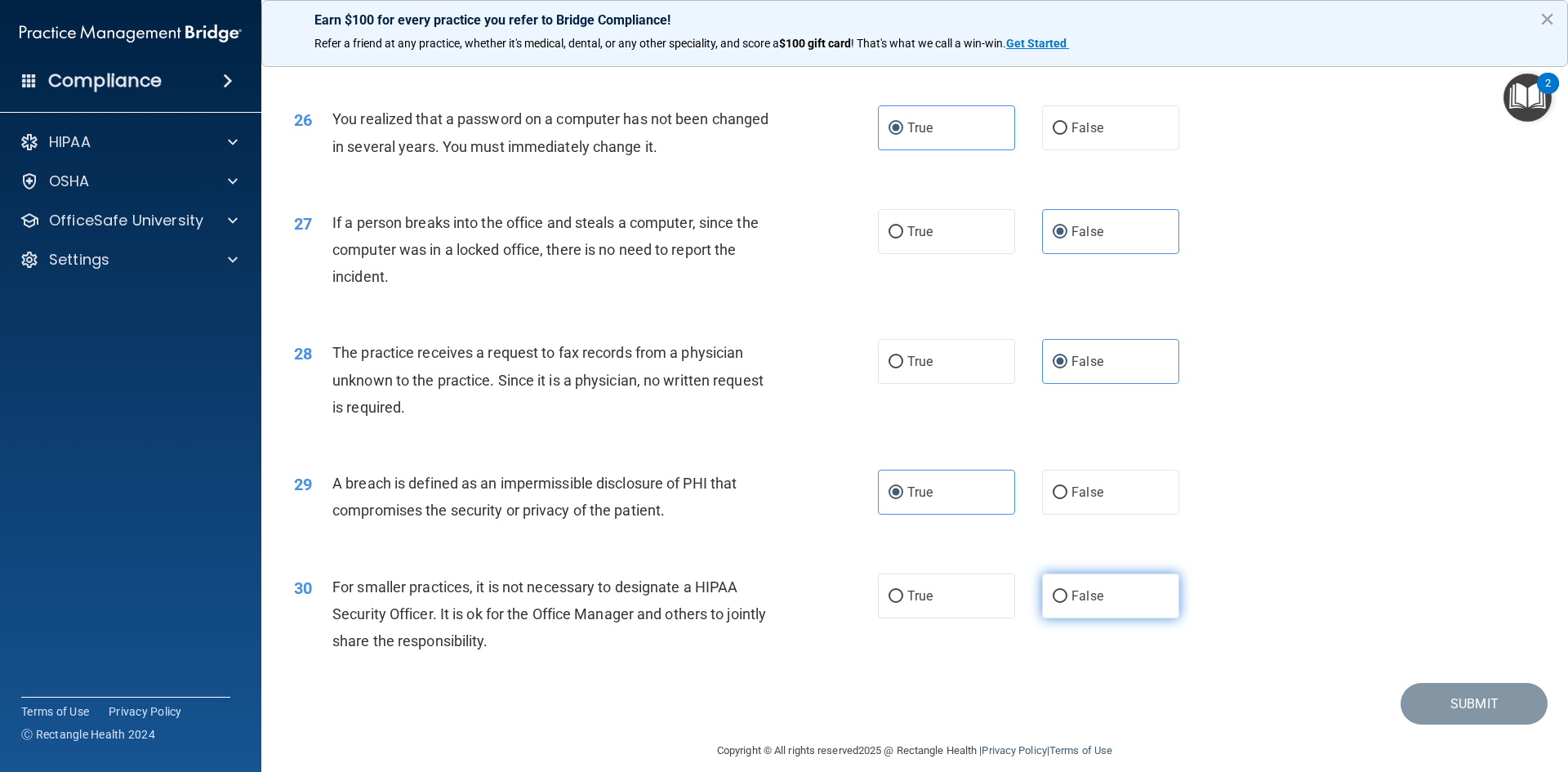
radio input "true"
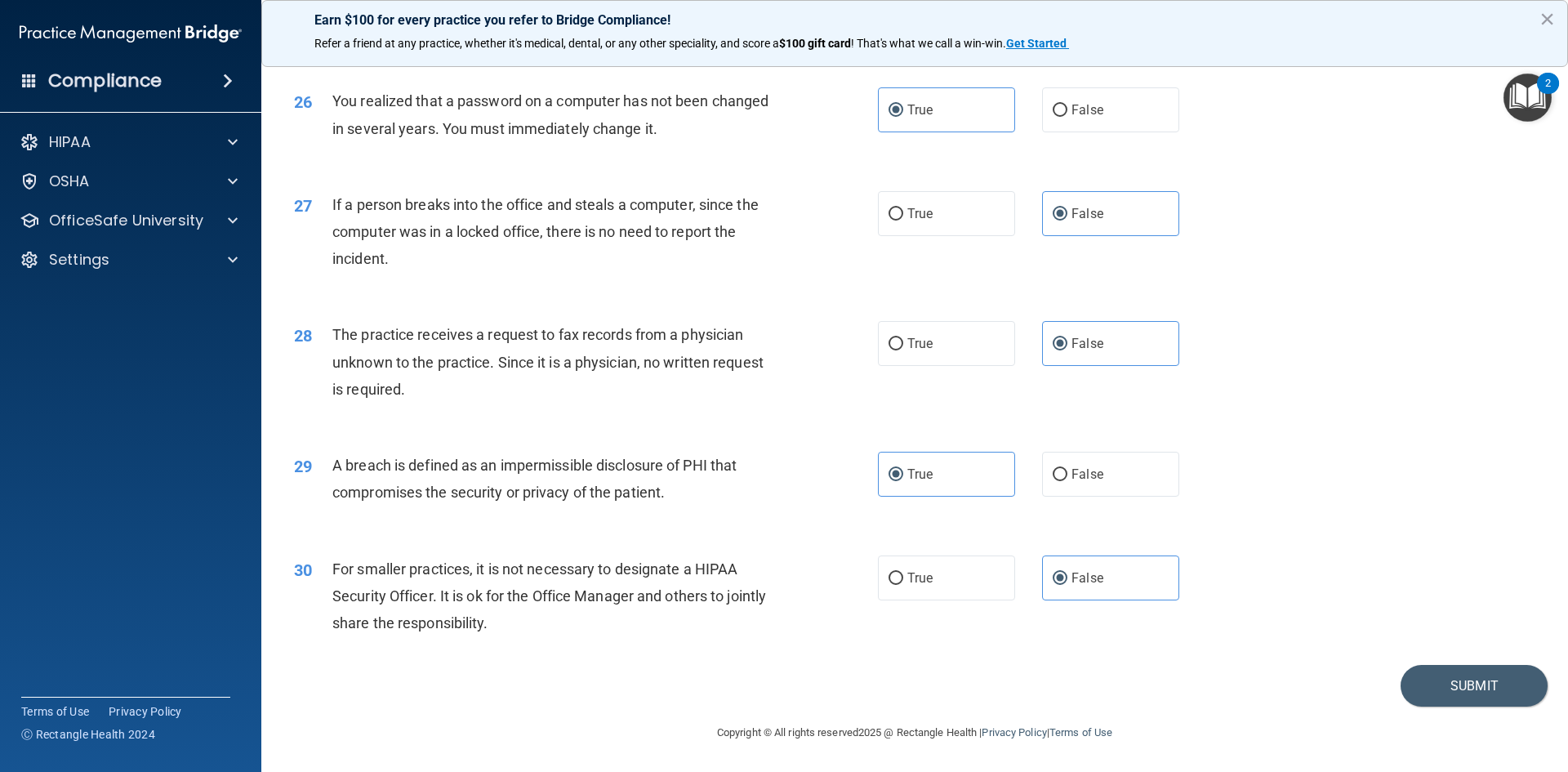
scroll to position [3094, 0]
click at [1484, 694] on button "Submit" at bounding box center [1474, 685] width 147 height 42
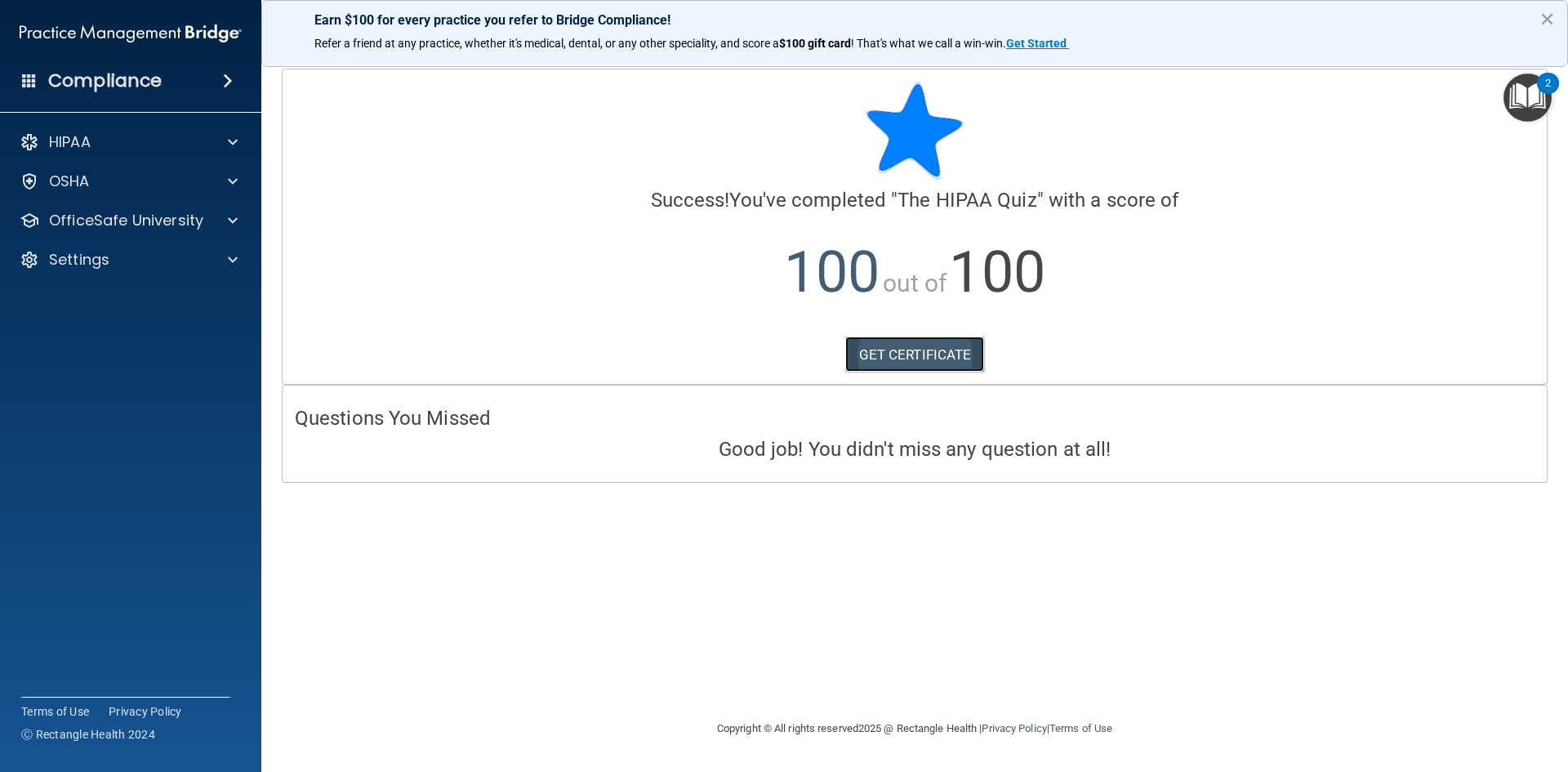
click at [897, 360] on link "GET CERTIFICATE" at bounding box center [915, 355] width 140 height 36
click at [211, 137] on div at bounding box center [230, 142] width 41 height 20
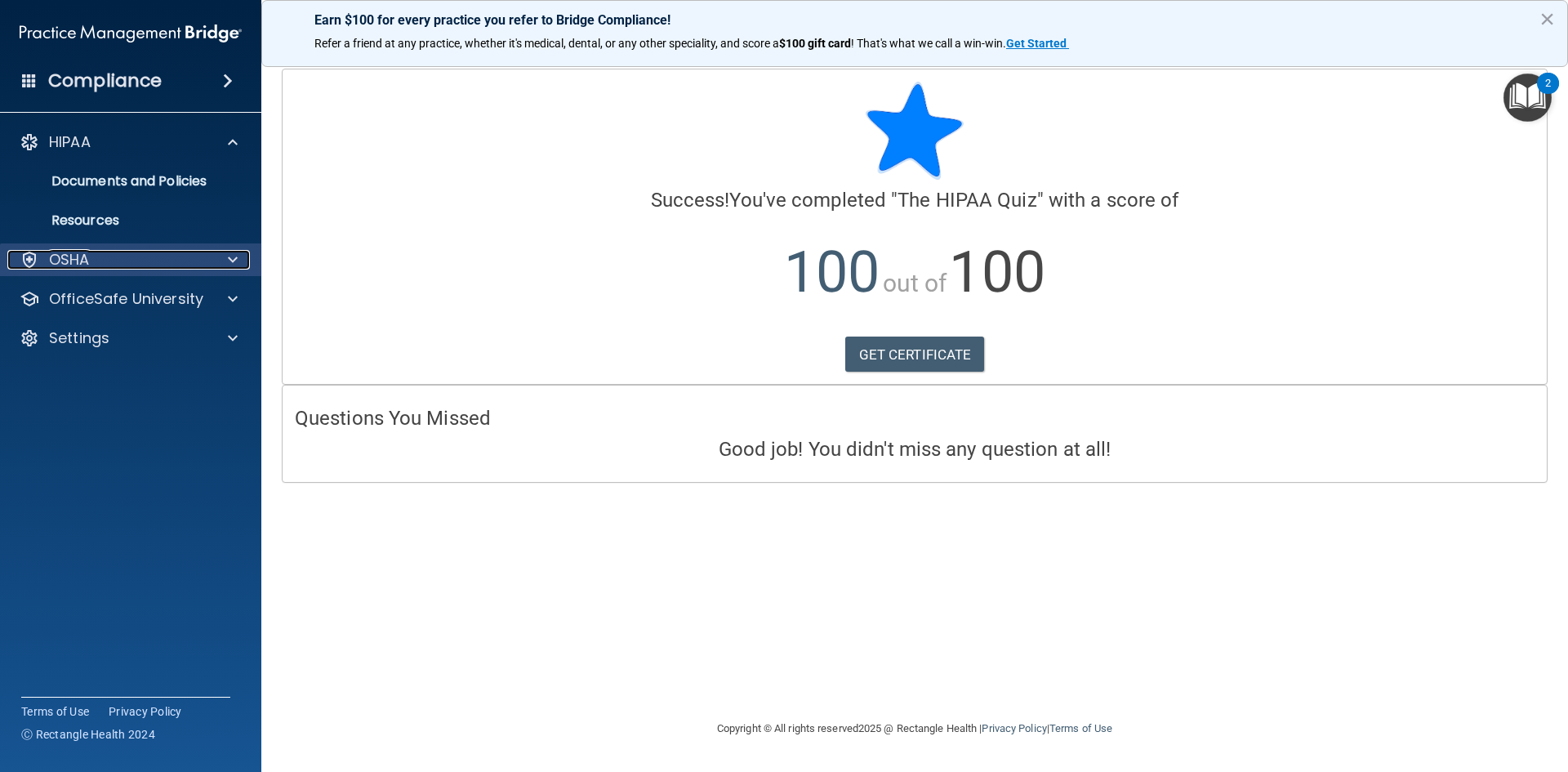
click at [175, 256] on div "OSHA" at bounding box center [108, 259] width 202 height 20
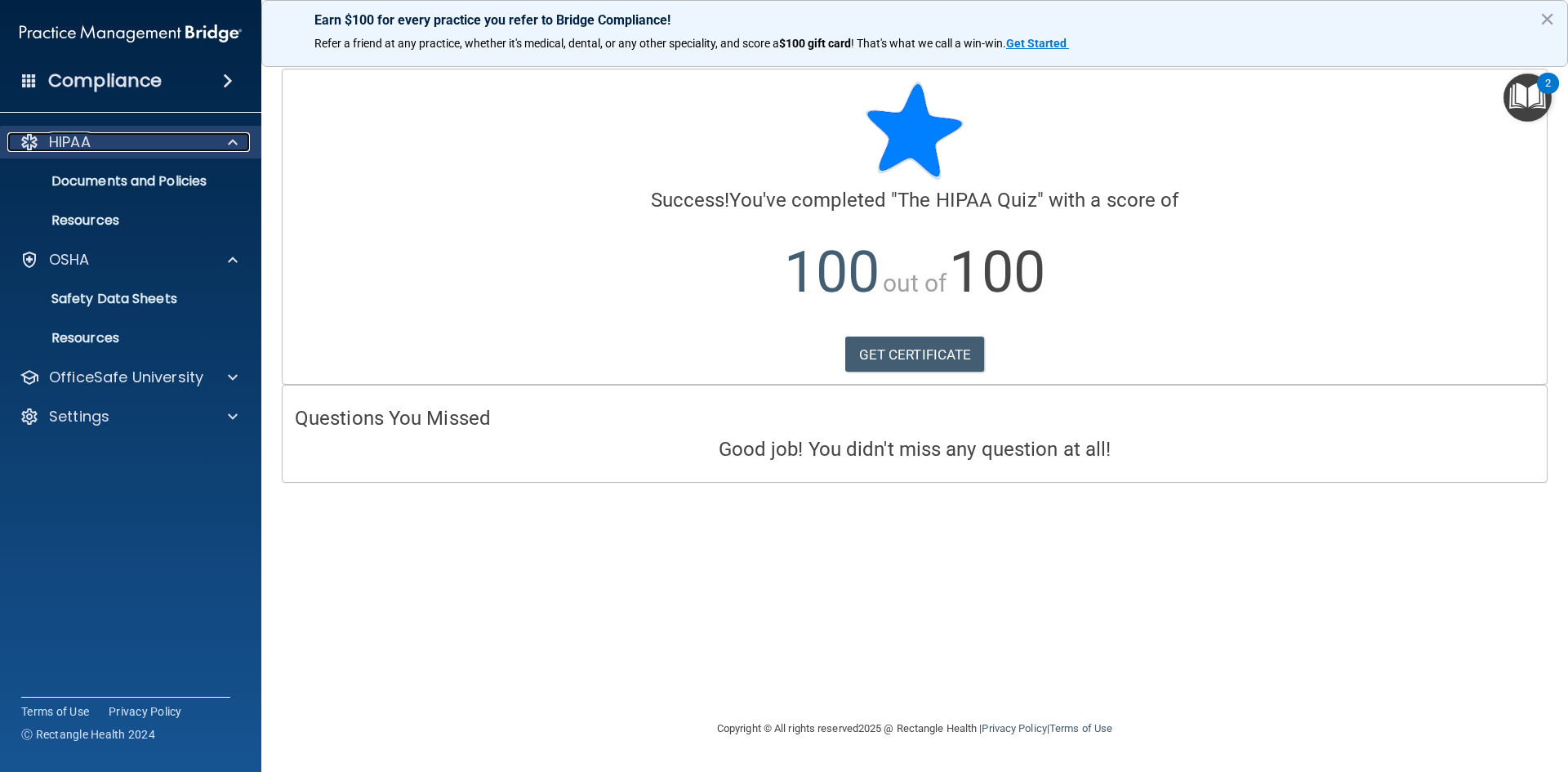
click at [224, 144] on div at bounding box center [230, 142] width 41 height 20
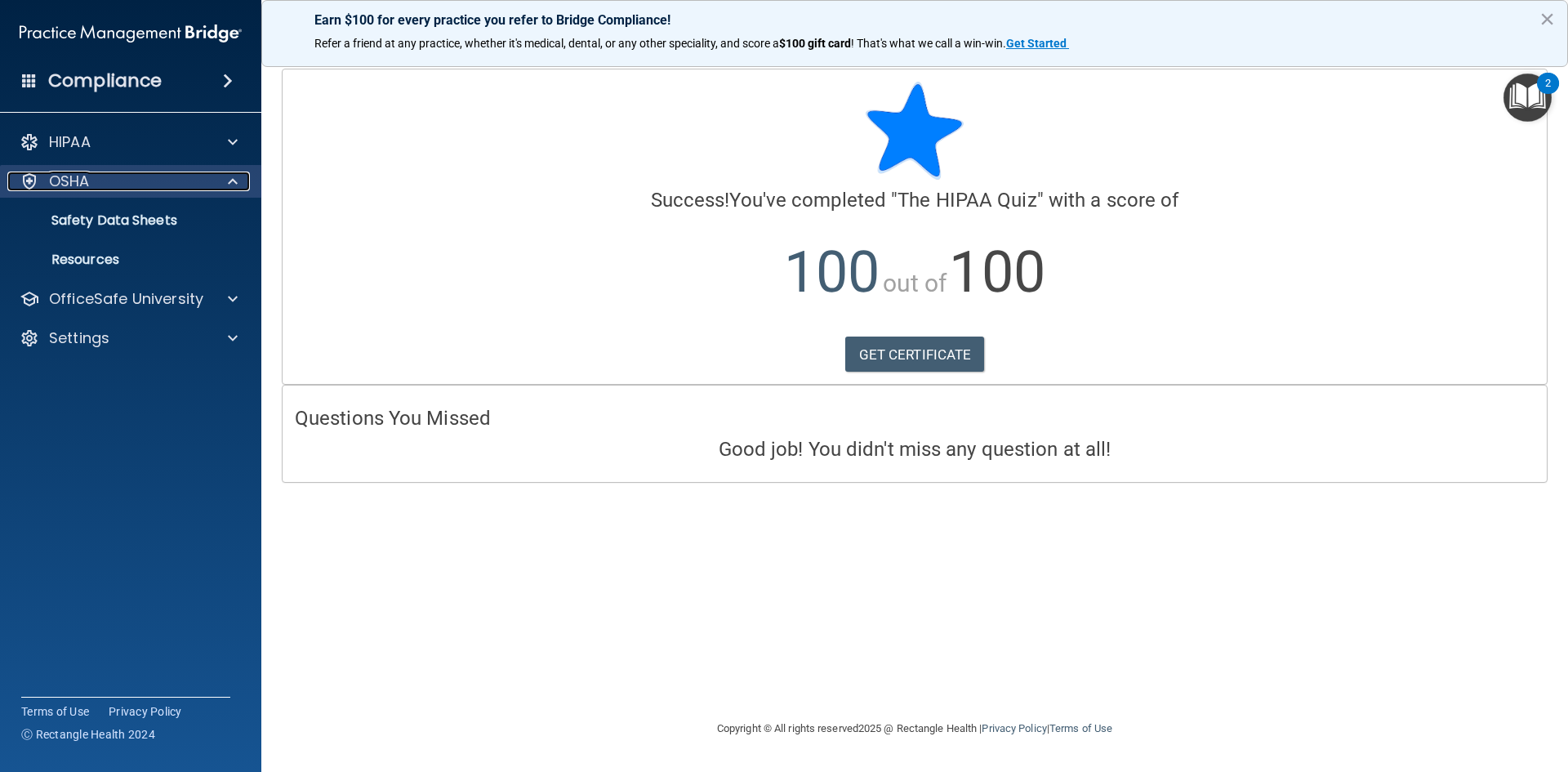
click at [221, 176] on div at bounding box center [230, 181] width 41 height 20
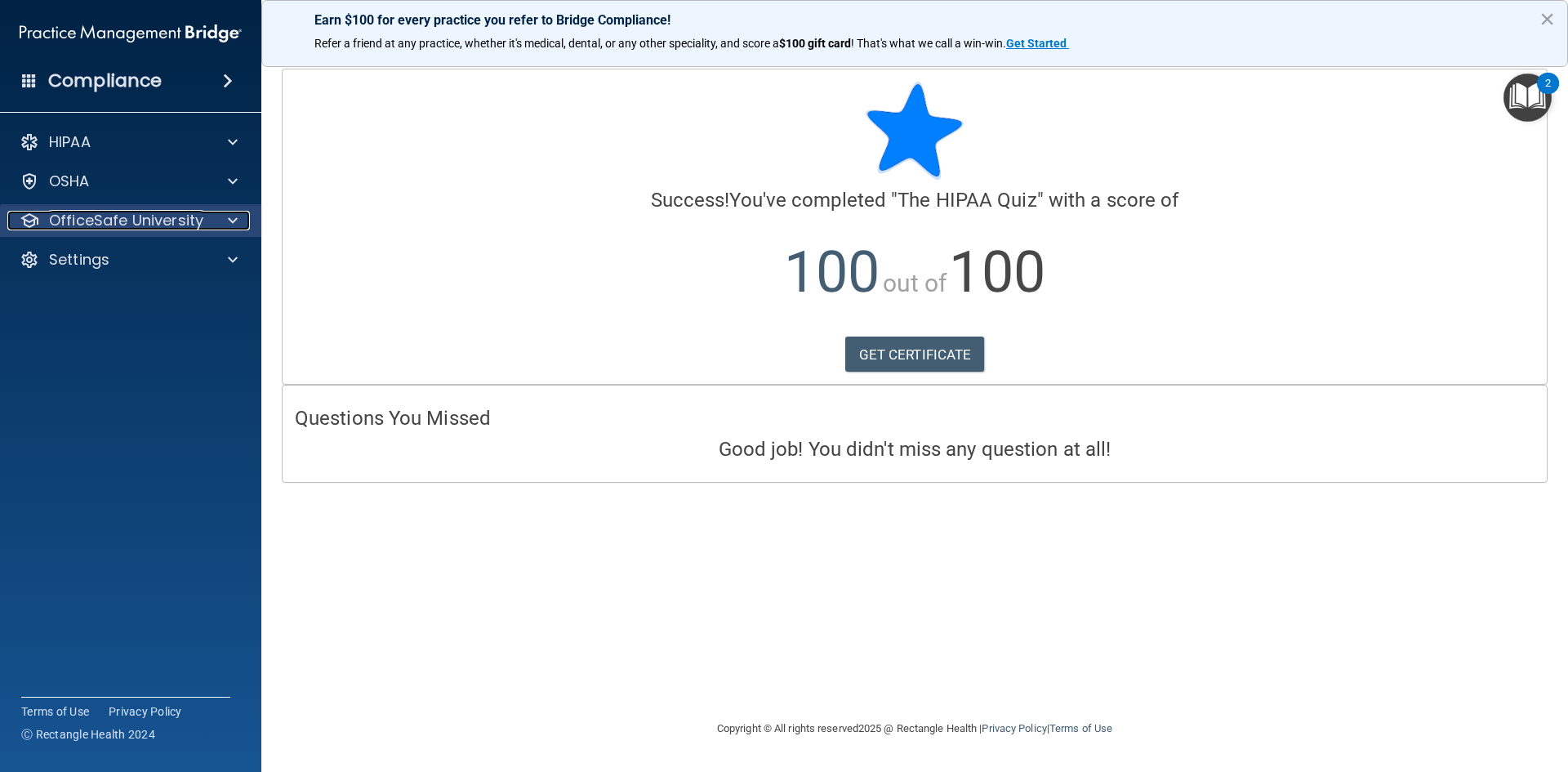
click at [239, 218] on div at bounding box center [230, 220] width 41 height 20
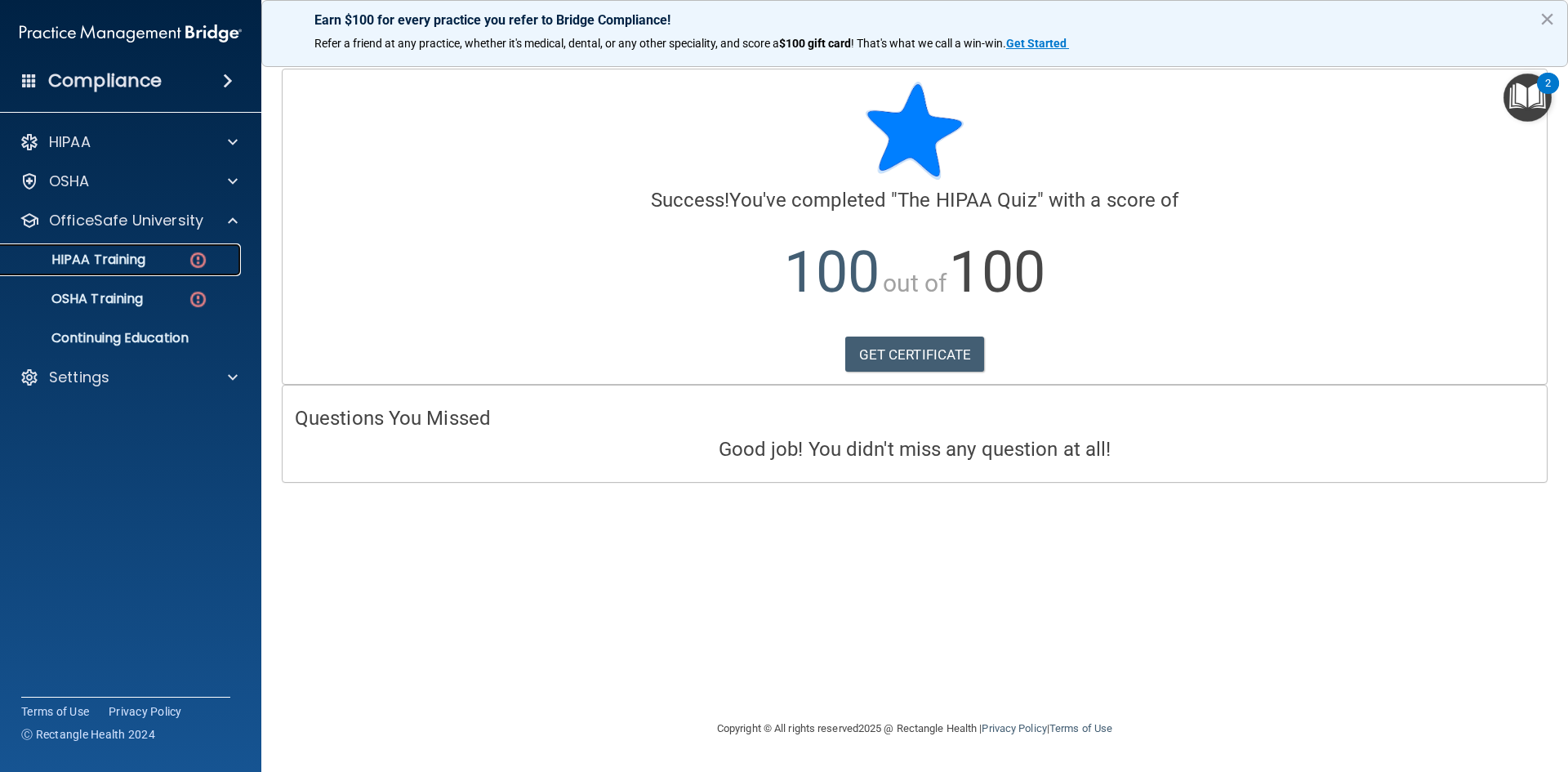
click at [173, 256] on div "HIPAA Training" at bounding box center [121, 259] width 223 height 16
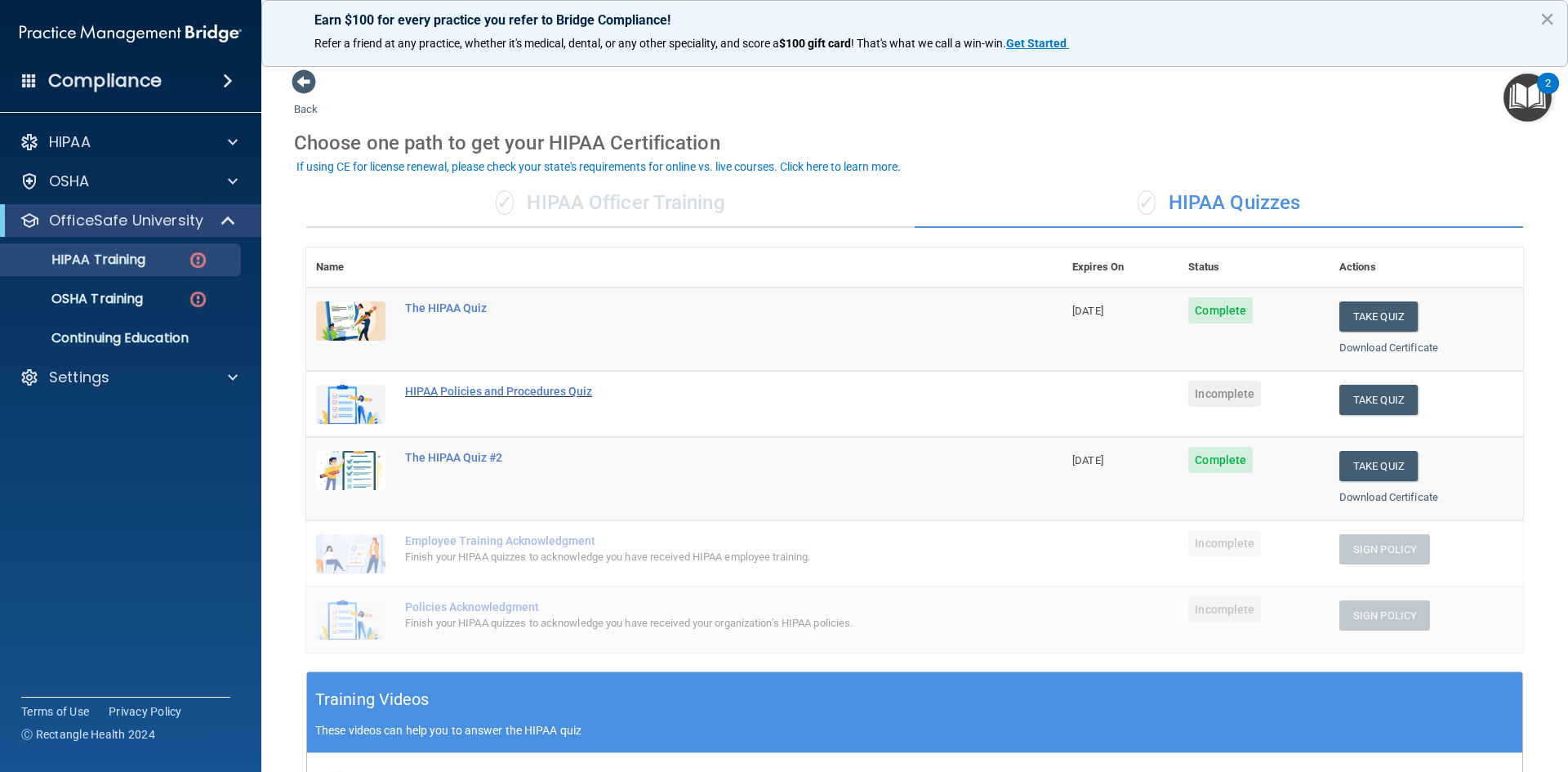
click at [526, 390] on div "HIPAA Policies and Procedures Quiz" at bounding box center [693, 391] width 576 height 13
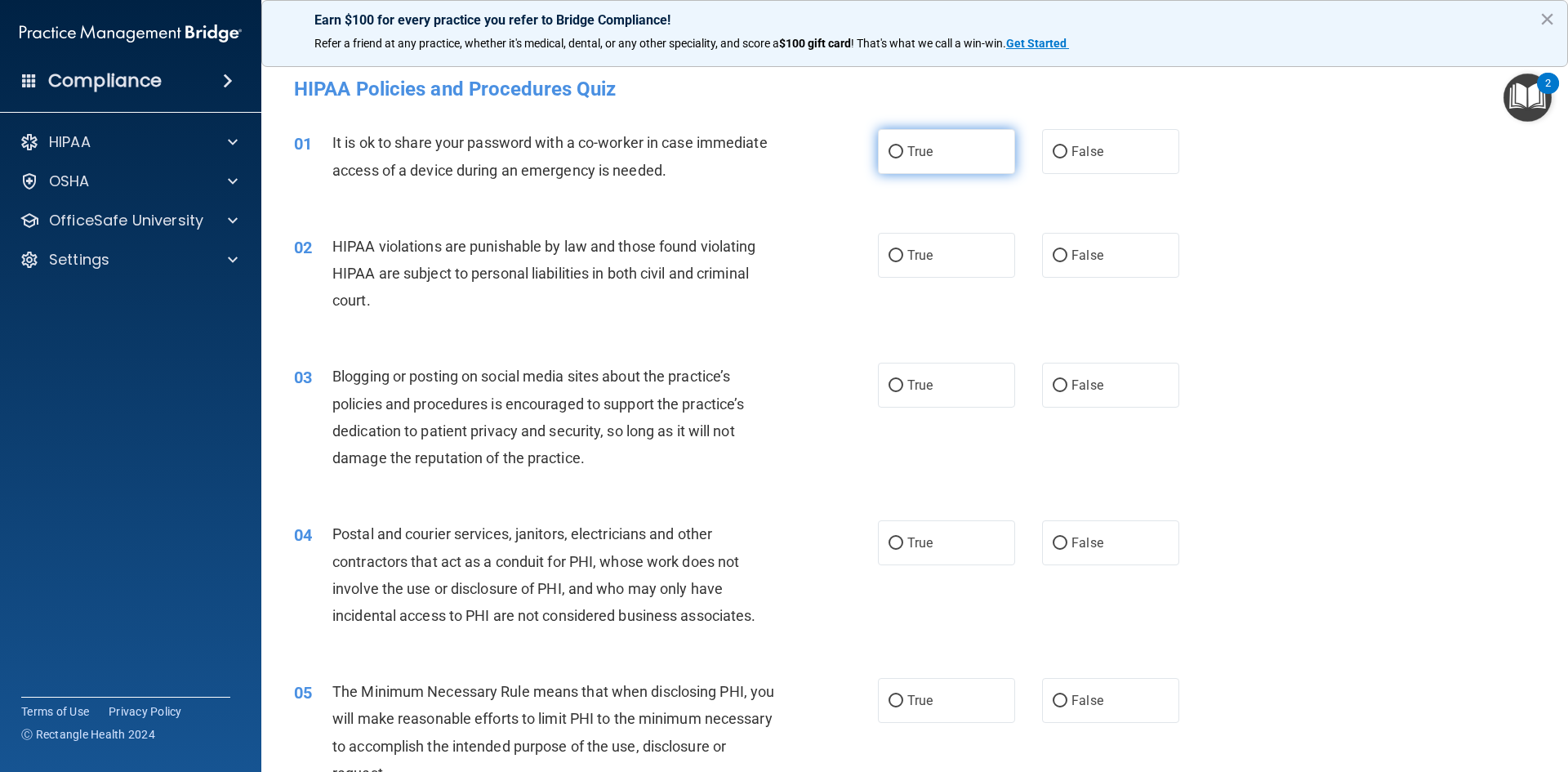
click at [975, 139] on label "True" at bounding box center [946, 151] width 137 height 45
click at [903, 146] on input "True" at bounding box center [896, 152] width 15 height 12
radio input "true"
click at [941, 237] on label "True" at bounding box center [946, 255] width 137 height 45
click at [903, 250] on input "True" at bounding box center [896, 256] width 15 height 12
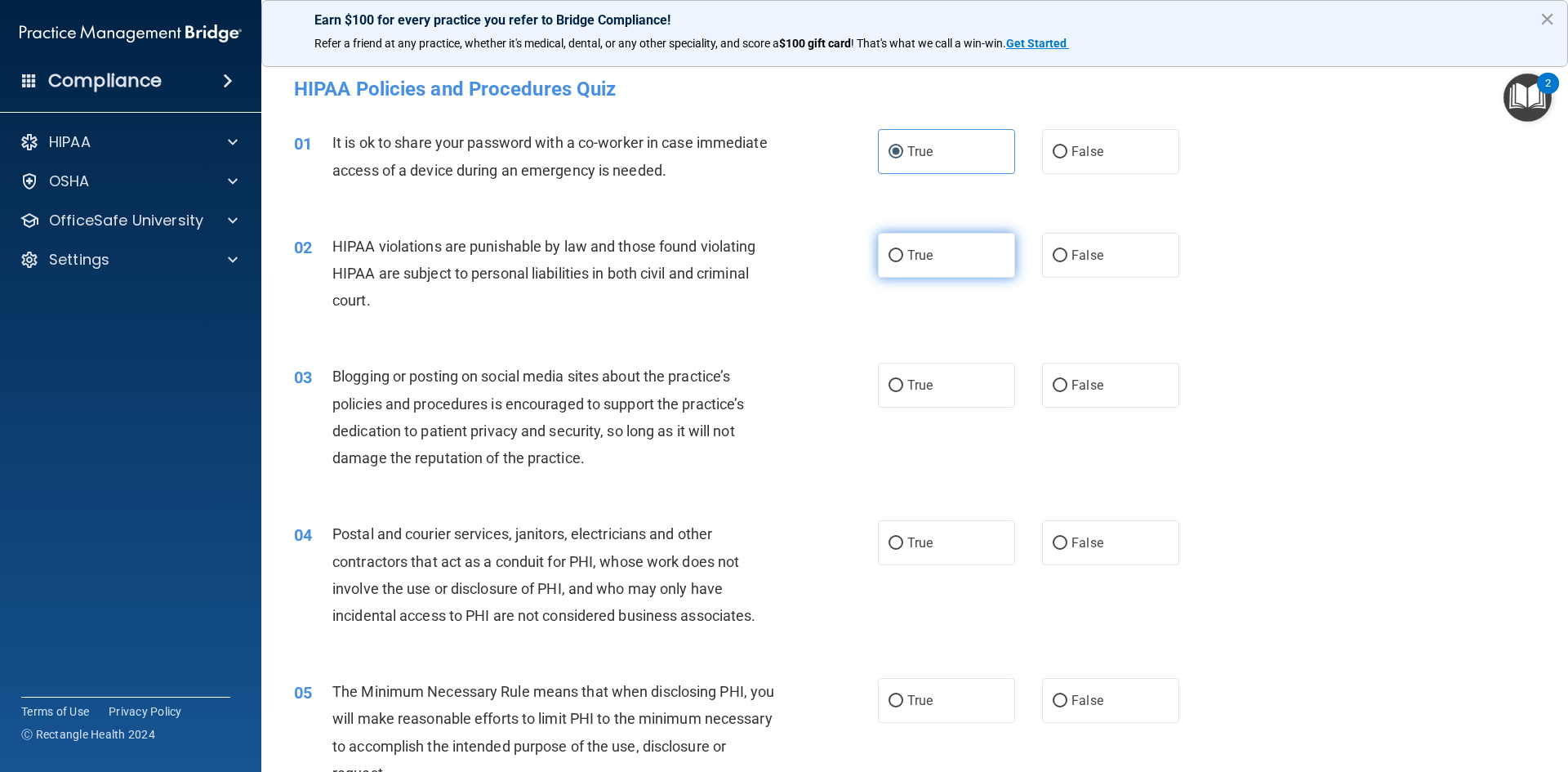
radio input "true"
click at [915, 375] on label "True" at bounding box center [946, 385] width 137 height 45
click at [903, 380] on input "True" at bounding box center [896, 386] width 15 height 12
radio input "true"
click at [929, 546] on label "True" at bounding box center [946, 543] width 137 height 45
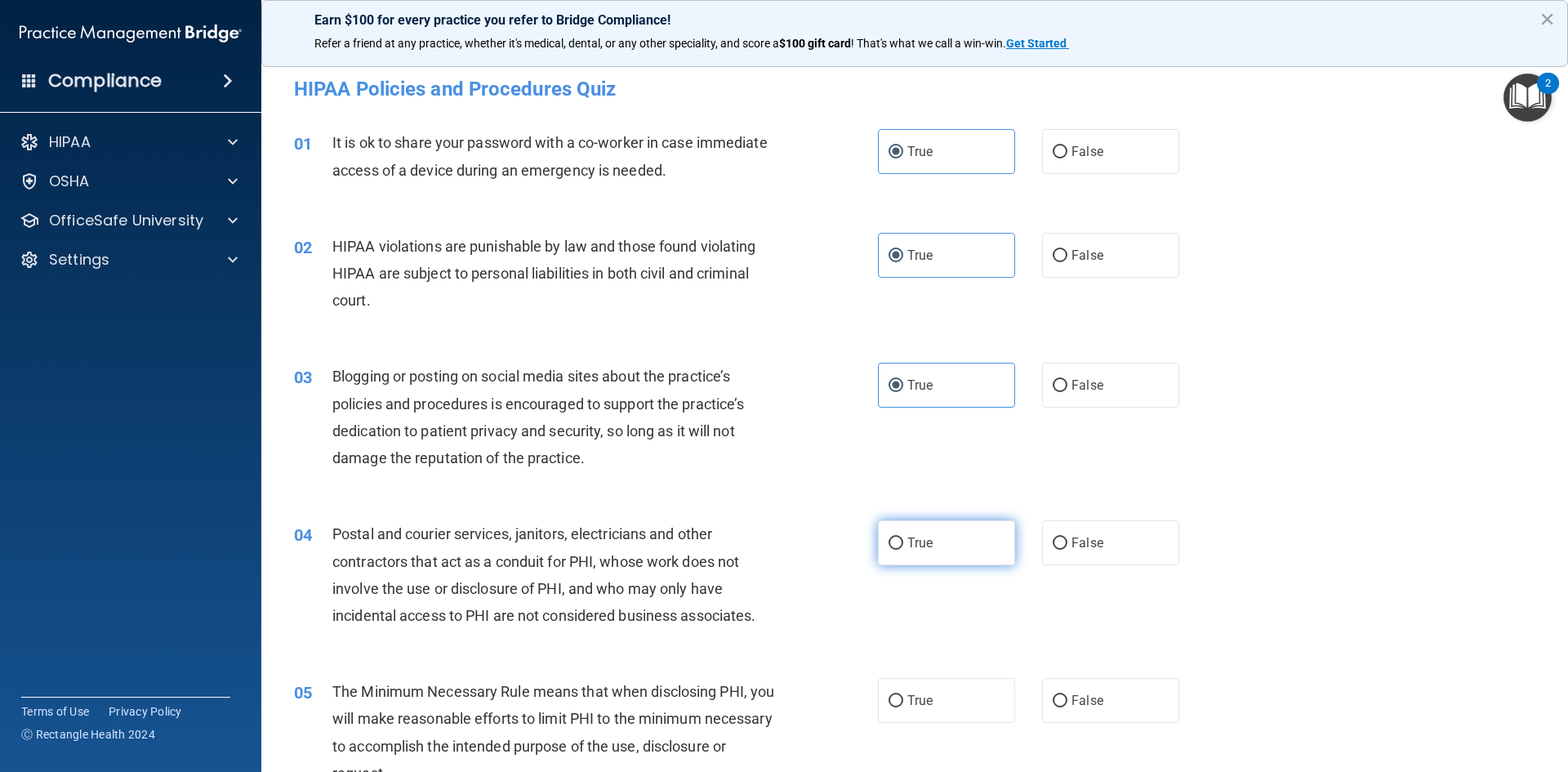
click at [903, 546] on input "True" at bounding box center [896, 543] width 15 height 12
radio input "true"
drag, startPoint x: 878, startPoint y: 696, endPoint x: 886, endPoint y: 693, distance: 8.5
click at [881, 695] on label "True" at bounding box center [946, 700] width 137 height 45
click at [889, 695] on input "True" at bounding box center [896, 701] width 15 height 12
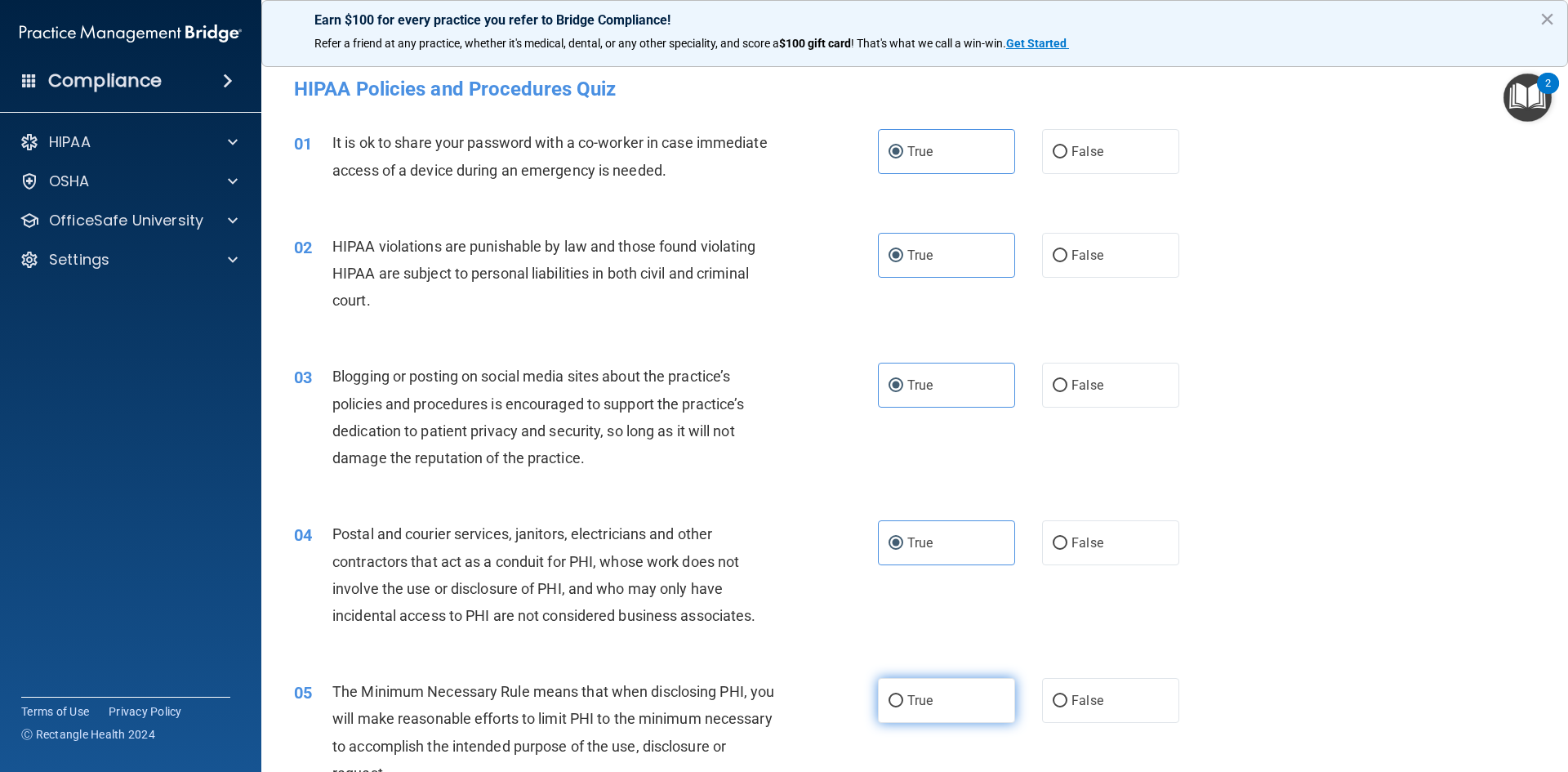
radio input "true"
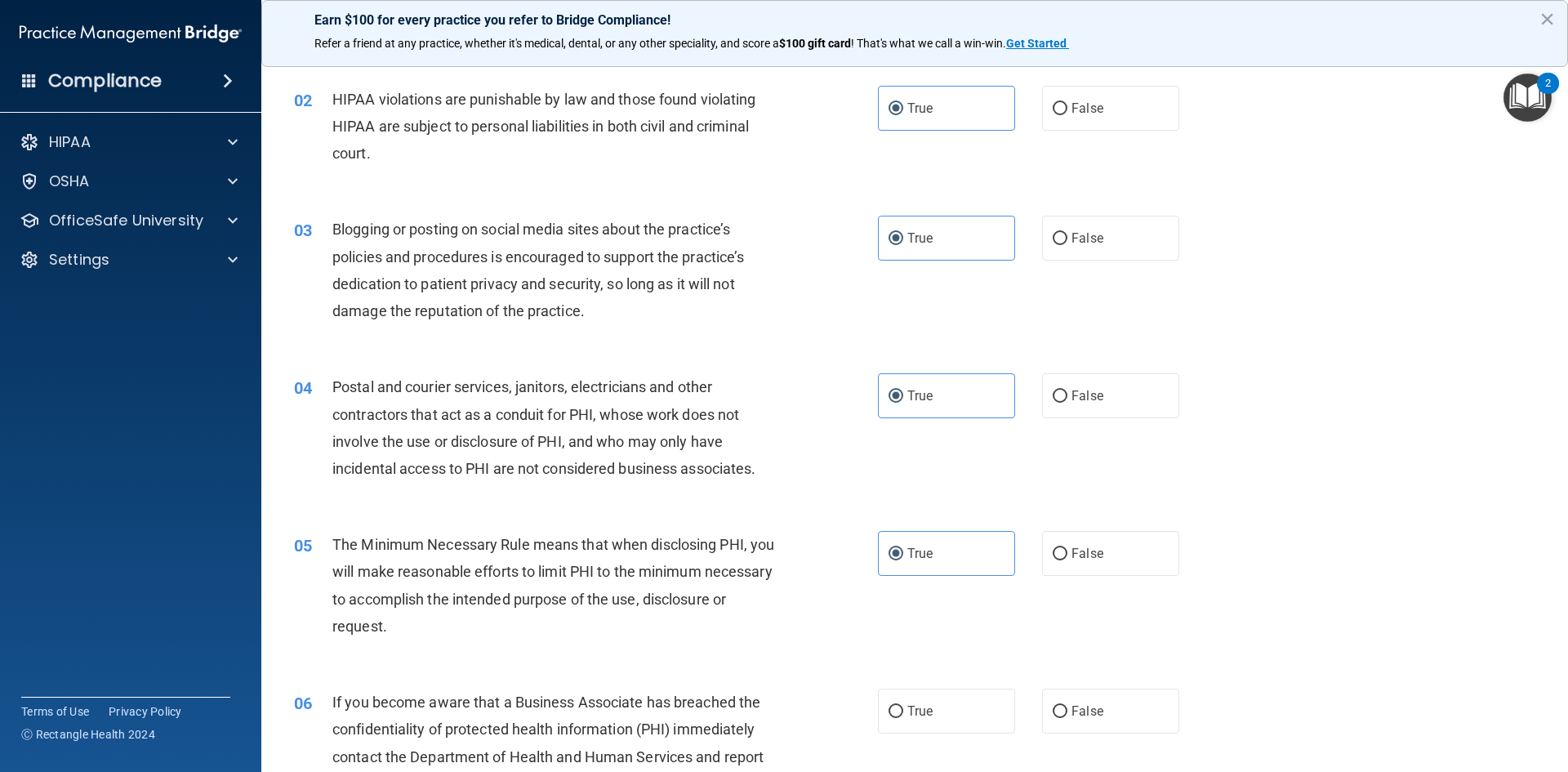
scroll to position [572, 0]
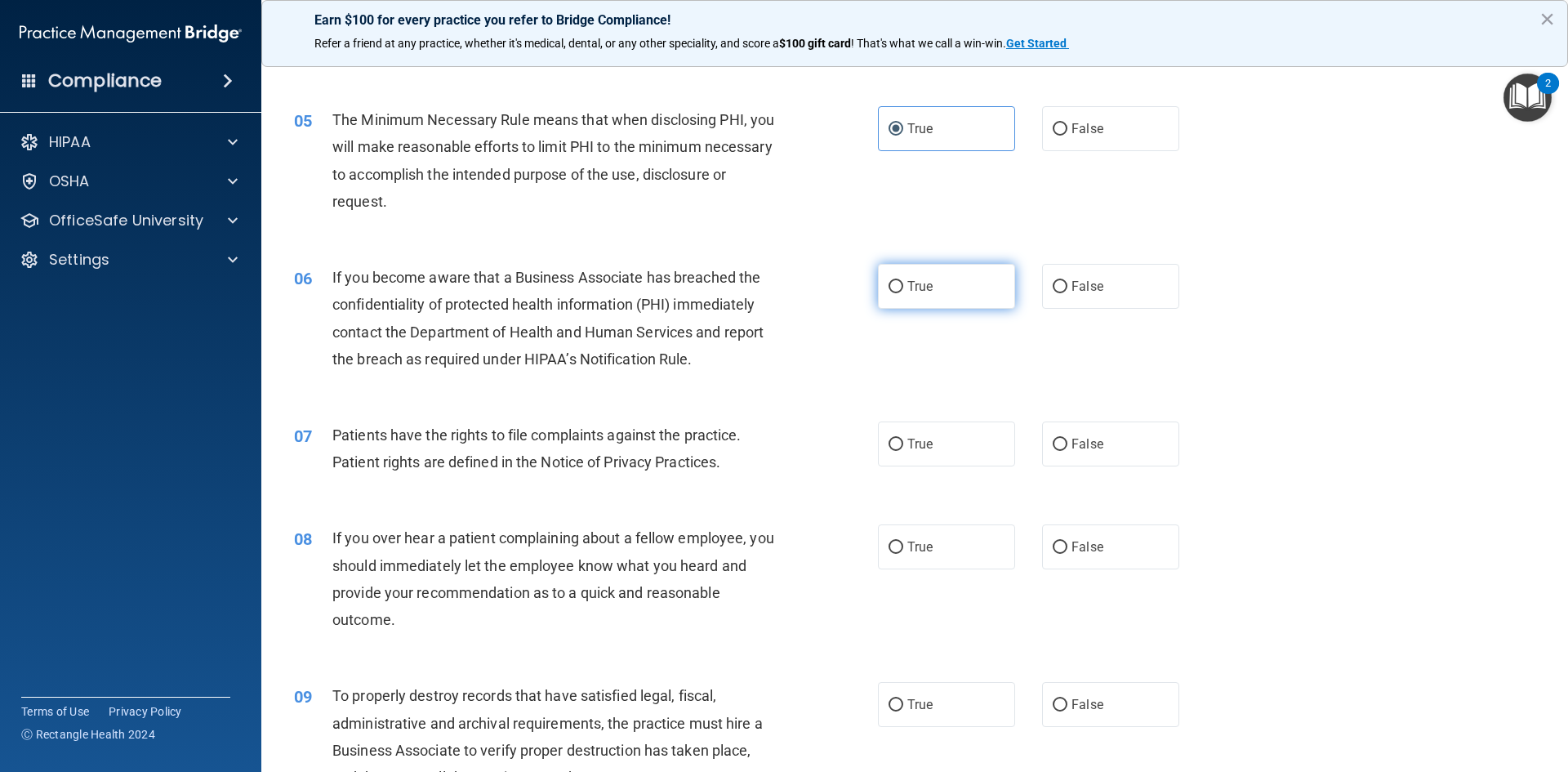
click at [916, 285] on span "True" at bounding box center [920, 287] width 26 height 15
click at [903, 285] on input "True" at bounding box center [896, 287] width 15 height 12
radio input "true"
click at [938, 424] on label "True" at bounding box center [946, 444] width 137 height 45
click at [903, 438] on input "True" at bounding box center [896, 444] width 15 height 12
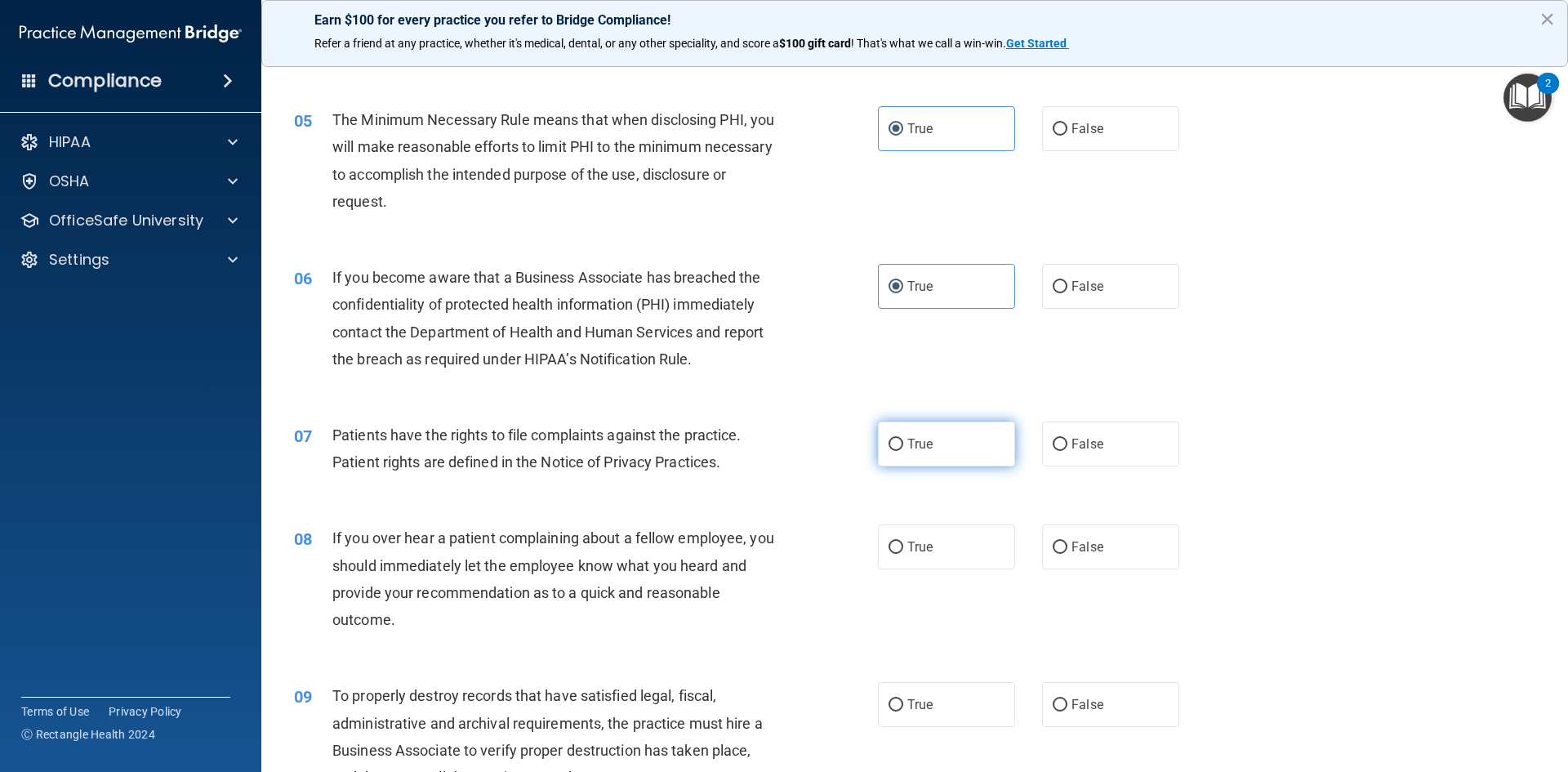
radio input "true"
click at [923, 546] on span "True" at bounding box center [920, 547] width 26 height 15
click at [903, 546] on input "True" at bounding box center [896, 548] width 15 height 12
radio input "true"
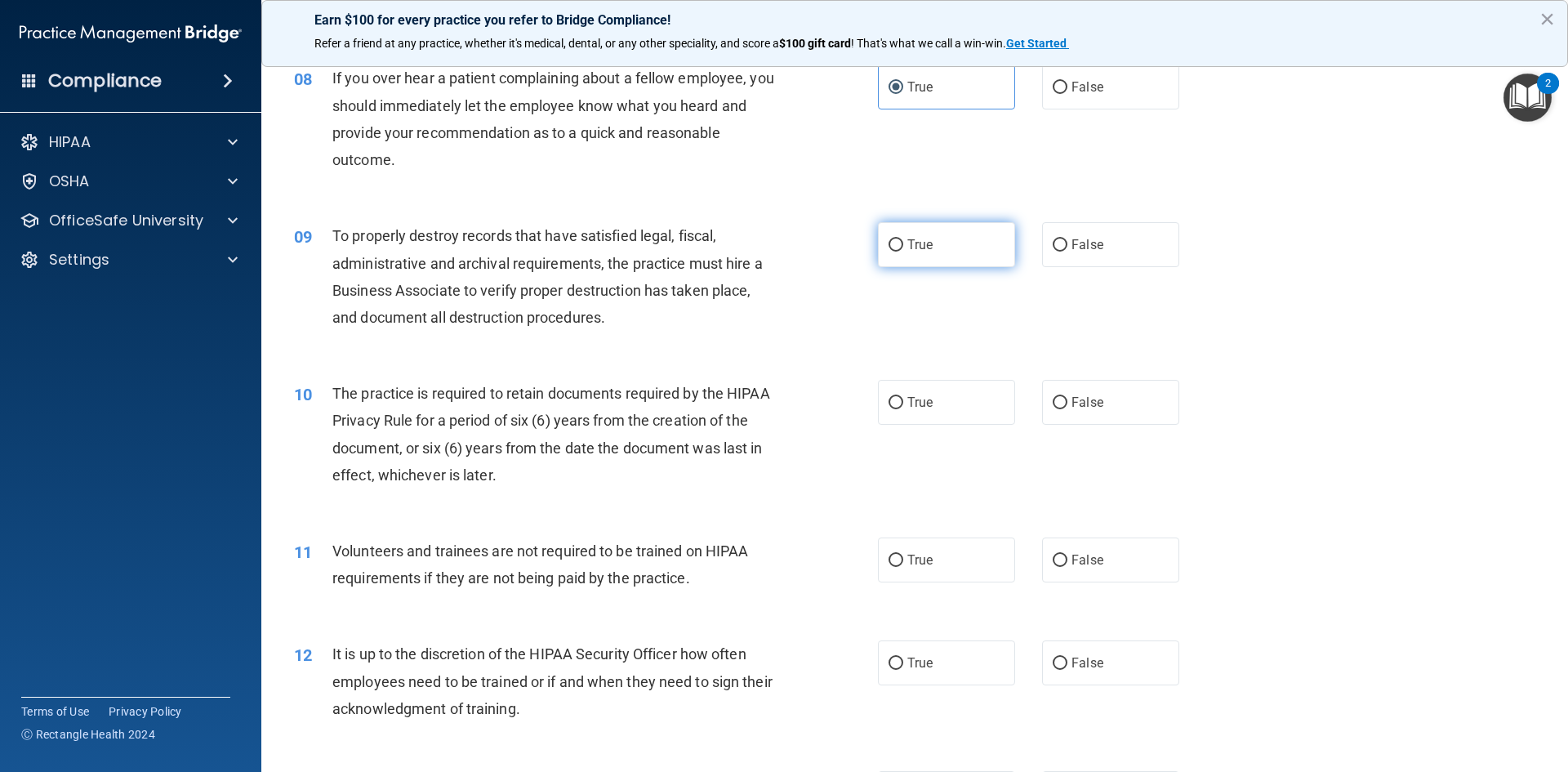
scroll to position [980, 0]
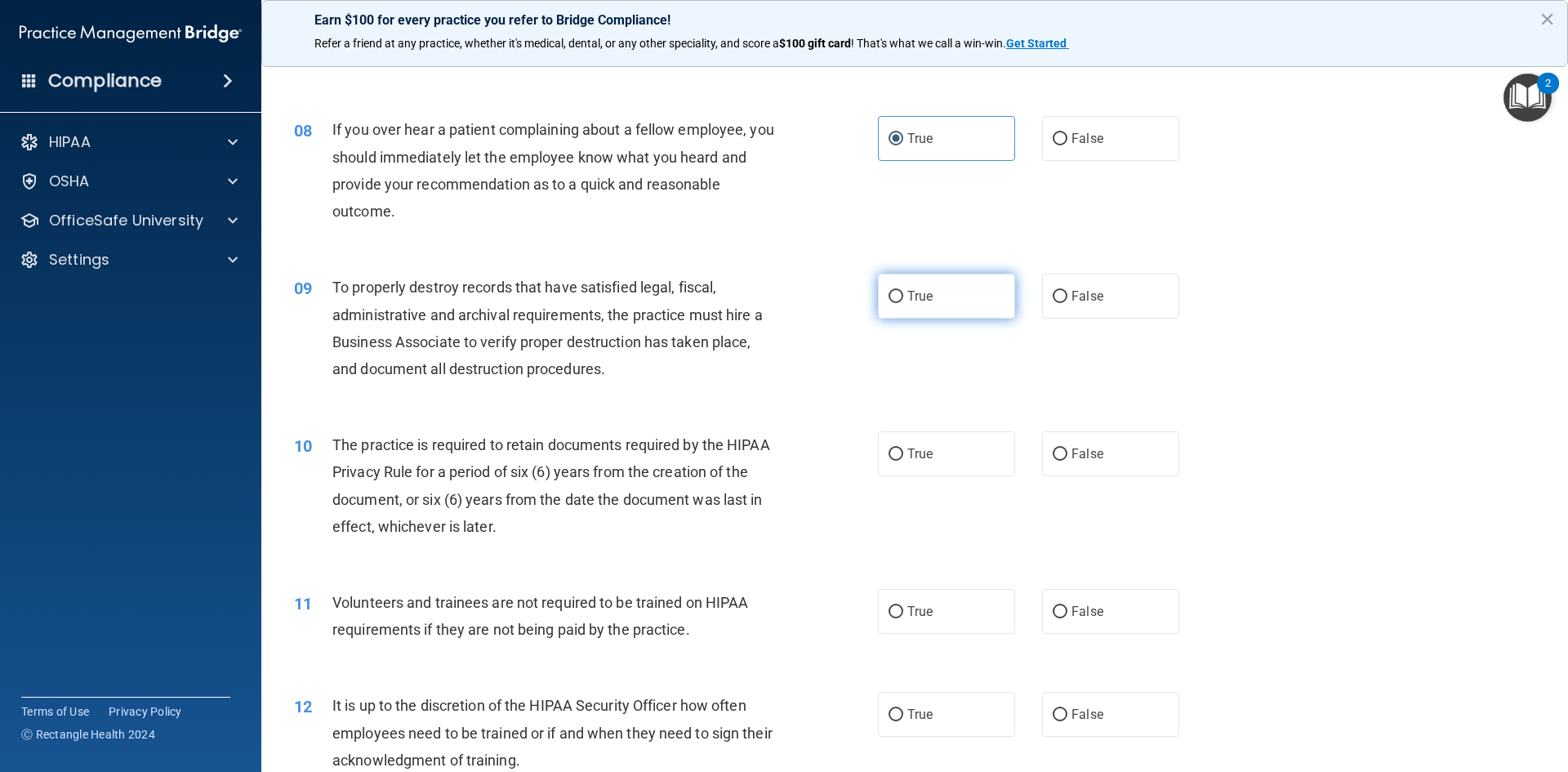
click at [921, 306] on label "True" at bounding box center [946, 296] width 137 height 45
click at [903, 303] on input "True" at bounding box center [896, 297] width 15 height 12
radio input "true"
click at [938, 454] on label "True" at bounding box center [946, 454] width 137 height 45
click at [903, 454] on input "True" at bounding box center [896, 455] width 15 height 12
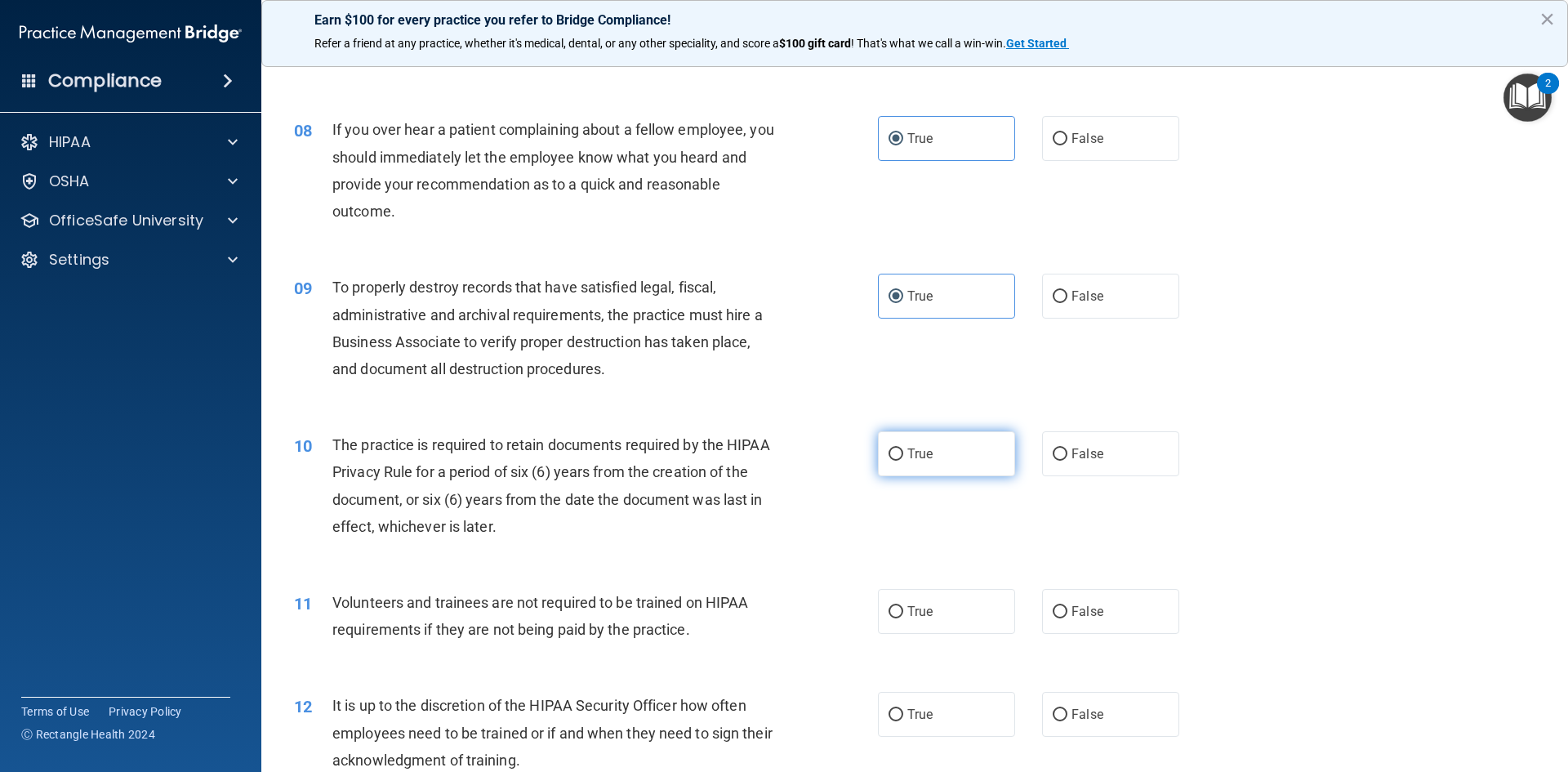
radio input "true"
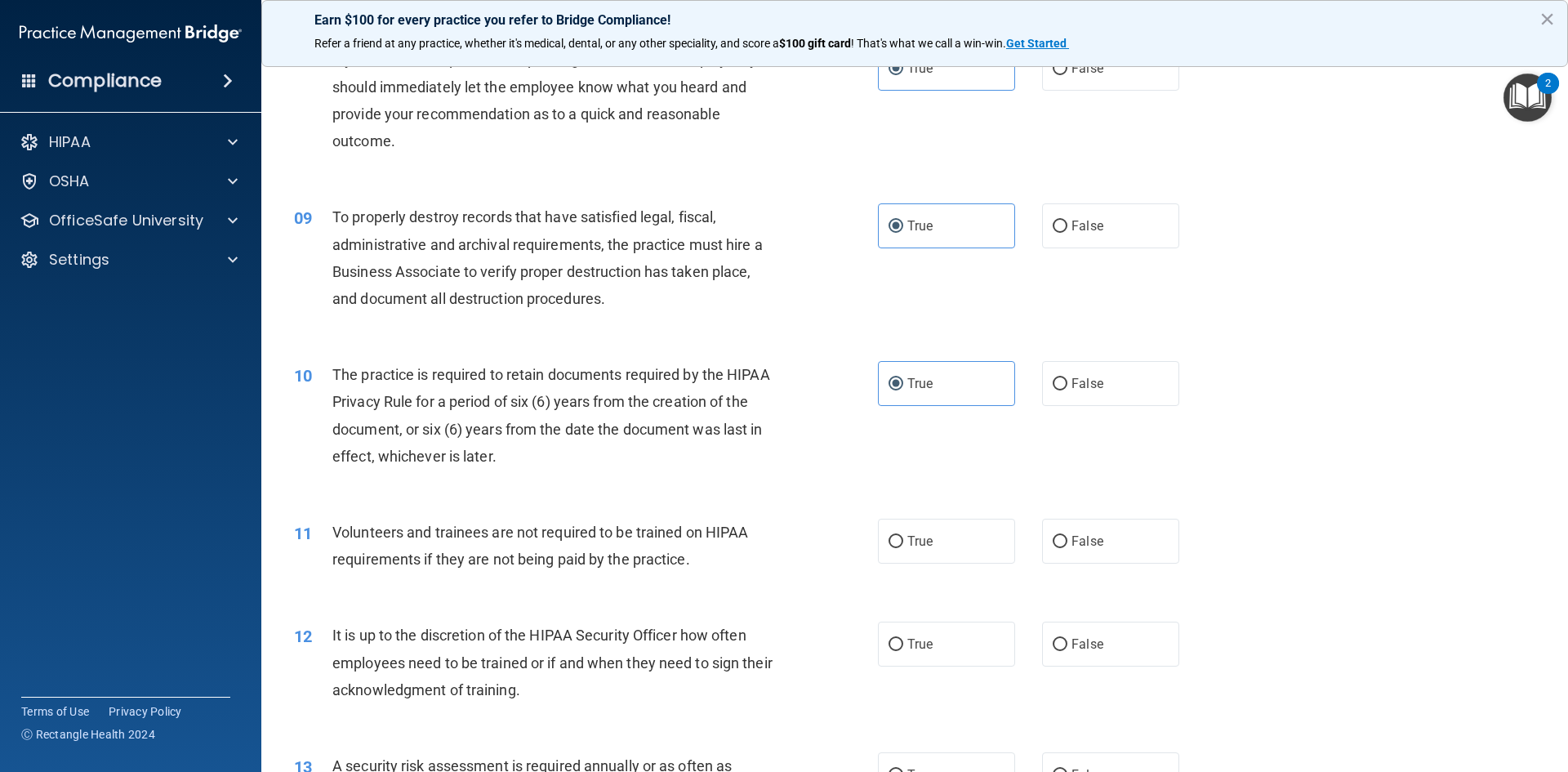
scroll to position [1144, 0]
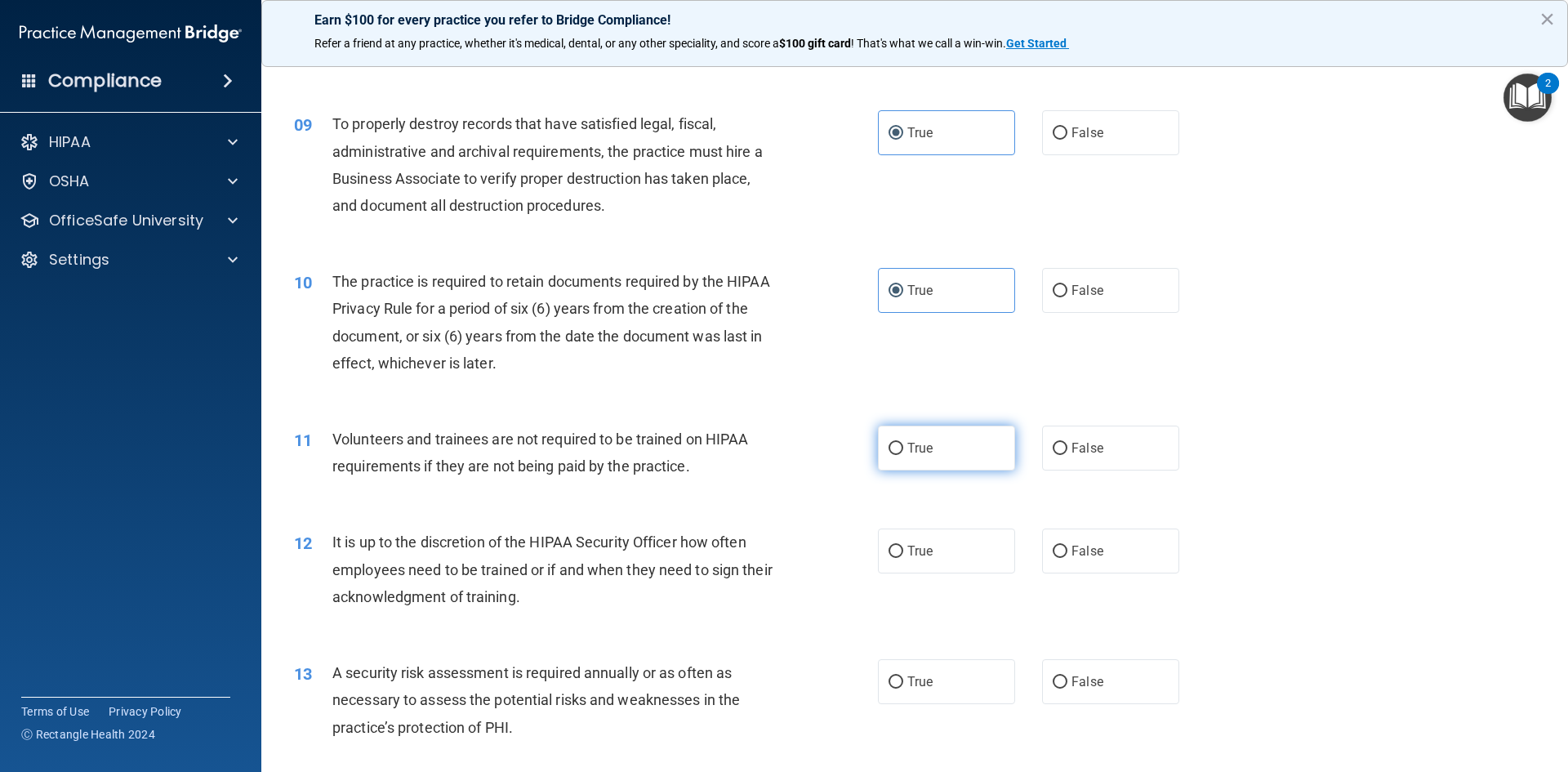
click at [930, 452] on label "True" at bounding box center [946, 448] width 137 height 45
click at [903, 452] on input "True" at bounding box center [896, 449] width 15 height 12
radio input "true"
click at [915, 571] on label "True" at bounding box center [946, 551] width 137 height 45
click at [903, 558] on input "True" at bounding box center [896, 552] width 15 height 12
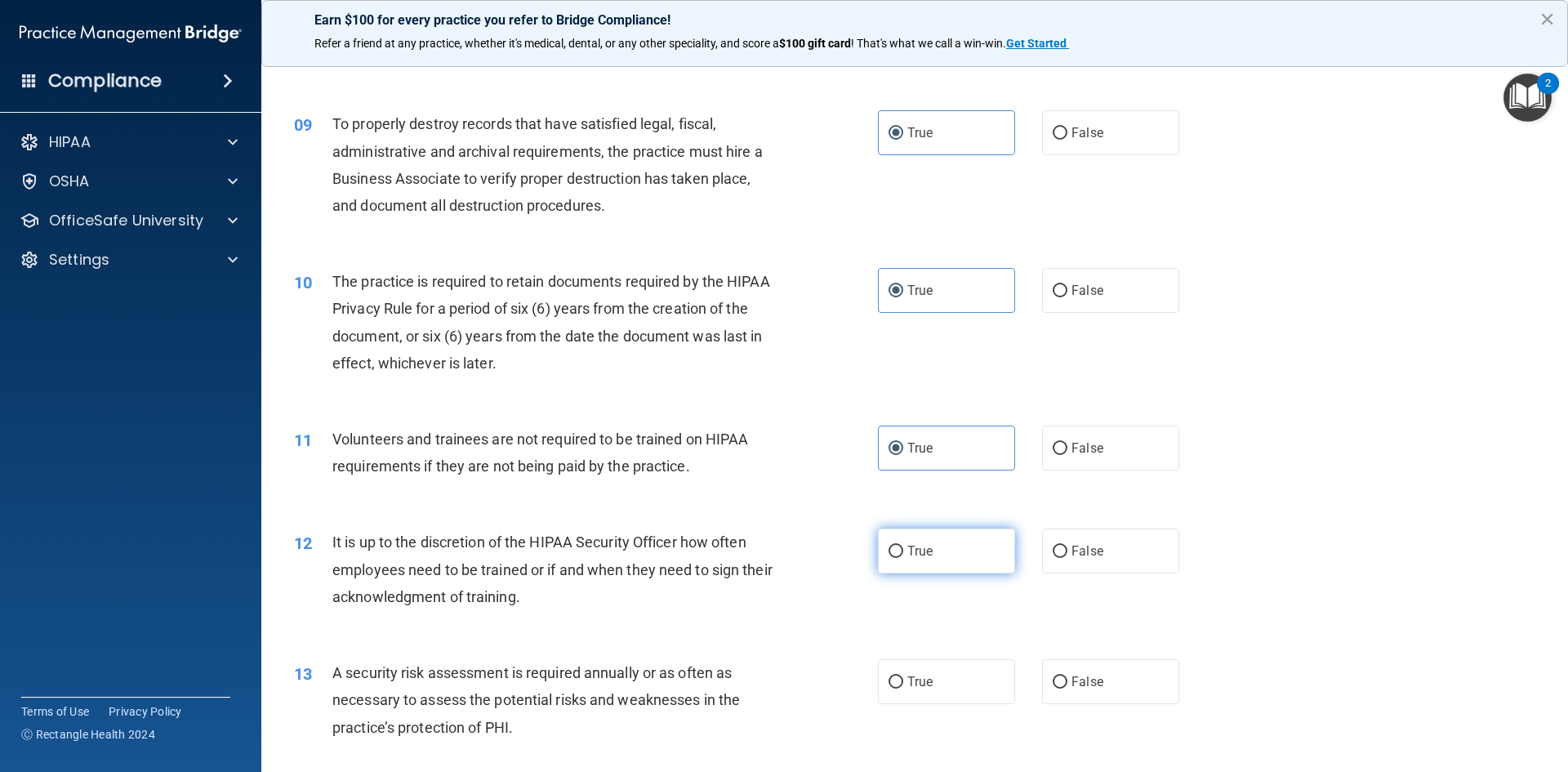
radio input "true"
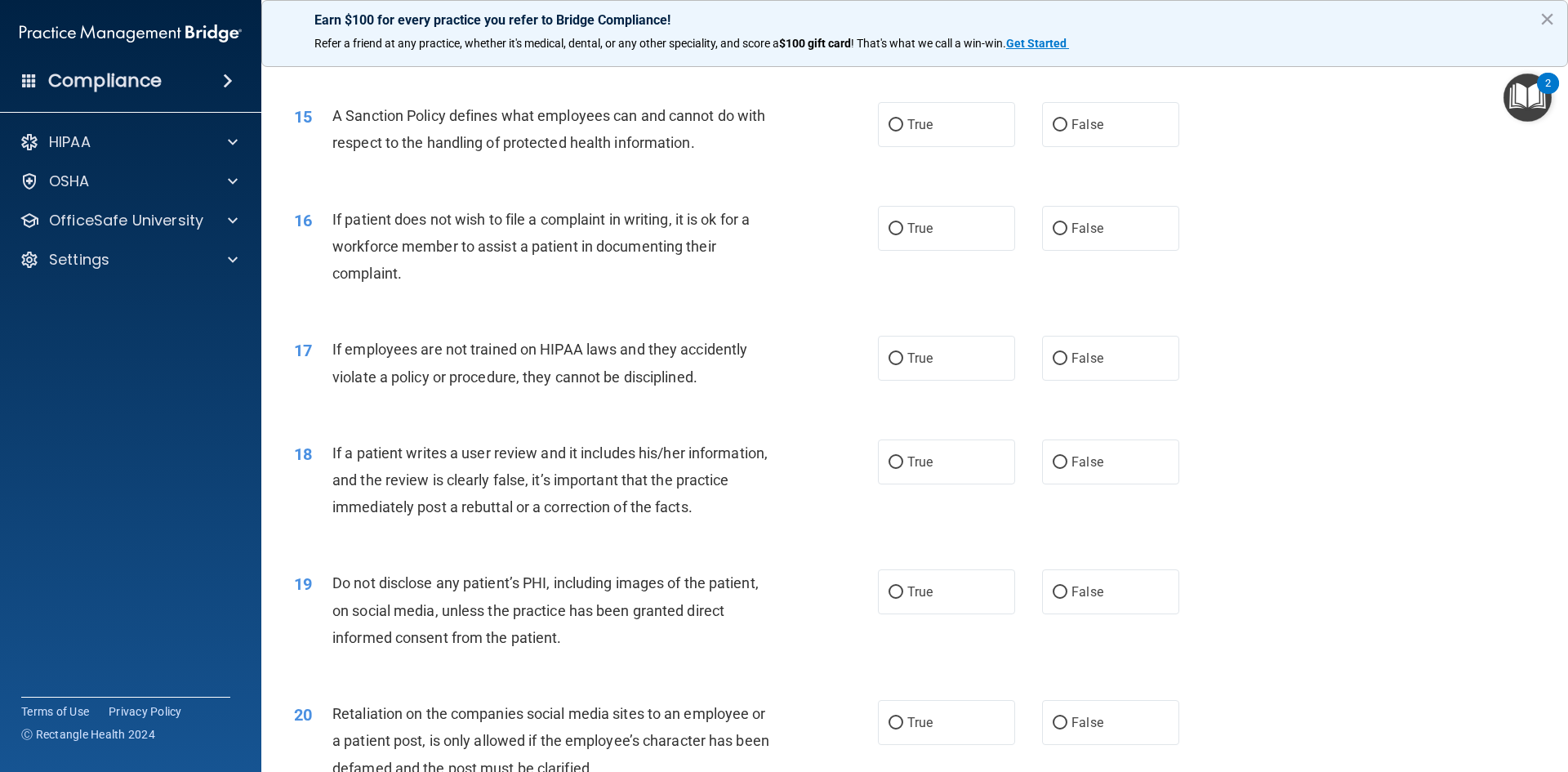
scroll to position [1552, 0]
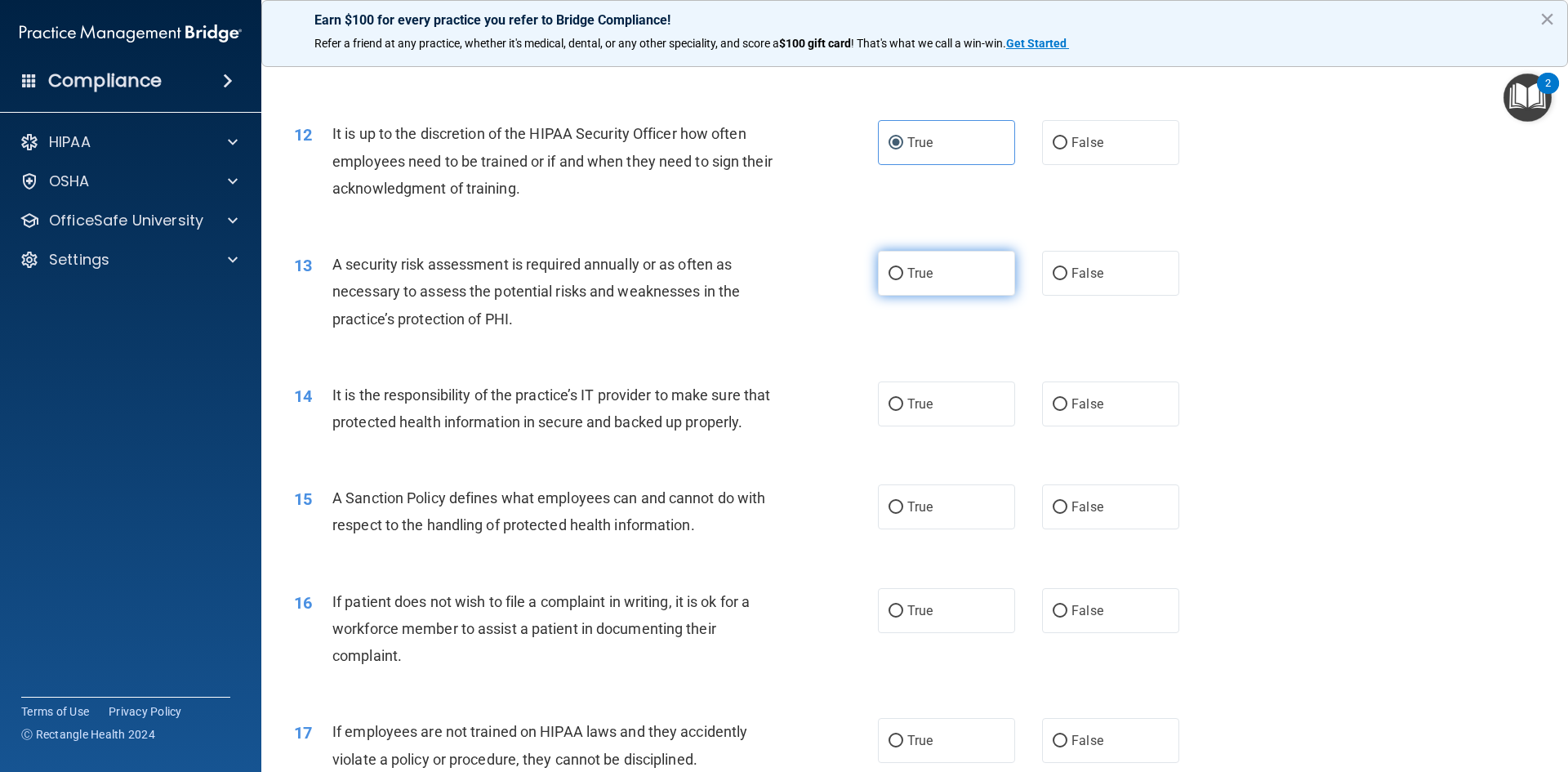
click at [917, 284] on label "True" at bounding box center [946, 273] width 137 height 45
click at [903, 280] on input "True" at bounding box center [896, 274] width 15 height 12
radio input "true"
click at [924, 396] on span "True" at bounding box center [920, 403] width 26 height 15
click at [903, 398] on input "True" at bounding box center [896, 404] width 15 height 12
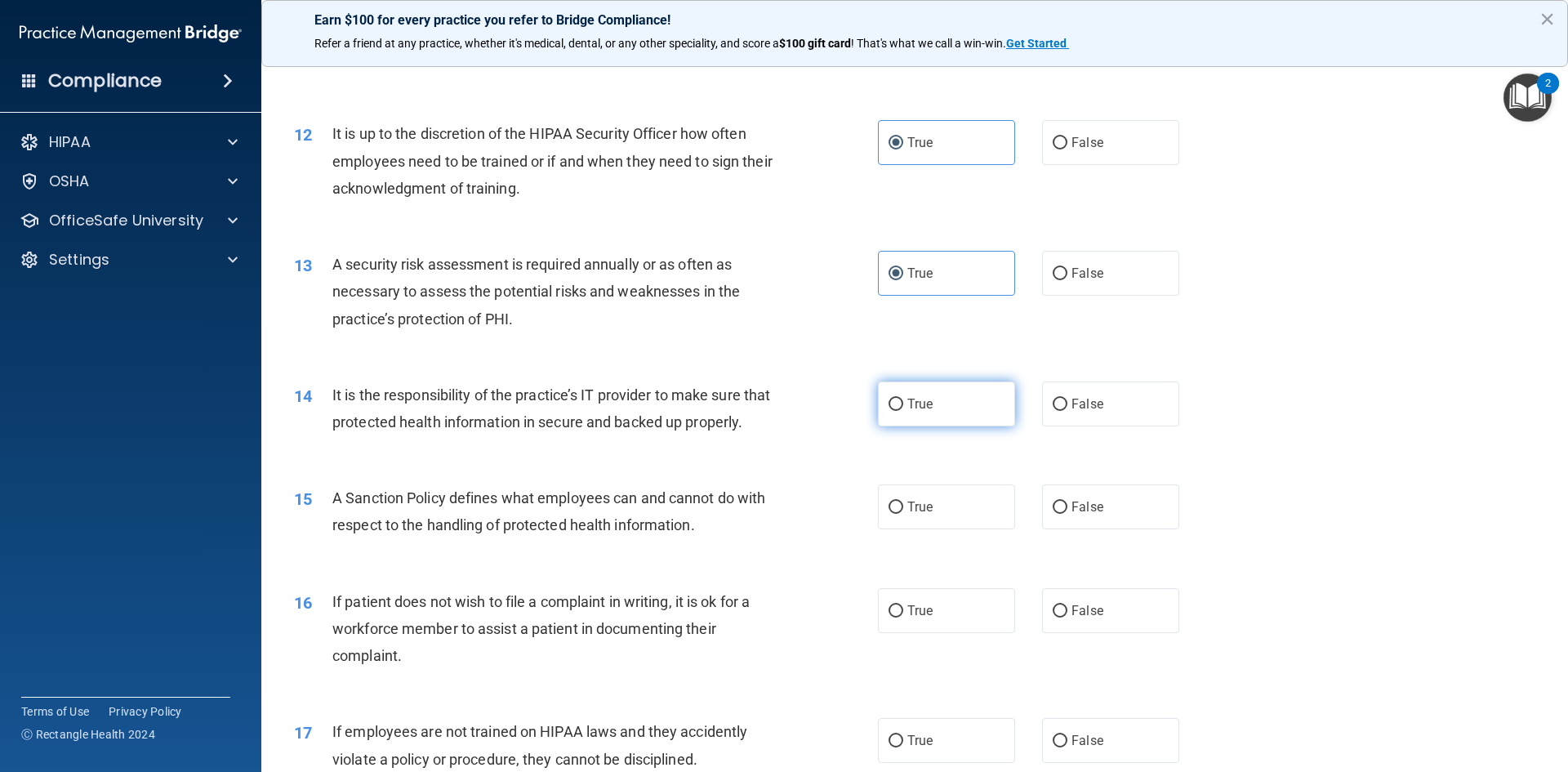
radio input "true"
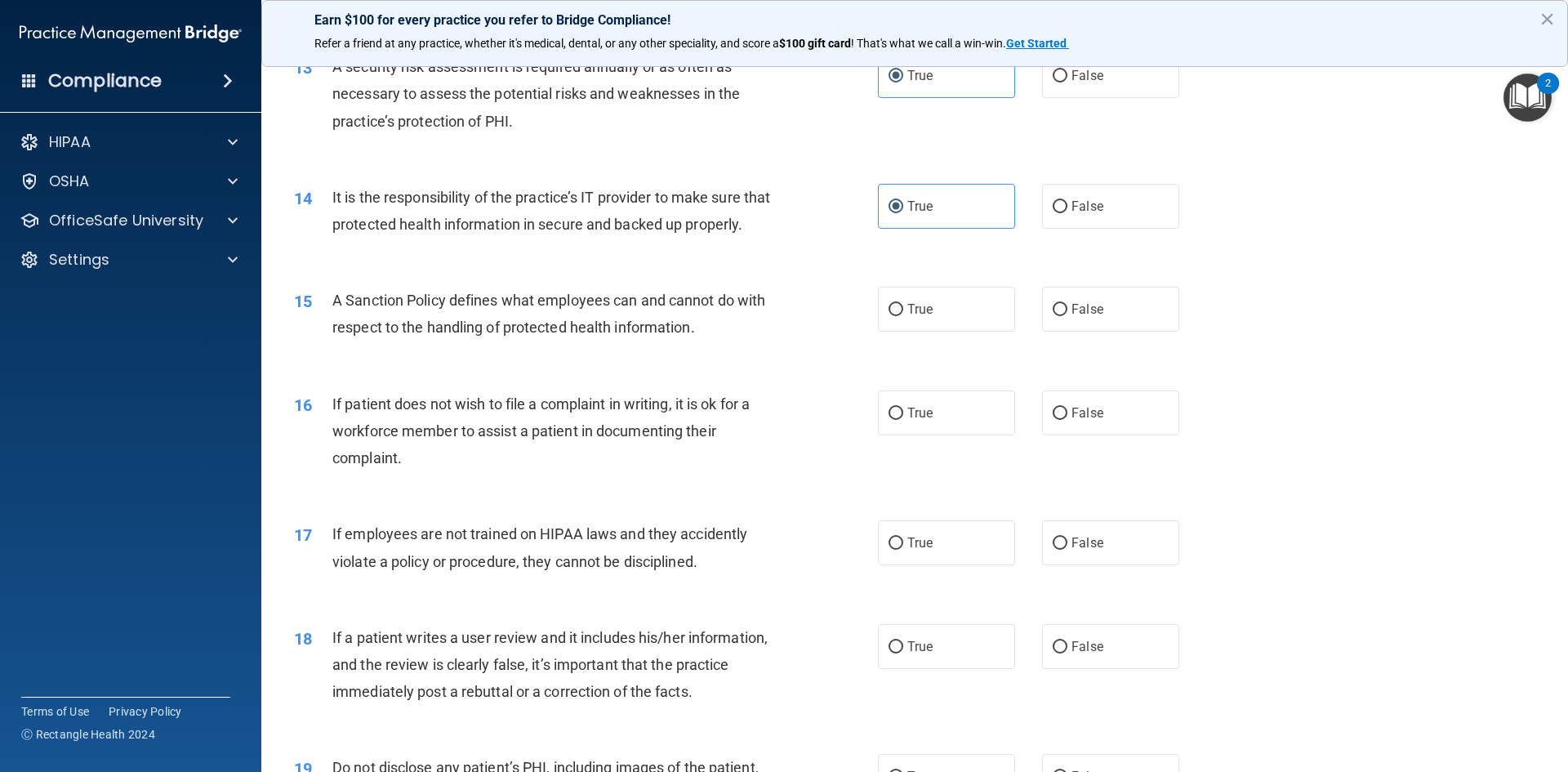
scroll to position [1797, 0]
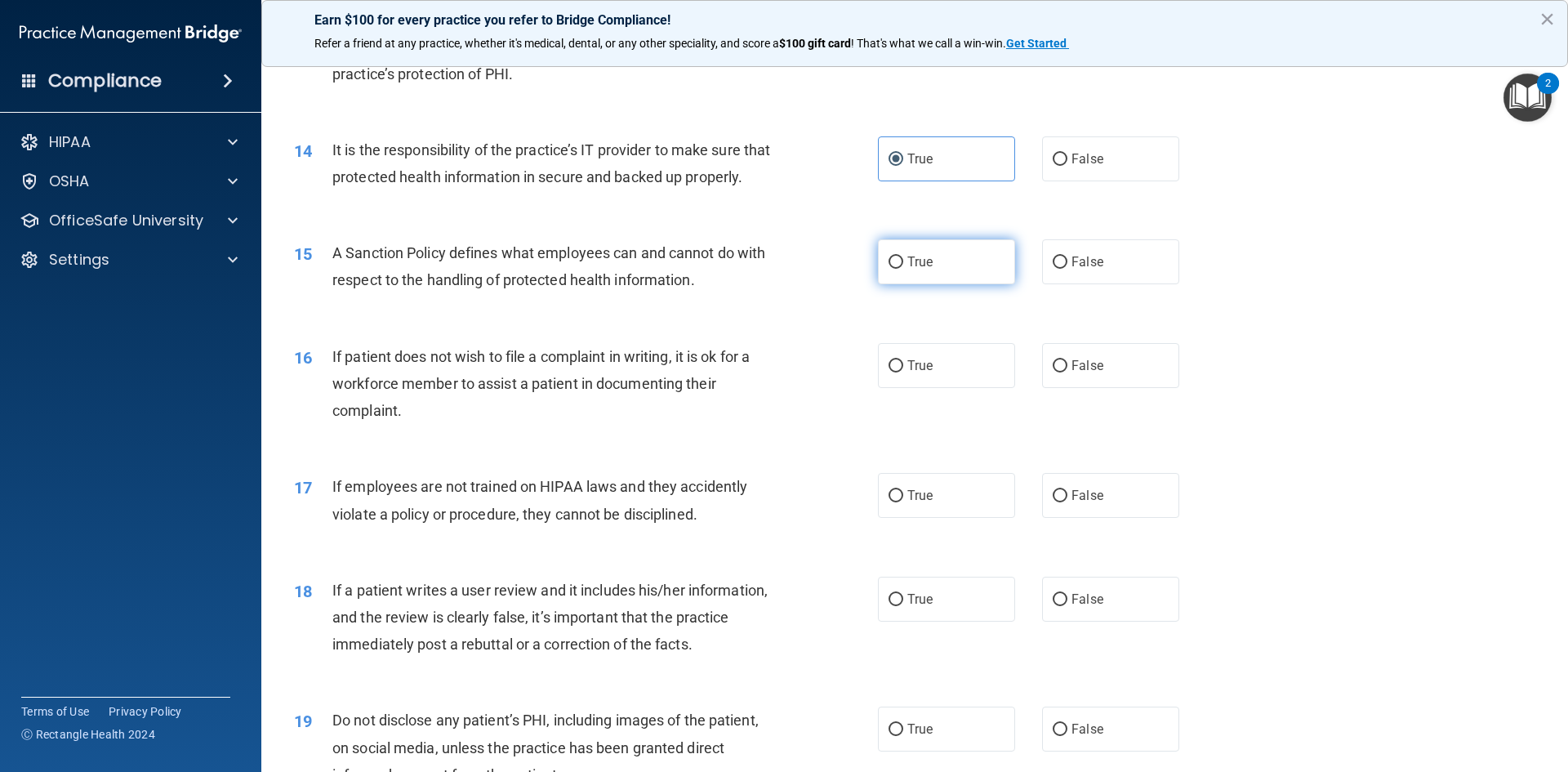
drag, startPoint x: 923, startPoint y: 301, endPoint x: 924, endPoint y: 310, distance: 9.1
click at [924, 284] on label "True" at bounding box center [946, 262] width 137 height 45
click at [903, 269] on input "True" at bounding box center [896, 263] width 15 height 12
radio input "true"
click at [926, 374] on span "True" at bounding box center [920, 365] width 26 height 15
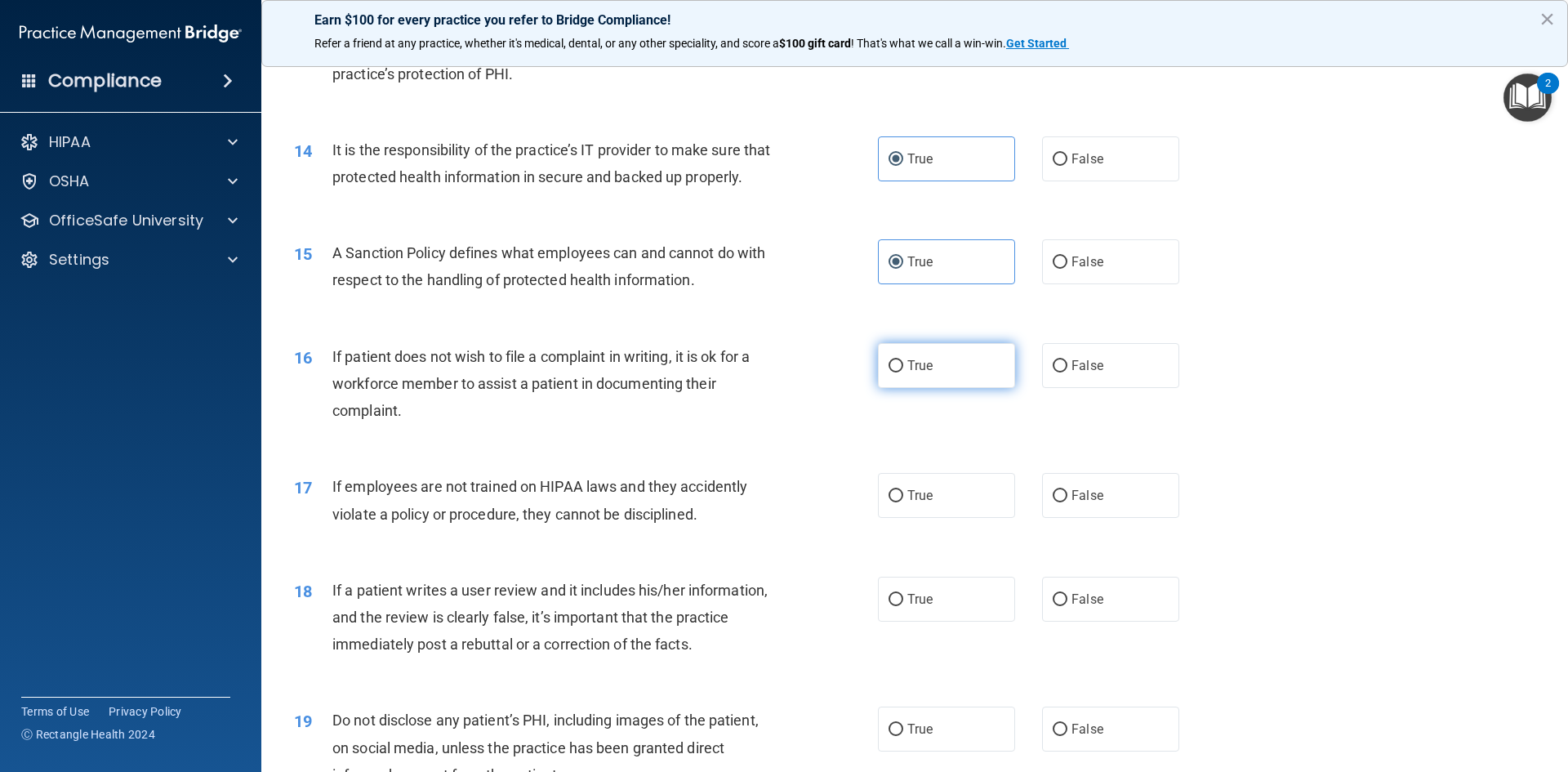
click at [903, 373] on input "True" at bounding box center [896, 366] width 15 height 12
radio input "true"
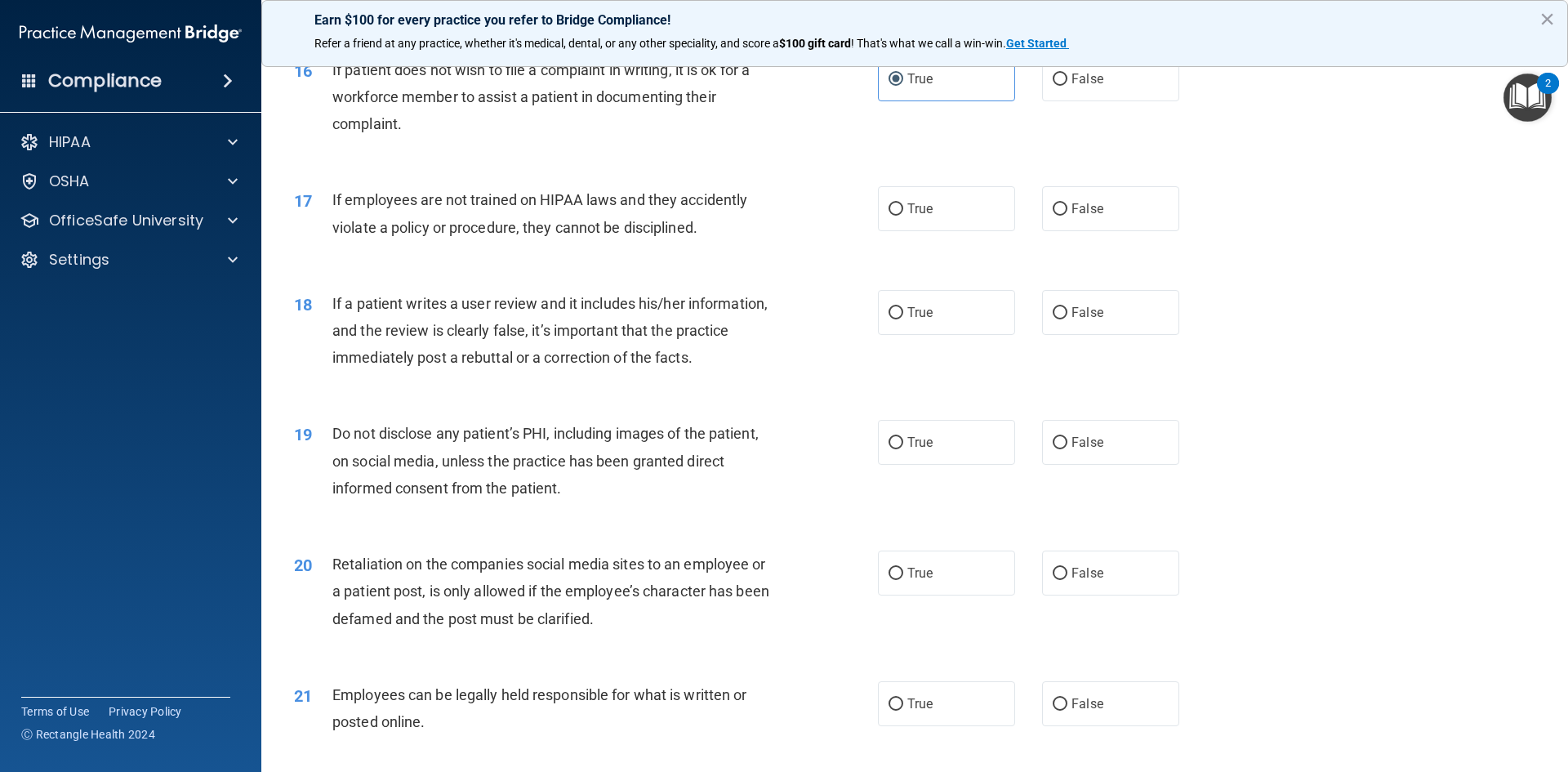
scroll to position [2124, 0]
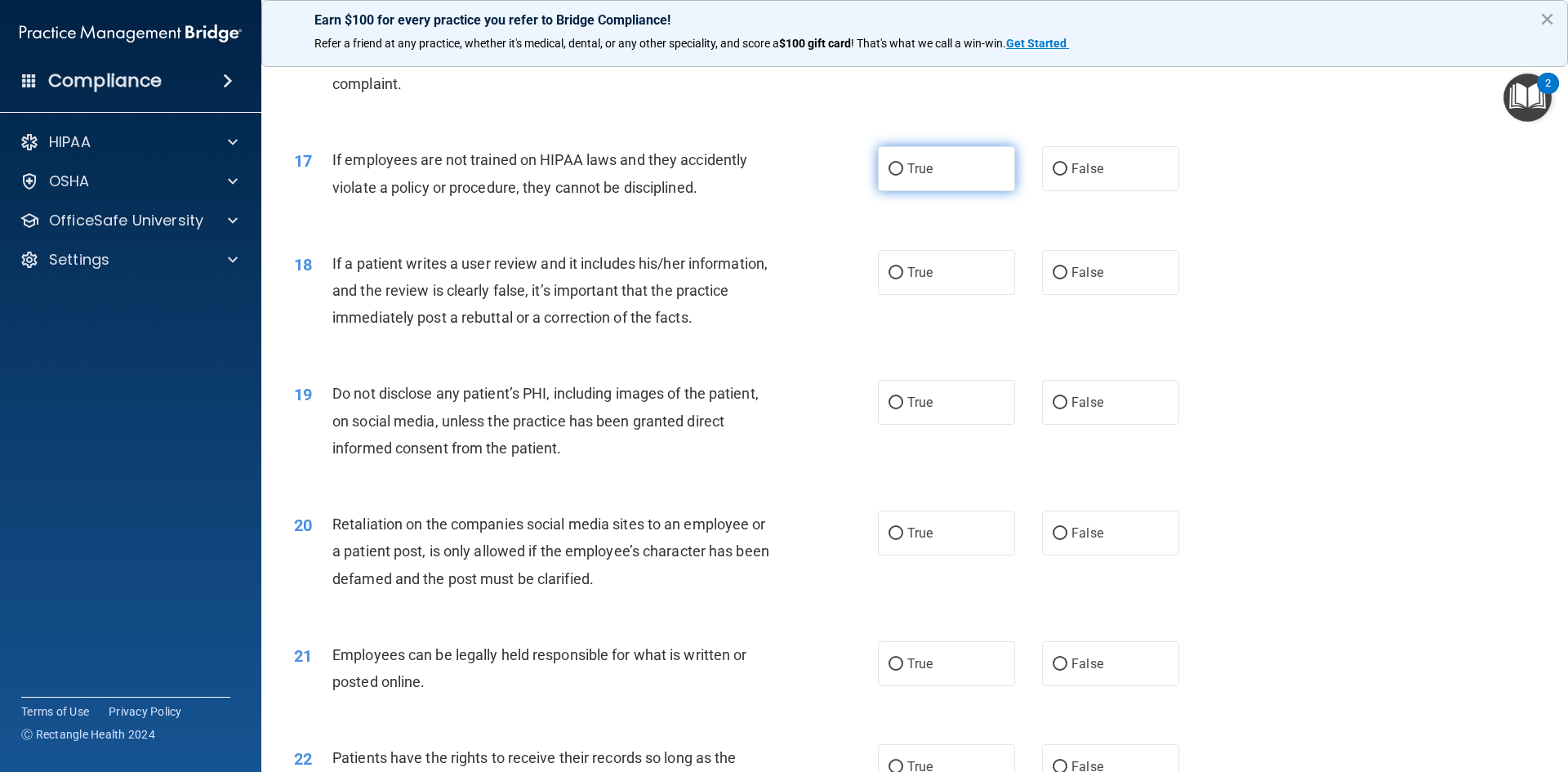
click at [920, 177] on span "True" at bounding box center [920, 169] width 26 height 15
click at [903, 176] on input "True" at bounding box center [896, 170] width 15 height 12
radio input "true"
click at [914, 290] on label "True" at bounding box center [946, 272] width 137 height 45
click at [903, 279] on input "True" at bounding box center [896, 273] width 15 height 12
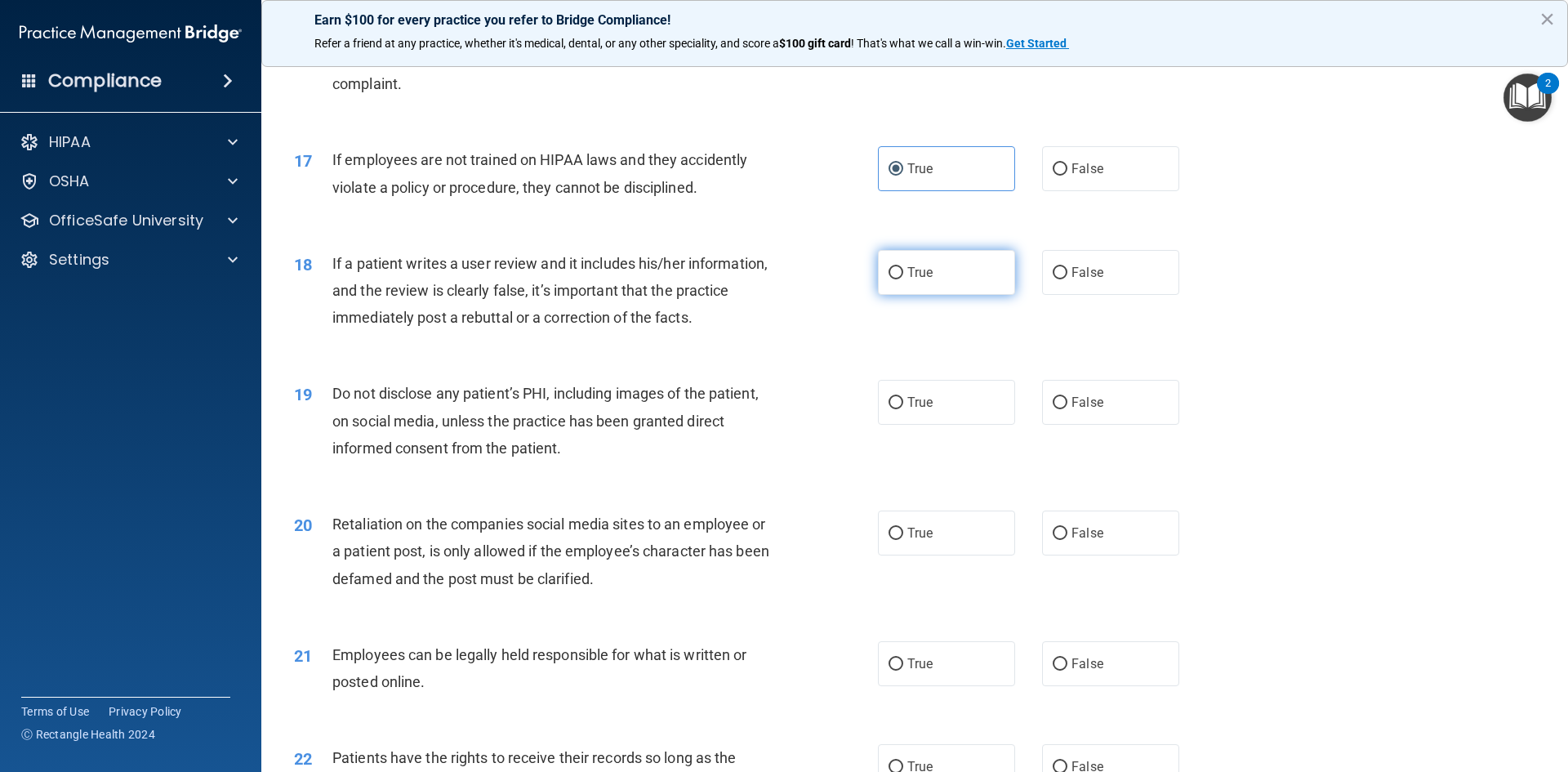
radio input "true"
click at [929, 425] on label "True" at bounding box center [946, 402] width 137 height 45
click at [903, 409] on input "True" at bounding box center [896, 403] width 15 height 12
radio input "true"
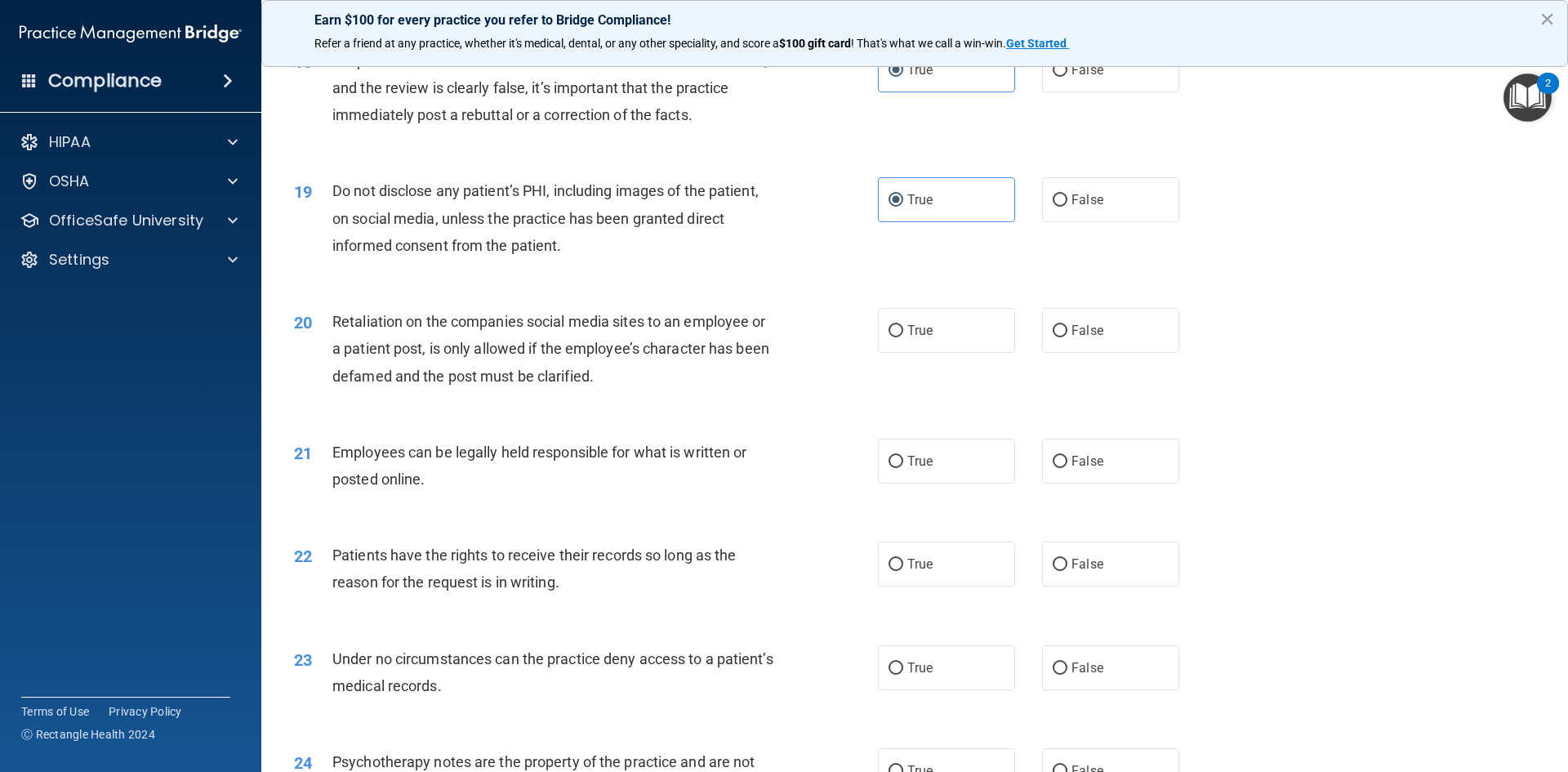
scroll to position [2369, 0]
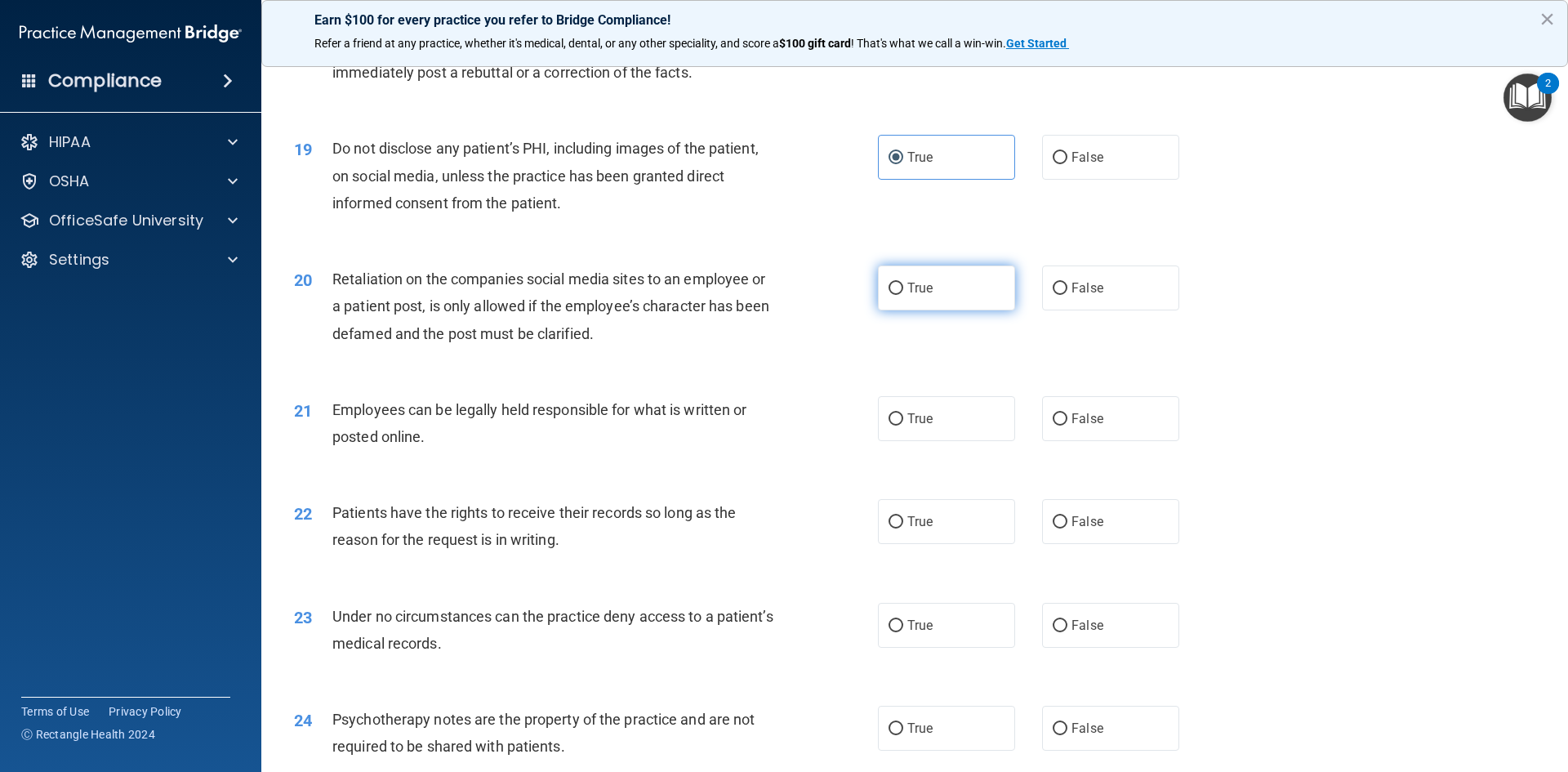
click at [917, 300] on label "True" at bounding box center [946, 287] width 137 height 45
click at [903, 295] on input "True" at bounding box center [896, 288] width 15 height 12
radio input "true"
click at [914, 427] on span "True" at bounding box center [920, 419] width 26 height 15
click at [903, 426] on input "True" at bounding box center [896, 420] width 15 height 12
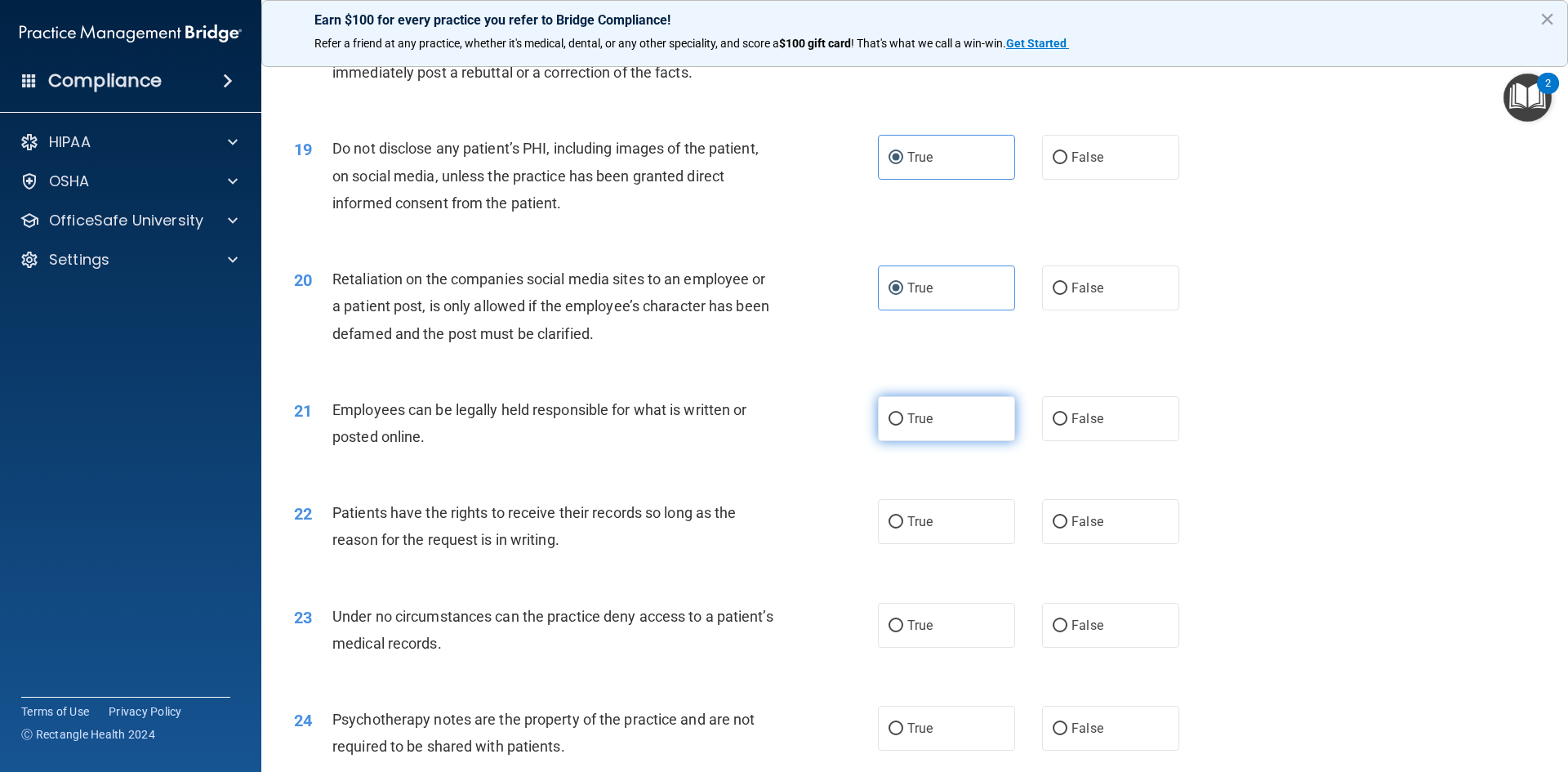
radio input "true"
click at [902, 544] on label "True" at bounding box center [946, 521] width 137 height 45
click at [902, 529] on input "True" at bounding box center [896, 522] width 15 height 12
radio input "true"
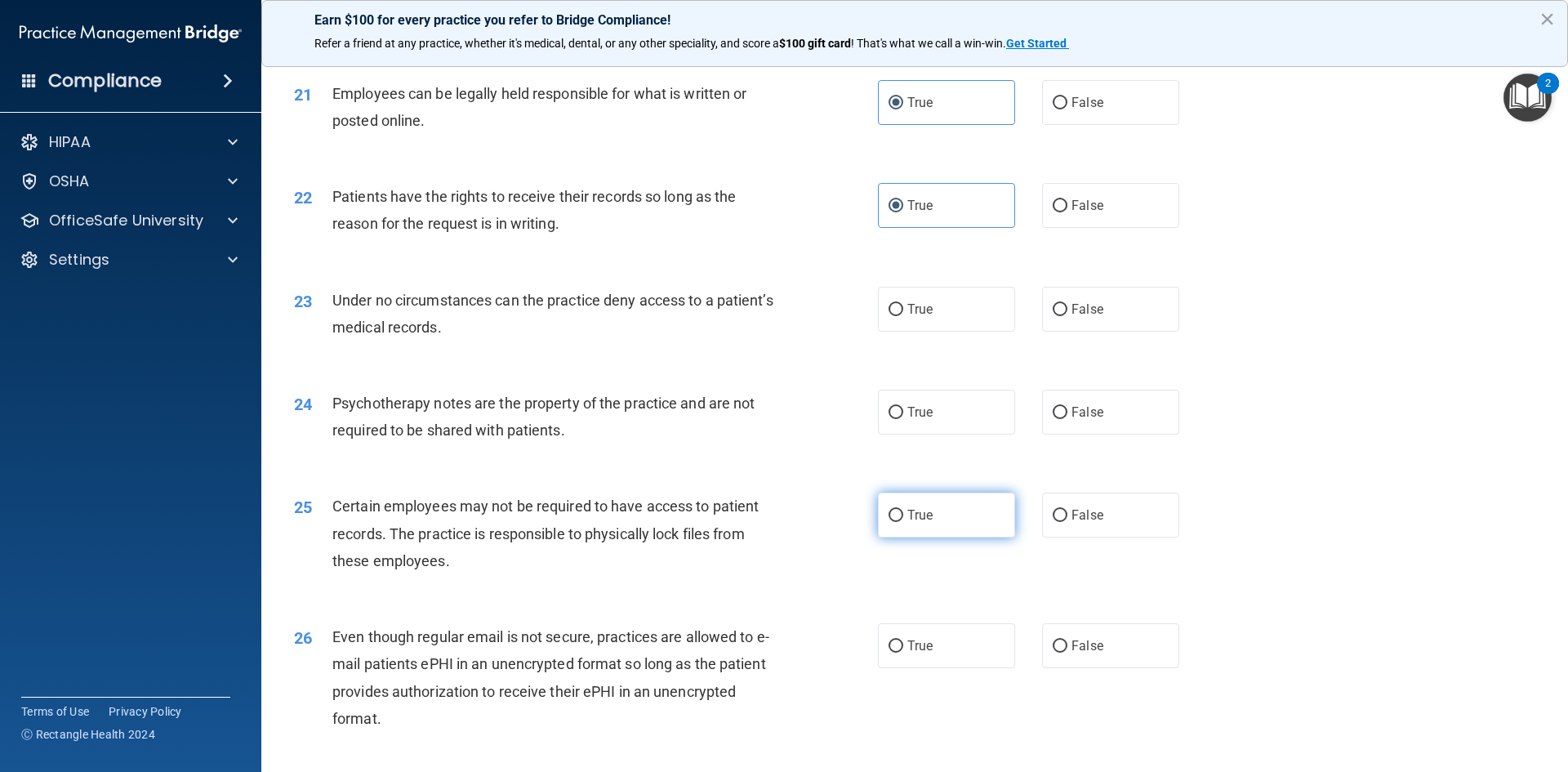
scroll to position [2696, 0]
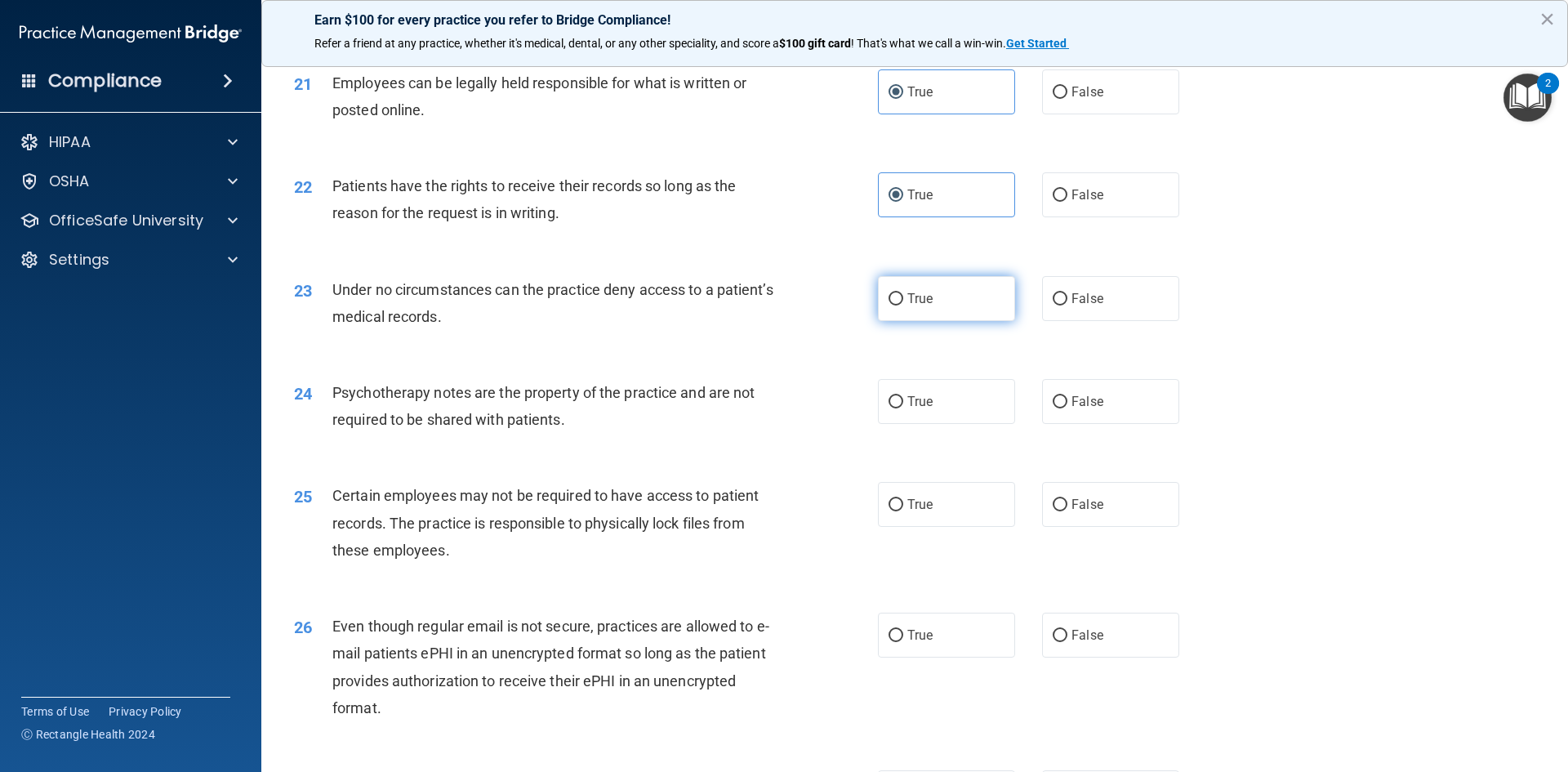
drag, startPoint x: 892, startPoint y: 319, endPoint x: 899, endPoint y: 327, distance: 10.6
click at [895, 305] on input "True" at bounding box center [896, 299] width 15 height 12
radio input "true"
click at [926, 409] on span "True" at bounding box center [920, 402] width 26 height 15
click at [903, 409] on input "True" at bounding box center [896, 402] width 15 height 12
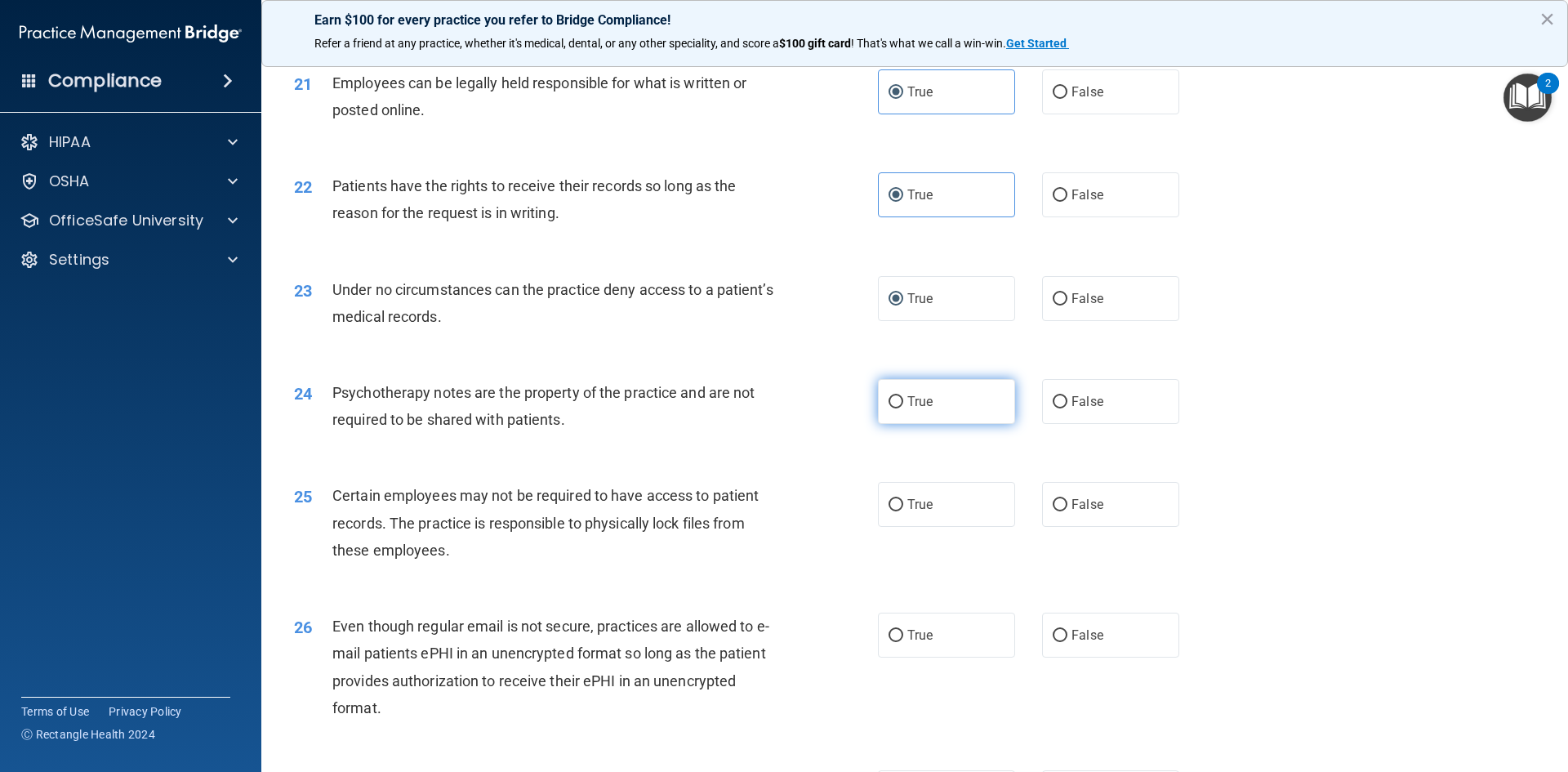
radio input "true"
click at [913, 515] on label "True" at bounding box center [946, 504] width 137 height 45
click at [903, 511] on input "True" at bounding box center [896, 505] width 15 height 12
radio input "true"
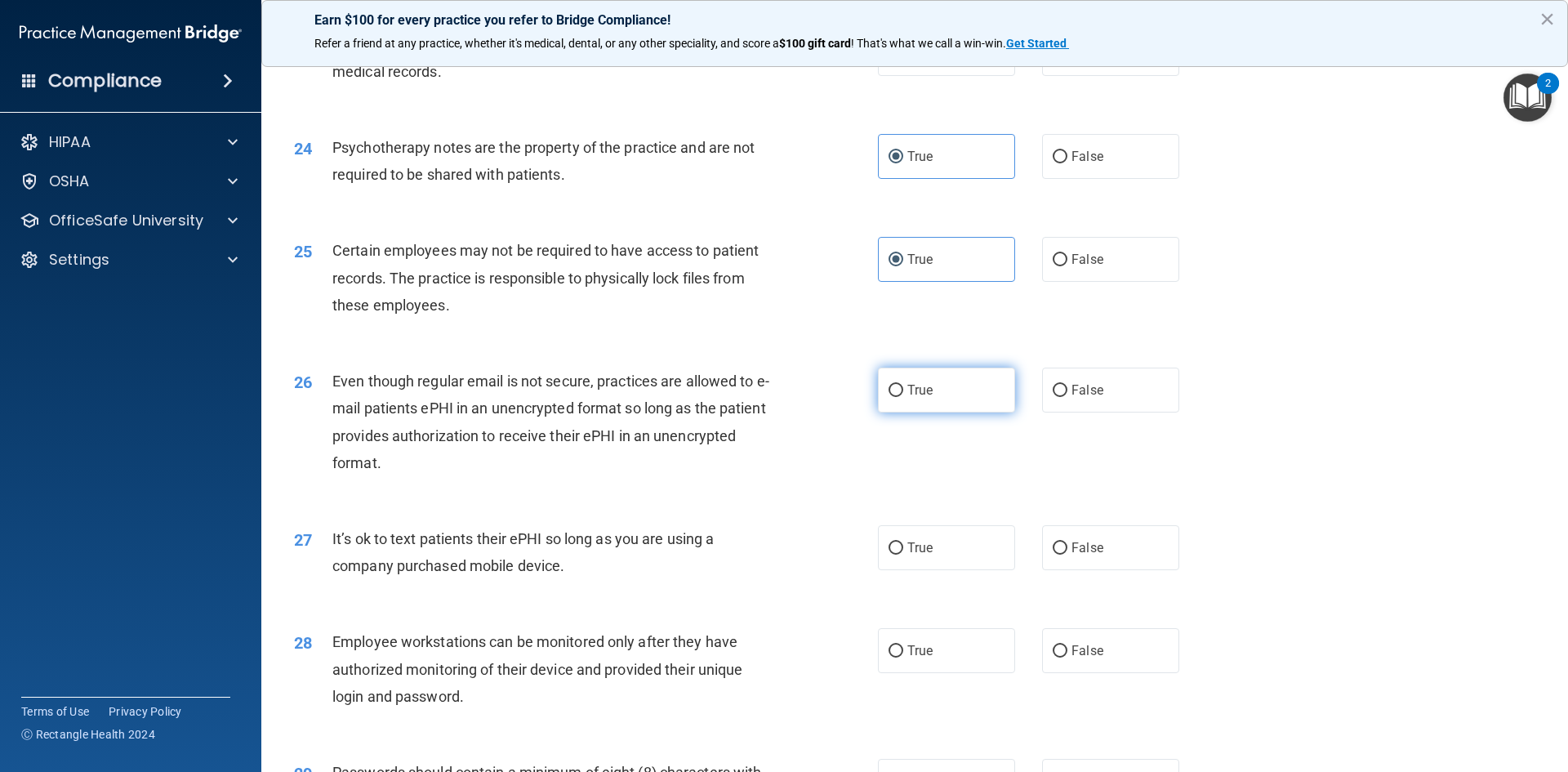
click at [914, 398] on span "True" at bounding box center [920, 390] width 26 height 15
click at [903, 397] on input "True" at bounding box center [896, 391] width 15 height 12
radio input "true"
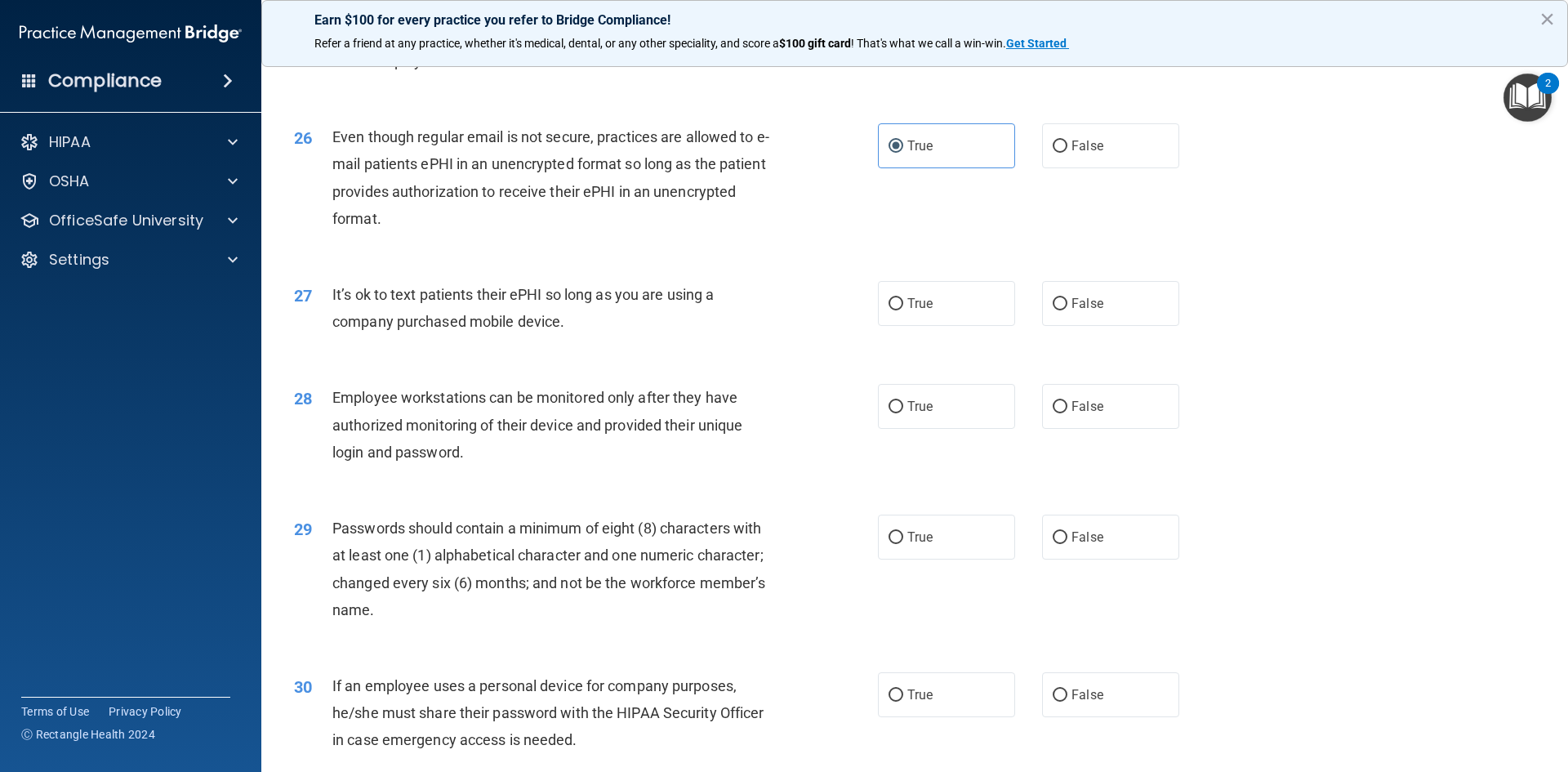
scroll to position [3185, 0]
click at [915, 325] on label "True" at bounding box center [946, 302] width 137 height 45
click at [903, 310] on input "True" at bounding box center [896, 304] width 15 height 12
radio input "true"
click at [907, 424] on label "True" at bounding box center [946, 405] width 137 height 45
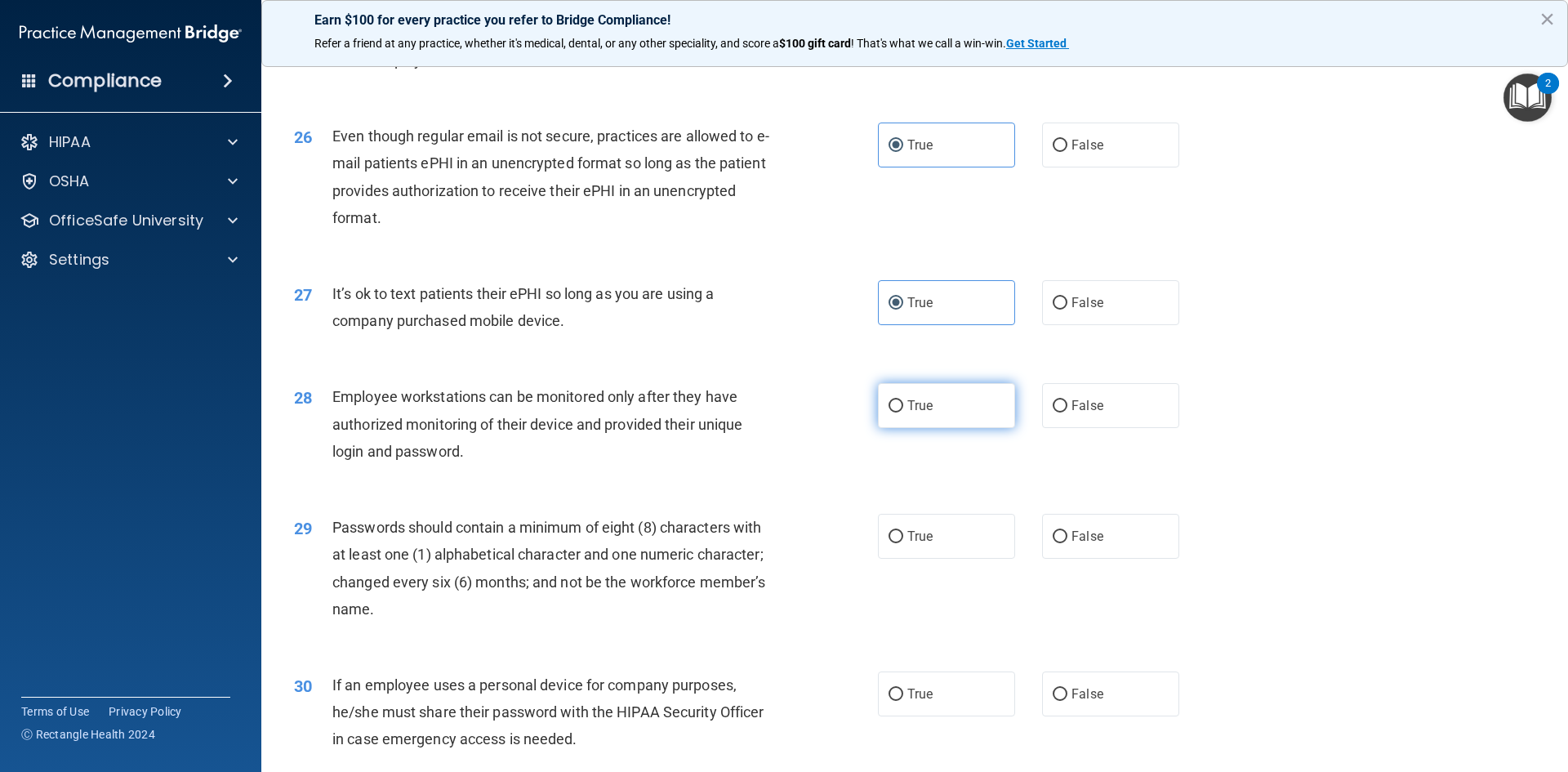
click at [903, 413] on input "True" at bounding box center [896, 406] width 15 height 12
radio input "true"
click at [926, 544] on span "True" at bounding box center [920, 537] width 26 height 15
click at [903, 543] on input "True" at bounding box center [896, 537] width 15 height 12
radio input "true"
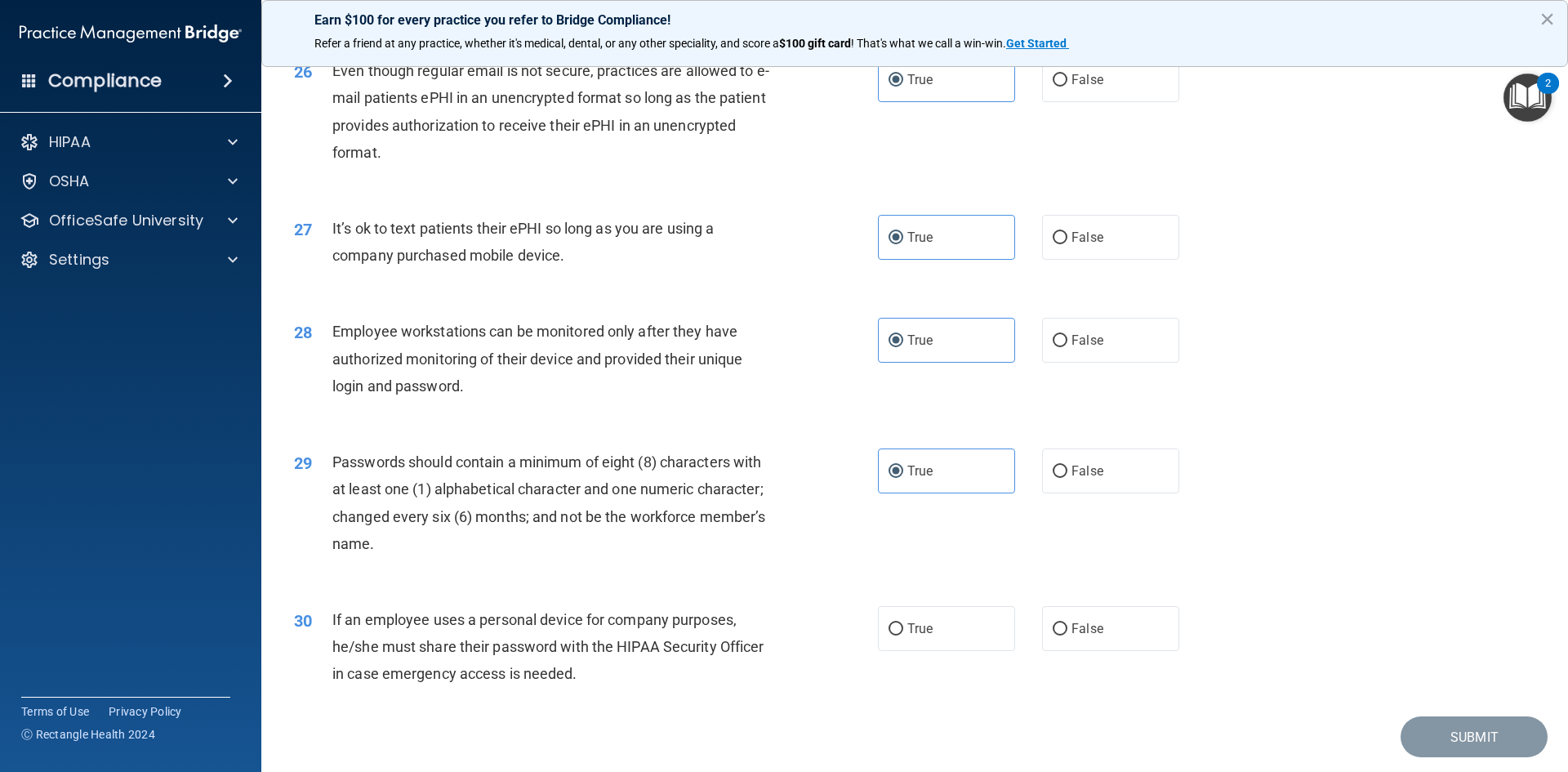
scroll to position [3329, 0]
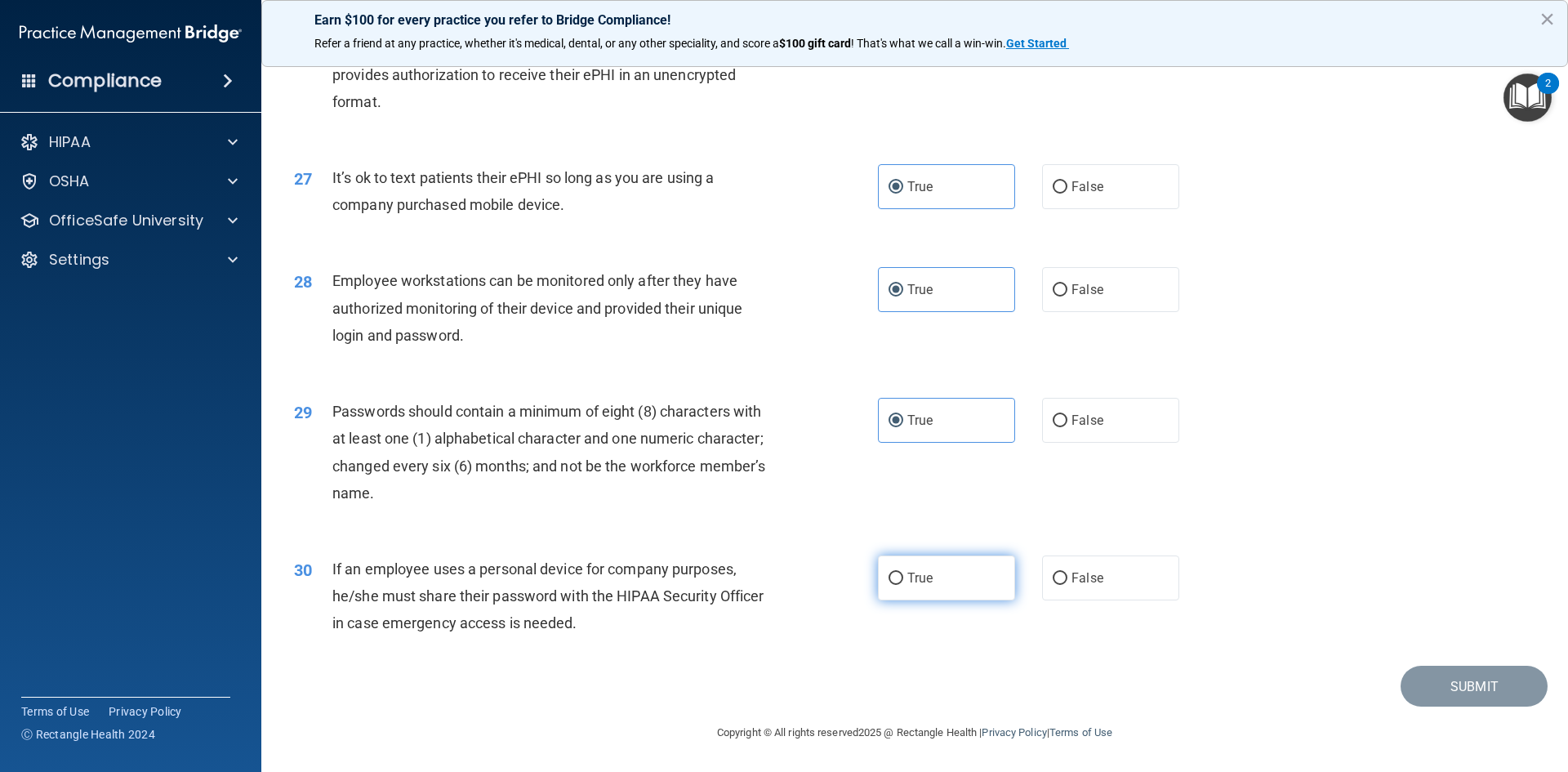
click at [914, 574] on span "True" at bounding box center [920, 578] width 26 height 15
click at [903, 574] on input "True" at bounding box center [896, 578] width 15 height 12
radio input "true"
click at [1443, 681] on button "Submit" at bounding box center [1474, 686] width 147 height 42
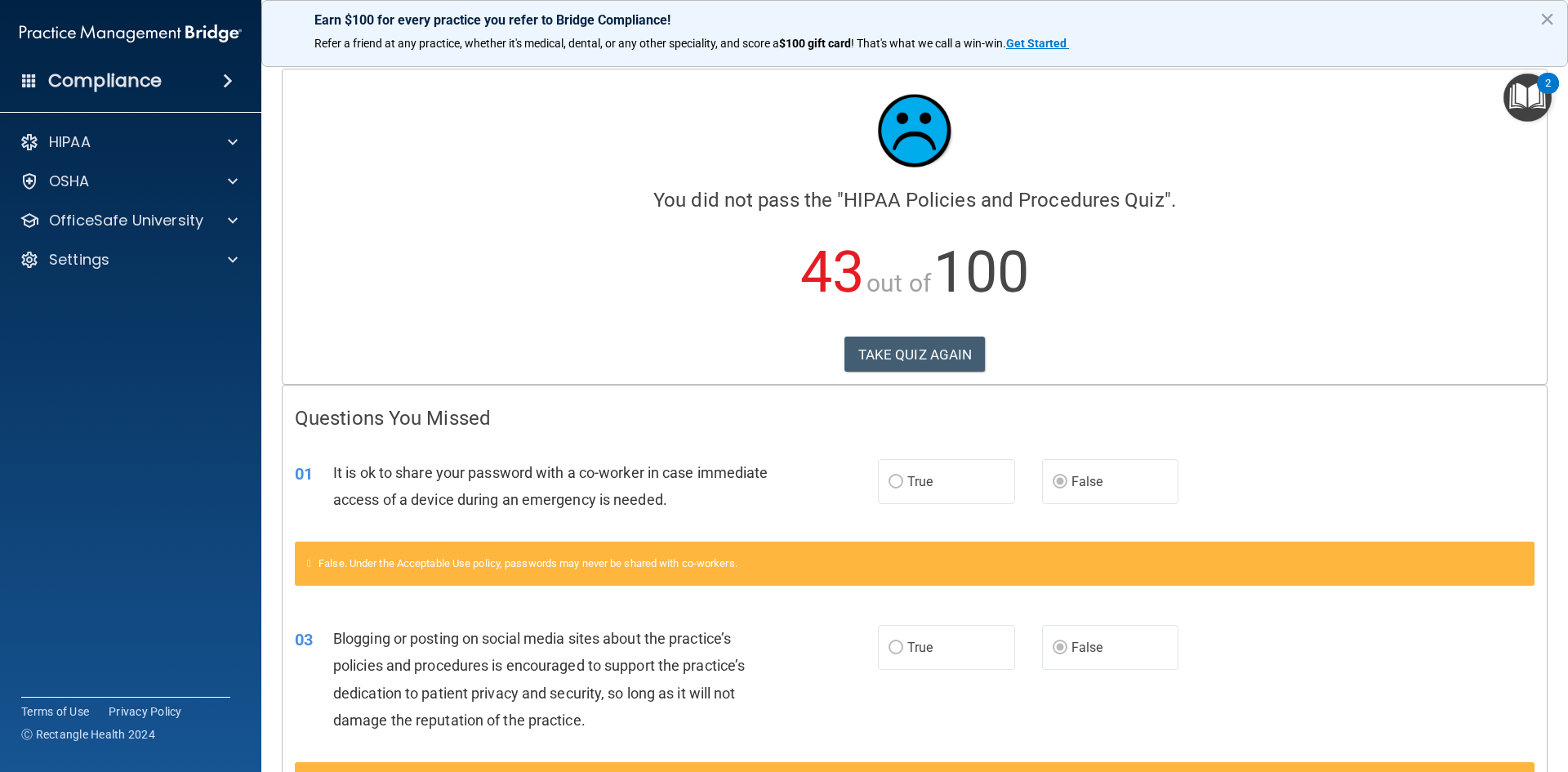
click at [1073, 154] on div at bounding box center [915, 131] width 1240 height 98
click at [938, 339] on button "TAKE QUIZ AGAIN" at bounding box center [915, 355] width 142 height 36
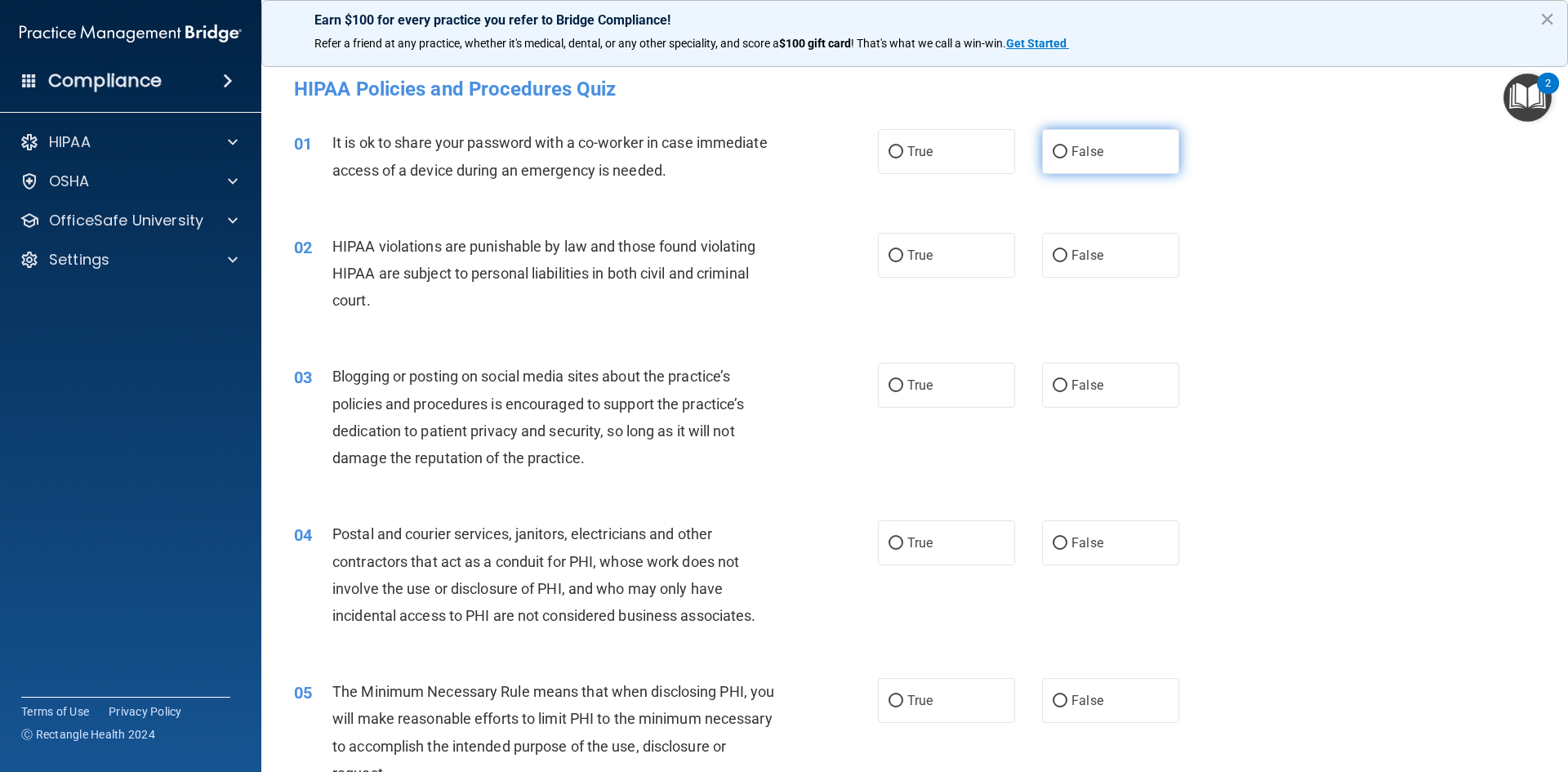
click at [1062, 146] on label "False" at bounding box center [1111, 151] width 137 height 45
click at [1062, 146] on input "False" at bounding box center [1060, 152] width 15 height 12
radio input "true"
click at [908, 255] on span "True" at bounding box center [920, 255] width 26 height 15
click at [903, 255] on input "True" at bounding box center [896, 256] width 15 height 12
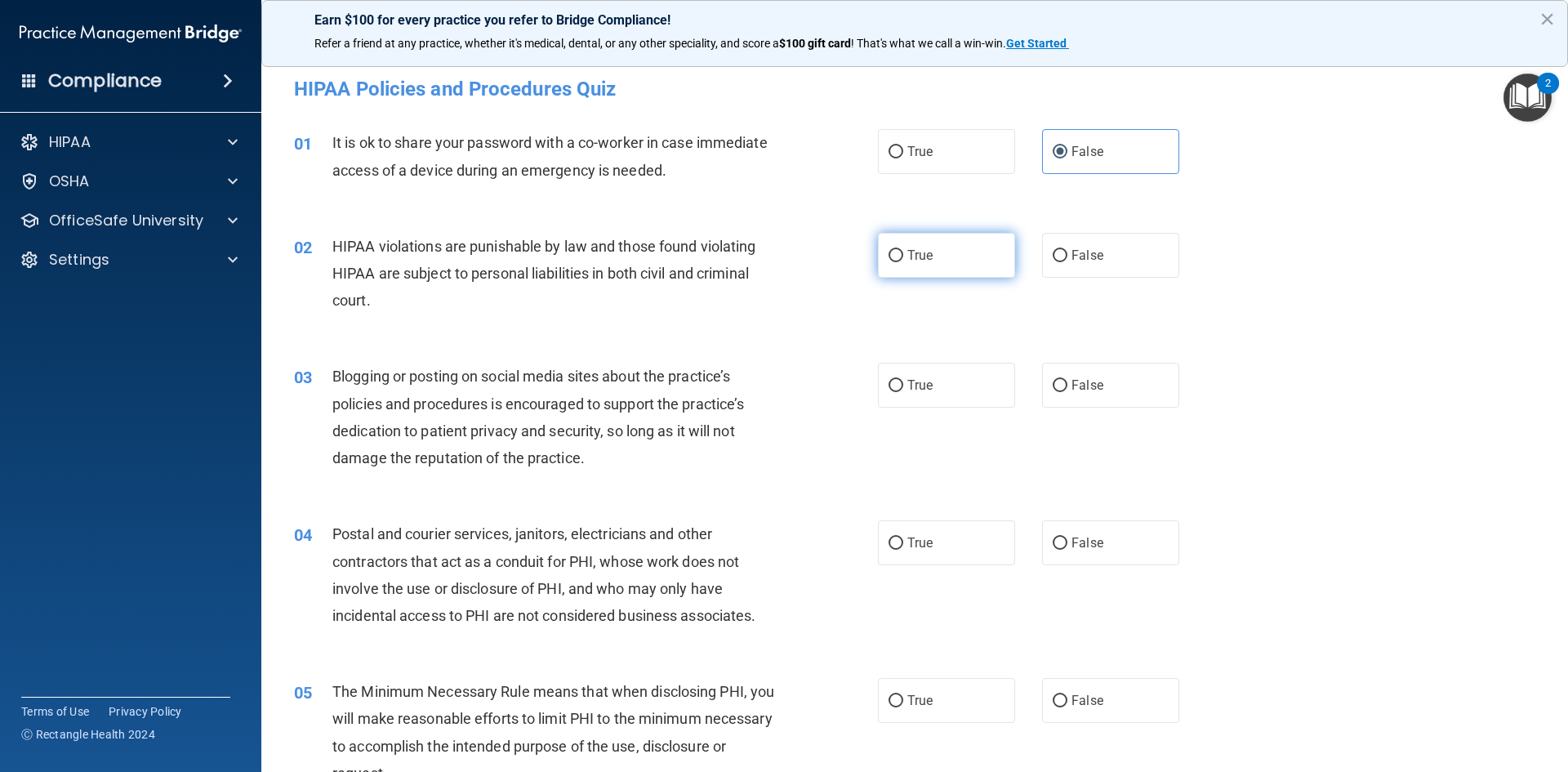
radio input "true"
click at [1126, 380] on label "False" at bounding box center [1111, 385] width 137 height 45
click at [1068, 380] on input "False" at bounding box center [1060, 386] width 15 height 12
radio input "true"
click at [950, 551] on label "True" at bounding box center [946, 543] width 137 height 45
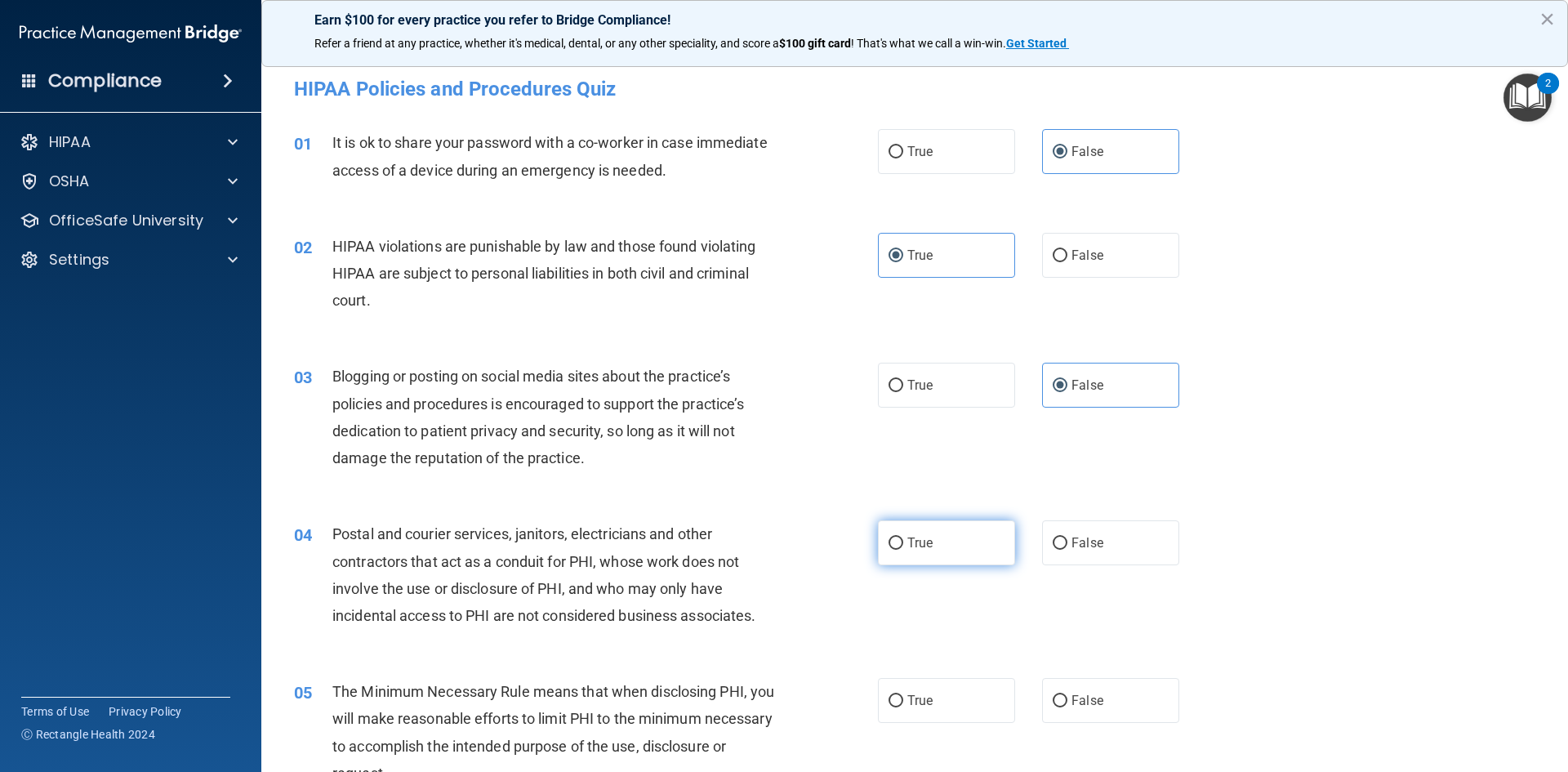
click at [903, 549] on input "True" at bounding box center [896, 543] width 15 height 12
radio input "true"
click at [923, 699] on span "True" at bounding box center [920, 700] width 26 height 15
click at [903, 699] on input "True" at bounding box center [896, 701] width 15 height 12
radio input "true"
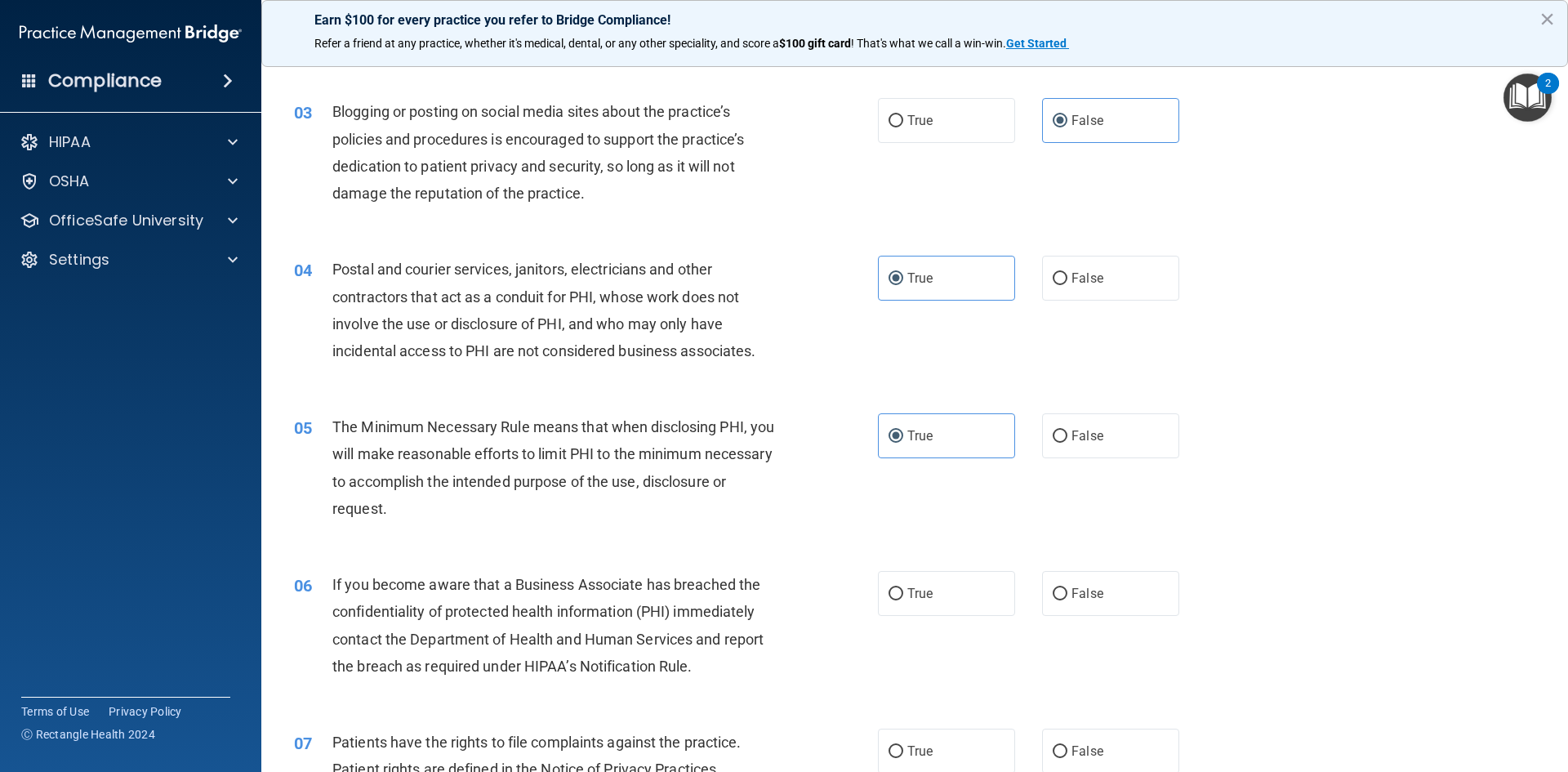
scroll to position [409, 0]
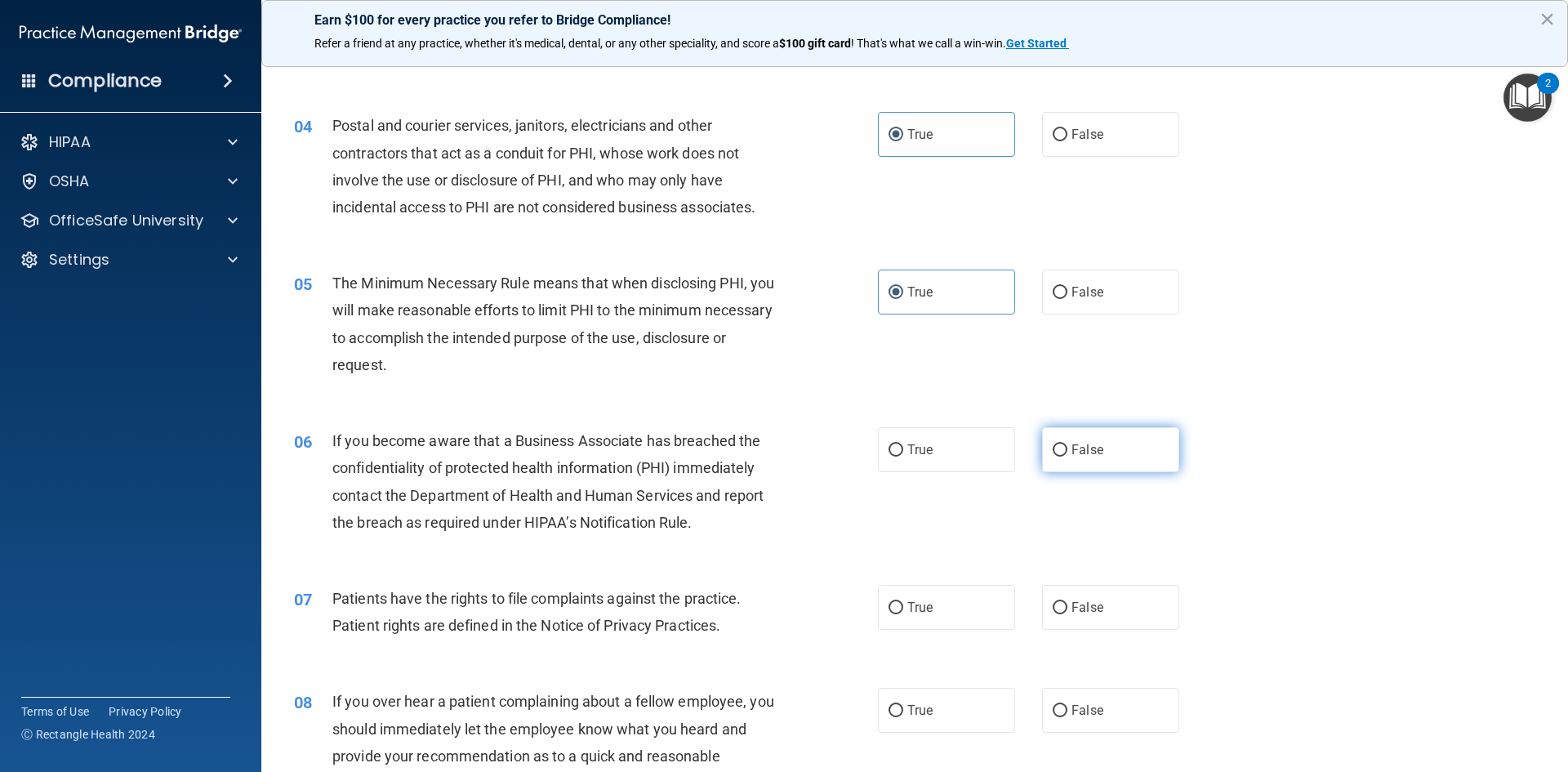
click at [1053, 444] on input "False" at bounding box center [1060, 450] width 15 height 12
radio input "true"
click at [891, 627] on label "True" at bounding box center [946, 607] width 137 height 45
click at [891, 614] on input "True" at bounding box center [896, 608] width 15 height 12
radio input "true"
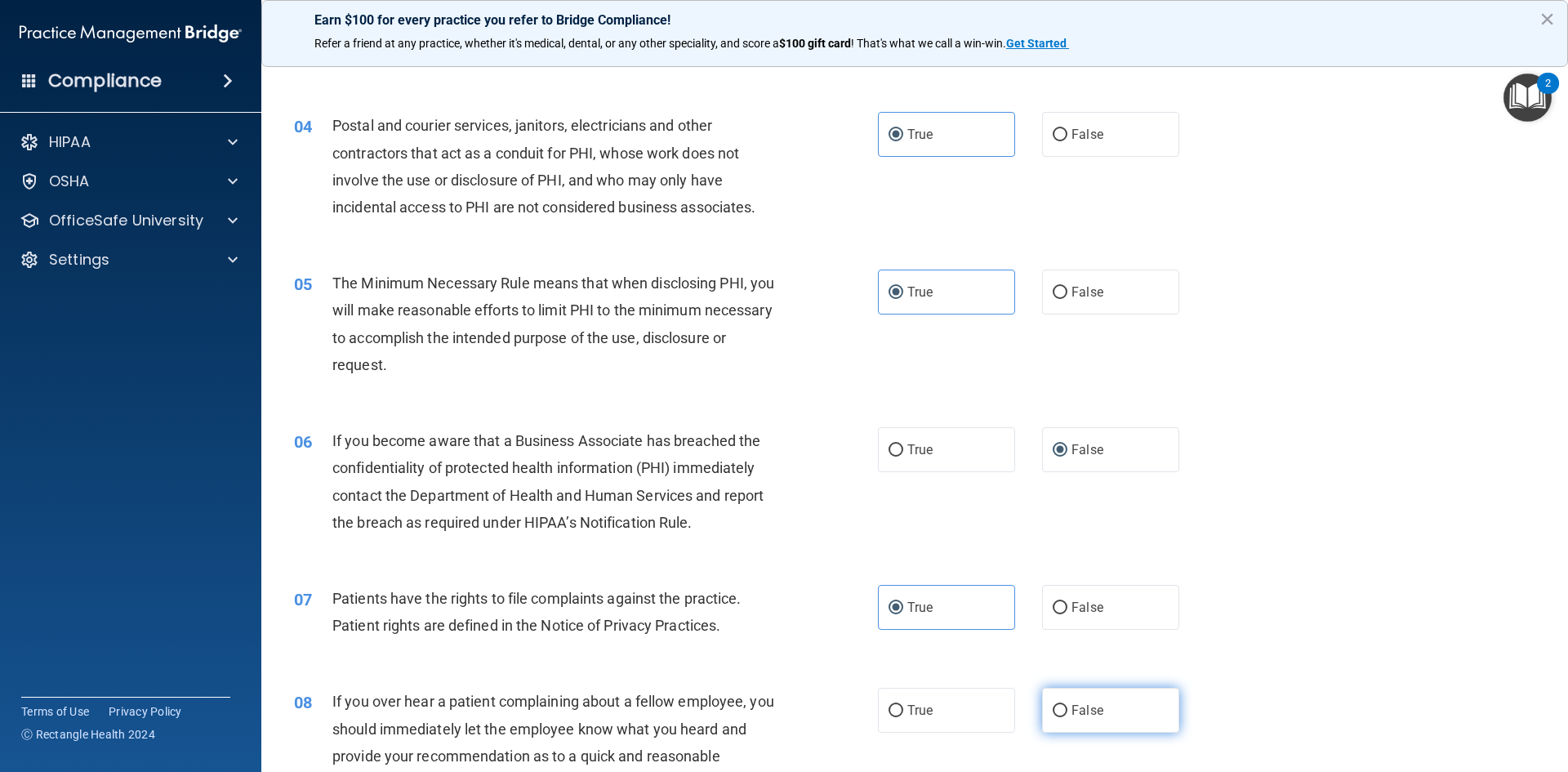
click at [1082, 709] on span "False" at bounding box center [1087, 710] width 32 height 15
click at [1068, 709] on input "False" at bounding box center [1060, 711] width 15 height 12
radio input "true"
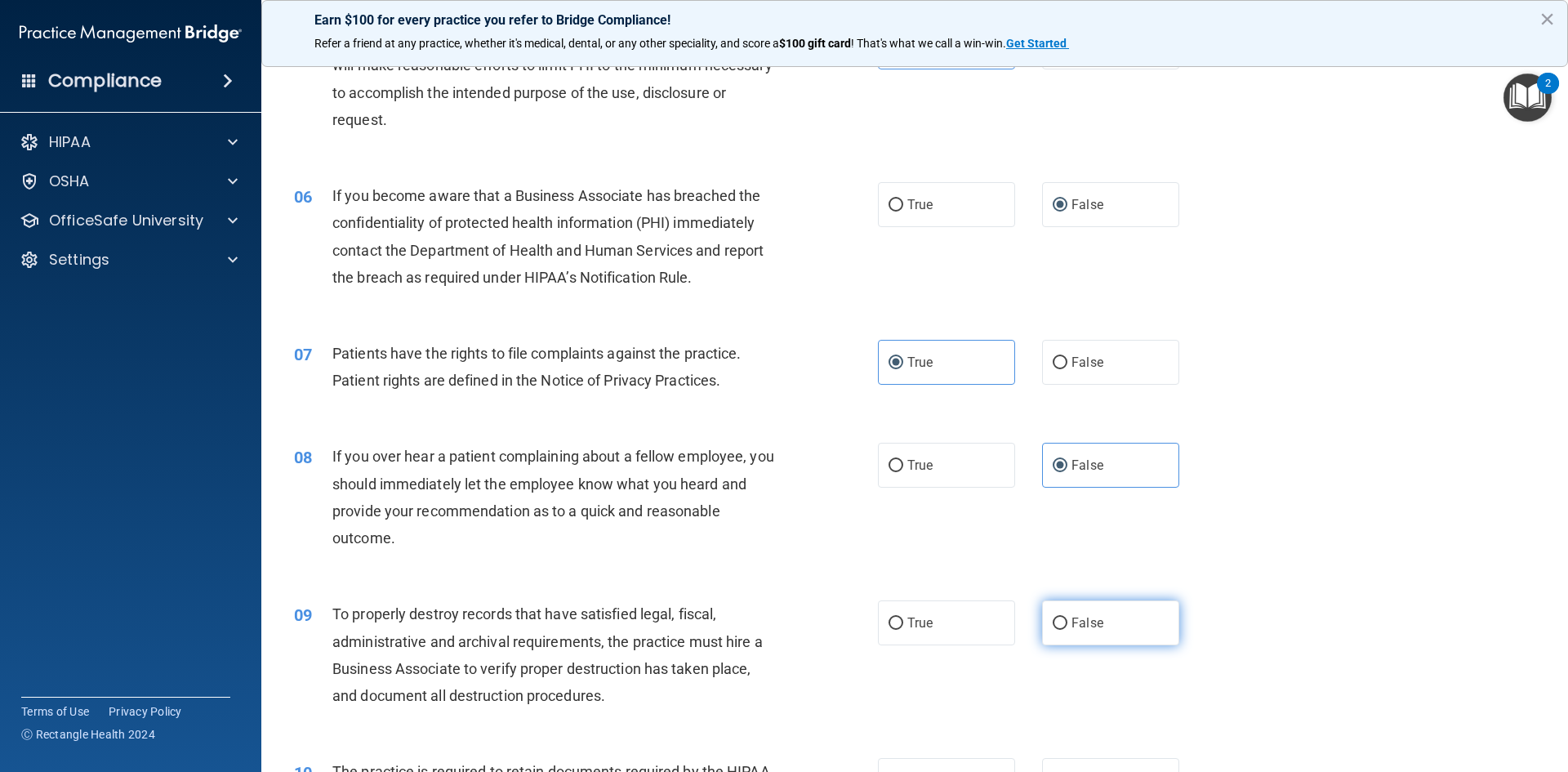
click at [1073, 612] on label "False" at bounding box center [1111, 623] width 137 height 45
click at [1068, 618] on input "False" at bounding box center [1060, 624] width 15 height 12
radio input "true"
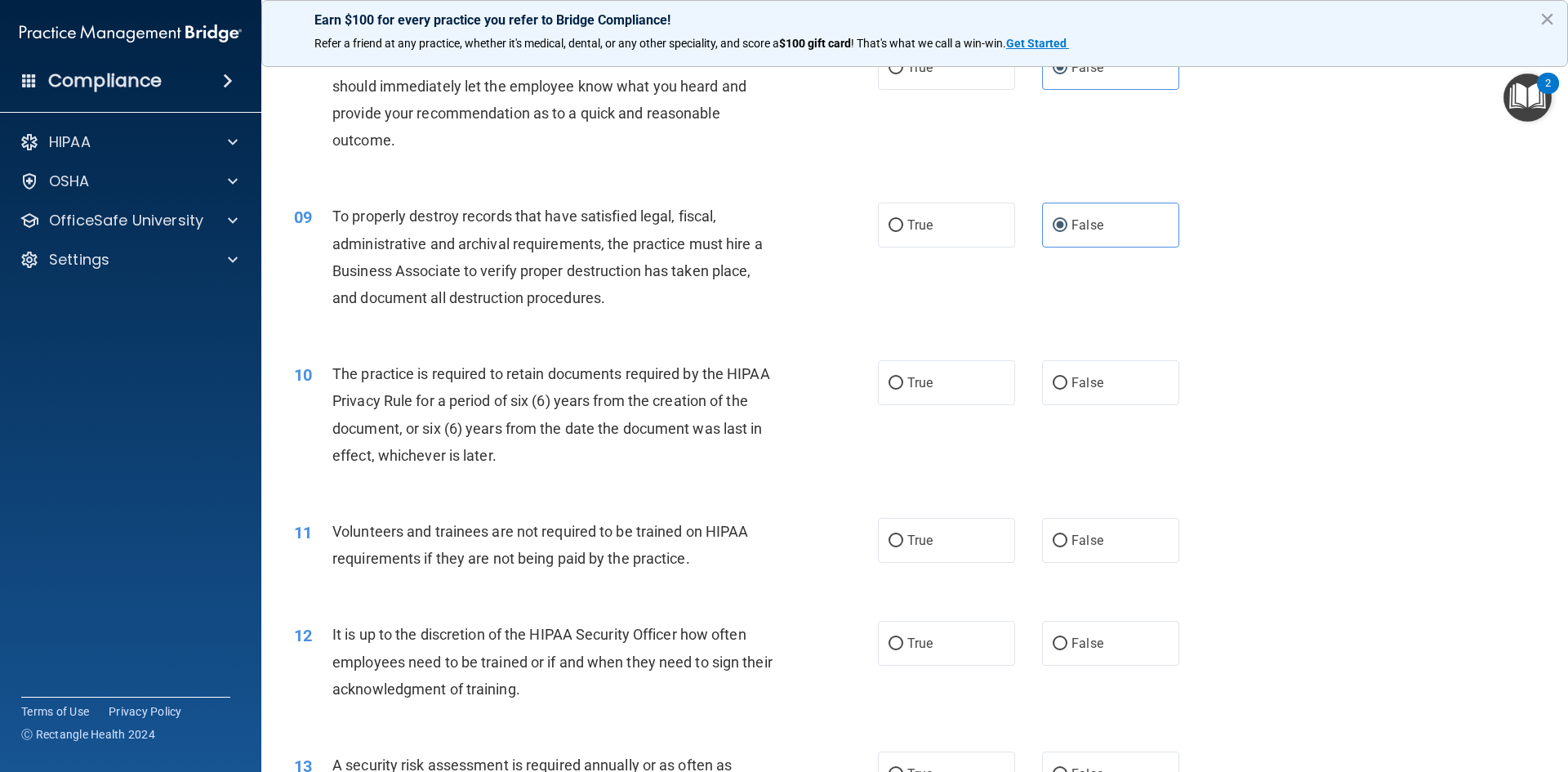
scroll to position [1062, 0]
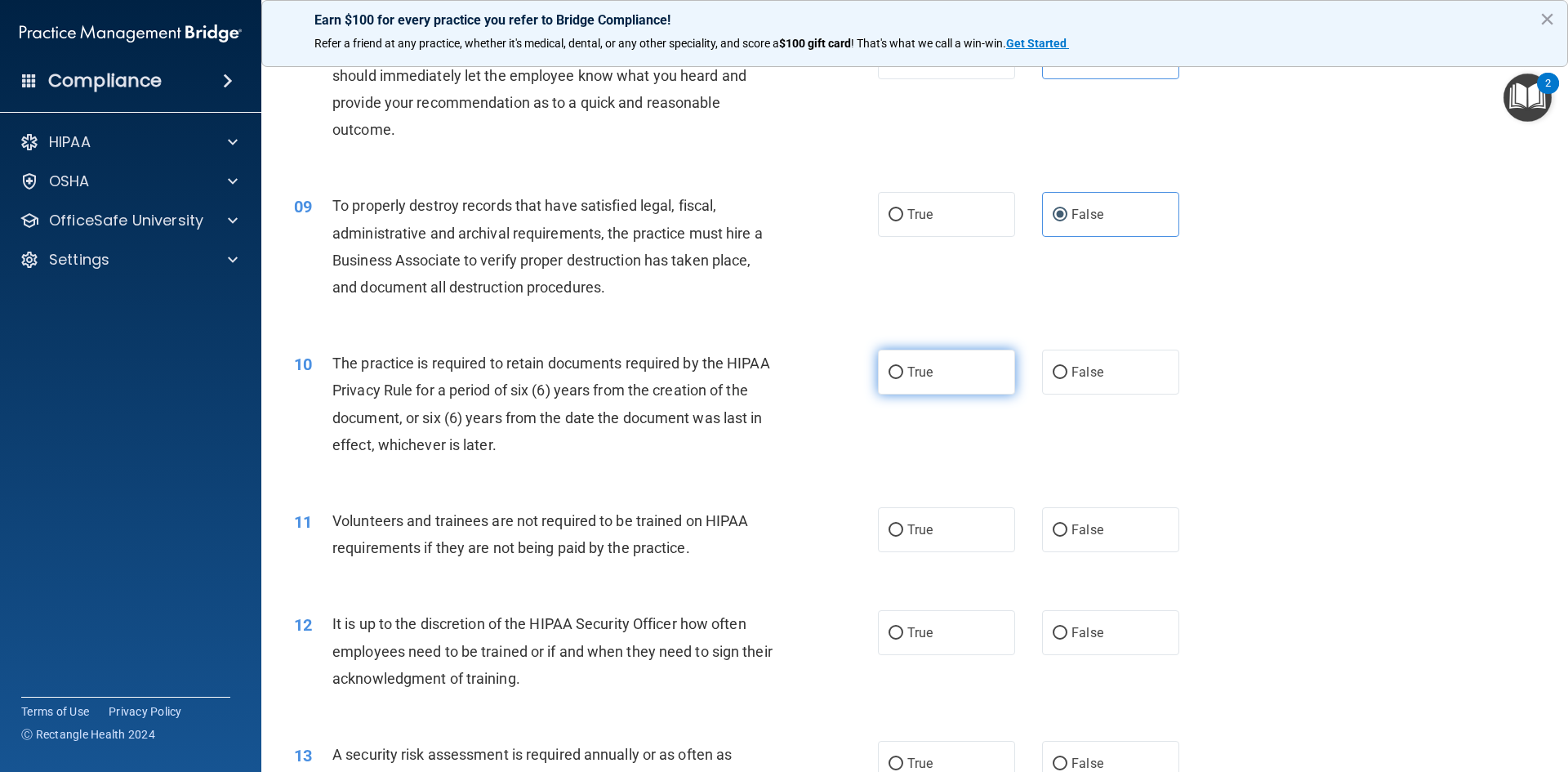
click at [954, 351] on label "True" at bounding box center [946, 372] width 137 height 45
click at [903, 367] on input "True" at bounding box center [896, 373] width 15 height 12
radio input "true"
click at [1092, 531] on span "False" at bounding box center [1087, 530] width 32 height 15
click at [1068, 531] on input "False" at bounding box center [1060, 531] width 15 height 12
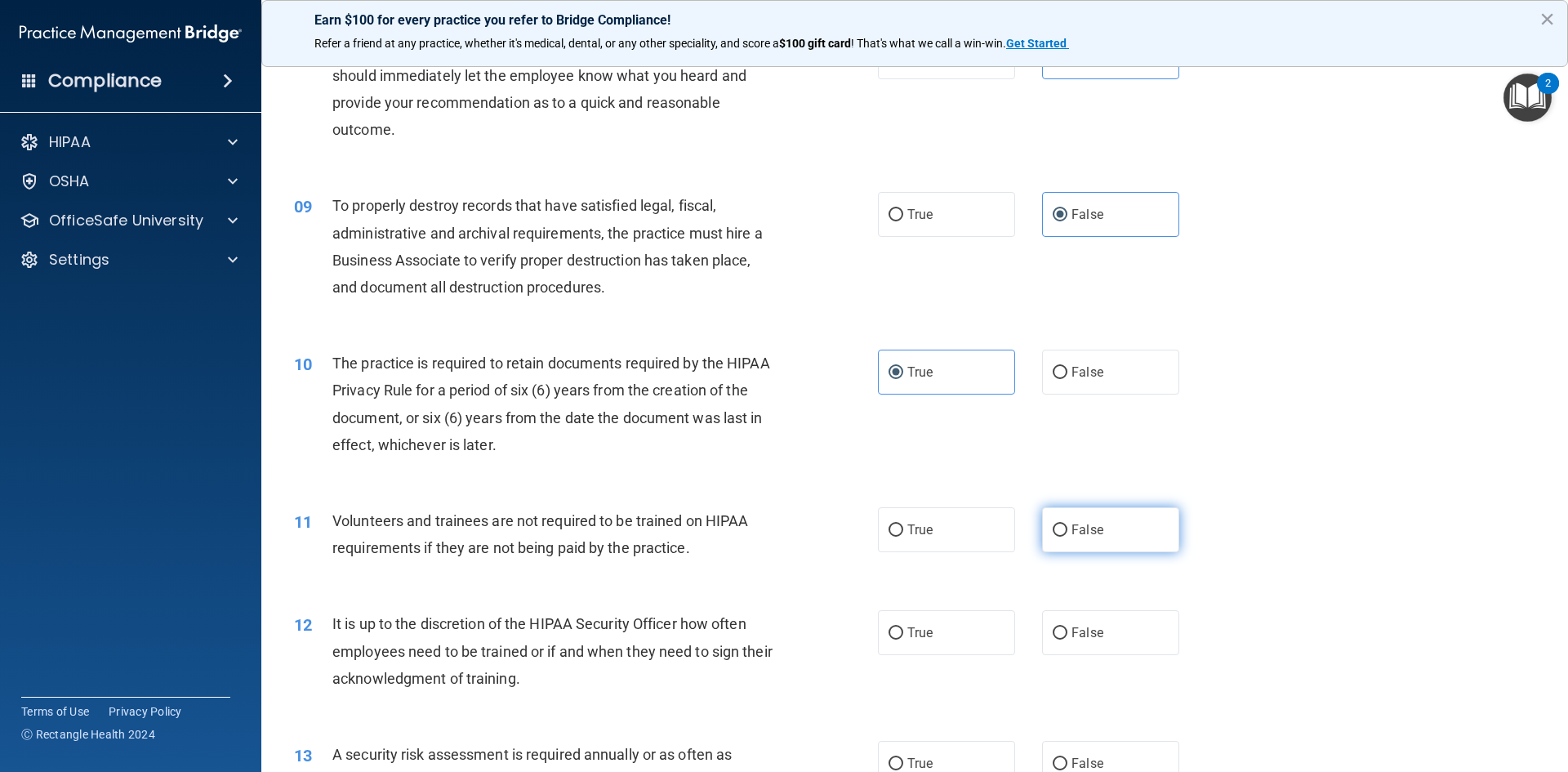
radio input "true"
click at [1099, 585] on div "11 Volunteers and trainees are not required to be trained on HIPAA requirements…" at bounding box center [915, 538] width 1266 height 103
click at [1093, 626] on span "False" at bounding box center [1087, 633] width 32 height 15
click at [1068, 627] on input "False" at bounding box center [1060, 633] width 15 height 12
radio input "true"
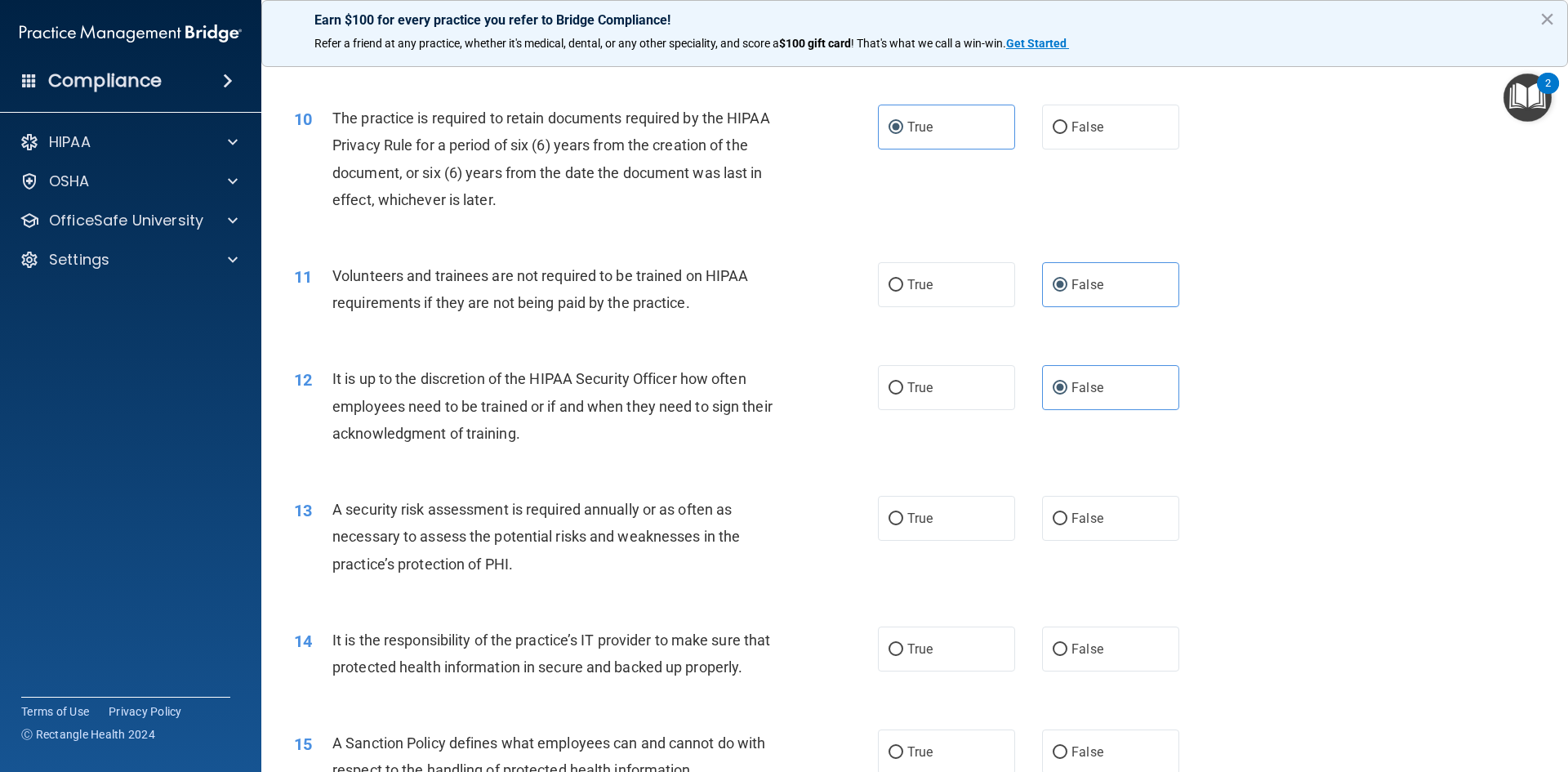
scroll to position [1389, 0]
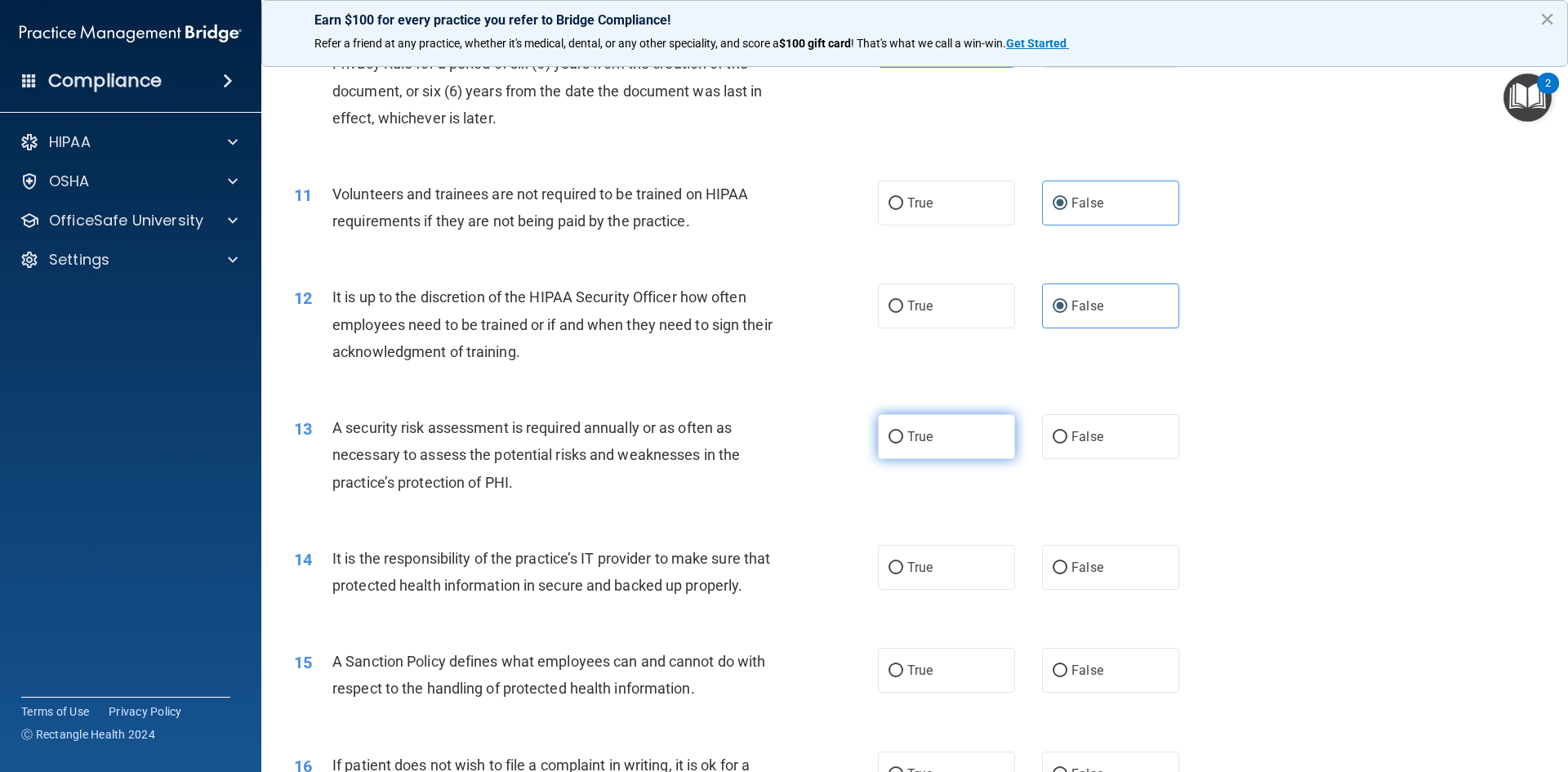
click at [927, 449] on label "True" at bounding box center [946, 436] width 137 height 45
click at [903, 444] on input "True" at bounding box center [896, 438] width 15 height 12
radio input "true"
click at [1071, 565] on span "False" at bounding box center [1087, 567] width 32 height 15
click at [1066, 565] on input "False" at bounding box center [1060, 568] width 15 height 12
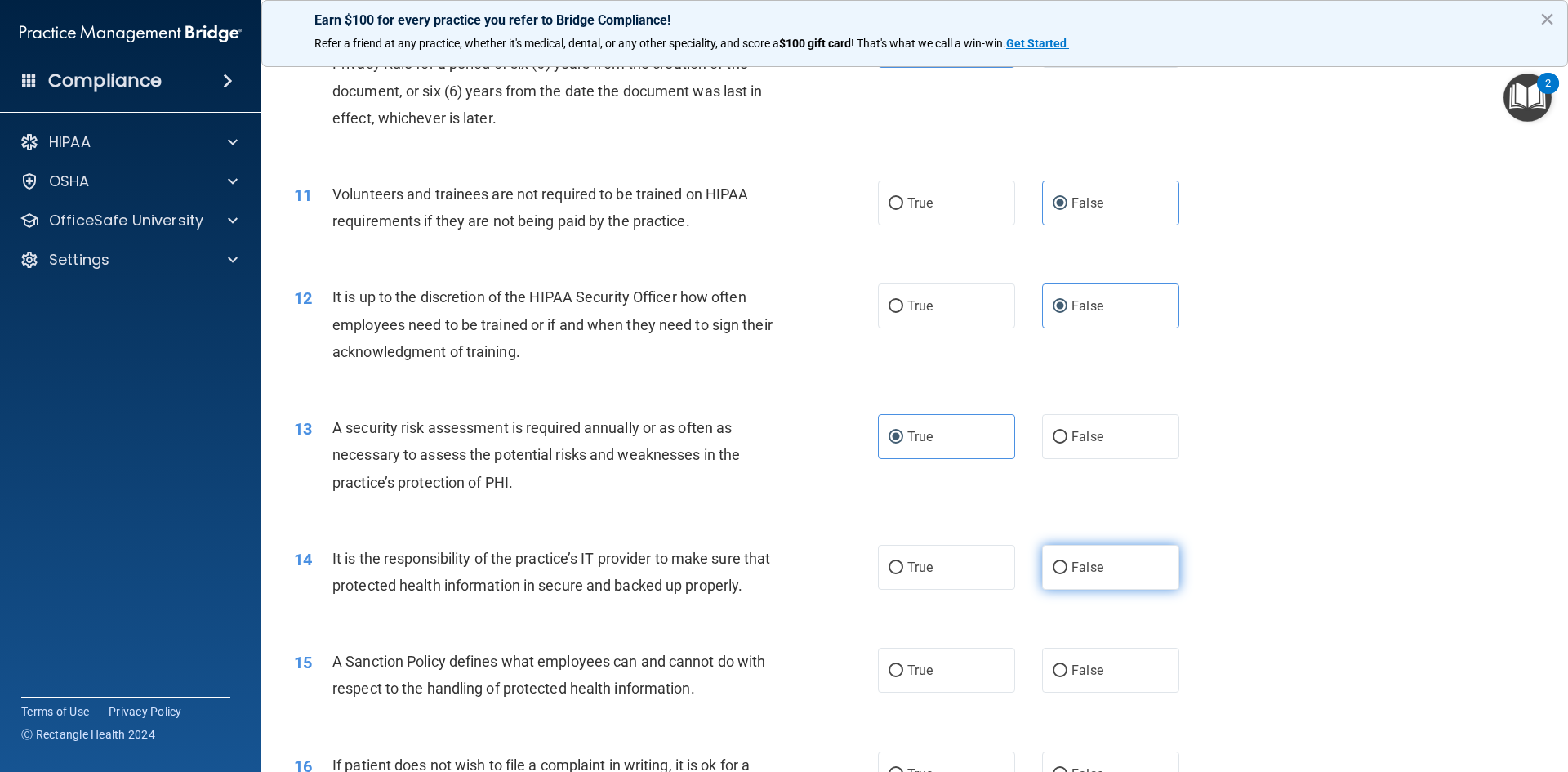
radio input "true"
click at [1061, 687] on label "False" at bounding box center [1111, 670] width 137 height 45
click at [1061, 677] on input "False" at bounding box center [1060, 670] width 15 height 12
radio input "true"
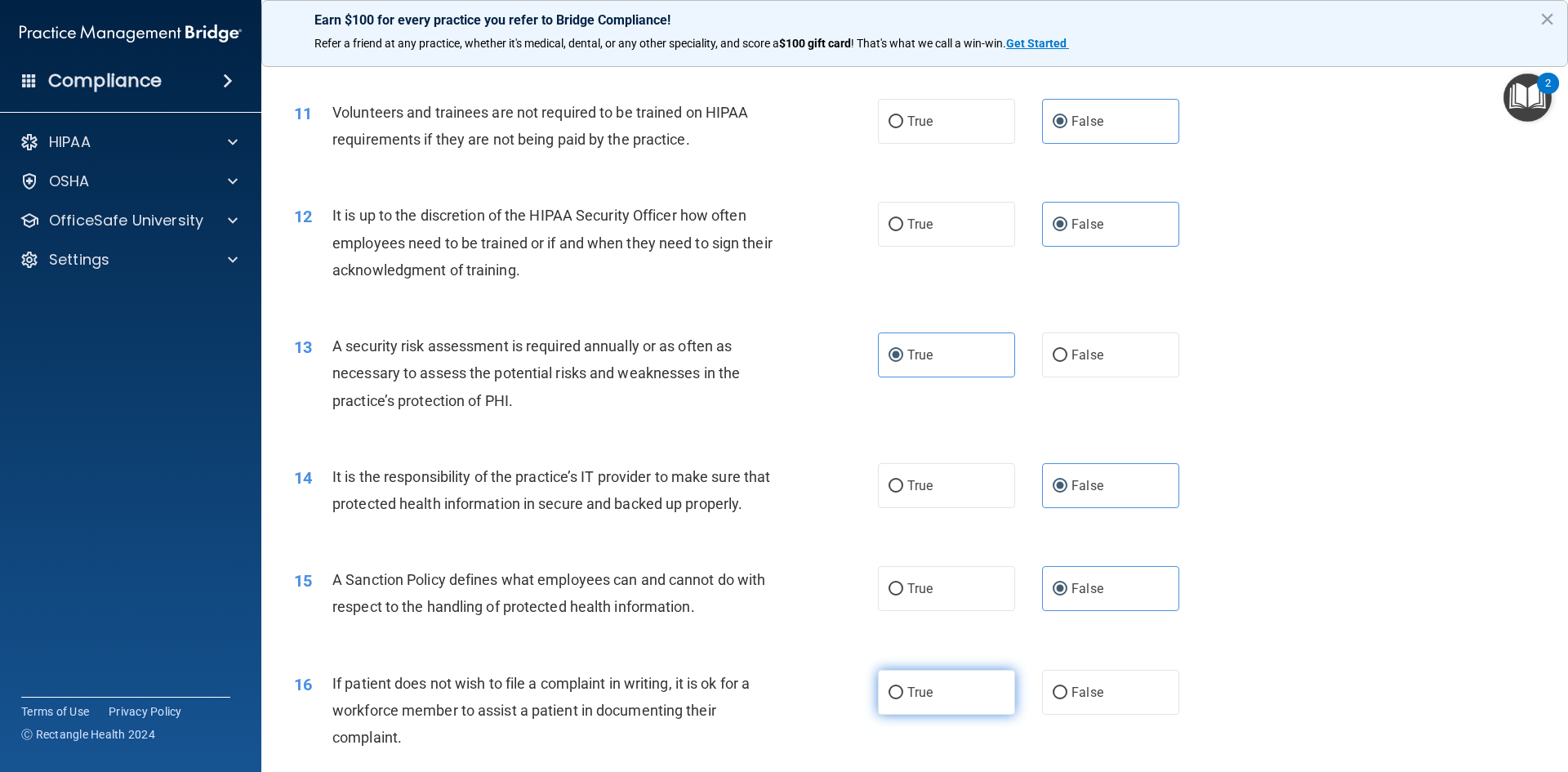
click at [953, 715] on label "True" at bounding box center [946, 692] width 137 height 45
click at [903, 699] on input "True" at bounding box center [896, 693] width 15 height 12
radio input "true"
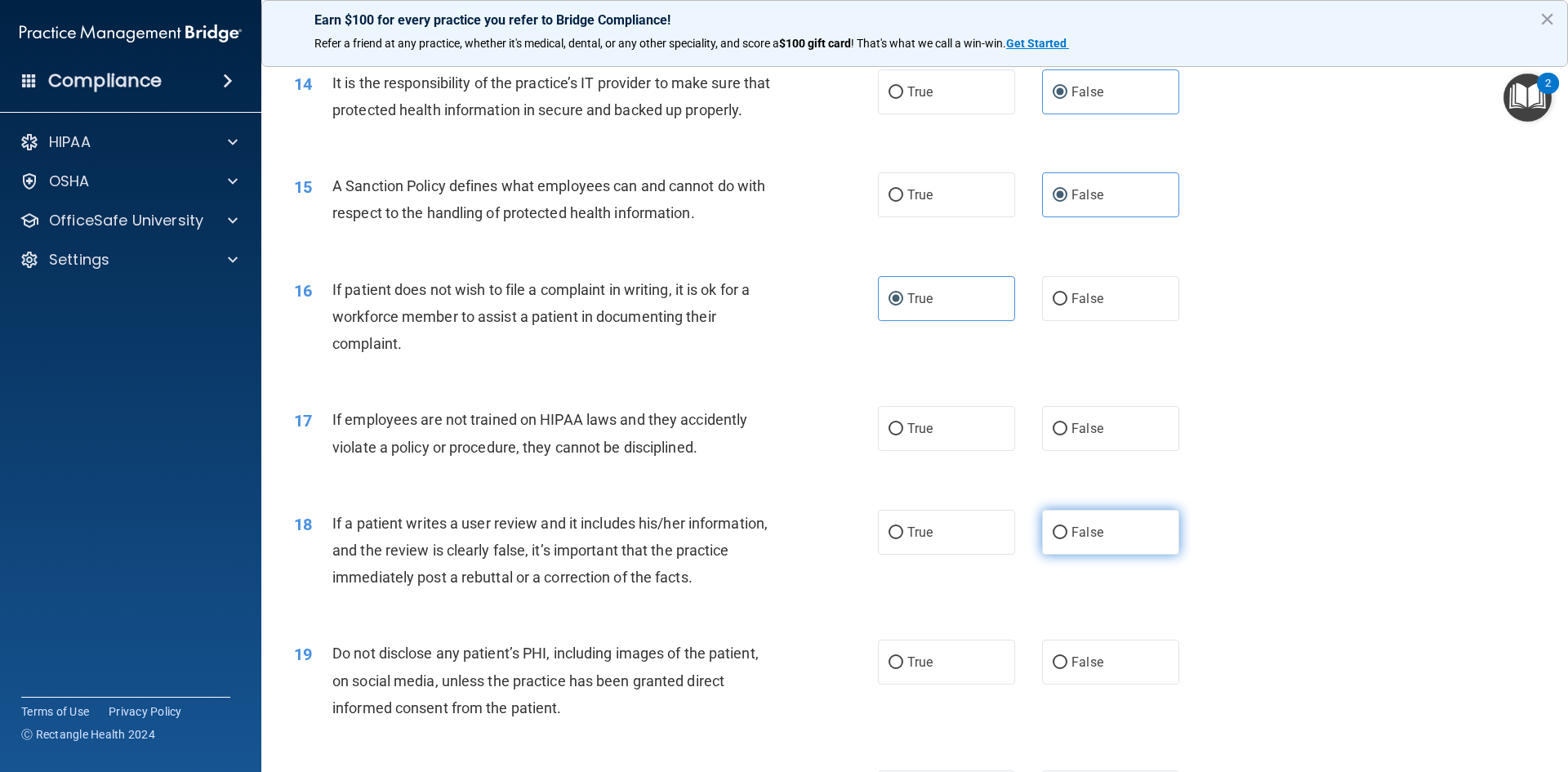
scroll to position [1878, 0]
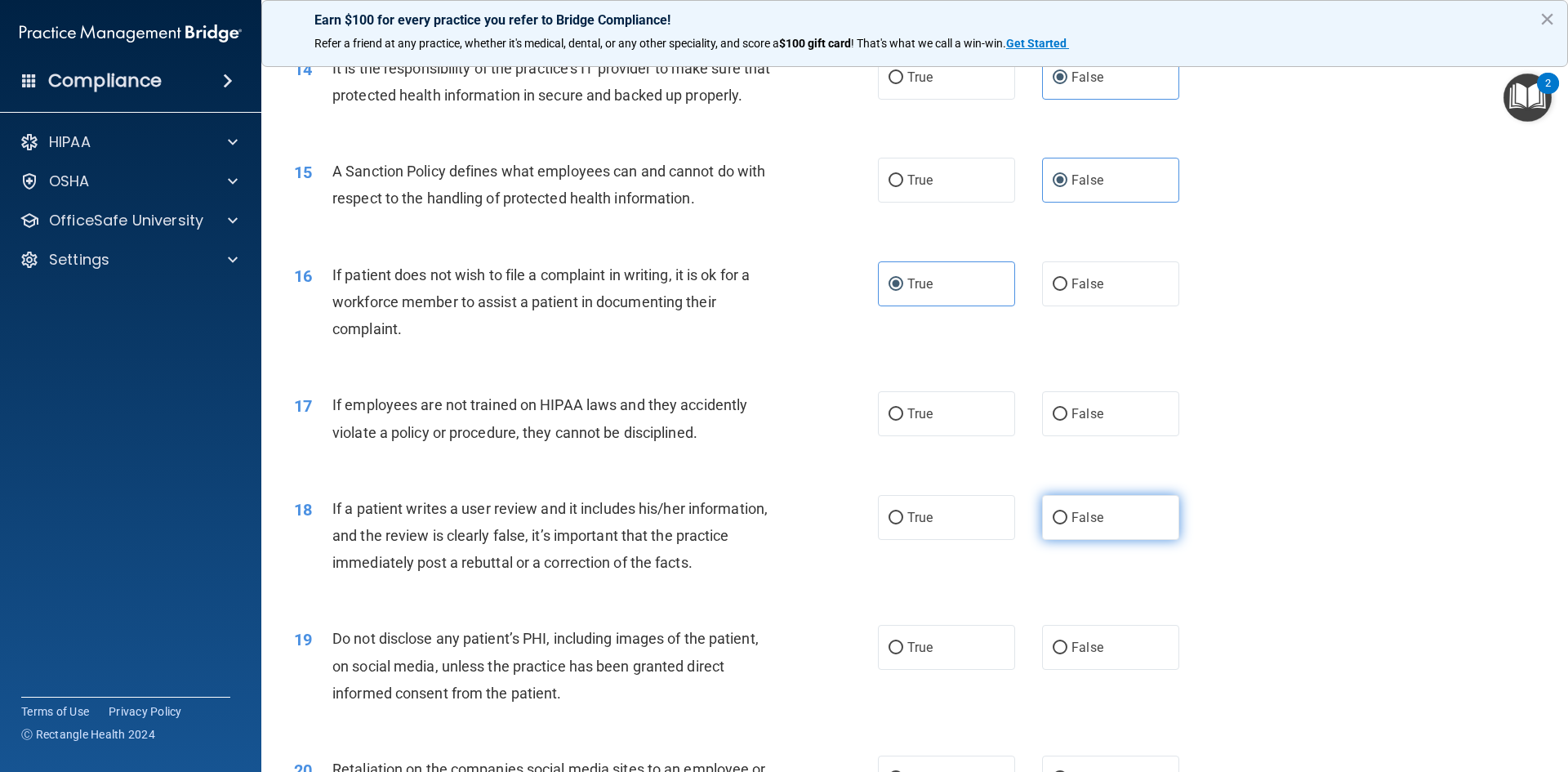
click at [1102, 540] on label "False" at bounding box center [1111, 517] width 137 height 45
click at [1068, 525] on input "False" at bounding box center [1060, 518] width 15 height 12
radio input "true"
click at [1105, 466] on div "17 If employees are not trained on HIPAA laws and they accidently violate a pol…" at bounding box center [915, 422] width 1266 height 103
click at [1105, 436] on label "False" at bounding box center [1111, 414] width 137 height 45
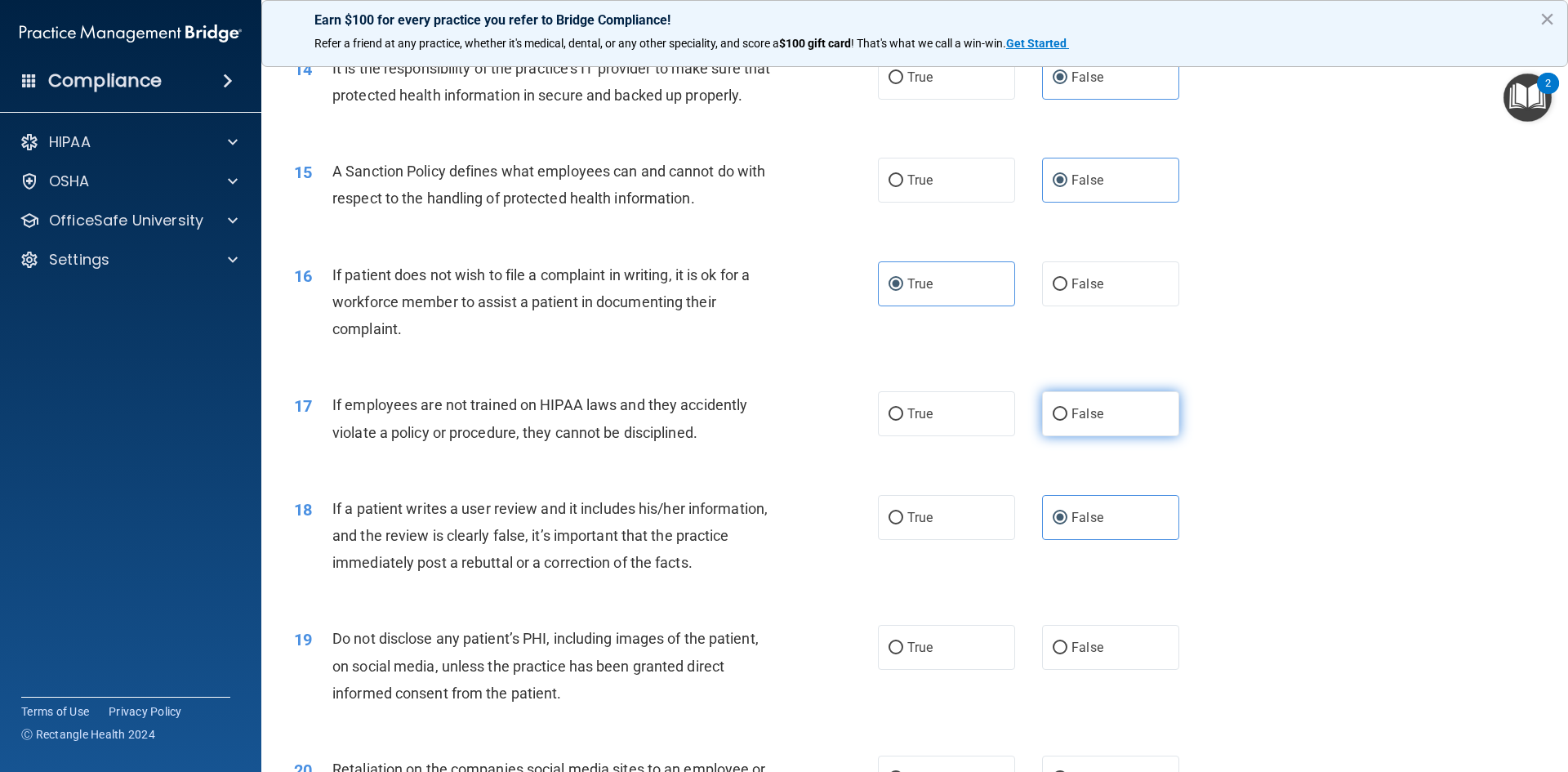
click at [1068, 421] on input "False" at bounding box center [1060, 415] width 15 height 12
radio input "true"
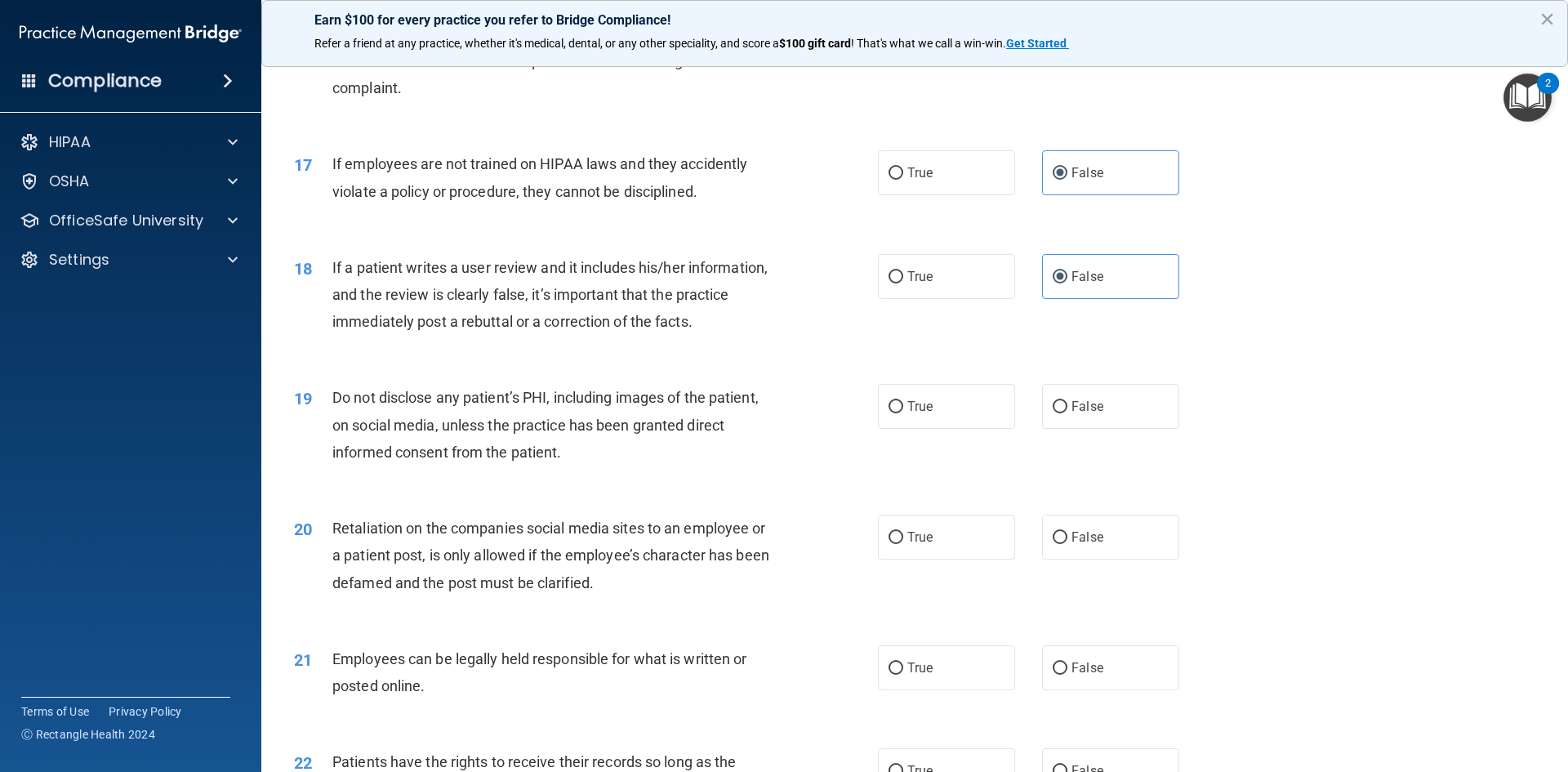
scroll to position [2124, 0]
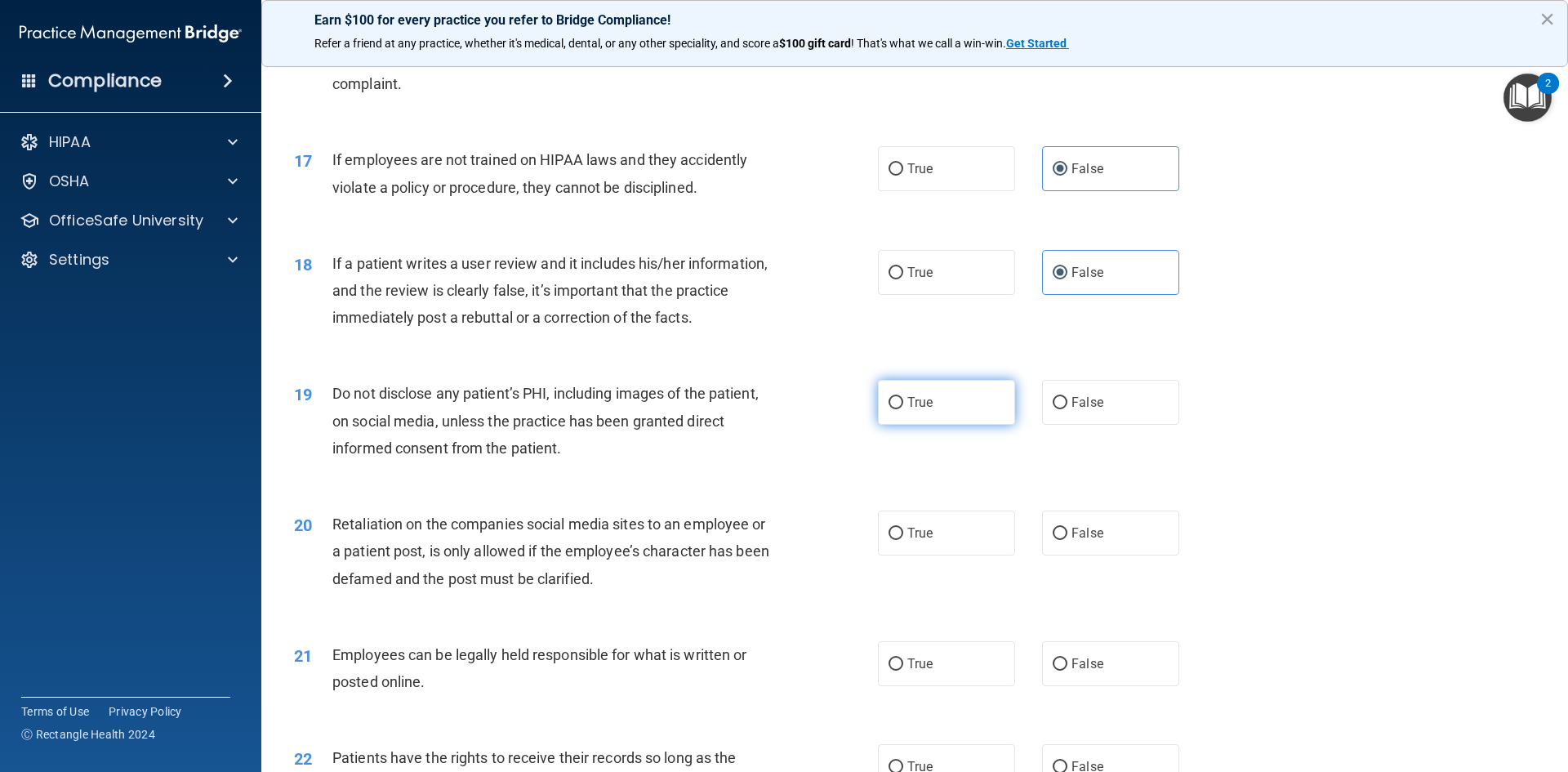
click at [954, 425] on label "True" at bounding box center [946, 402] width 137 height 45
click at [903, 409] on input "True" at bounding box center [896, 403] width 15 height 12
radio input "true"
click at [1071, 541] on span "False" at bounding box center [1087, 533] width 32 height 15
click at [1068, 540] on input "False" at bounding box center [1060, 534] width 15 height 12
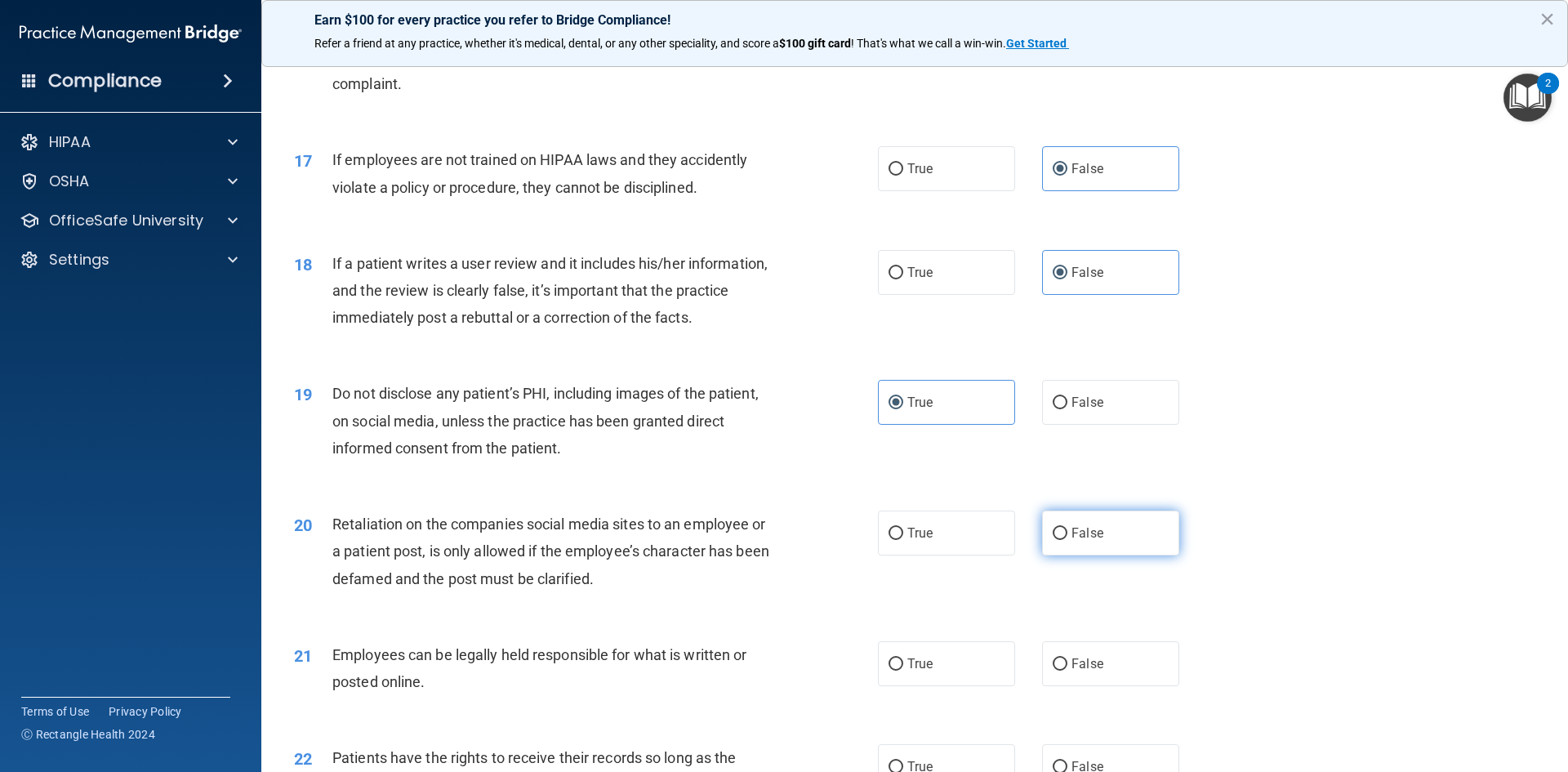
radio input "true"
click at [934, 682] on label "True" at bounding box center [946, 664] width 137 height 45
click at [903, 670] on input "True" at bounding box center [896, 665] width 15 height 12
radio input "true"
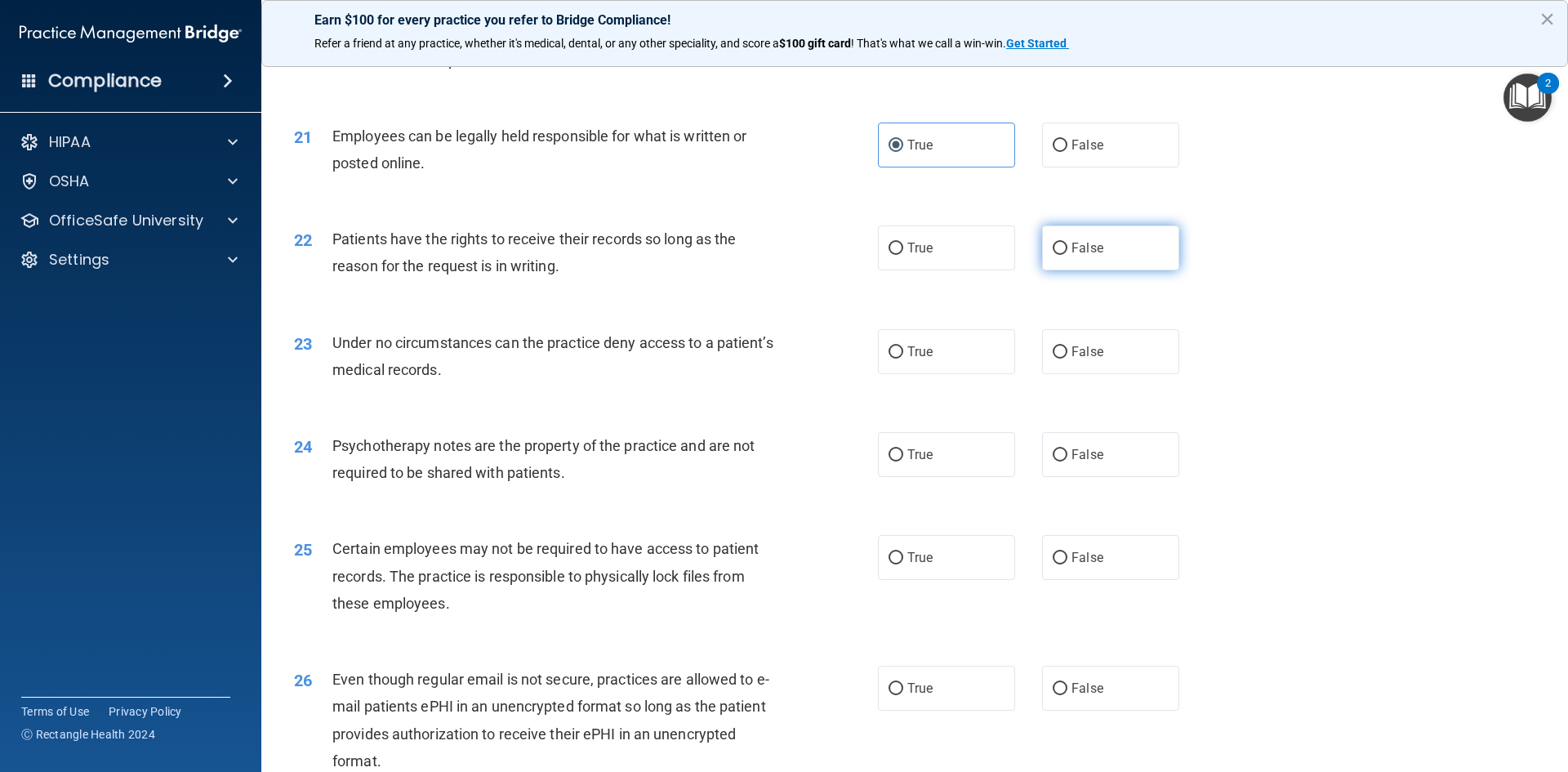
scroll to position [2614, 0]
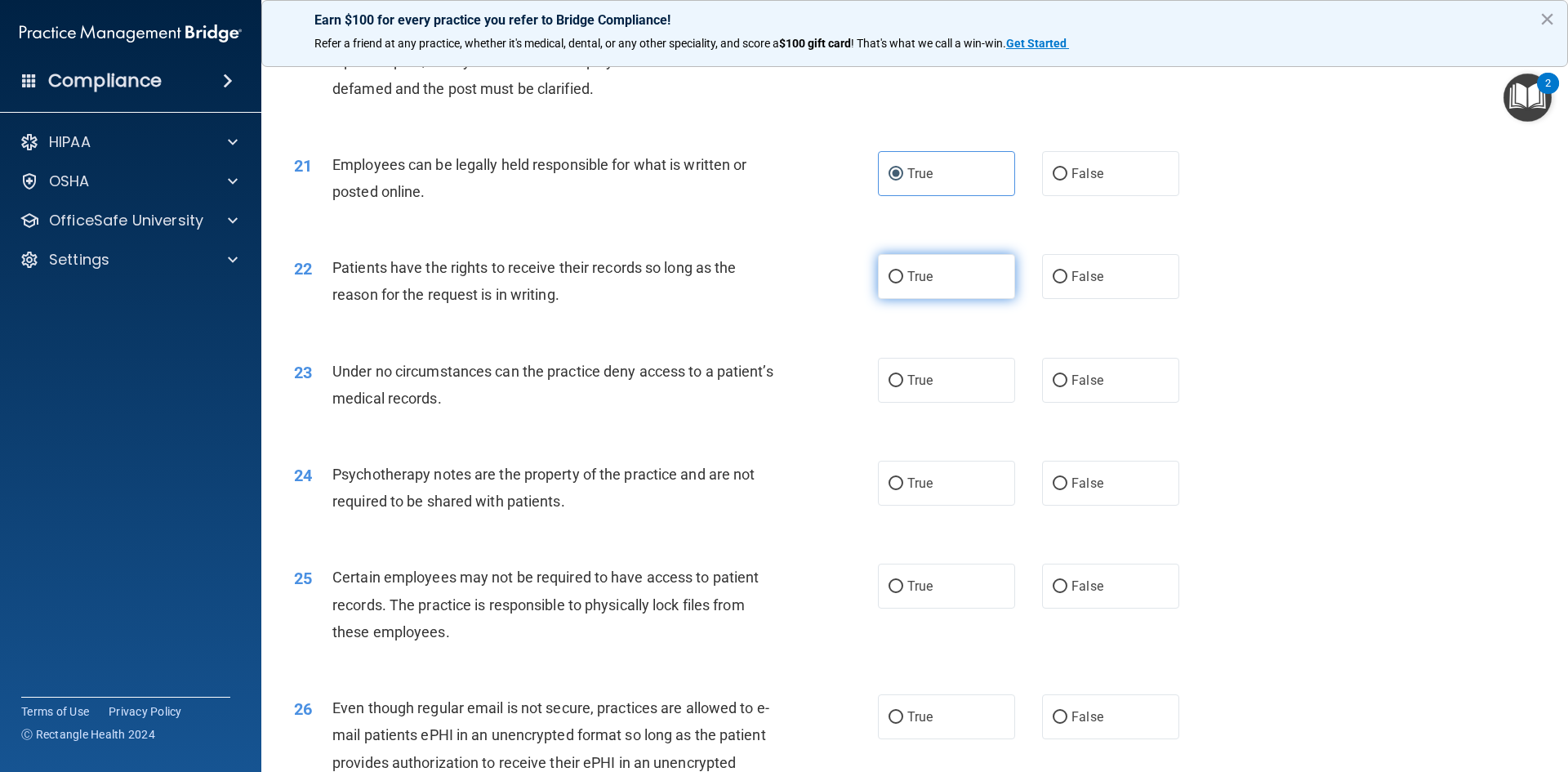
click at [930, 299] on label "True" at bounding box center [946, 276] width 137 height 45
click at [903, 283] on input "True" at bounding box center [896, 277] width 15 height 12
radio input "true"
click at [1081, 403] on label "False" at bounding box center [1111, 380] width 137 height 45
click at [1068, 387] on input "False" at bounding box center [1060, 381] width 15 height 12
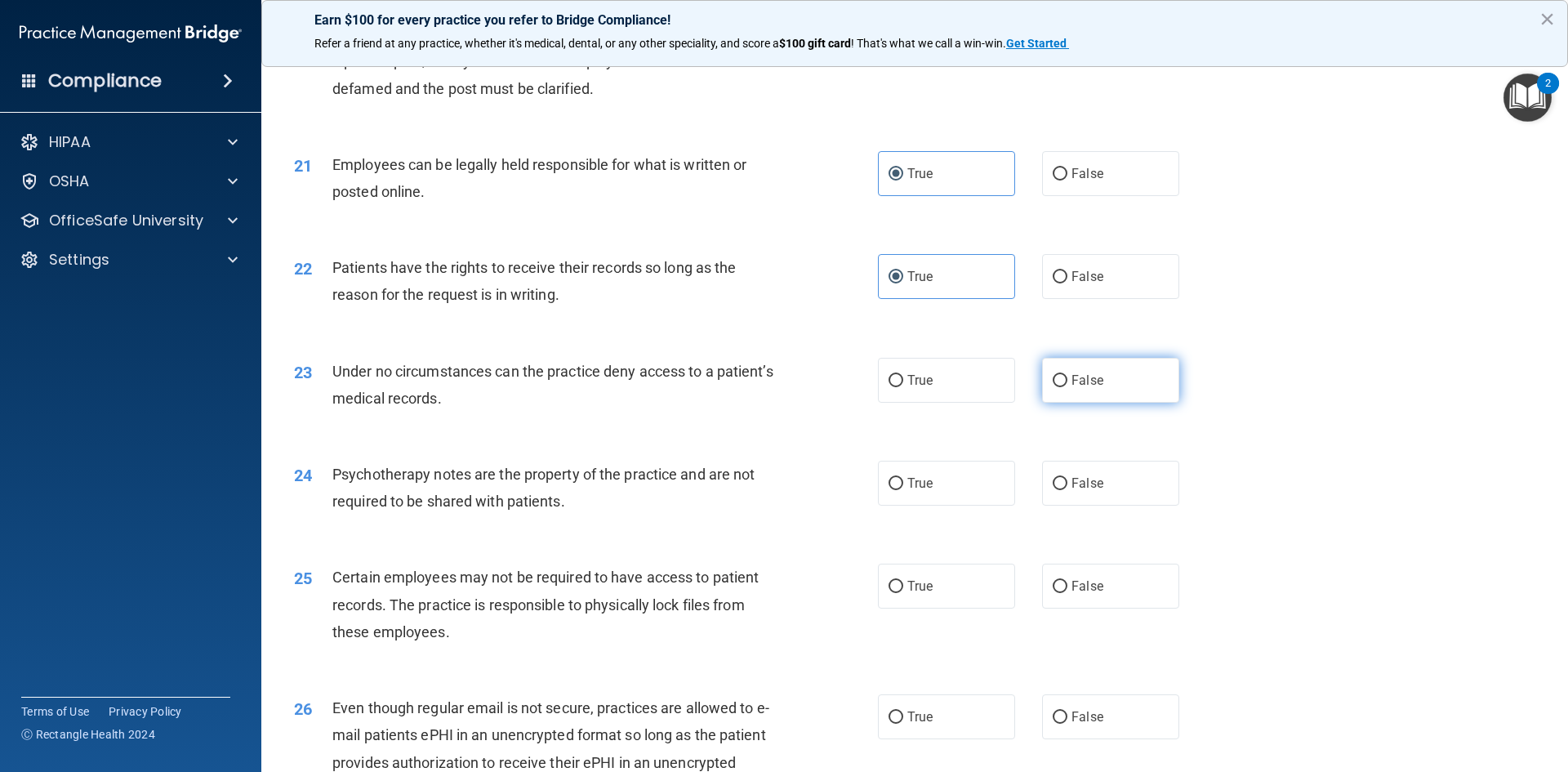
radio input "true"
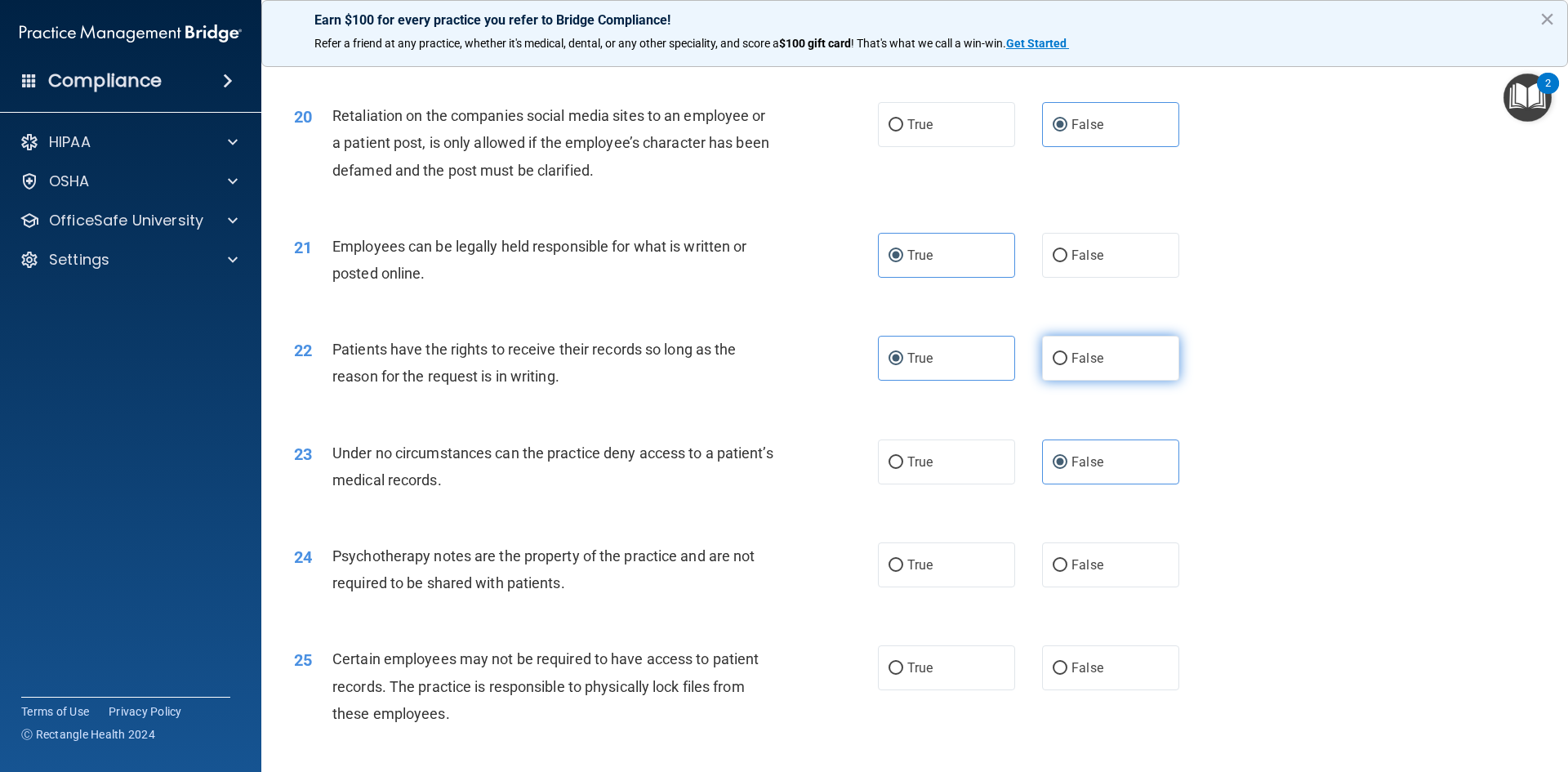
click at [1083, 366] on span "False" at bounding box center [1087, 358] width 32 height 15
click at [1068, 365] on input "False" at bounding box center [1060, 359] width 15 height 12
radio input "true"
radio input "false"
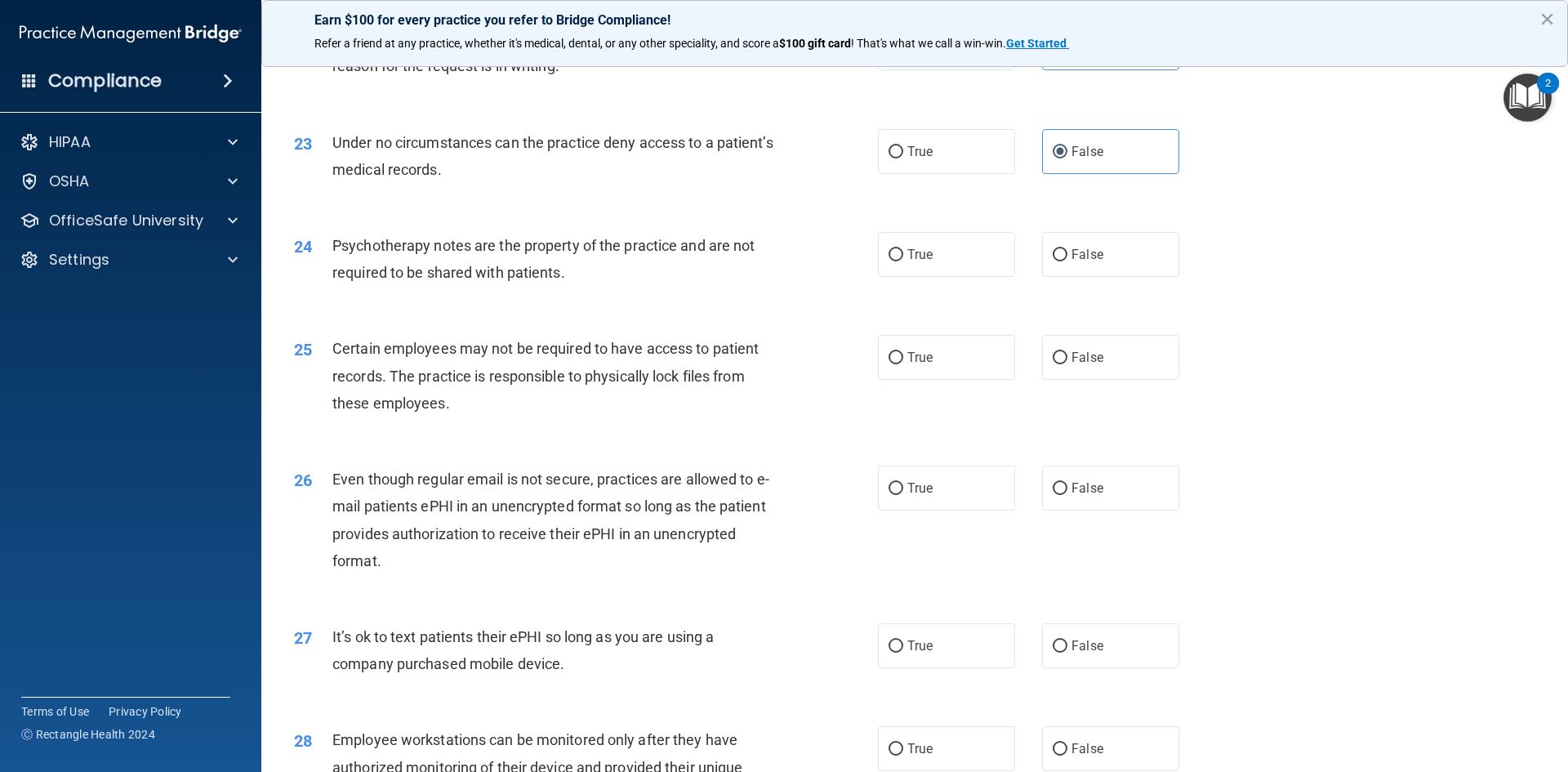
scroll to position [2859, 0]
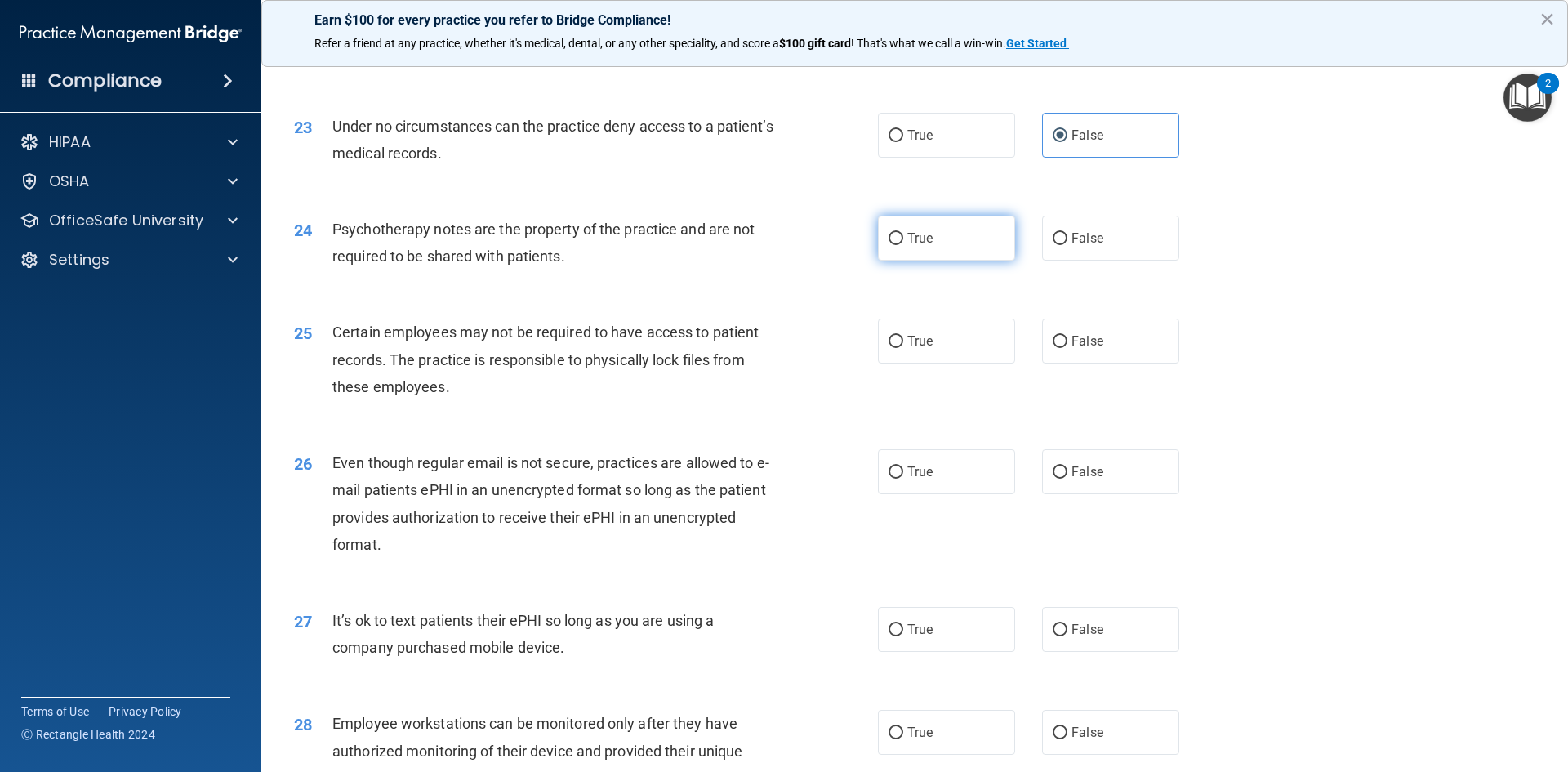
click at [950, 260] on label "True" at bounding box center [946, 238] width 137 height 45
click at [903, 245] on input "True" at bounding box center [896, 239] width 15 height 12
radio input "true"
click at [920, 349] on span "True" at bounding box center [920, 341] width 26 height 15
click at [903, 348] on input "True" at bounding box center [896, 342] width 15 height 12
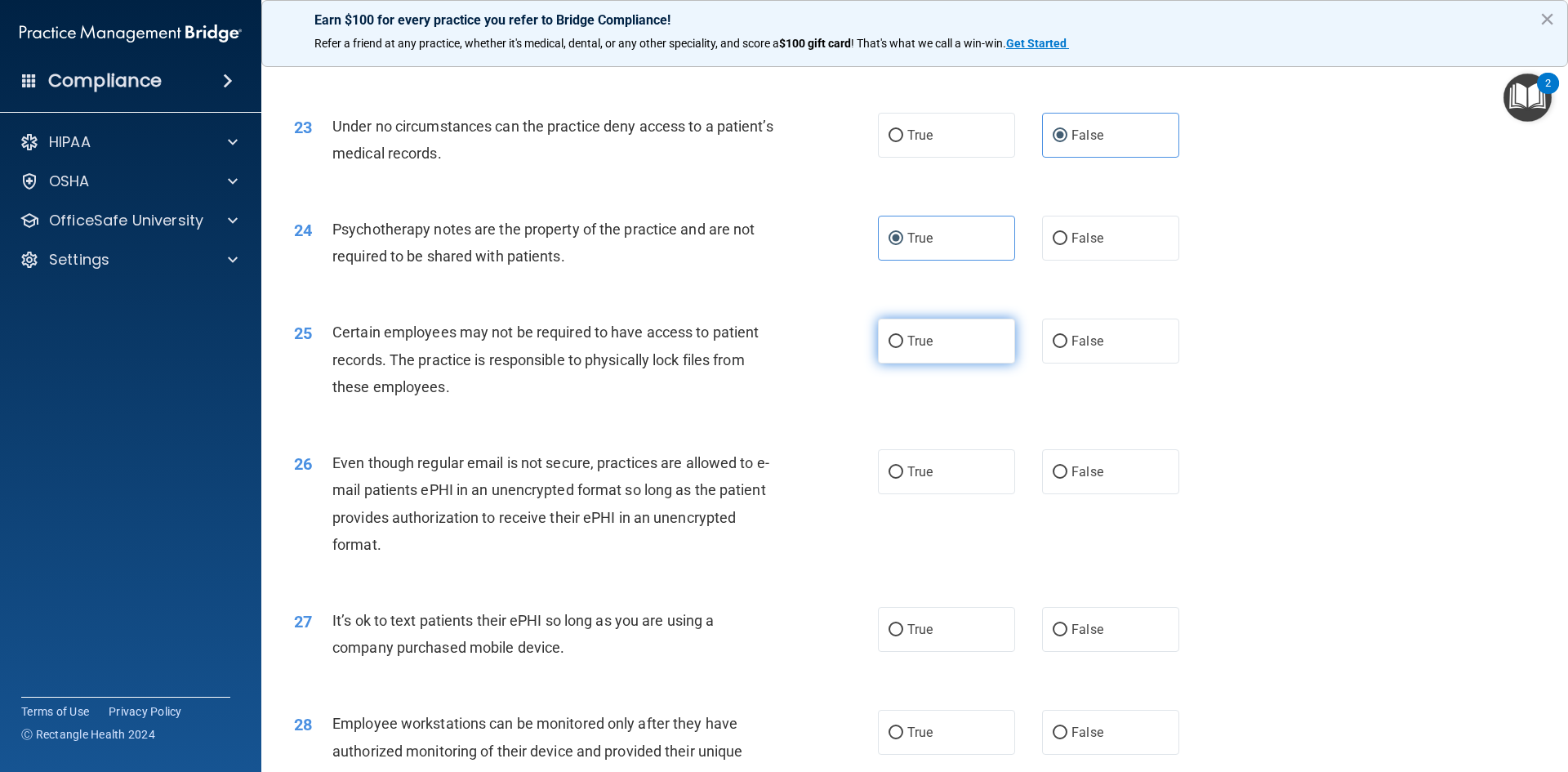
radio input "true"
click at [915, 472] on div "26 Even though regular email is not secure, practices are allowed to e-mail pat…" at bounding box center [915, 508] width 1266 height 158
click at [913, 494] on label "True" at bounding box center [946, 472] width 137 height 45
click at [903, 479] on input "True" at bounding box center [896, 473] width 15 height 12
radio input "true"
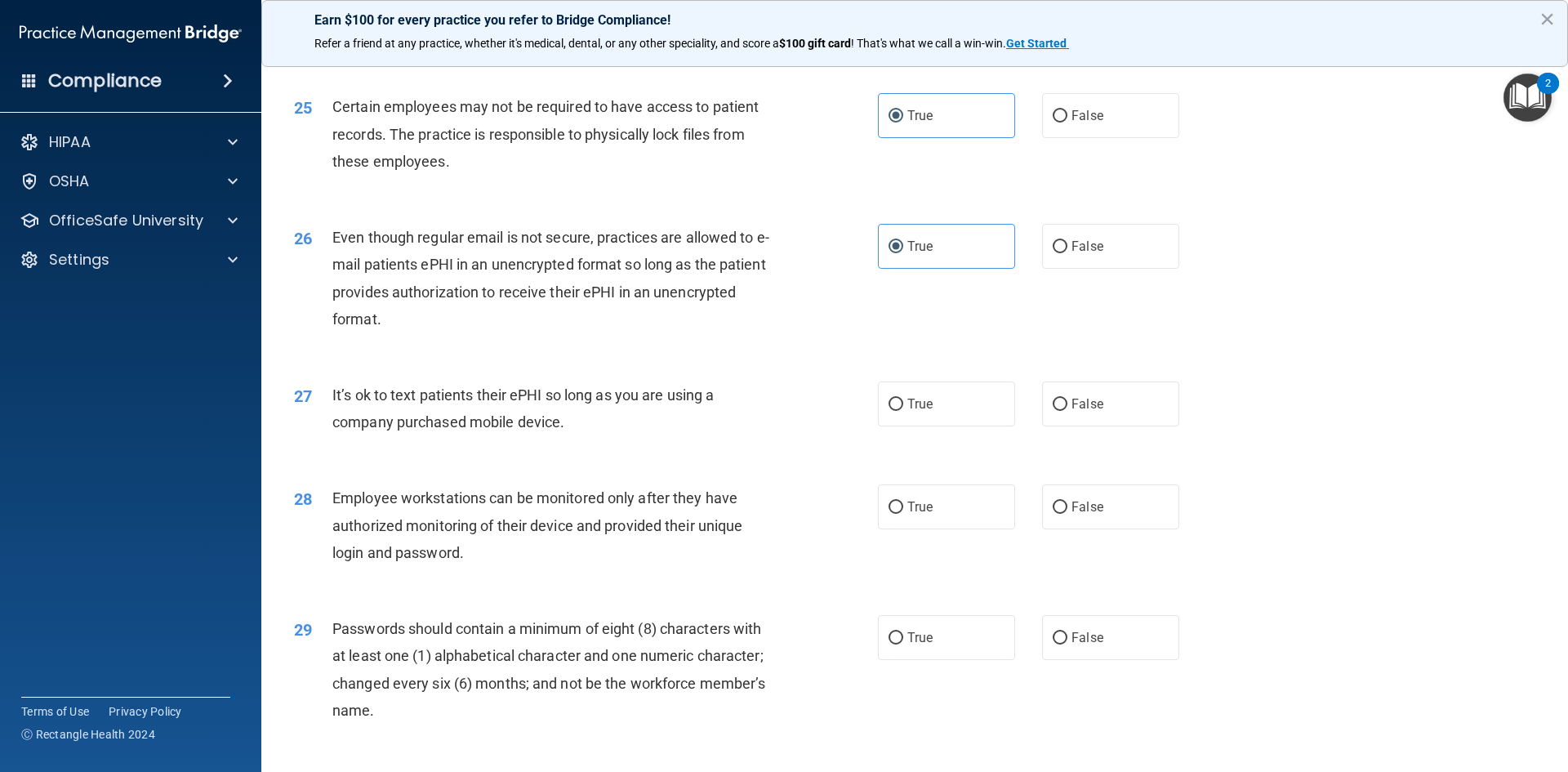
scroll to position [3104, 0]
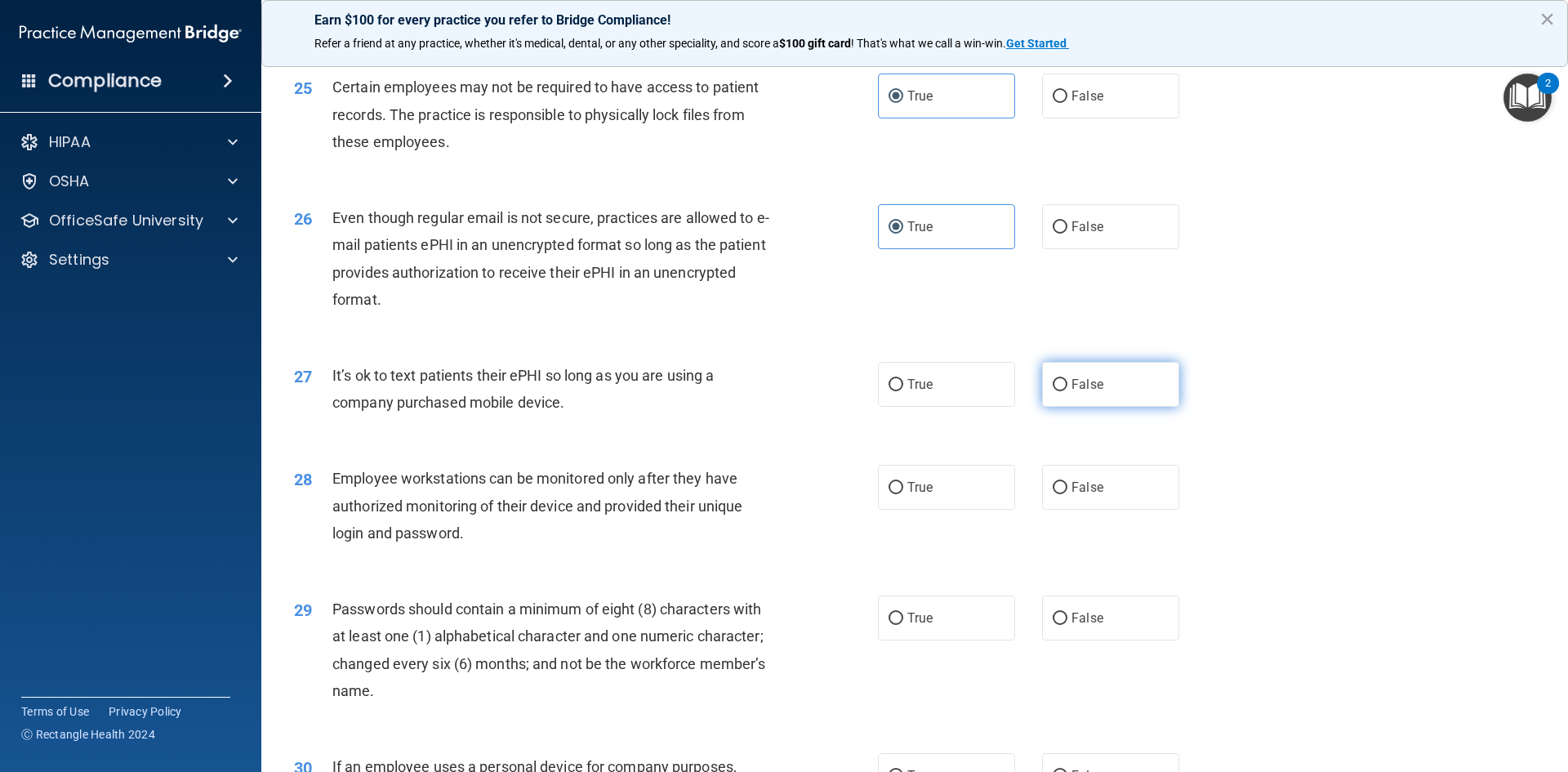
click at [1091, 392] on span "False" at bounding box center [1087, 384] width 32 height 15
click at [1068, 392] on input "False" at bounding box center [1060, 385] width 15 height 12
radio input "true"
click at [1118, 510] on label "False" at bounding box center [1111, 487] width 137 height 45
click at [1068, 494] on input "False" at bounding box center [1060, 488] width 15 height 12
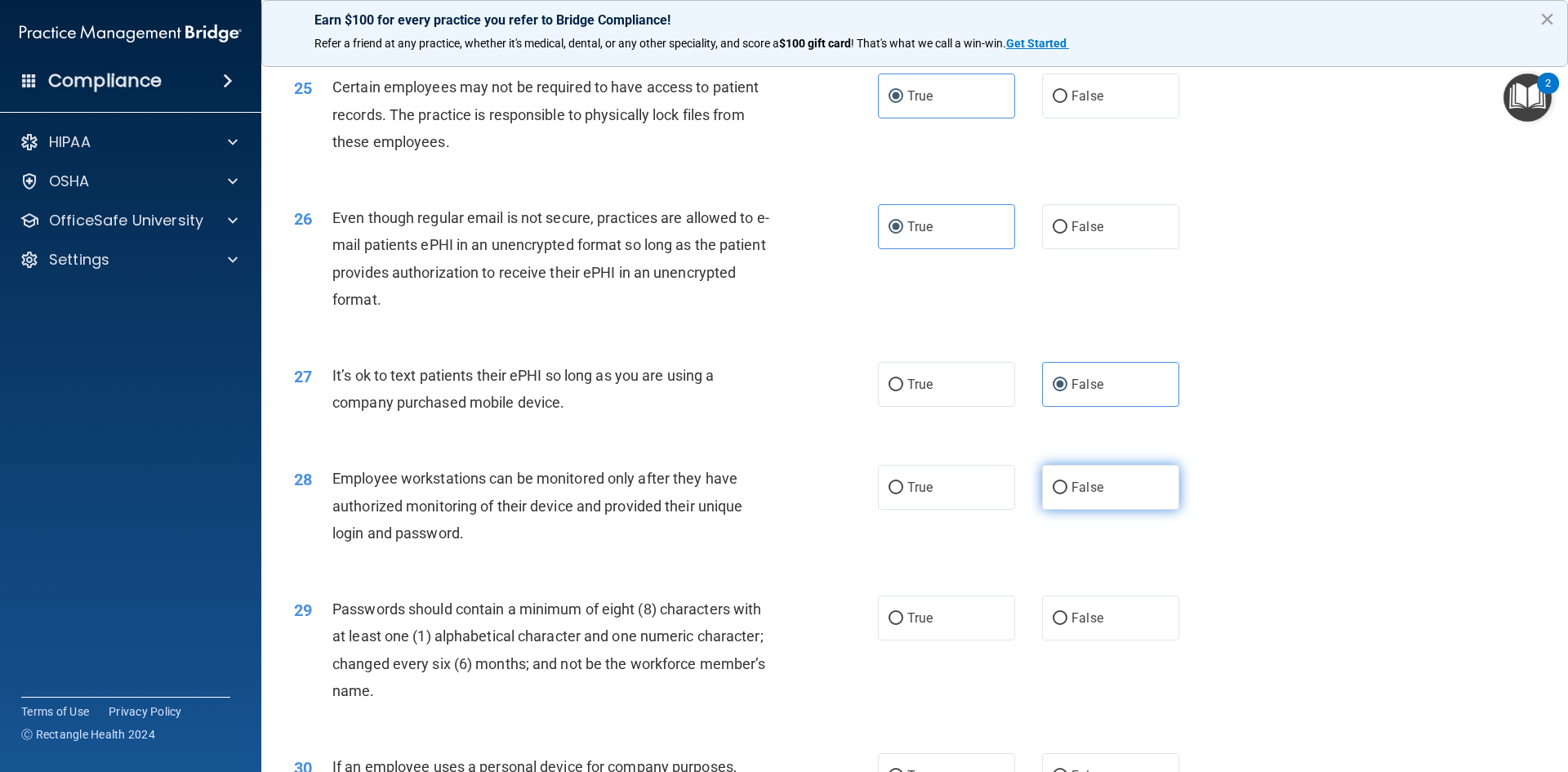
radio input "true"
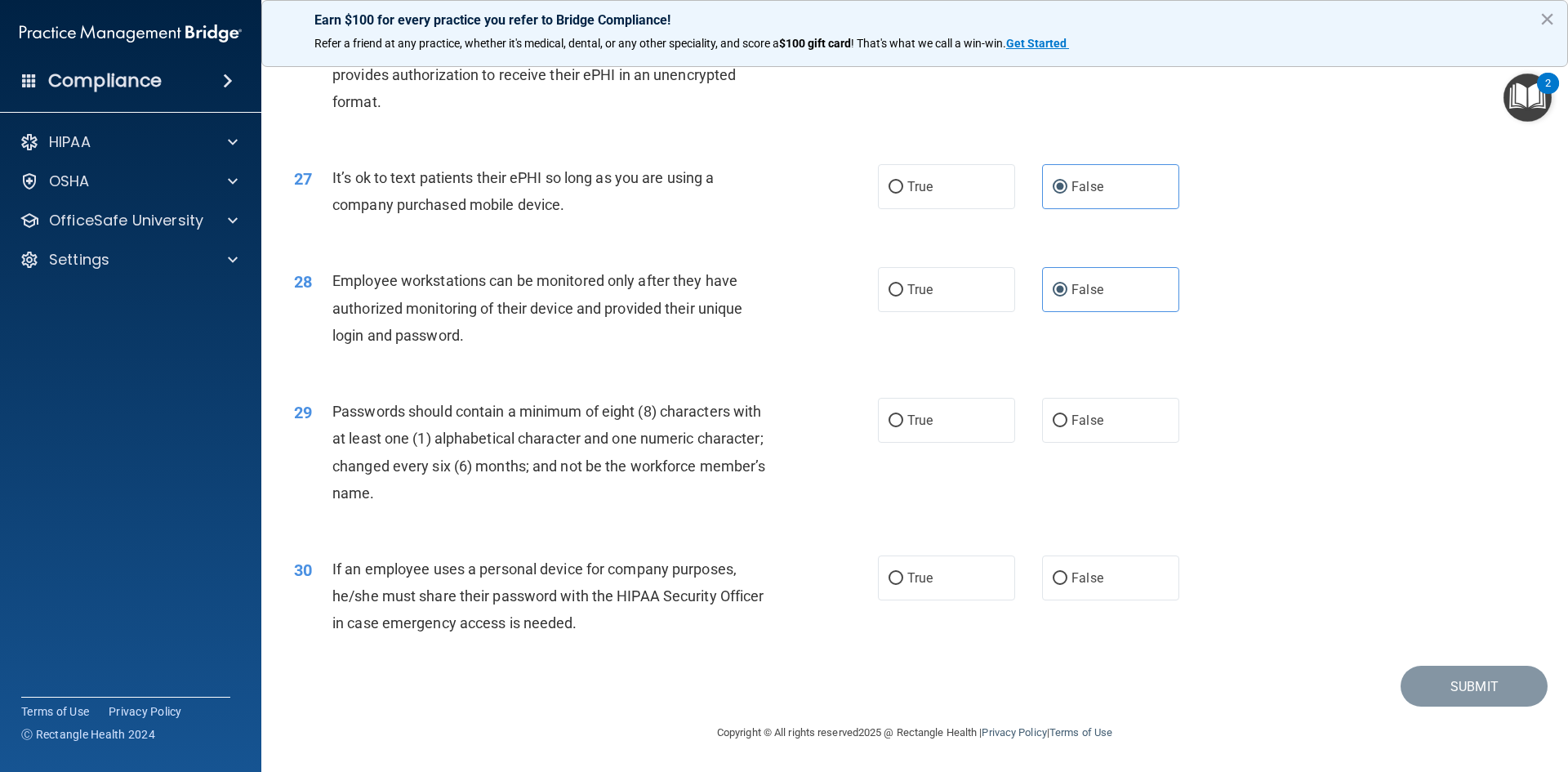
scroll to position [3329, 0]
click at [955, 432] on label "True" at bounding box center [946, 420] width 137 height 45
click at [903, 427] on input "True" at bounding box center [896, 421] width 15 height 12
radio input "true"
click at [1077, 578] on span "False" at bounding box center [1087, 578] width 32 height 15
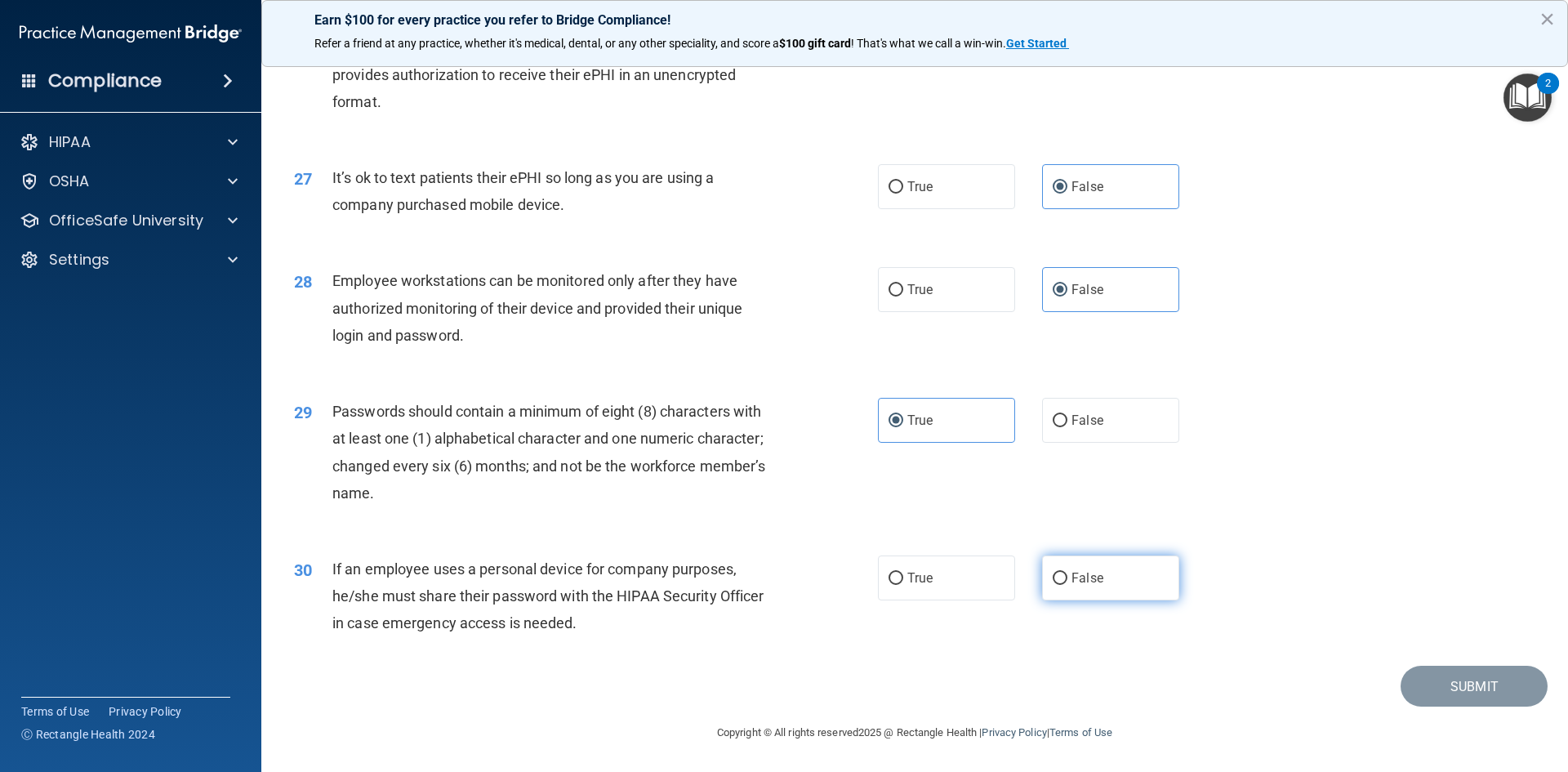
click at [1068, 578] on input "False" at bounding box center [1060, 578] width 15 height 12
radio input "true"
click at [1439, 684] on button "Submit" at bounding box center [1474, 686] width 147 height 42
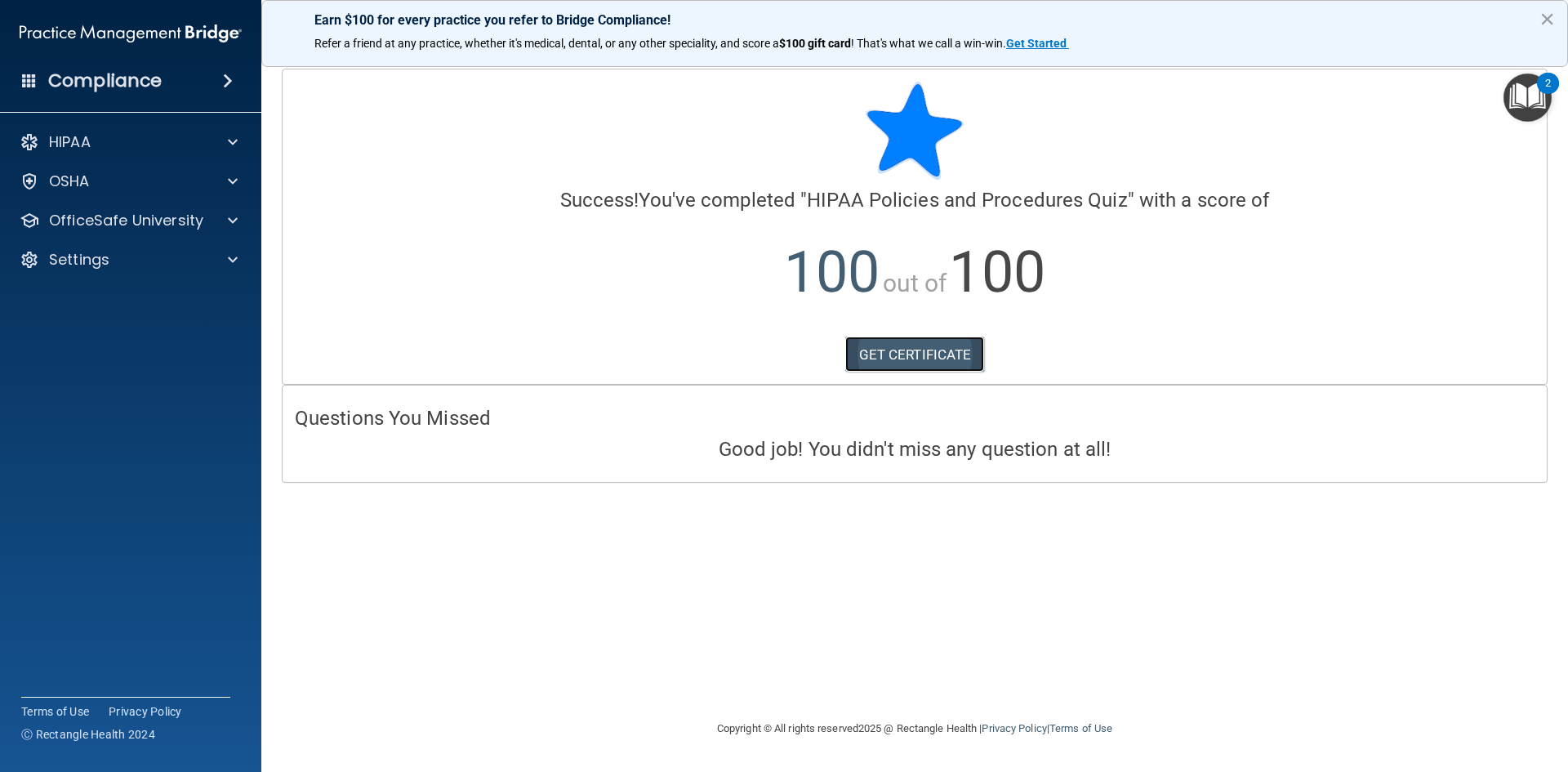
click at [880, 357] on link "GET CERTIFICATE" at bounding box center [915, 355] width 140 height 36
click at [158, 183] on div "OSHA" at bounding box center [108, 181] width 202 height 20
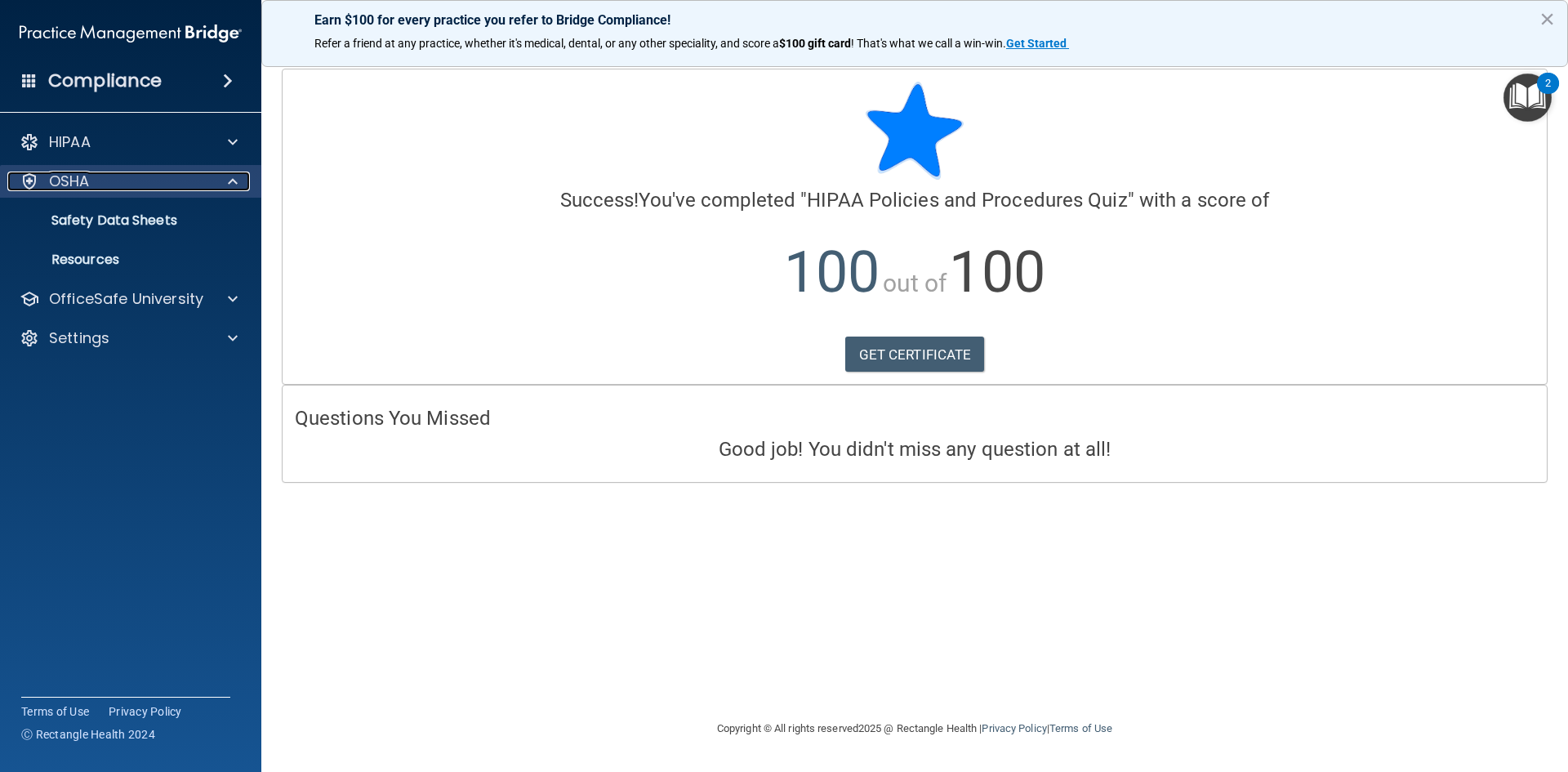
click at [113, 181] on div "OSHA" at bounding box center [108, 181] width 202 height 20
click at [238, 184] on div at bounding box center [230, 181] width 41 height 20
click at [235, 178] on span at bounding box center [232, 181] width 9 height 20
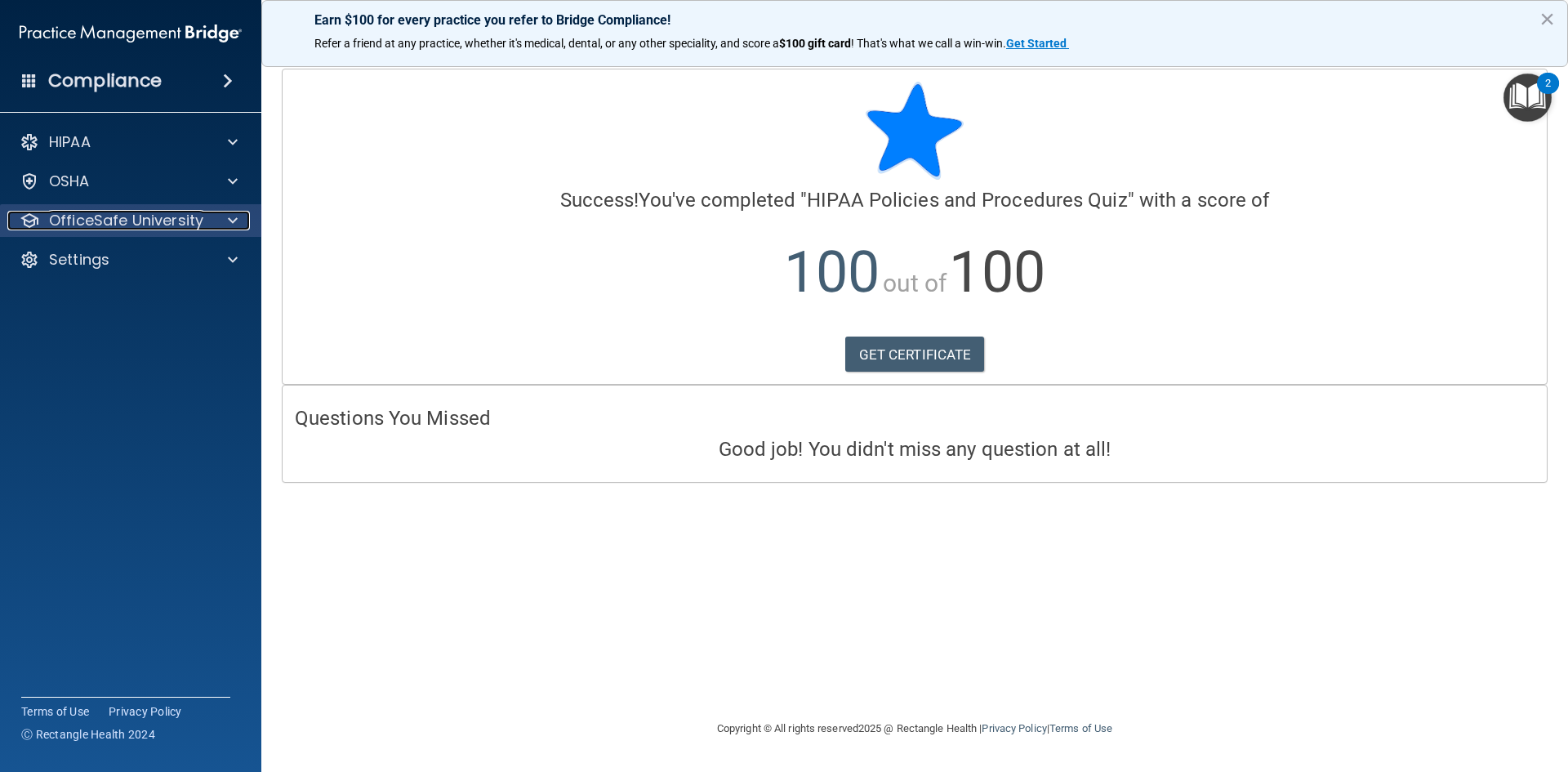
click at [232, 222] on span at bounding box center [232, 220] width 9 height 20
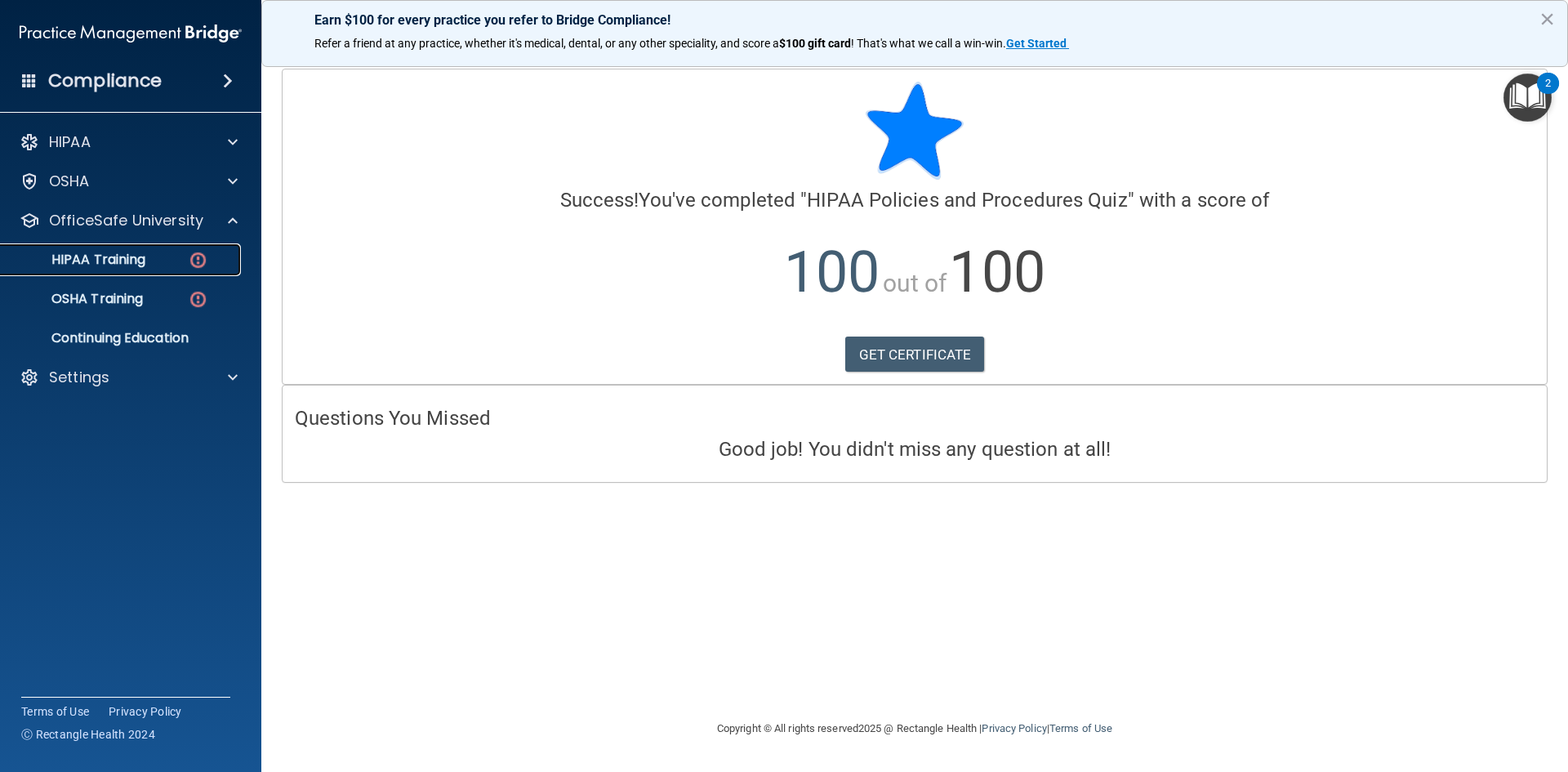
click at [183, 257] on div "HIPAA Training" at bounding box center [121, 259] width 223 height 16
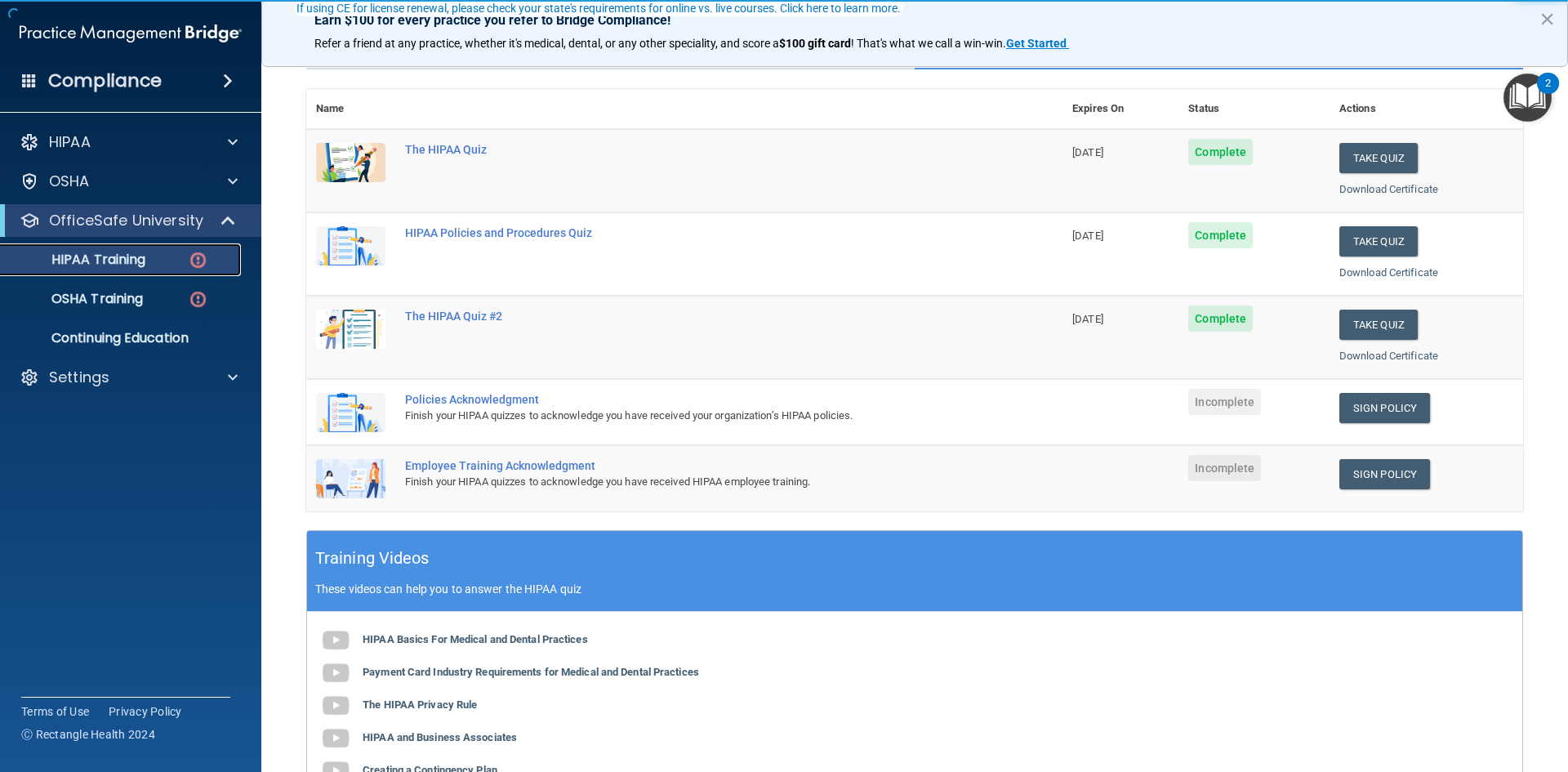
scroll to position [164, 0]
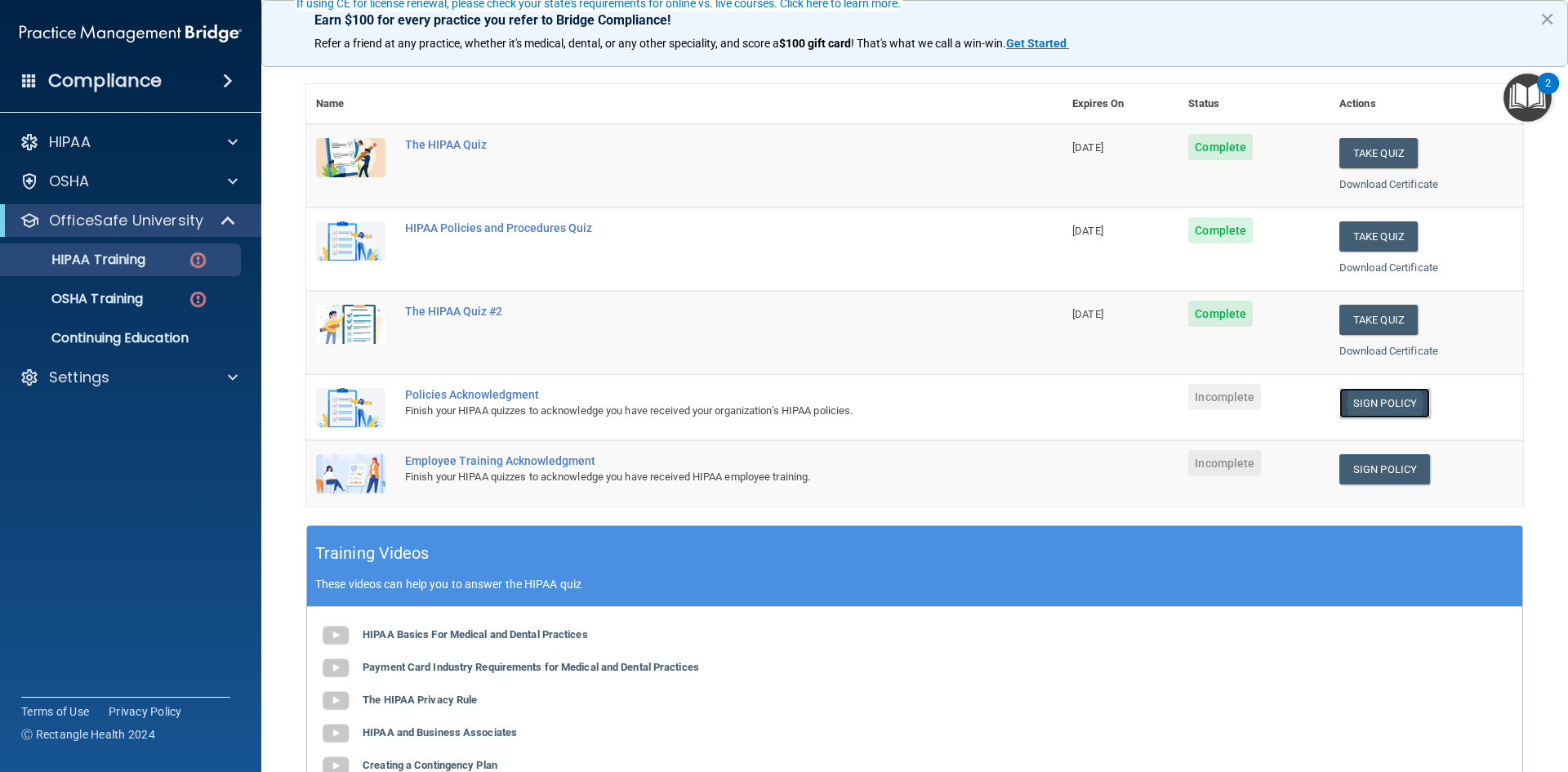
click at [1407, 401] on link "Sign Policy" at bounding box center [1385, 403] width 90 height 30
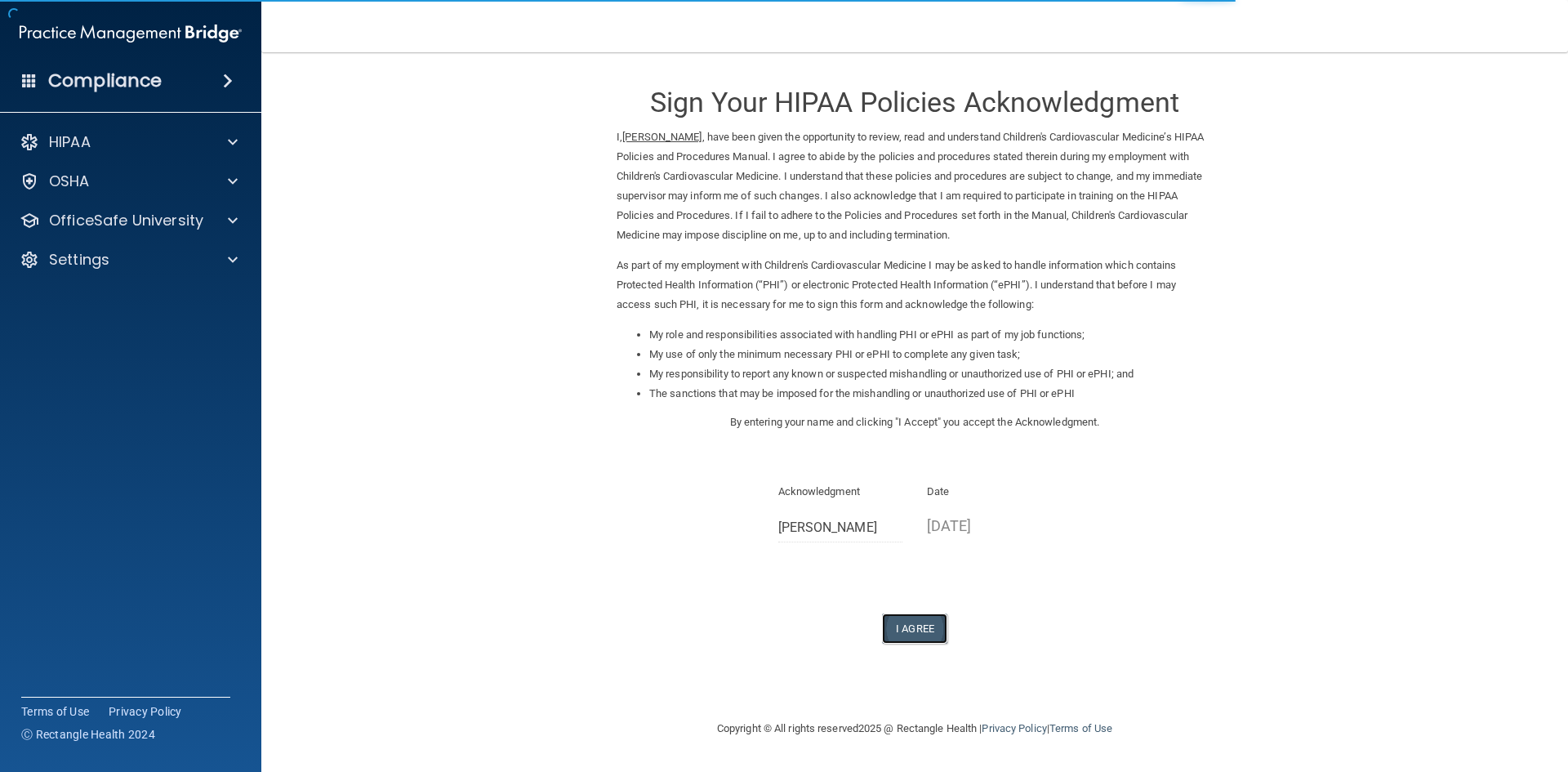
click at [921, 627] on button "I Agree" at bounding box center [915, 628] width 66 height 30
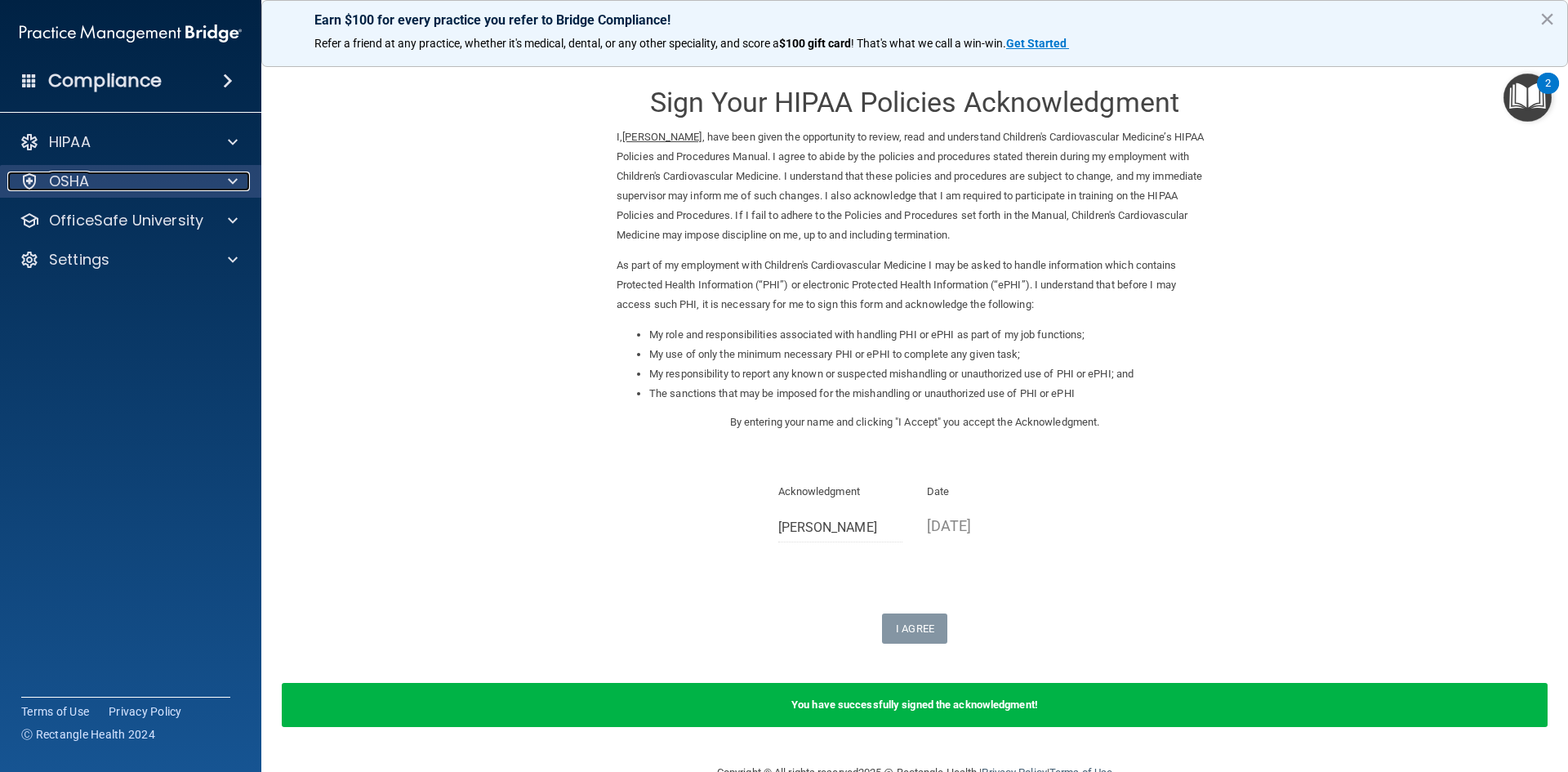
click at [229, 185] on span at bounding box center [232, 181] width 9 height 20
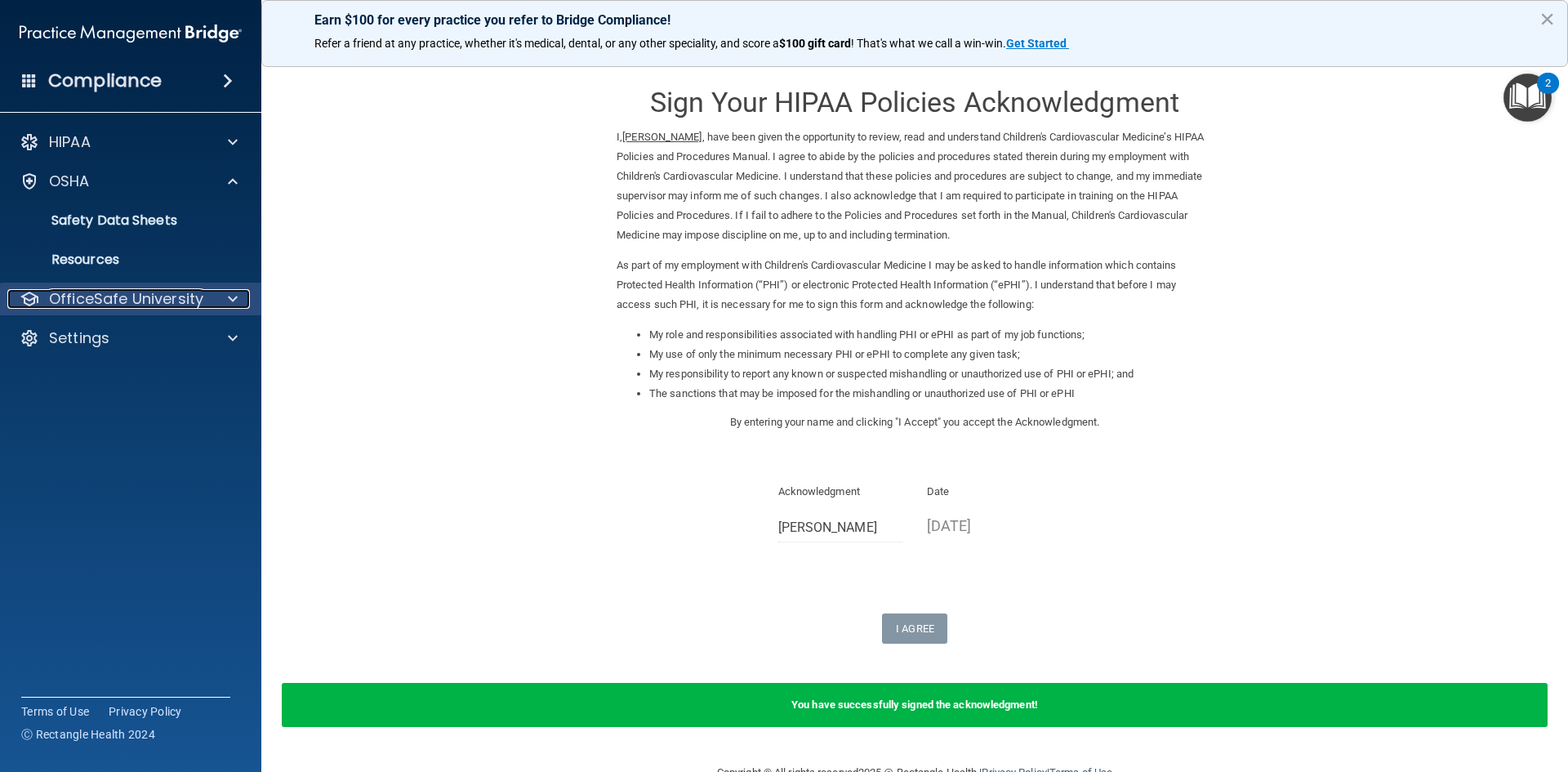
click at [144, 294] on p "OfficeSafe University" at bounding box center [125, 299] width 154 height 20
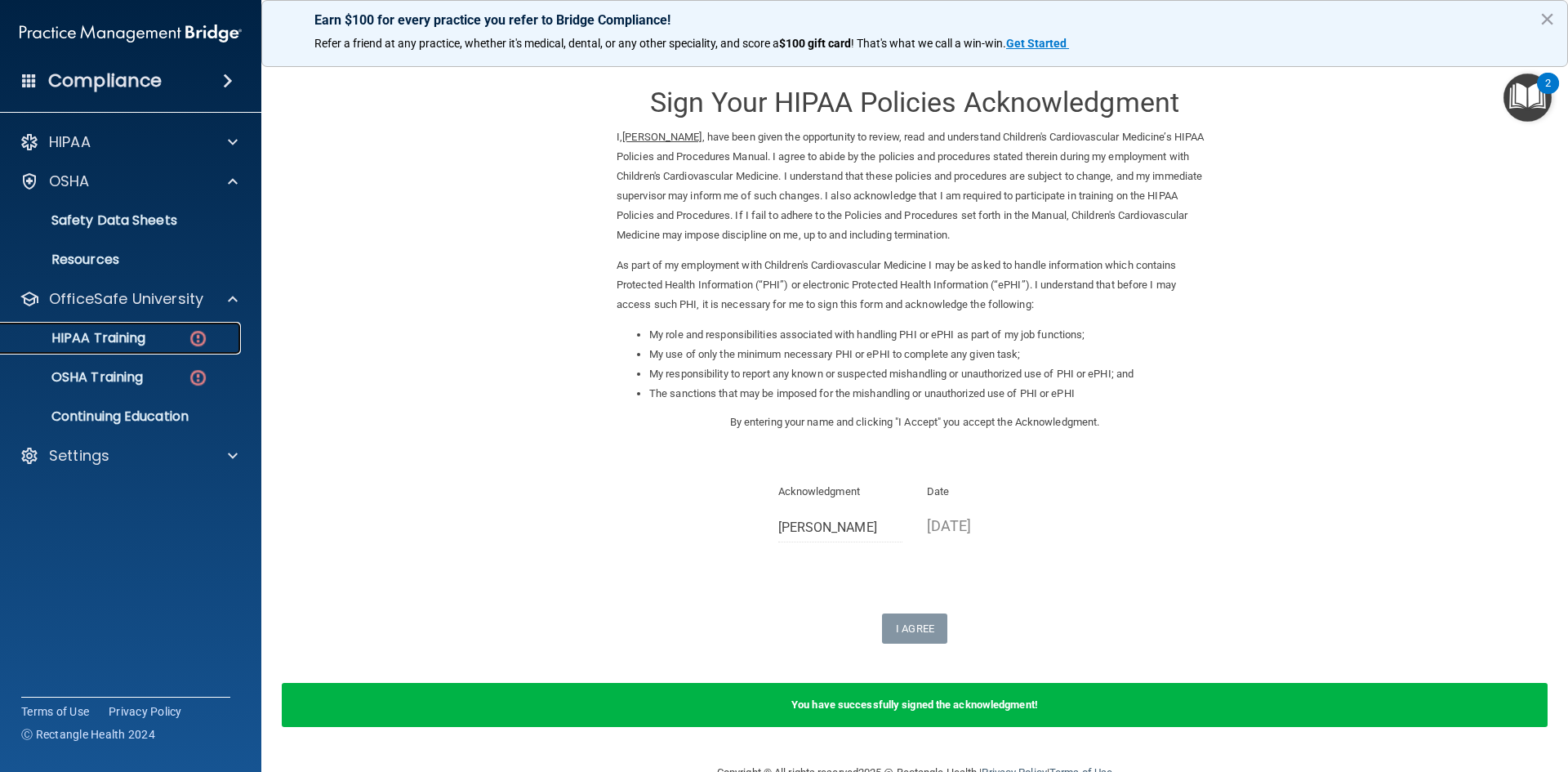
click at [183, 345] on div "HIPAA Training" at bounding box center [121, 338] width 223 height 16
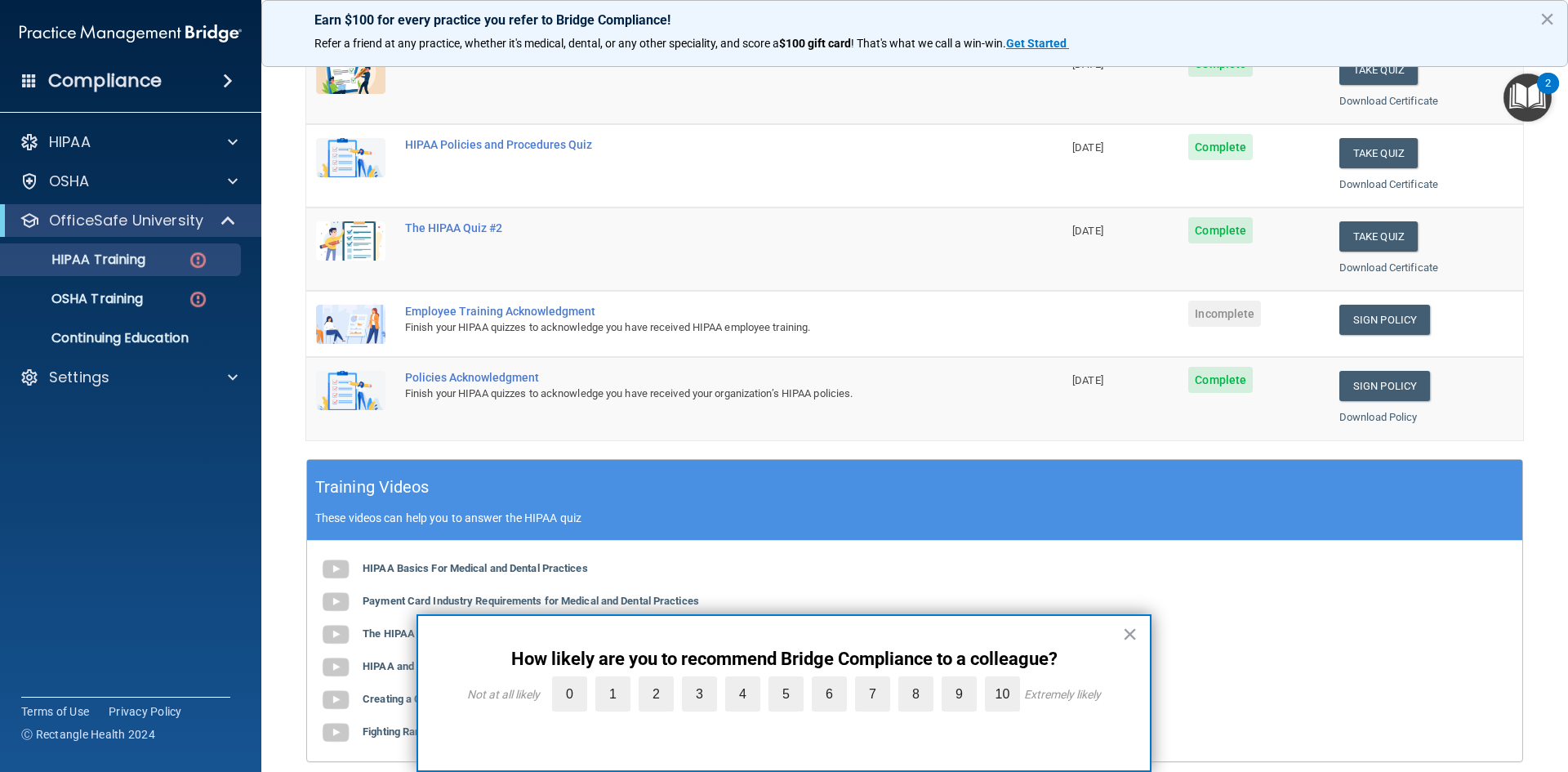
scroll to position [245, 0]
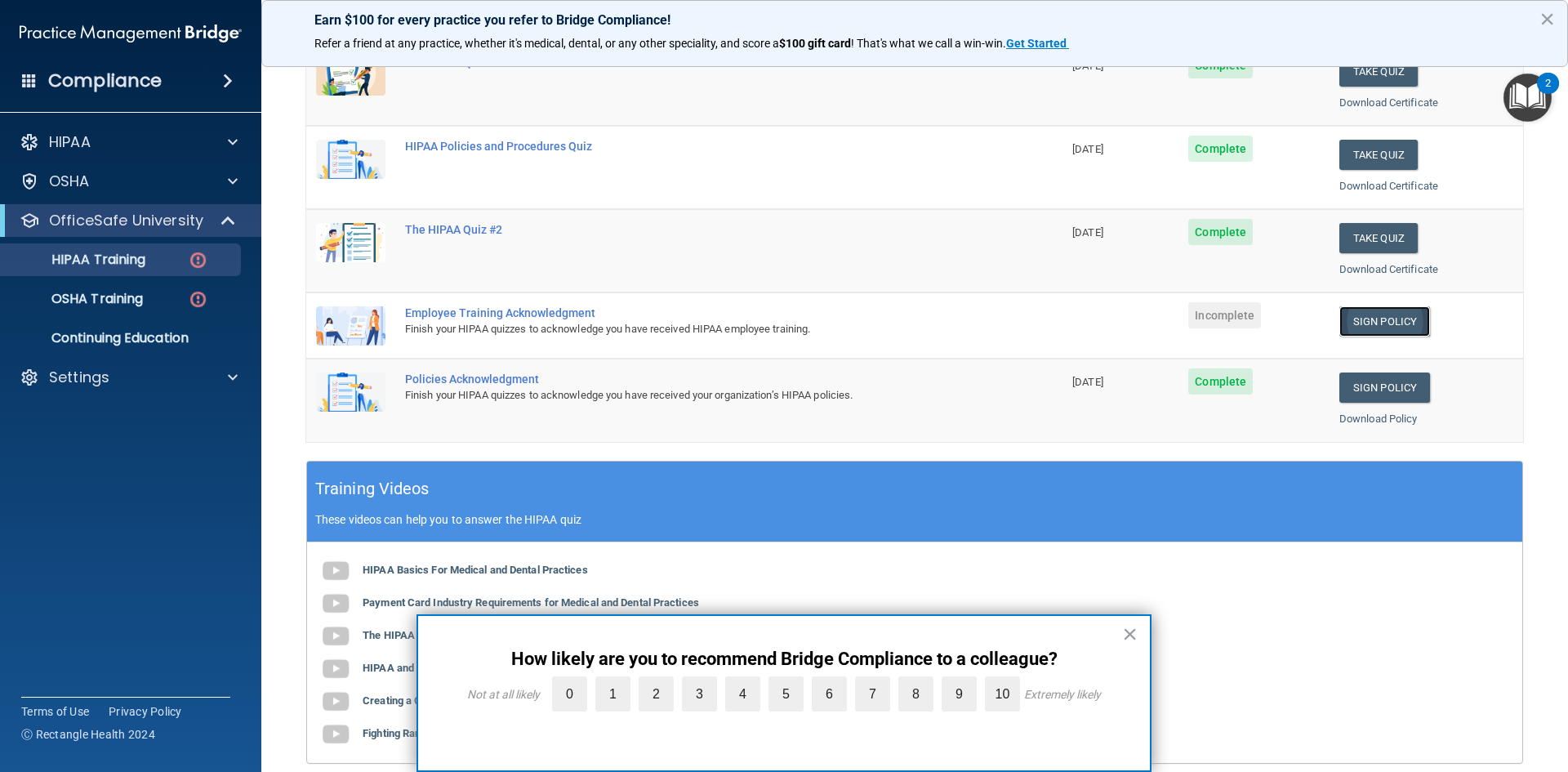
click at [1383, 322] on link "Sign Policy" at bounding box center [1385, 321] width 90 height 30
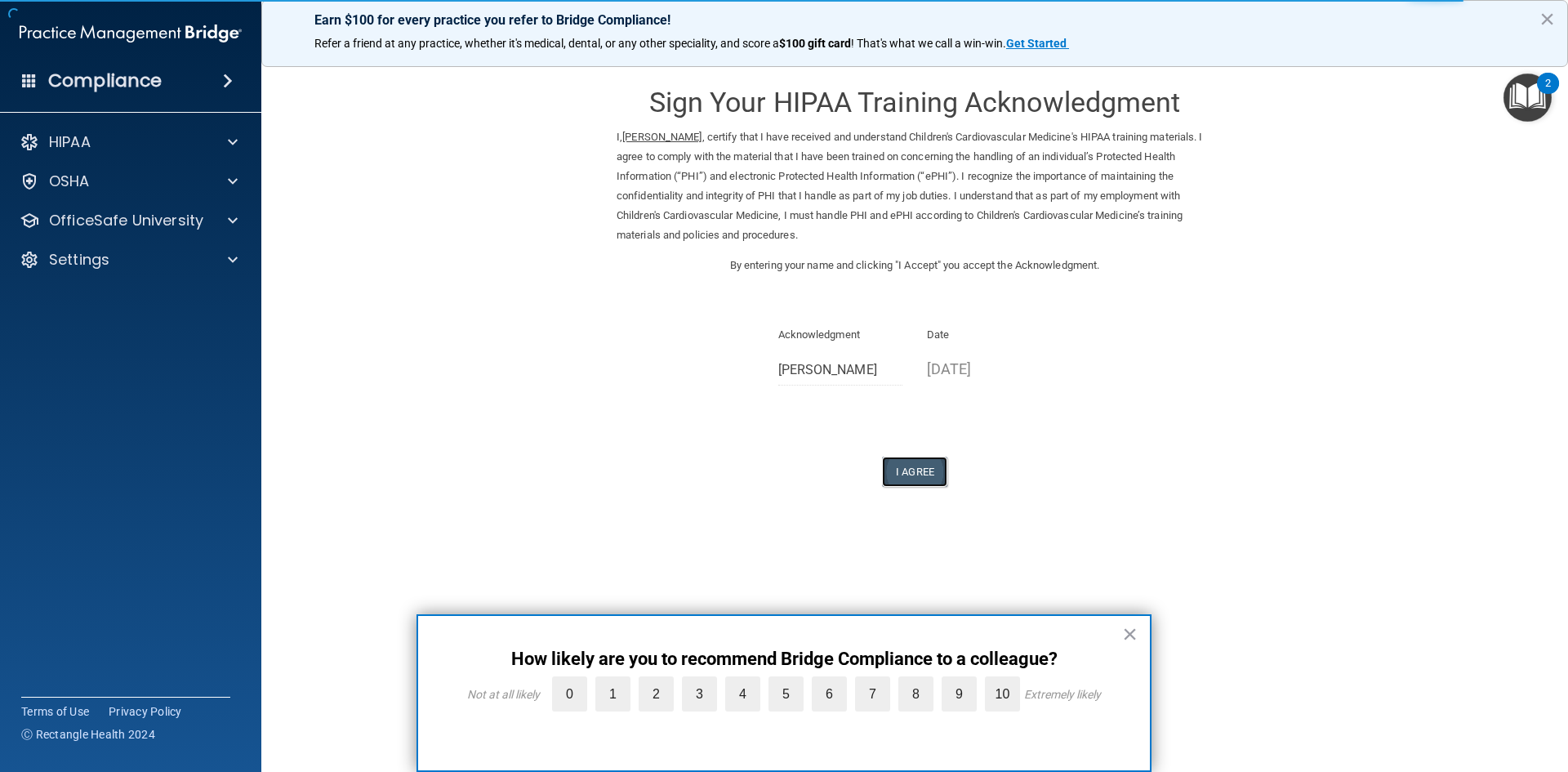
click at [908, 467] on button "I Agree" at bounding box center [915, 471] width 66 height 30
click at [1137, 636] on button "×" at bounding box center [1130, 634] width 15 height 26
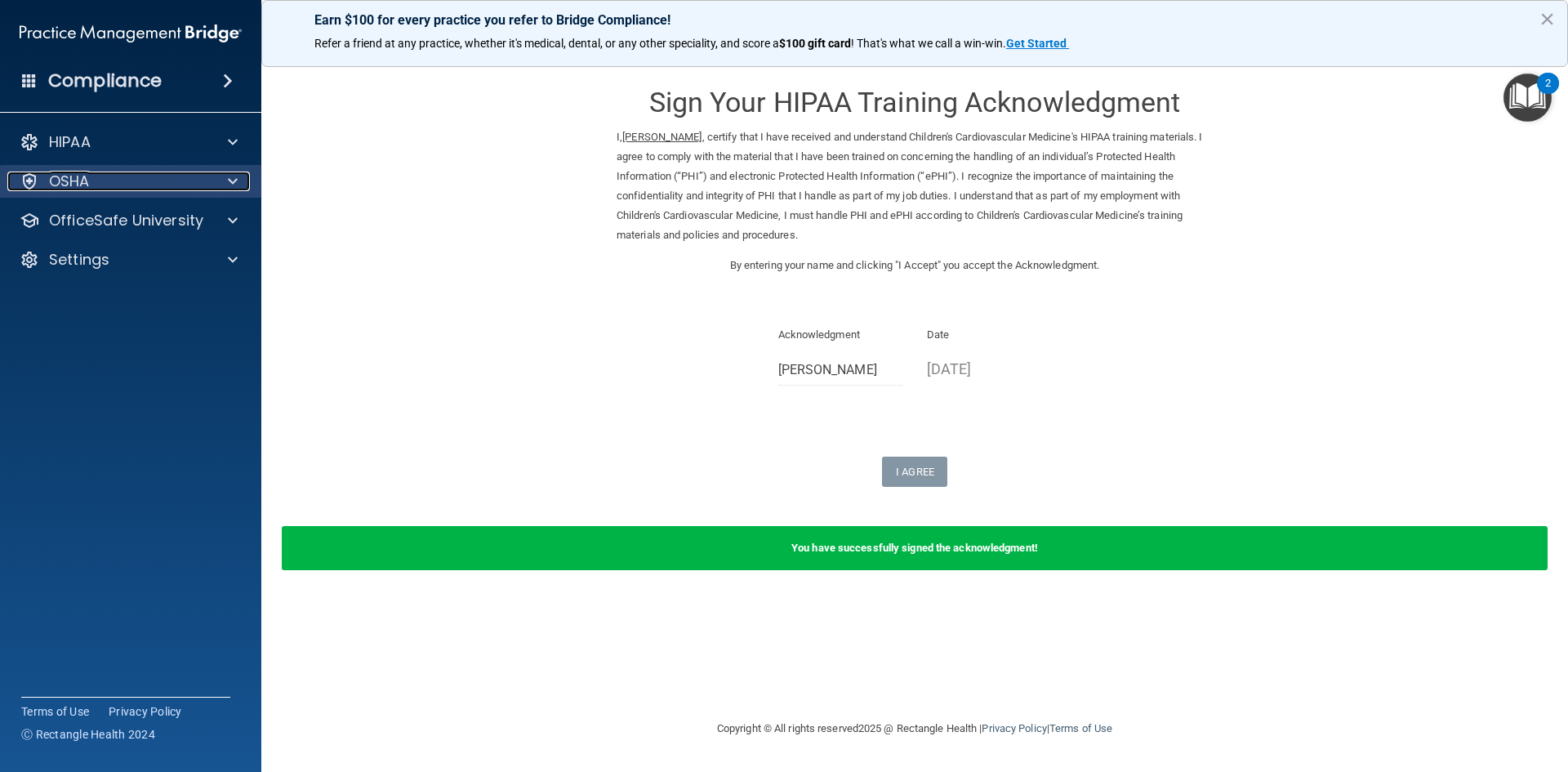
click at [144, 189] on div "OSHA" at bounding box center [108, 181] width 202 height 20
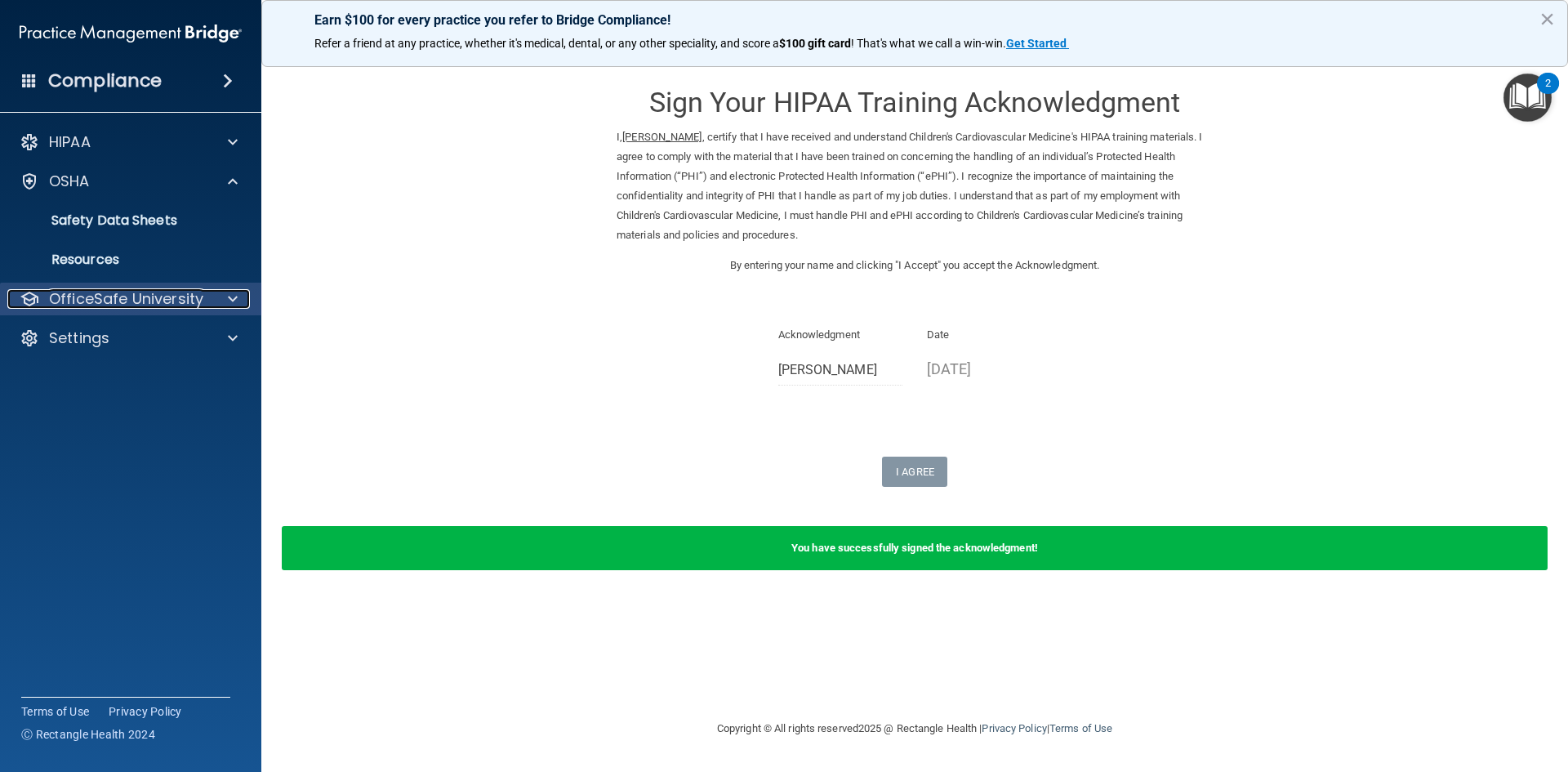
click at [154, 299] on p "OfficeSafe University" at bounding box center [125, 299] width 154 height 20
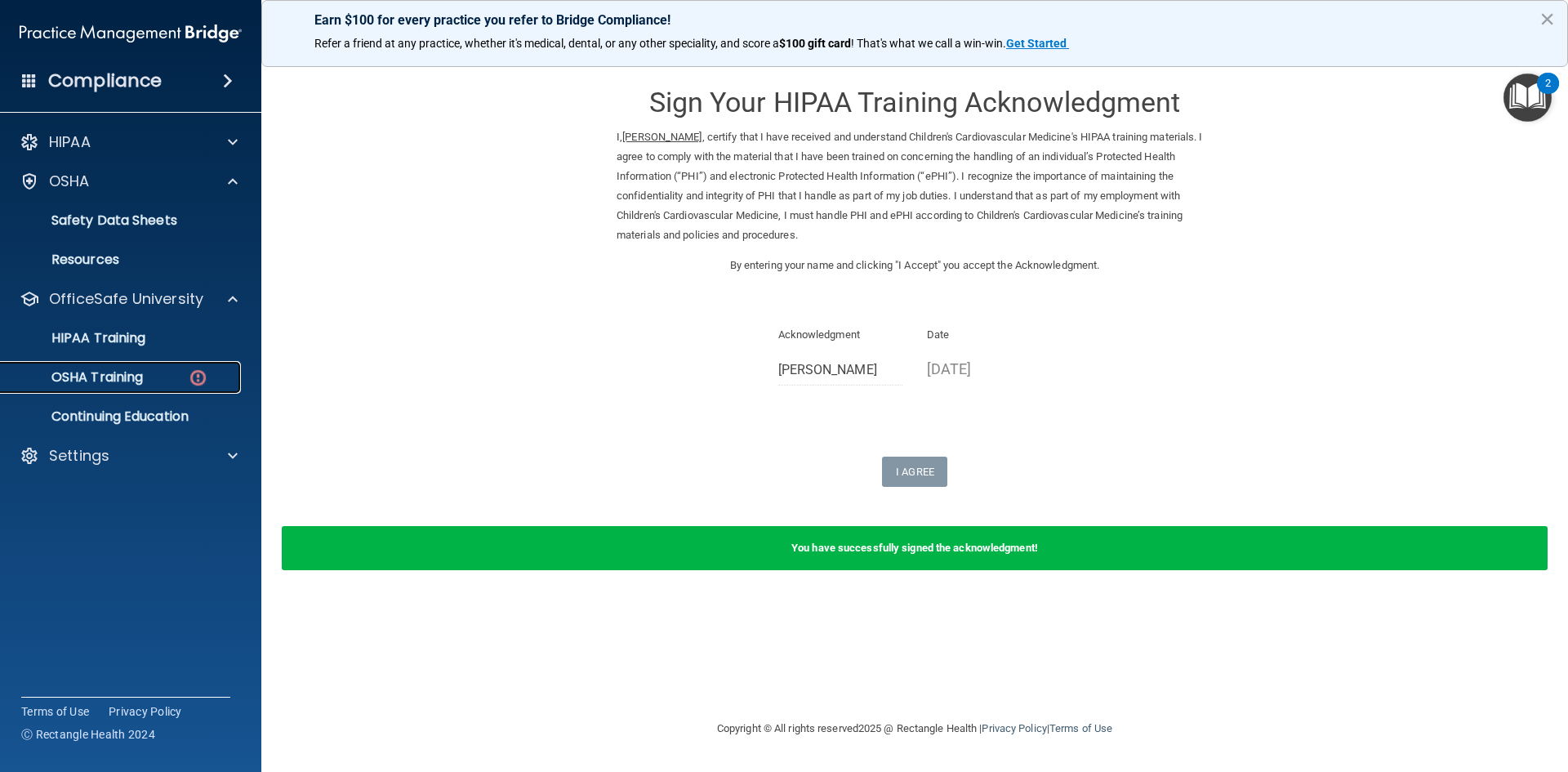
click at [183, 371] on div "OSHA Training" at bounding box center [121, 377] width 223 height 16
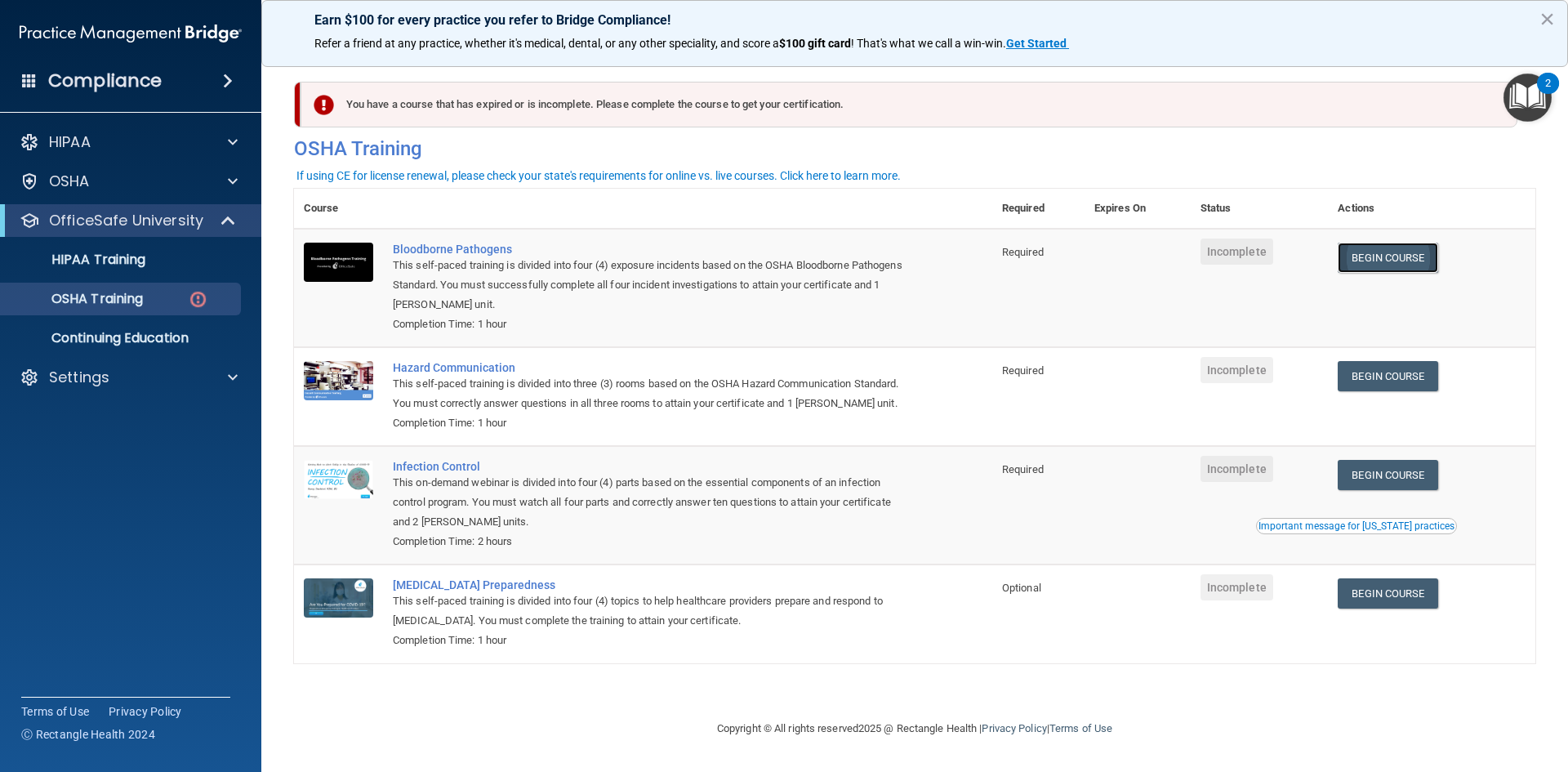
click at [1398, 264] on link "Begin Course" at bounding box center [1387, 257] width 100 height 30
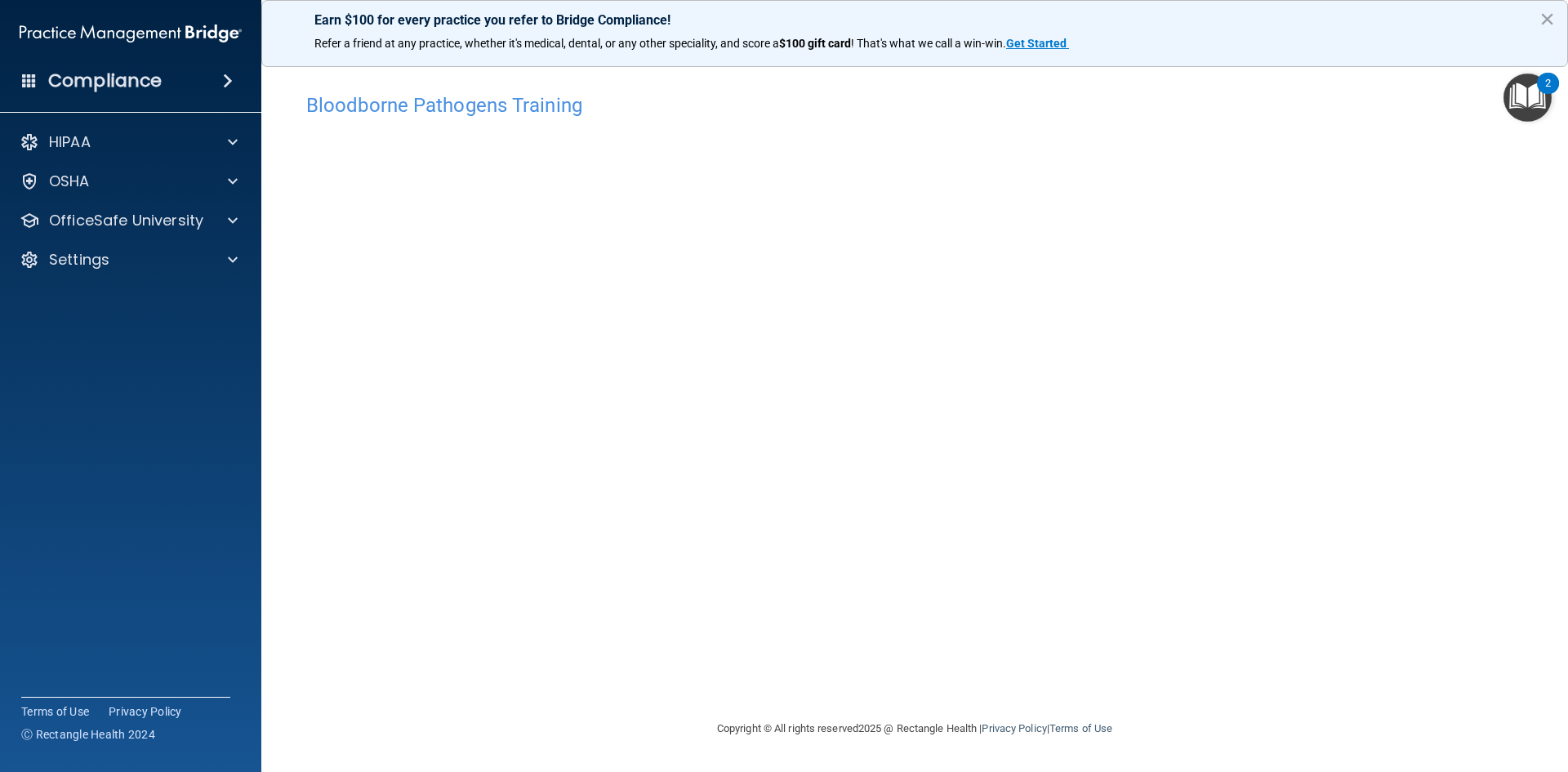
click at [1099, 93] on div "Bloodborne Pathogens Training" at bounding box center [915, 105] width 1241 height 40
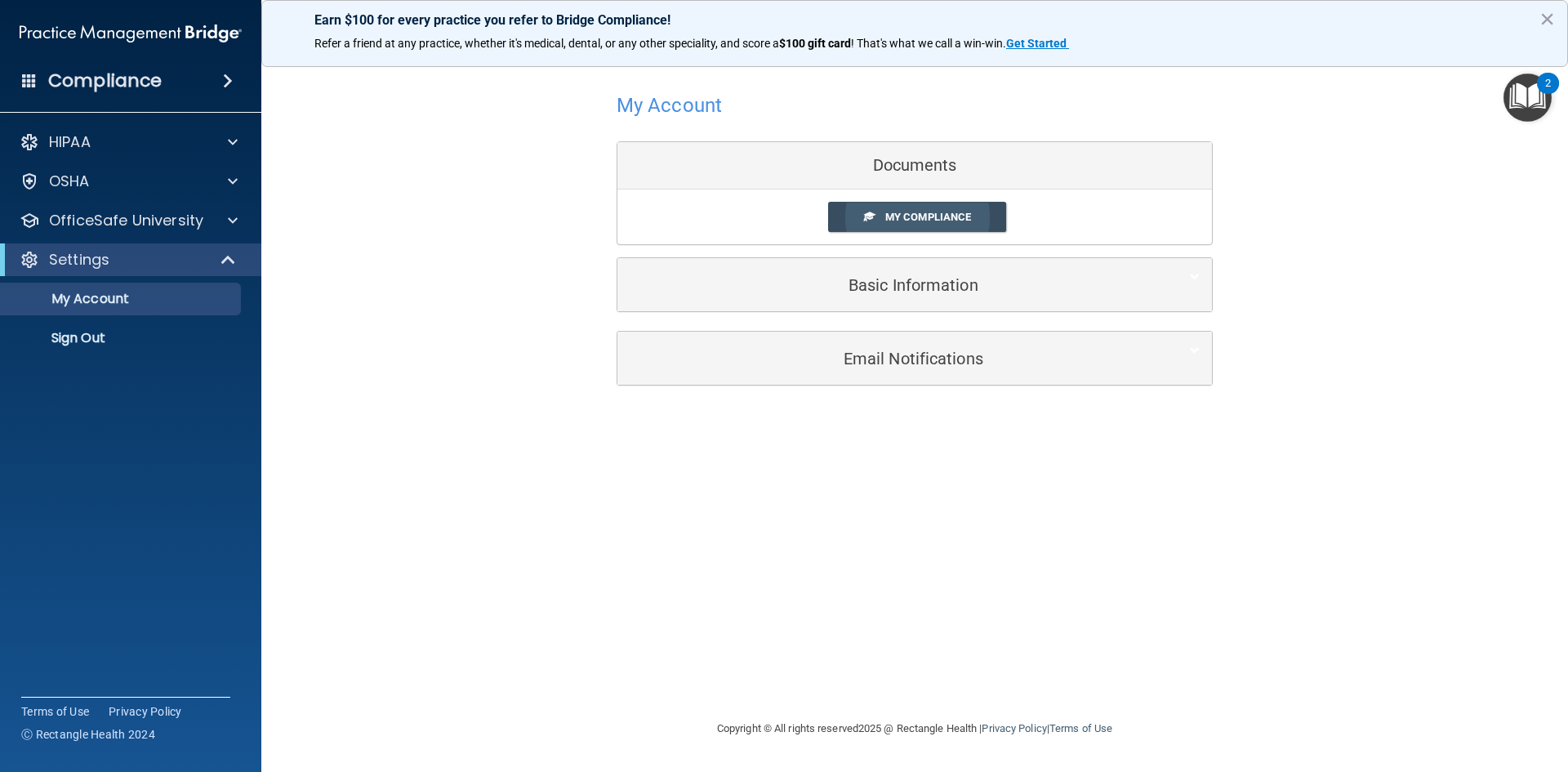
click at [927, 222] on span "My Compliance" at bounding box center [928, 217] width 86 height 12
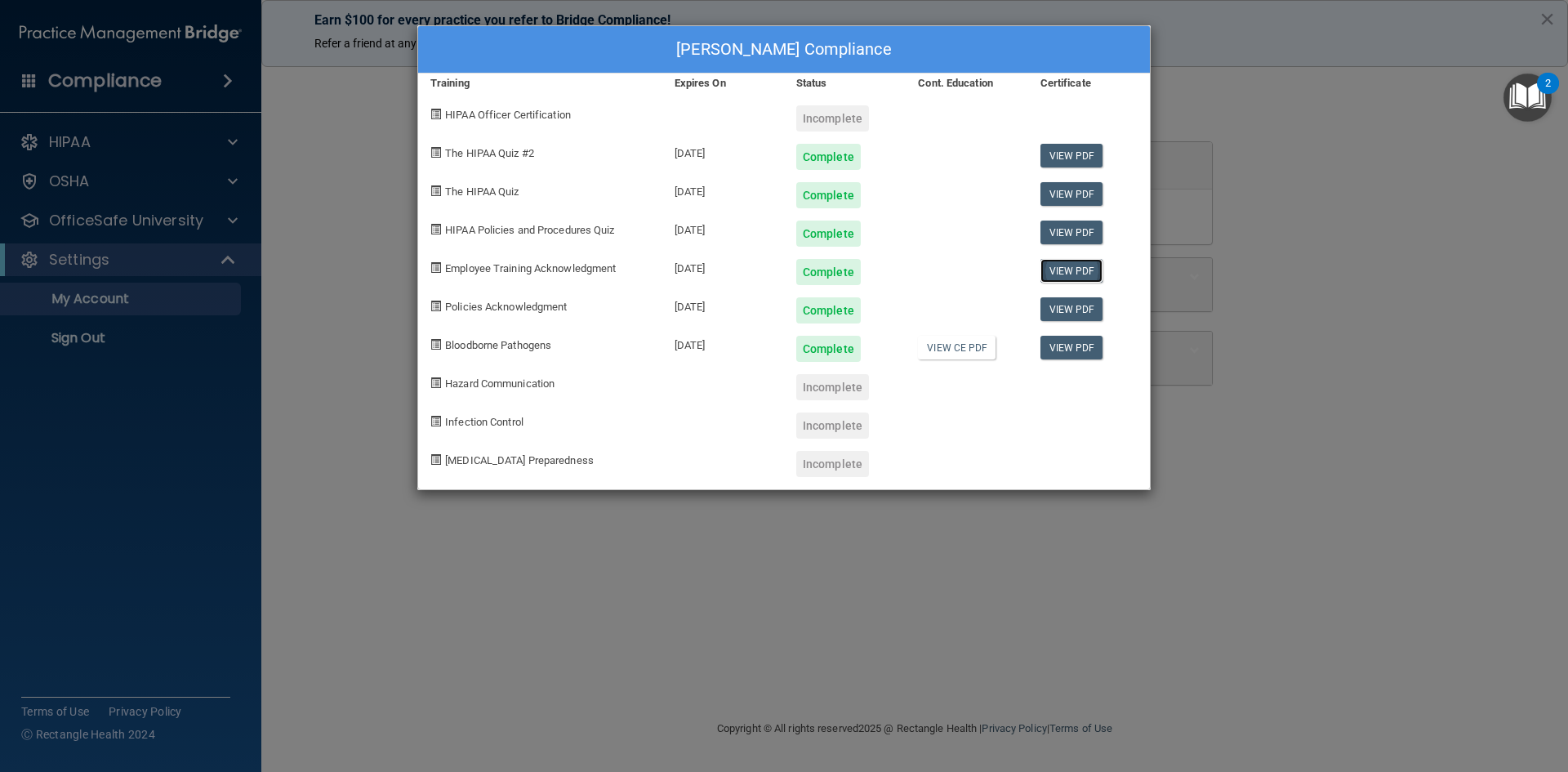
click at [1077, 270] on link "View PDF" at bounding box center [1072, 271] width 63 height 24
click at [1074, 345] on link "View PDF" at bounding box center [1072, 348] width 63 height 24
click at [682, 569] on div "[PERSON_NAME] Compliance Training Expires On Status Cont. Education Certificate…" at bounding box center [784, 386] width 1568 height 772
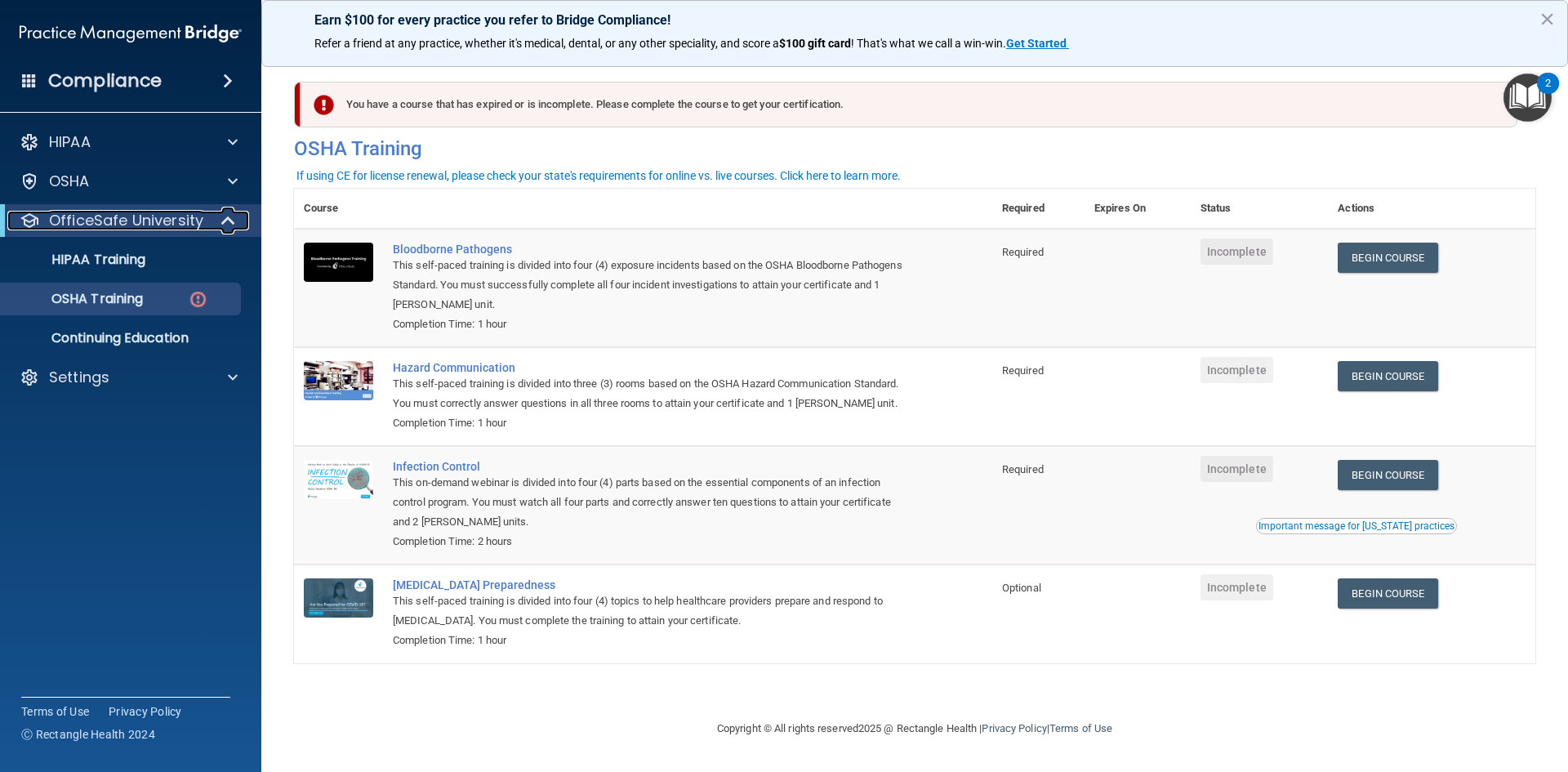
click at [195, 223] on p "OfficeSafe University" at bounding box center [125, 220] width 154 height 20
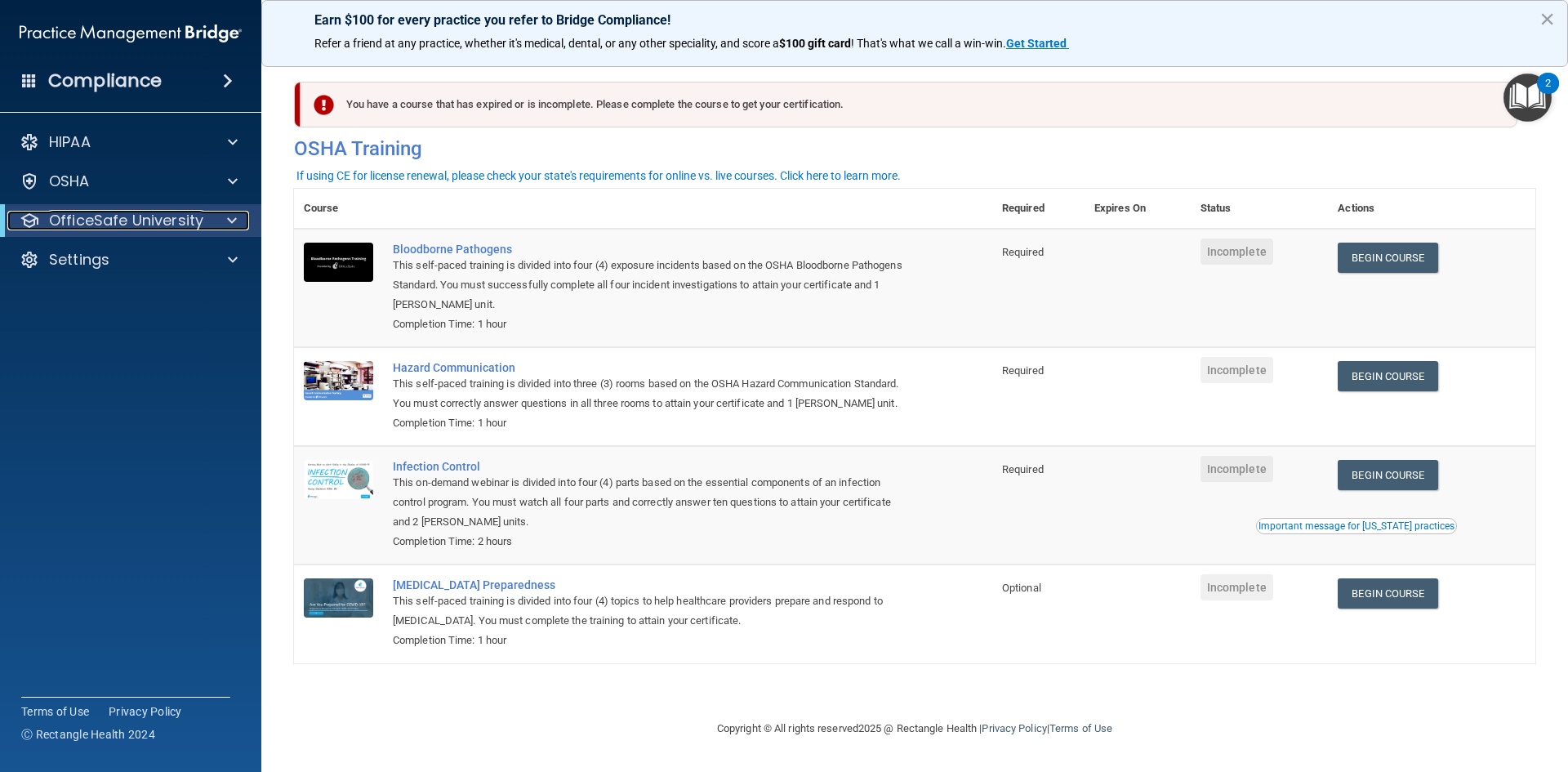
click at [195, 223] on p "OfficeSafe University" at bounding box center [125, 220] width 154 height 20
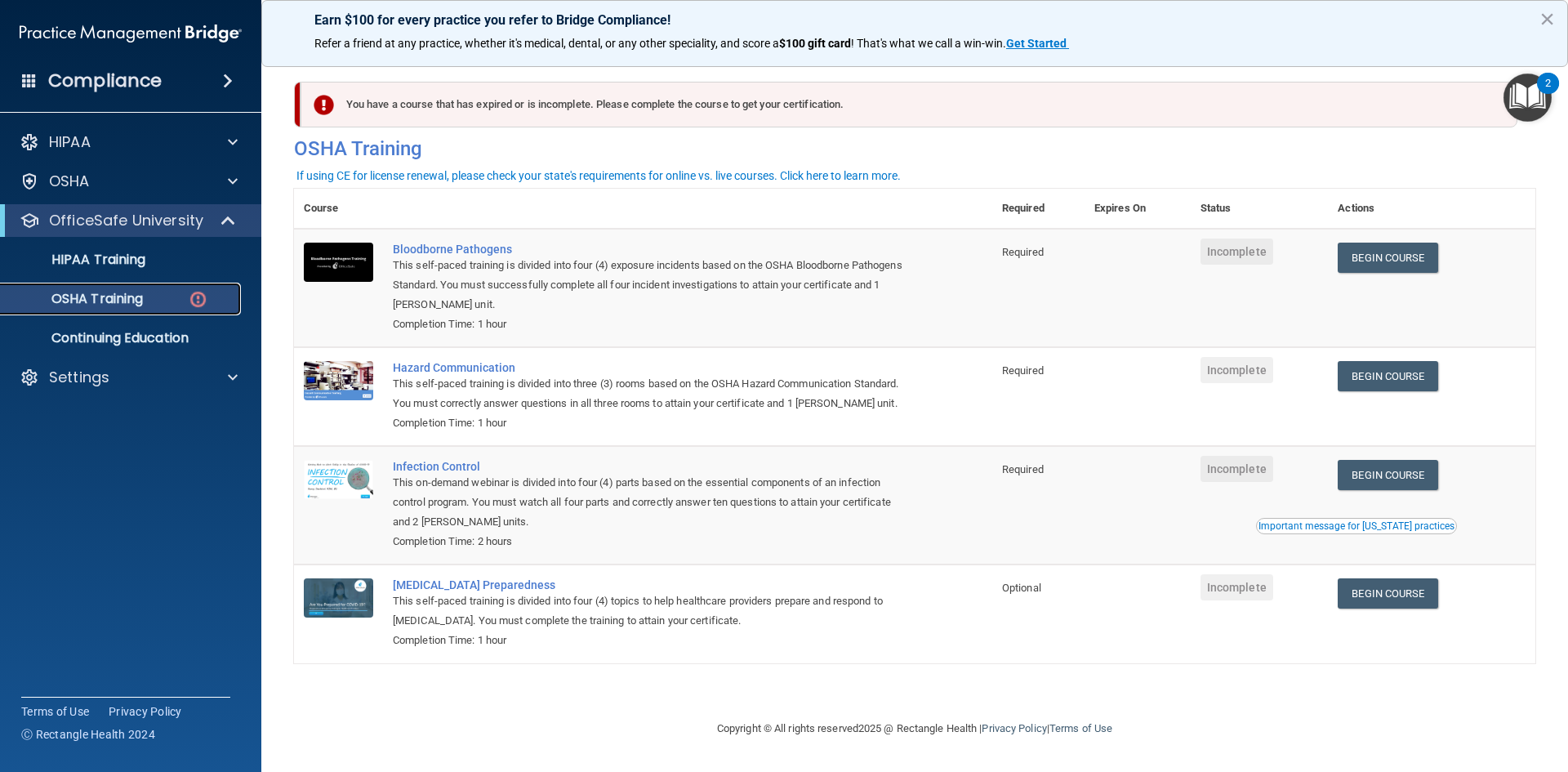
click at [174, 298] on div "OSHA Training" at bounding box center [121, 299] width 223 height 16
click at [153, 291] on div "OSHA Training" at bounding box center [121, 299] width 223 height 16
click at [153, 271] on link "HIPAA Training" at bounding box center [113, 259] width 258 height 32
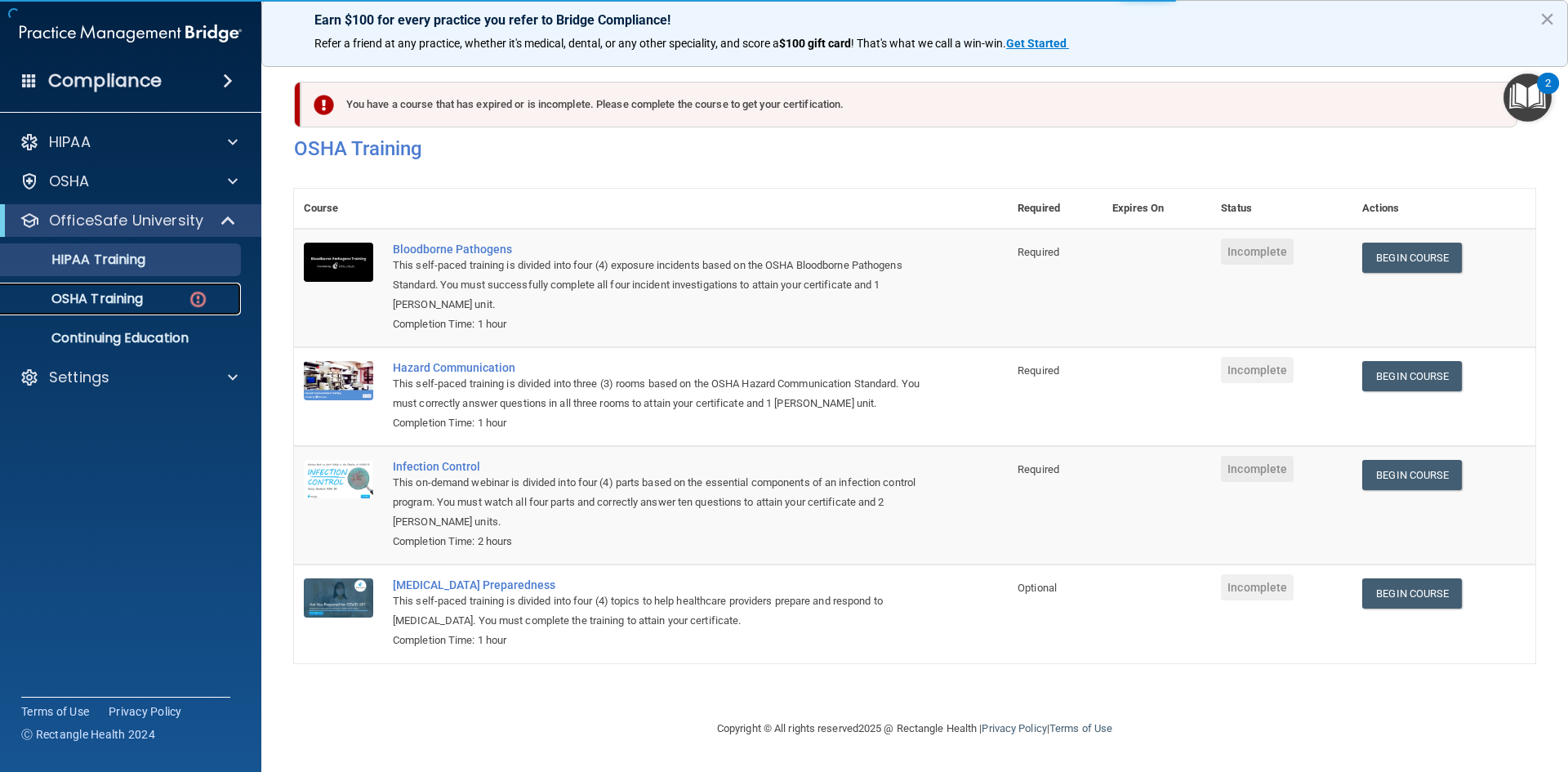
click at [145, 298] on div "OSHA Training" at bounding box center [121, 299] width 223 height 16
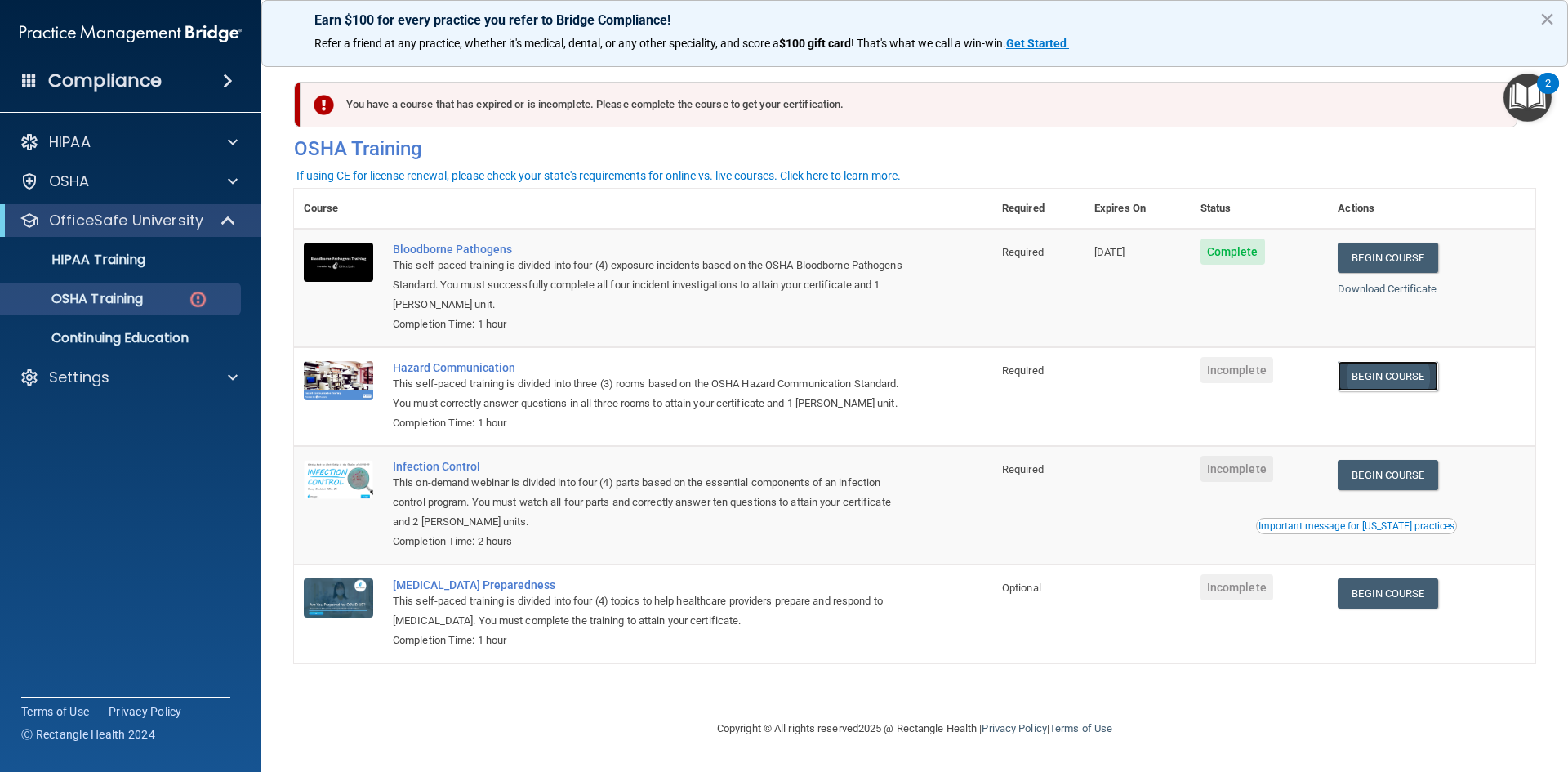
click at [1381, 378] on link "Begin Course" at bounding box center [1387, 375] width 100 height 30
click at [202, 382] on div "Settings" at bounding box center [108, 377] width 202 height 20
click at [91, 456] on p "Sign Out" at bounding box center [121, 456] width 223 height 16
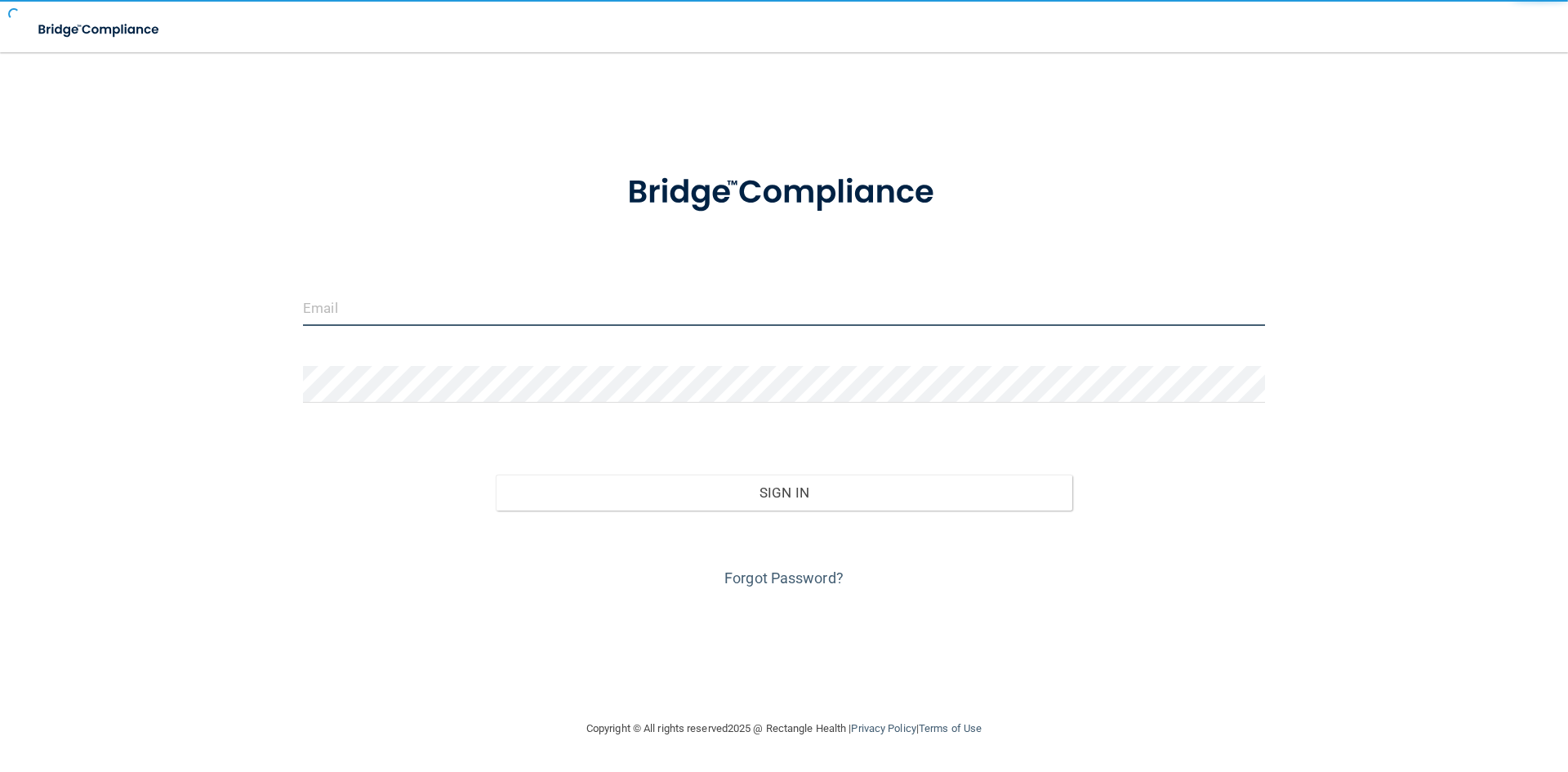
type input "griseldag@internationalclinics.org"
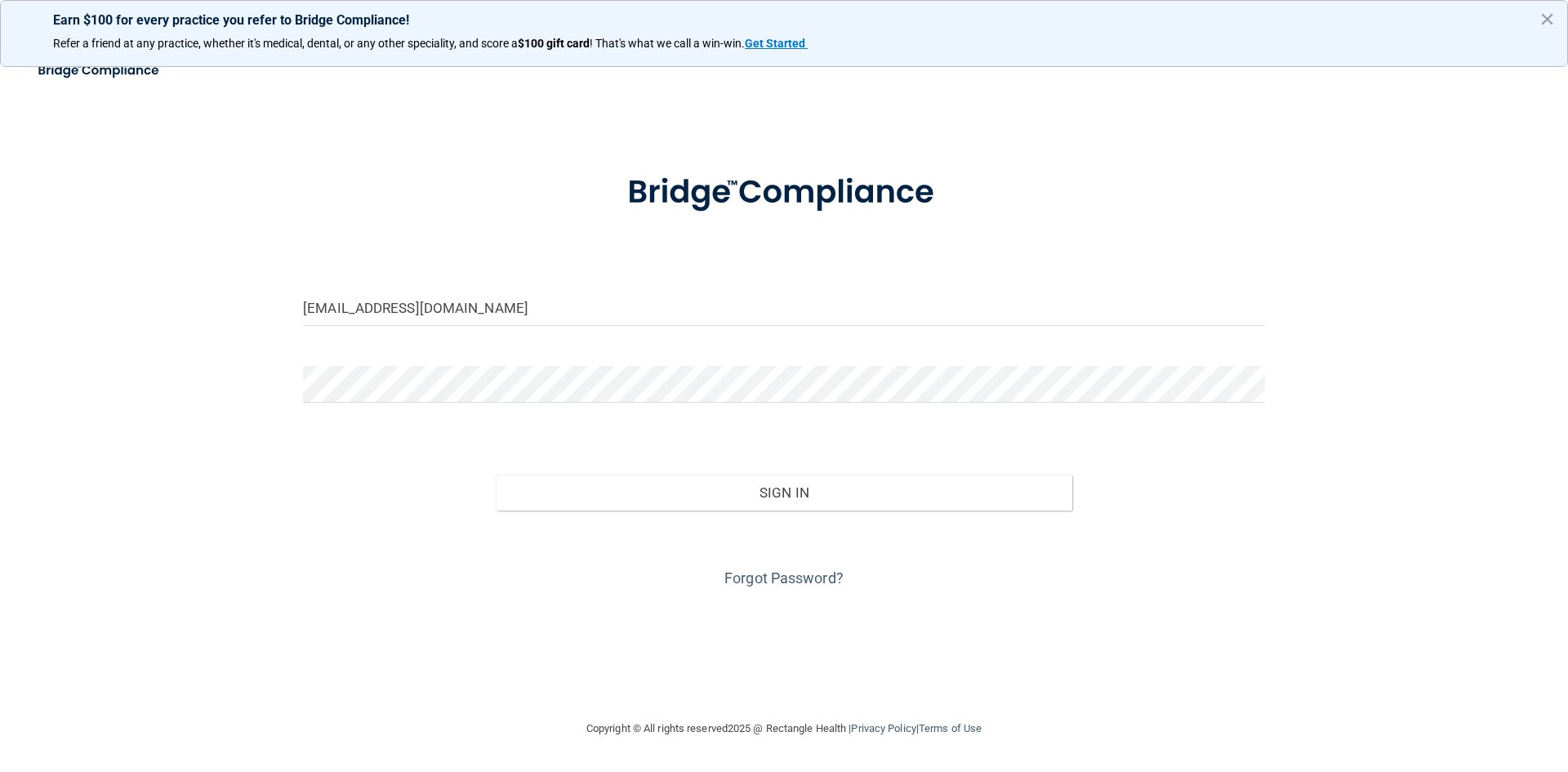
click at [1507, 43] on p "Refer a friend at any practice, whether it's medical, dental, or any other spec…" at bounding box center [784, 44] width 1462 height 16
click at [514, 96] on div "Toggle navigation" at bounding box center [327, 70] width 653 height 59
type input "griseldag@internationalclinics.org"
